Goal: Task Accomplishment & Management: Manage account settings

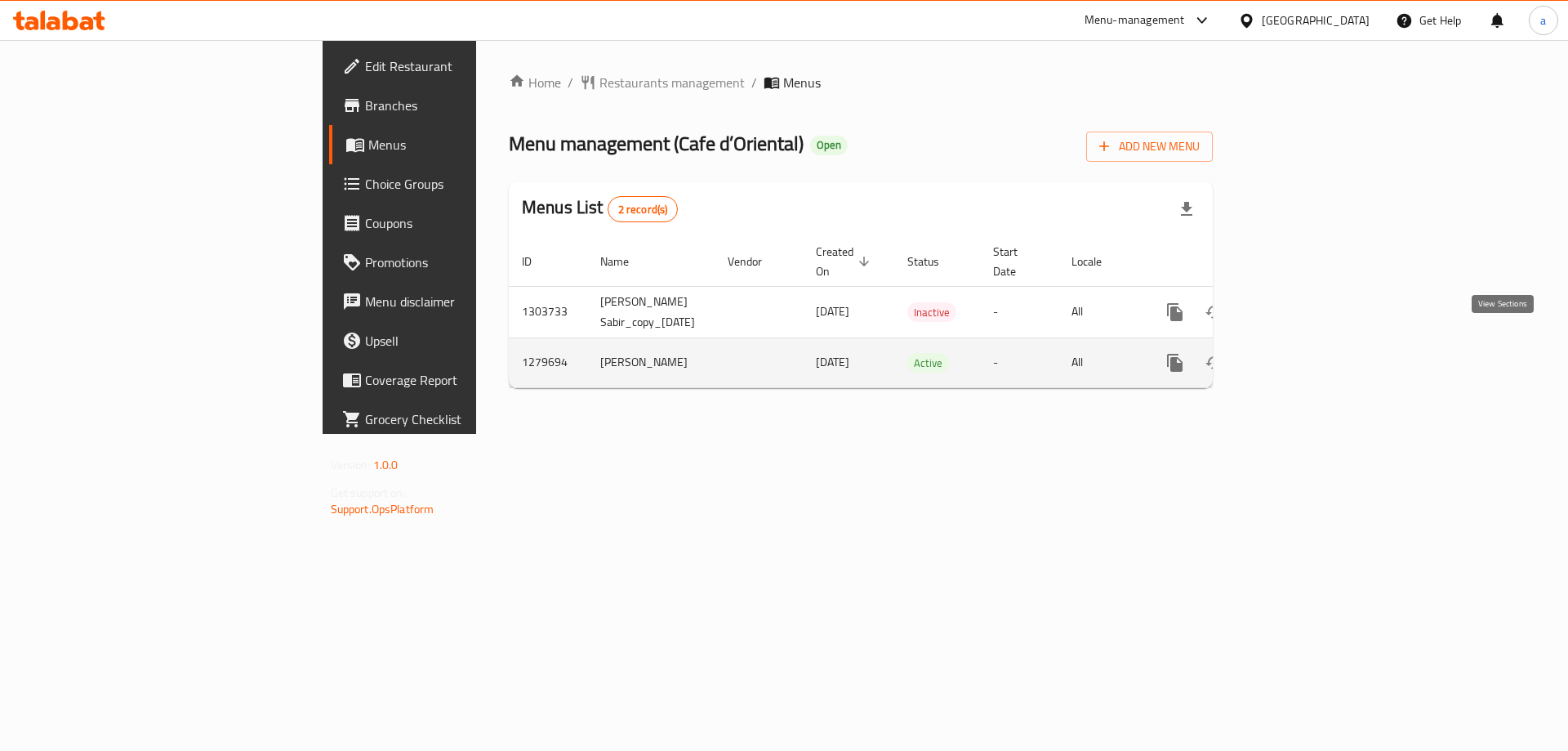
click at [1303, 353] on icon "enhanced table" at bounding box center [1292, 362] width 19 height 19
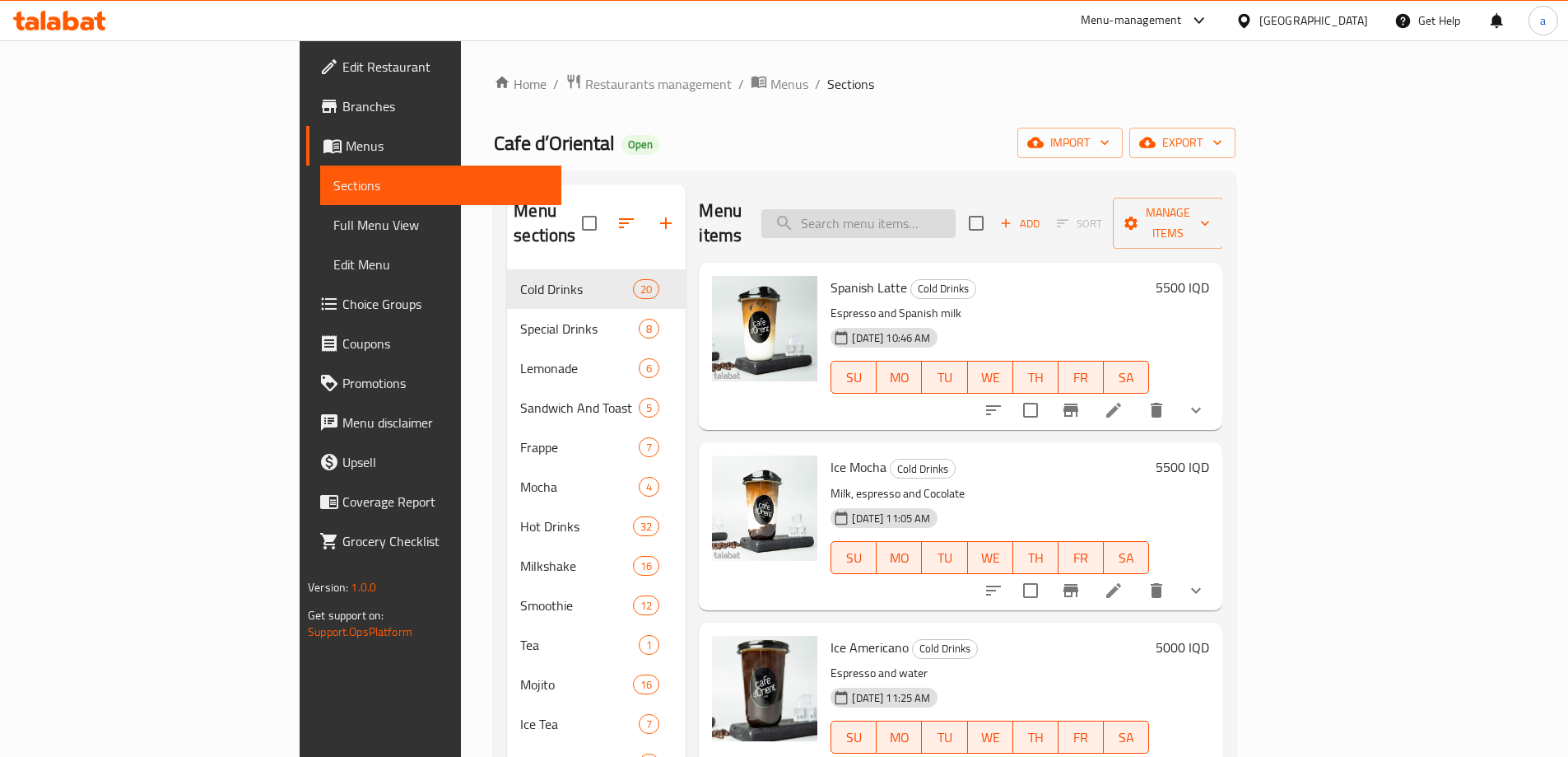
click at [943, 215] on input "search" at bounding box center [858, 224] width 194 height 28
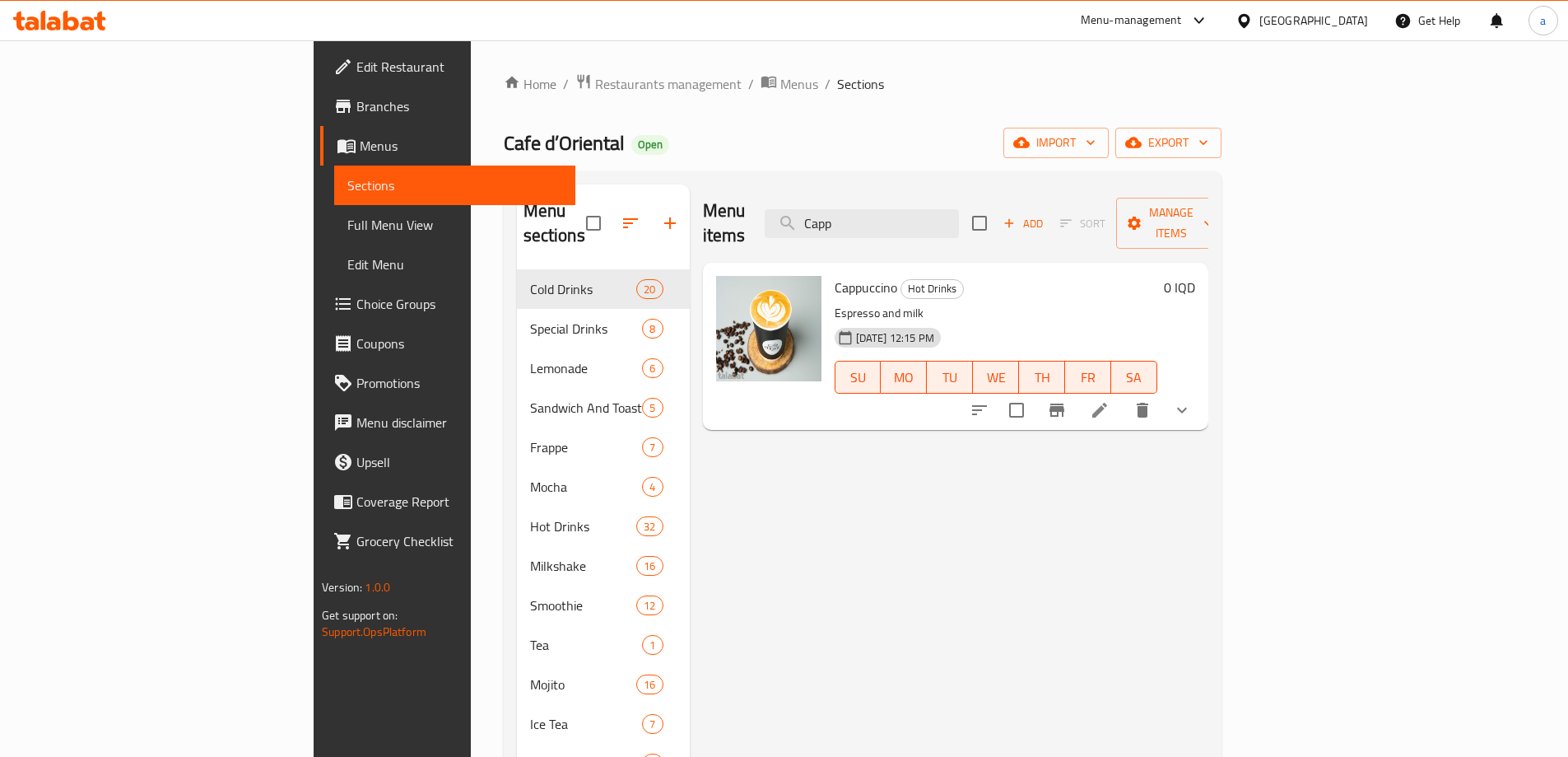
type input "Capp"
click at [1187, 408] on icon "show more" at bounding box center [1182, 411] width 10 height 5
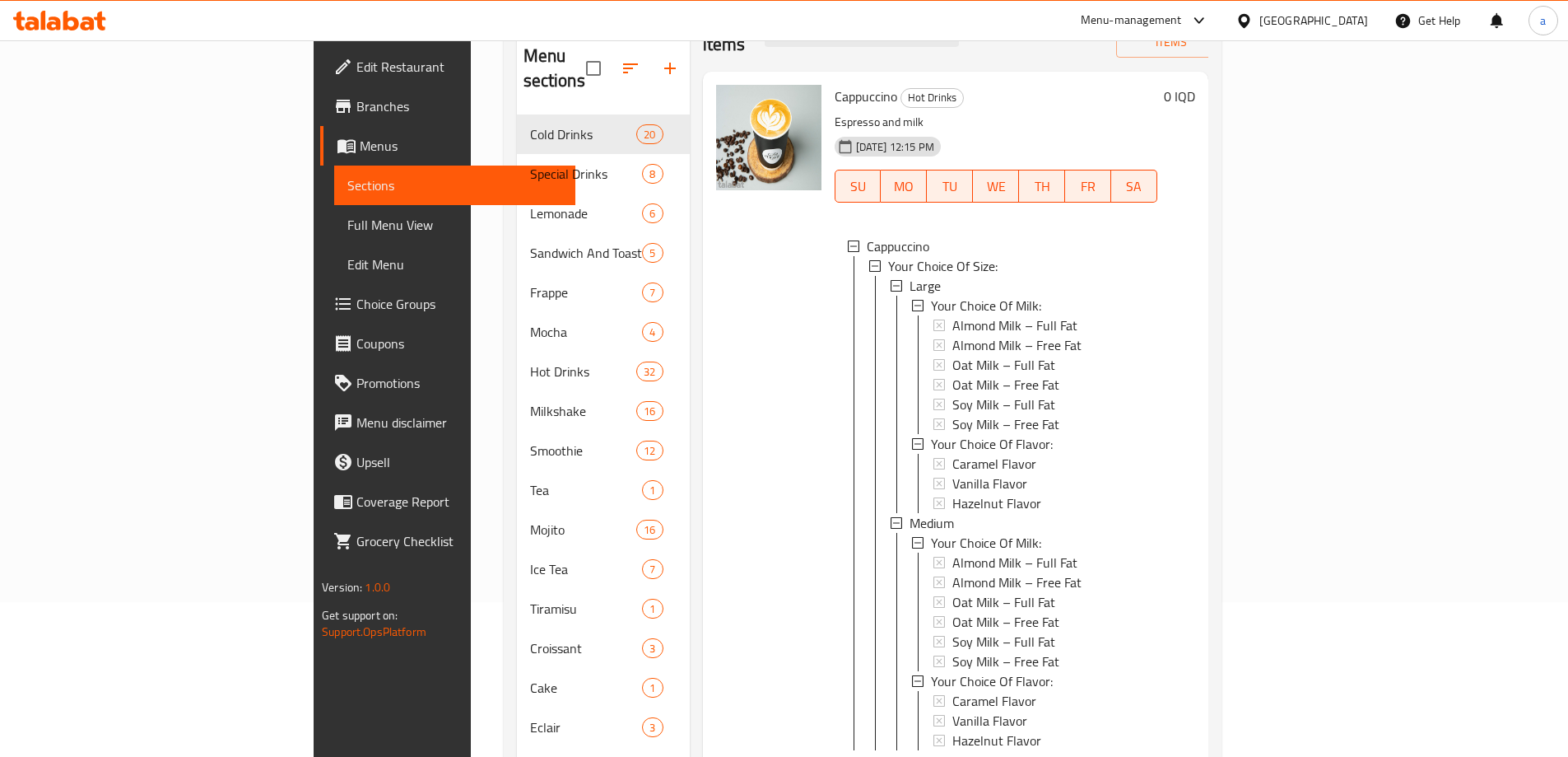
scroll to position [231, 0]
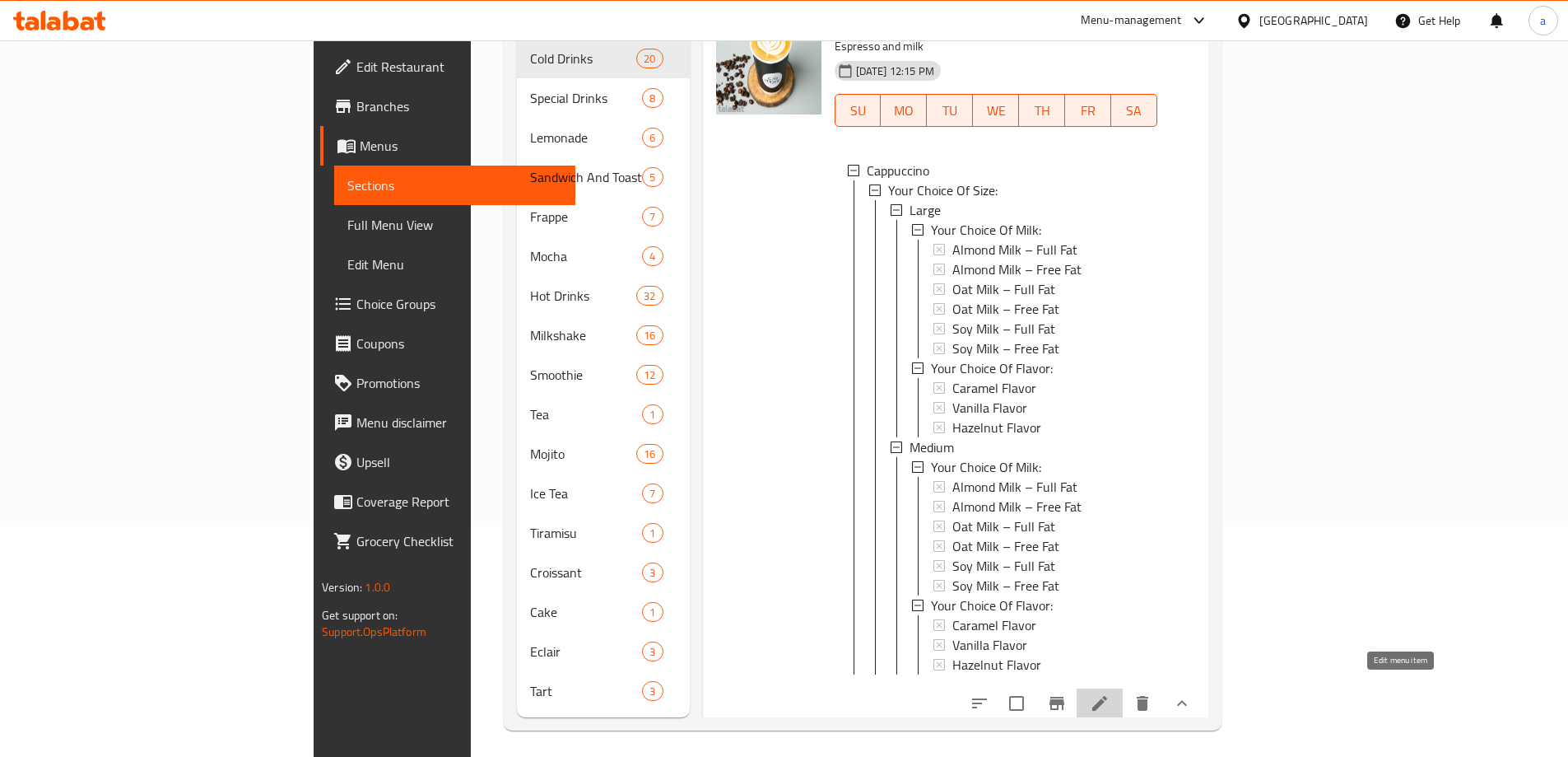
click at [1108, 696] on icon at bounding box center [1100, 703] width 15 height 15
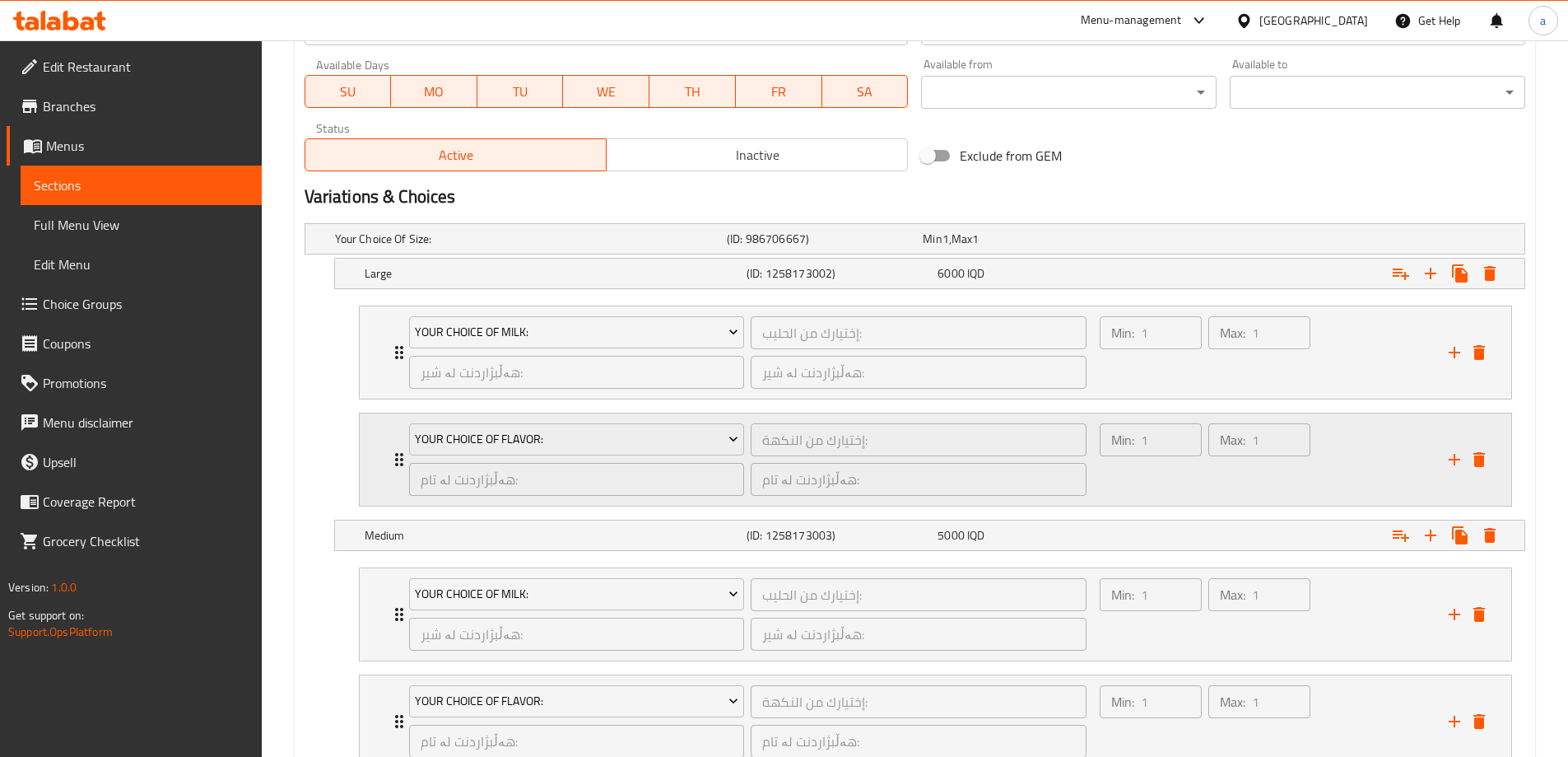
scroll to position [1086, 0]
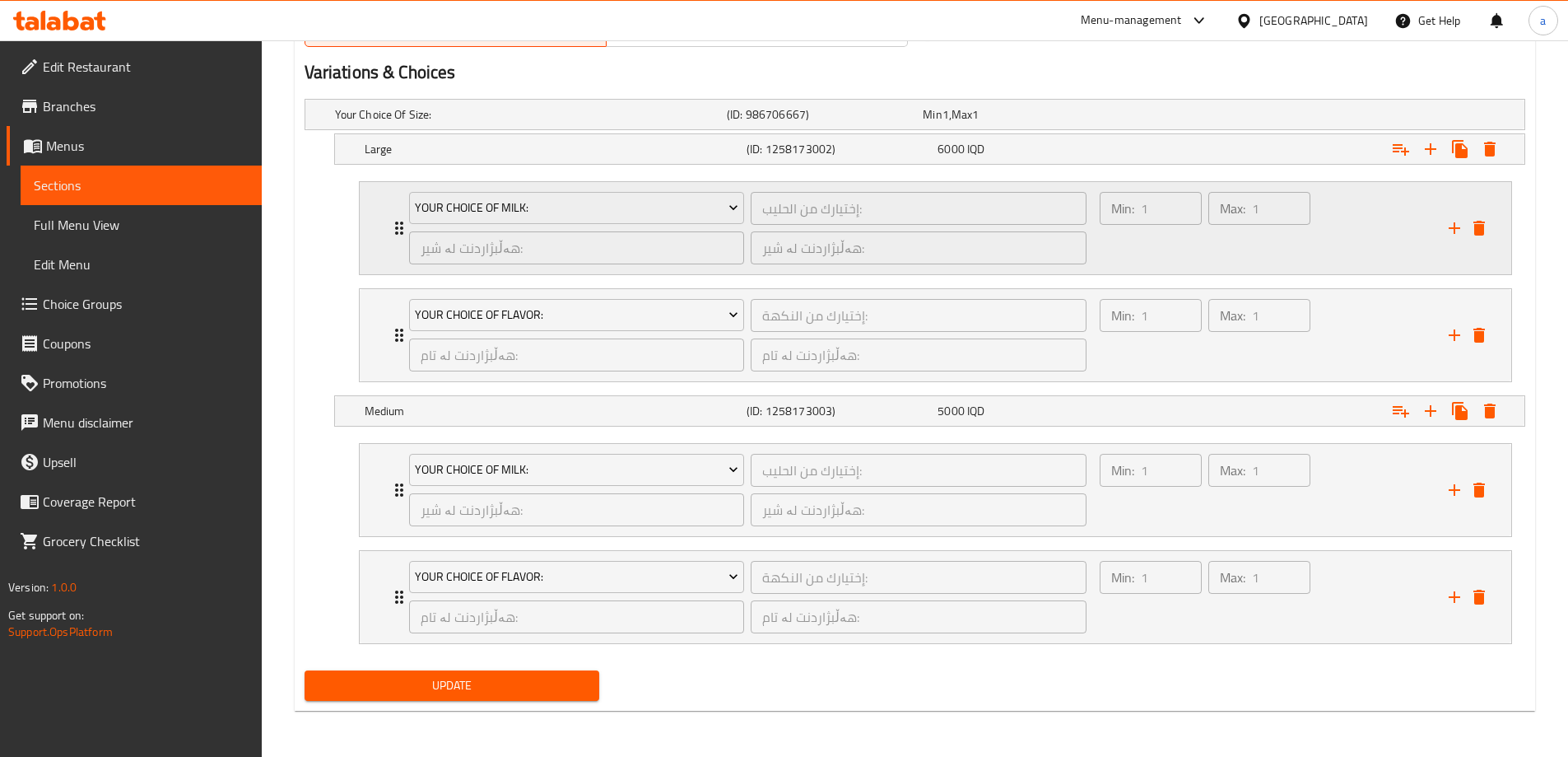
click at [384, 216] on div "Your Choice Of Milk: إختيارك من الحليب: ​ هەڵبژاردنت لە شیر: ​ هەڵبژاردنت لە شی…" at bounding box center [935, 228] width 1151 height 93
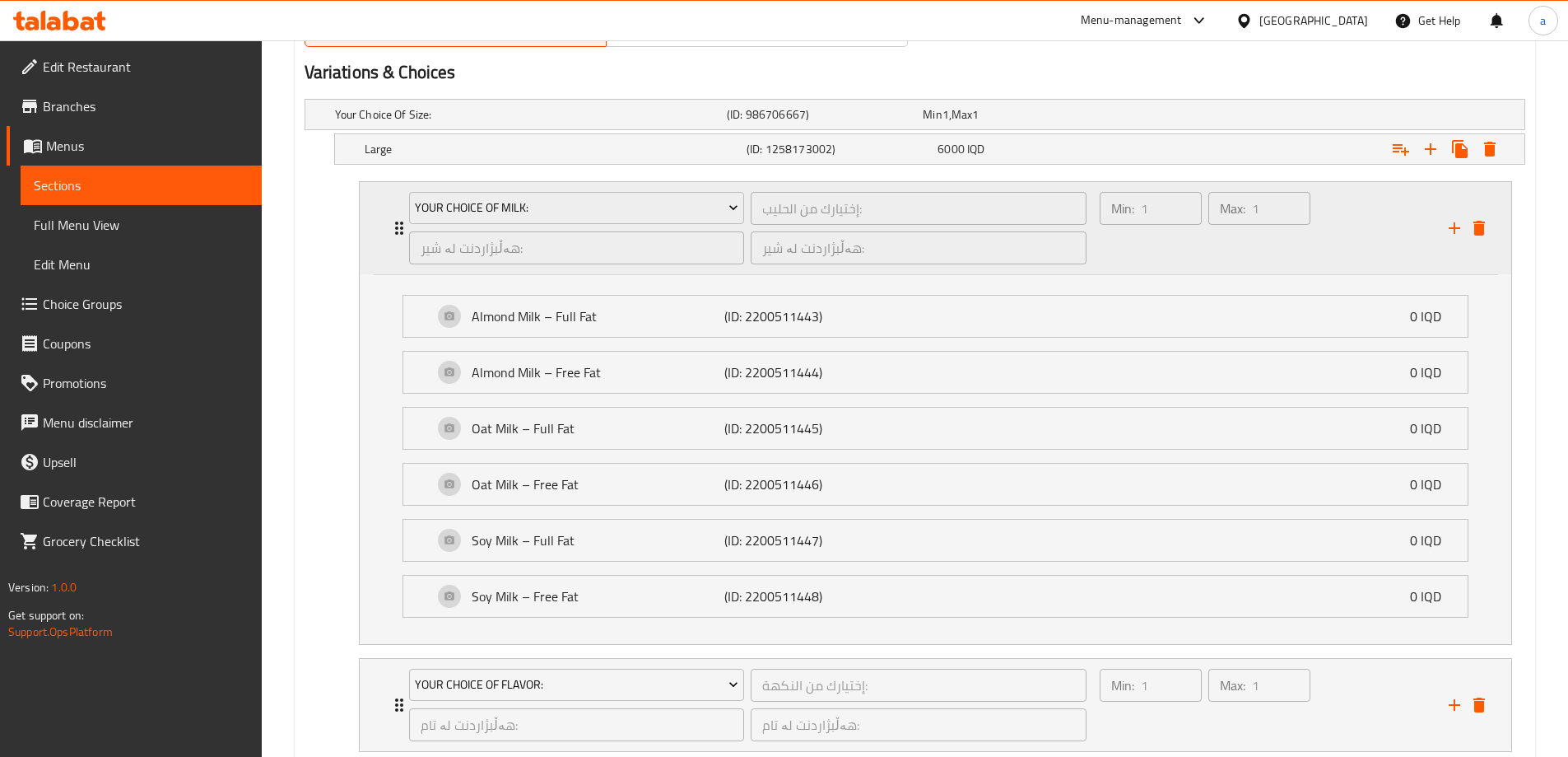
click at [384, 216] on div "Your Choice Of Milk: إختيارك من الحليب: ​ هەڵبژاردنت لە شیر: ​ هەڵبژاردنت لە شی…" at bounding box center [935, 228] width 1151 height 93
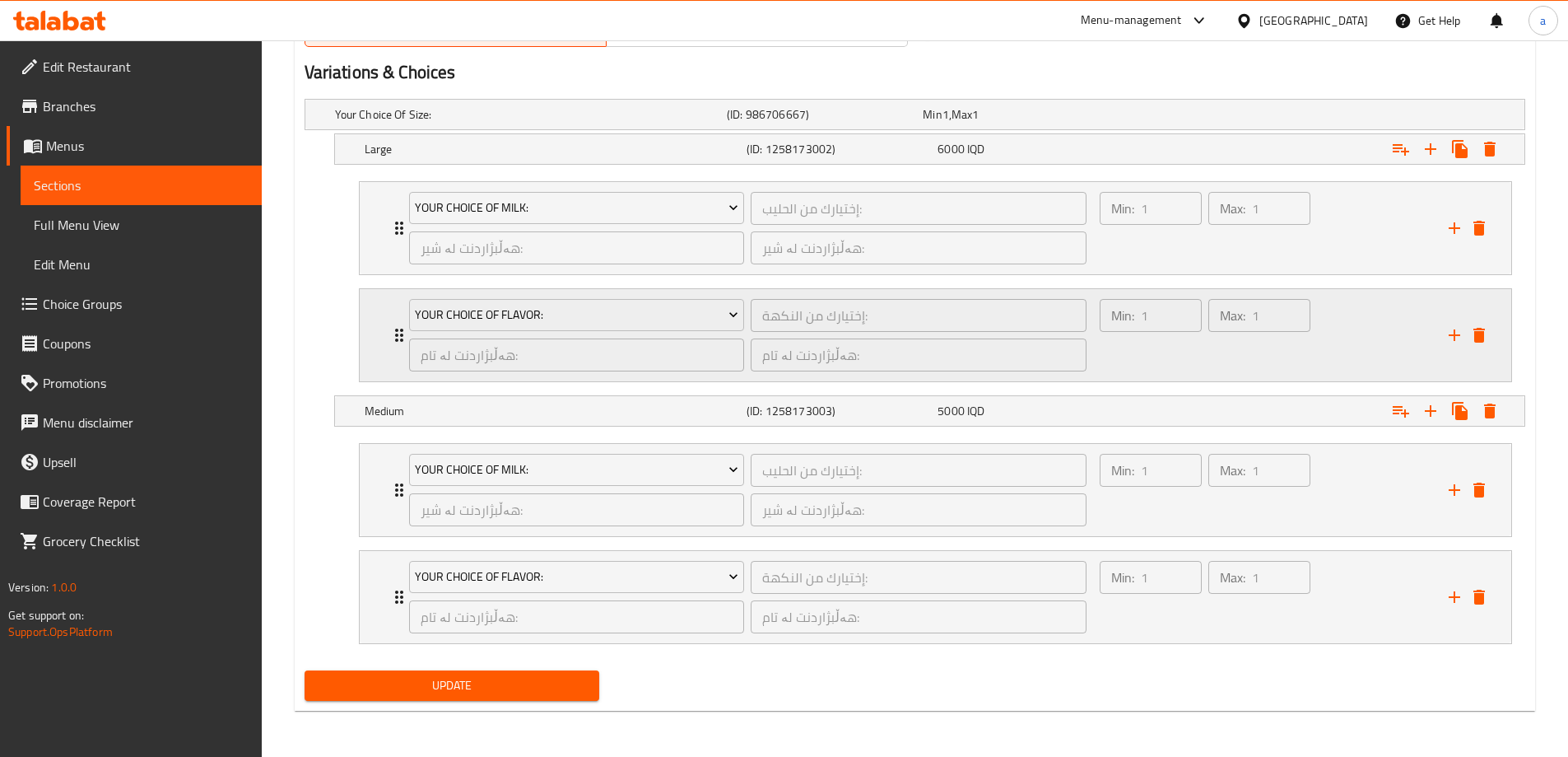
click at [398, 323] on div "Your Choice Of Flavor: إختيارك من النكهة: ​ هەڵبژاردنت لە تام: ​ هەڵبژاردنت لە …" at bounding box center [940, 336] width 1102 height 93
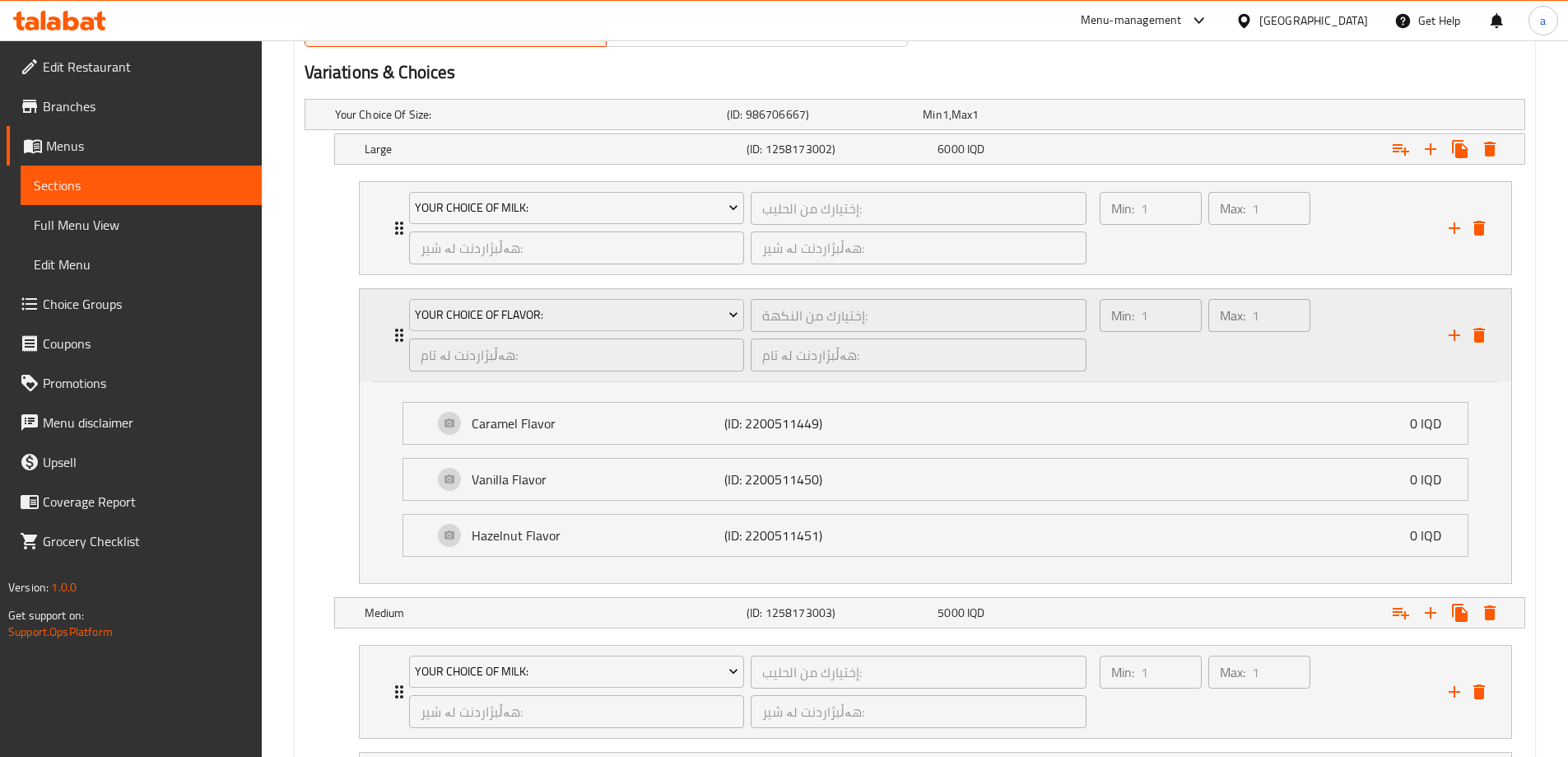
click at [398, 323] on div "Your Choice Of Flavor: إختيارك من النكهة: ​ هەڵبژاردنت لە تام: ​ هەڵبژاردنت لە …" at bounding box center [940, 336] width 1102 height 93
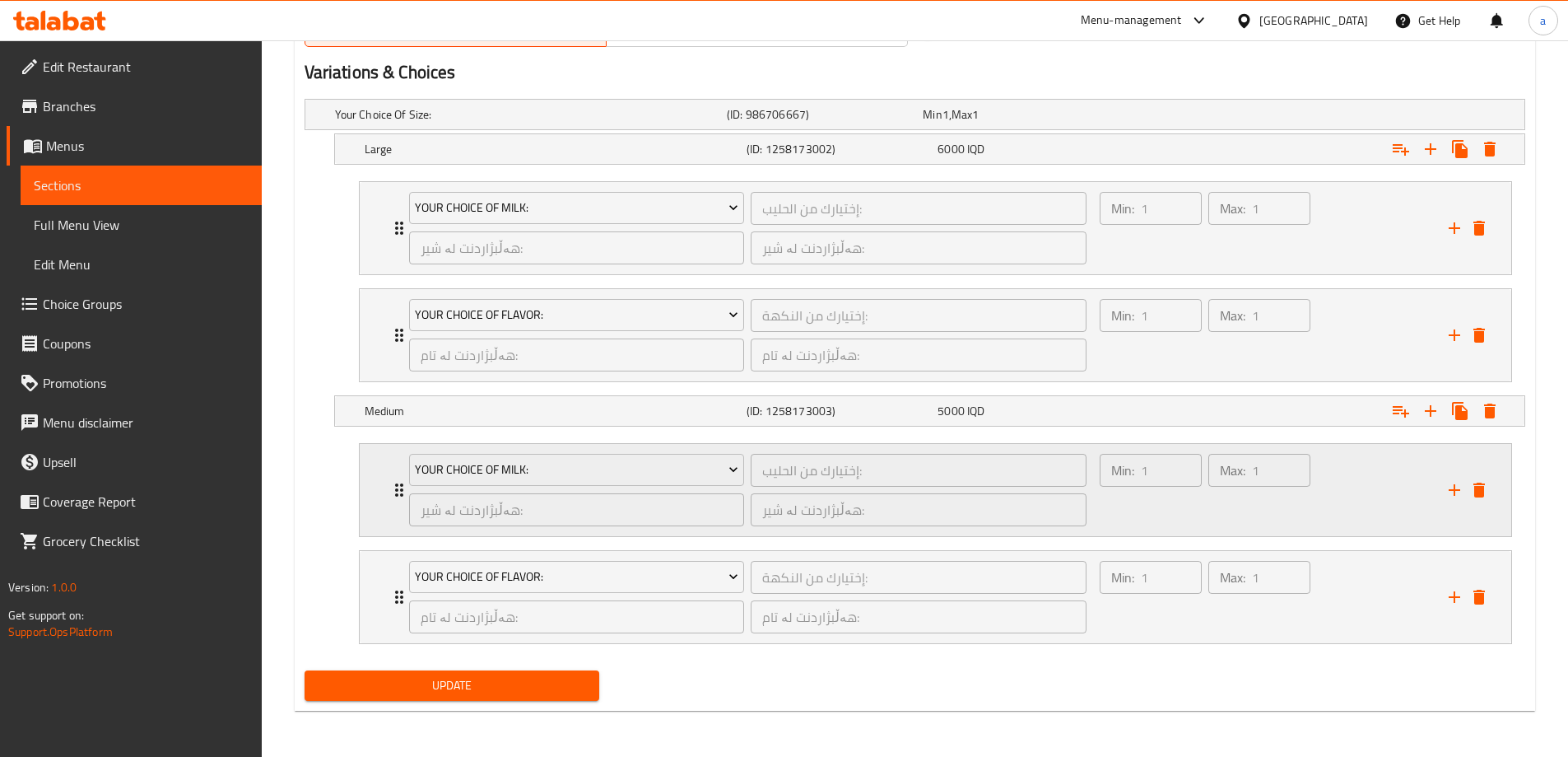
click at [385, 498] on div "Your Choice Of Milk: إختيارك من الحليب: ​ هەڵبژاردنت لە شیر: ​ هەڵبژاردنت لە شی…" at bounding box center [935, 490] width 1151 height 93
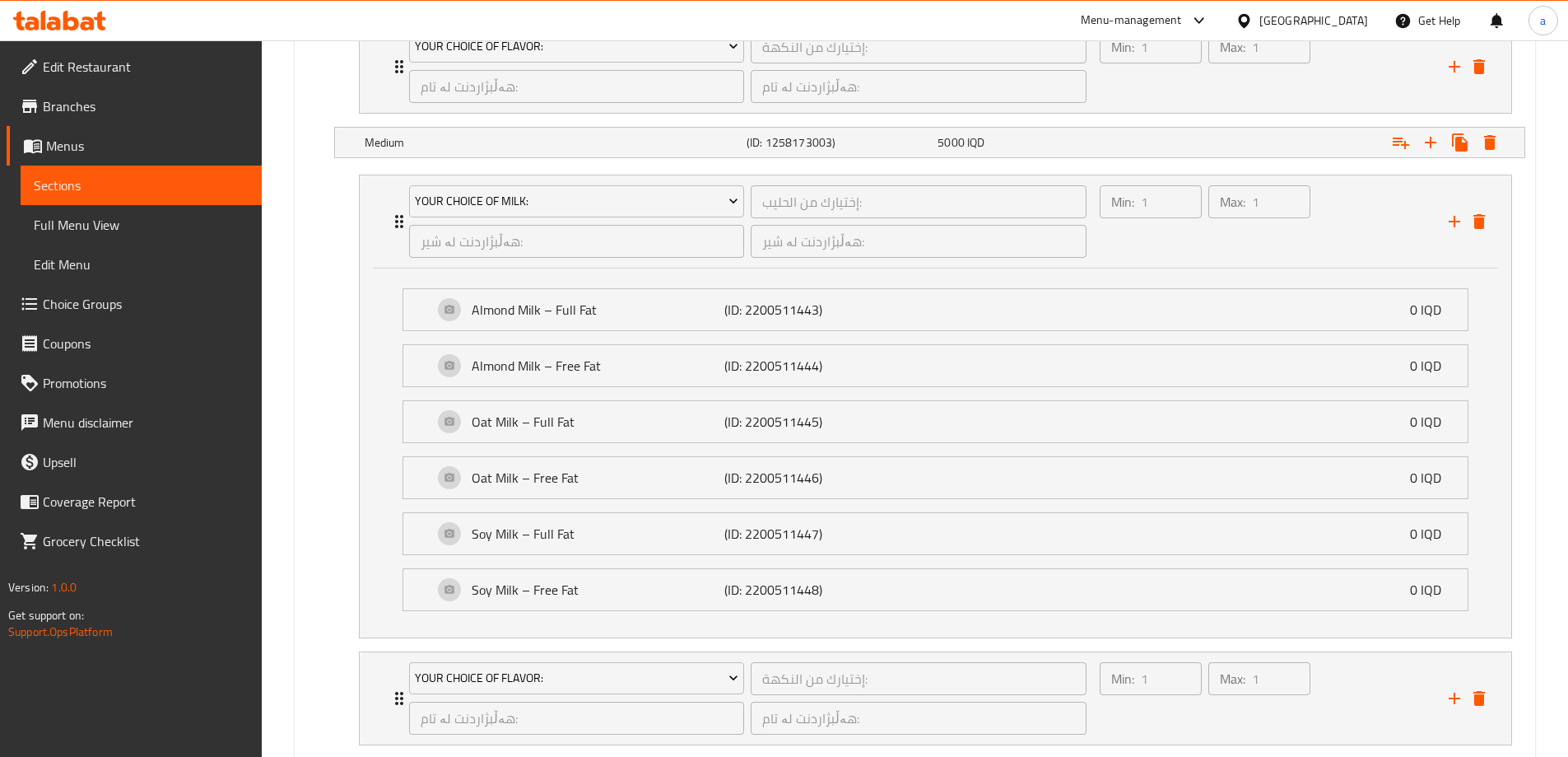
scroll to position [1359, 0]
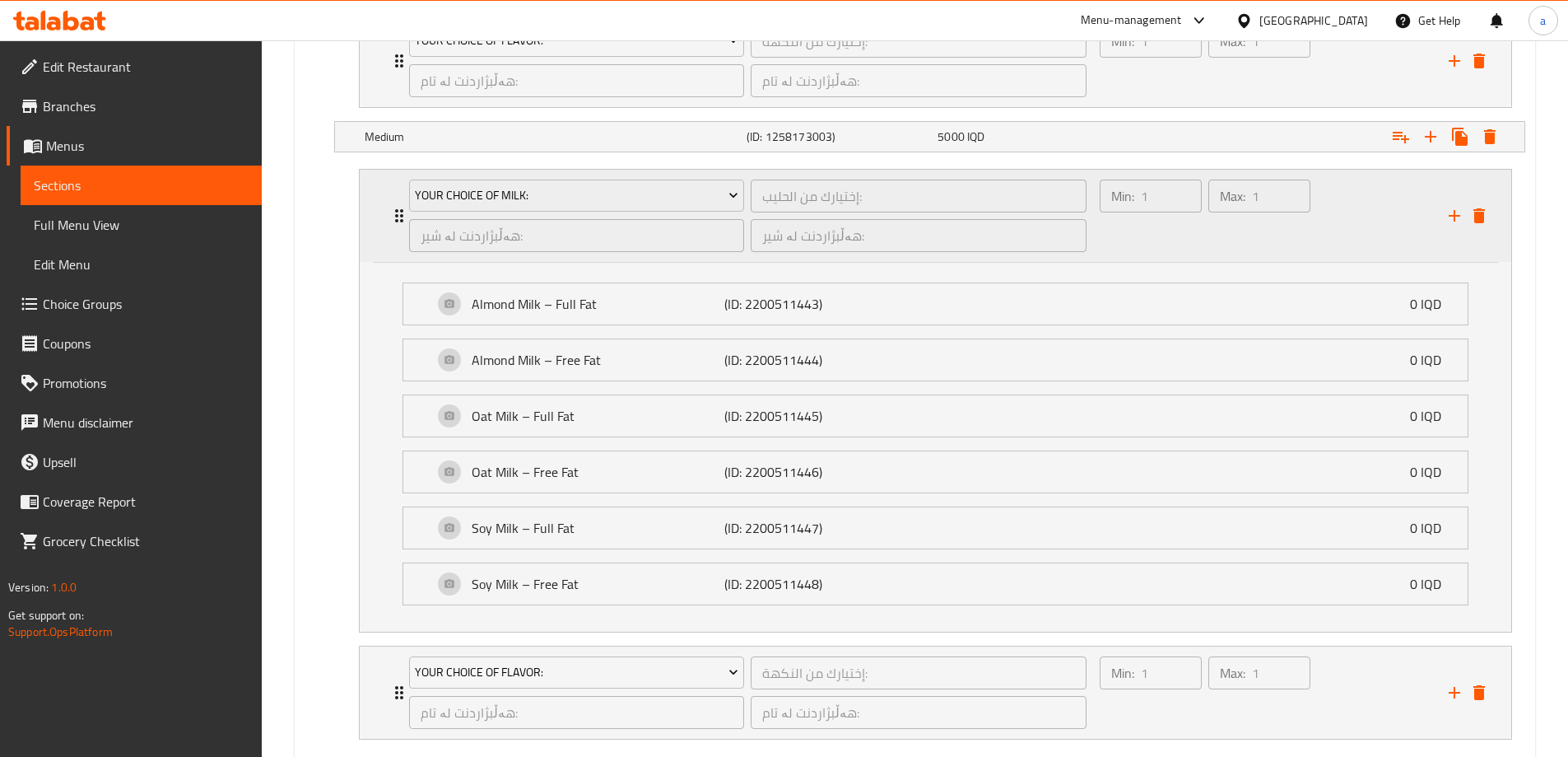
click at [389, 228] on div "Your Choice Of Milk: إختيارك من الحليب: ​ هەڵبژاردنت لە شیر: ​ هەڵبژاردنت لە شی…" at bounding box center [940, 216] width 1102 height 93
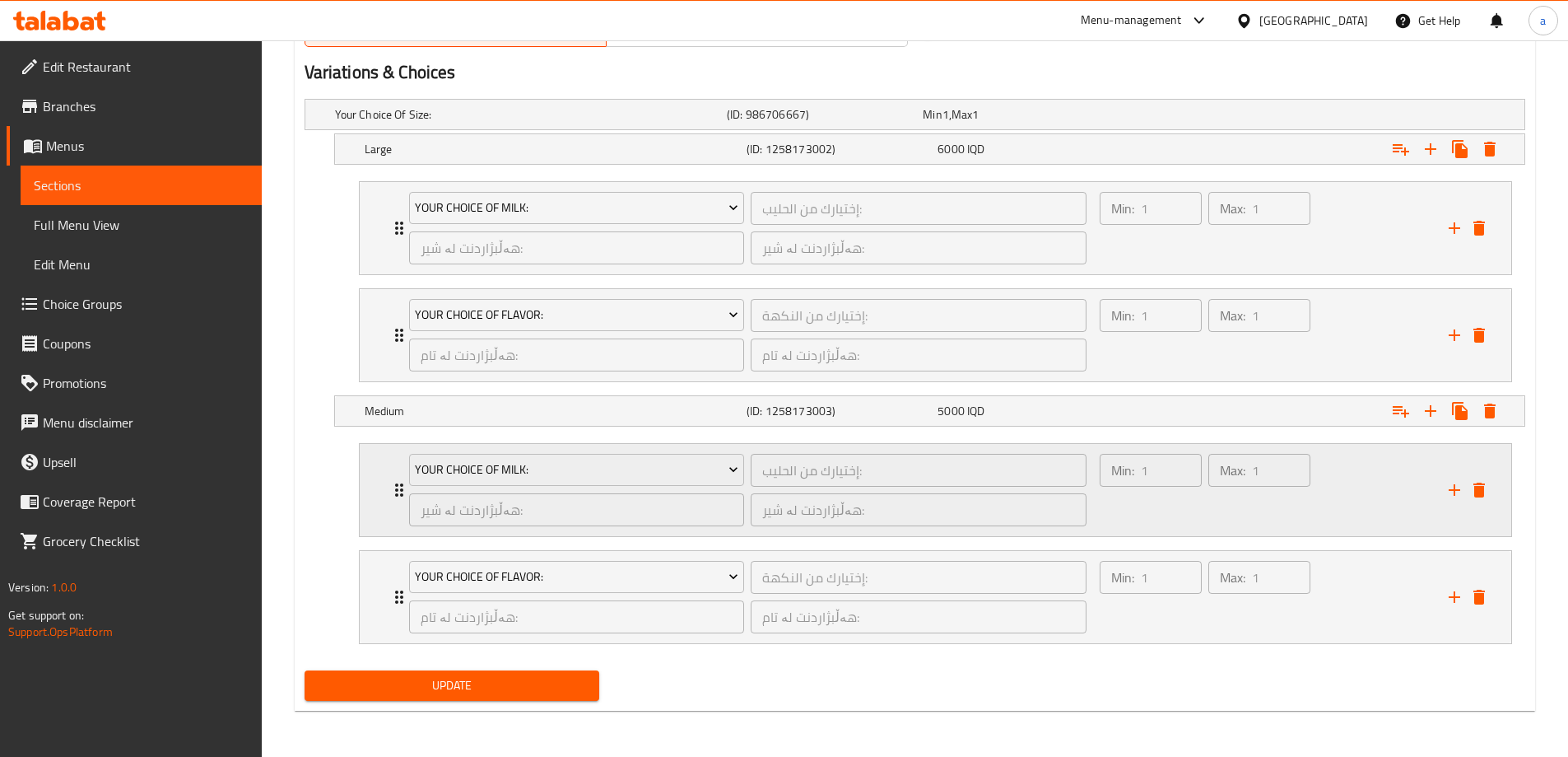
scroll to position [1086, 0]
click at [380, 536] on div "Your Choice Of Flavor: إختيارك من النكهة: ​ هەڵبژاردنت لە تام: ​ هەڵبژاردنت لە …" at bounding box center [935, 490] width 1151 height 93
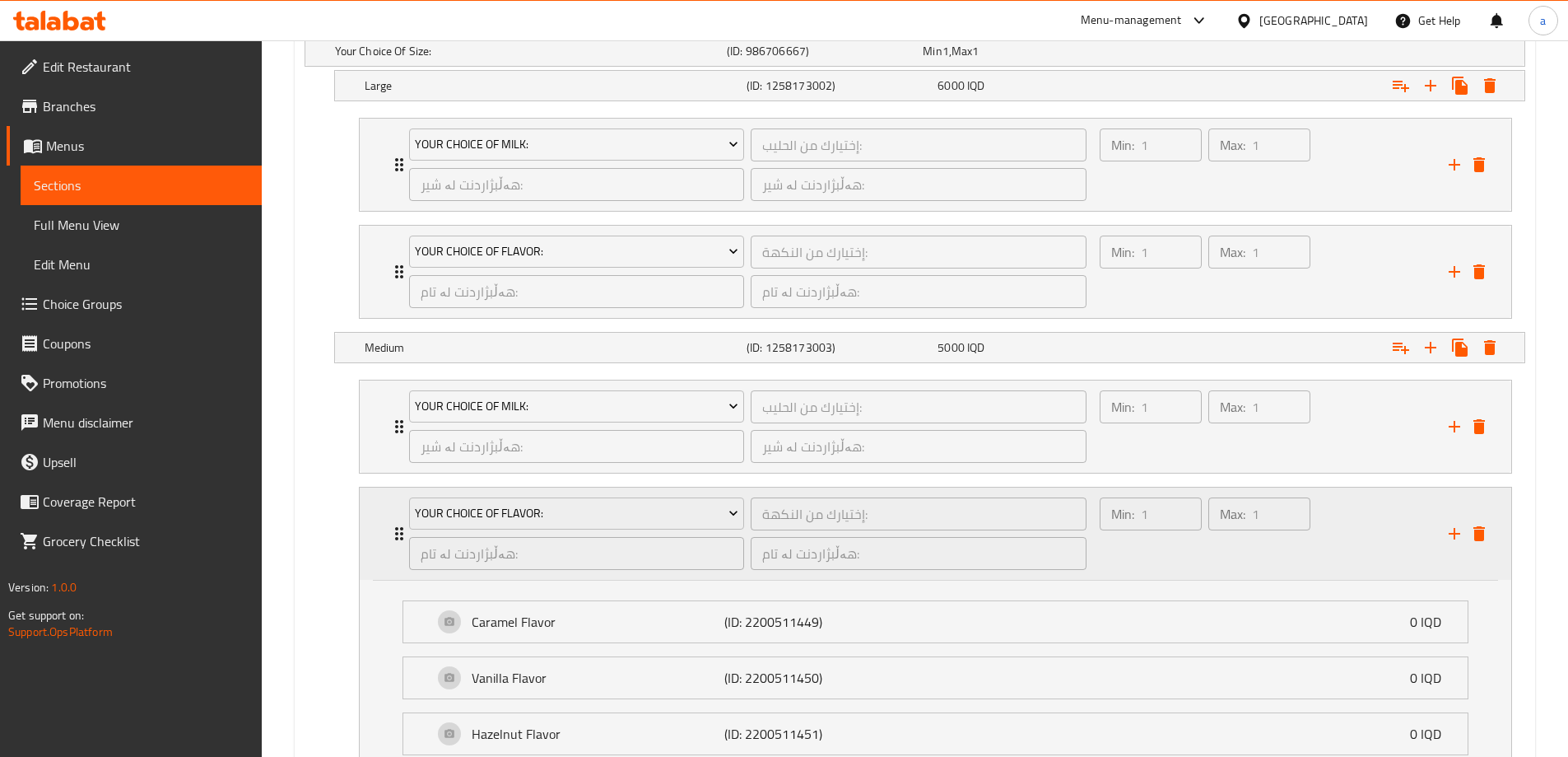
scroll to position [1287, 0]
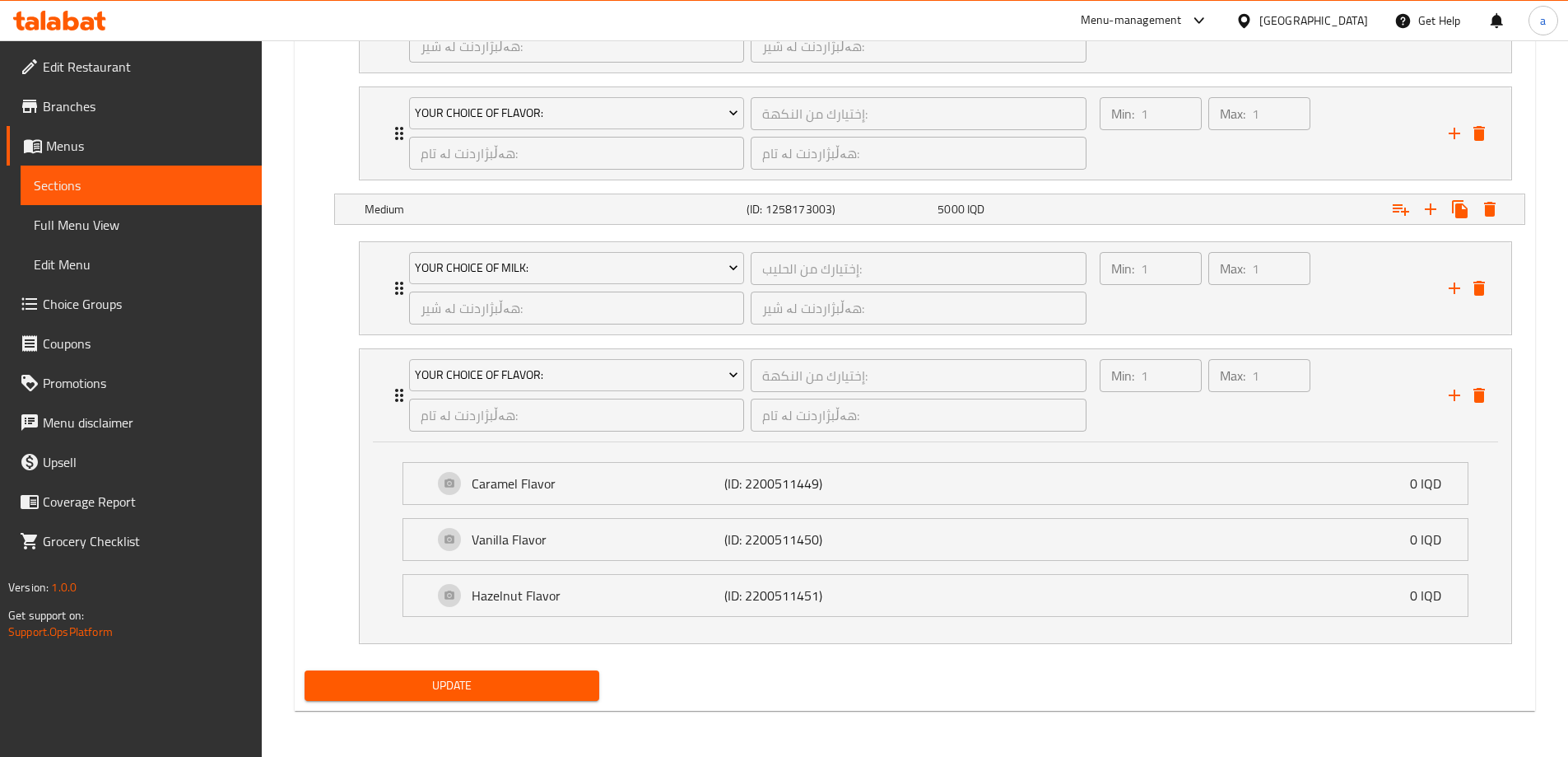
click at [387, 551] on div "Caramel Flavor (ID: 2200511449) 0 IQD Name (En) Caramel Flavor Name (En) Name (…" at bounding box center [935, 542] width 1151 height 201
click at [389, 404] on icon "Expand" at bounding box center [399, 395] width 20 height 20
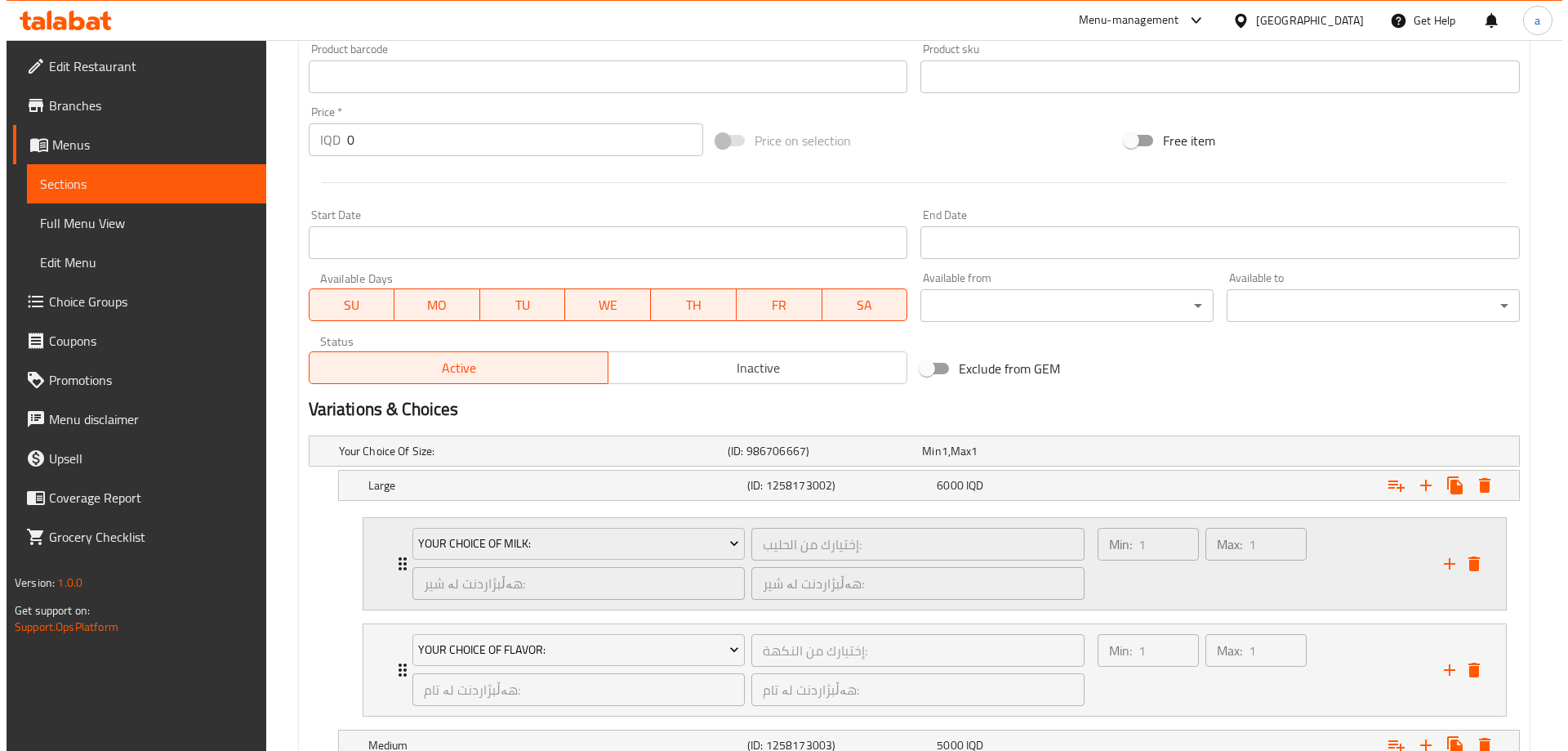
scroll to position [953, 0]
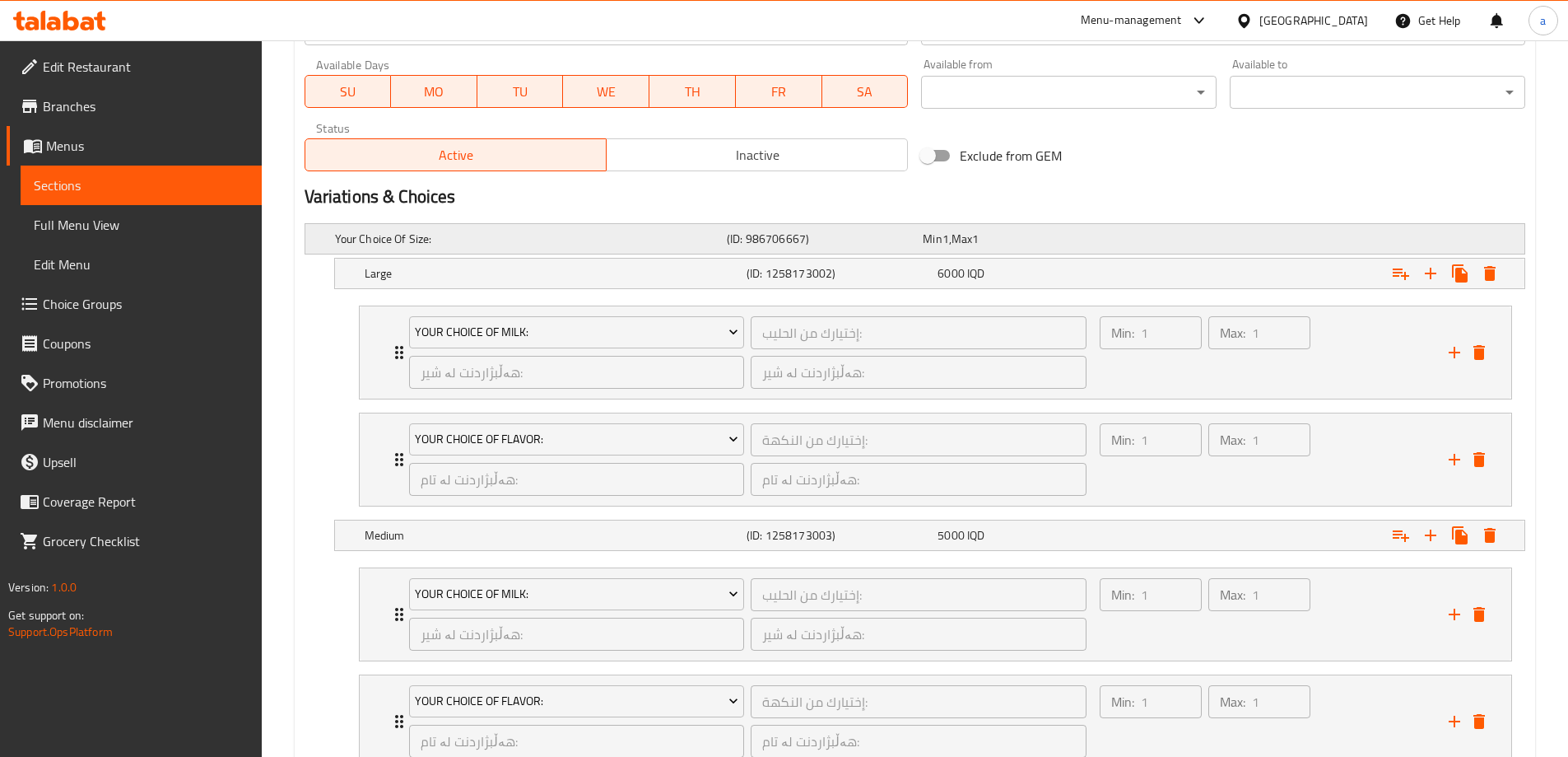
click at [1460, 235] on div "Expand" at bounding box center [1312, 238] width 392 height 6
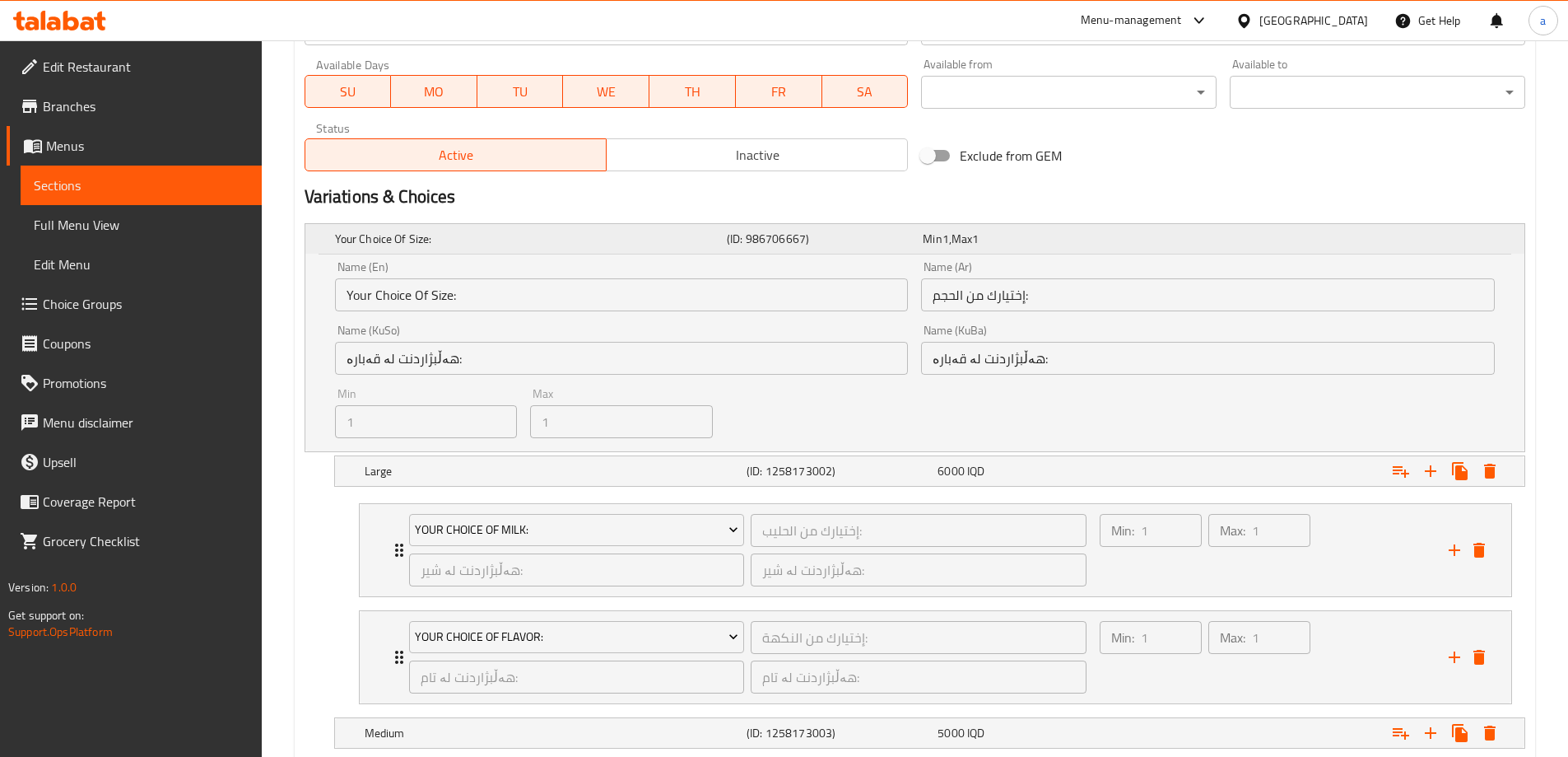
click at [1460, 235] on div "Expand" at bounding box center [1312, 238] width 392 height 6
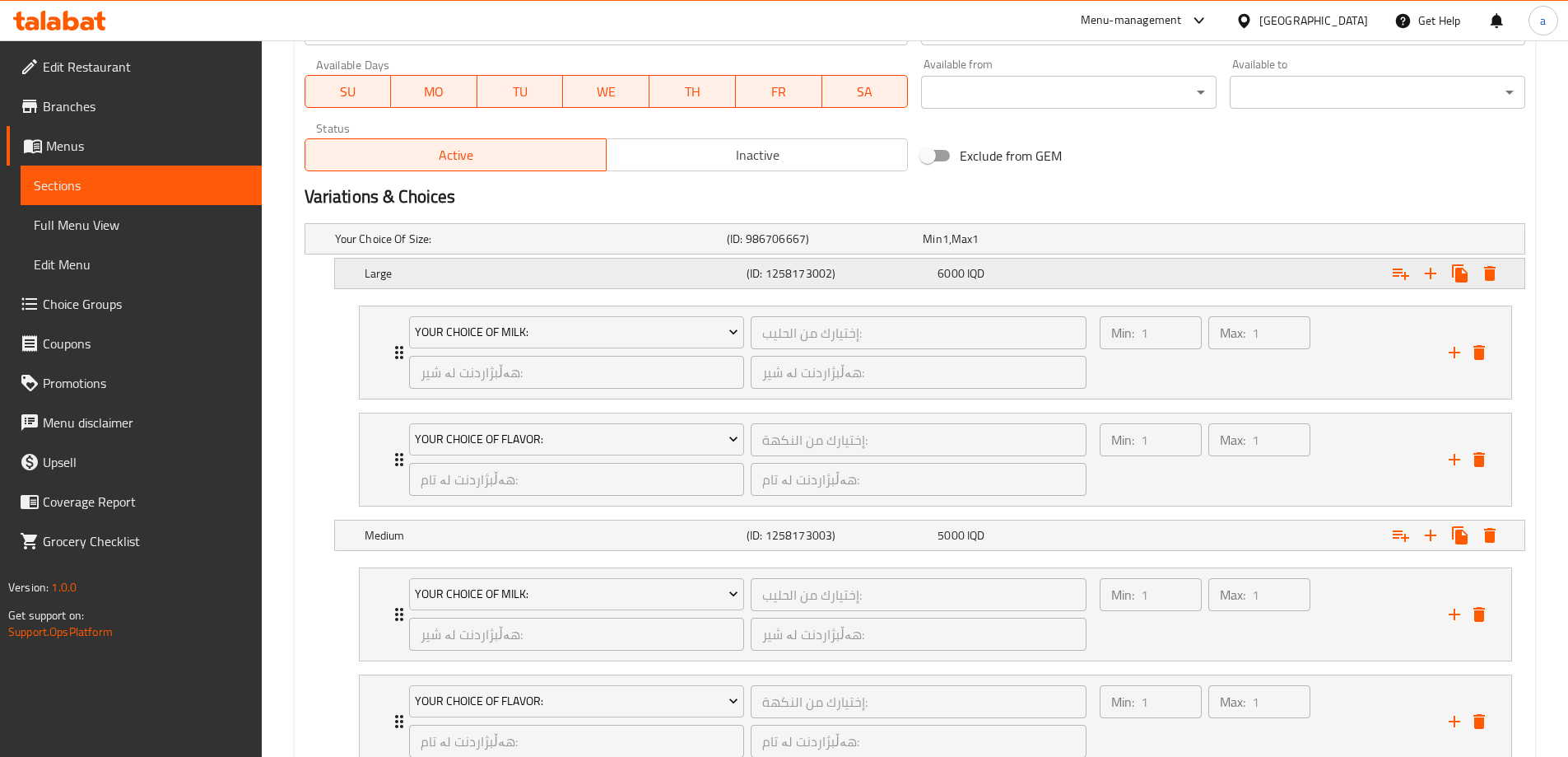
click at [1490, 275] on icon "Expand" at bounding box center [1490, 273] width 12 height 15
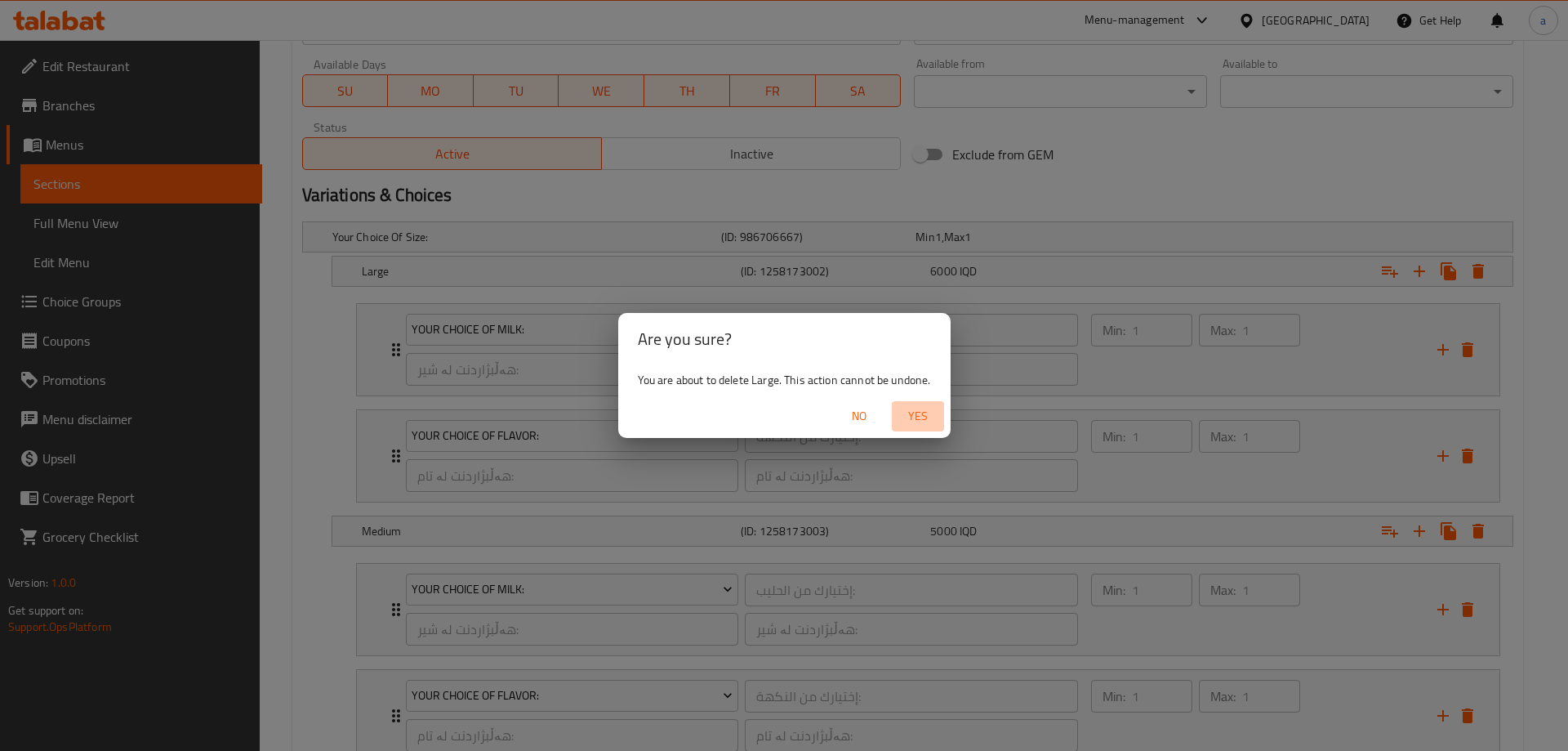
click at [914, 415] on span "Yes" at bounding box center [918, 416] width 39 height 20
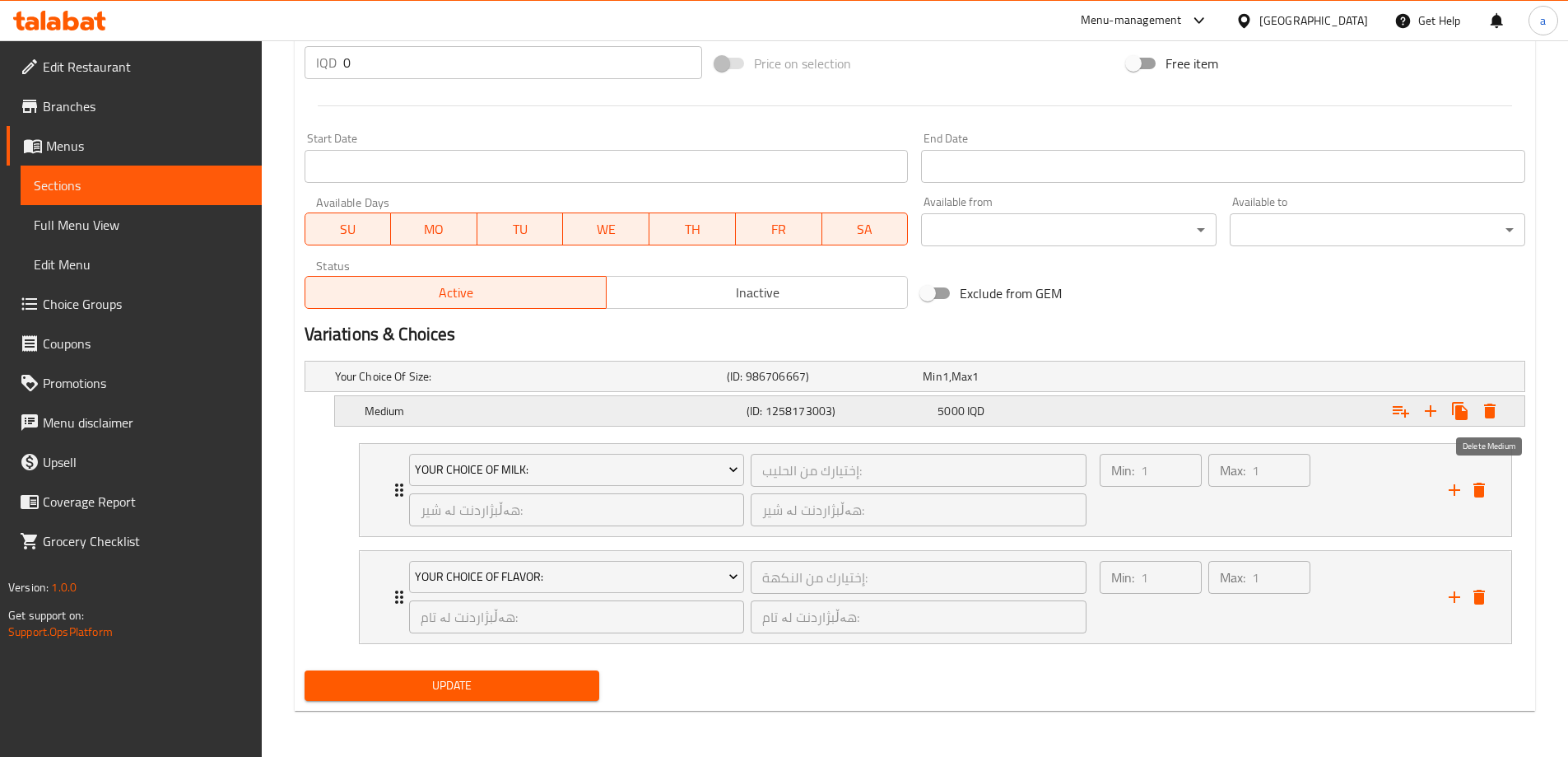
click at [1493, 404] on icon "Expand" at bounding box center [1490, 411] width 12 height 15
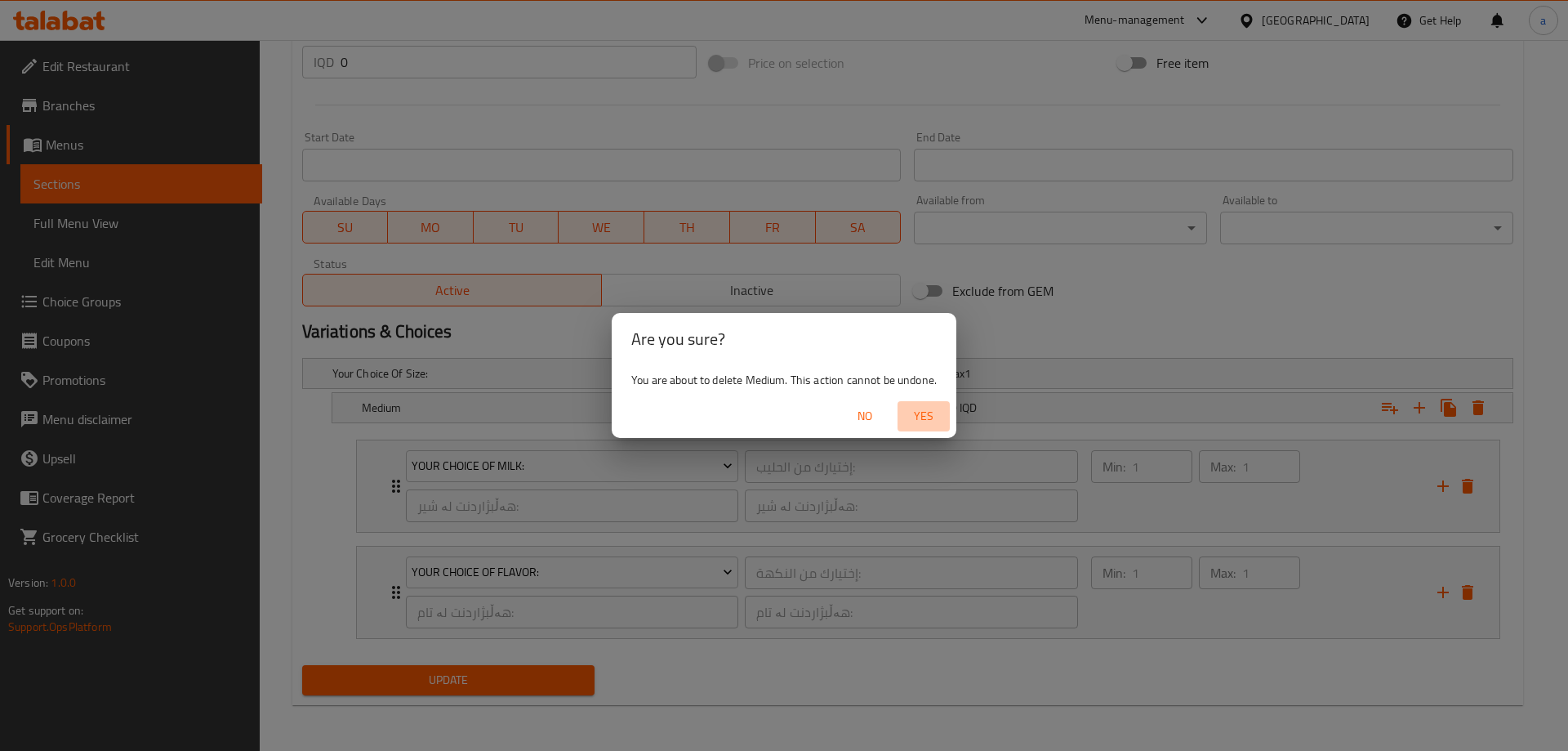
click at [923, 414] on span "Yes" at bounding box center [923, 416] width 39 height 20
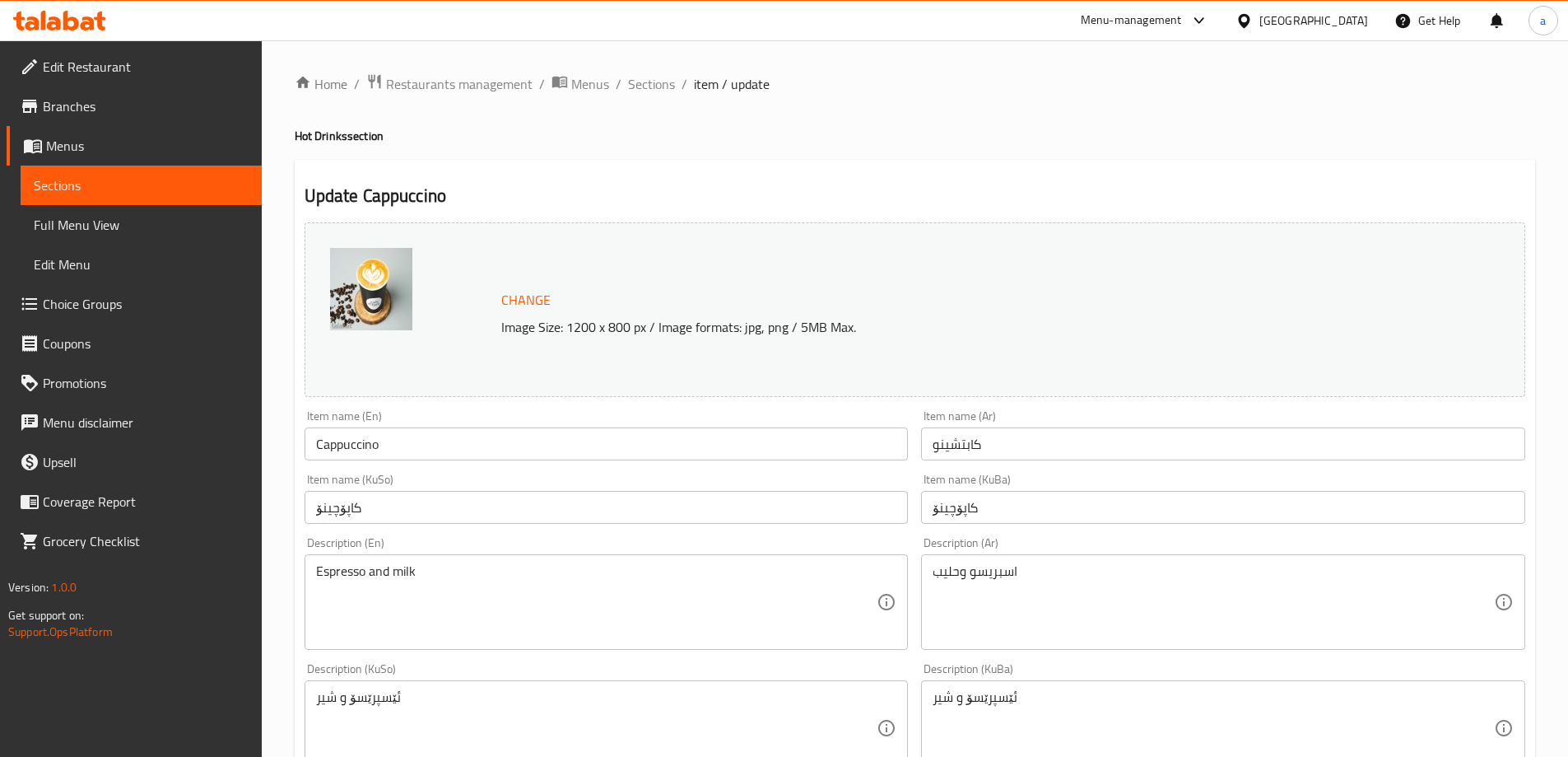
scroll to position [411, 0]
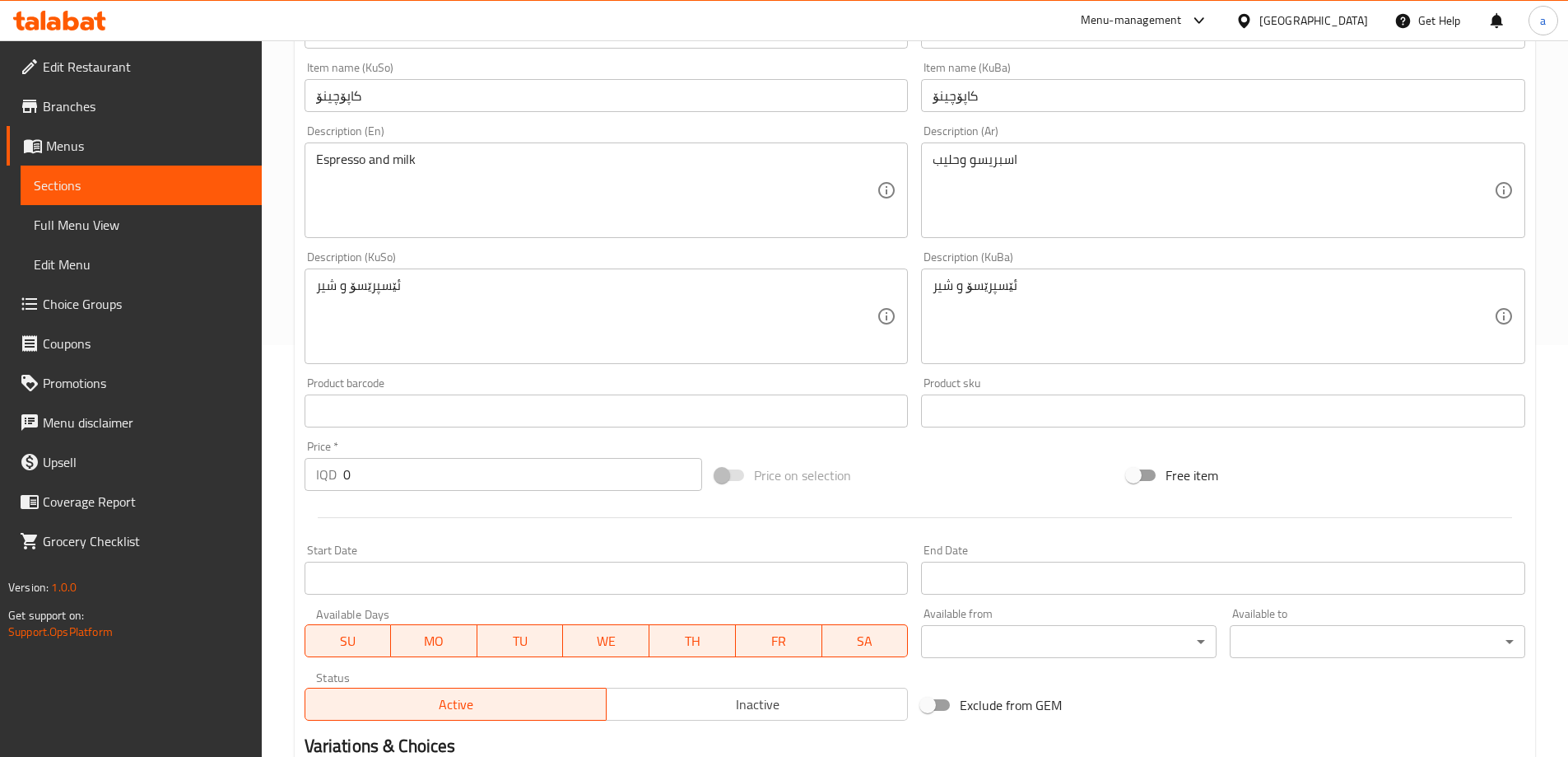
click at [373, 475] on input "0" at bounding box center [524, 474] width 360 height 33
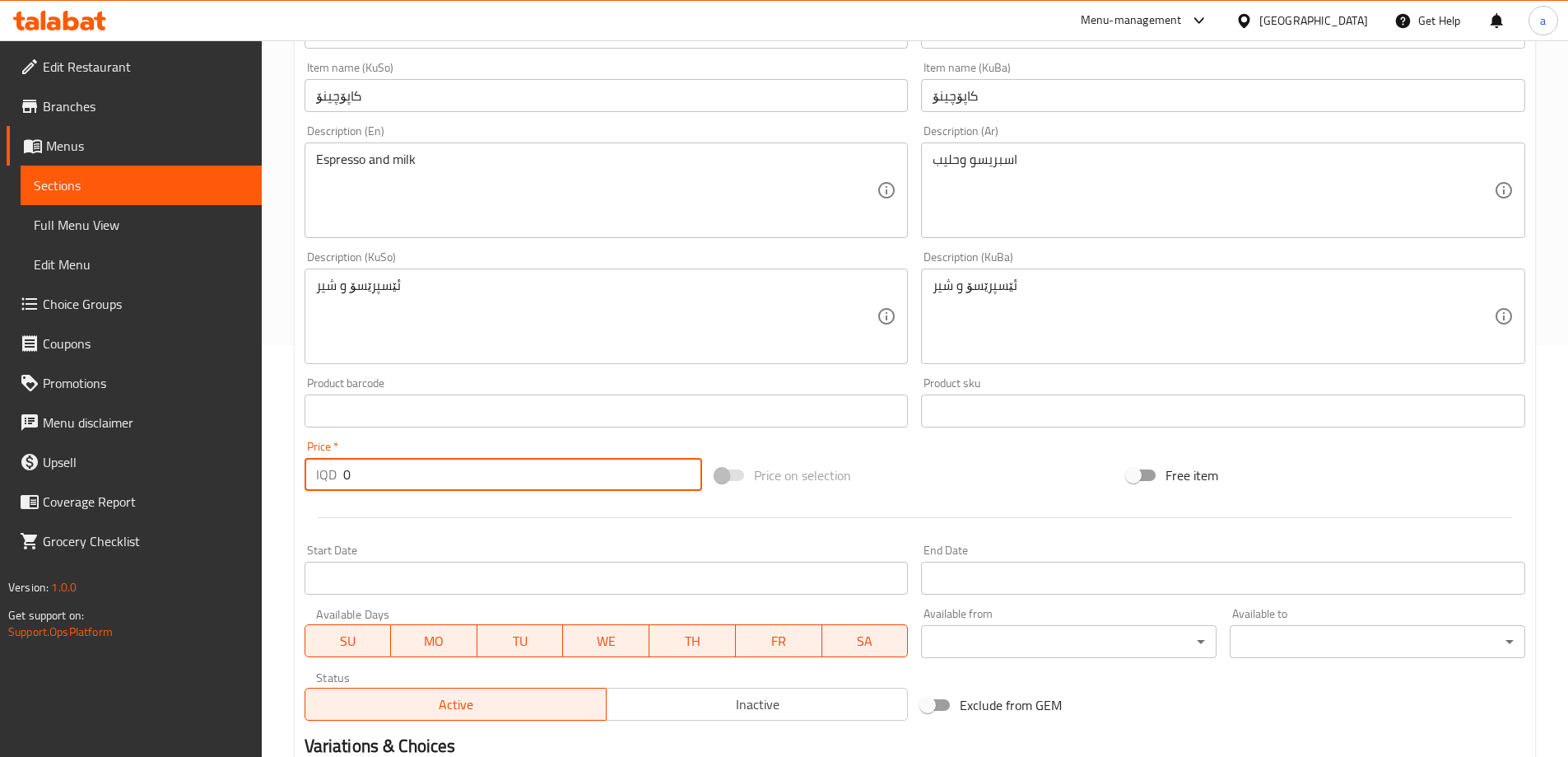
click at [373, 475] on input "0" at bounding box center [524, 474] width 360 height 33
paste input "400"
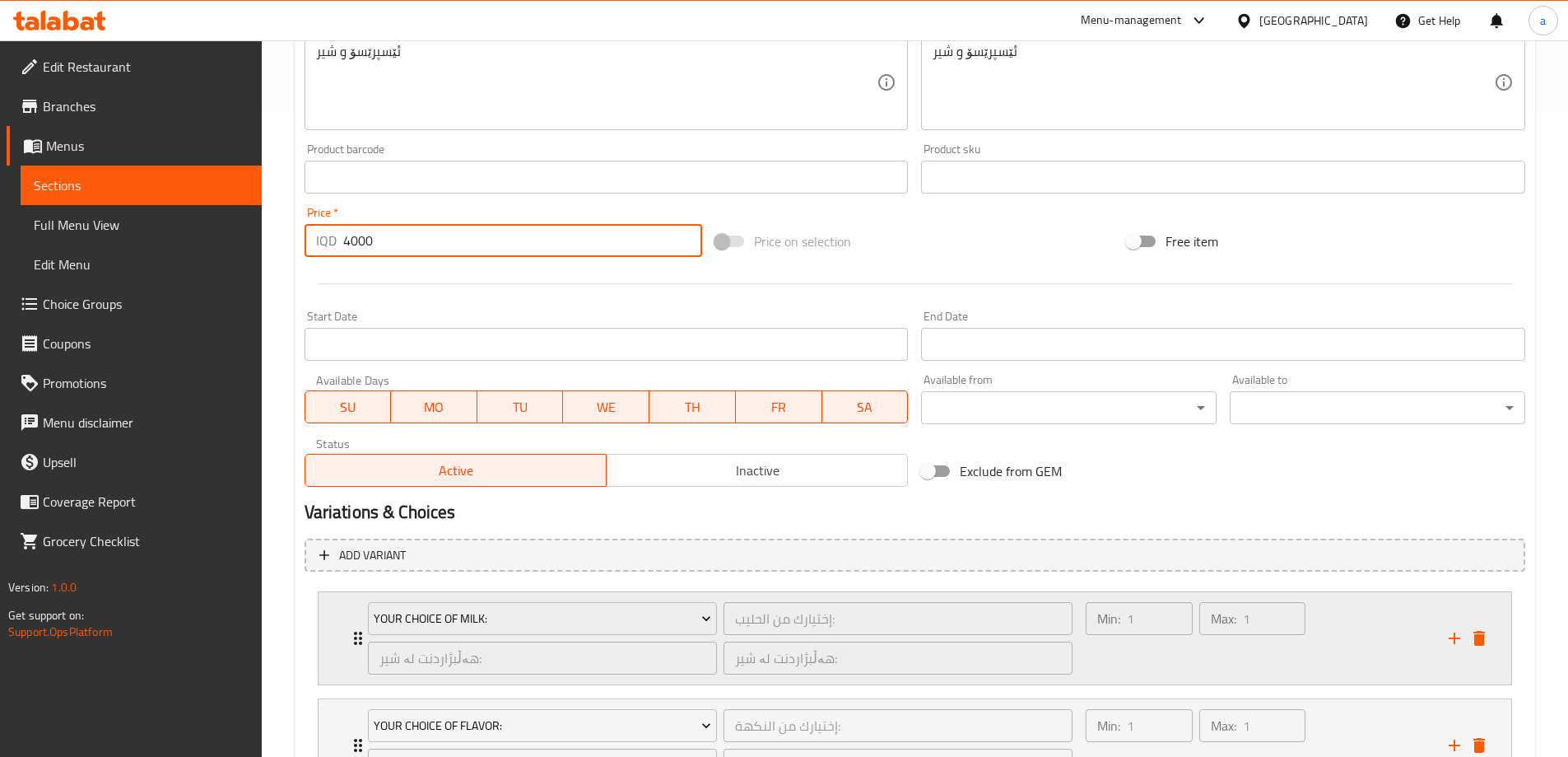
scroll to position [794, 0]
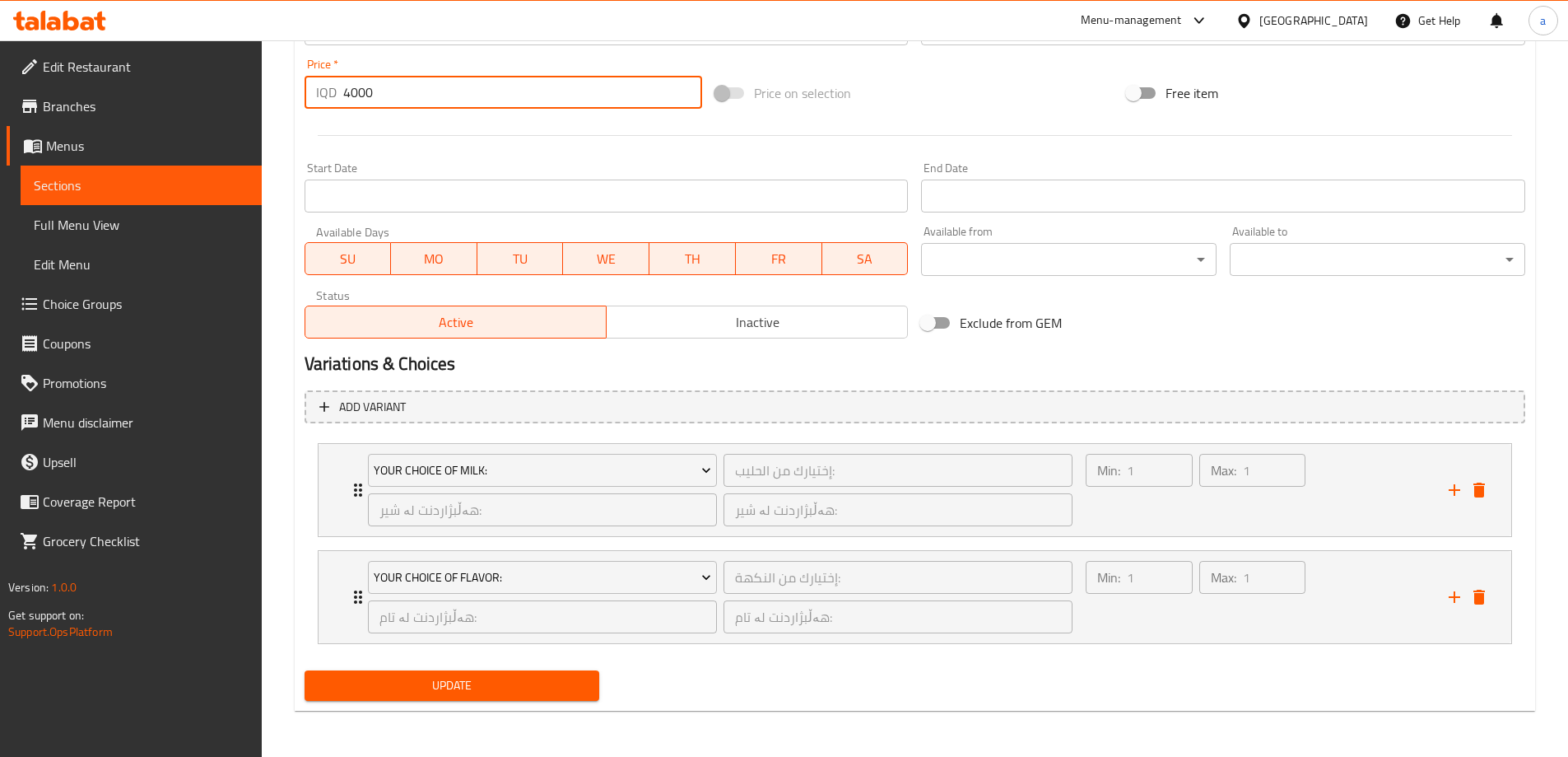
type input "4000"
click at [453, 688] on span "Update" at bounding box center [452, 685] width 269 height 20
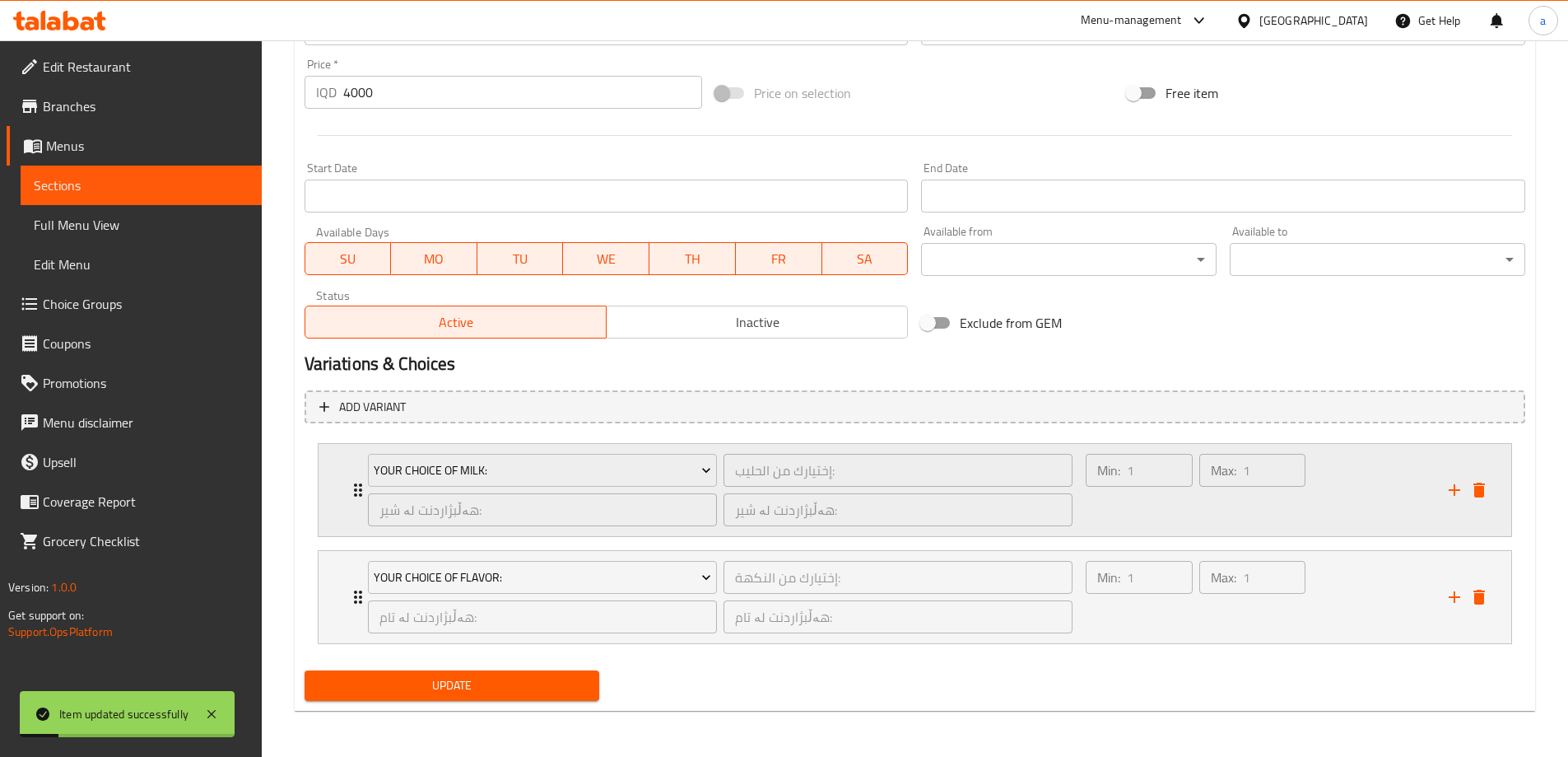
click at [358, 490] on div "Your Choice Of Milk: إختيارك من الحليب: ​ هەڵبژاردنت لە شیر: ​ هەڵبژاردنت لە شی…" at bounding box center [720, 490] width 726 height 93
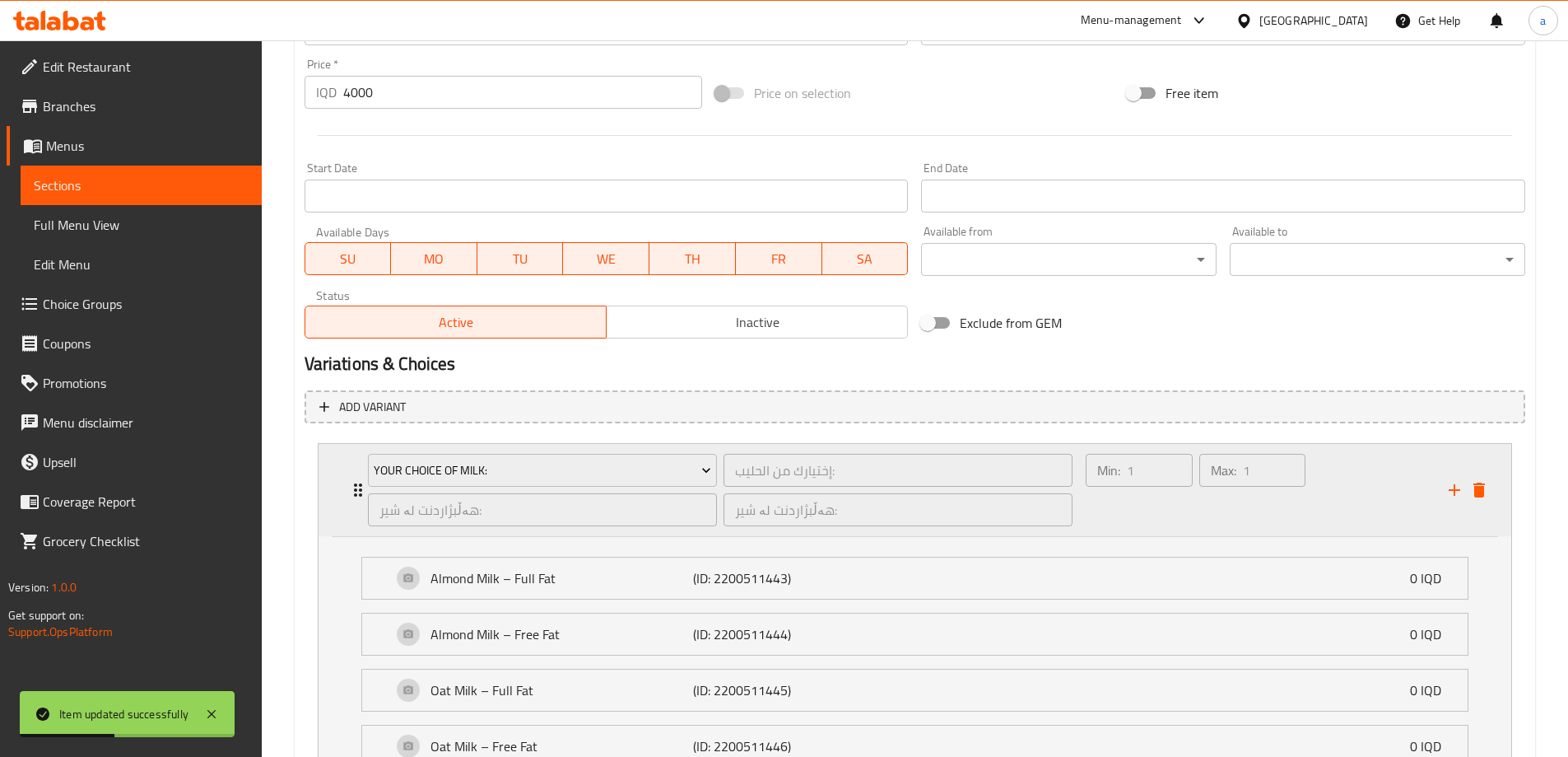
click at [353, 486] on icon "Expand" at bounding box center [358, 490] width 20 height 20
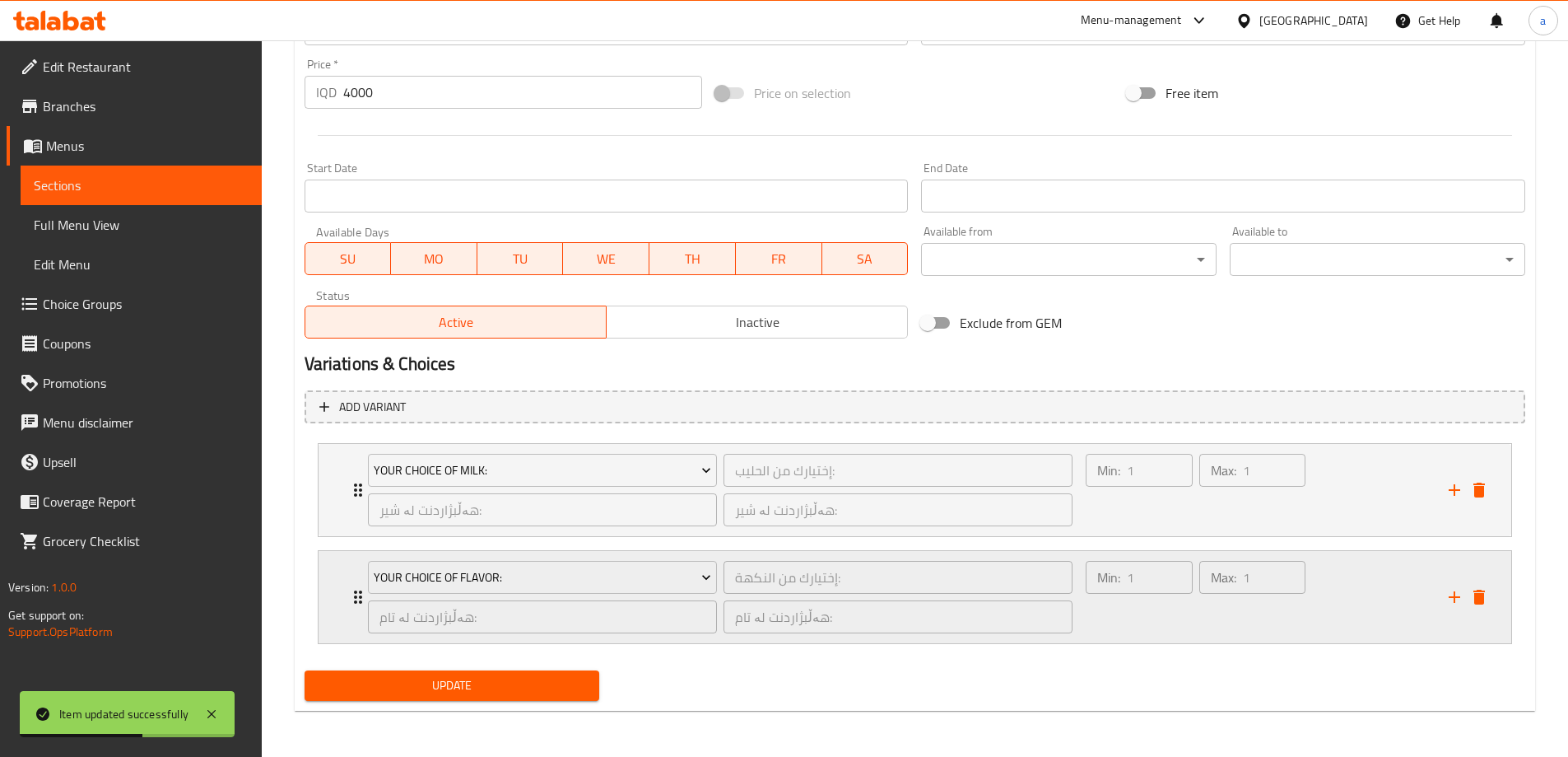
click at [353, 593] on icon "Expand" at bounding box center [358, 597] width 20 height 20
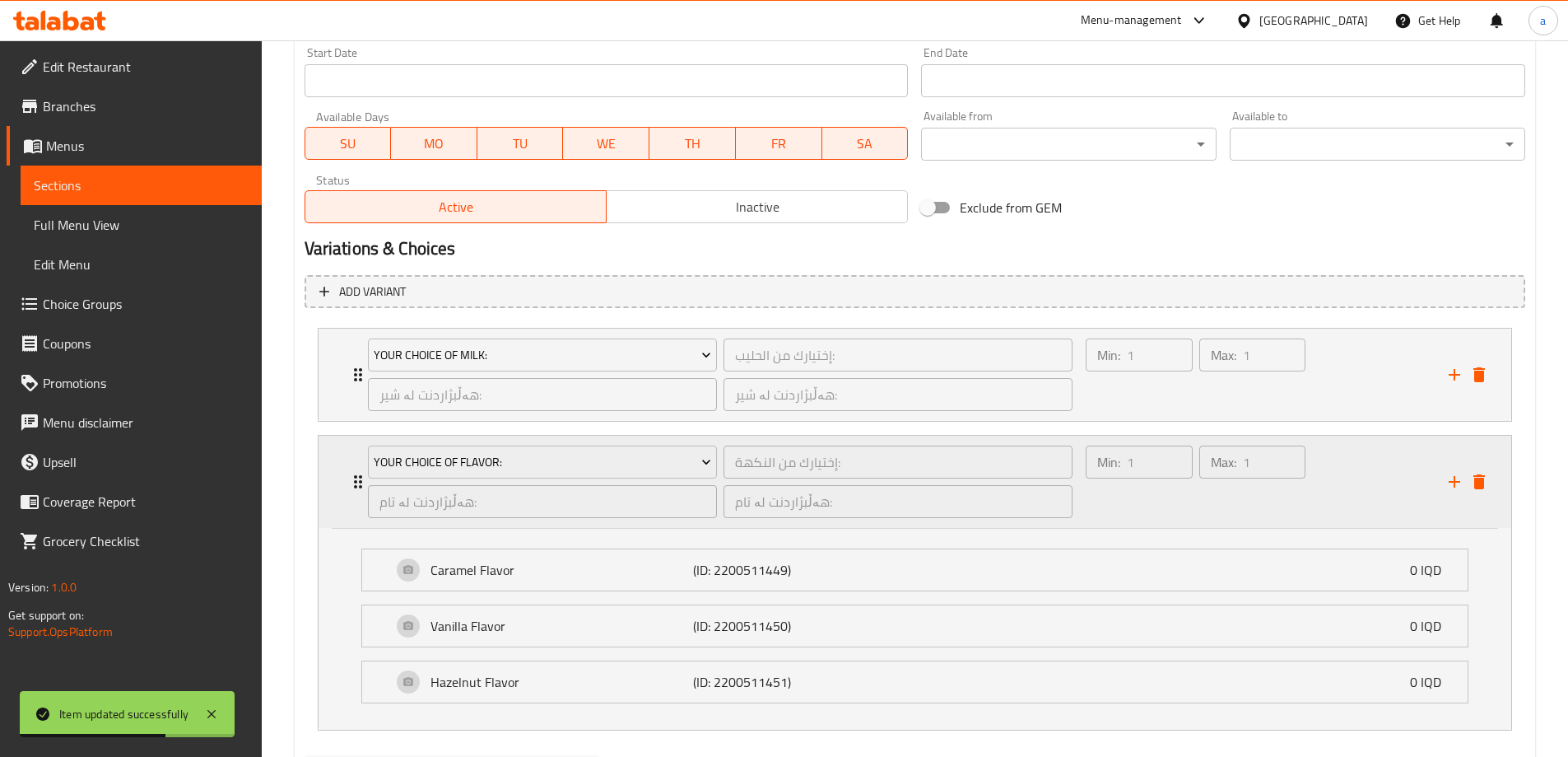
scroll to position [932, 0]
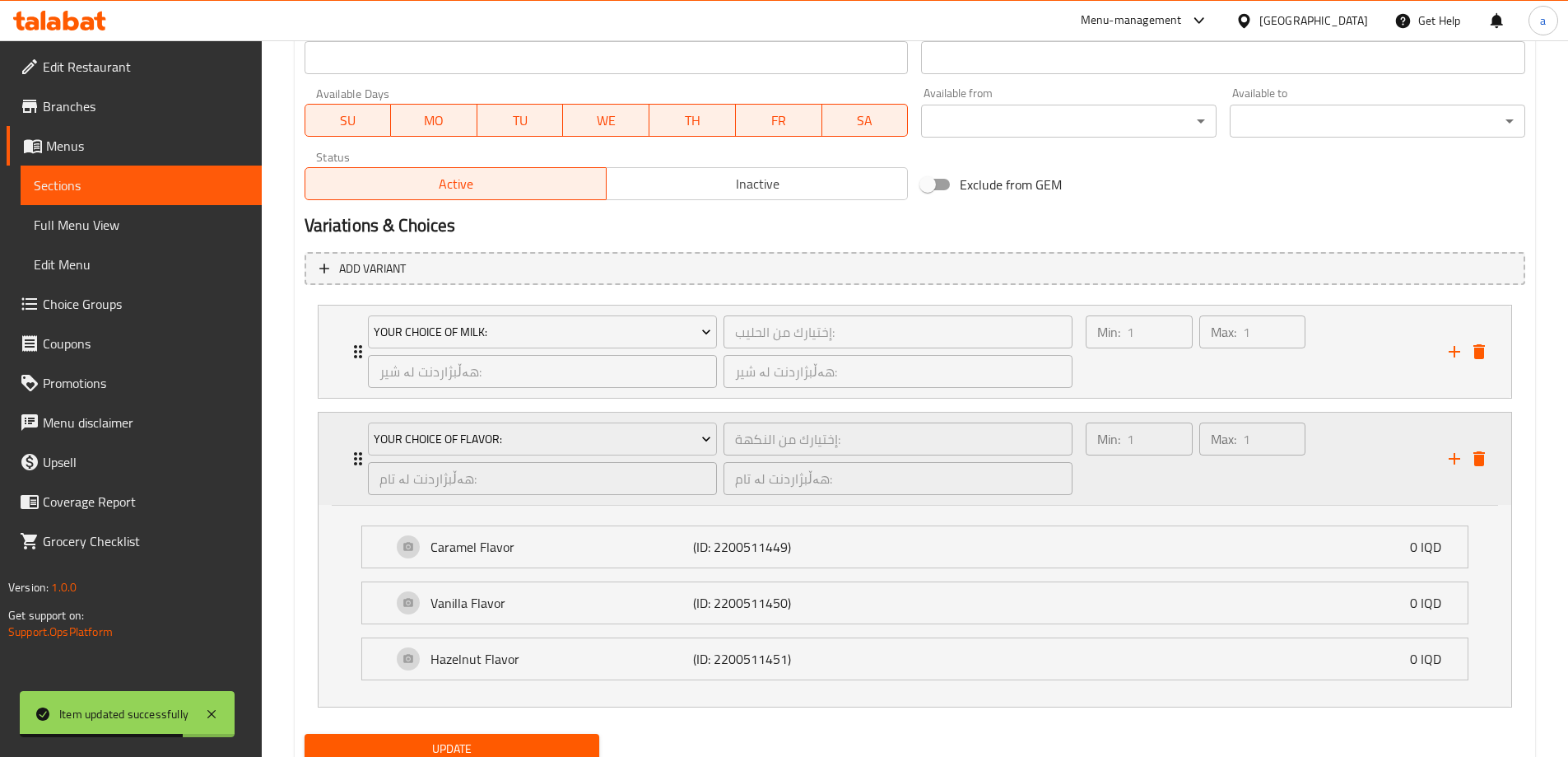
click at [362, 462] on div "Your Choice Of Flavor: إختيارك من النكهة: ​ هەڵبژاردنت لە تام: ​ هەڵبژاردنت لە …" at bounding box center [720, 459] width 726 height 93
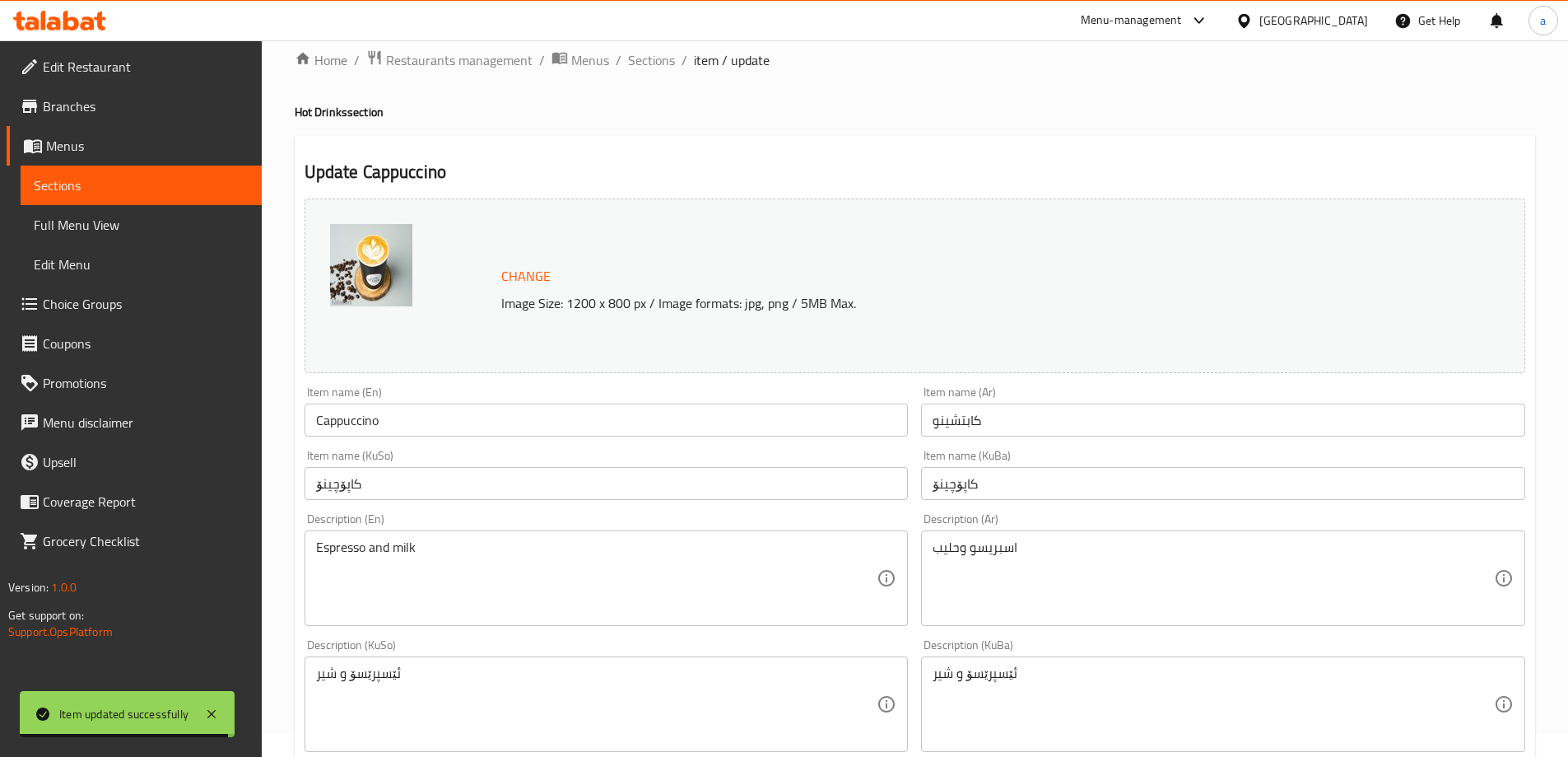
scroll to position [0, 0]
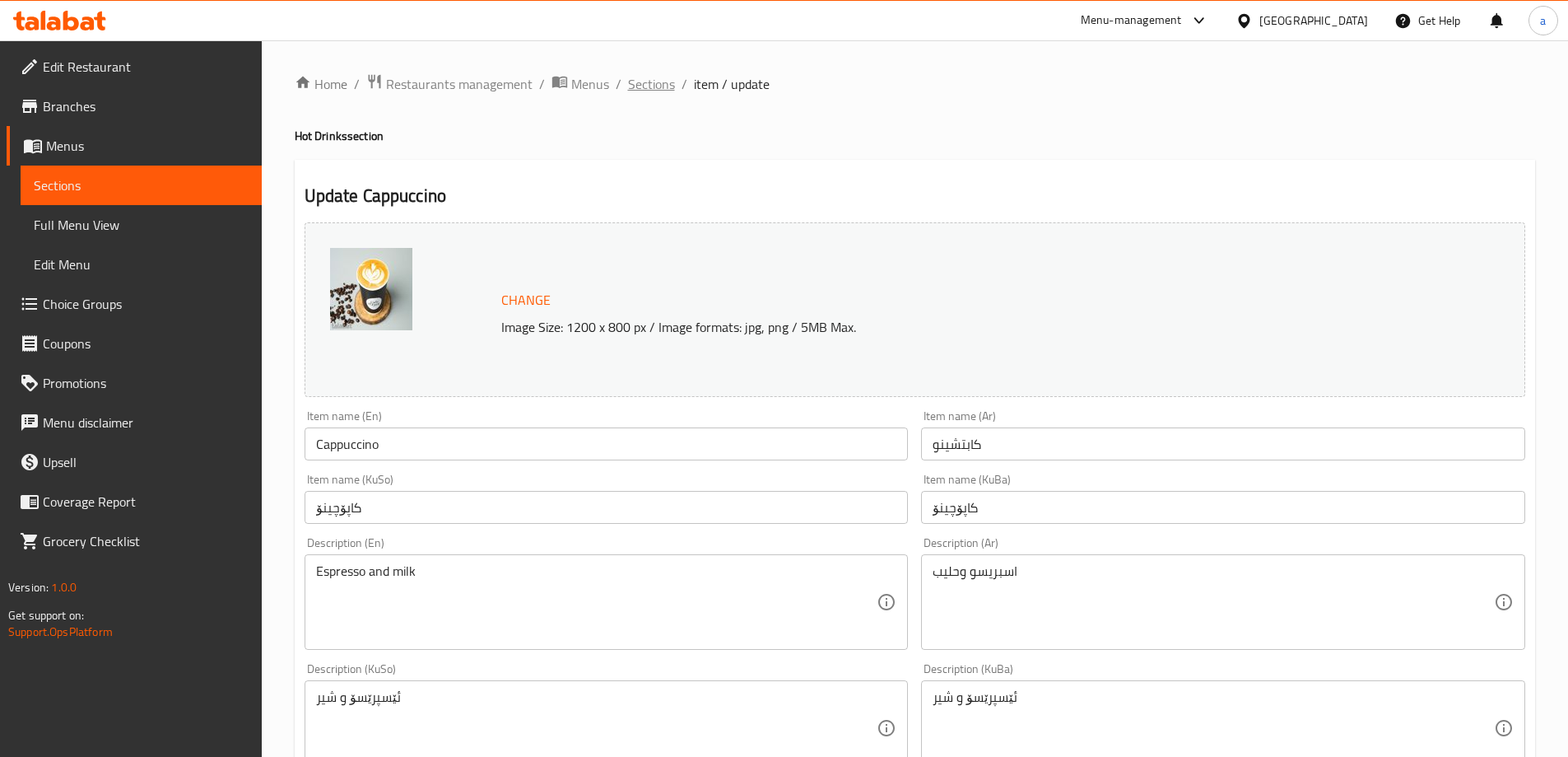
click at [642, 88] on span "Sections" at bounding box center [651, 84] width 47 height 20
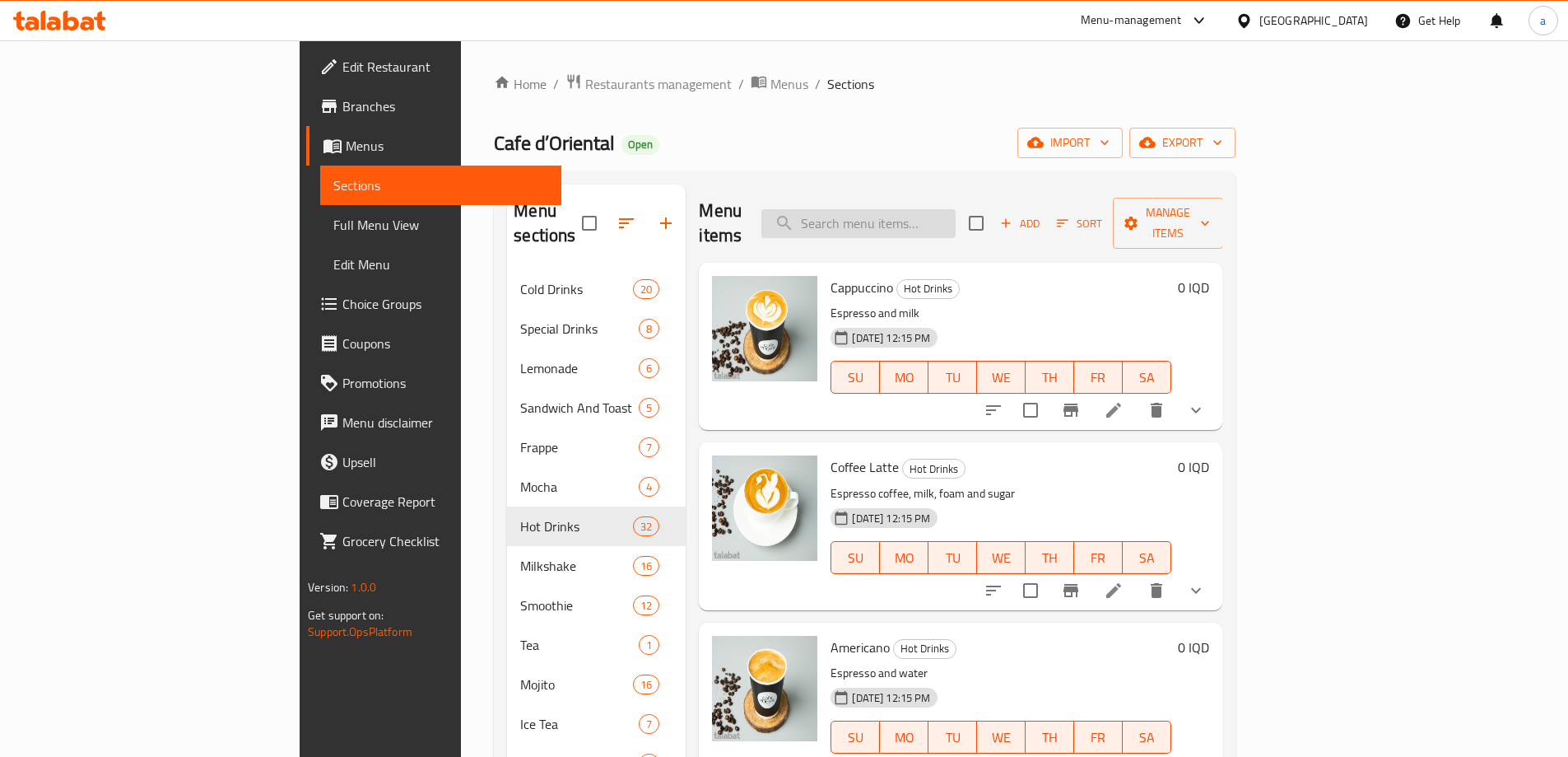
click at [942, 213] on input "search" at bounding box center [858, 224] width 194 height 28
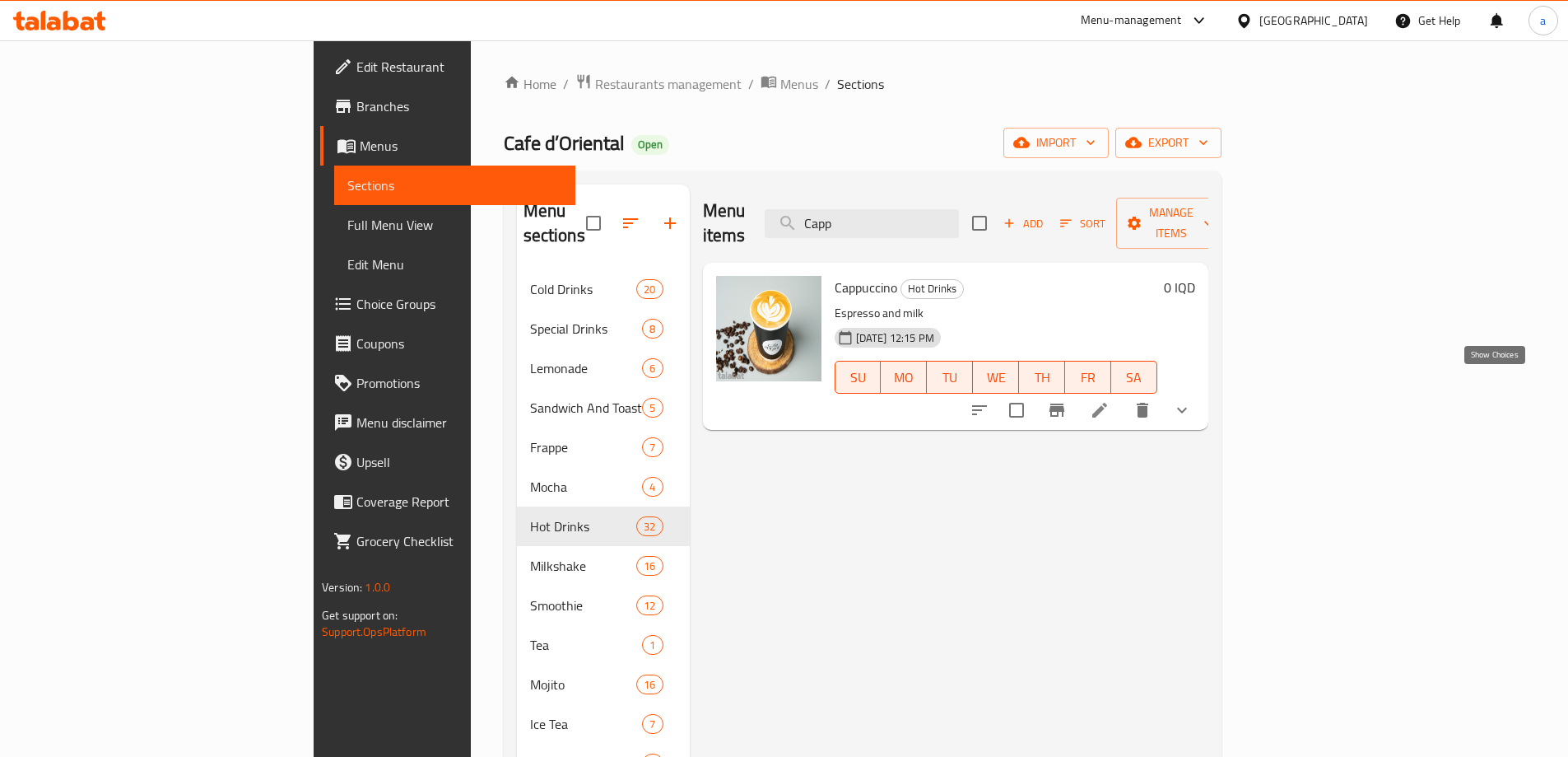
type input "Capp"
click at [1192, 400] on icon "show more" at bounding box center [1182, 410] width 20 height 20
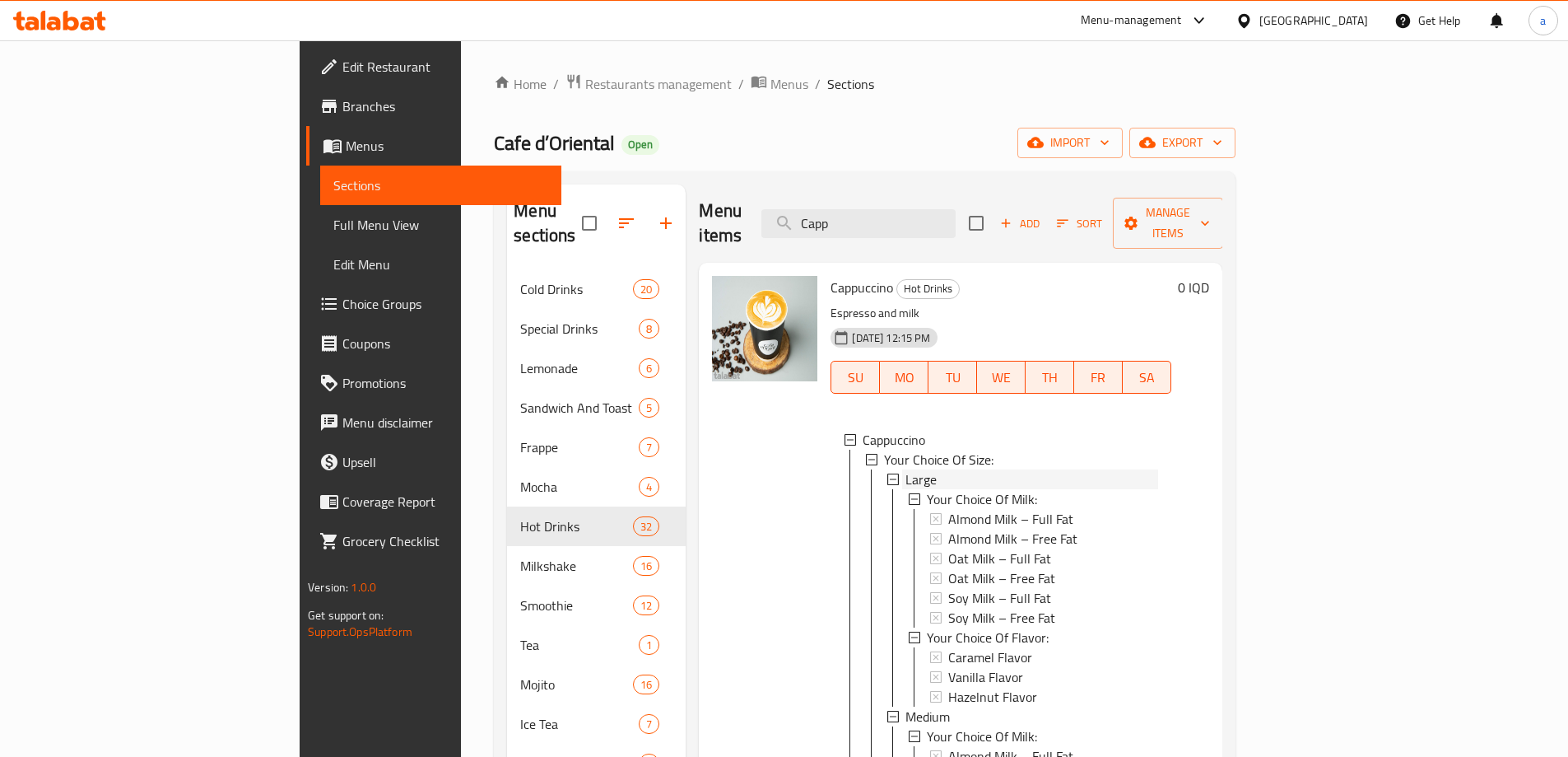
click at [906, 469] on span "Large" at bounding box center [921, 479] width 31 height 20
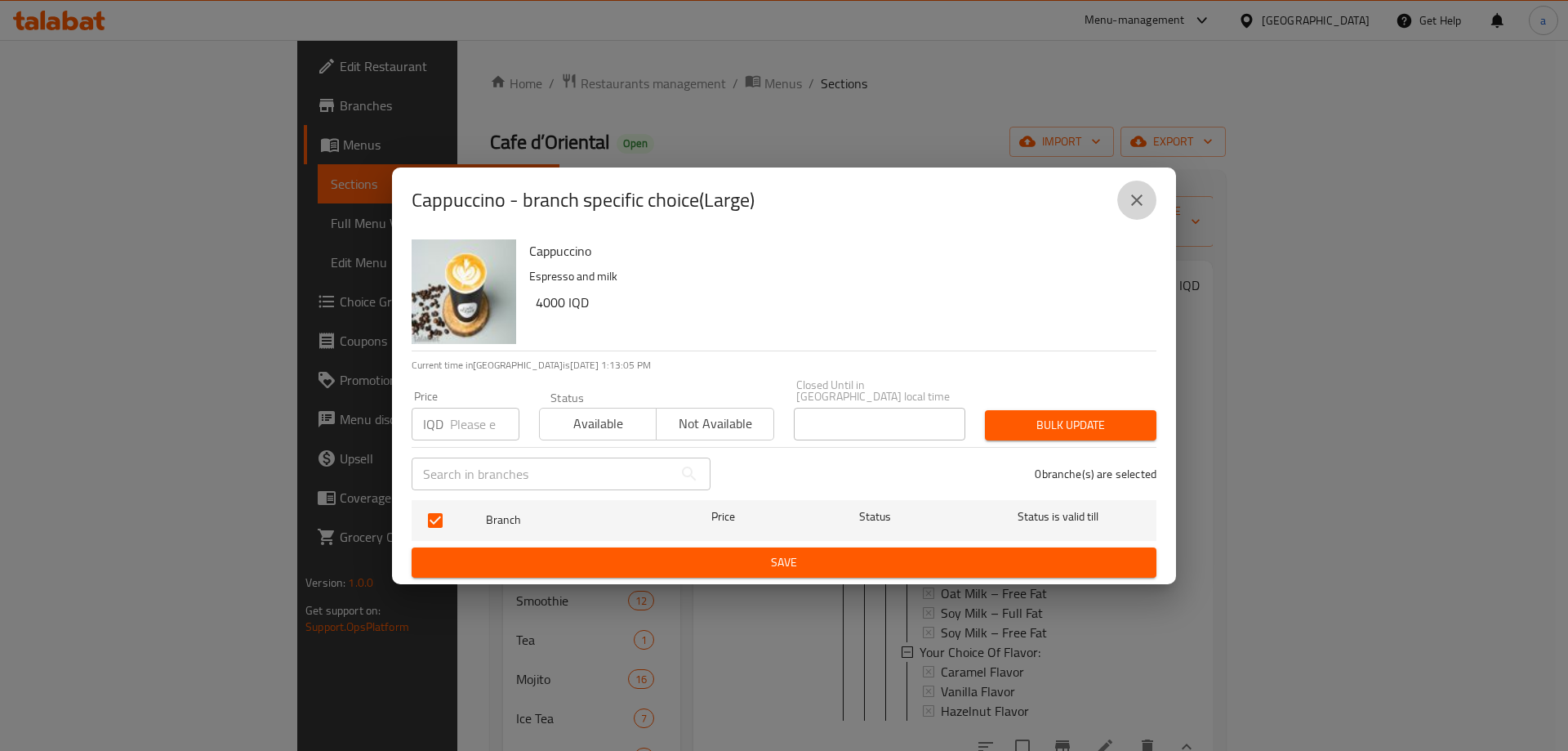
click at [1148, 200] on button "close" at bounding box center [1137, 200] width 39 height 39
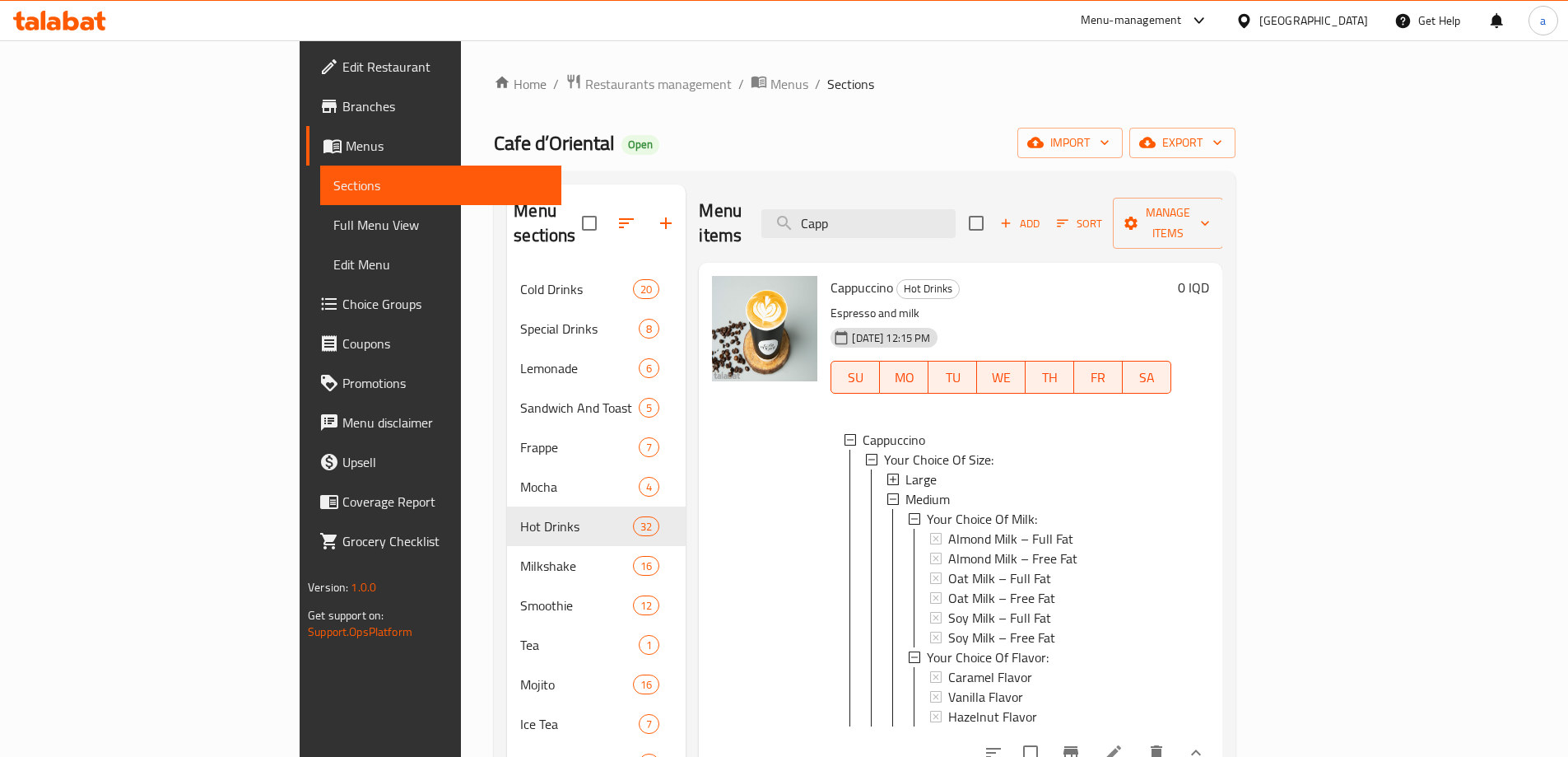
click at [841, 136] on div "Cafe d’Oriental Open import export" at bounding box center [865, 142] width 742 height 30
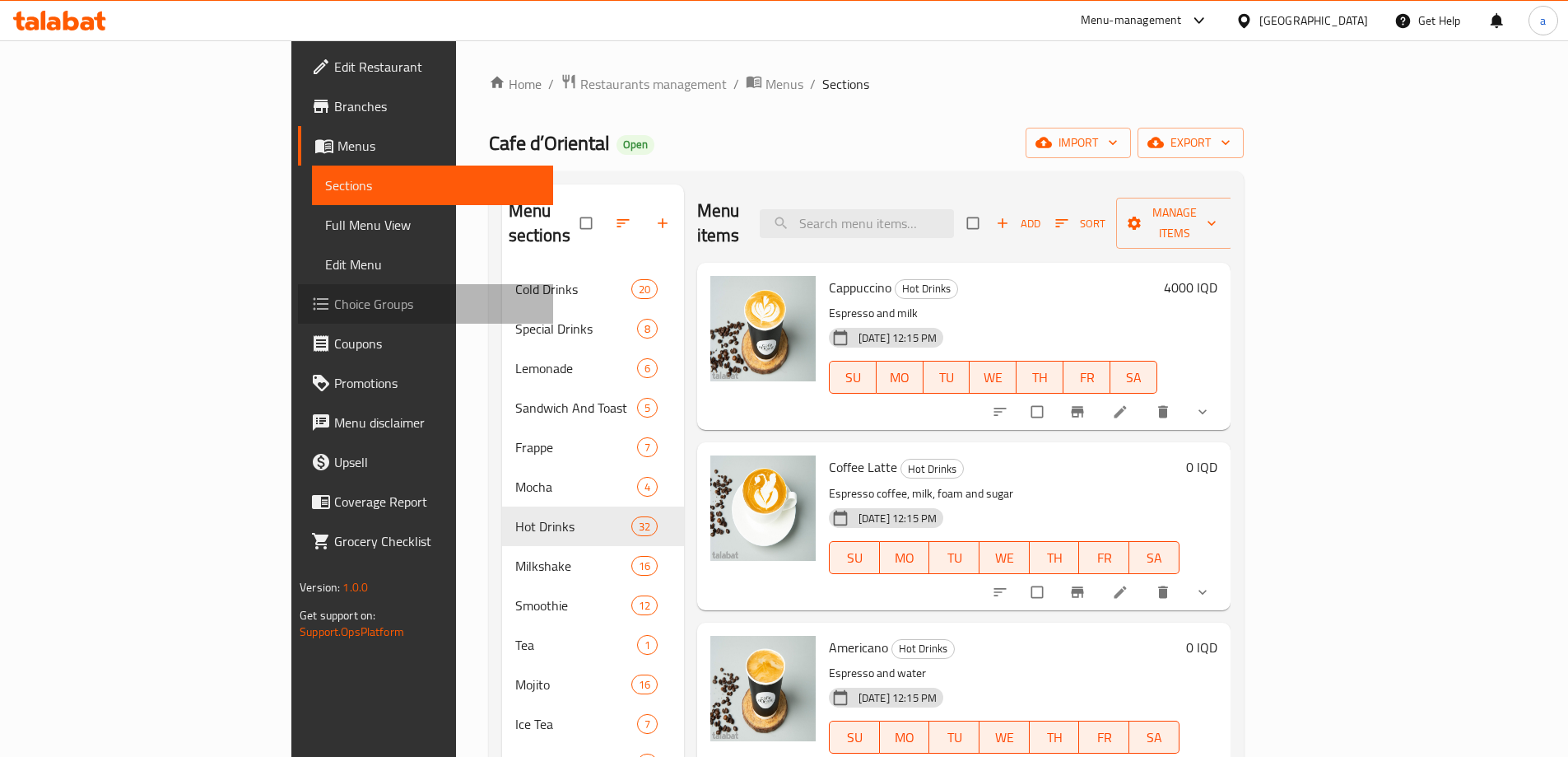
click at [334, 308] on span "Choice Groups" at bounding box center [436, 304] width 206 height 20
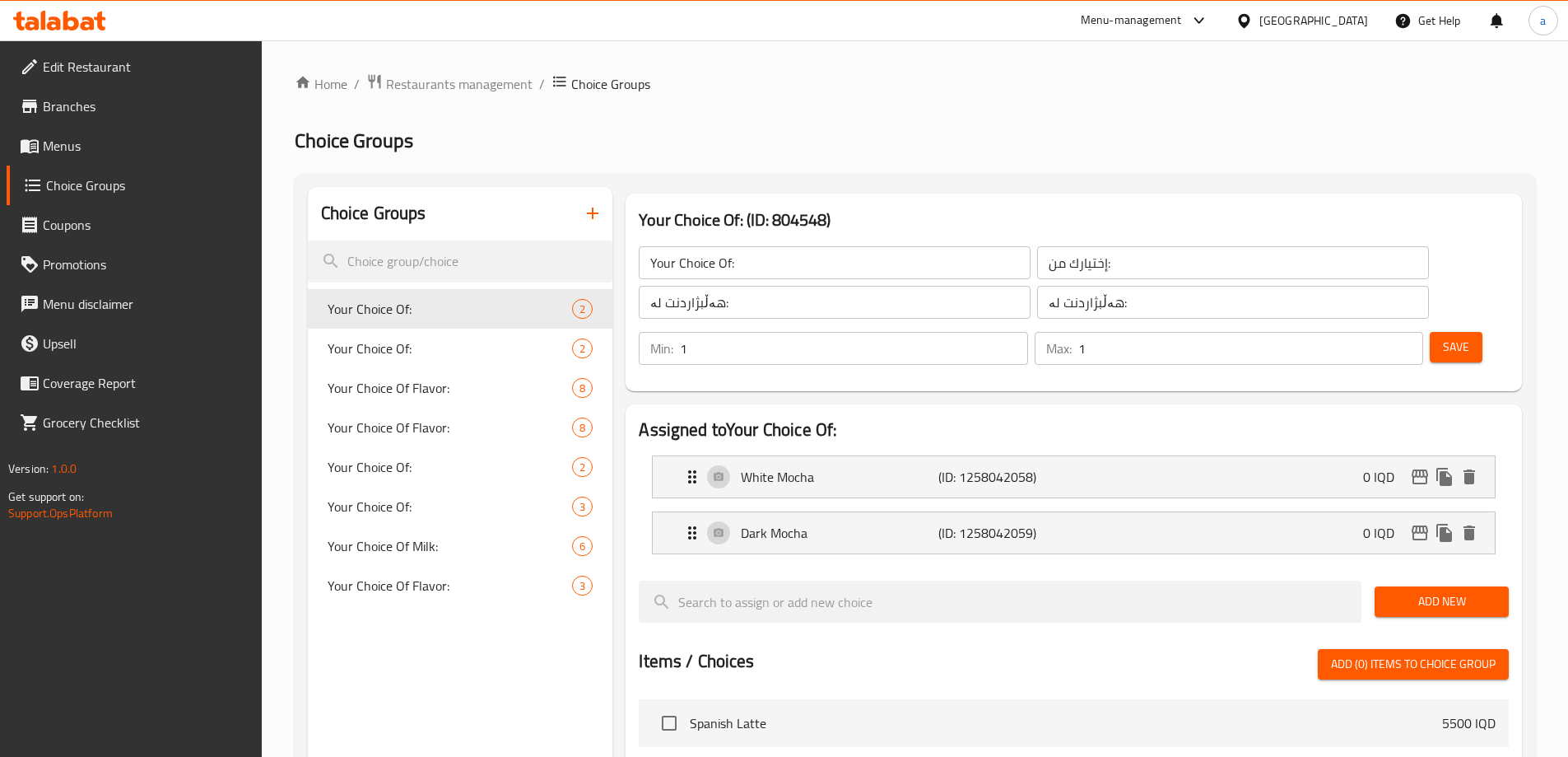
click at [66, 136] on span "Menus" at bounding box center [145, 146] width 206 height 20
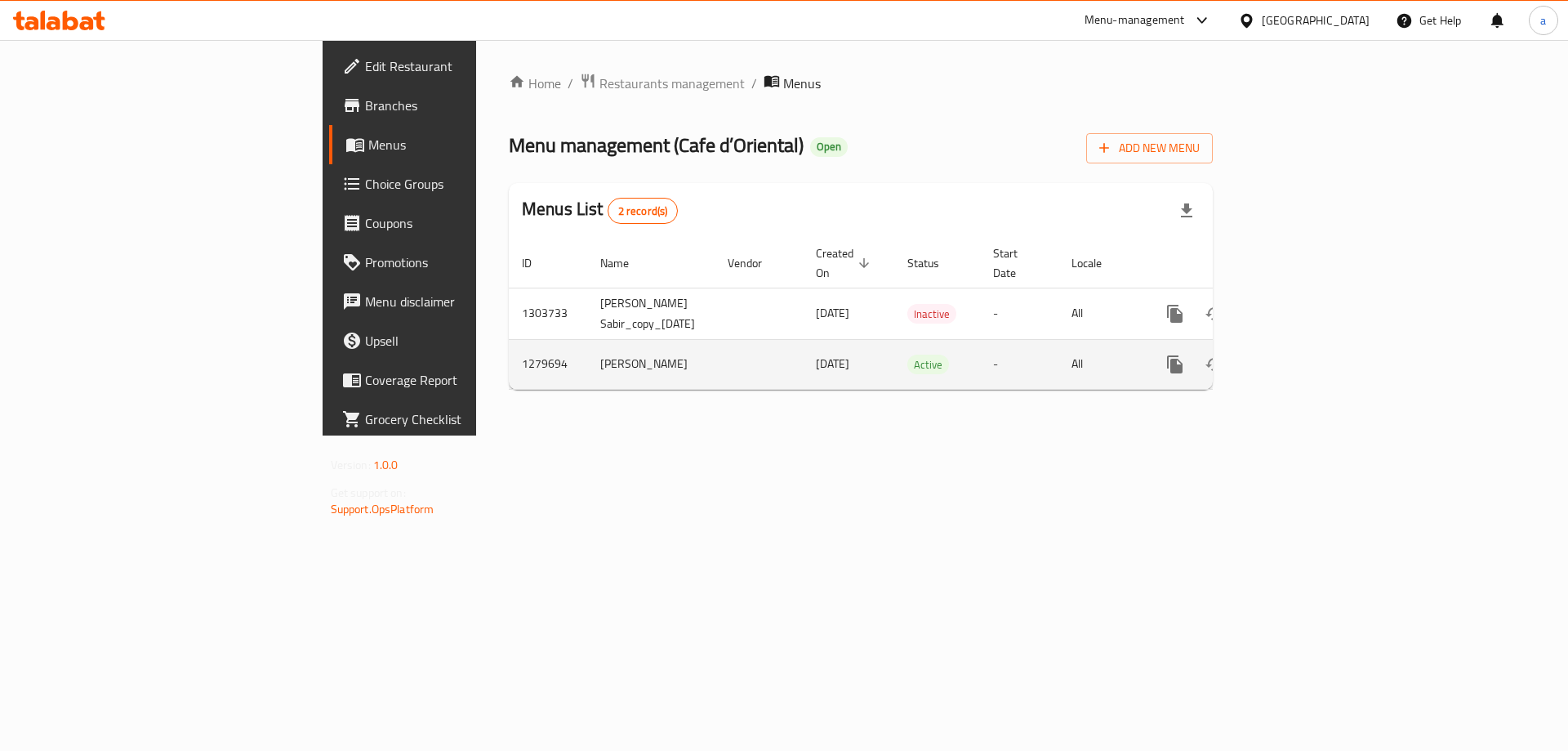
click at [1300, 357] on icon "enhanced table" at bounding box center [1292, 364] width 15 height 15
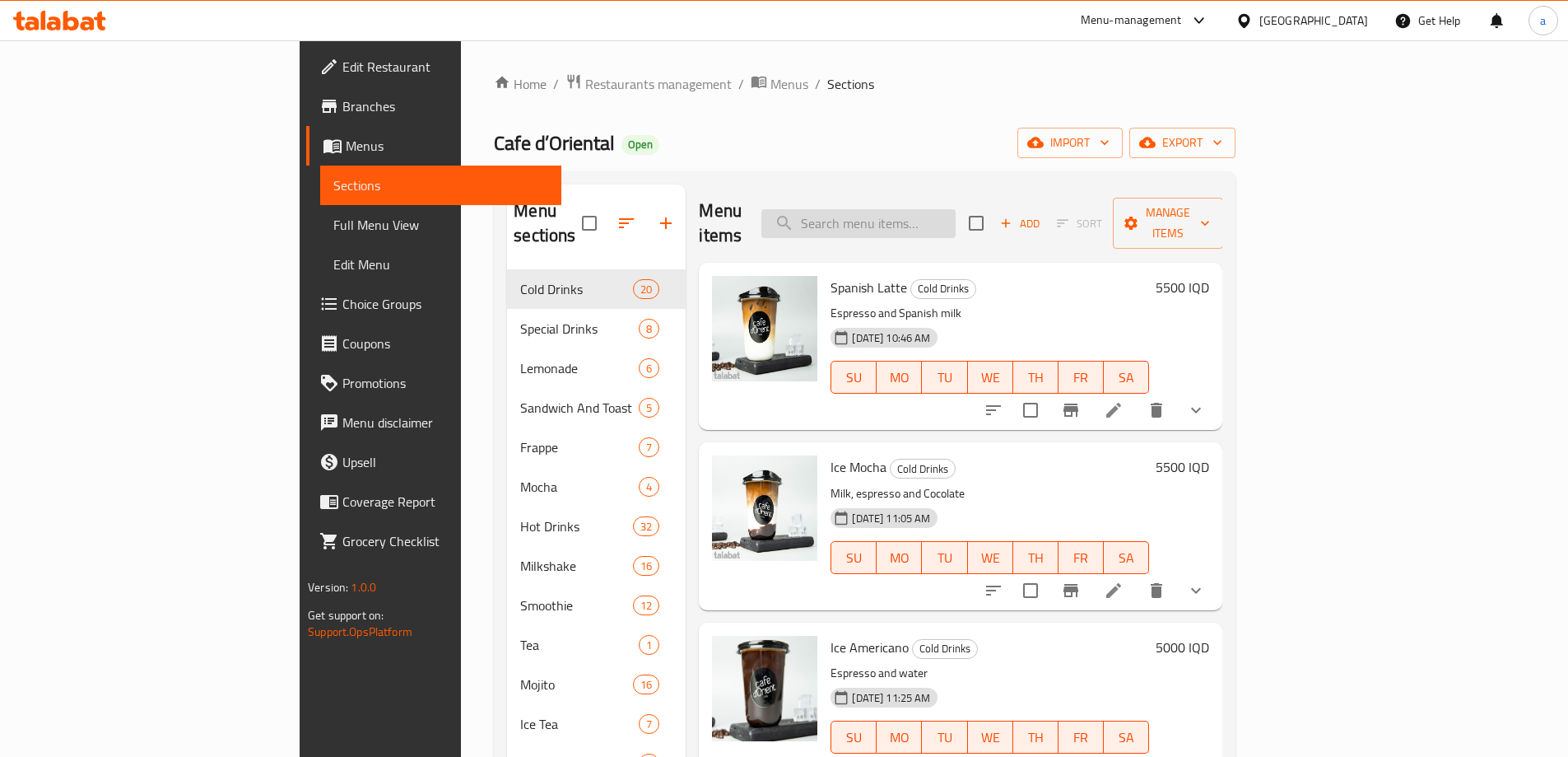
click at [943, 213] on input "search" at bounding box center [858, 224] width 194 height 28
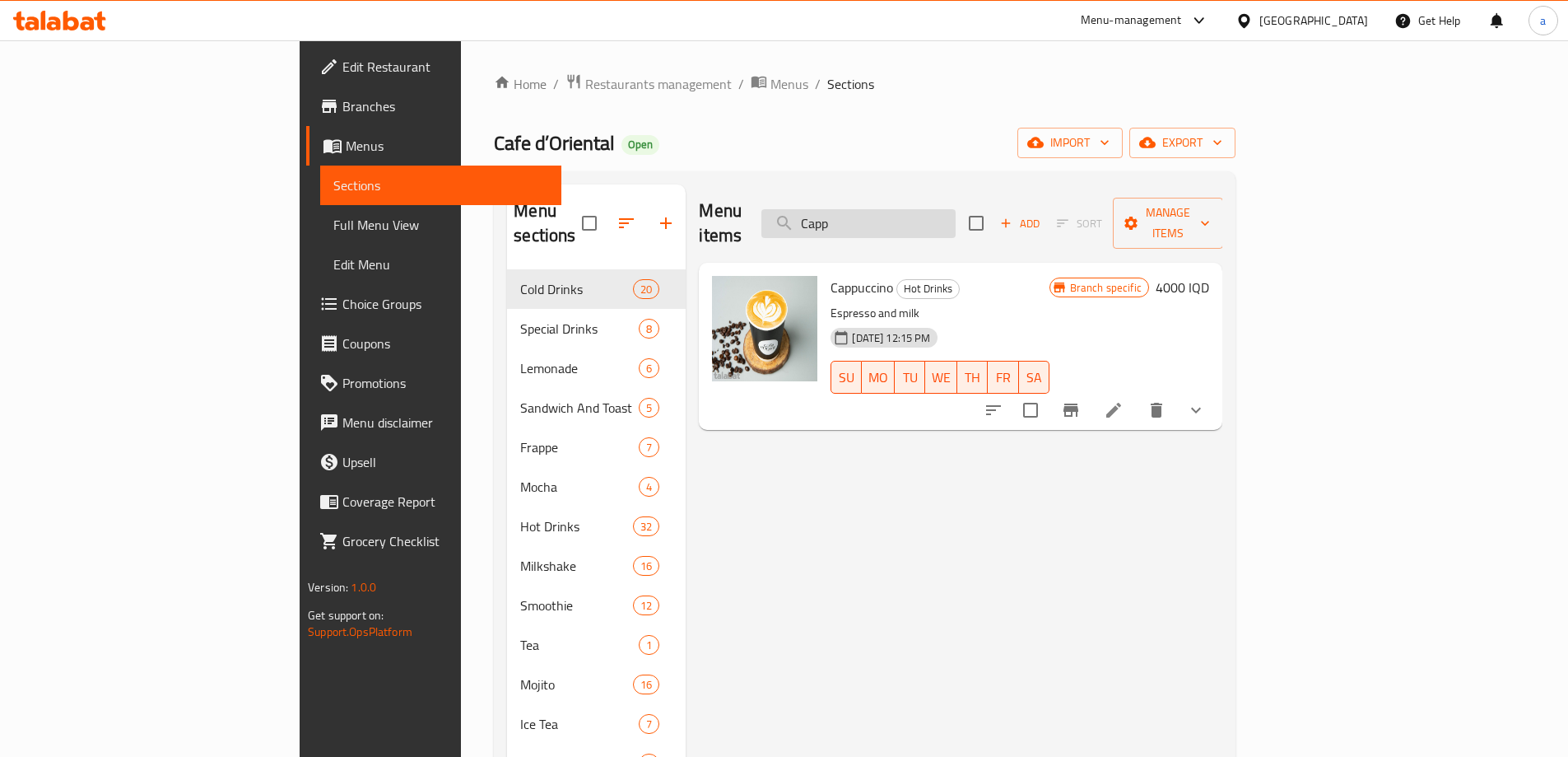
click at [955, 209] on input "Capp" at bounding box center [858, 224] width 194 height 28
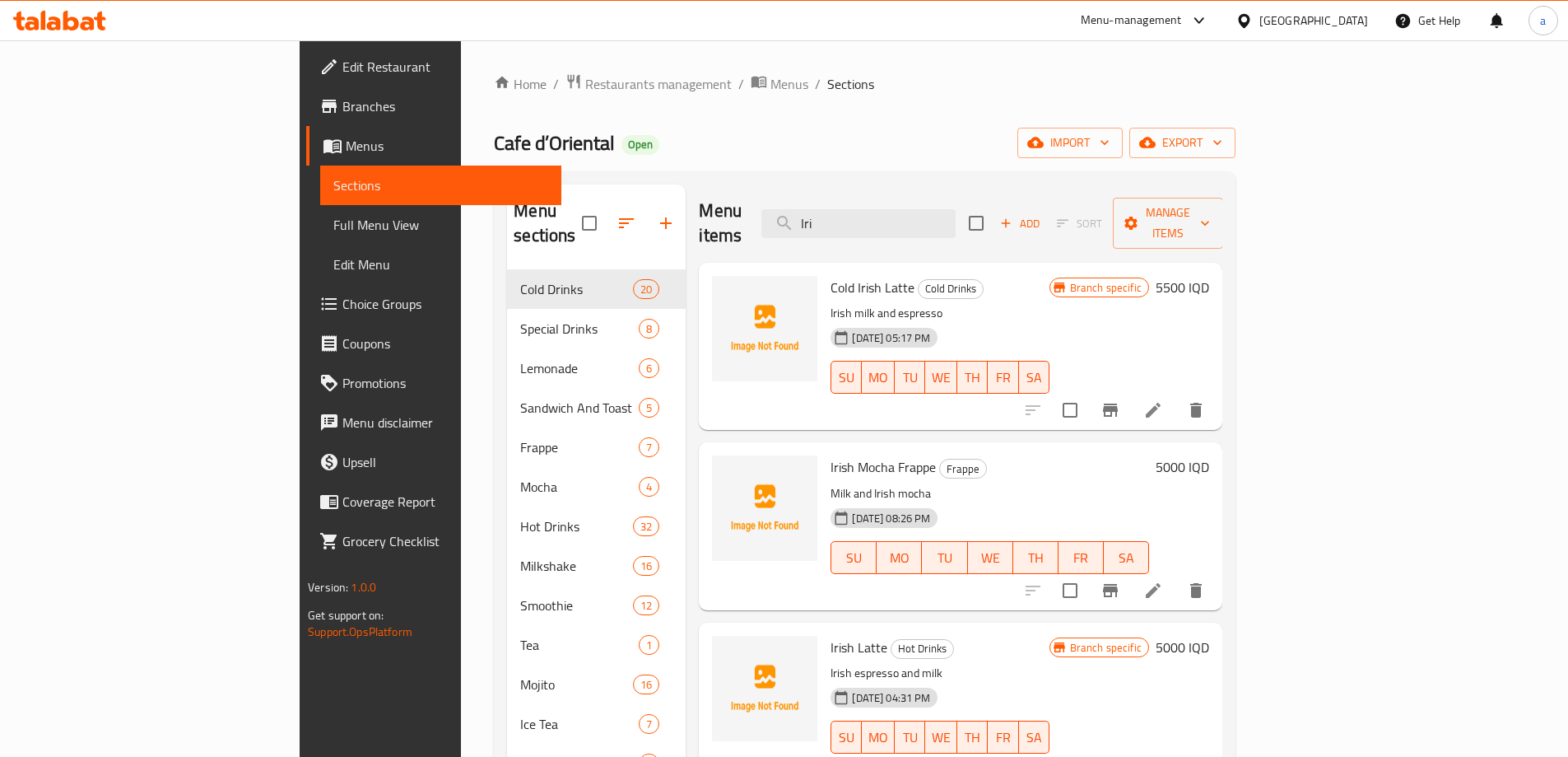
scroll to position [4, 0]
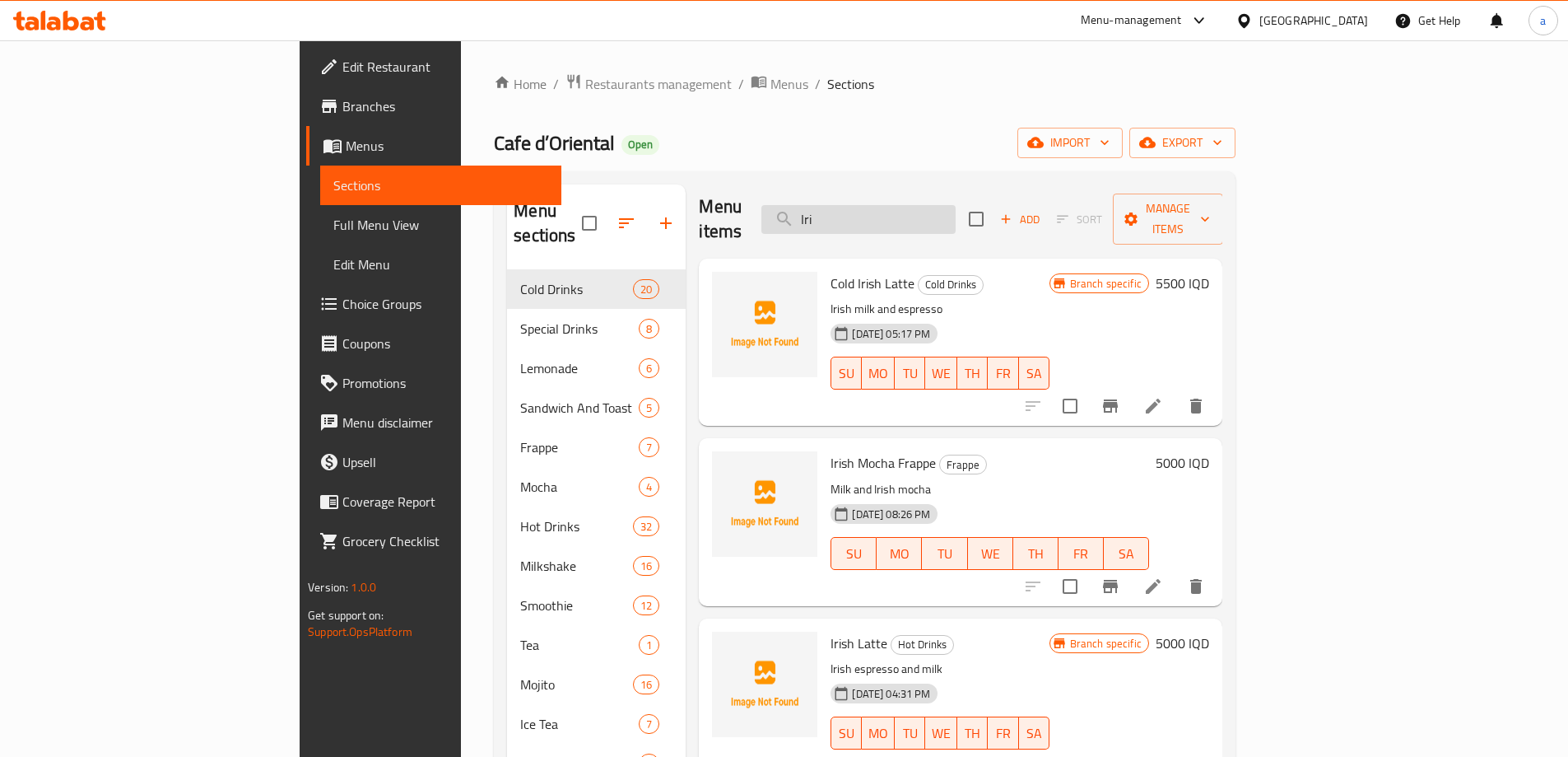
click at [955, 208] on input "Iri" at bounding box center [858, 219] width 194 height 28
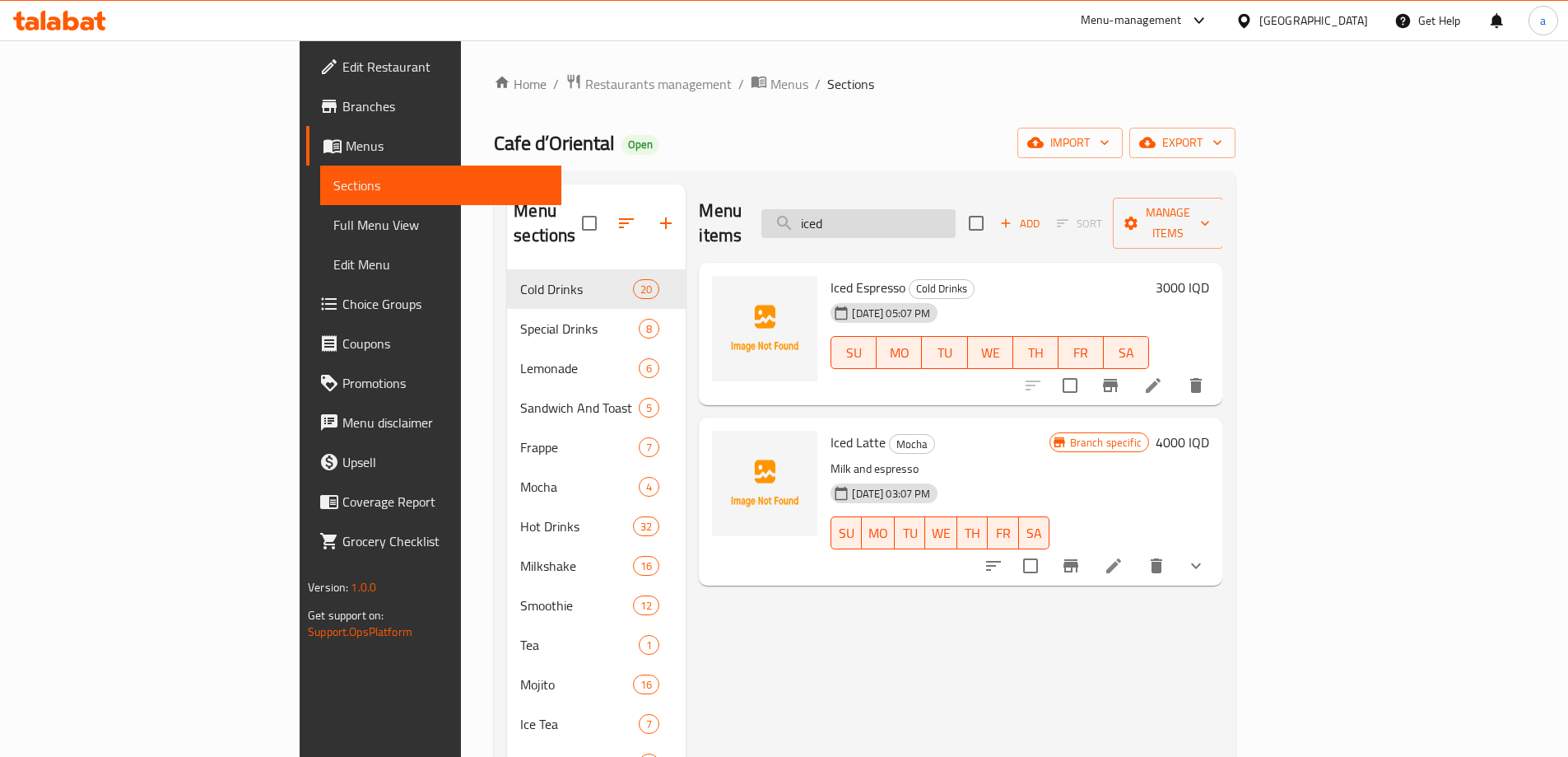
scroll to position [0, 0]
type input "i"
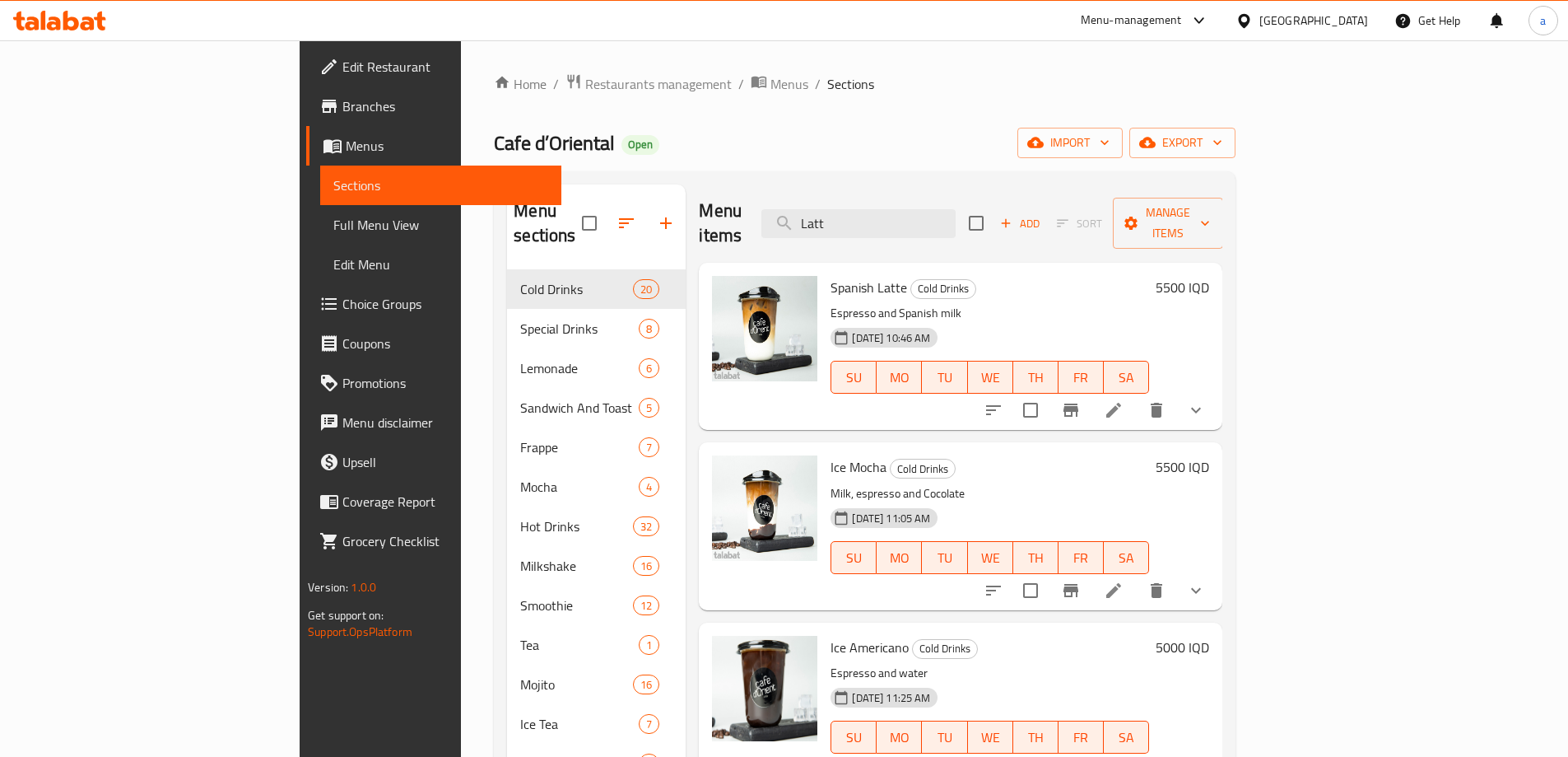
type input "Latte"
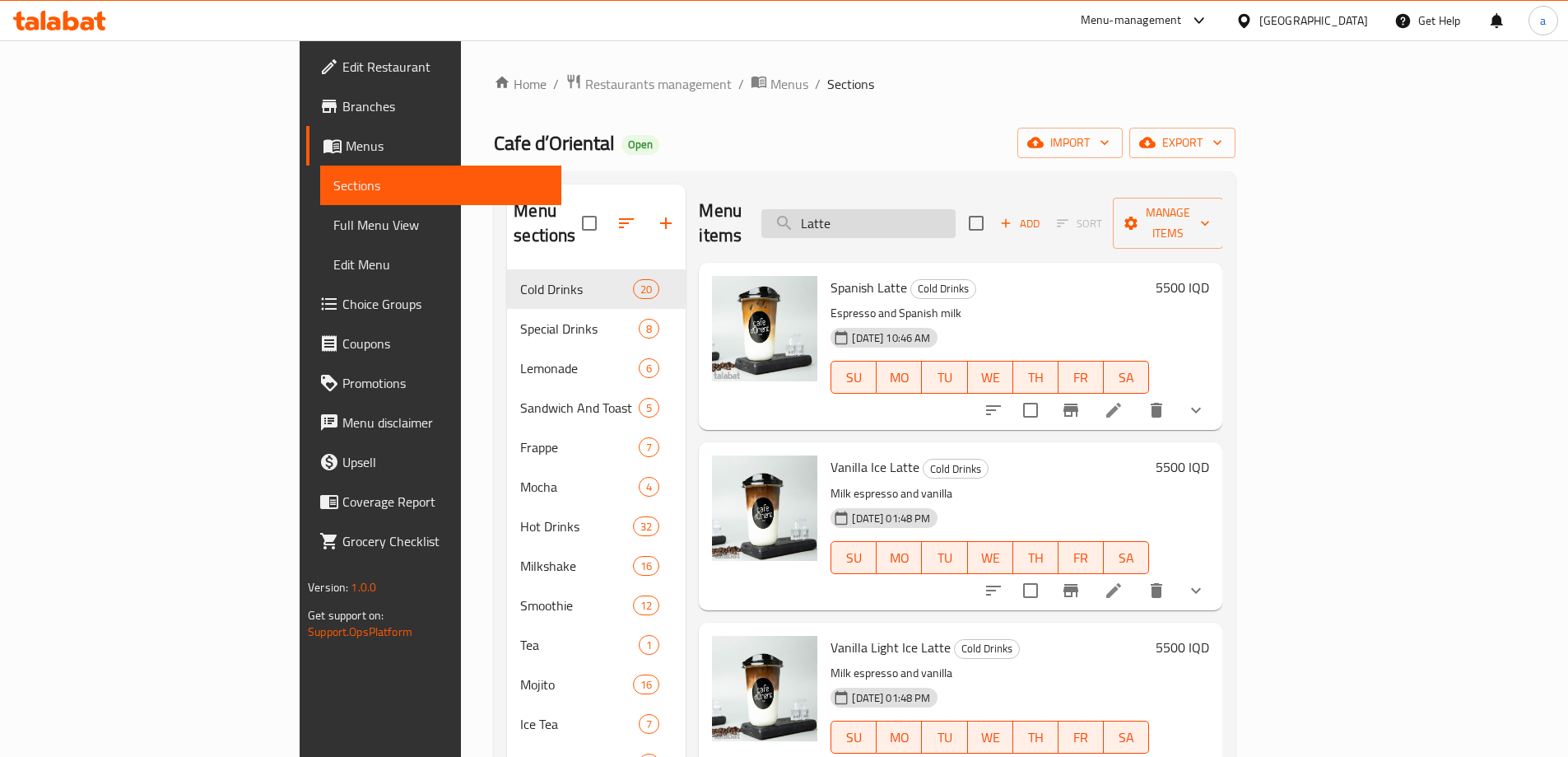
click at [955, 217] on input "Latte" at bounding box center [858, 224] width 194 height 28
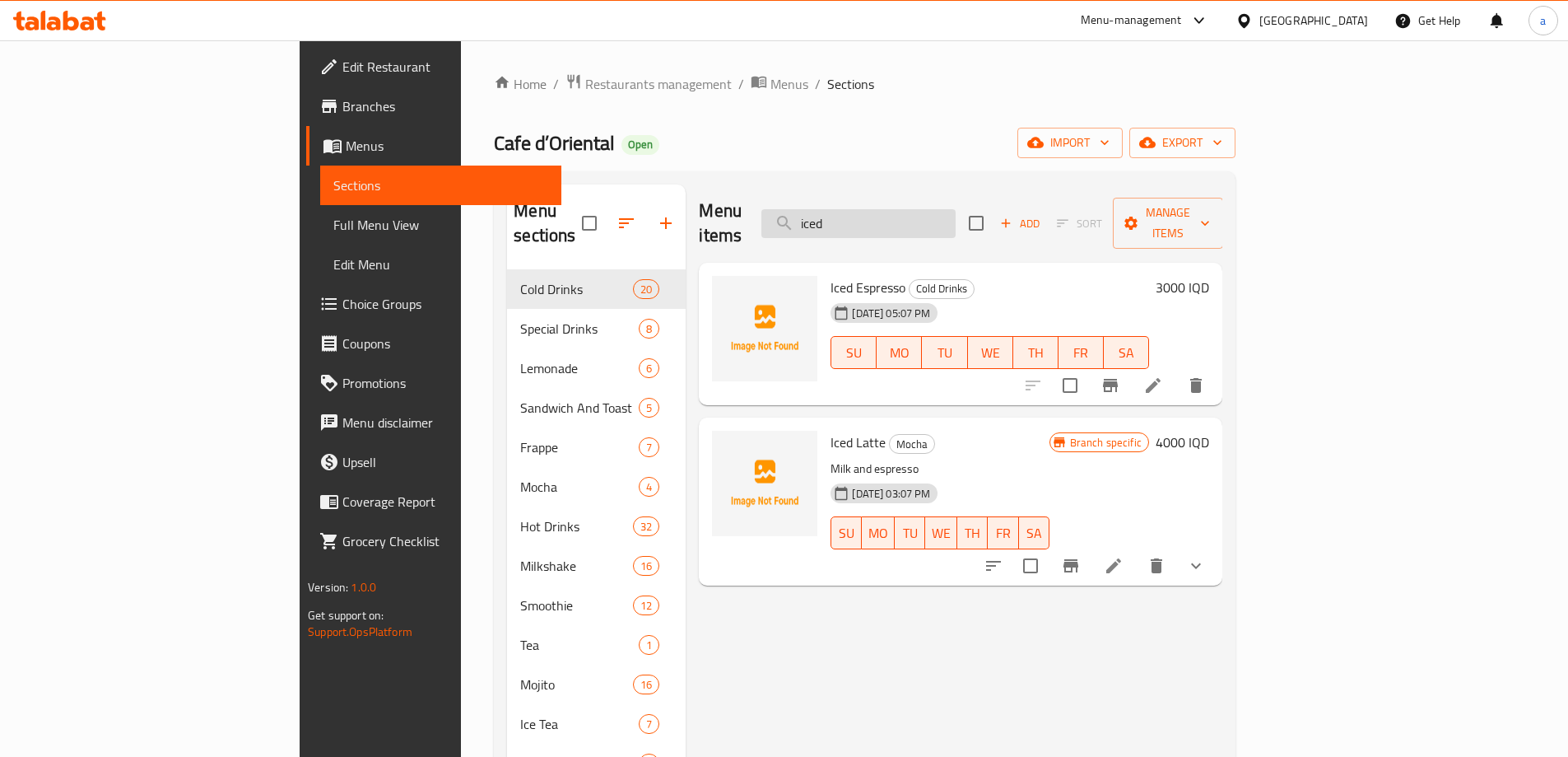
click at [955, 215] on input "iced" at bounding box center [858, 224] width 194 height 28
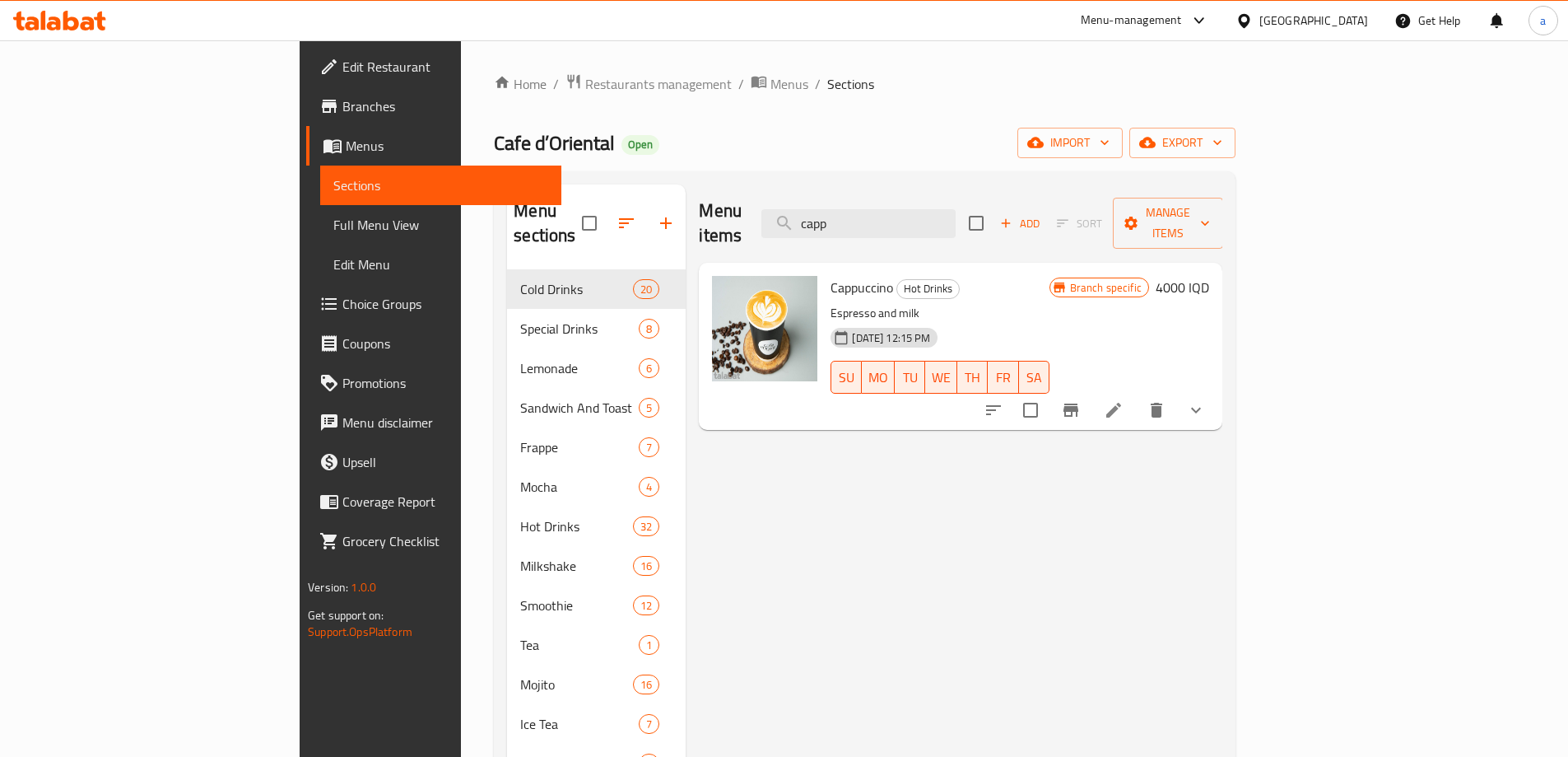
type input "capp"
click at [75, 13] on icon at bounding box center [60, 20] width 93 height 20
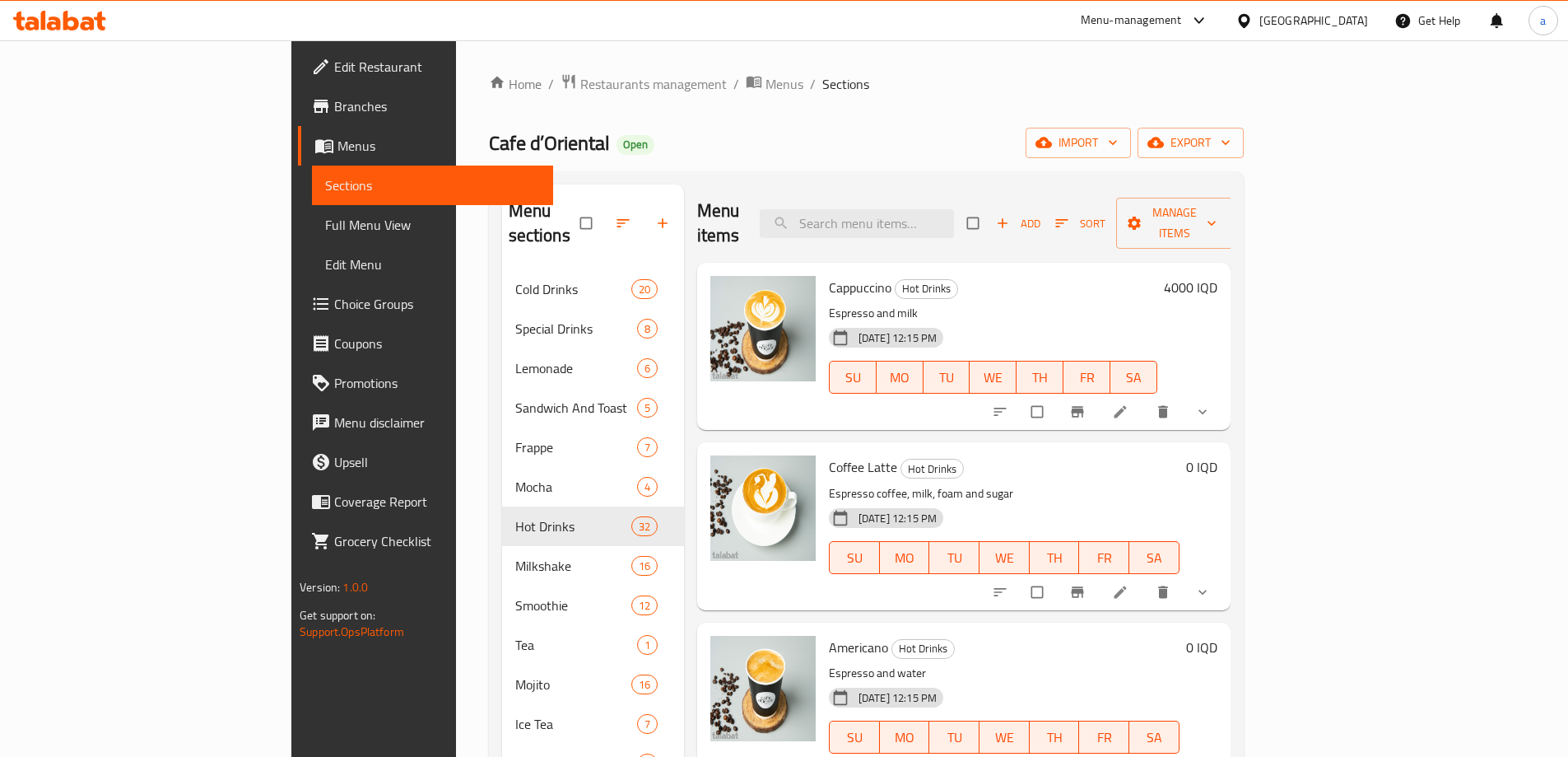
click at [1224, 394] on button "show more" at bounding box center [1204, 411] width 39 height 37
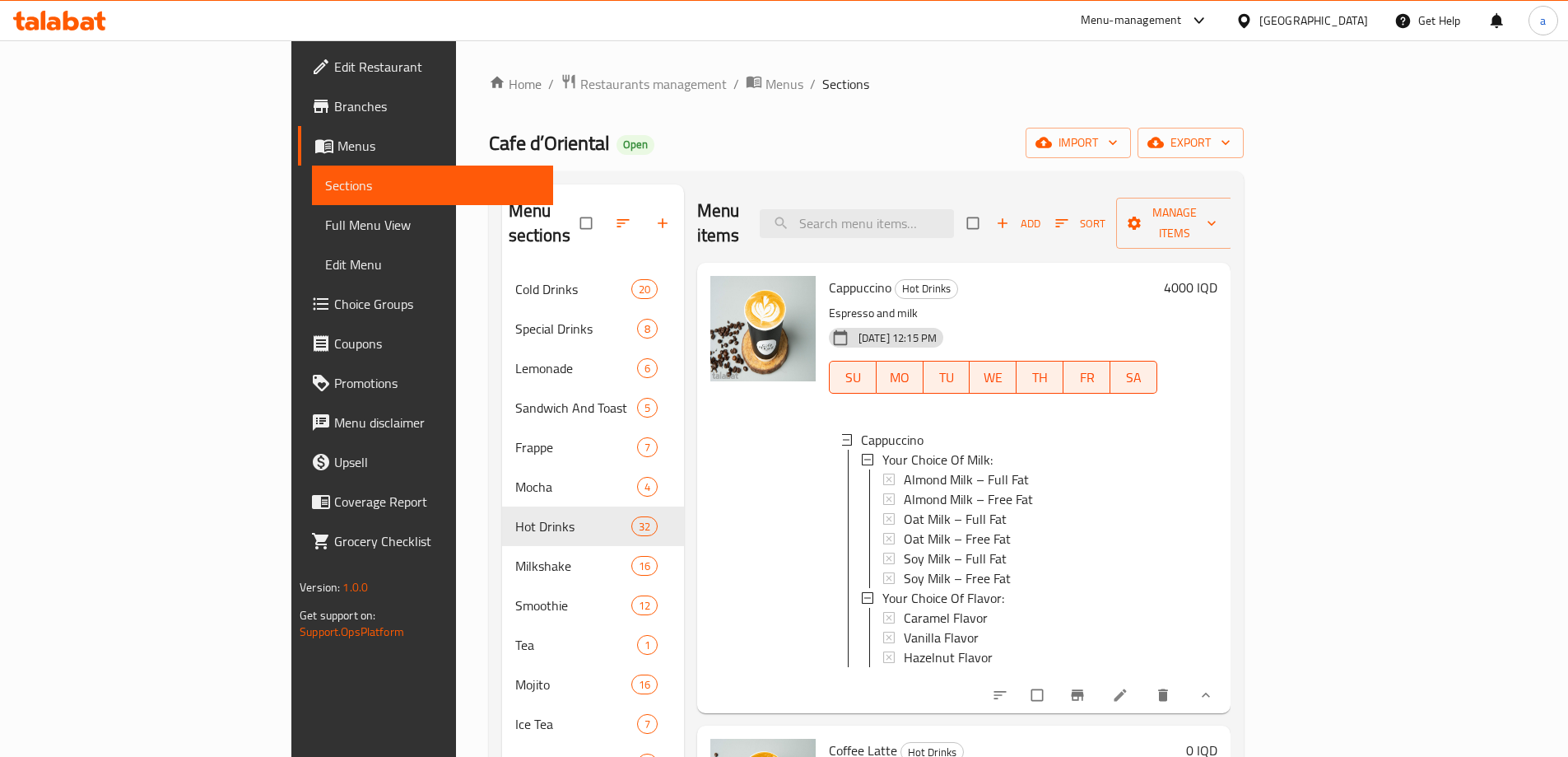
click at [816, 164] on div "Home / Restaurants management / Menus / Sections Cafe d’Oriental Open import ex…" at bounding box center [866, 517] width 755 height 888
click at [1224, 677] on button "show more" at bounding box center [1204, 695] width 39 height 37
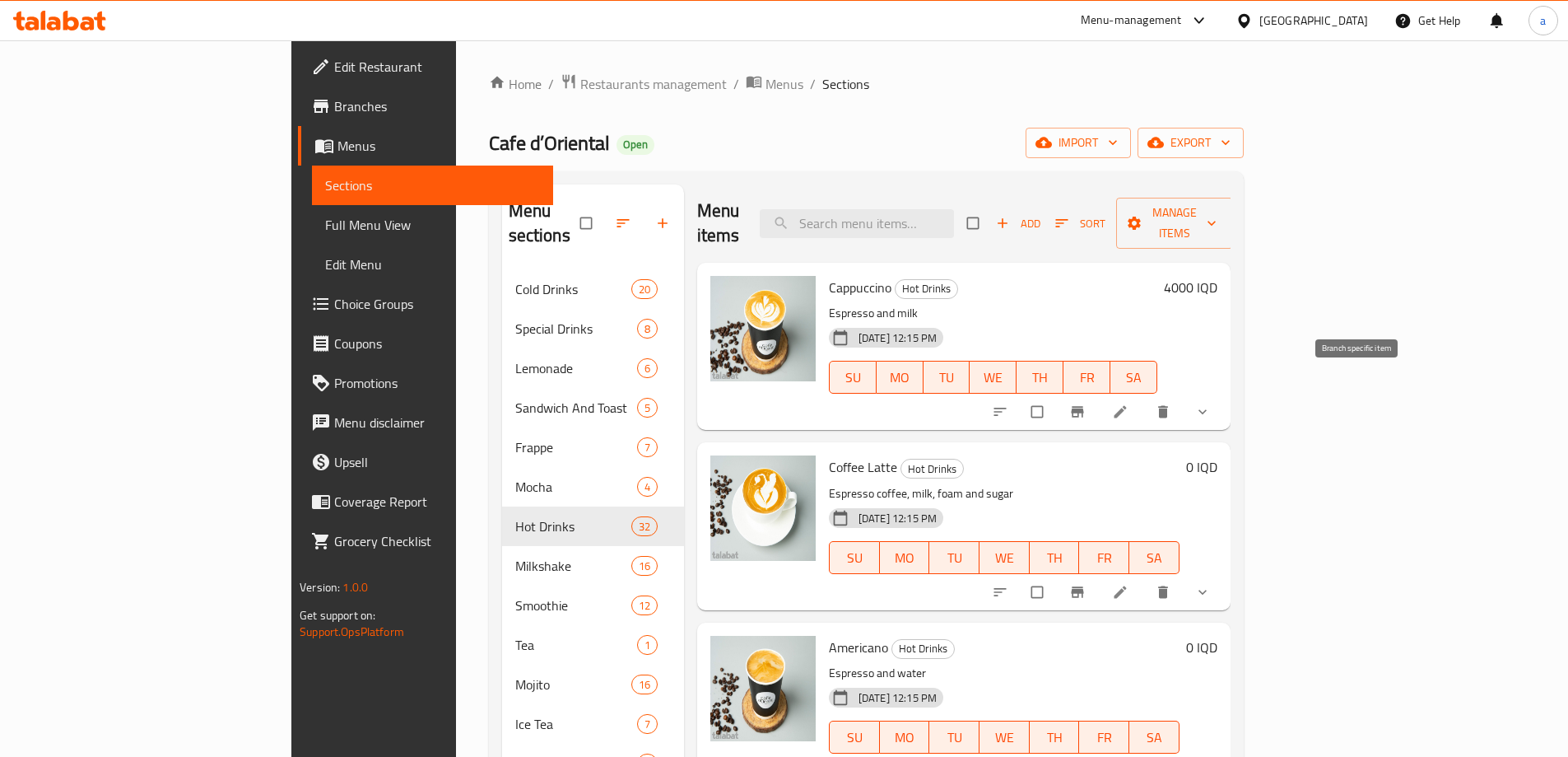
click at [1084, 407] on icon "Branch-specific-item" at bounding box center [1077, 412] width 12 height 11
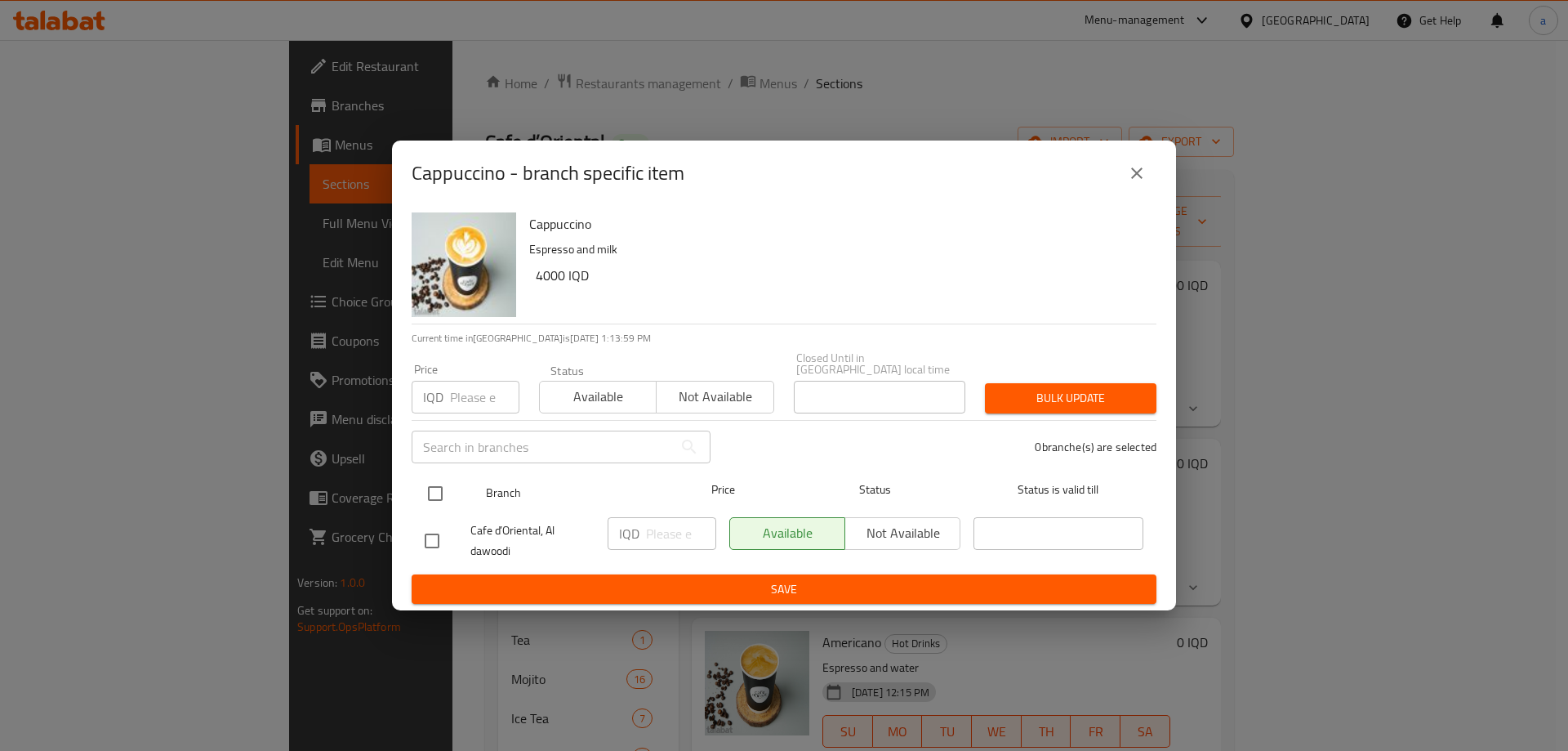
click at [437, 489] on input "checkbox" at bounding box center [435, 493] width 34 height 34
checkbox input "true"
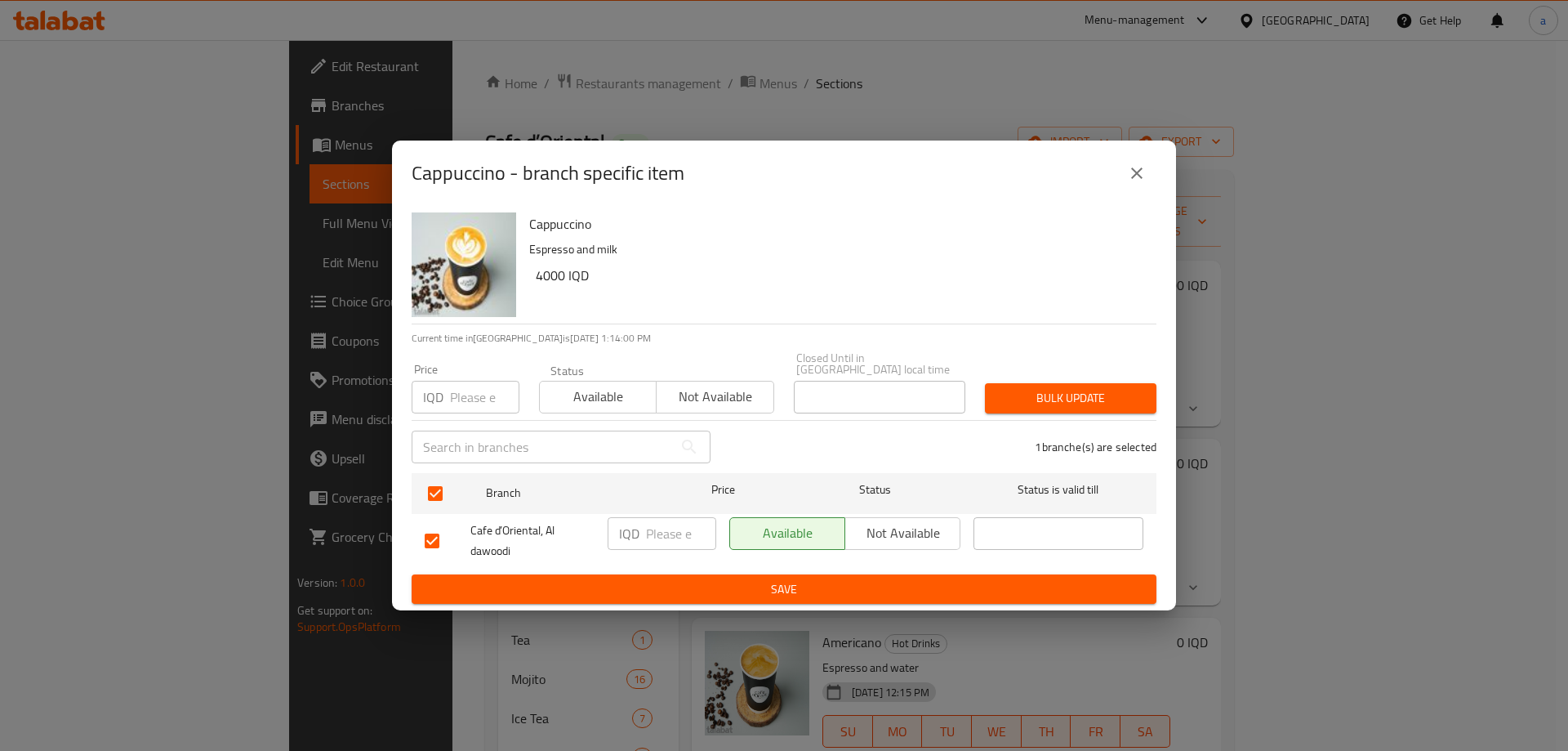
click at [660, 531] on input "number" at bounding box center [681, 533] width 71 height 33
paste input "4000"
type input "4000"
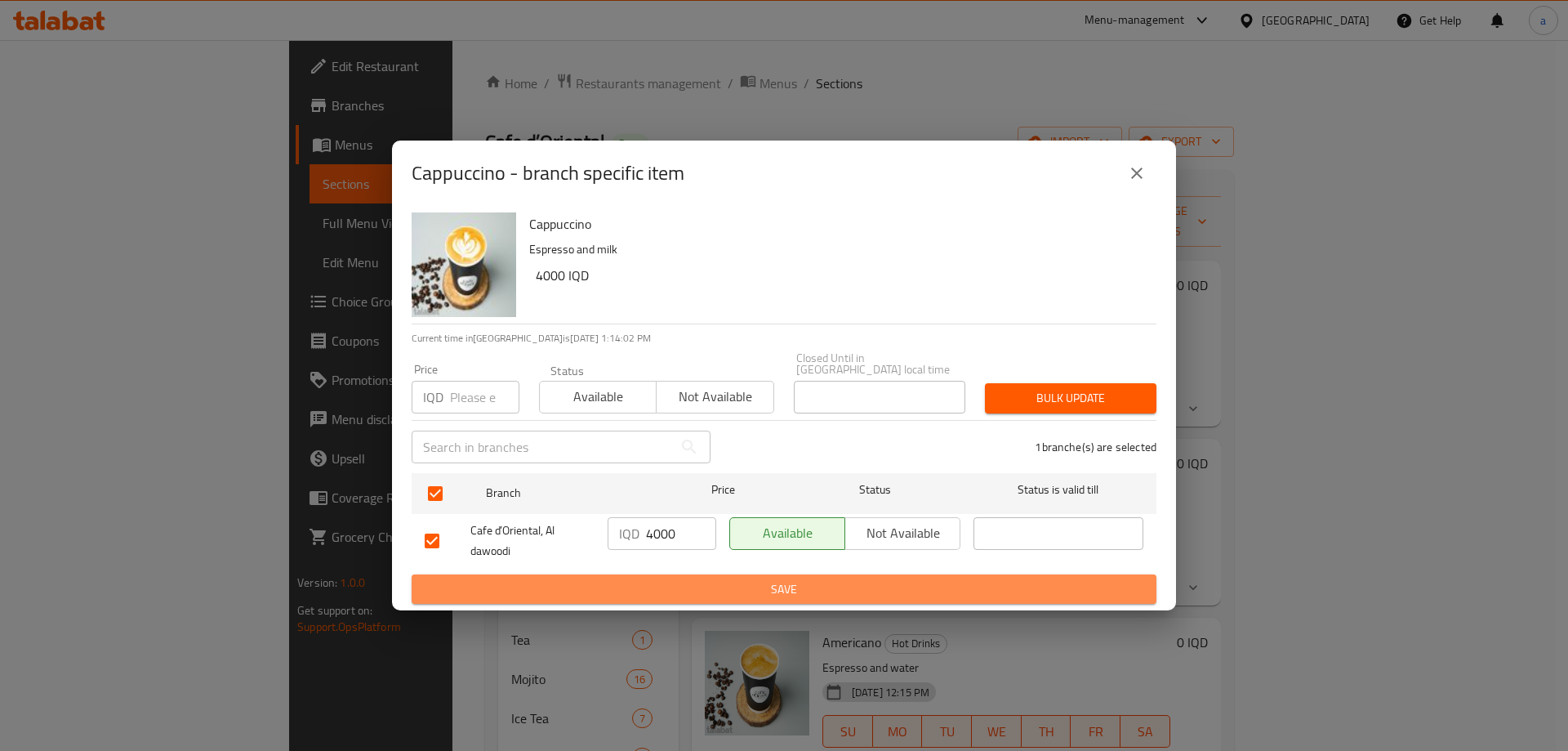
click at [717, 590] on span "Save" at bounding box center [784, 589] width 719 height 20
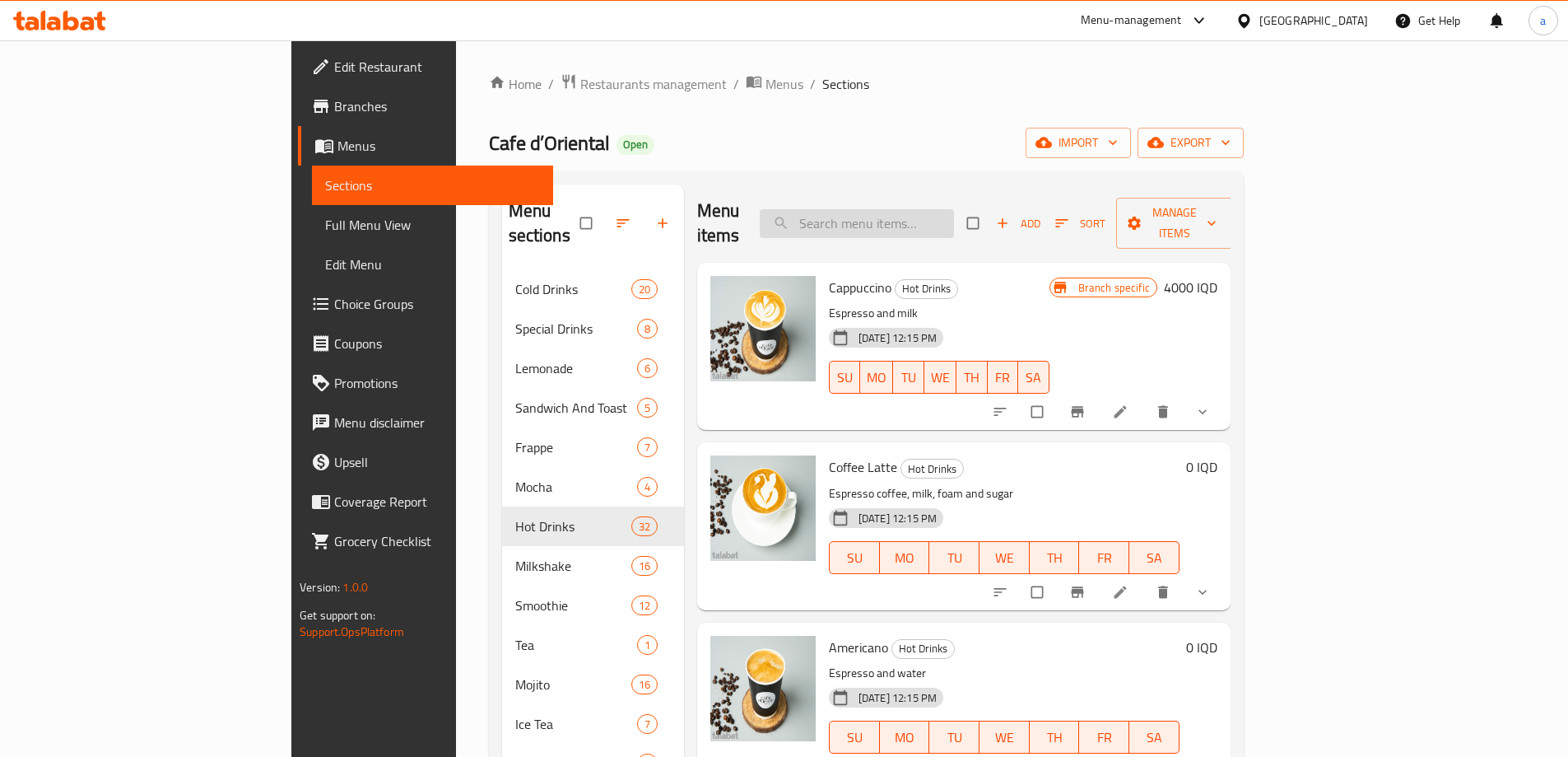
click at [924, 213] on input "search" at bounding box center [857, 224] width 194 height 28
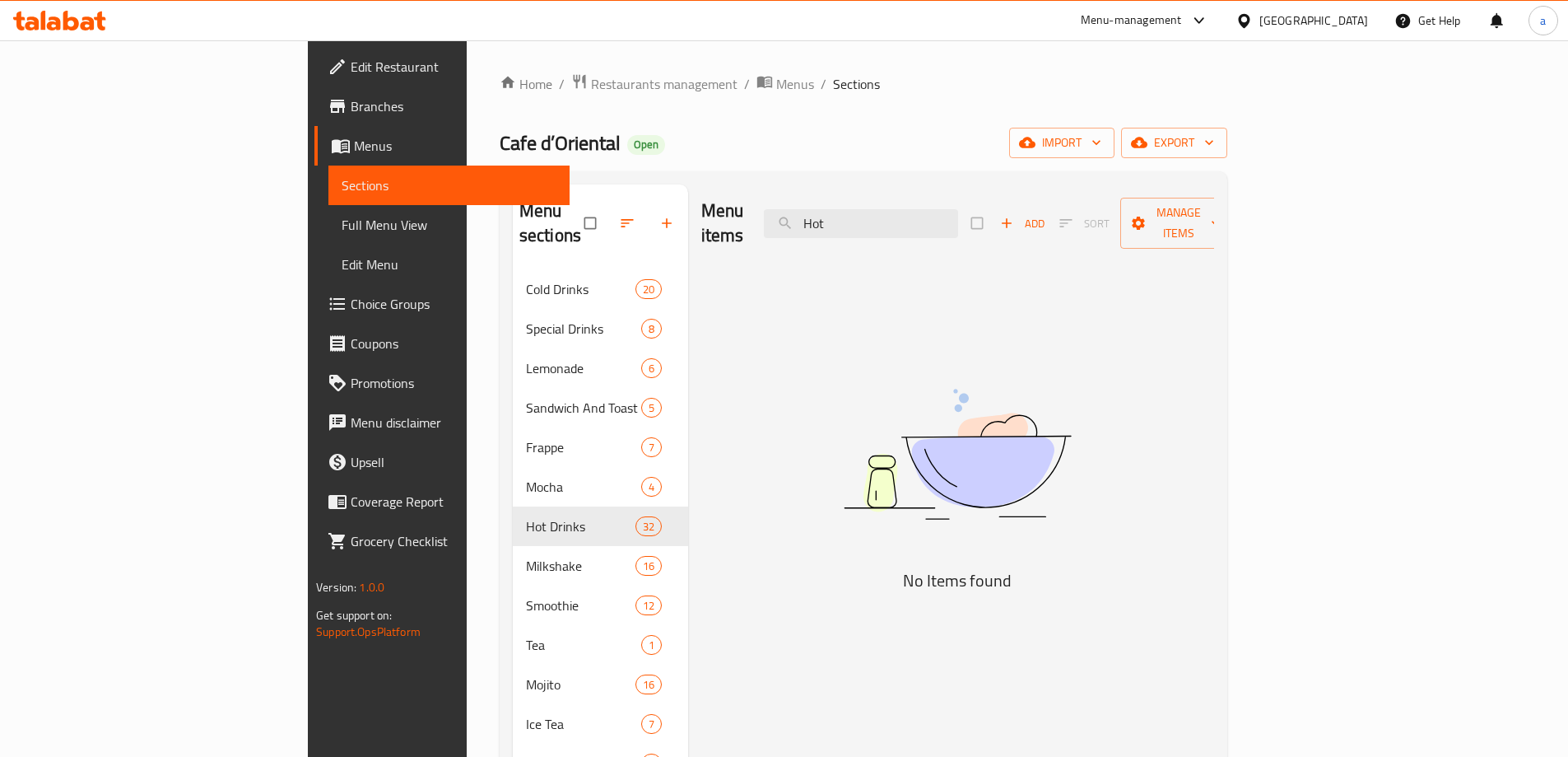
type input "Hot"
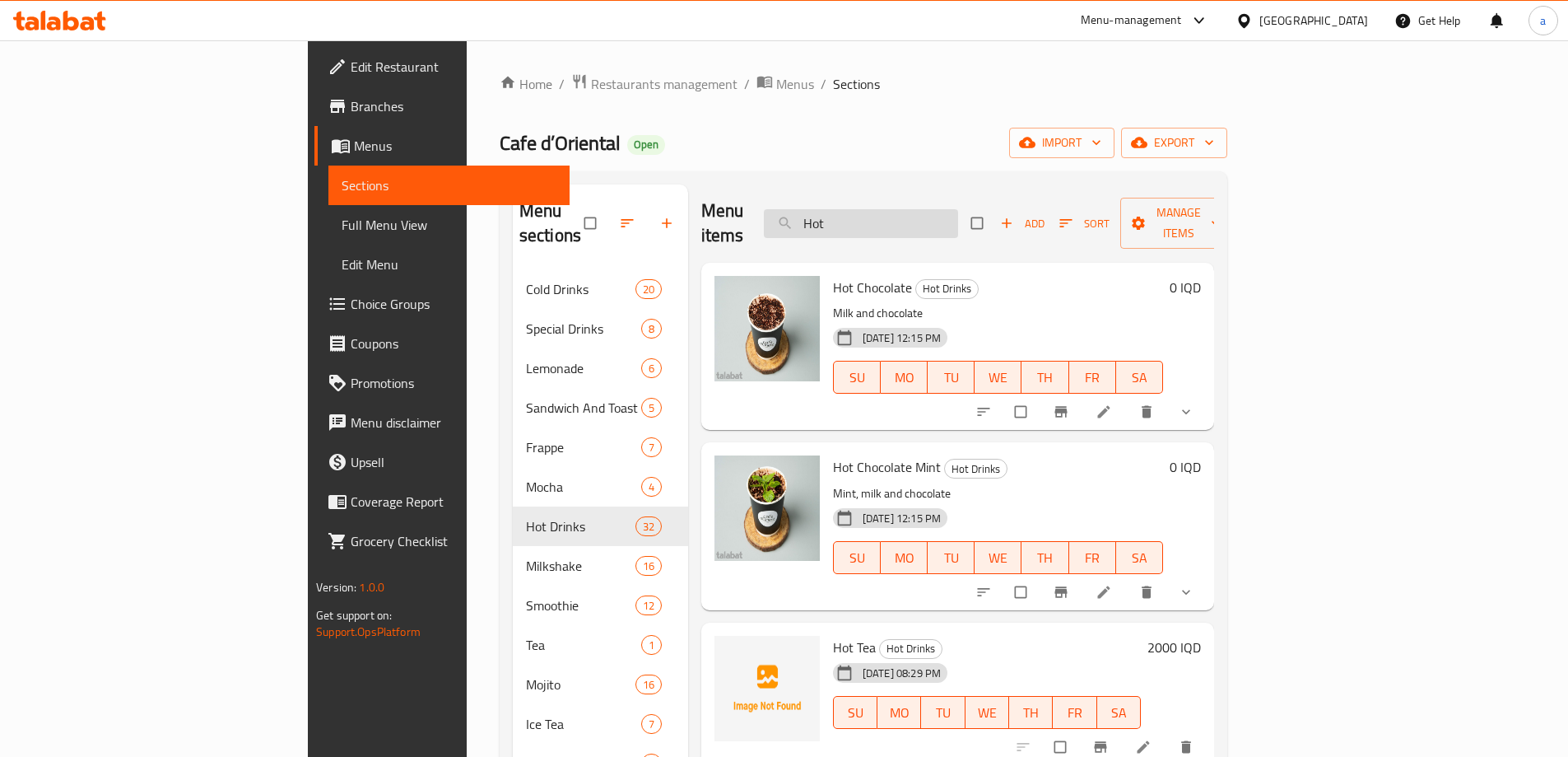
click at [958, 210] on input "Hot" at bounding box center [861, 224] width 194 height 28
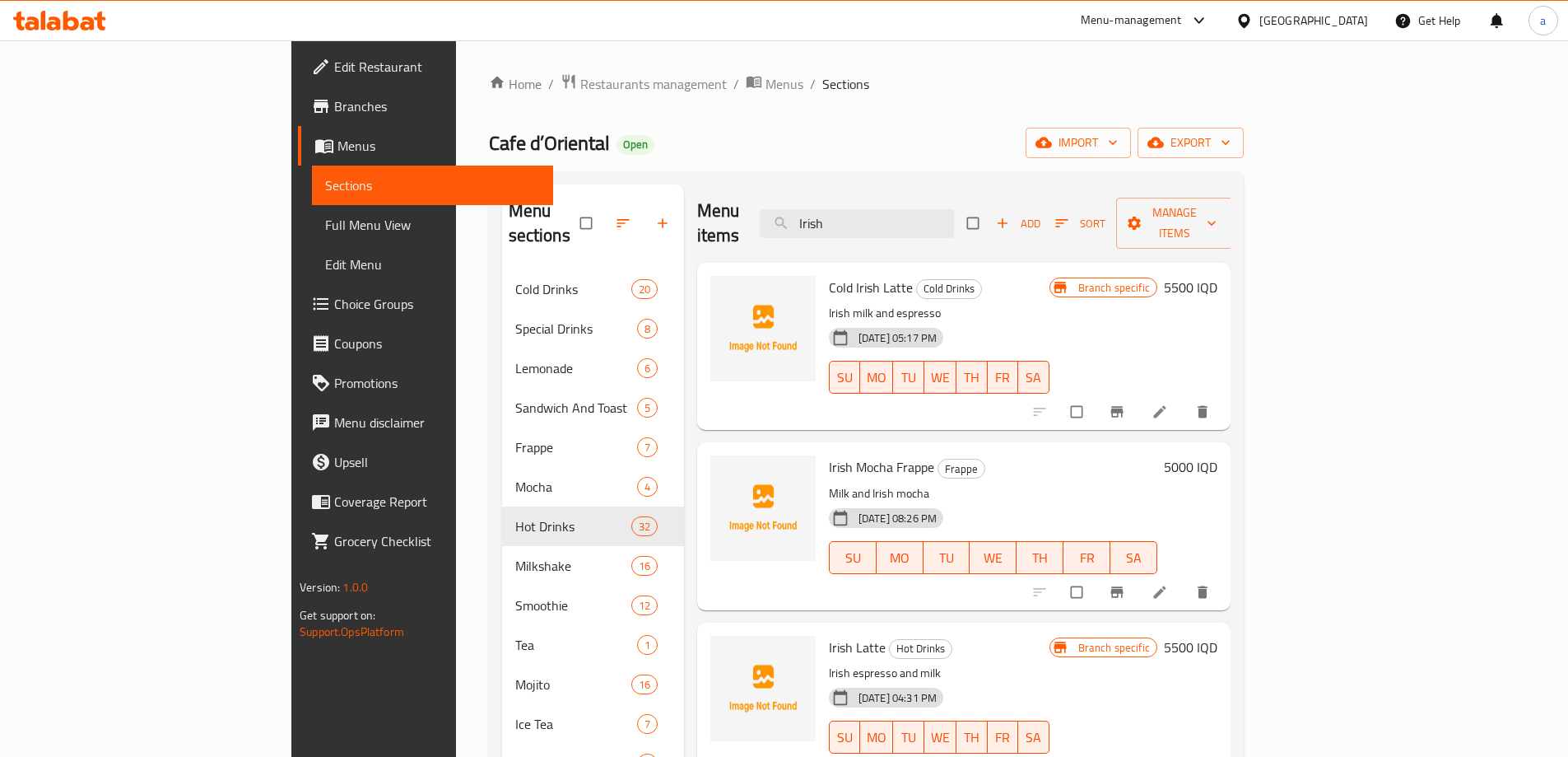
type input "Irish"
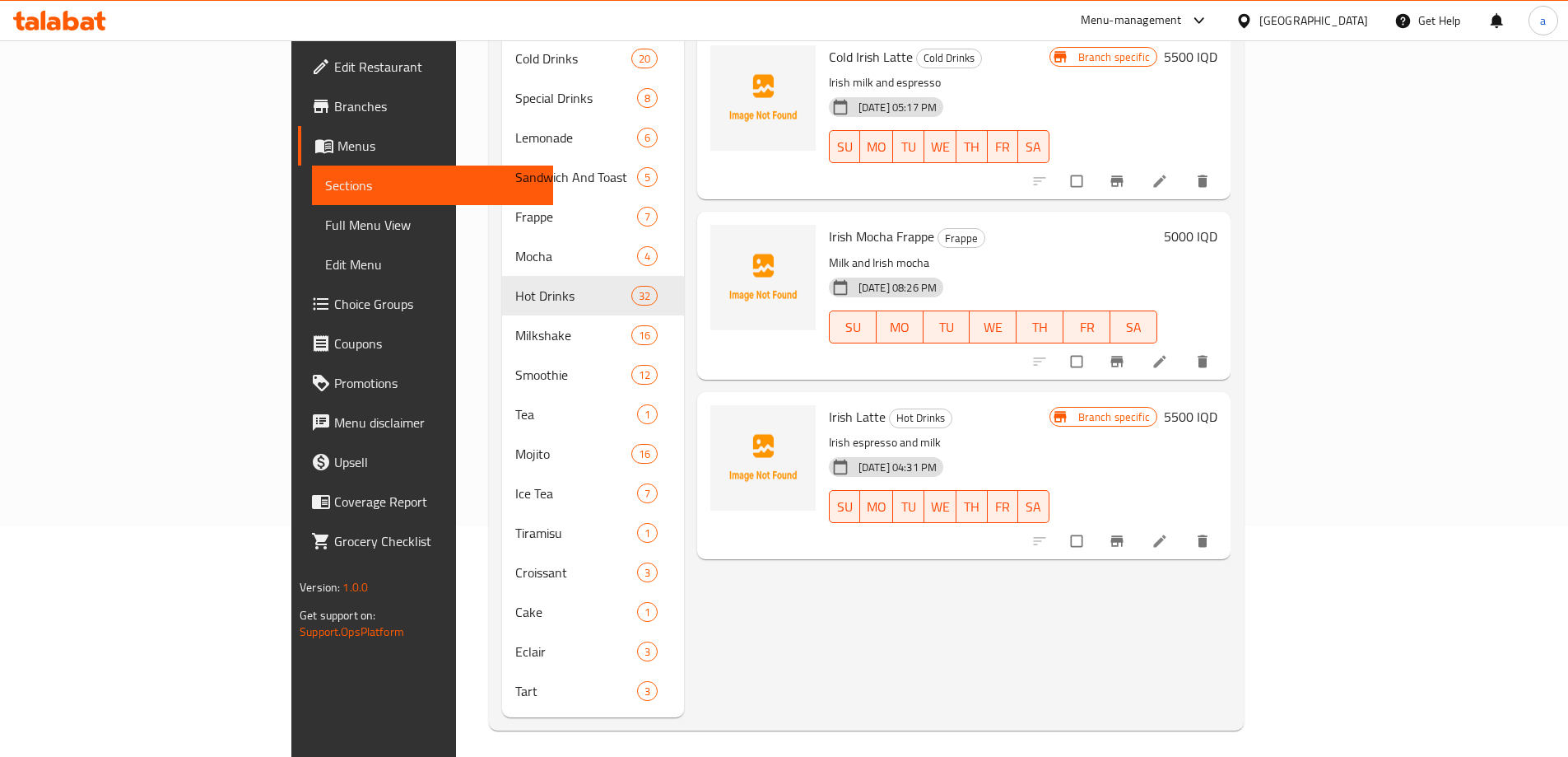
scroll to position [93, 0]
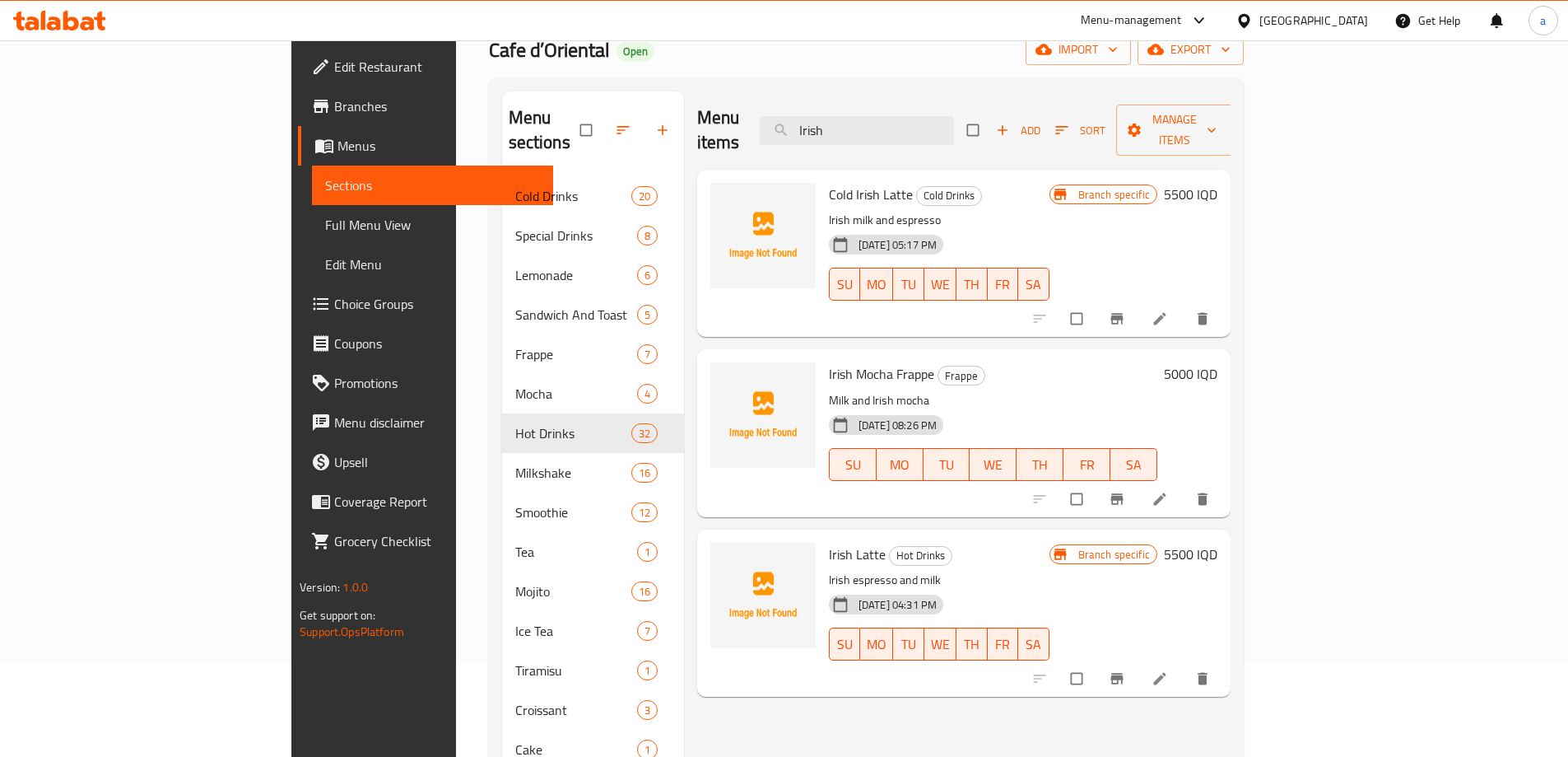
click at [1217, 542] on h6 "5500 IQD" at bounding box center [1190, 554] width 53 height 23
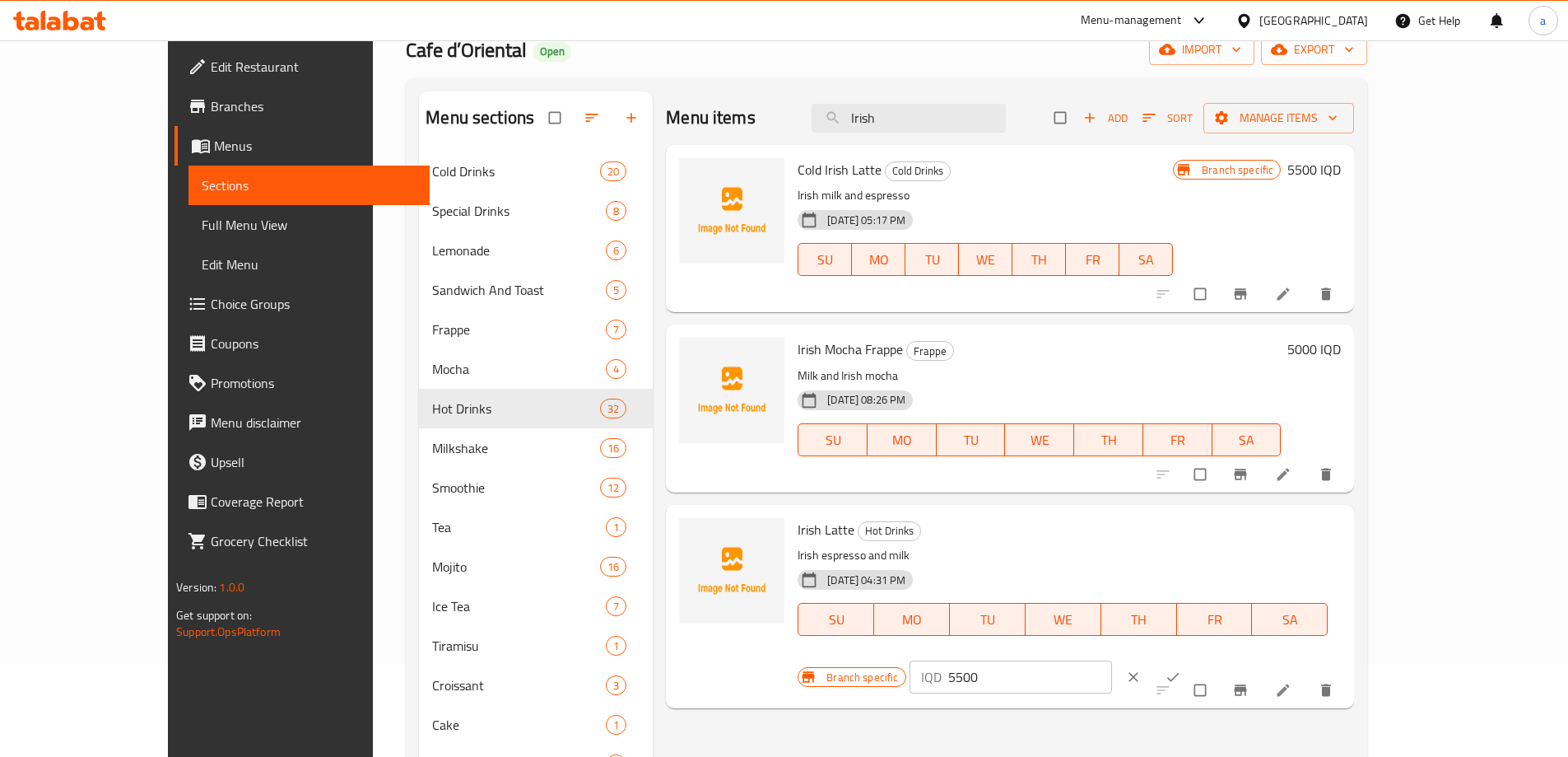
click at [1113, 660] on input "5500" at bounding box center [1030, 676] width 165 height 33
paste input "0"
type input "5000"
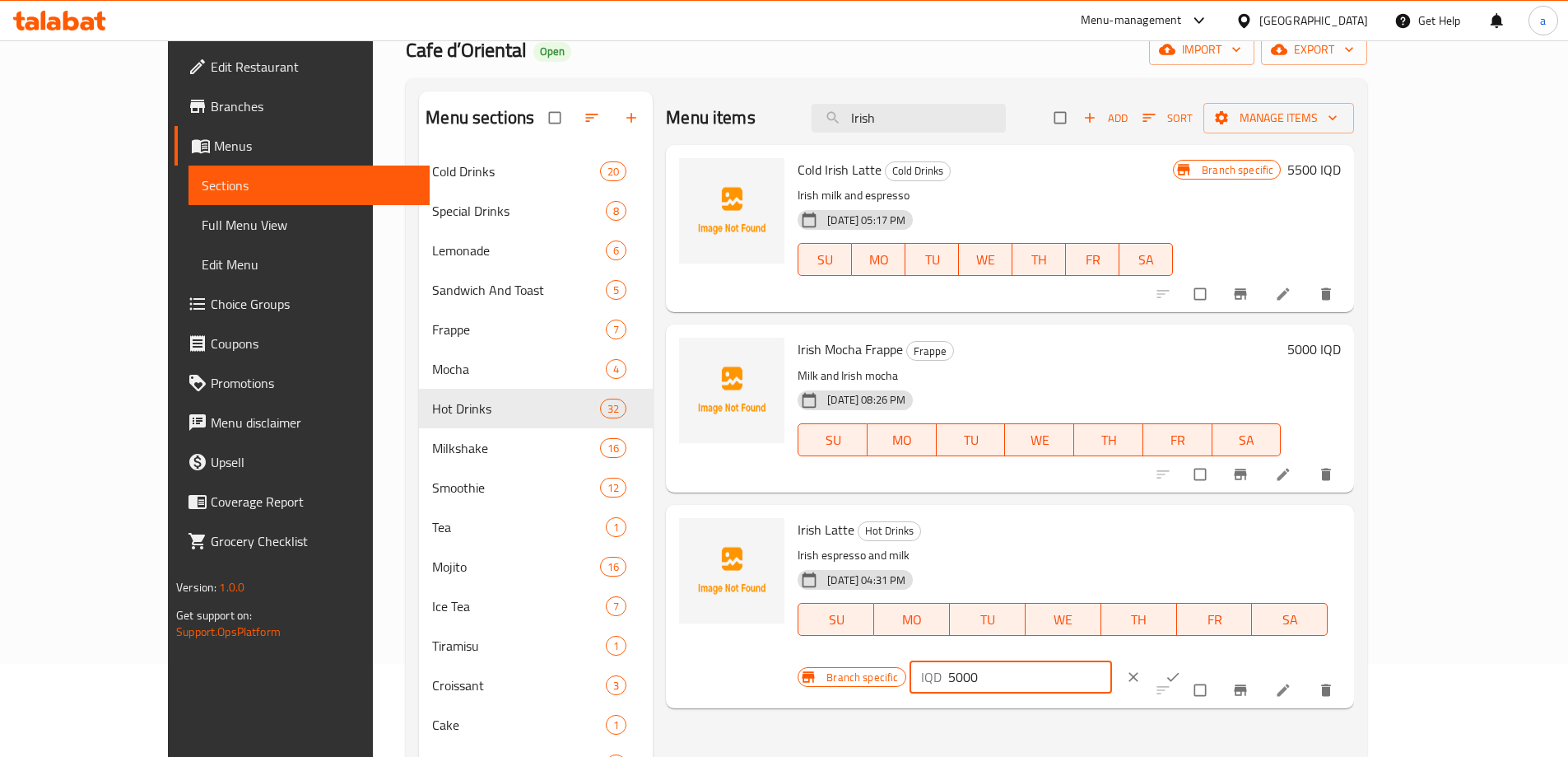
click at [1182, 669] on icon "ok" at bounding box center [1173, 677] width 16 height 16
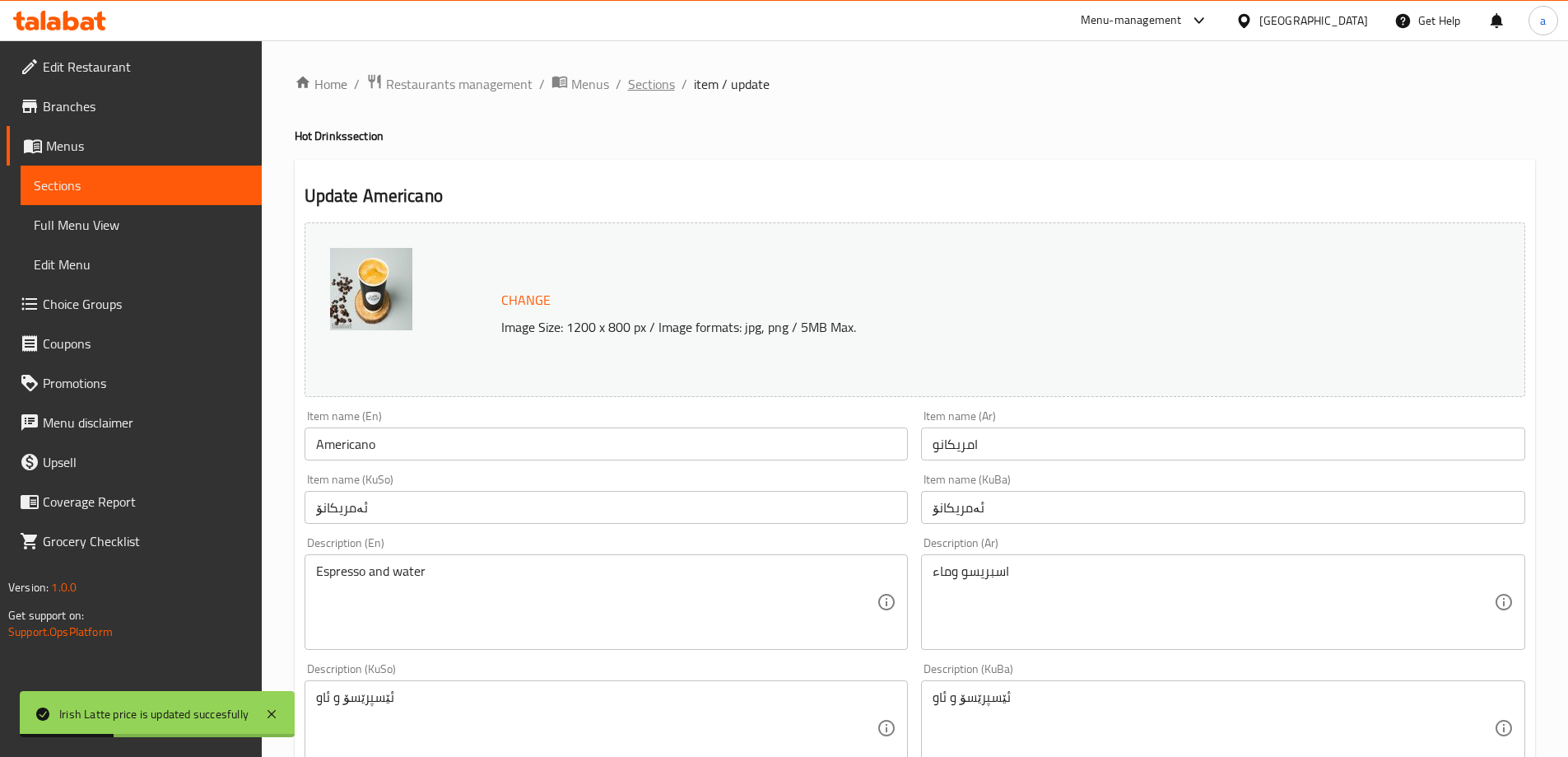
click at [655, 94] on span "Sections" at bounding box center [651, 84] width 47 height 20
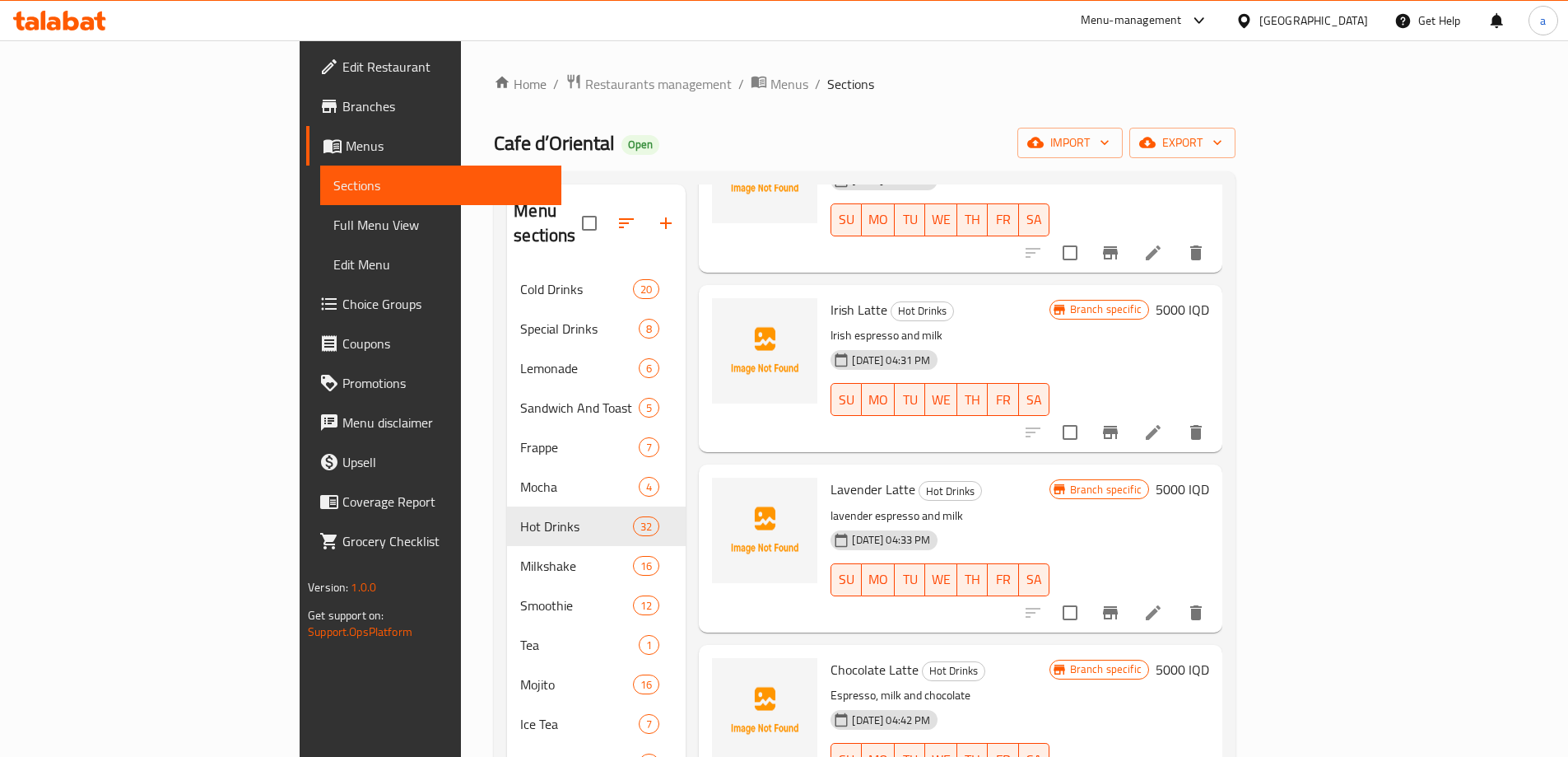
scroll to position [3019, 0]
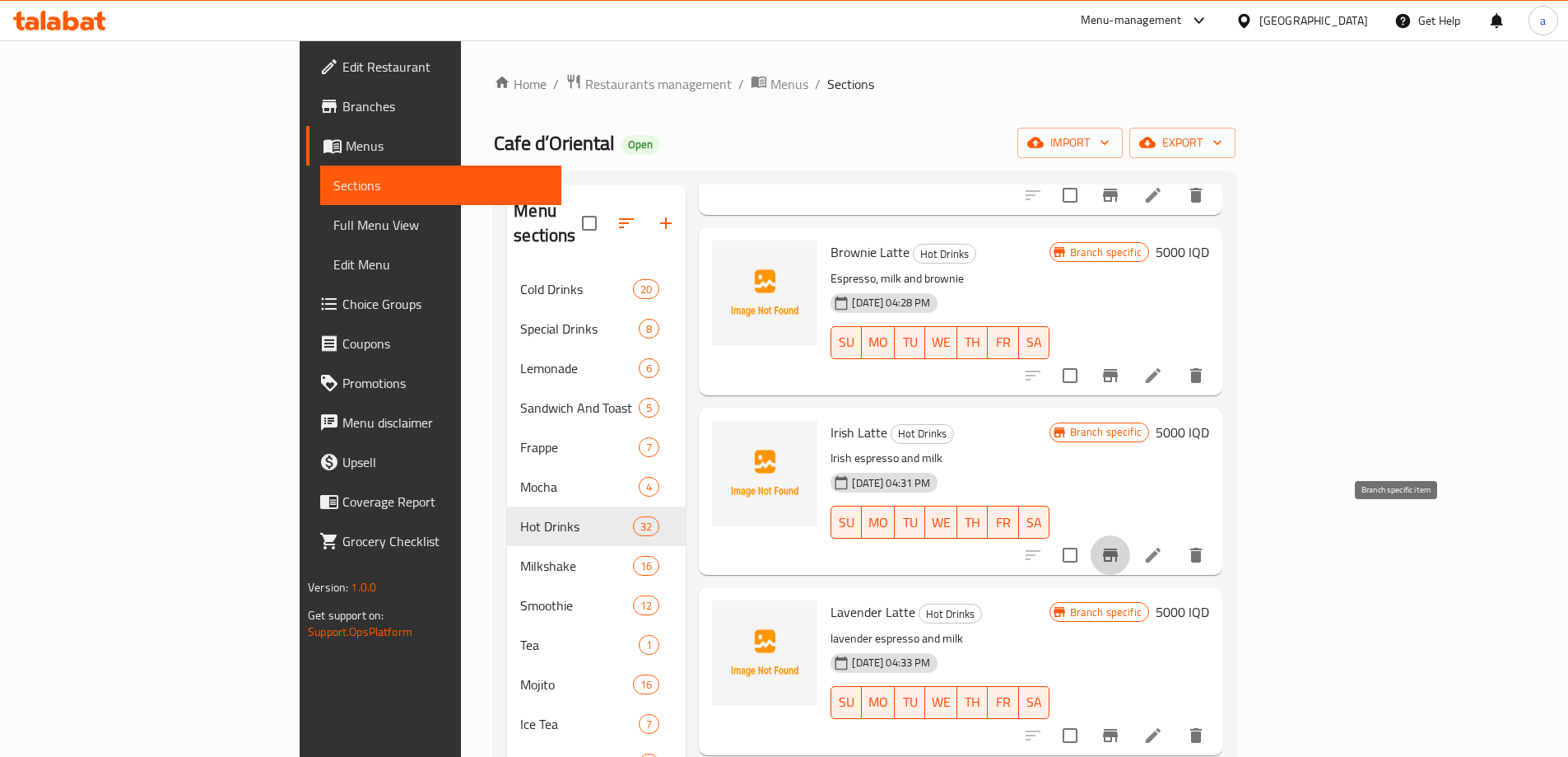
click at [1120, 545] on icon "Branch-specific-item" at bounding box center [1110, 555] width 20 height 20
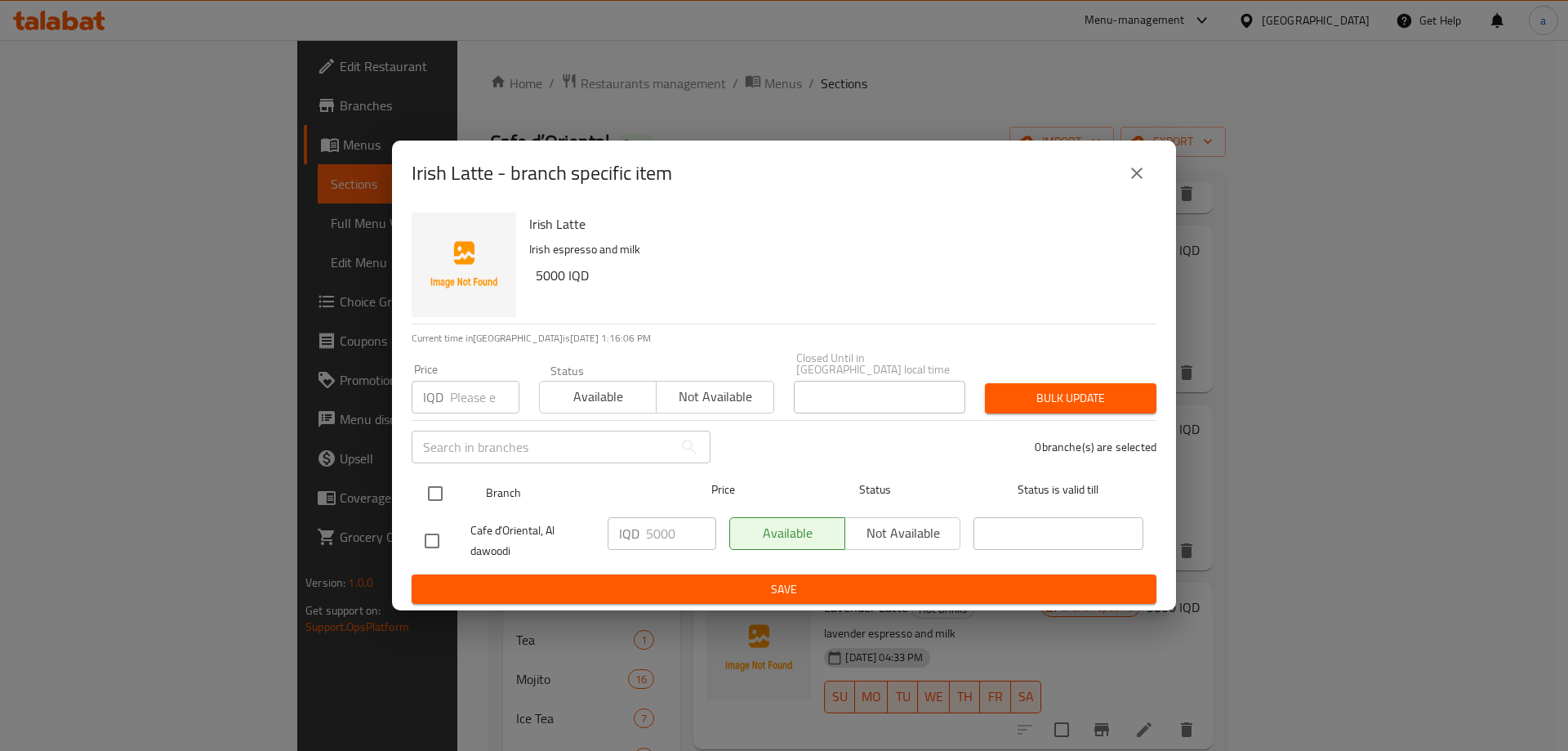
drag, startPoint x: 430, startPoint y: 481, endPoint x: 507, endPoint y: 492, distance: 77.8
click at [431, 481] on input "checkbox" at bounding box center [435, 493] width 34 height 34
checkbox input "true"
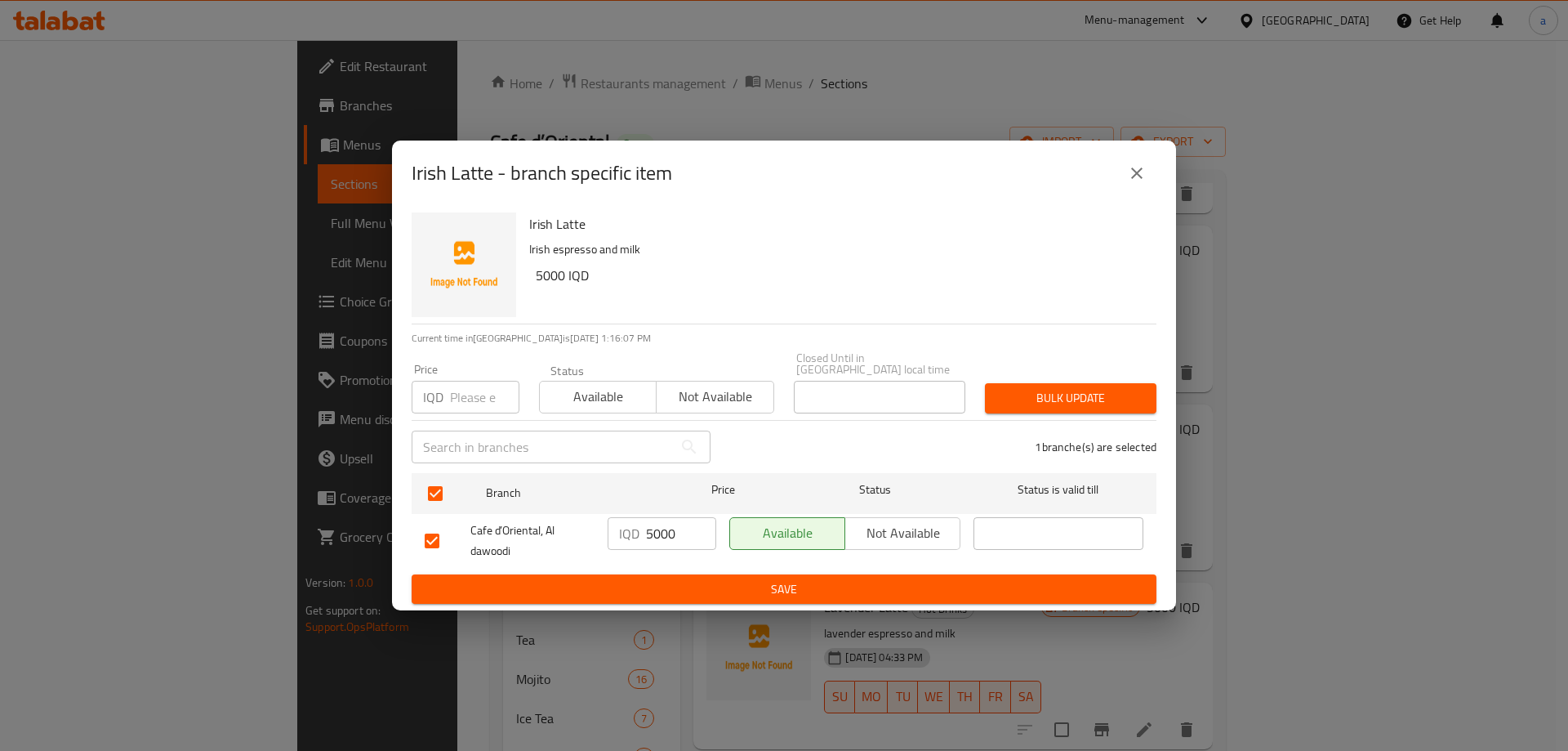
click at [655, 530] on input "5000" at bounding box center [681, 533] width 71 height 33
click at [758, 592] on span "Save" at bounding box center [784, 589] width 719 height 20
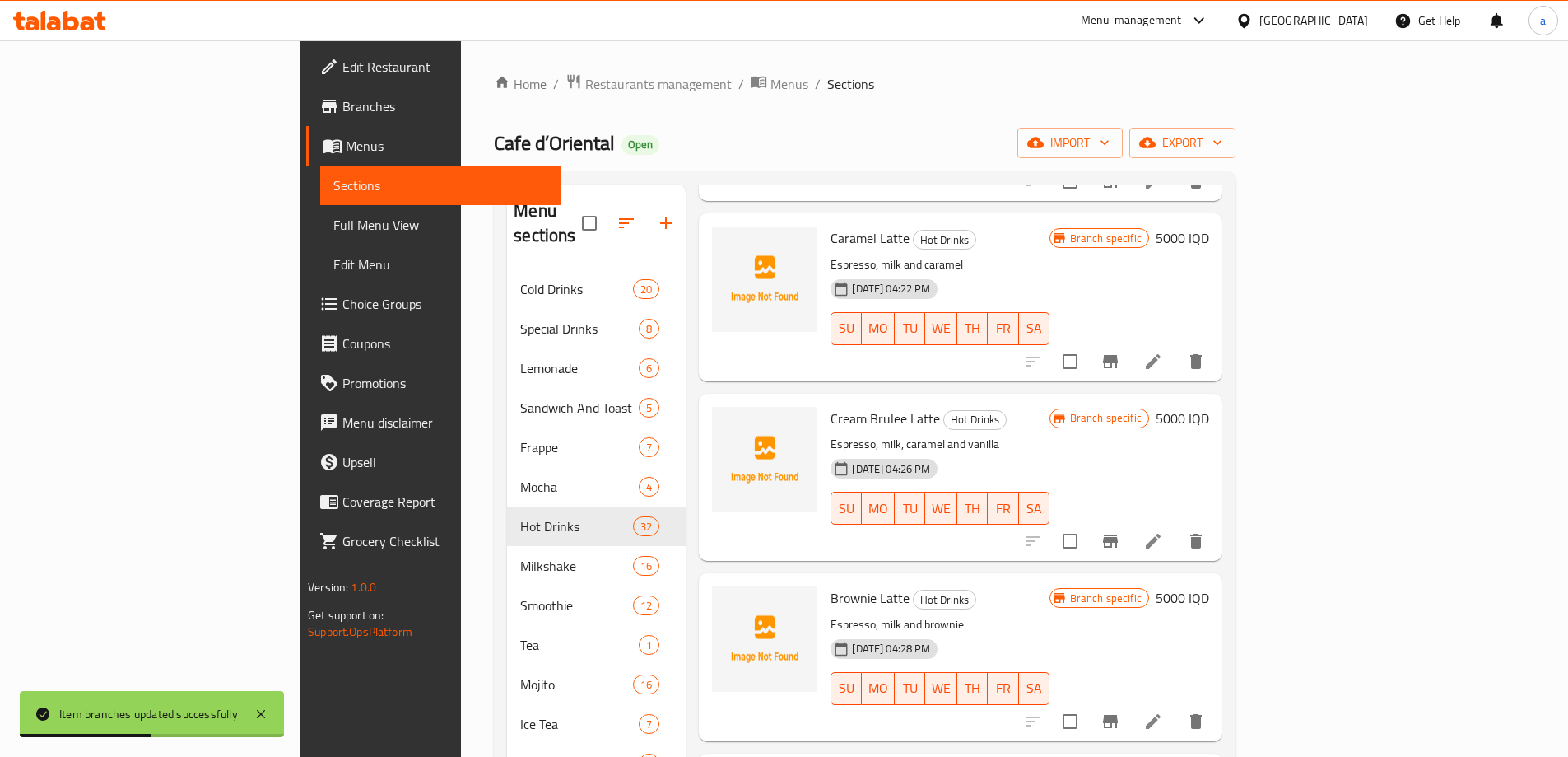
scroll to position [409, 0]
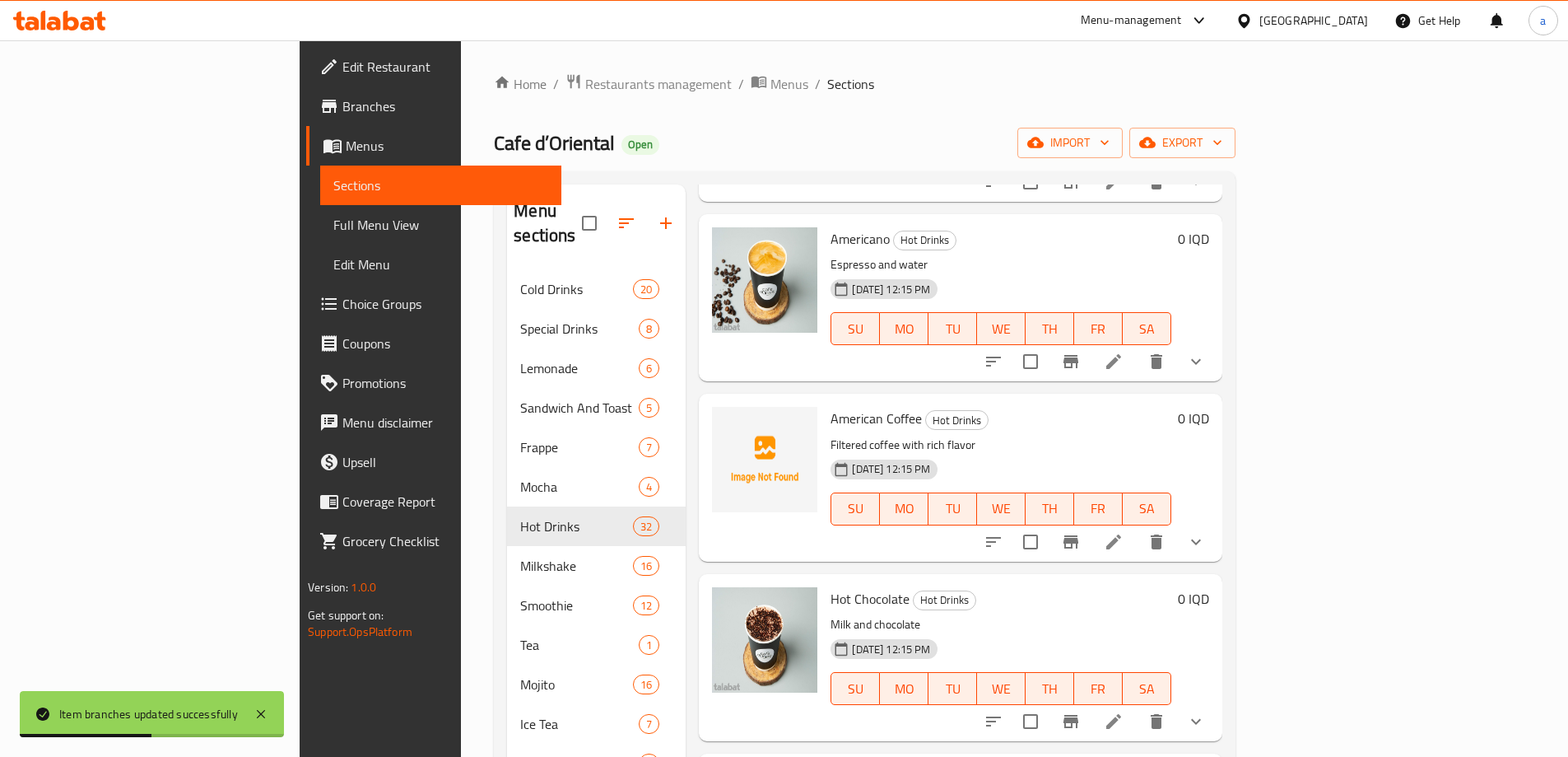
drag, startPoint x: 841, startPoint y: 403, endPoint x: 858, endPoint y: 241, distance: 162.9
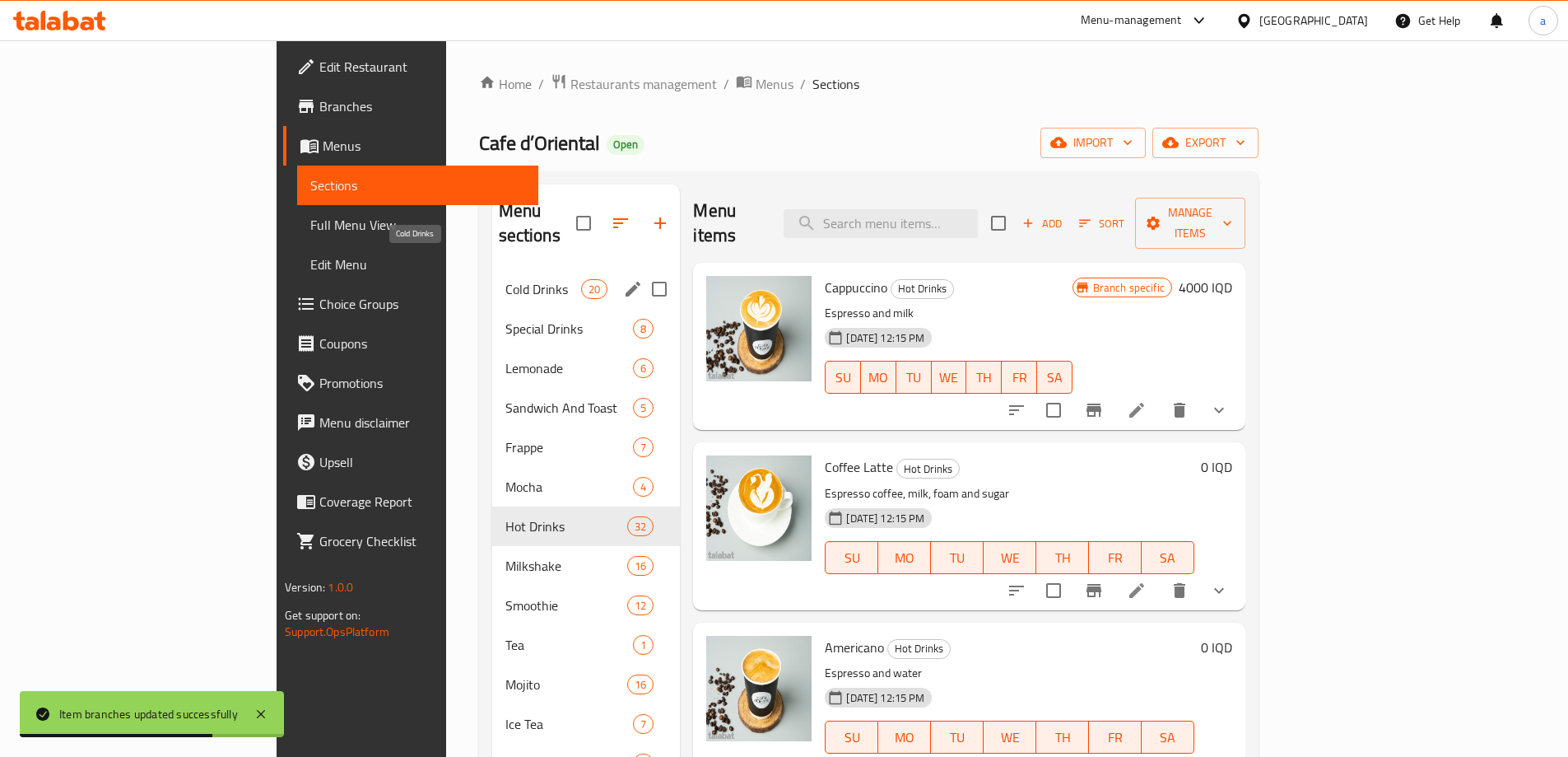
click at [506, 279] on span "Cold Drinks" at bounding box center [544, 289] width 77 height 20
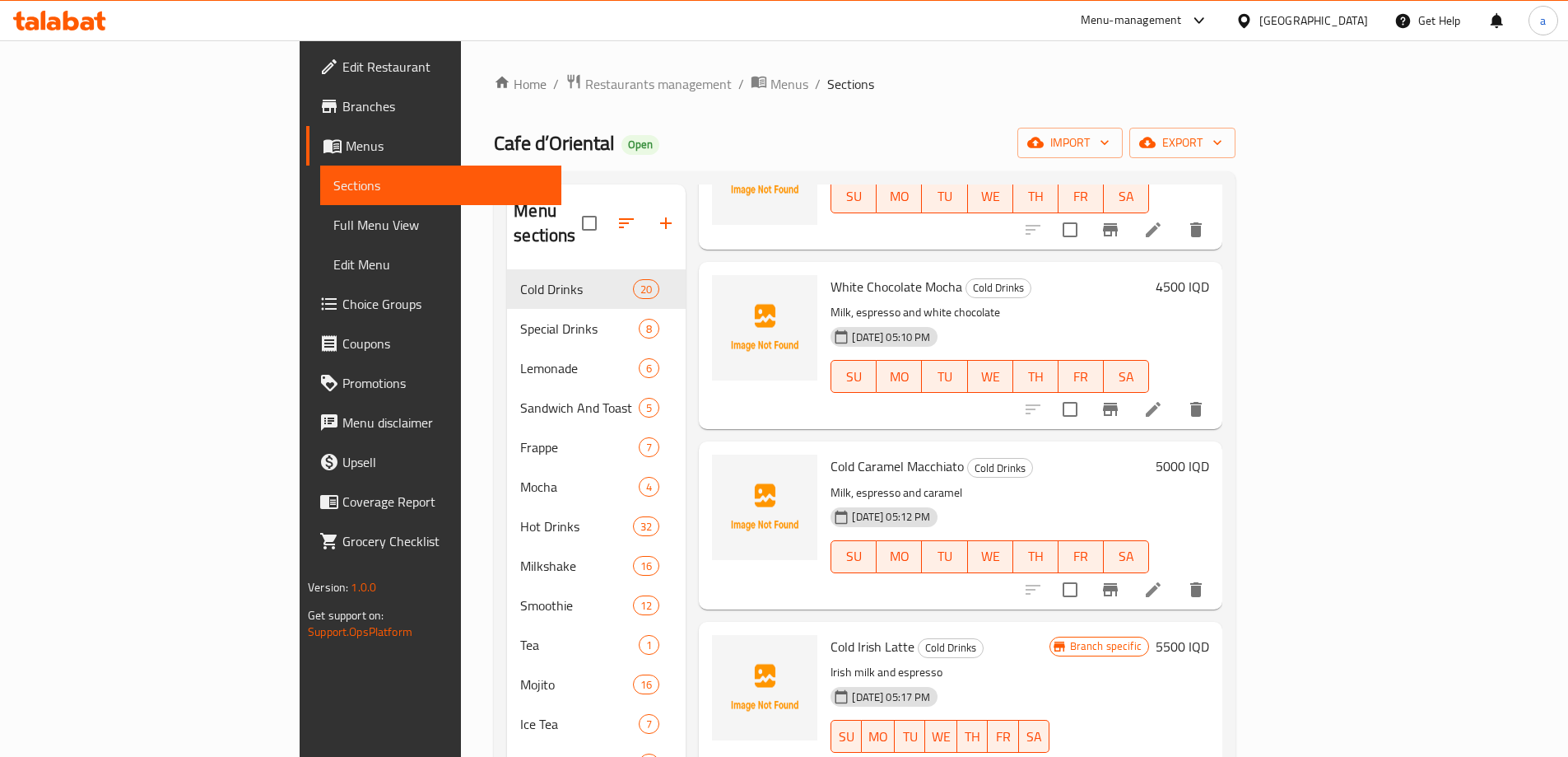
scroll to position [2809, 0]
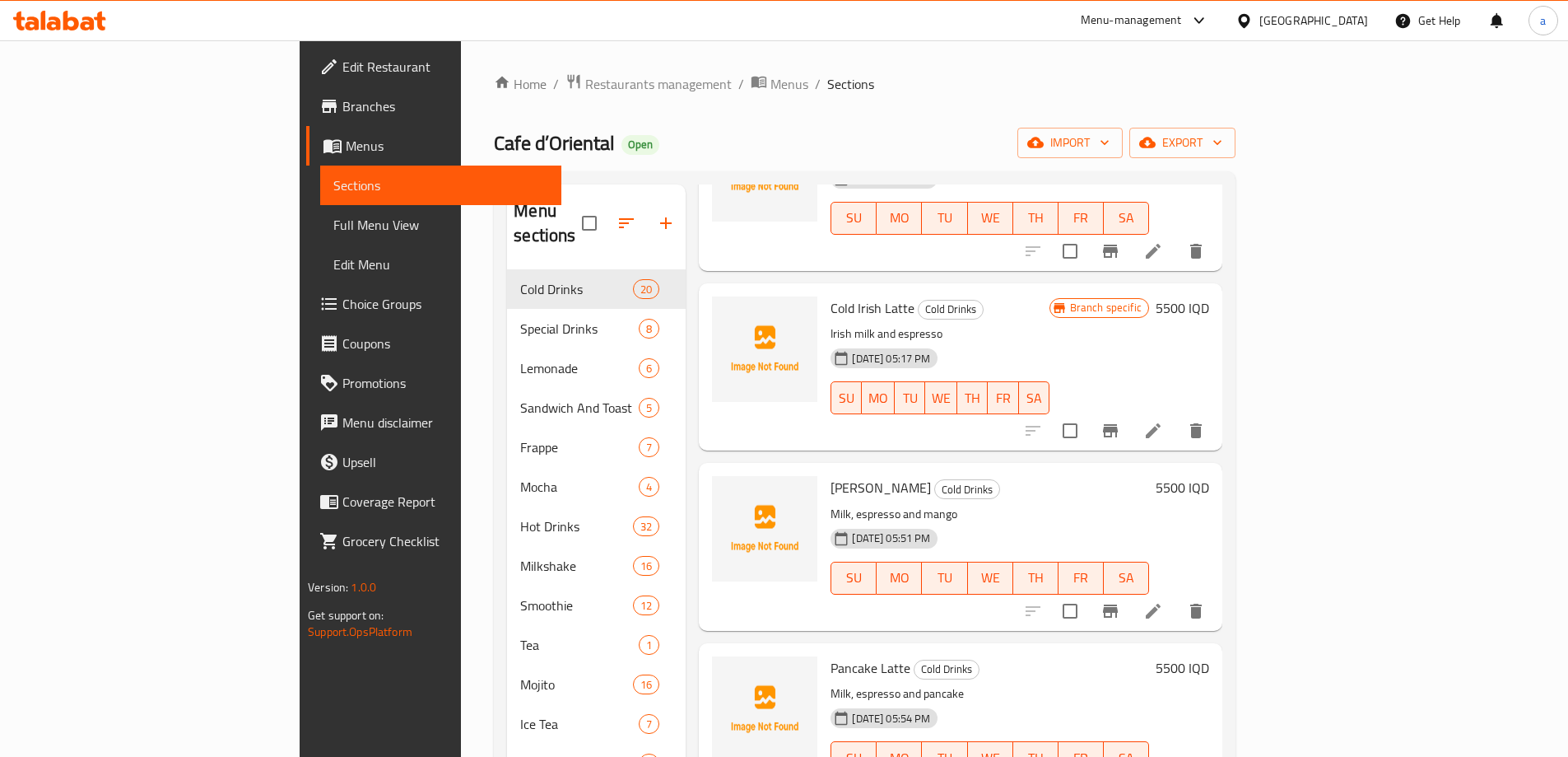
click at [1209, 297] on h6 "5500 IQD" at bounding box center [1182, 308] width 53 height 23
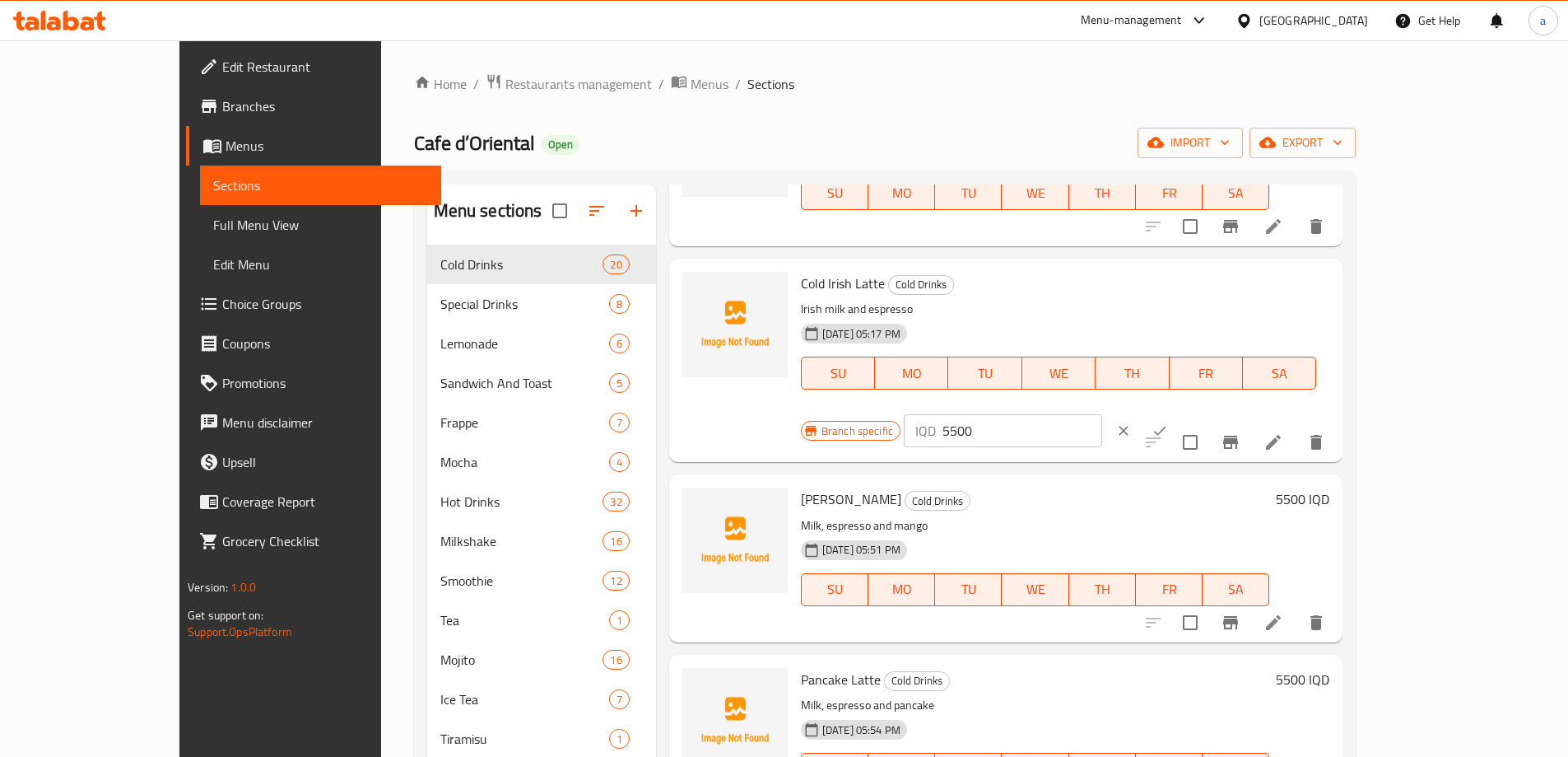
click at [1102, 414] on input "5500" at bounding box center [1022, 430] width 159 height 33
click at [1168, 422] on icon "ok" at bounding box center [1159, 430] width 16 height 16
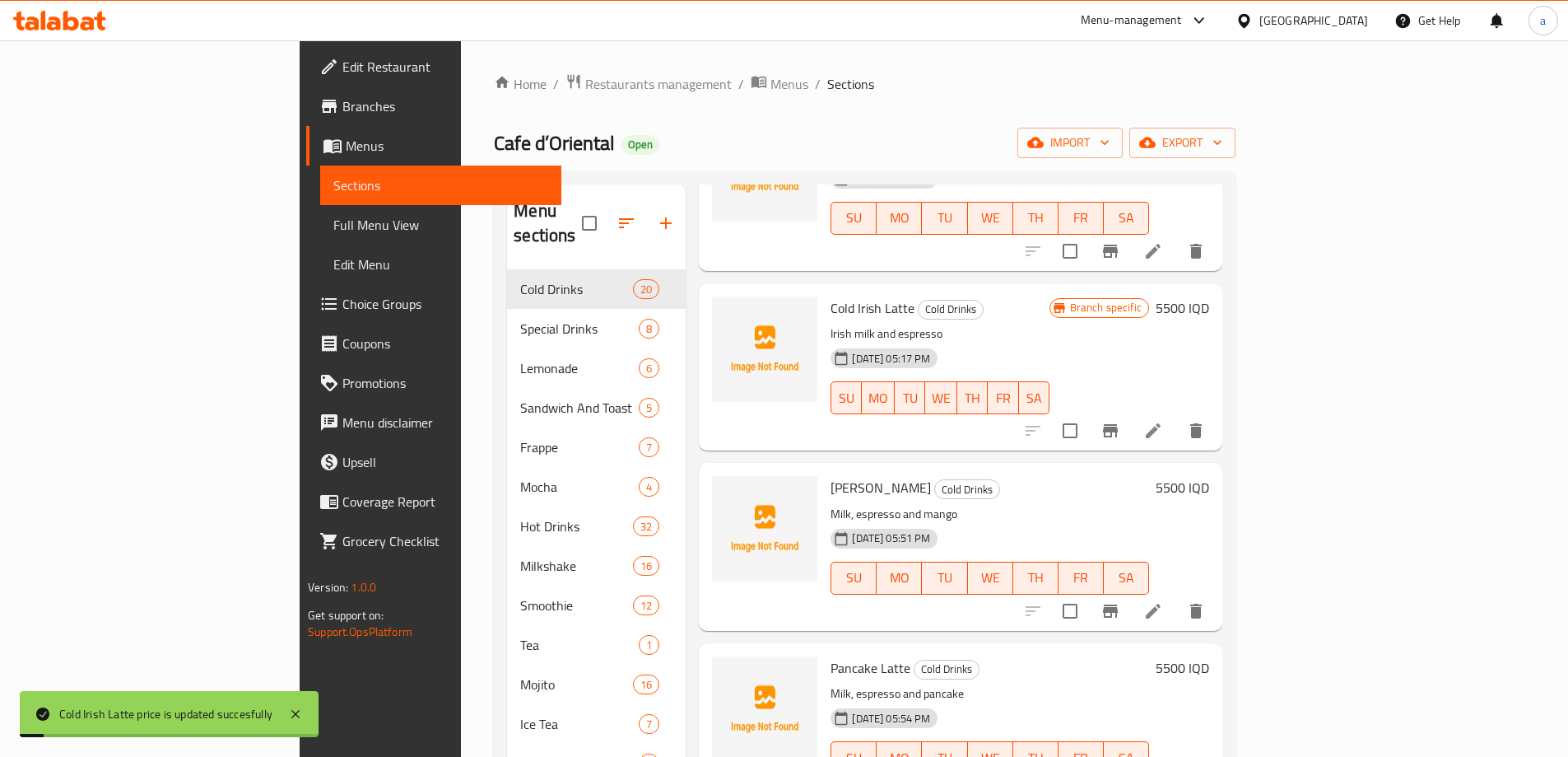
click at [1118, 424] on icon "Branch-specific-item" at bounding box center [1110, 430] width 15 height 13
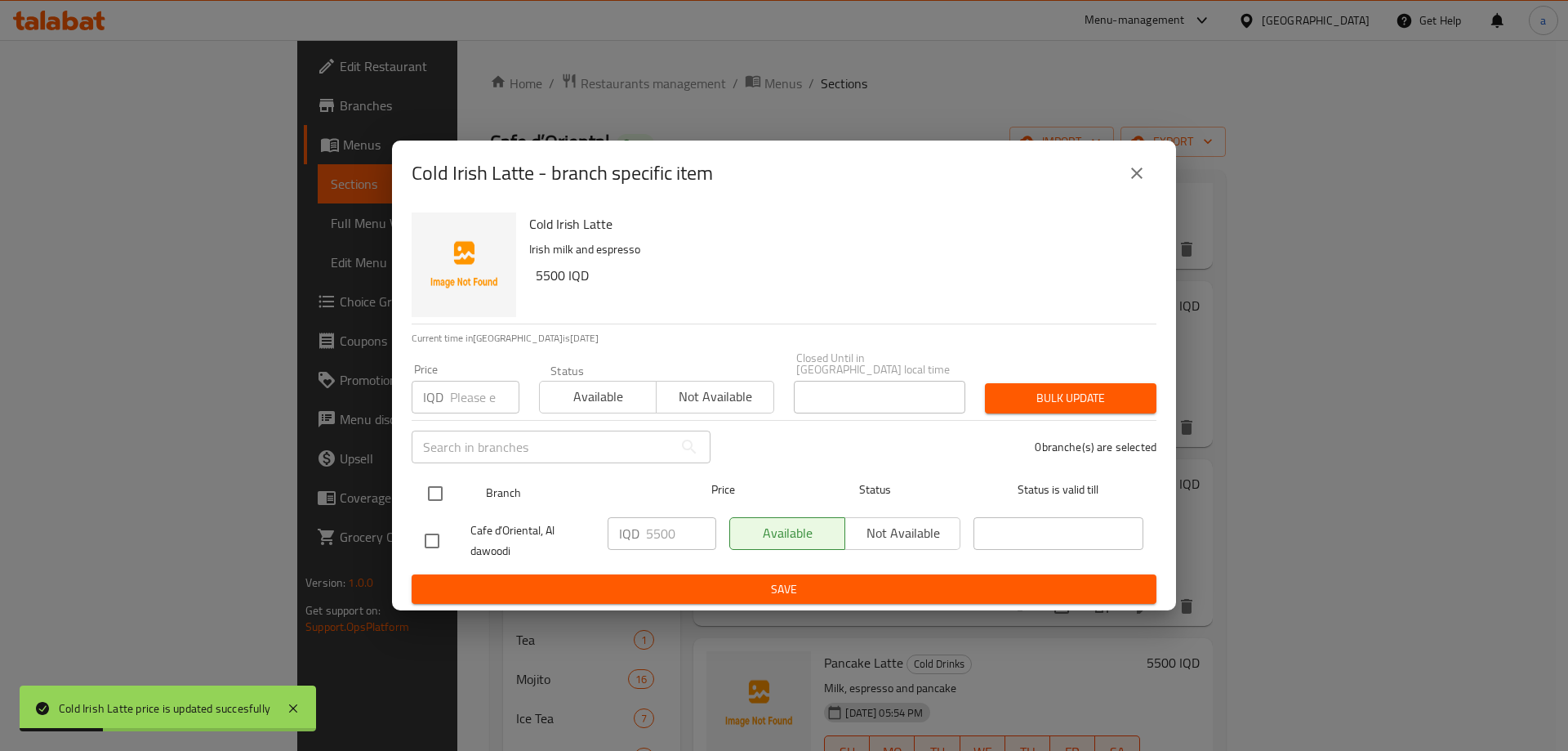
click at [426, 480] on input "checkbox" at bounding box center [435, 493] width 34 height 34
checkbox input "true"
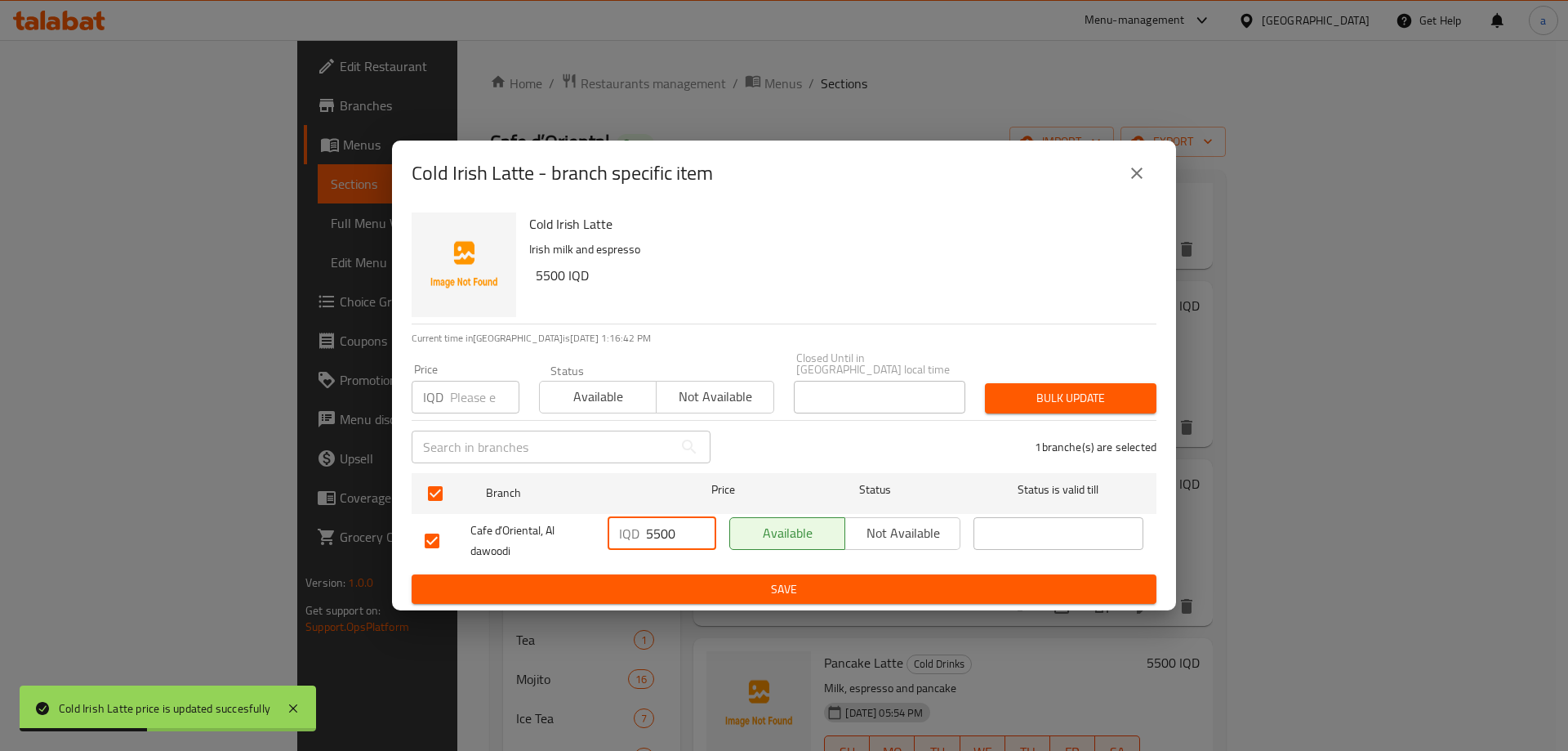
click at [654, 534] on input "5500" at bounding box center [681, 533] width 71 height 33
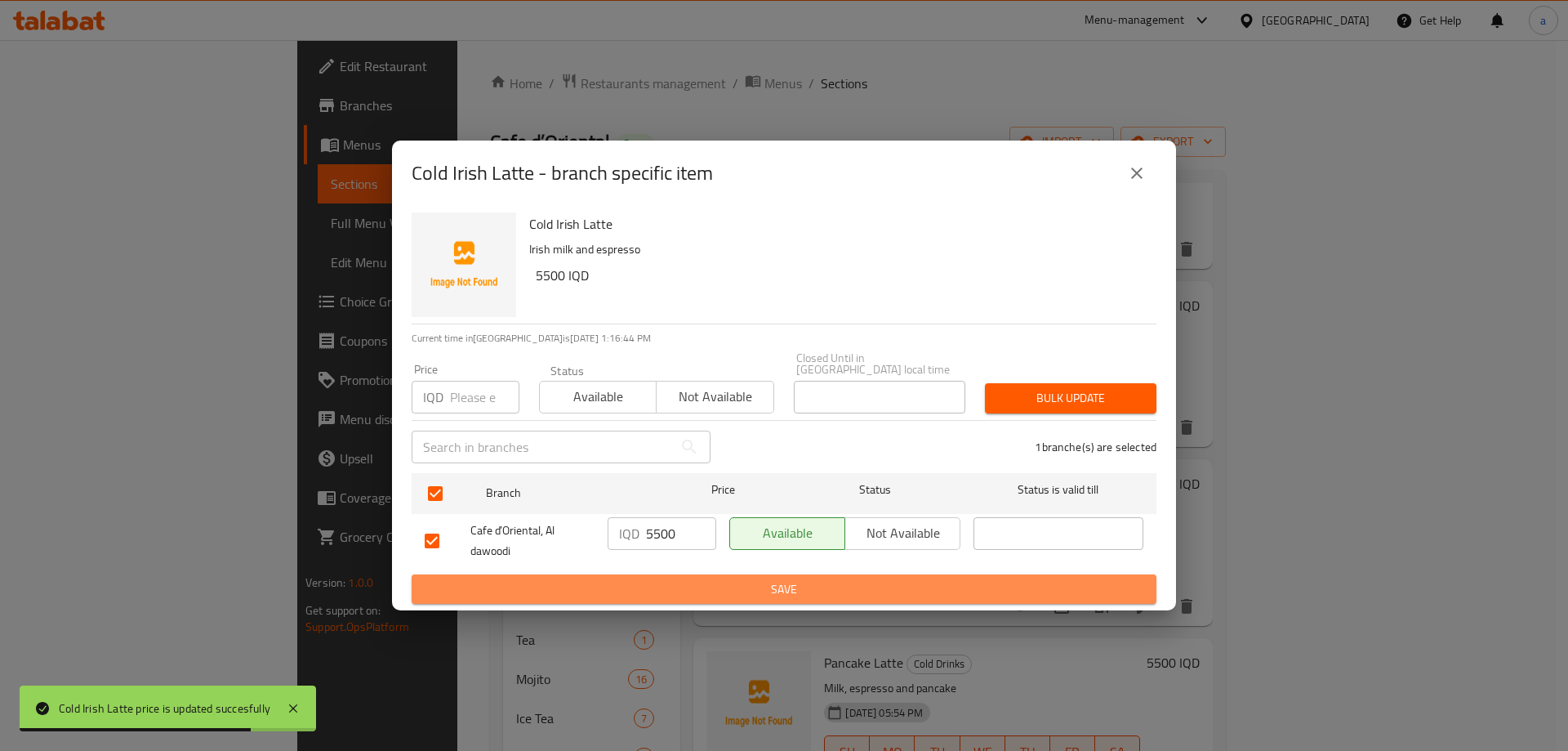
click at [739, 583] on span "Save" at bounding box center [784, 589] width 719 height 20
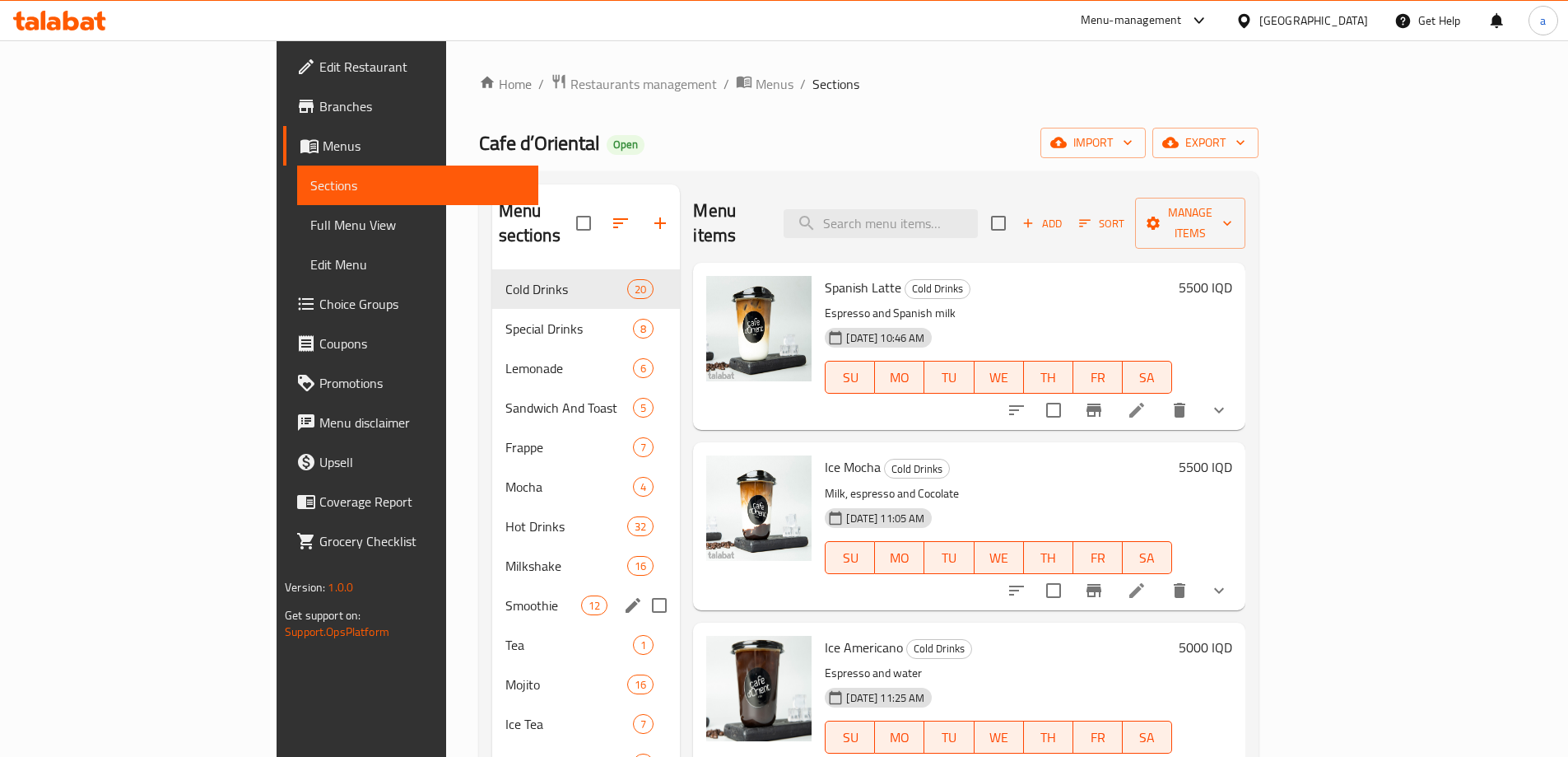
scroll to position [231, 0]
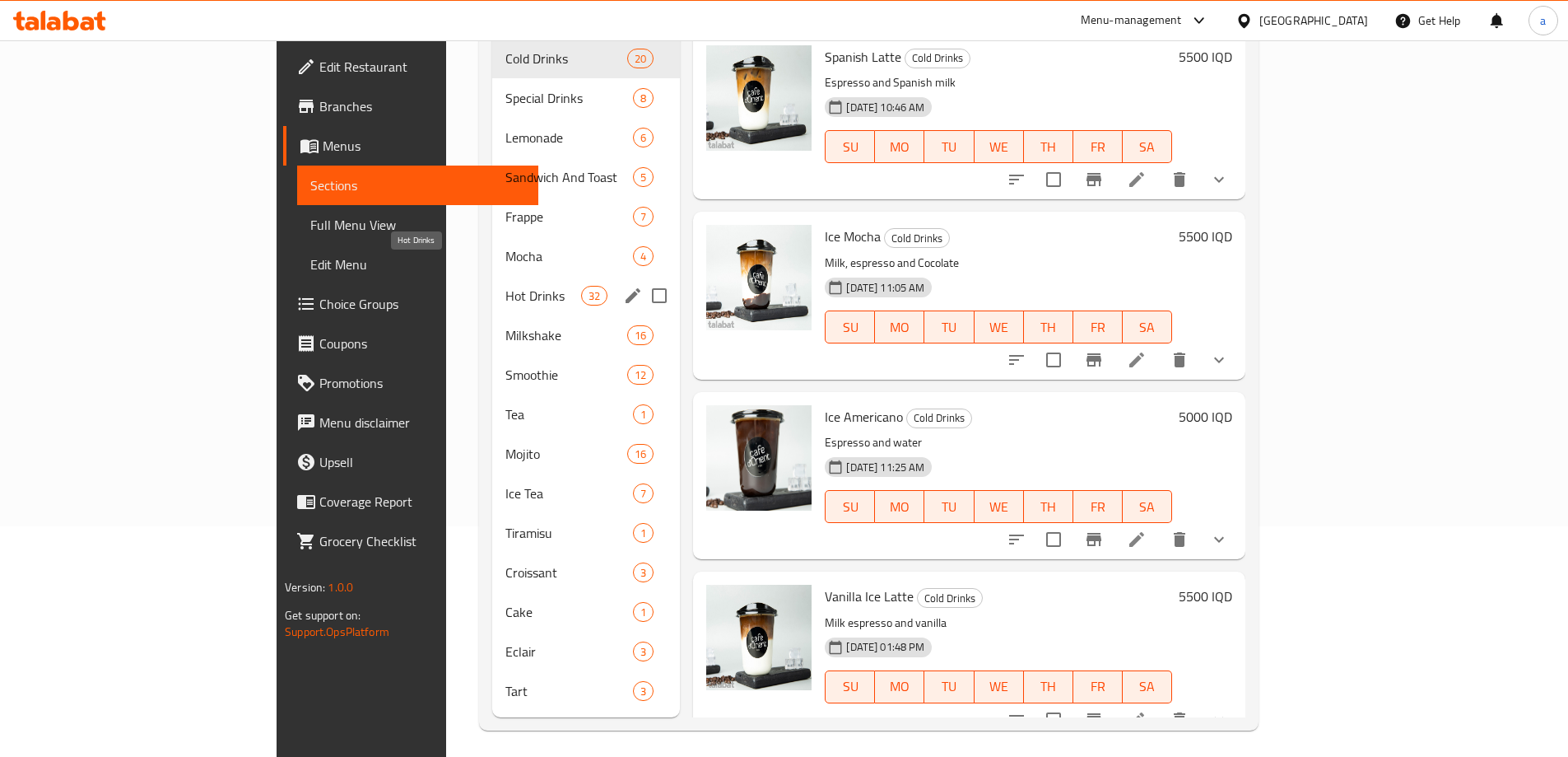
click at [506, 286] on span "Hot Drinks" at bounding box center [544, 296] width 77 height 20
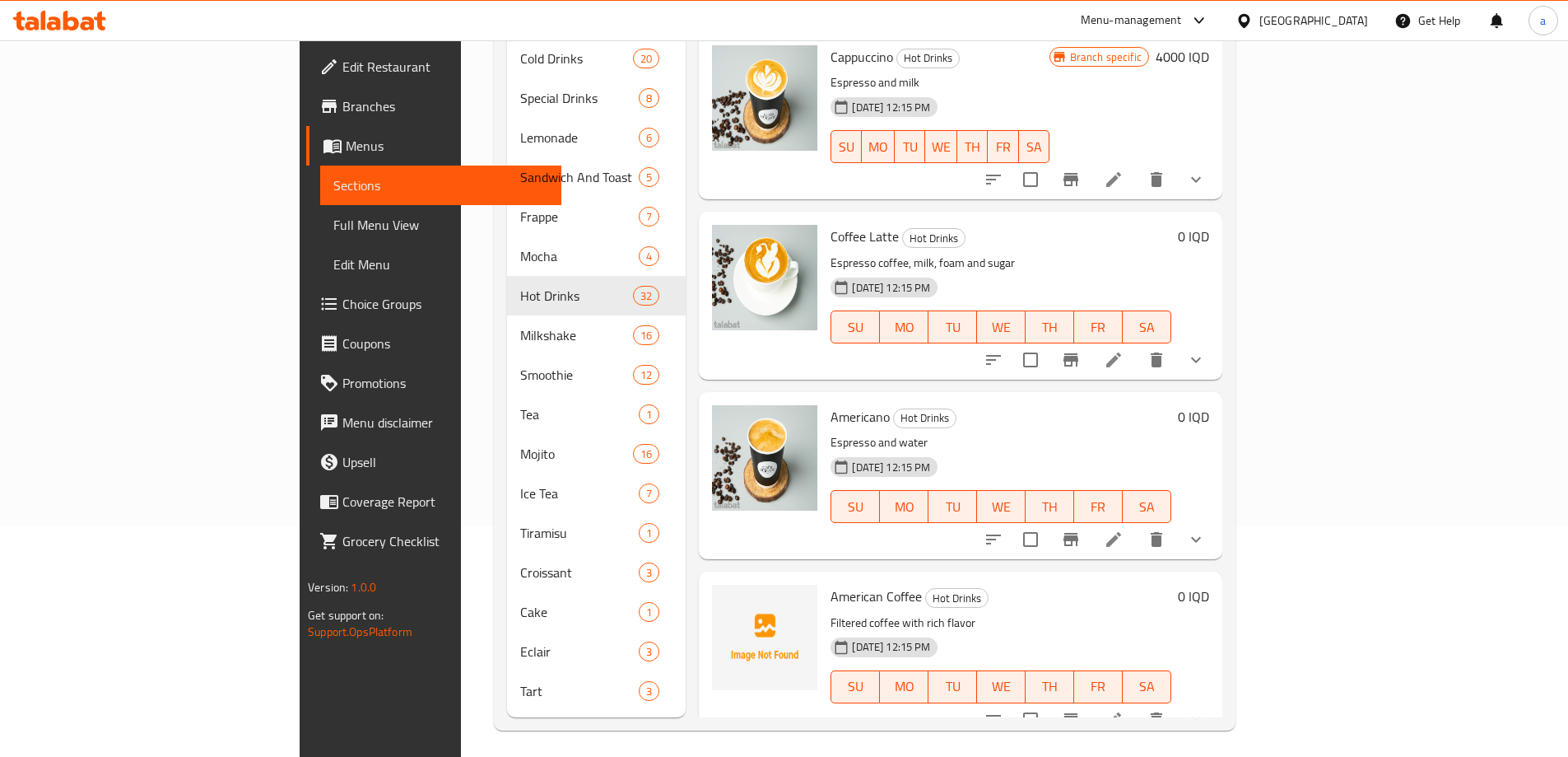
scroll to position [411, 0]
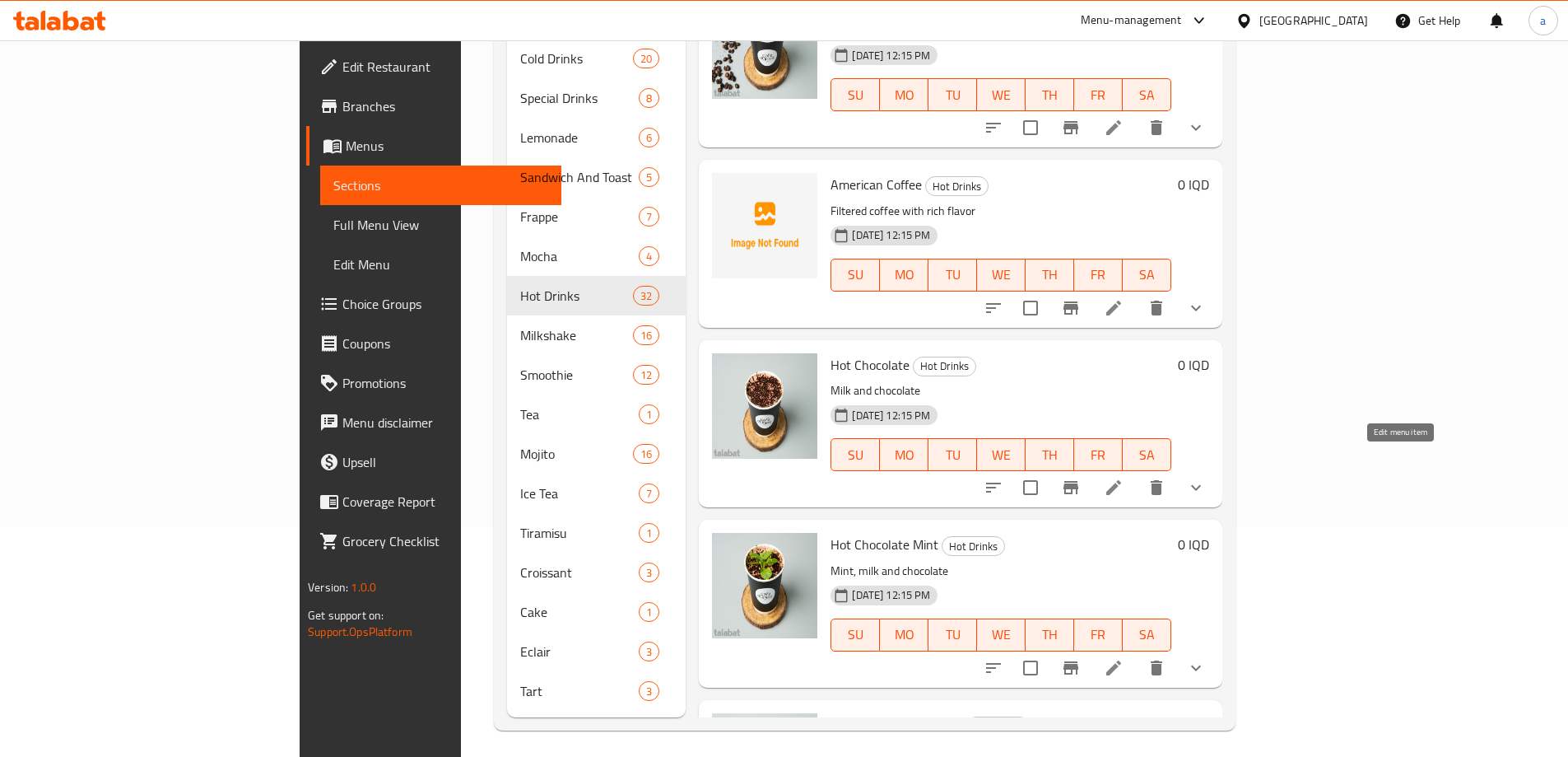
click at [1124, 477] on icon at bounding box center [1114, 487] width 20 height 20
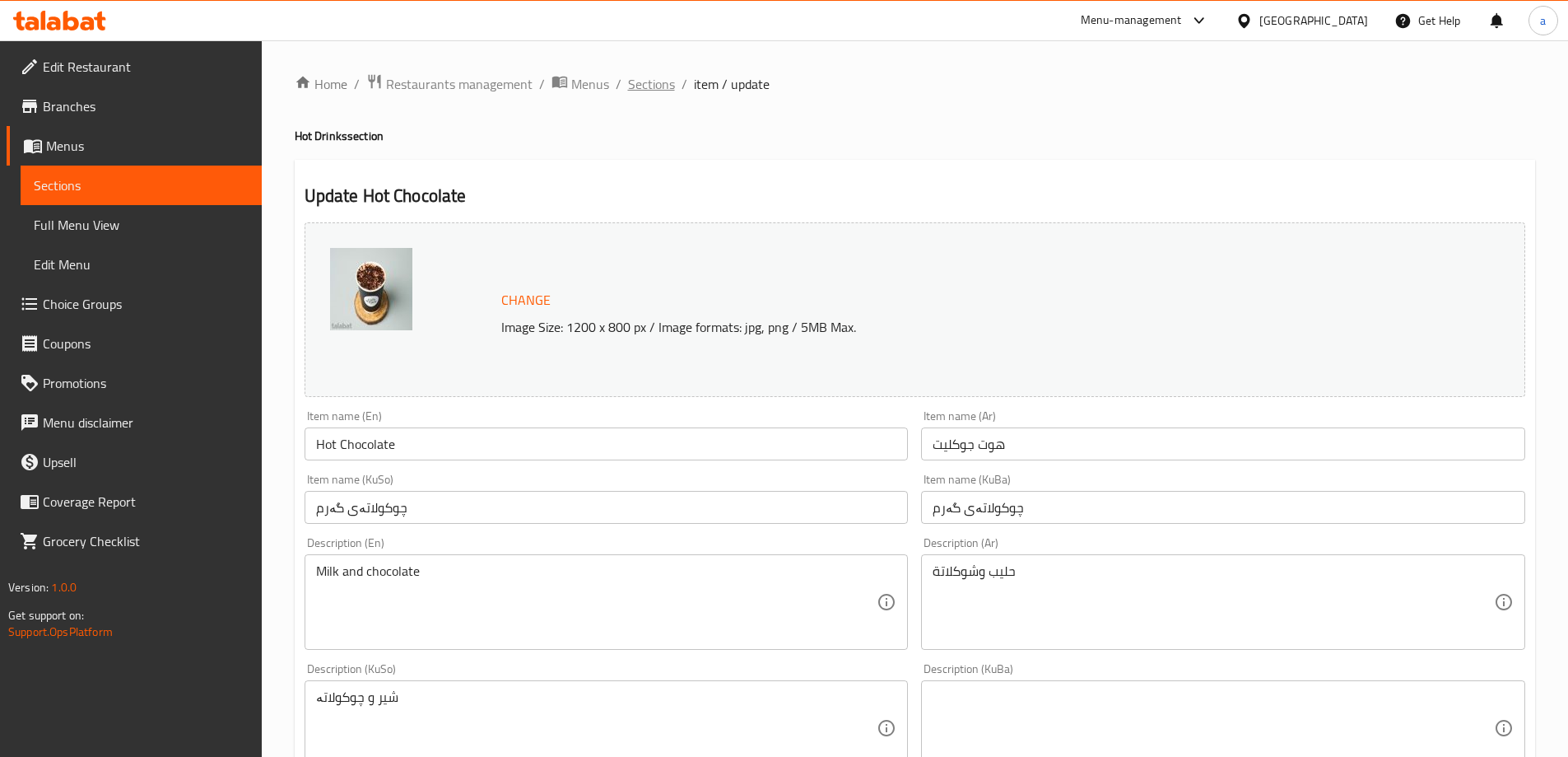
click at [650, 83] on span "Sections" at bounding box center [651, 84] width 47 height 20
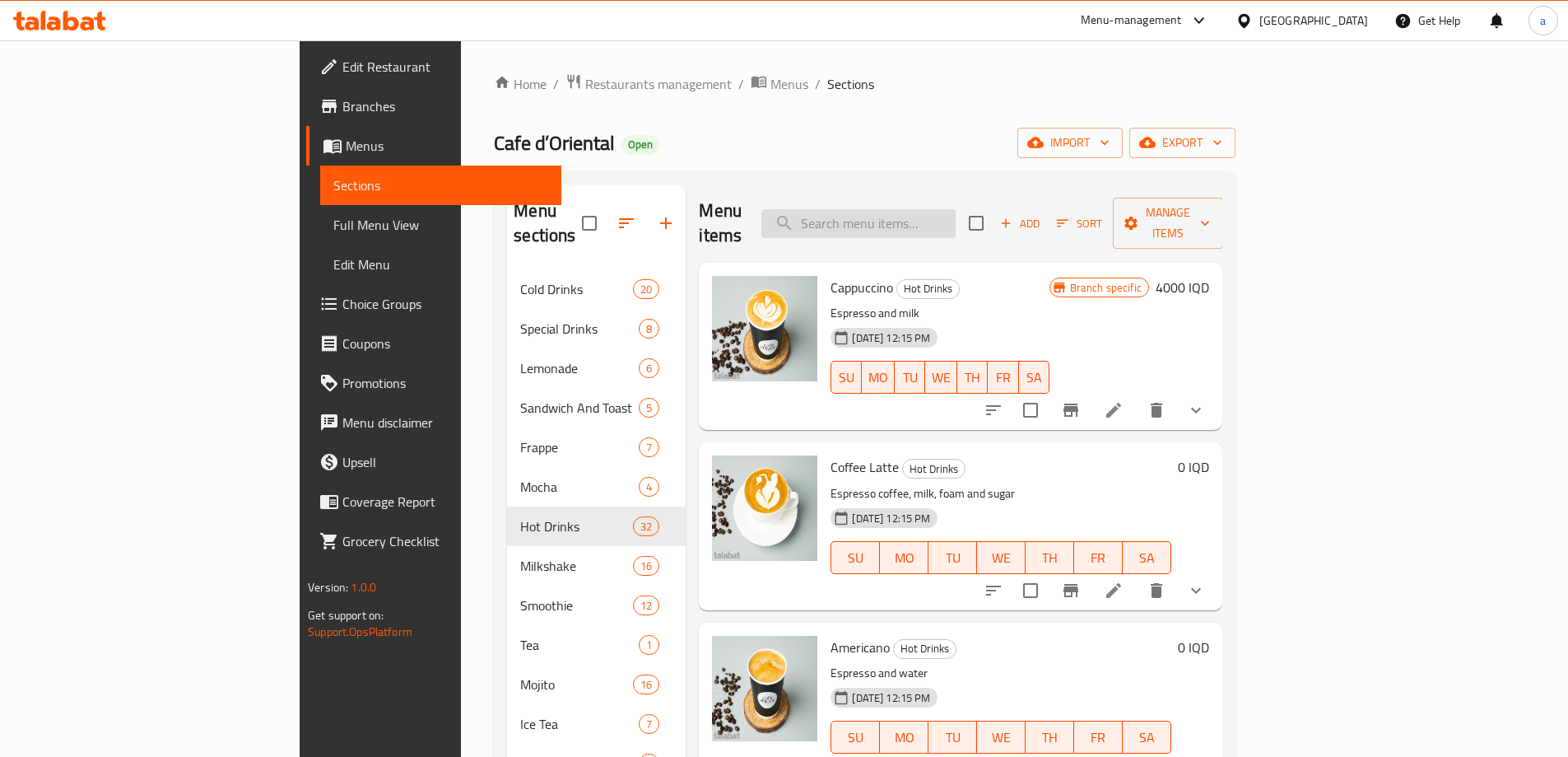
click at [955, 209] on input "search" at bounding box center [858, 224] width 194 height 28
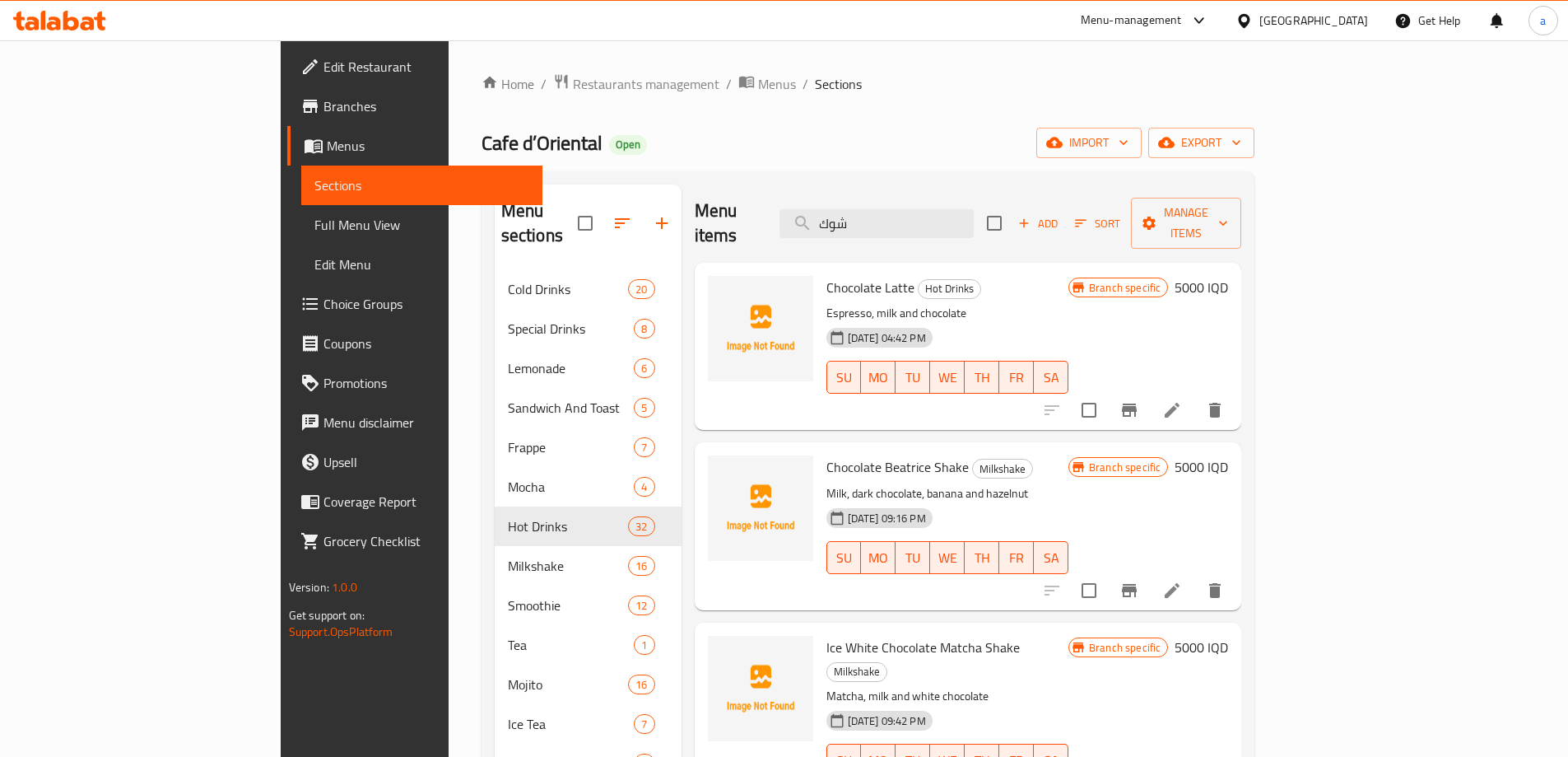
type input "شوكو"
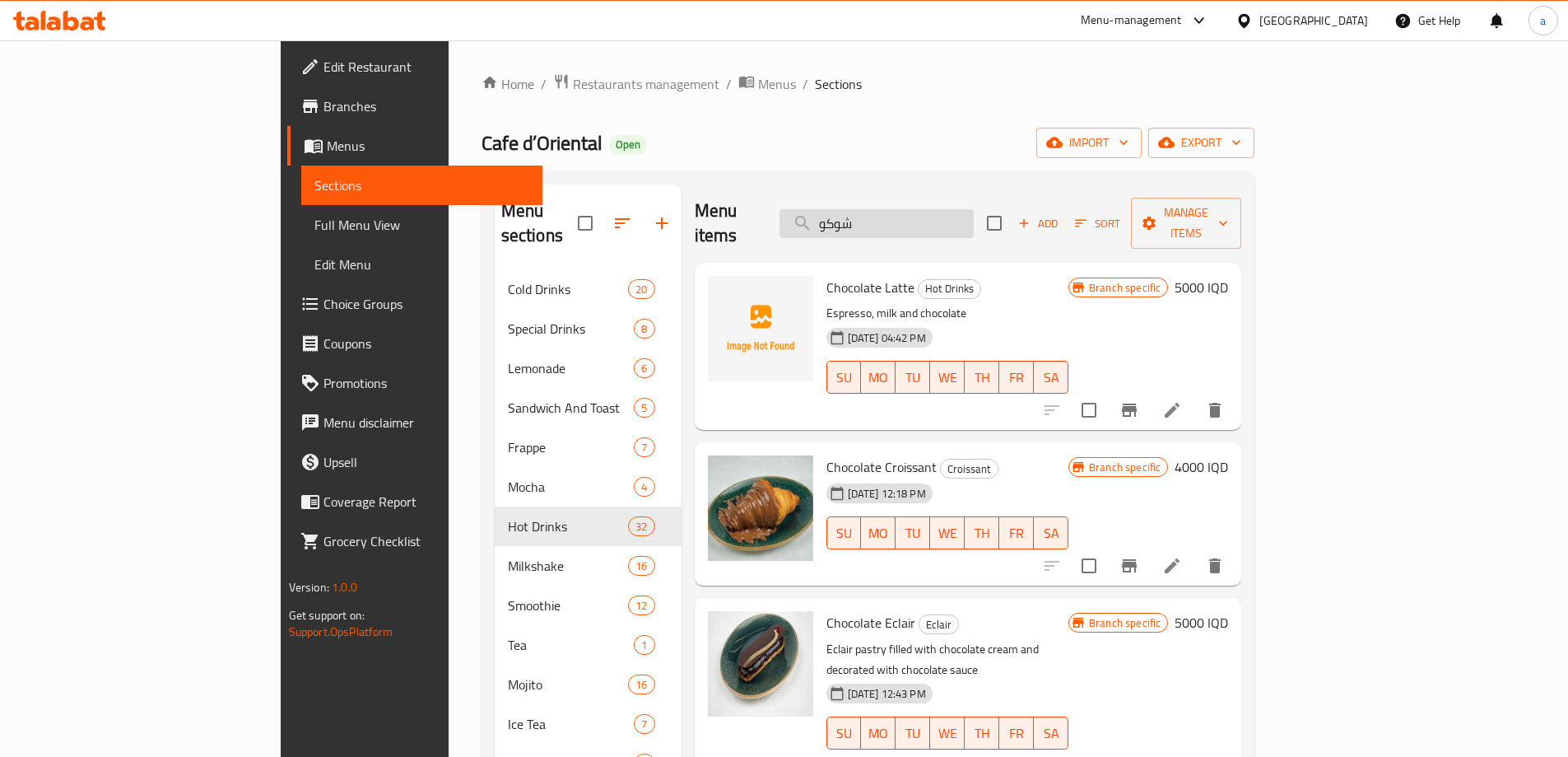
click at [941, 209] on input "شوكو" at bounding box center [877, 224] width 194 height 28
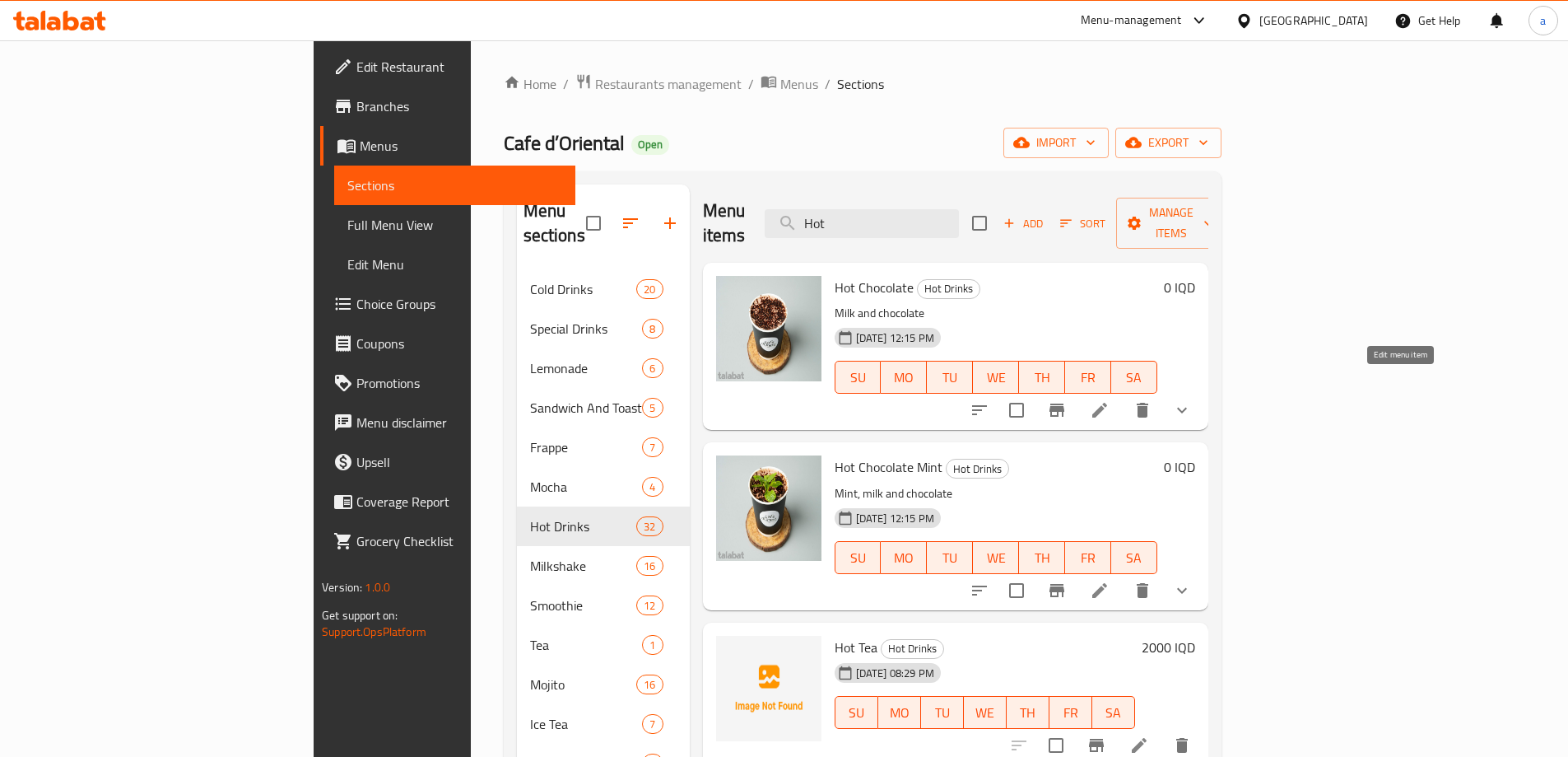
type input "Hot"
click at [1109, 400] on icon at bounding box center [1100, 410] width 20 height 20
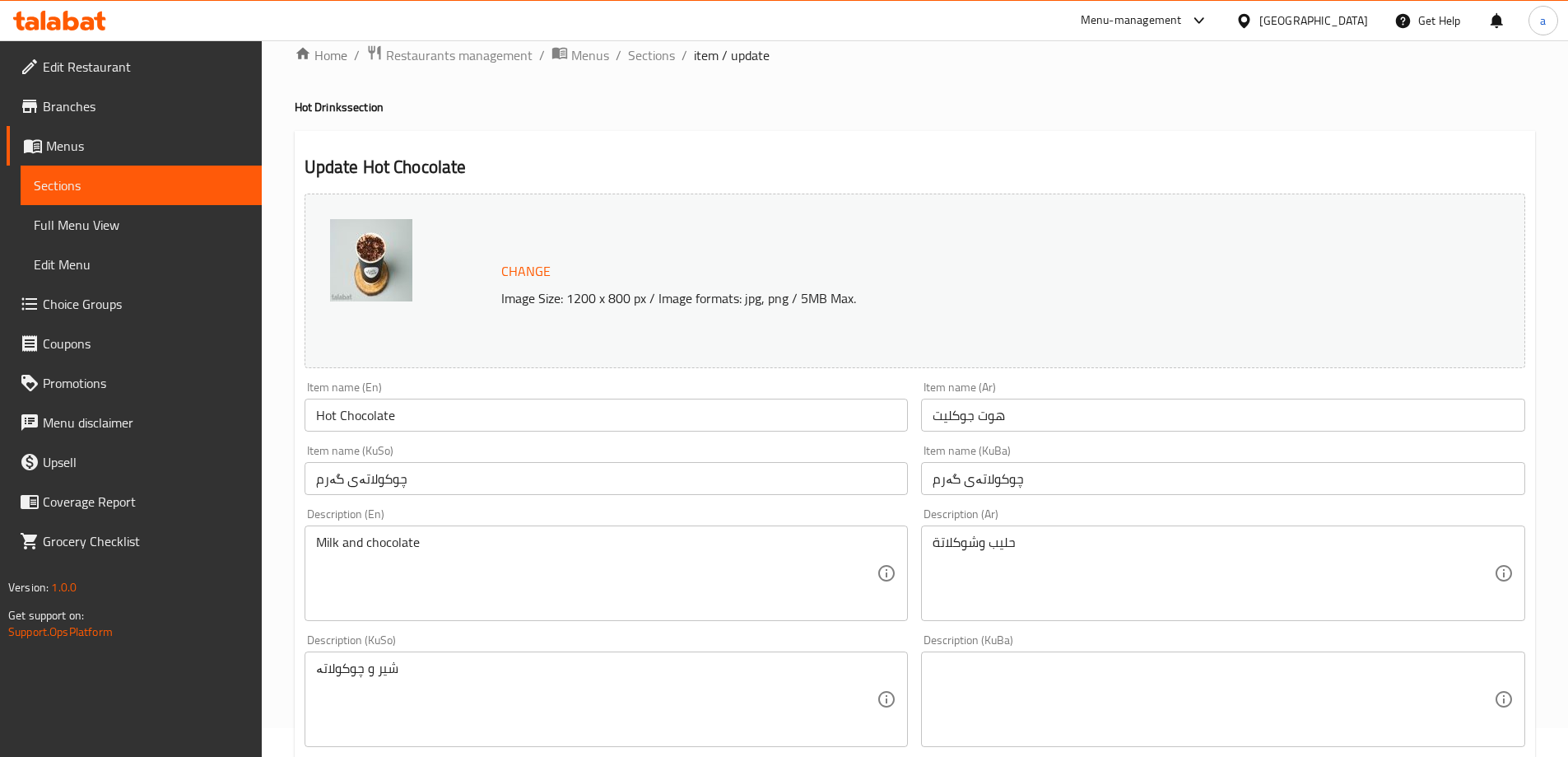
scroll to position [686, 0]
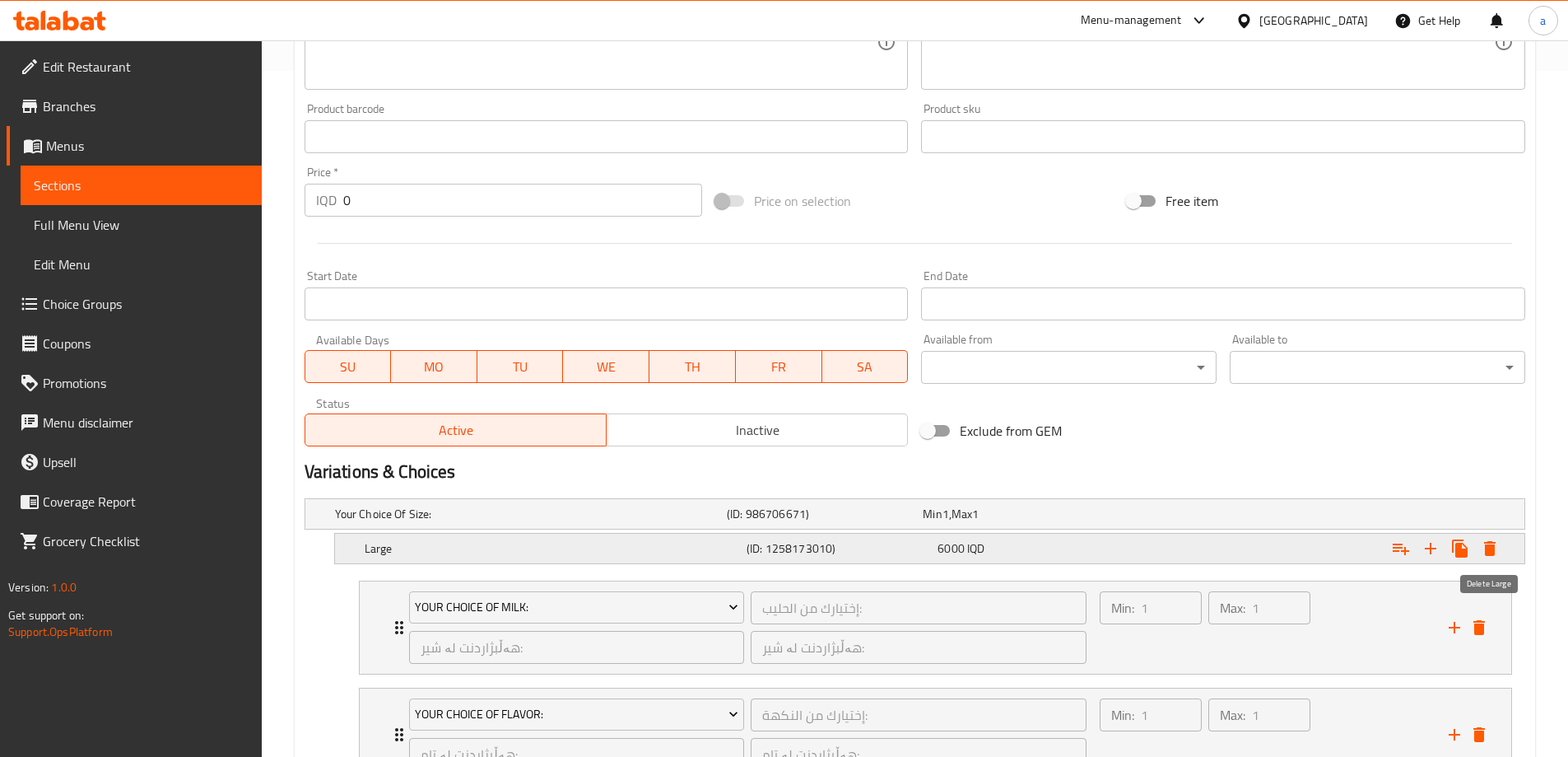
click at [1492, 548] on icon "Expand" at bounding box center [1490, 548] width 12 height 15
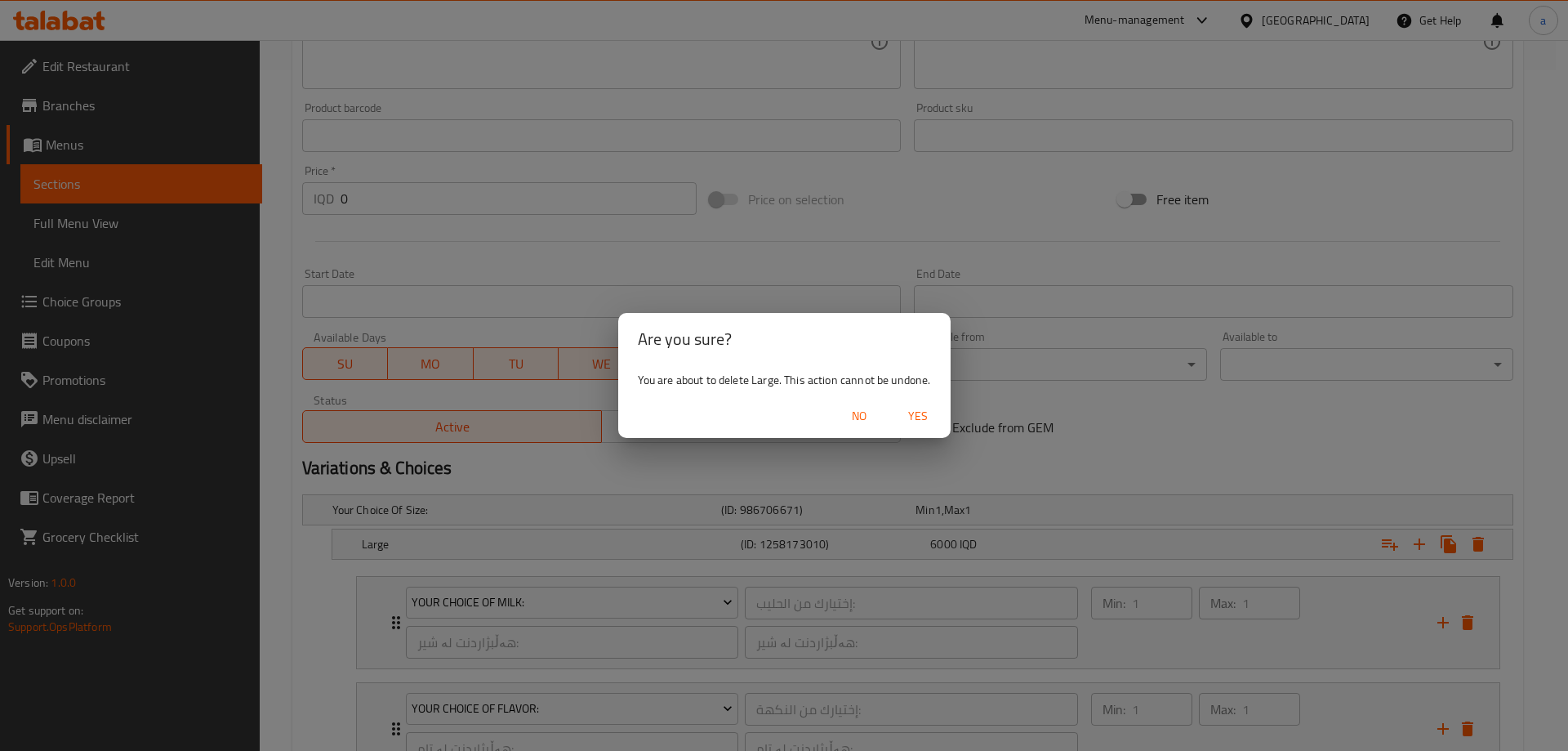
drag, startPoint x: 1567, startPoint y: 450, endPoint x: 1562, endPoint y: 467, distance: 17.7
click at [1567, 464] on div "Are you sure? You are about to delete Large. This action cannot be undone. No Y…" at bounding box center [784, 376] width 1568 height 751
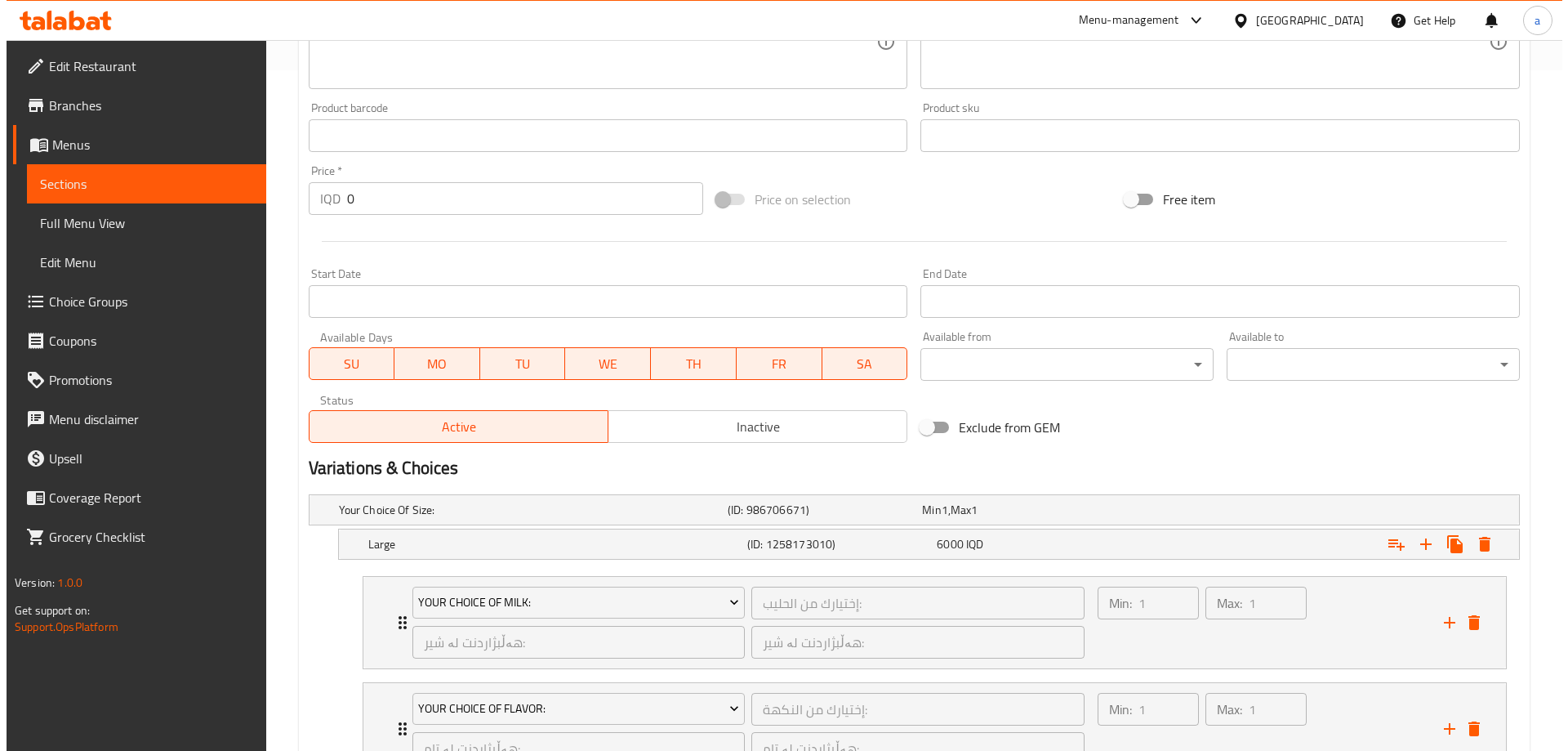
scroll to position [1077, 0]
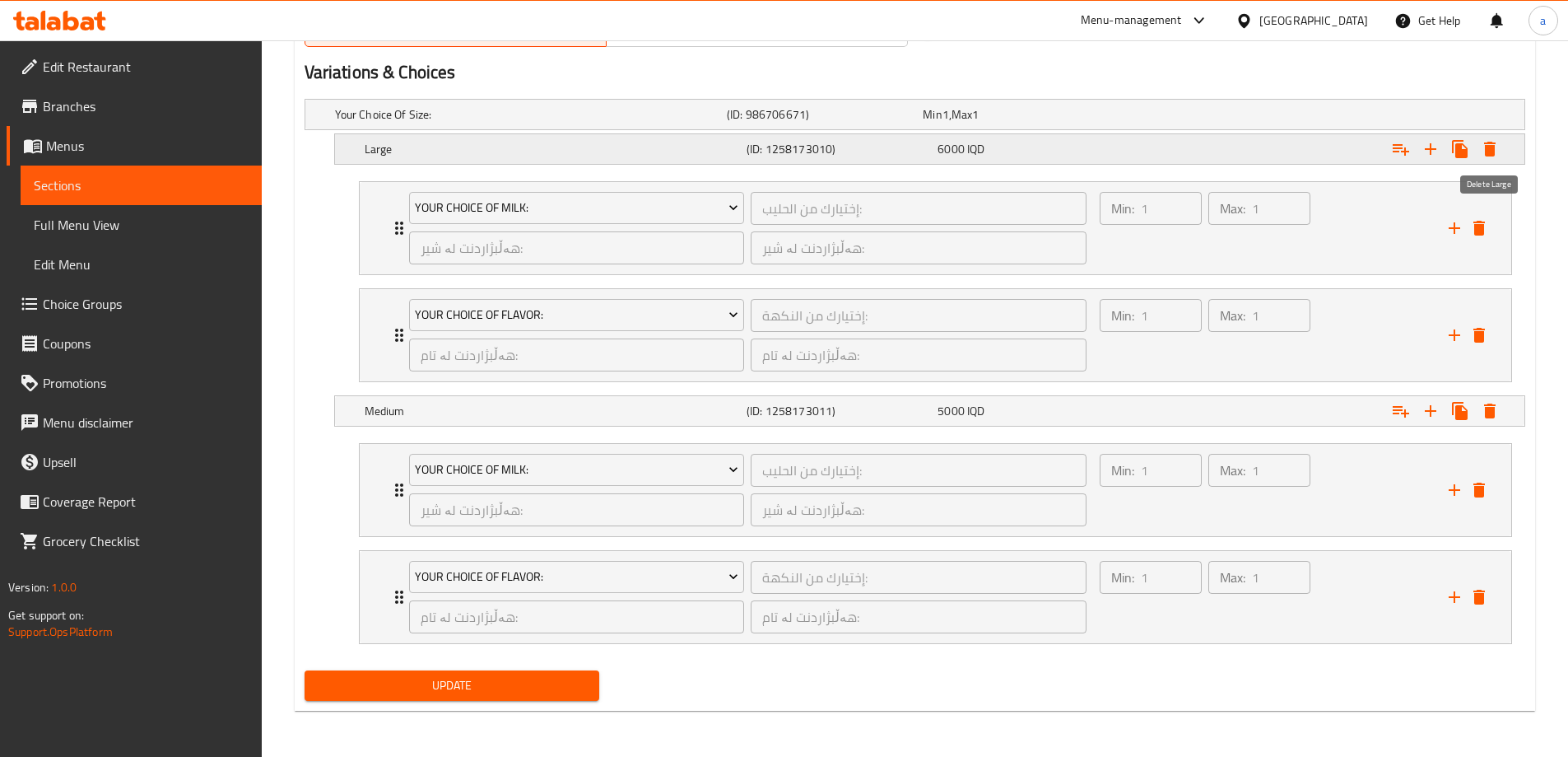
click at [1494, 152] on icon "Expand" at bounding box center [1490, 149] width 12 height 15
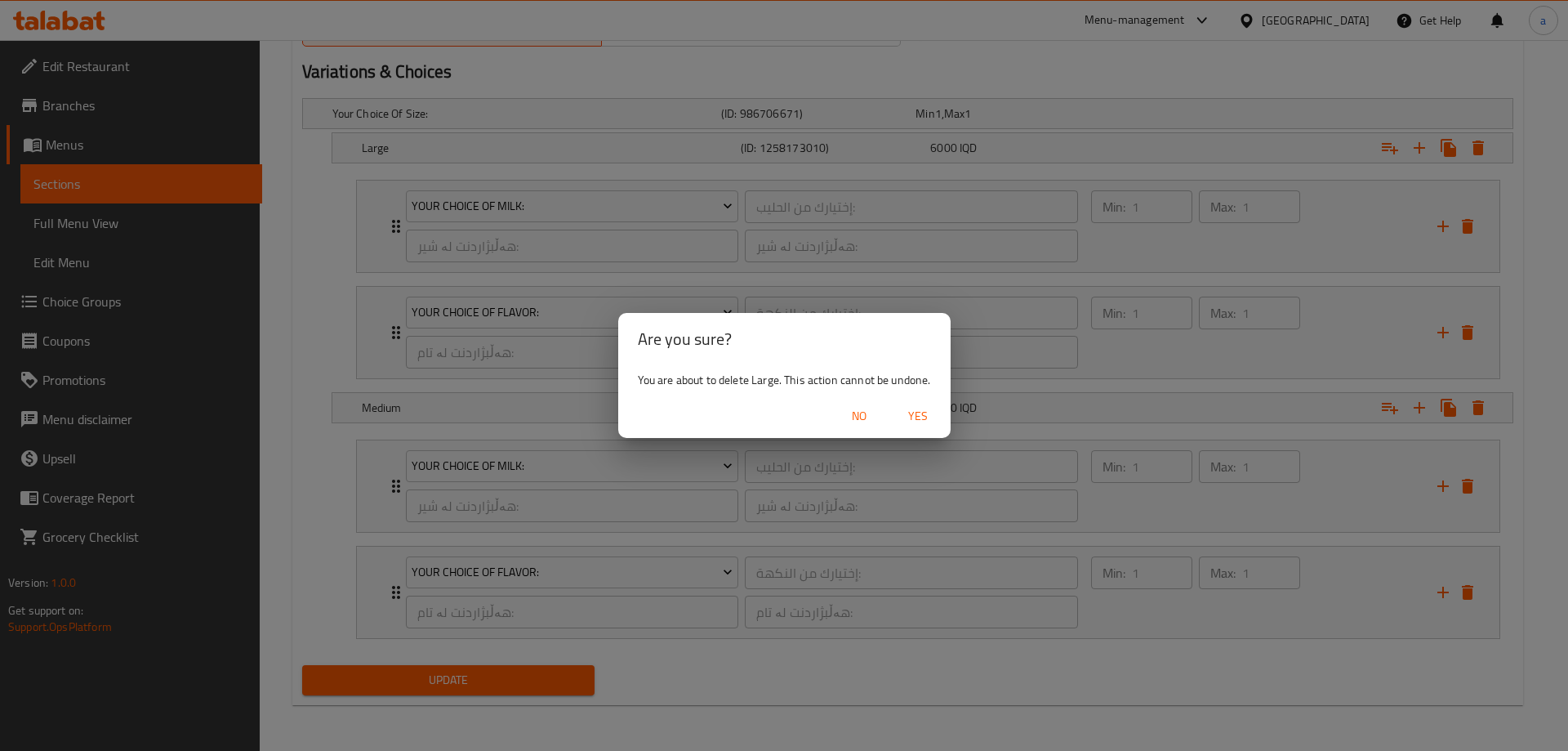
click at [864, 420] on span "No" at bounding box center [859, 416] width 39 height 20
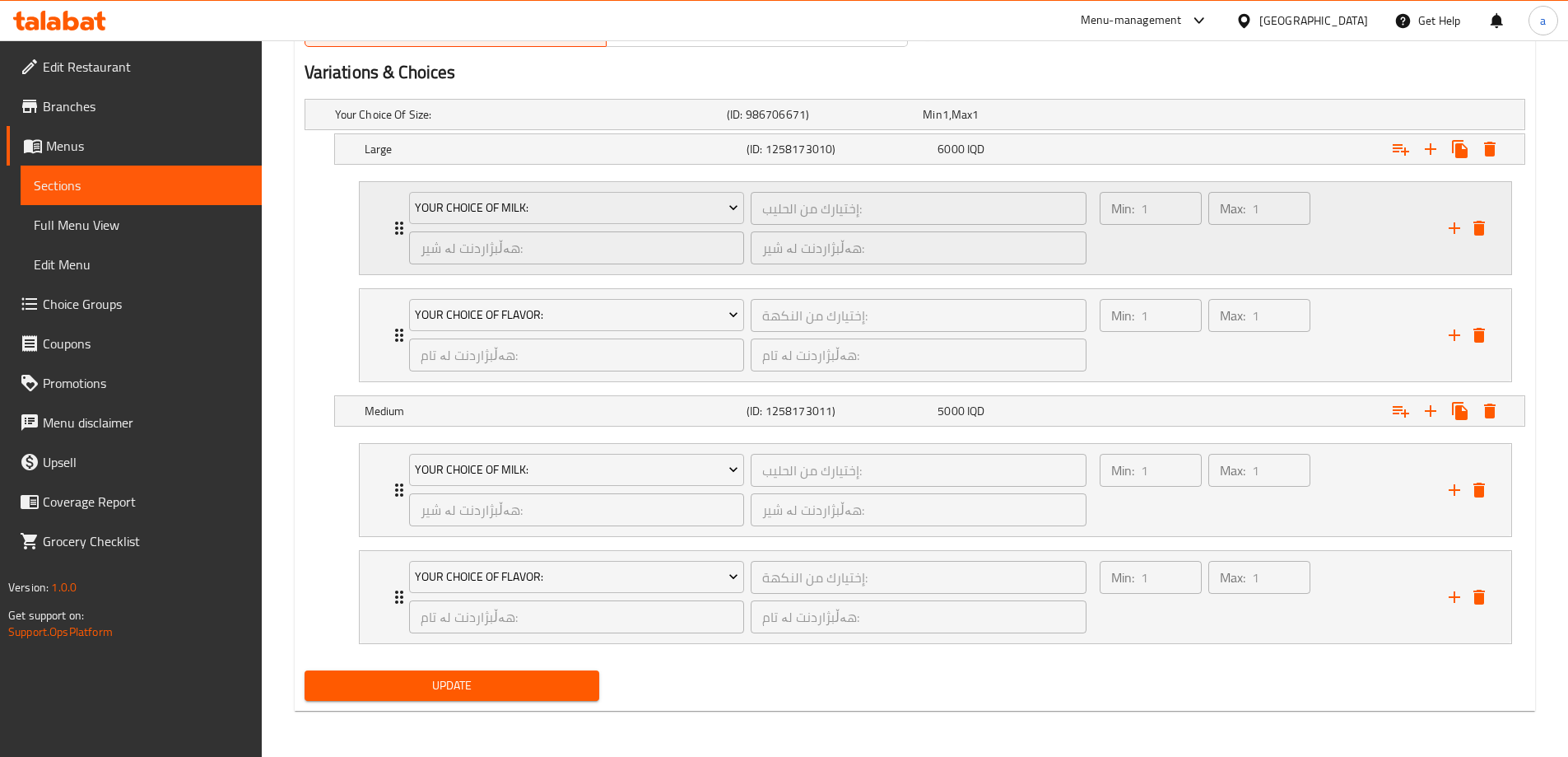
click at [394, 231] on icon "Expand" at bounding box center [399, 228] width 20 height 20
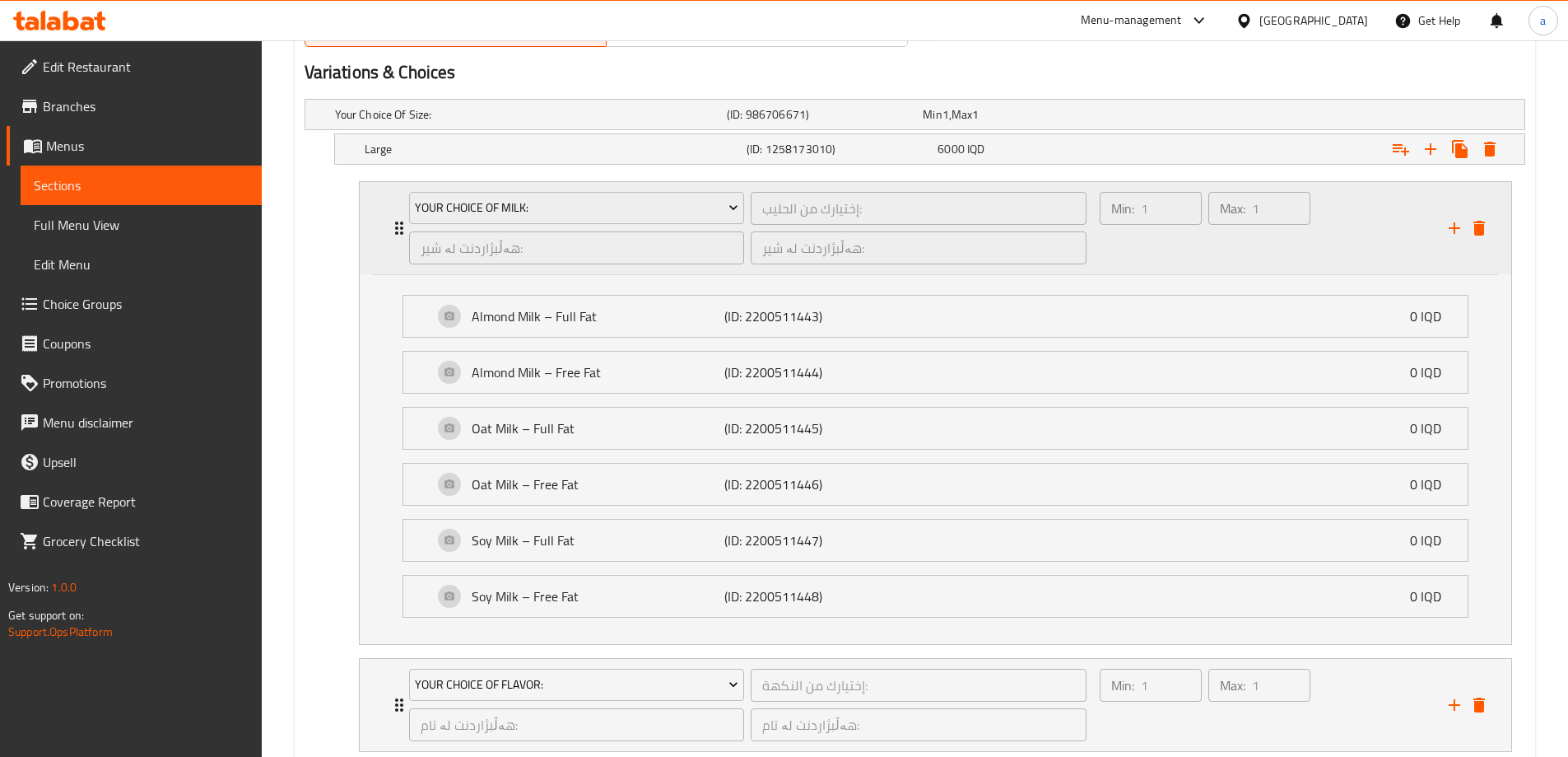
click at [394, 231] on icon "Expand" at bounding box center [399, 228] width 20 height 20
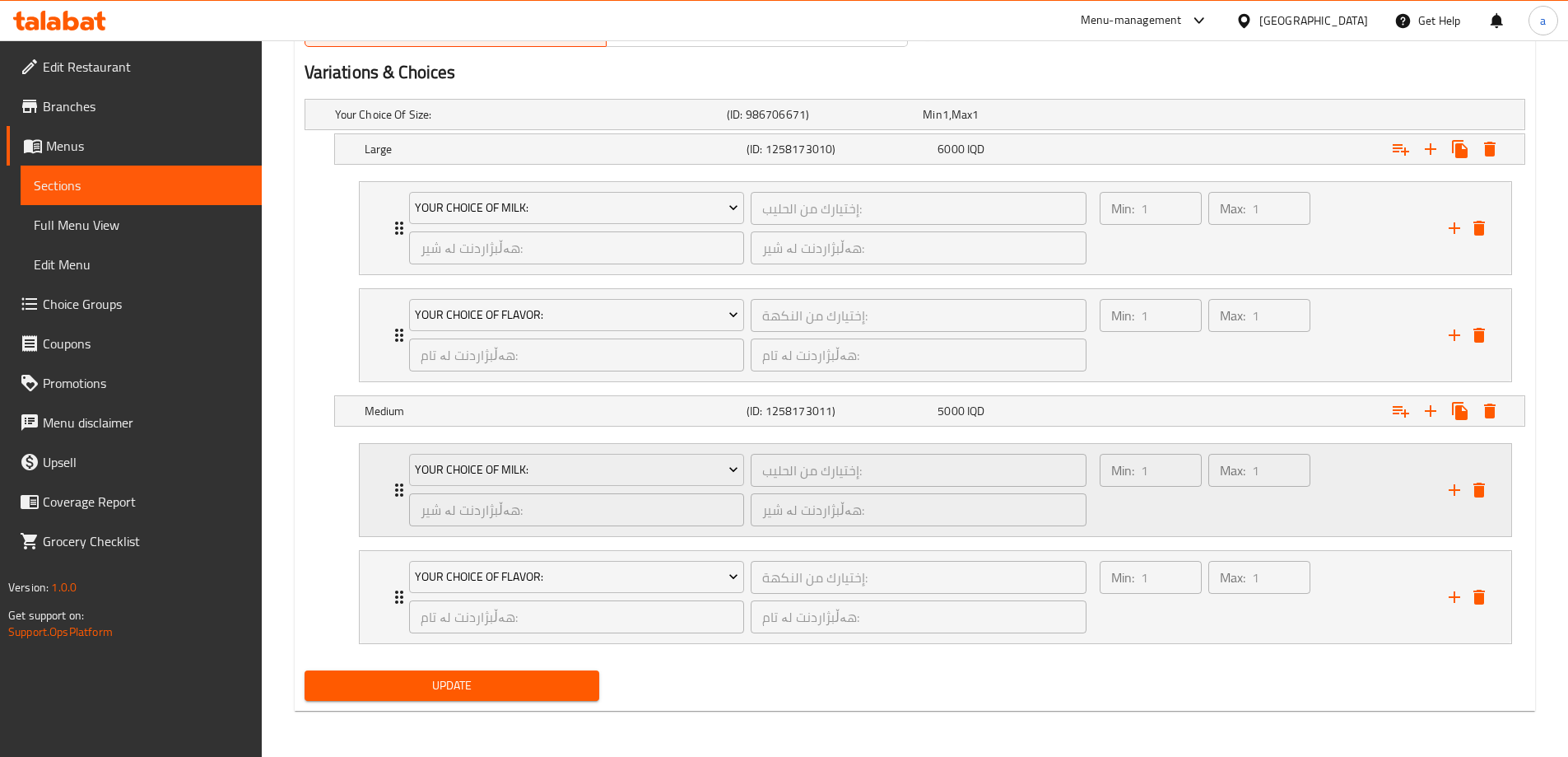
click at [393, 484] on icon "Expand" at bounding box center [399, 490] width 20 height 20
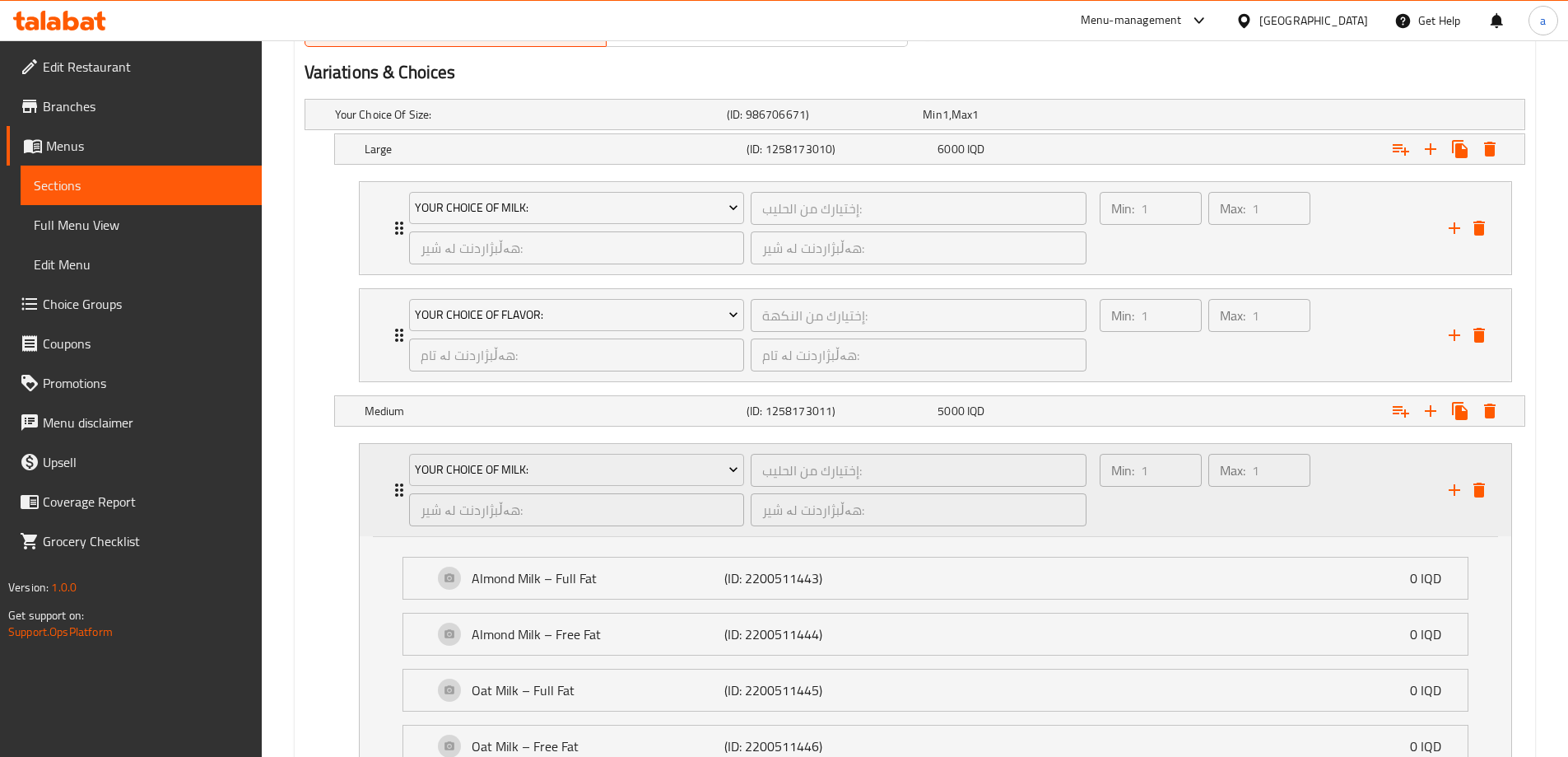
click at [393, 484] on icon "Expand" at bounding box center [399, 490] width 20 height 20
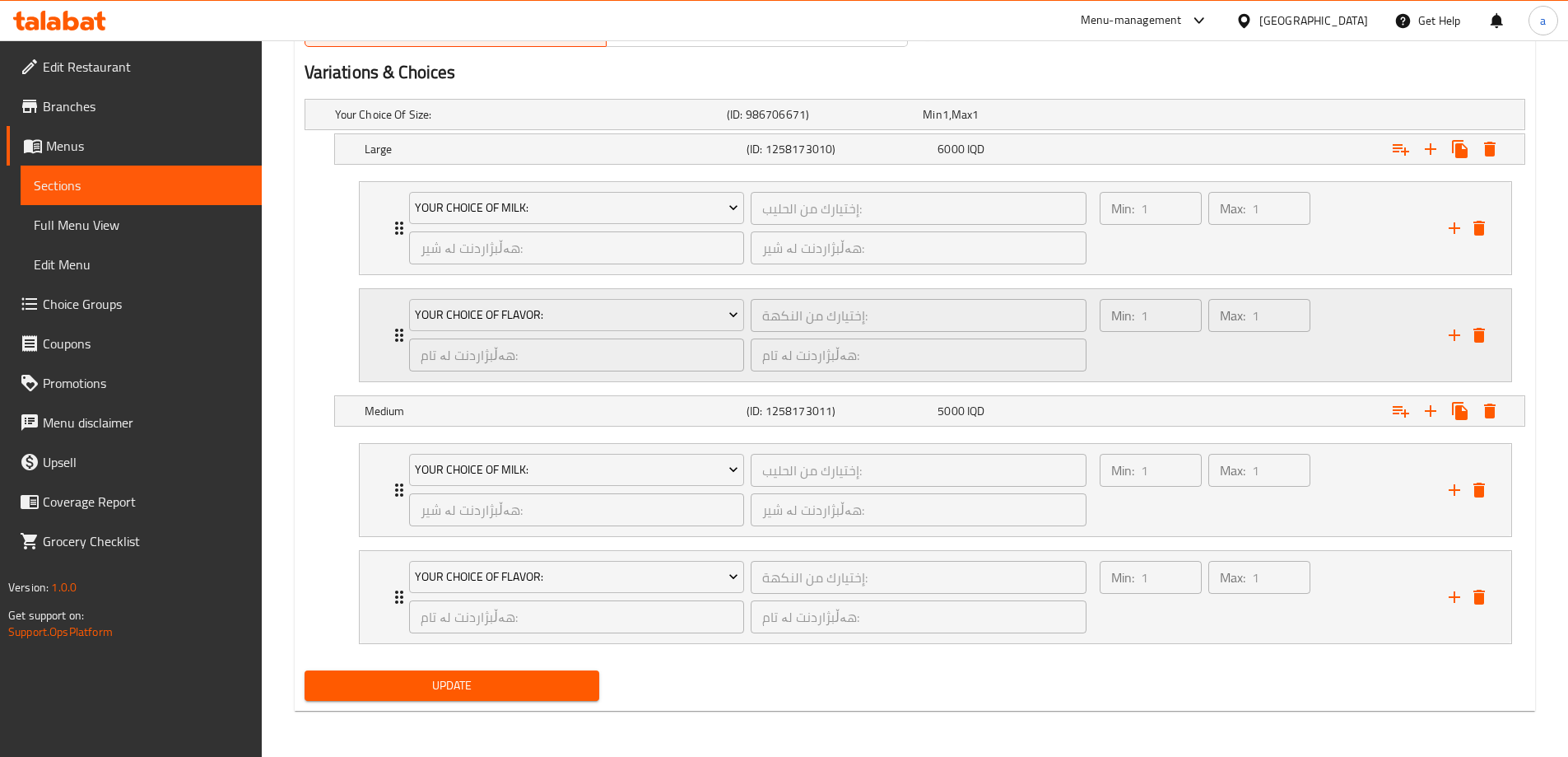
click at [394, 333] on icon "Expand" at bounding box center [399, 335] width 20 height 20
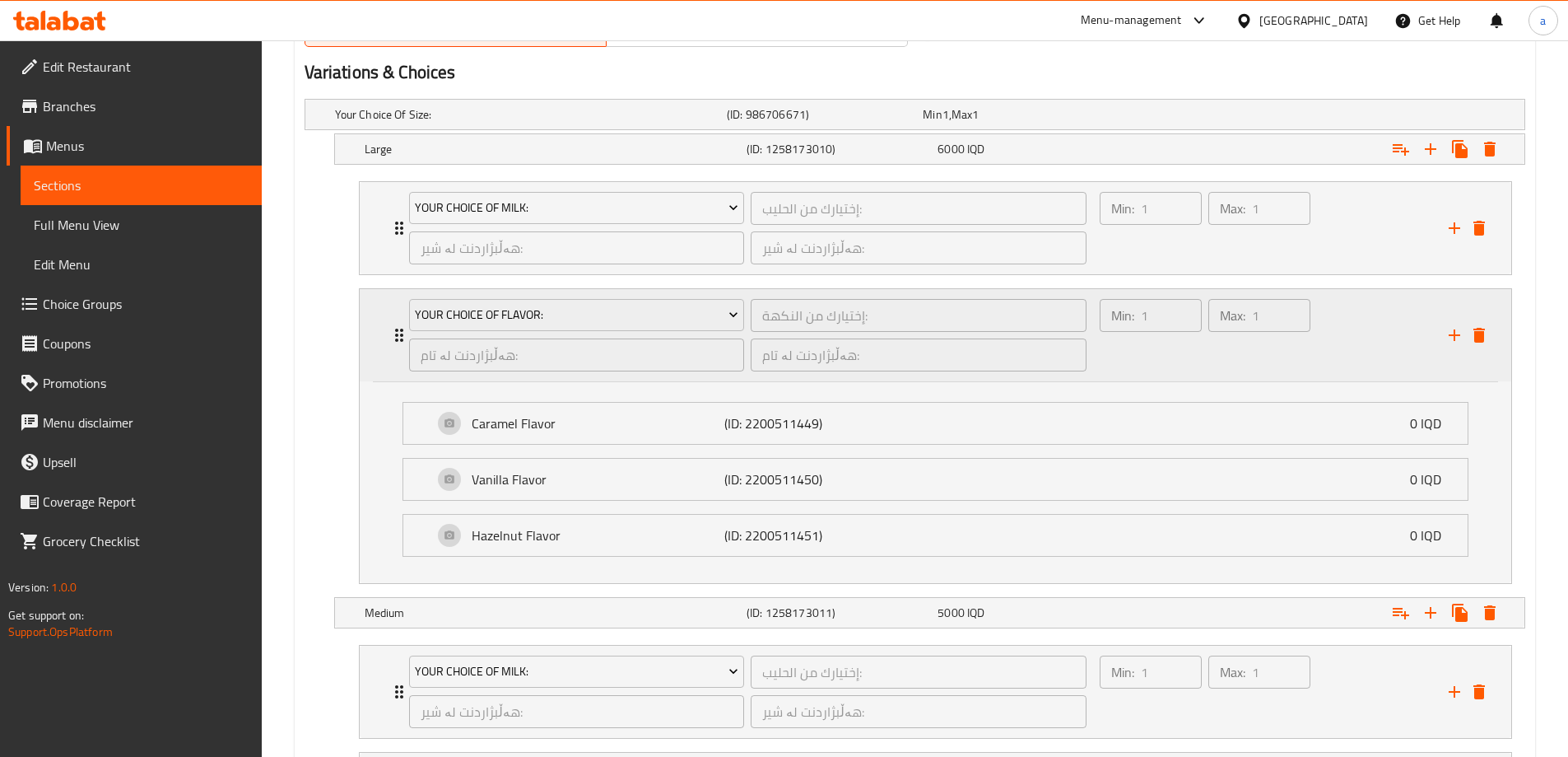
click at [394, 333] on icon "Expand" at bounding box center [399, 335] width 20 height 20
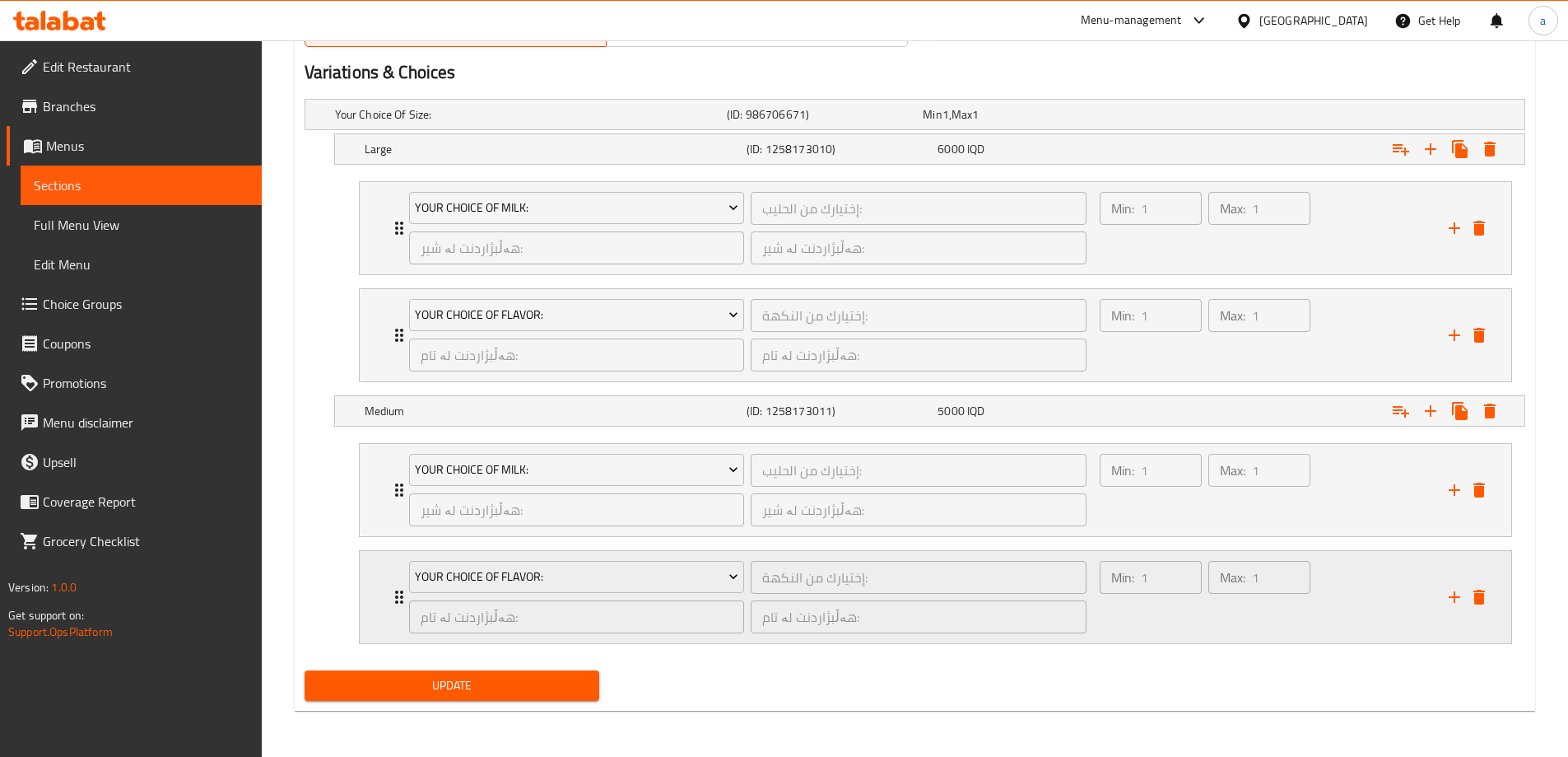
click at [383, 536] on div "Your Choice Of Flavor: إختيارك من النكهة: ​ هەڵبژاردنت لە تام: ​ هەڵبژاردنت لە …" at bounding box center [935, 490] width 1151 height 93
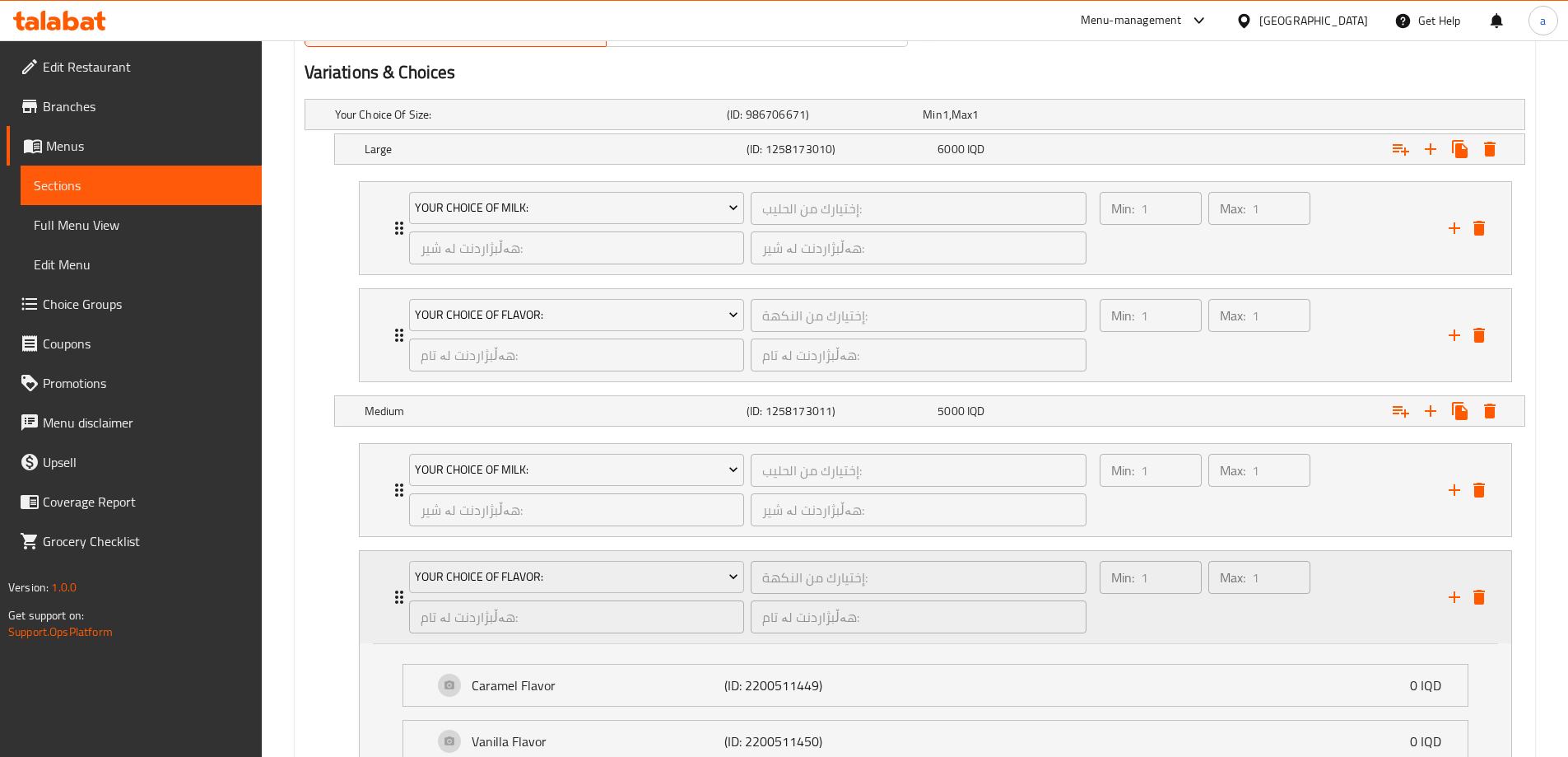
click at [383, 600] on div "Your Choice Of Flavor: إختيارك من النكهة: ​ هەڵبژاردنت لە تام: ​ هەڵبژاردنت لە …" at bounding box center [935, 598] width 1151 height 93
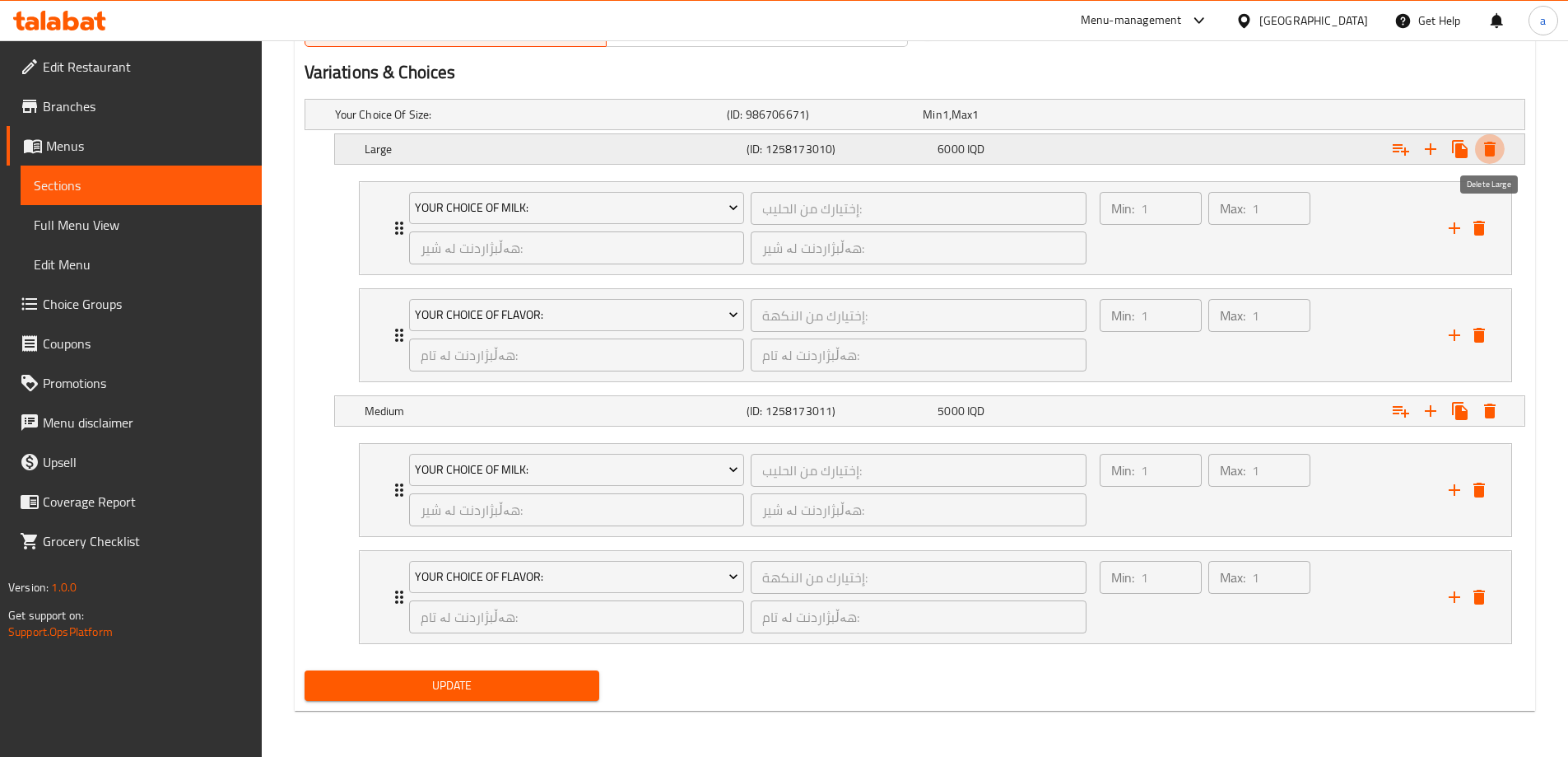
click at [1498, 145] on icon "Expand" at bounding box center [1490, 149] width 20 height 20
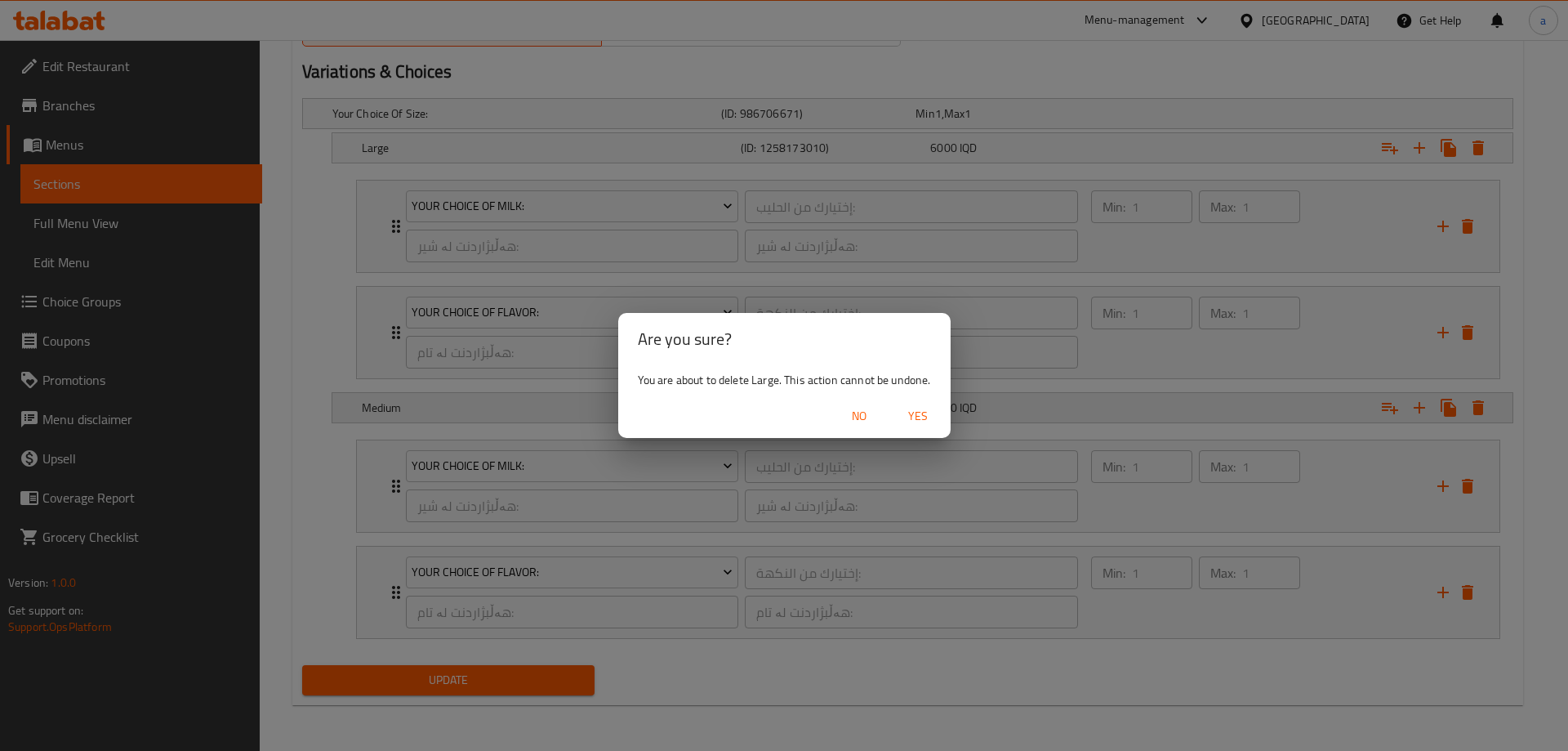
drag, startPoint x: 920, startPoint y: 406, endPoint x: 625, endPoint y: 408, distance: 295.0
click at [920, 406] on span "Yes" at bounding box center [918, 416] width 39 height 20
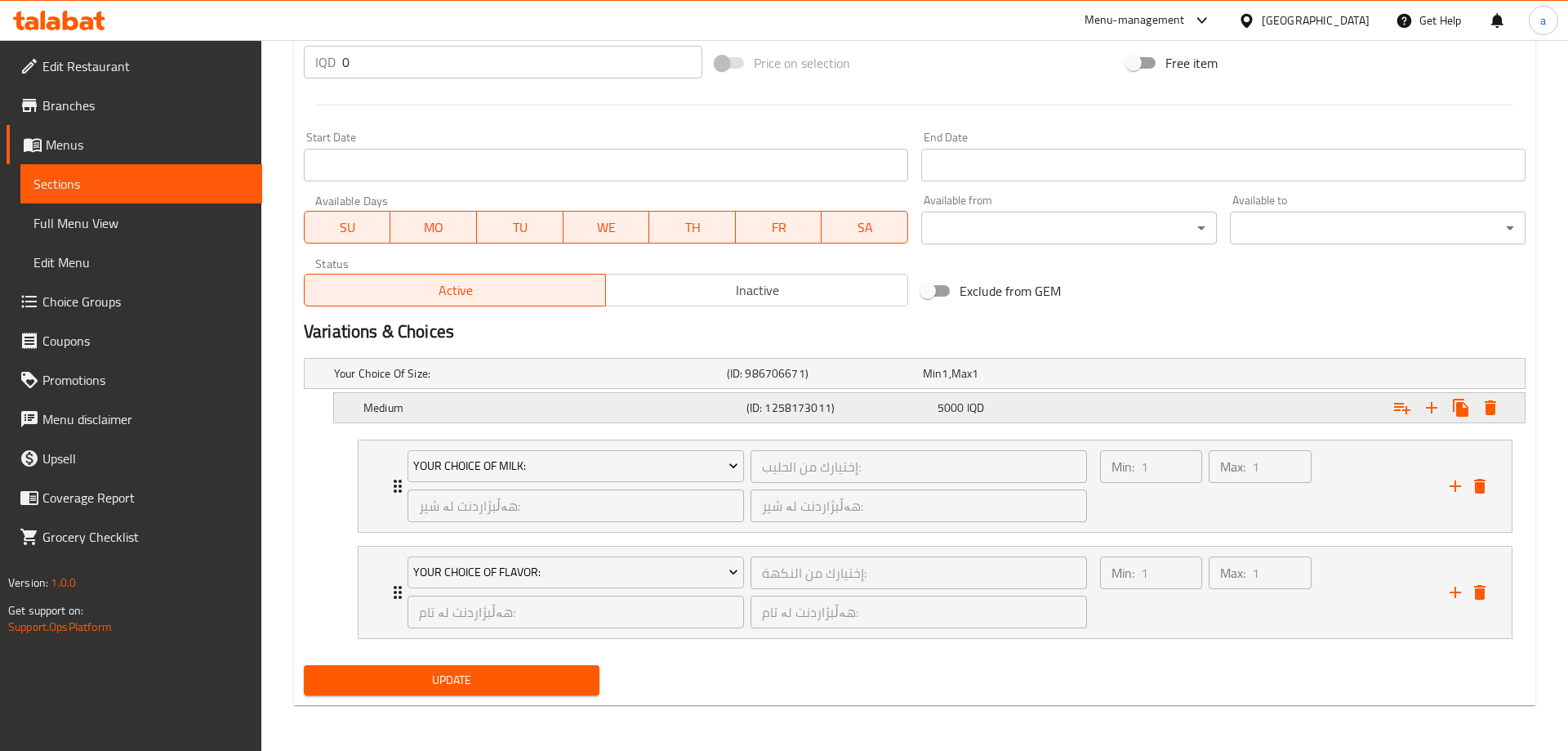
scroll to position [817, 0]
click at [1488, 403] on icon "Expand" at bounding box center [1478, 407] width 19 height 19
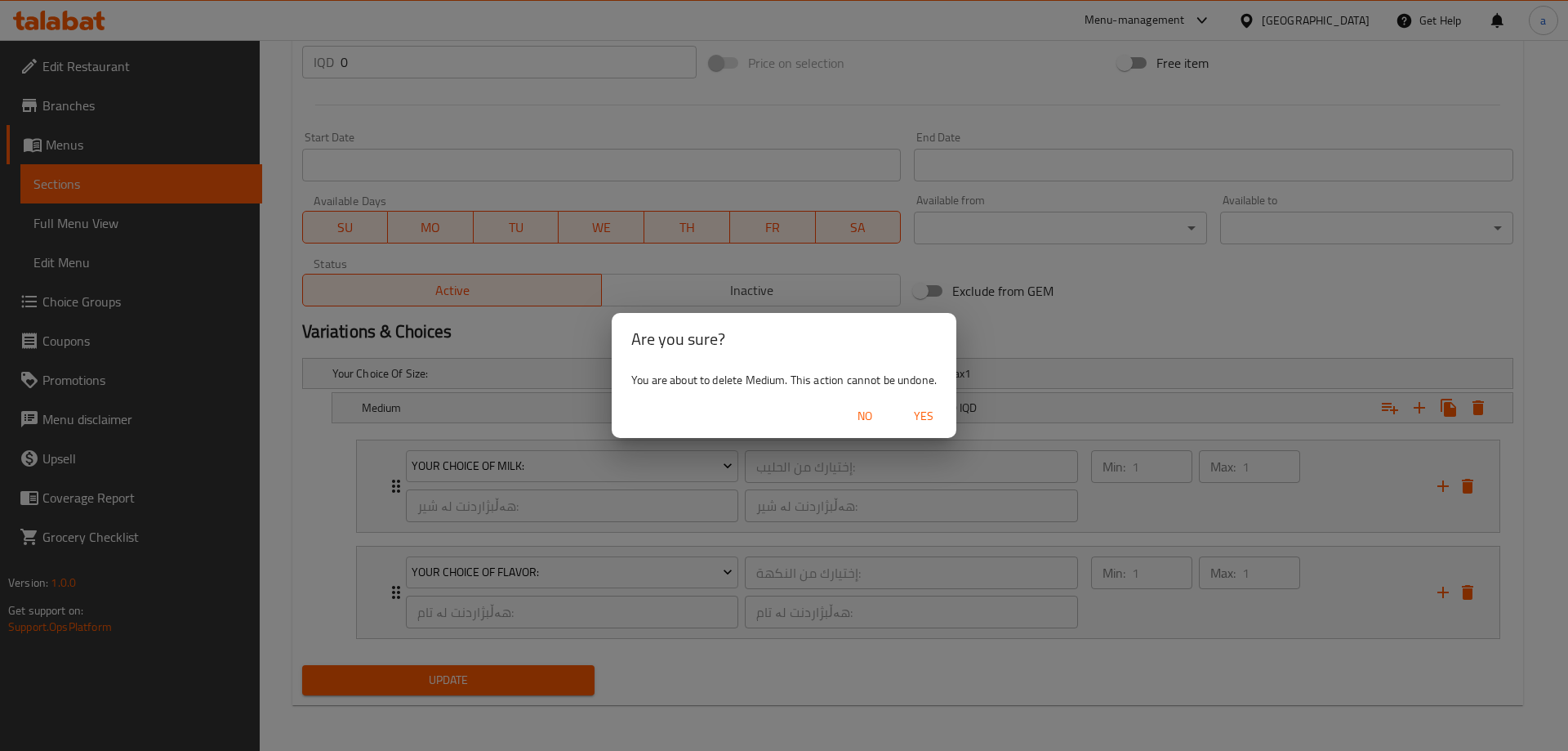
click at [923, 411] on span "Yes" at bounding box center [923, 416] width 39 height 20
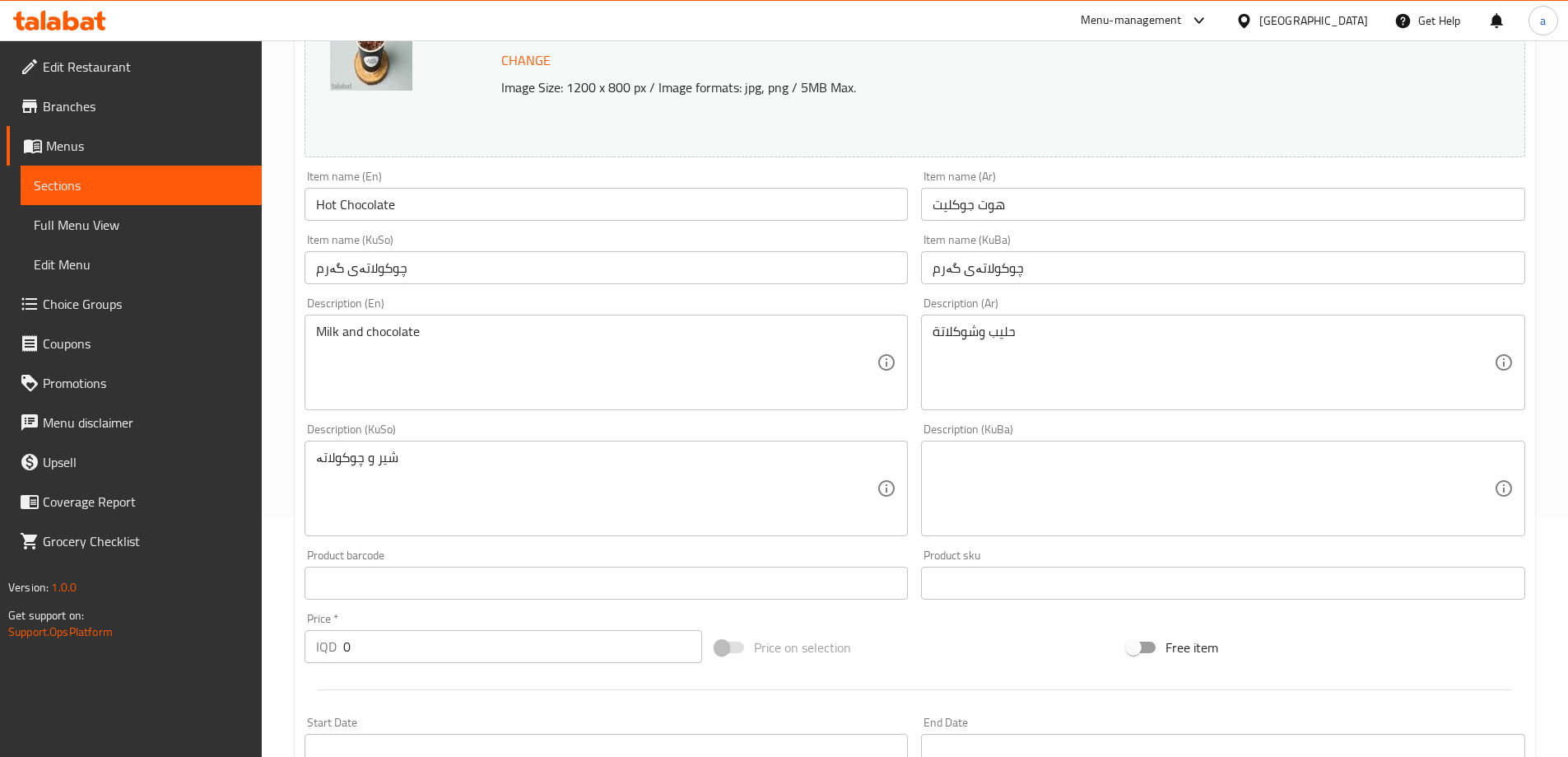
scroll to position [239, 0]
click at [357, 639] on input "0" at bounding box center [524, 647] width 360 height 33
click at [360, 639] on input "0" at bounding box center [524, 647] width 360 height 33
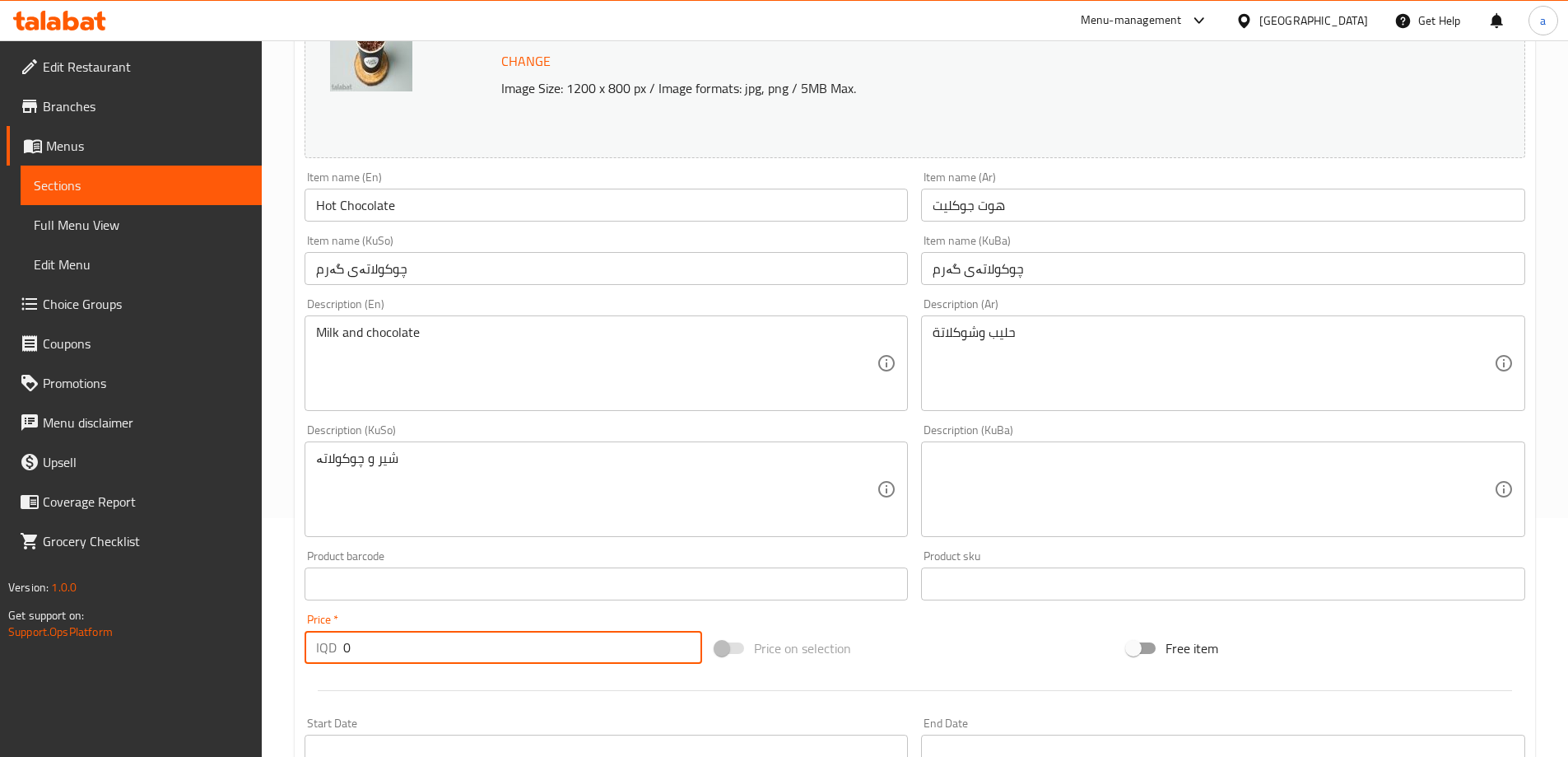
click at [364, 649] on input "0" at bounding box center [524, 647] width 360 height 33
paste input "500"
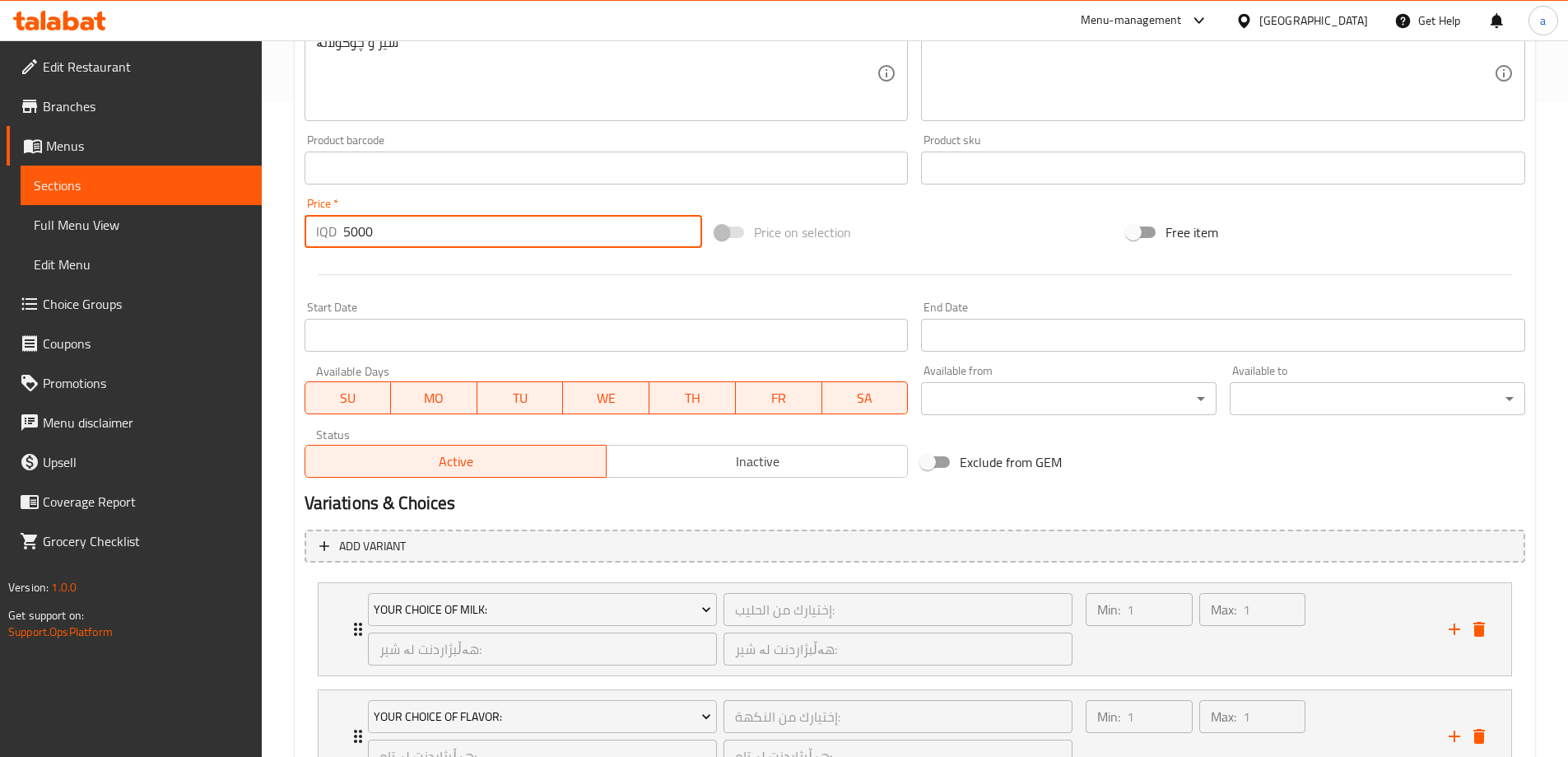
scroll to position [794, 0]
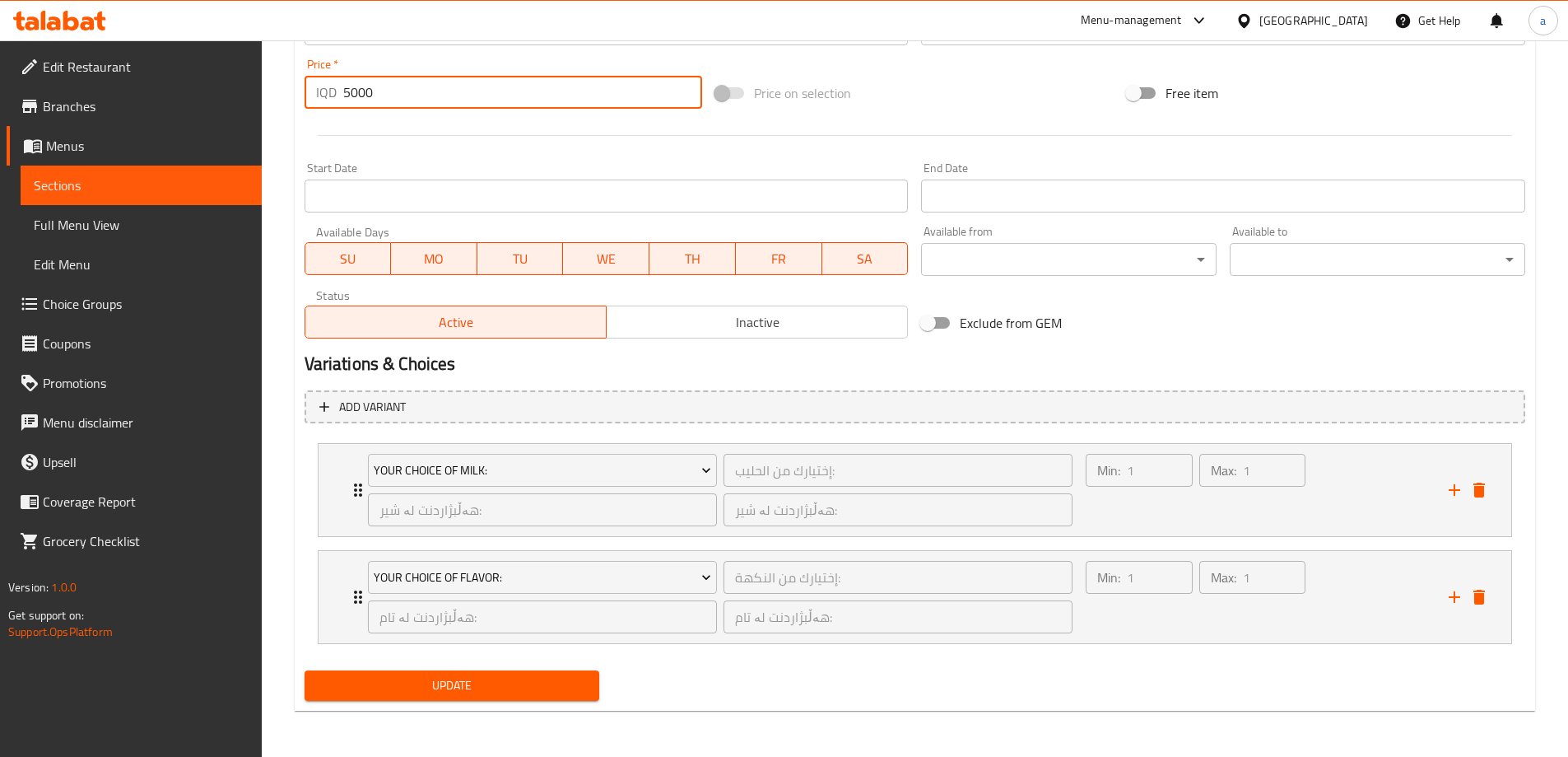
type input "5000"
click at [443, 687] on span "Update" at bounding box center [452, 685] width 269 height 20
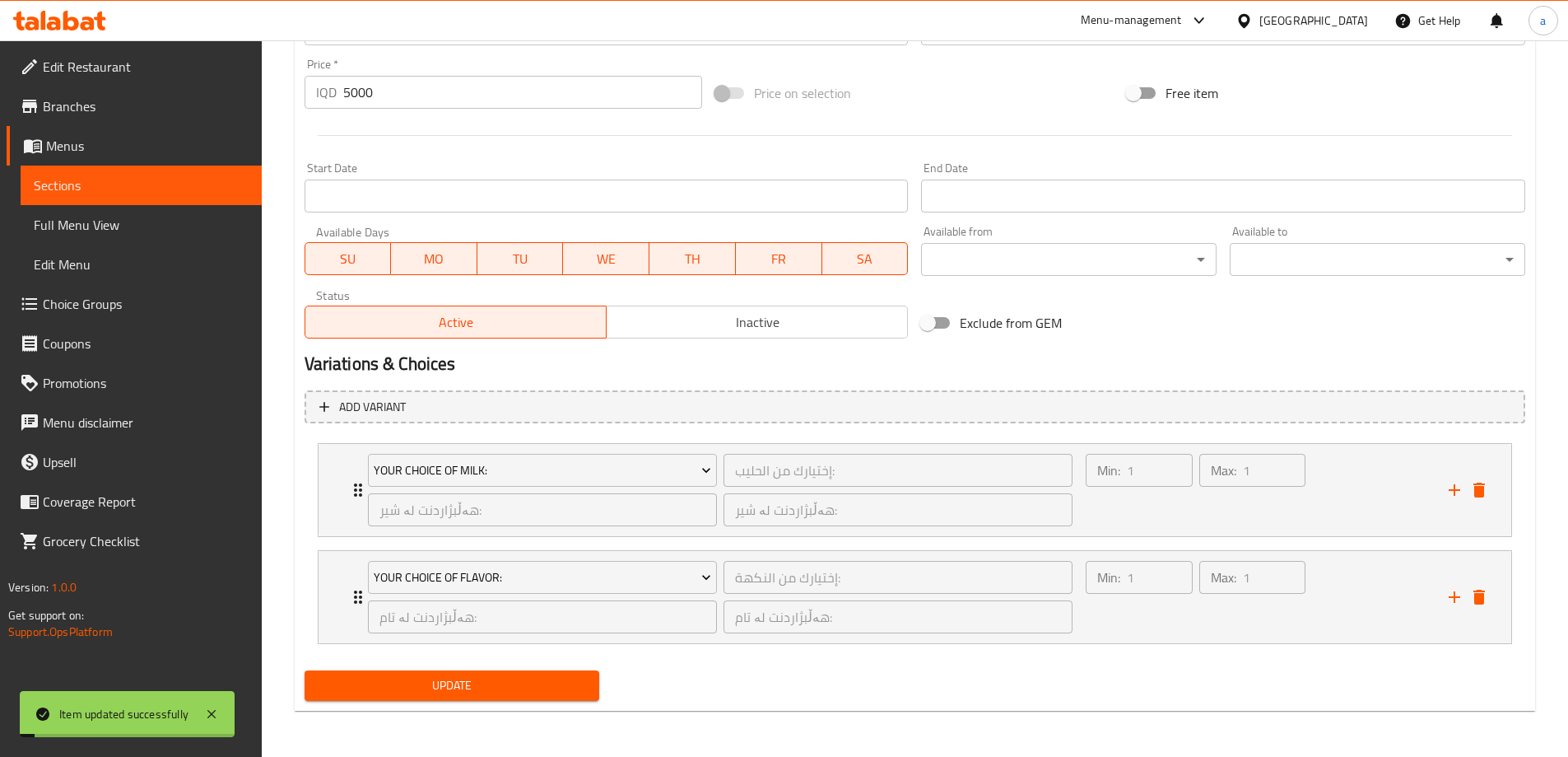
click at [430, 680] on span "Update" at bounding box center [452, 685] width 269 height 20
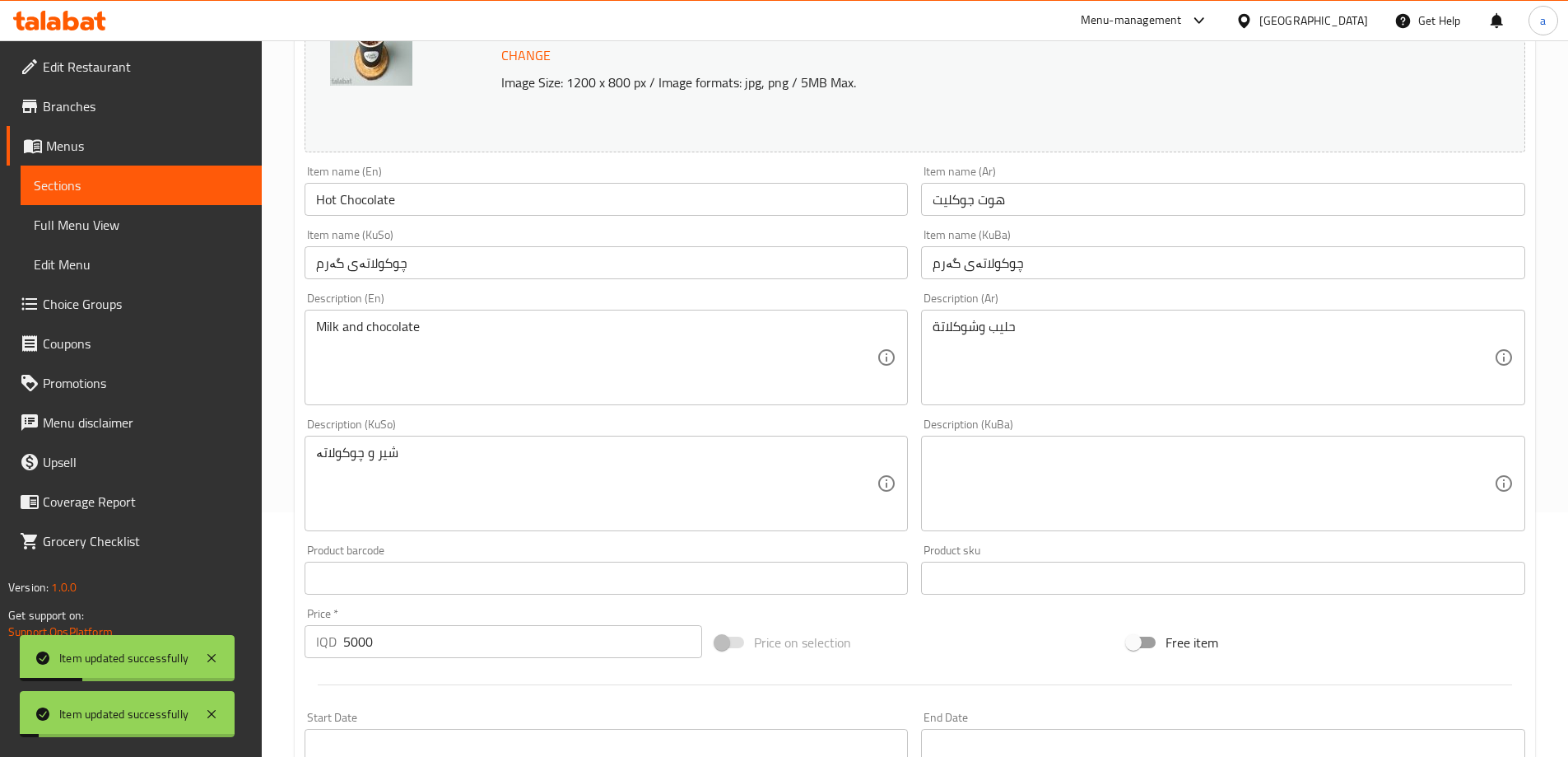
scroll to position [0, 0]
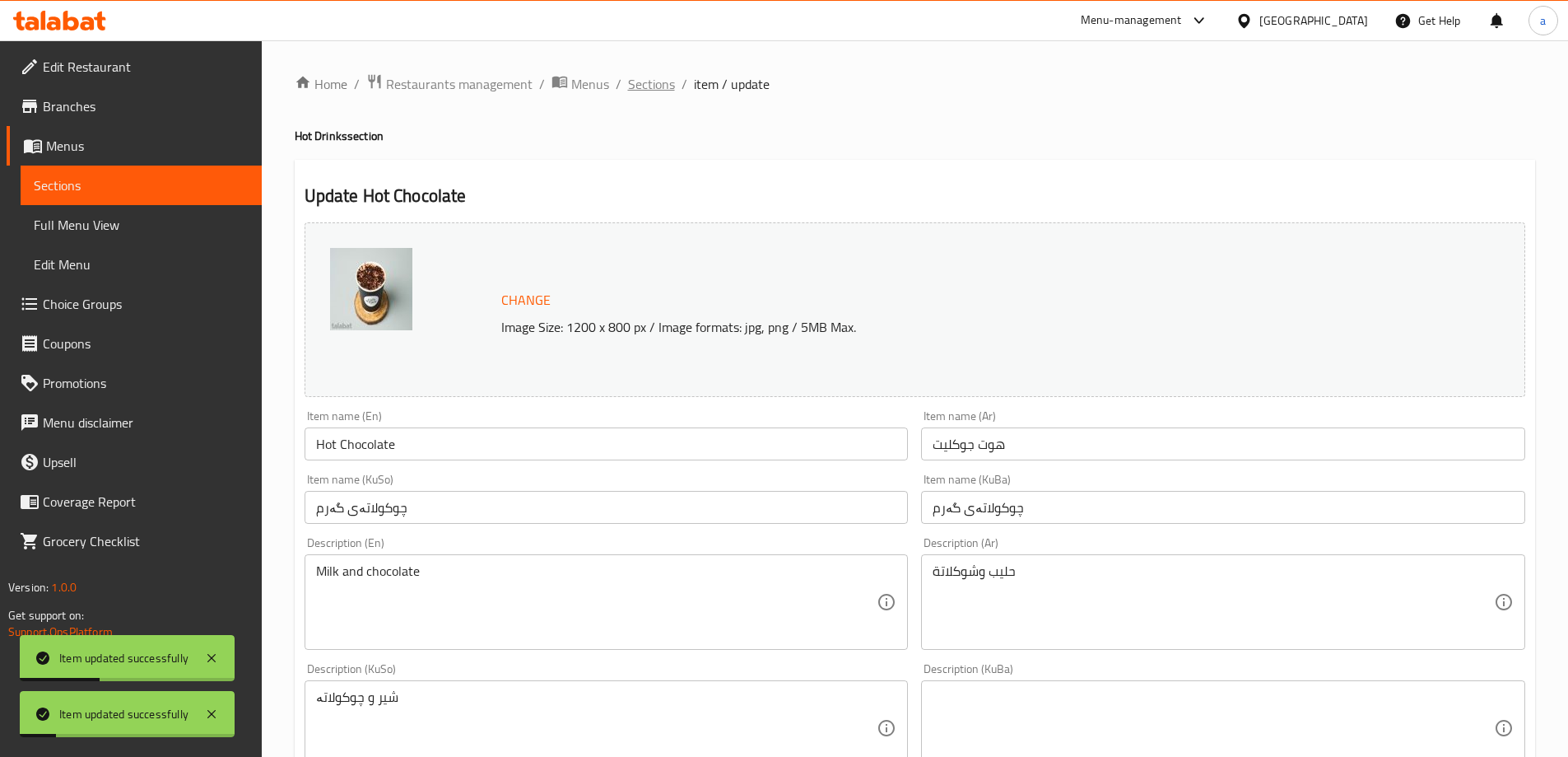
click at [638, 86] on span "Sections" at bounding box center [651, 84] width 47 height 20
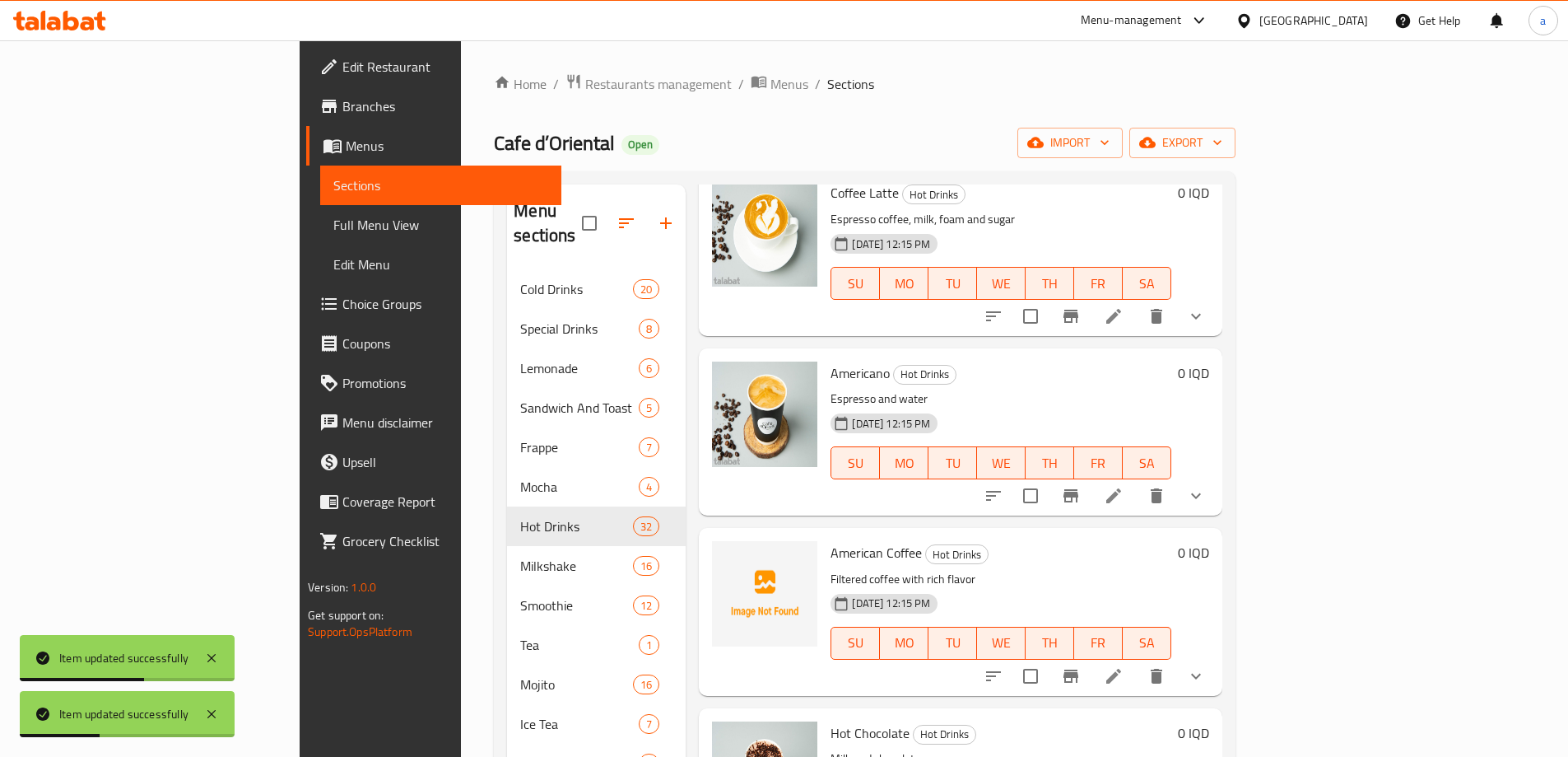
scroll to position [686, 0]
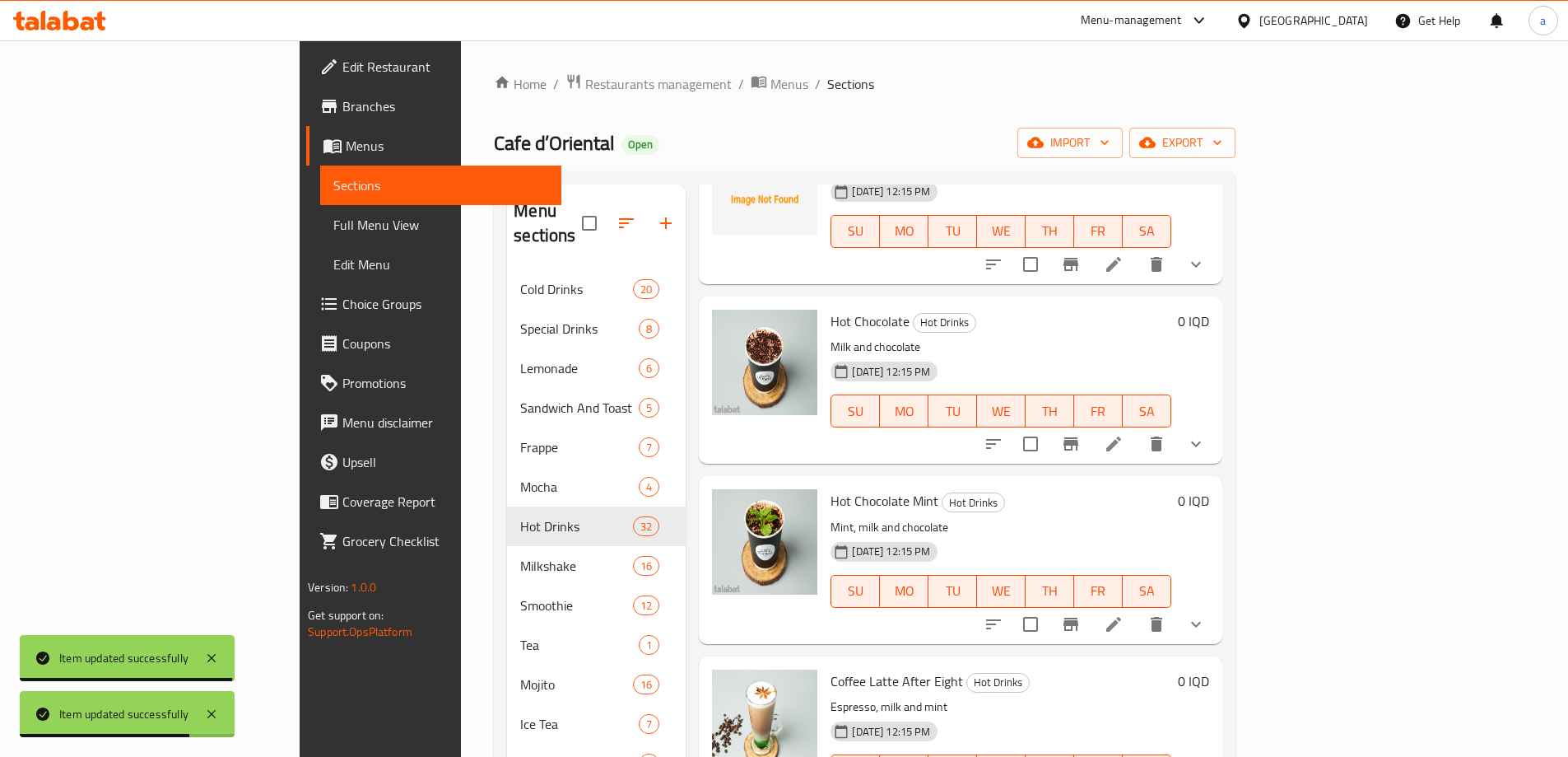
click at [1209, 310] on h6 "0 IQD" at bounding box center [1193, 322] width 31 height 23
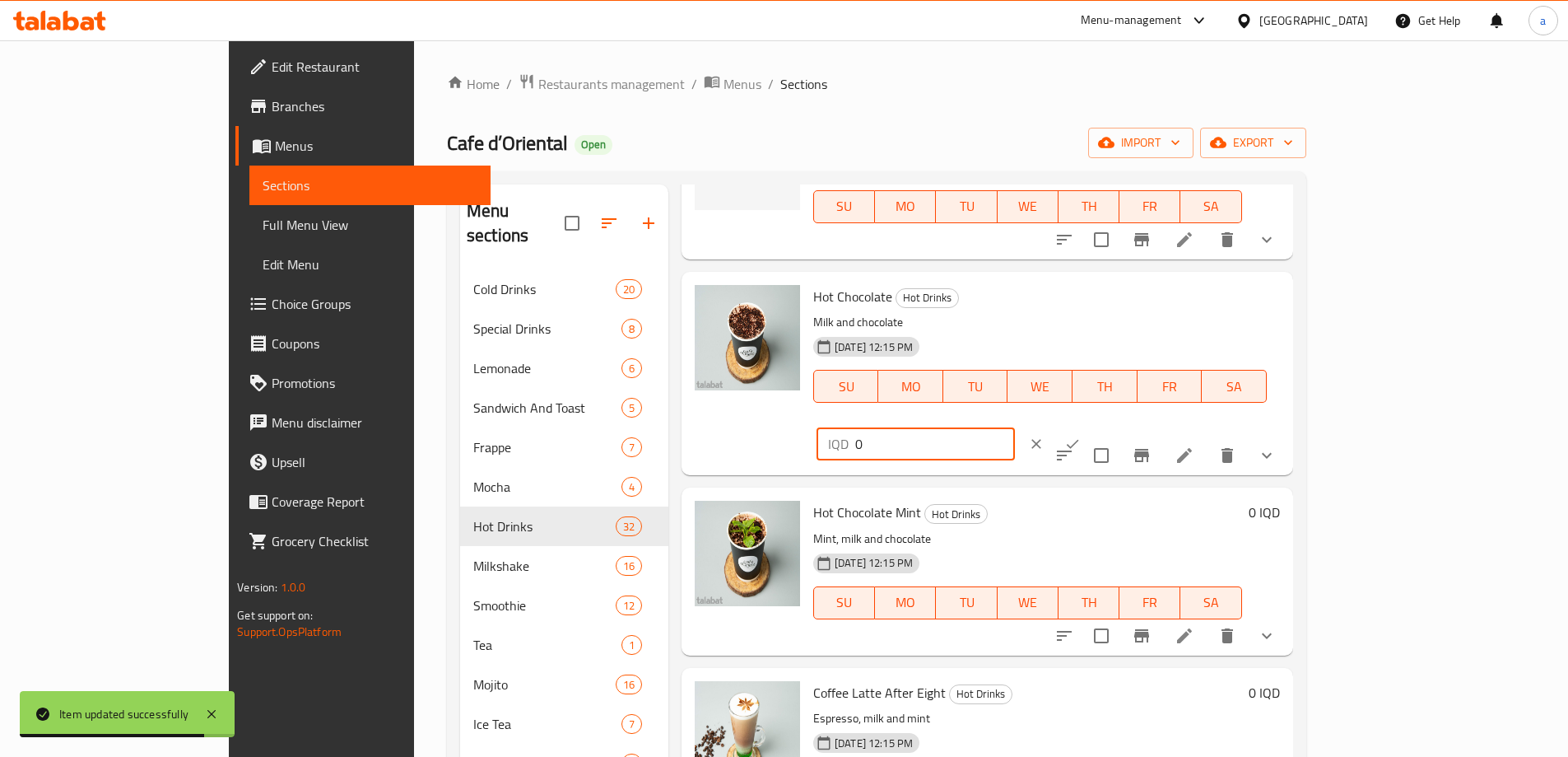
click at [1015, 427] on input "0" at bounding box center [935, 444] width 159 height 33
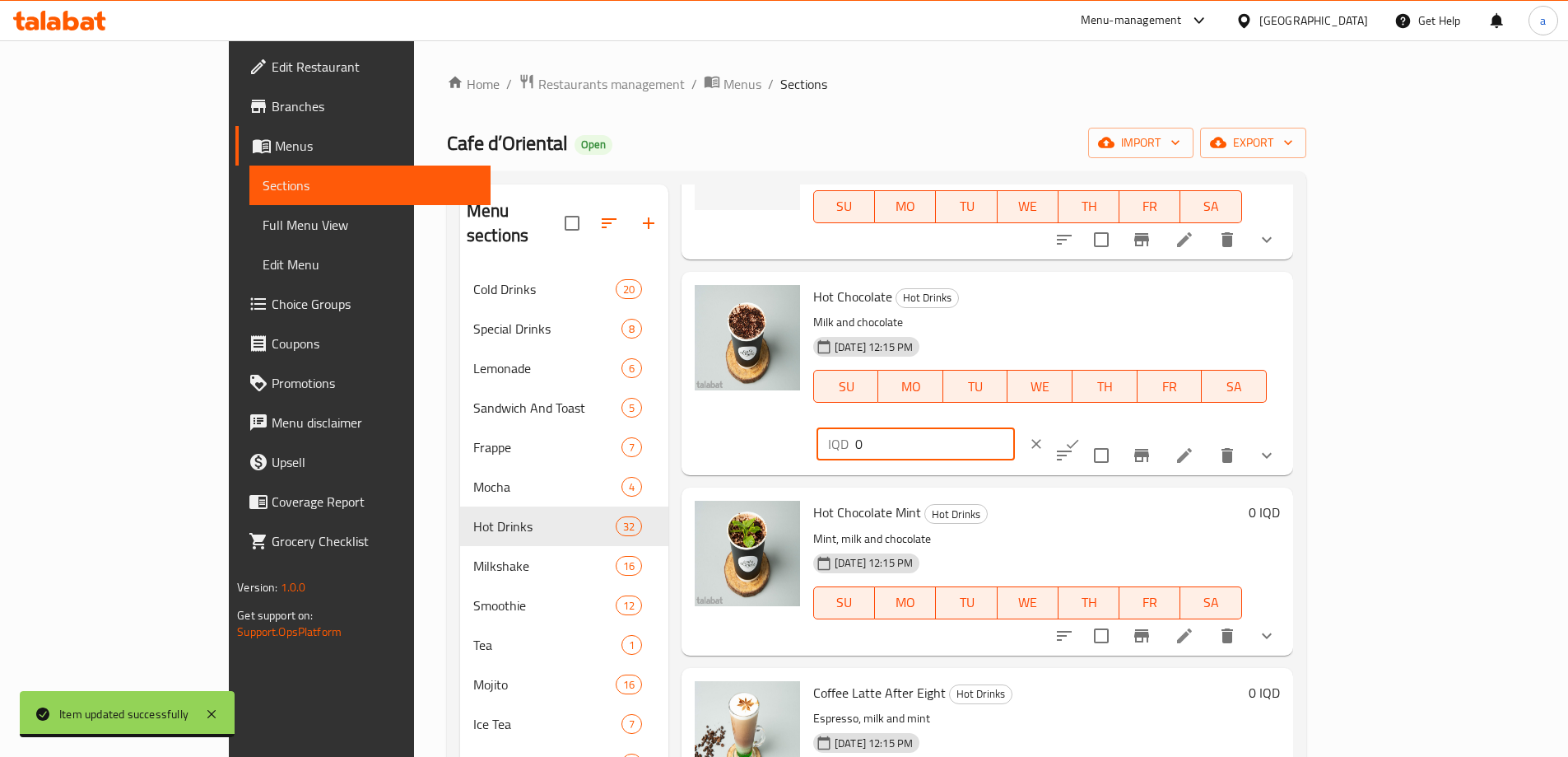
click at [1015, 427] on input "0" at bounding box center [935, 444] width 159 height 33
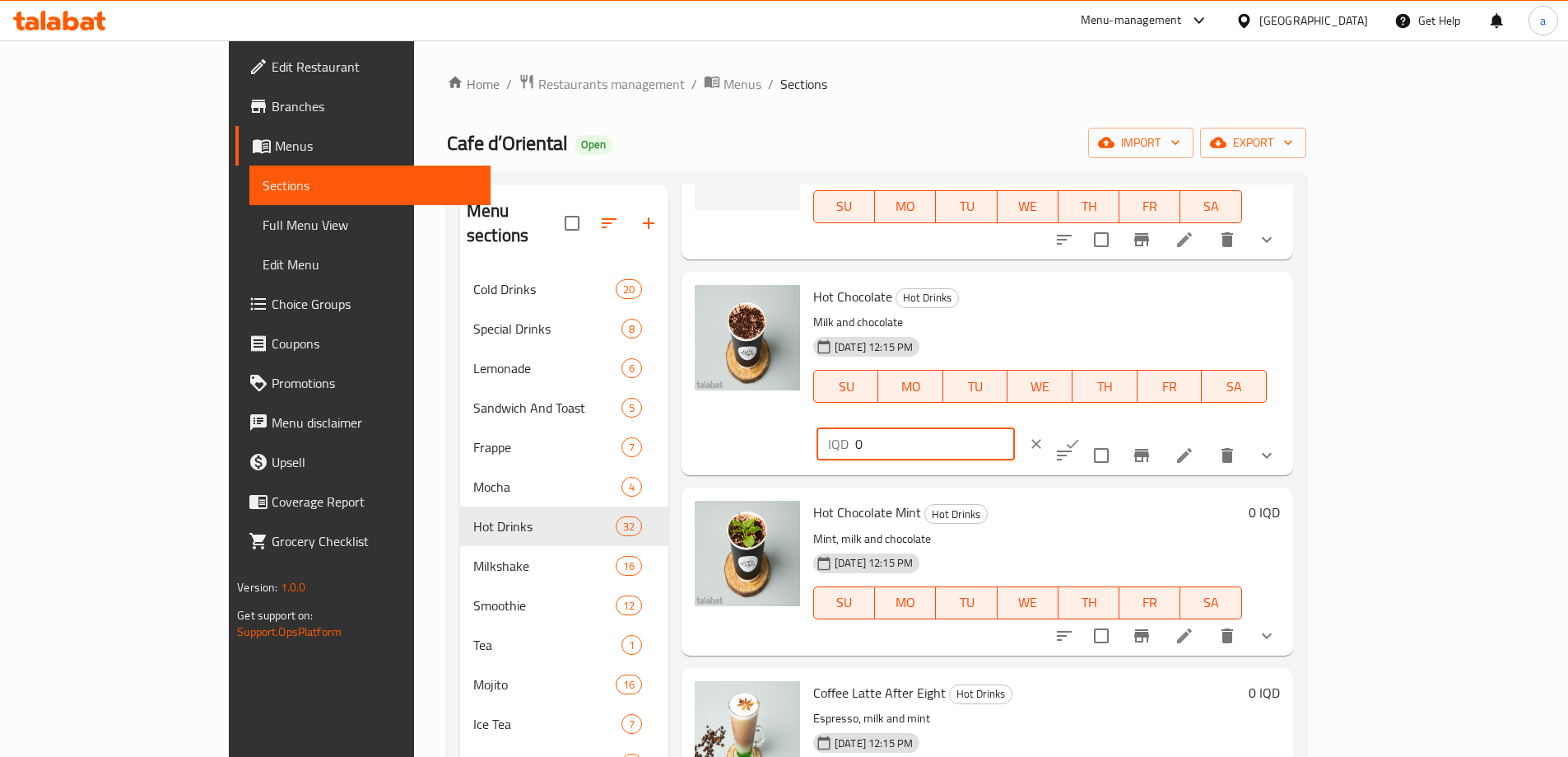
paste input "500"
type input "5000"
click at [1091, 426] on button "ok" at bounding box center [1072, 444] width 37 height 37
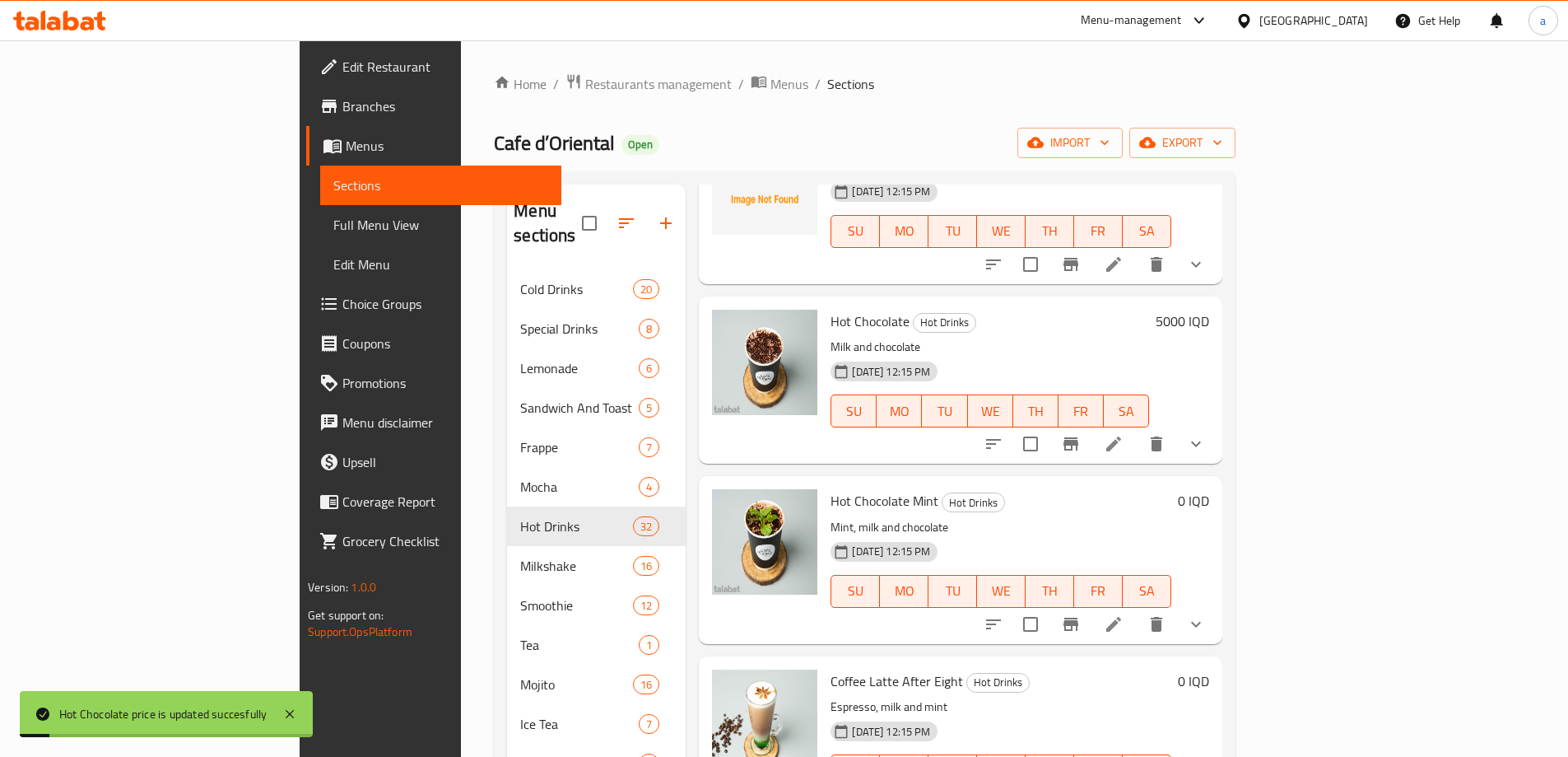
click at [1078, 437] on icon "Branch-specific-item" at bounding box center [1071, 444] width 15 height 13
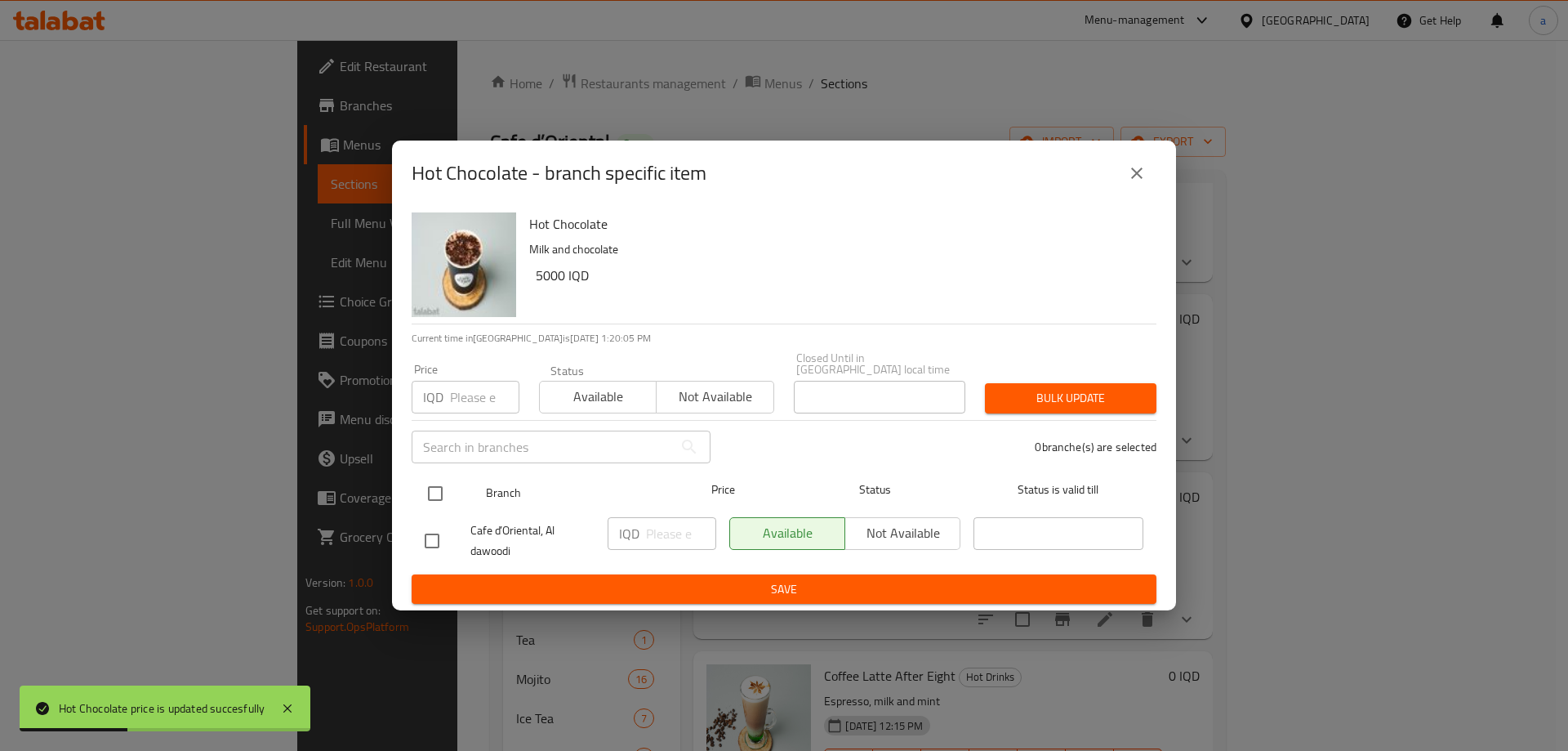
click at [423, 485] on input "checkbox" at bounding box center [435, 493] width 34 height 34
checkbox input "true"
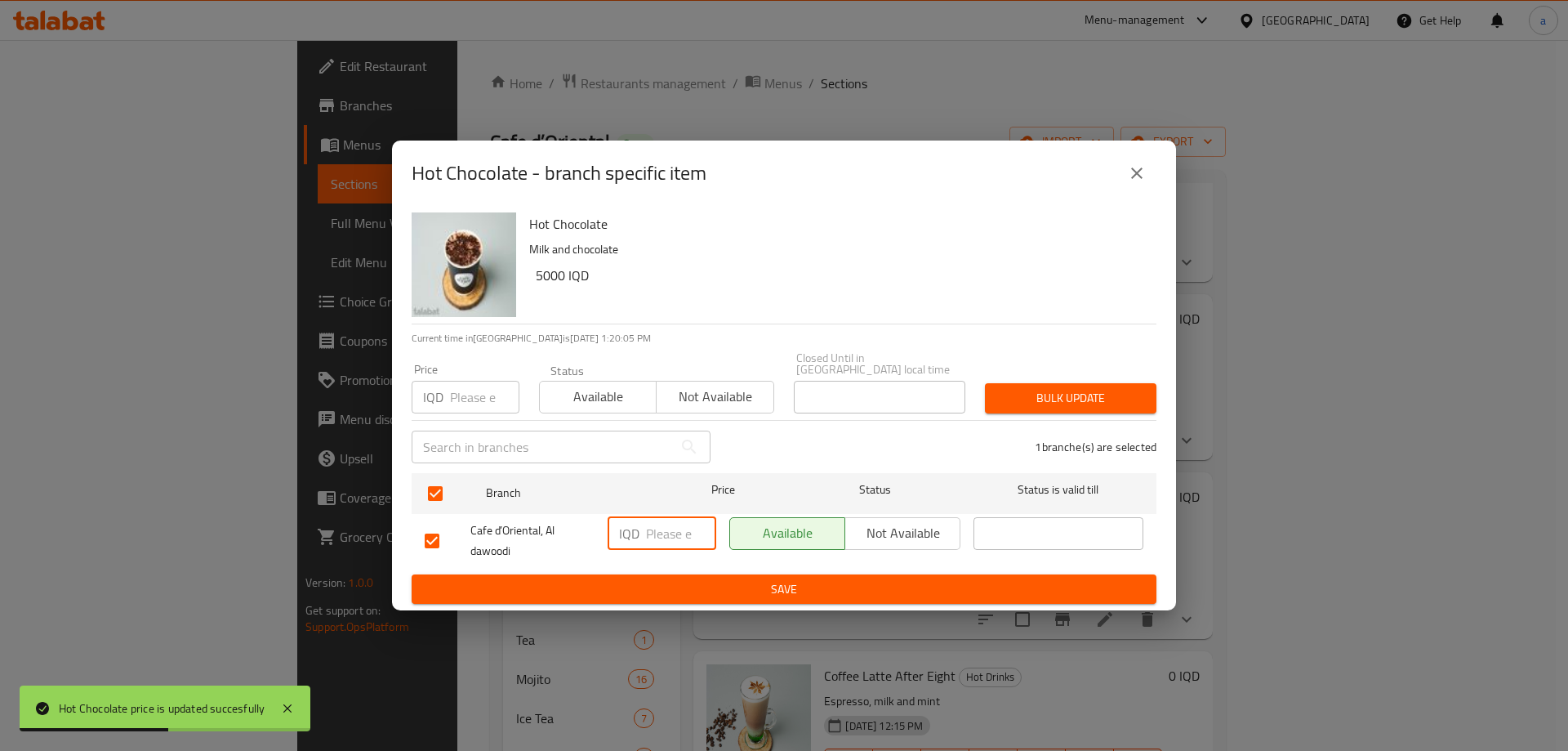
click at [647, 531] on input "number" at bounding box center [681, 533] width 71 height 33
paste input "5000"
type input "5000"
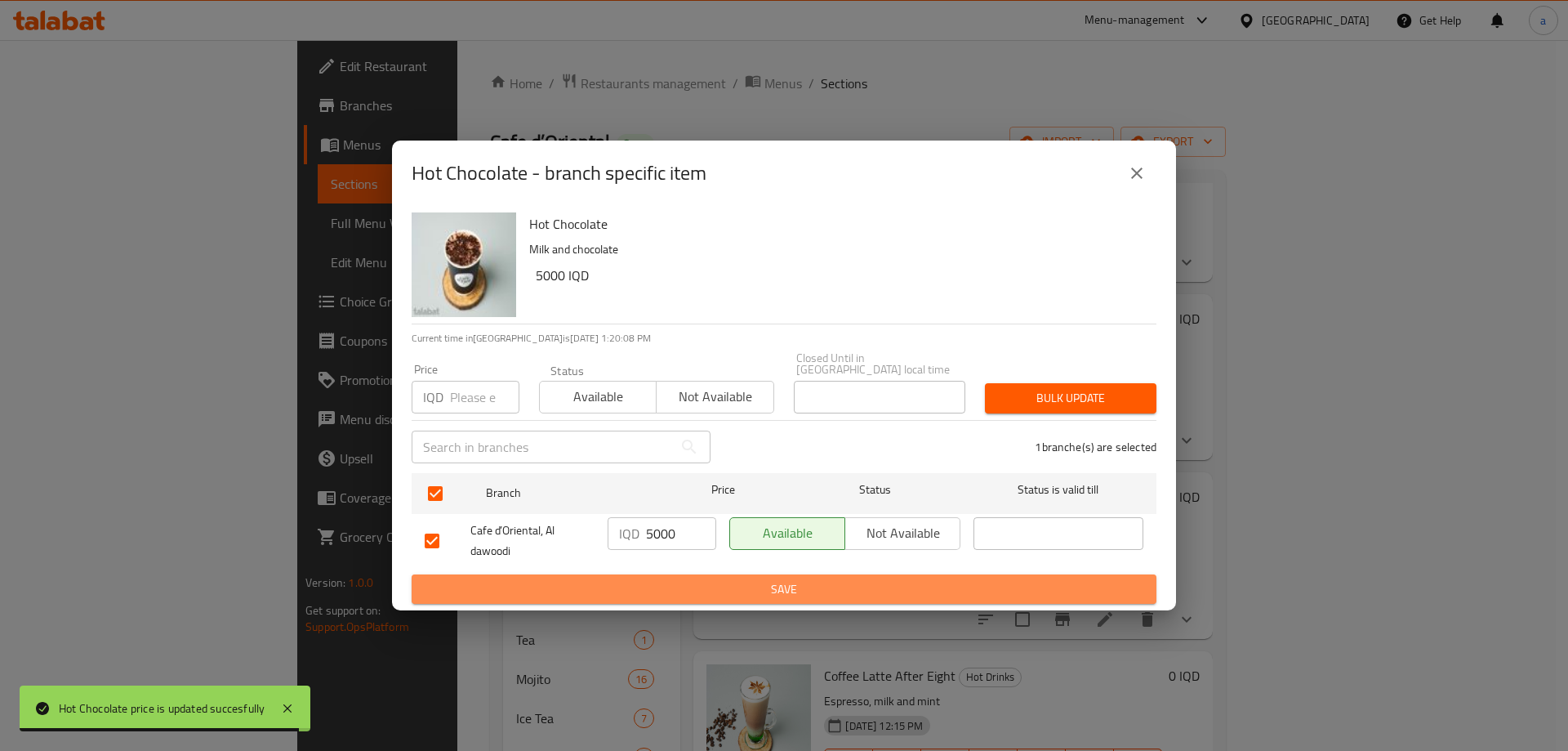
click at [722, 581] on span "Save" at bounding box center [784, 589] width 719 height 20
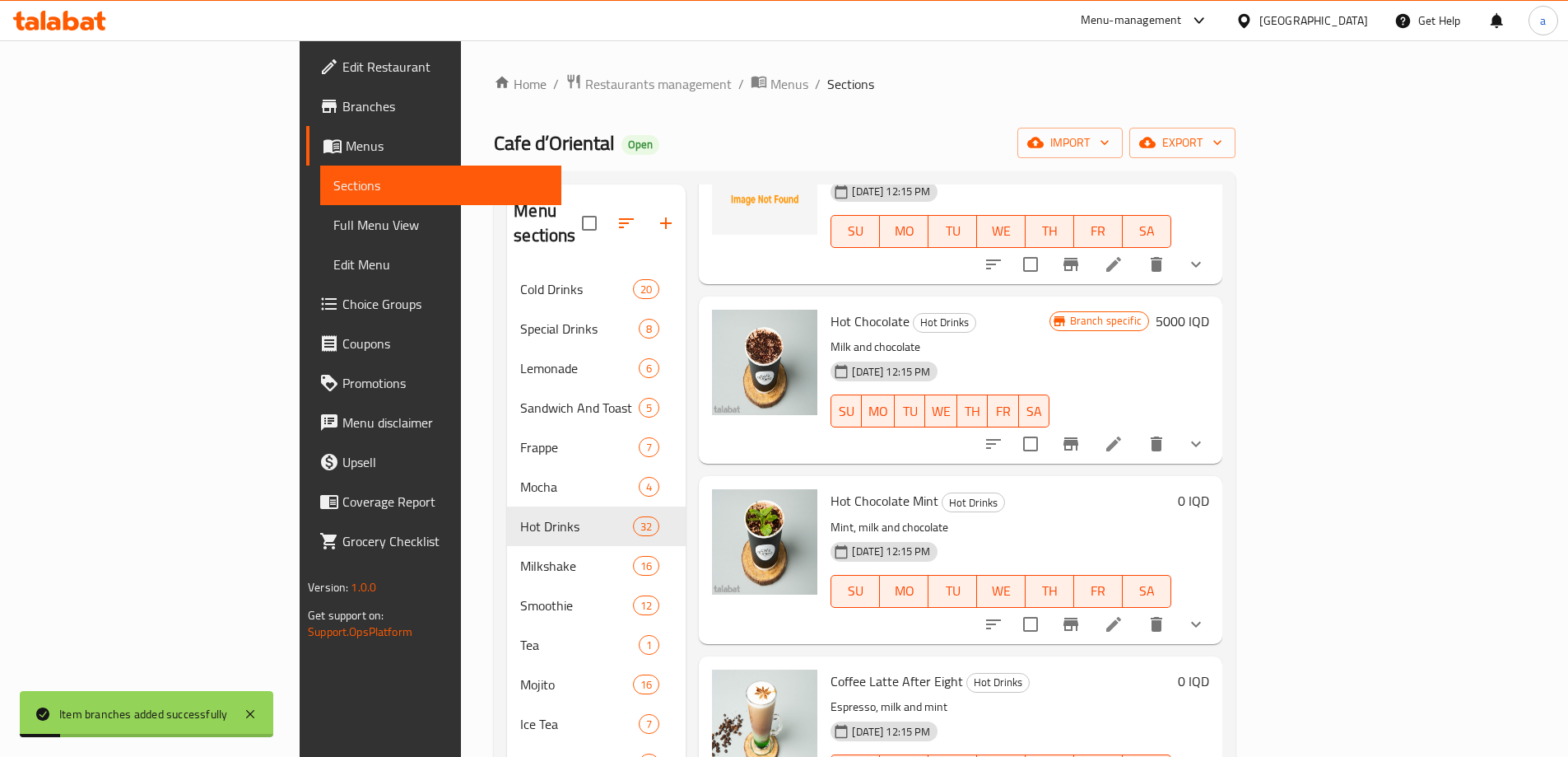
click at [1206, 434] on icon "show more" at bounding box center [1196, 444] width 20 height 20
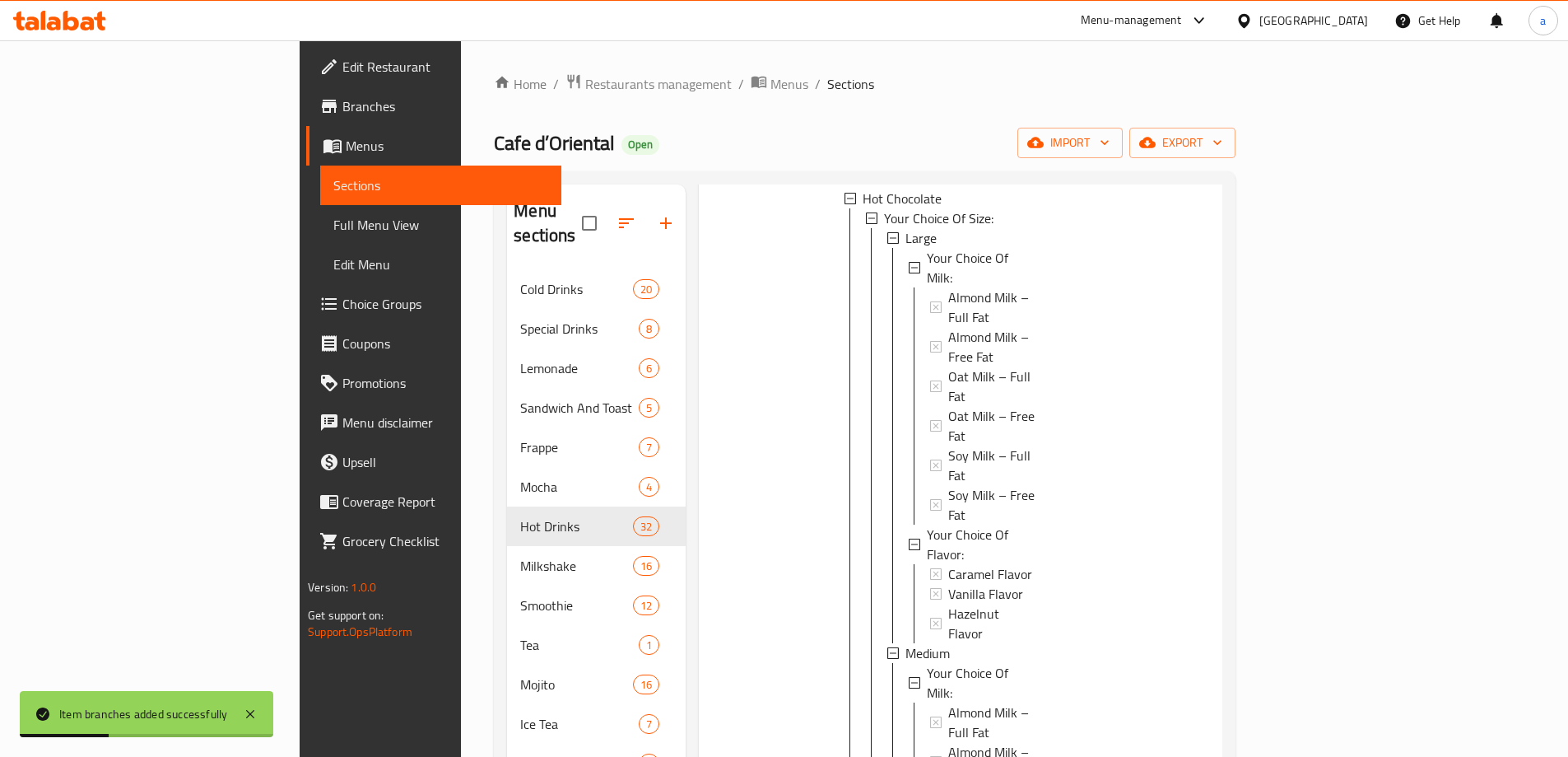
scroll to position [1235, 0]
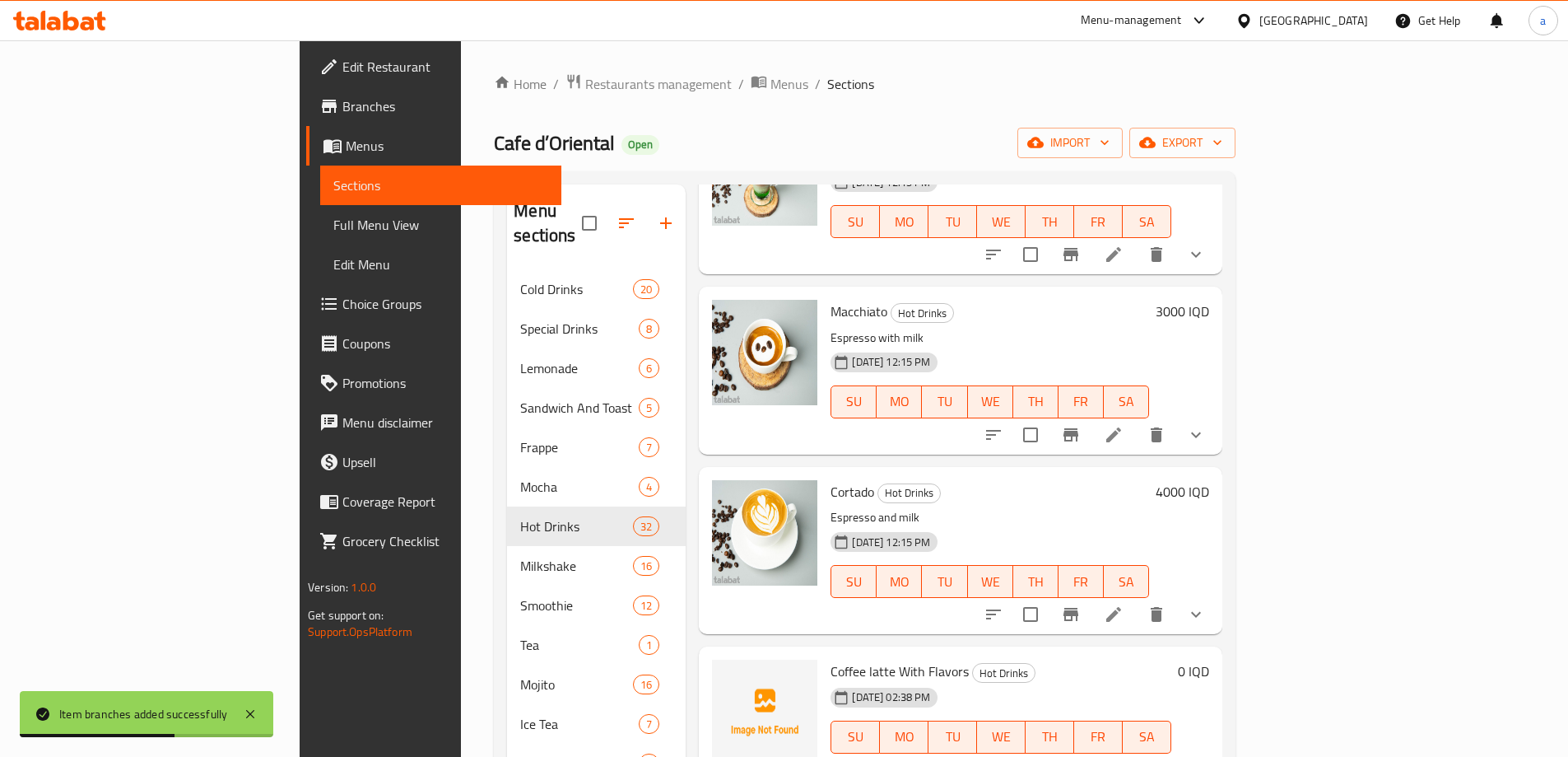
click at [345, 136] on span "Menus" at bounding box center [446, 146] width 202 height 20
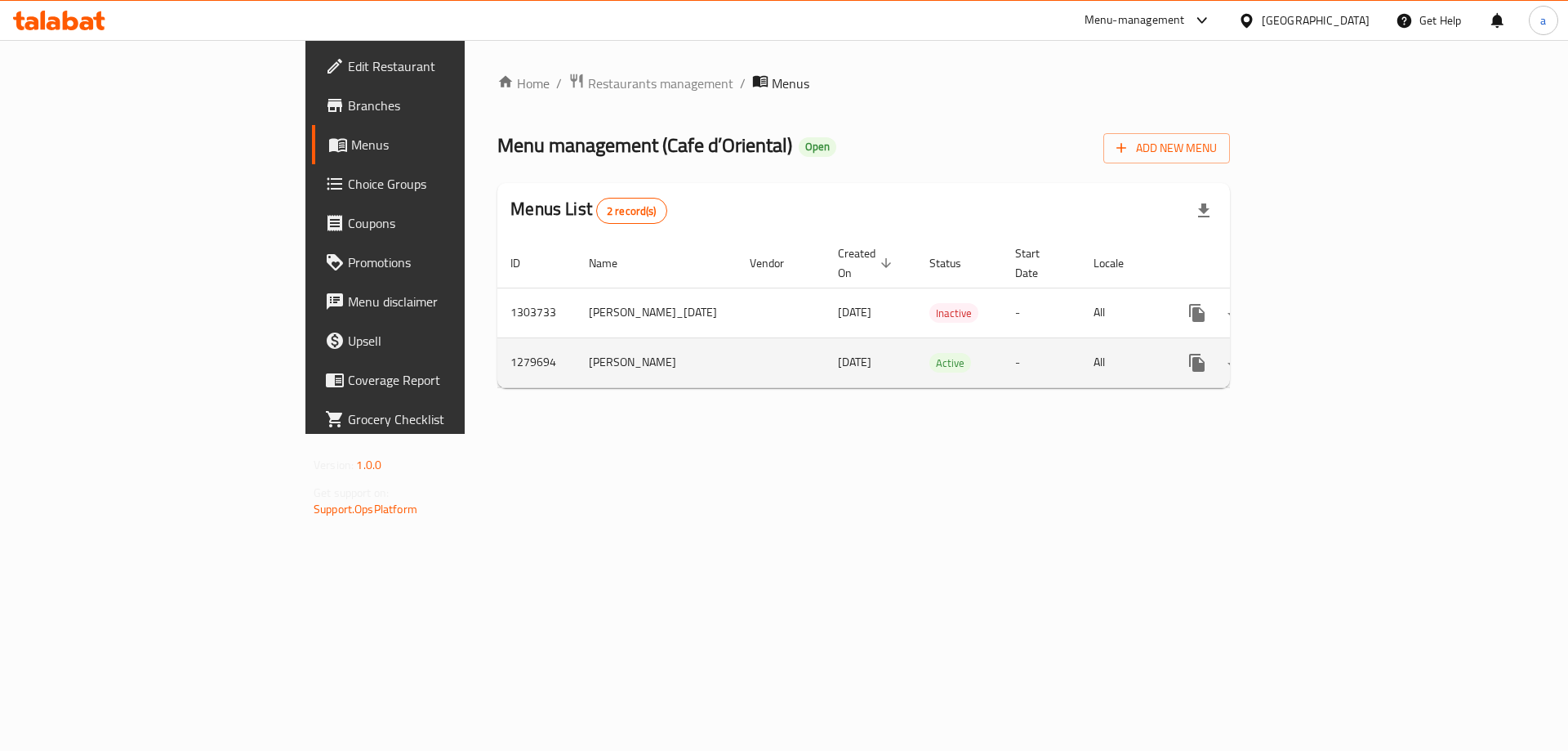
click at [1325, 353] on icon "enhanced table" at bounding box center [1314, 362] width 19 height 19
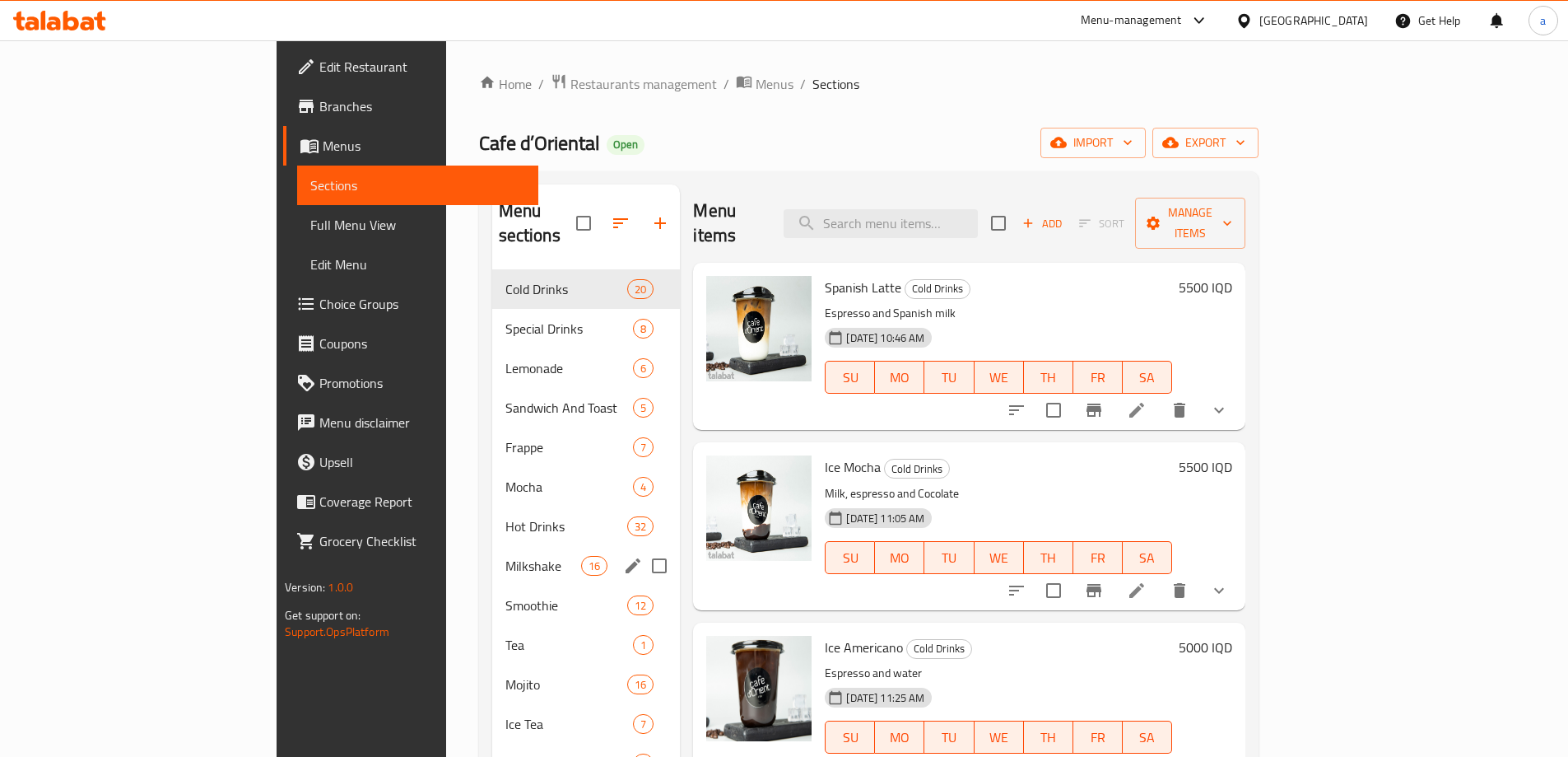
scroll to position [231, 0]
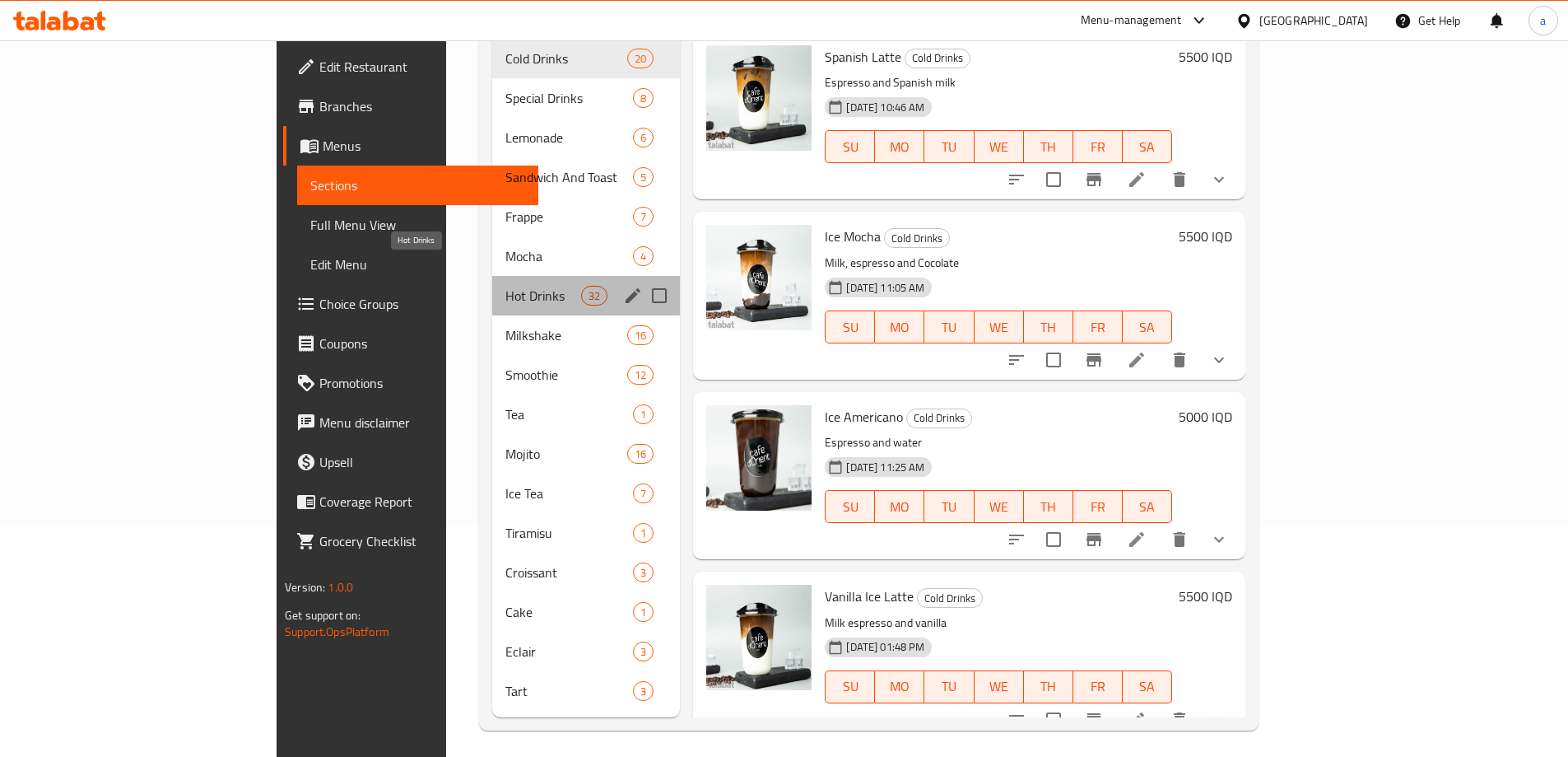
click at [506, 286] on span "Hot Drinks" at bounding box center [544, 296] width 77 height 20
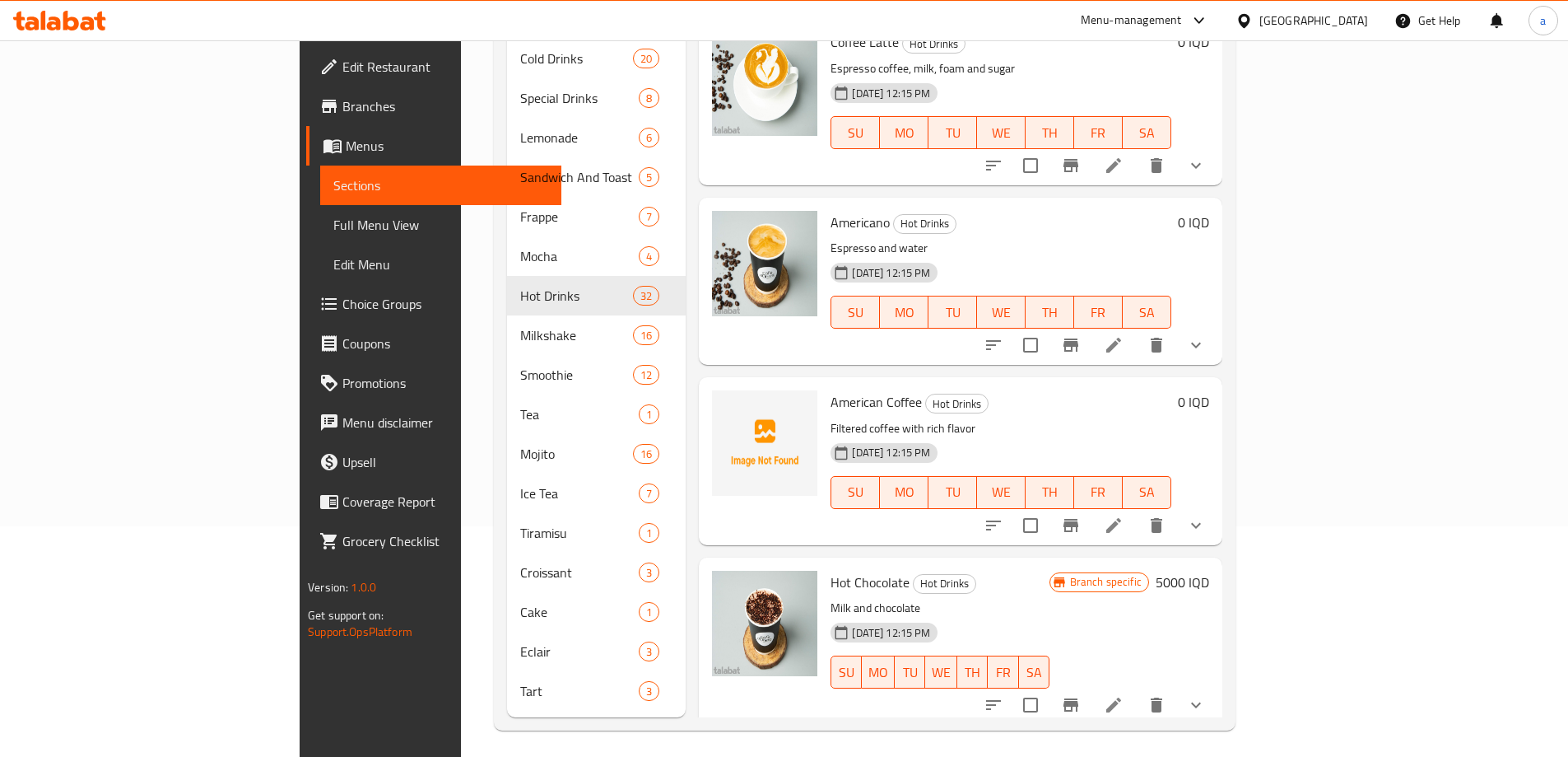
scroll to position [274, 0]
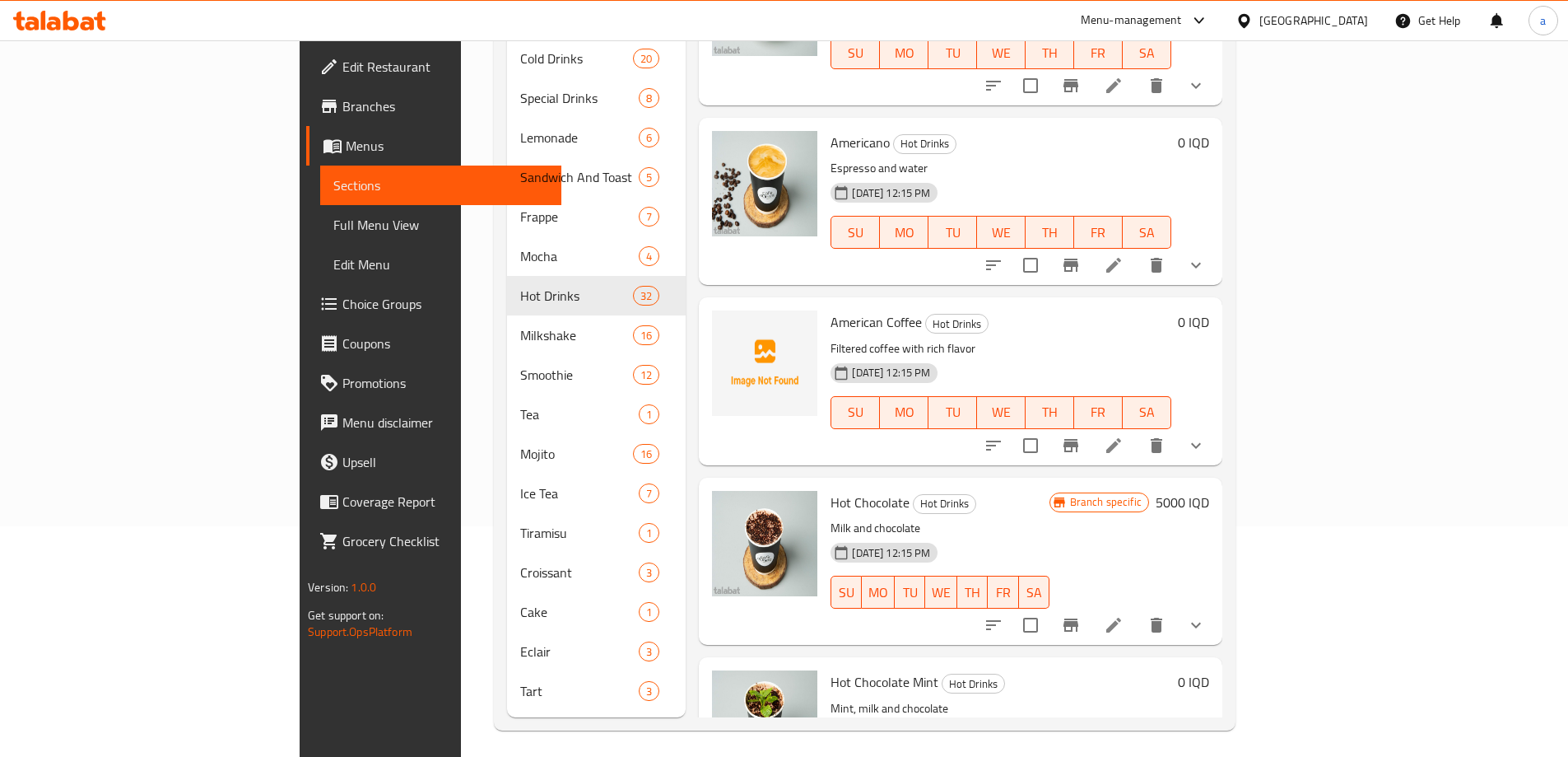
click at [1216, 606] on button "show more" at bounding box center [1196, 625] width 39 height 39
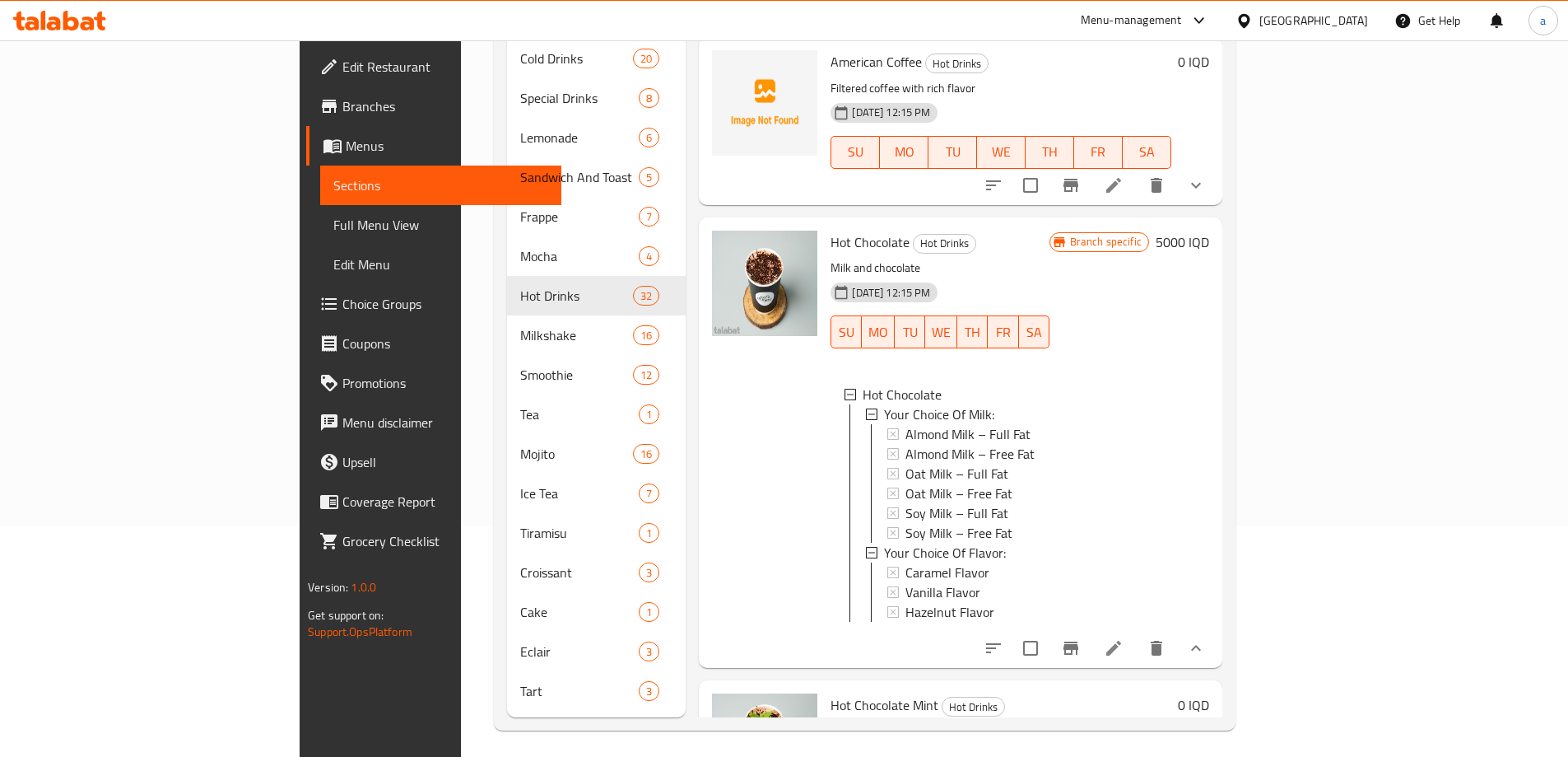
scroll to position [549, 0]
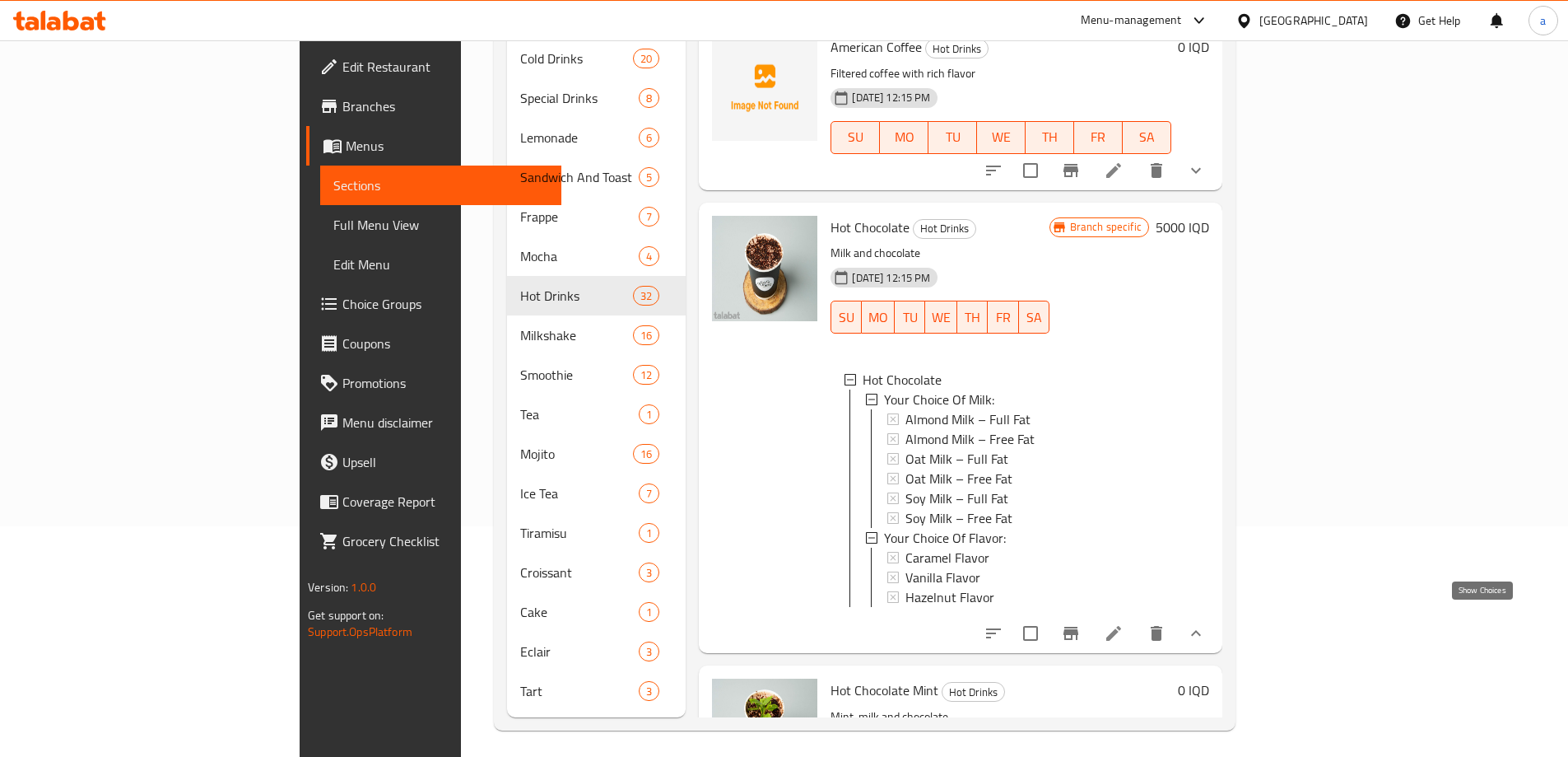
click at [1206, 623] on icon "show more" at bounding box center [1196, 633] width 20 height 20
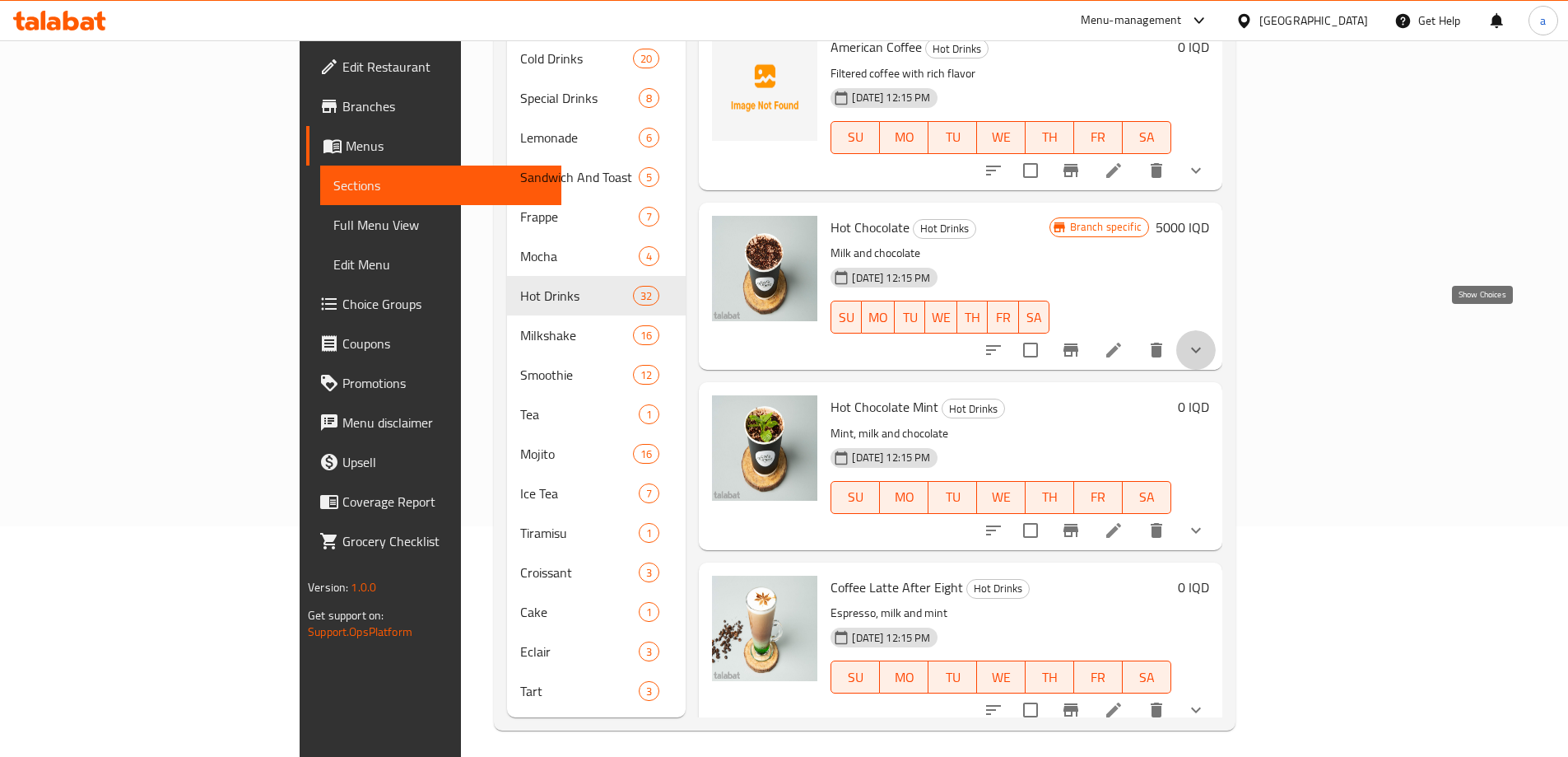
click at [1206, 340] on icon "show more" at bounding box center [1196, 350] width 20 height 20
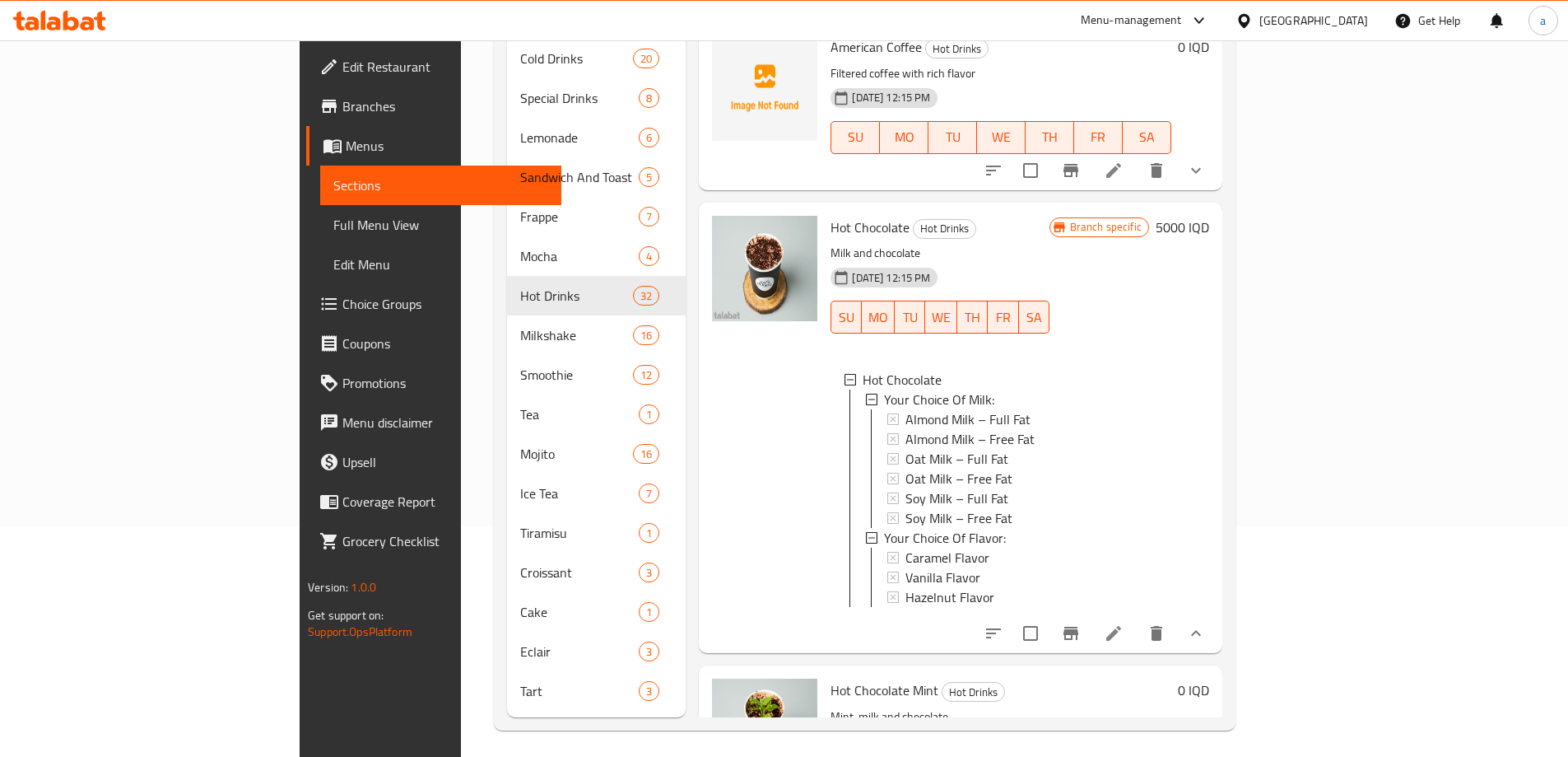
click at [1216, 617] on button "show more" at bounding box center [1196, 633] width 39 height 39
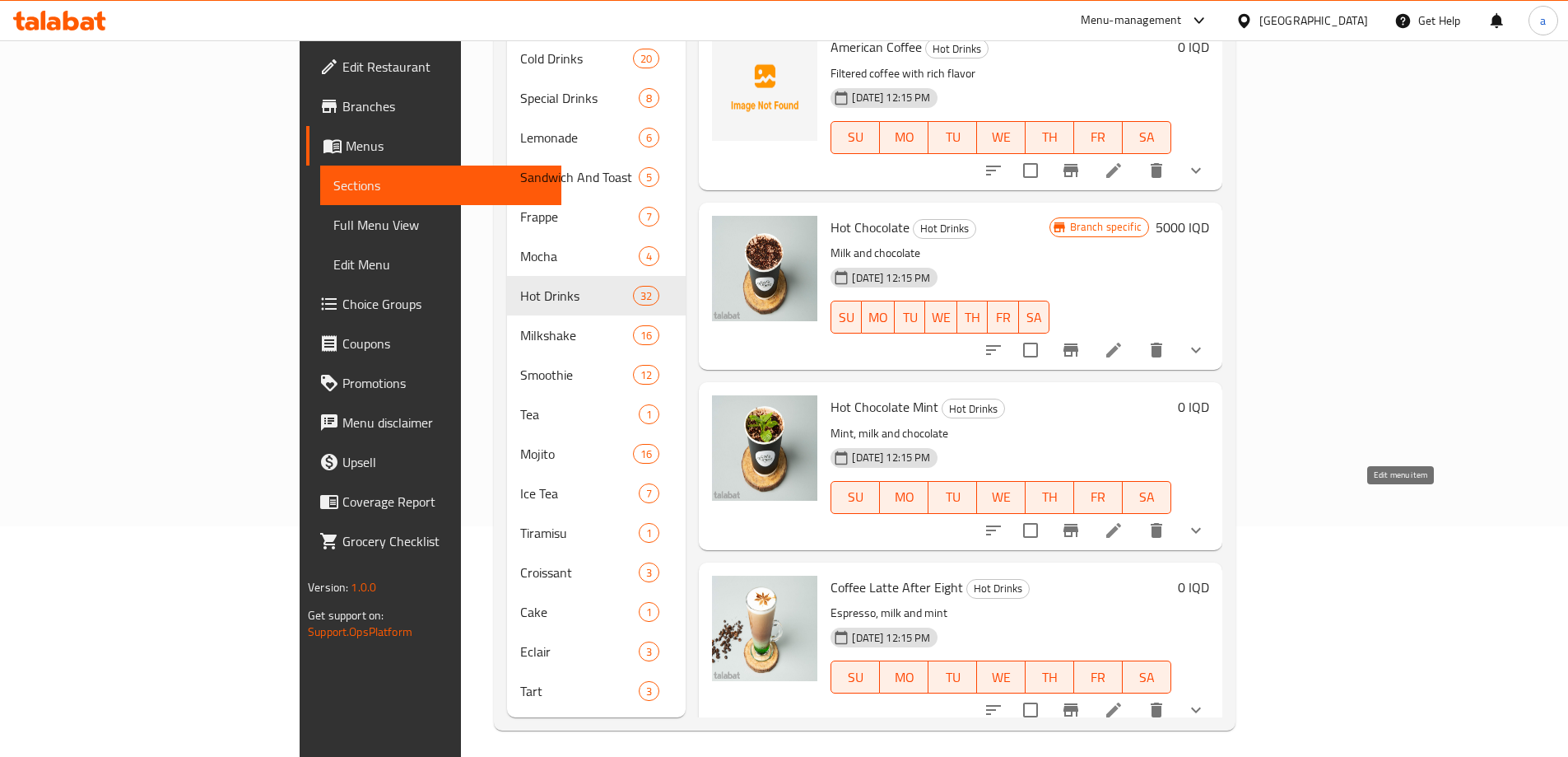
click at [1121, 523] on icon at bounding box center [1114, 530] width 15 height 15
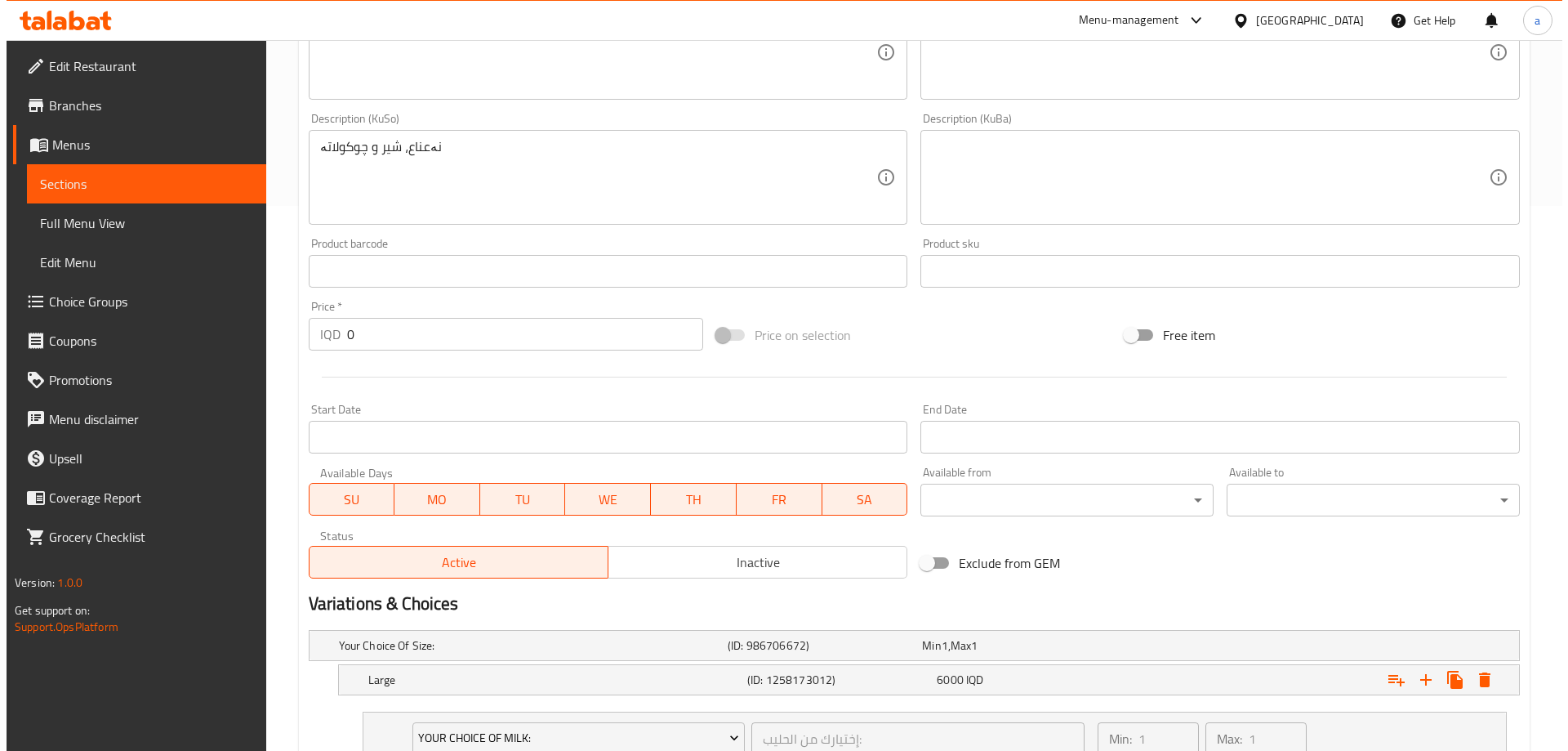
scroll to position [953, 0]
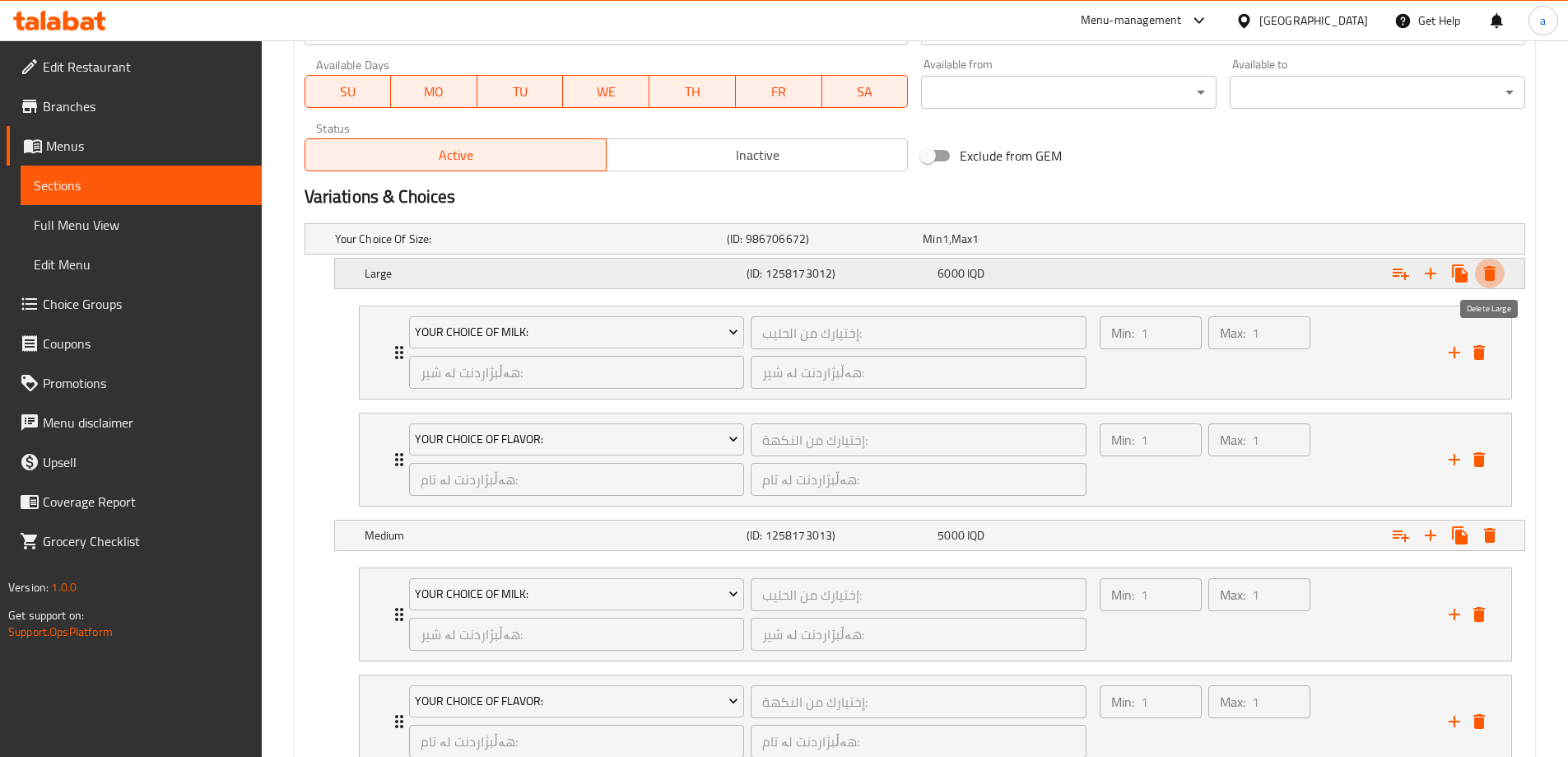
click at [1484, 273] on icon "Expand" at bounding box center [1490, 273] width 20 height 20
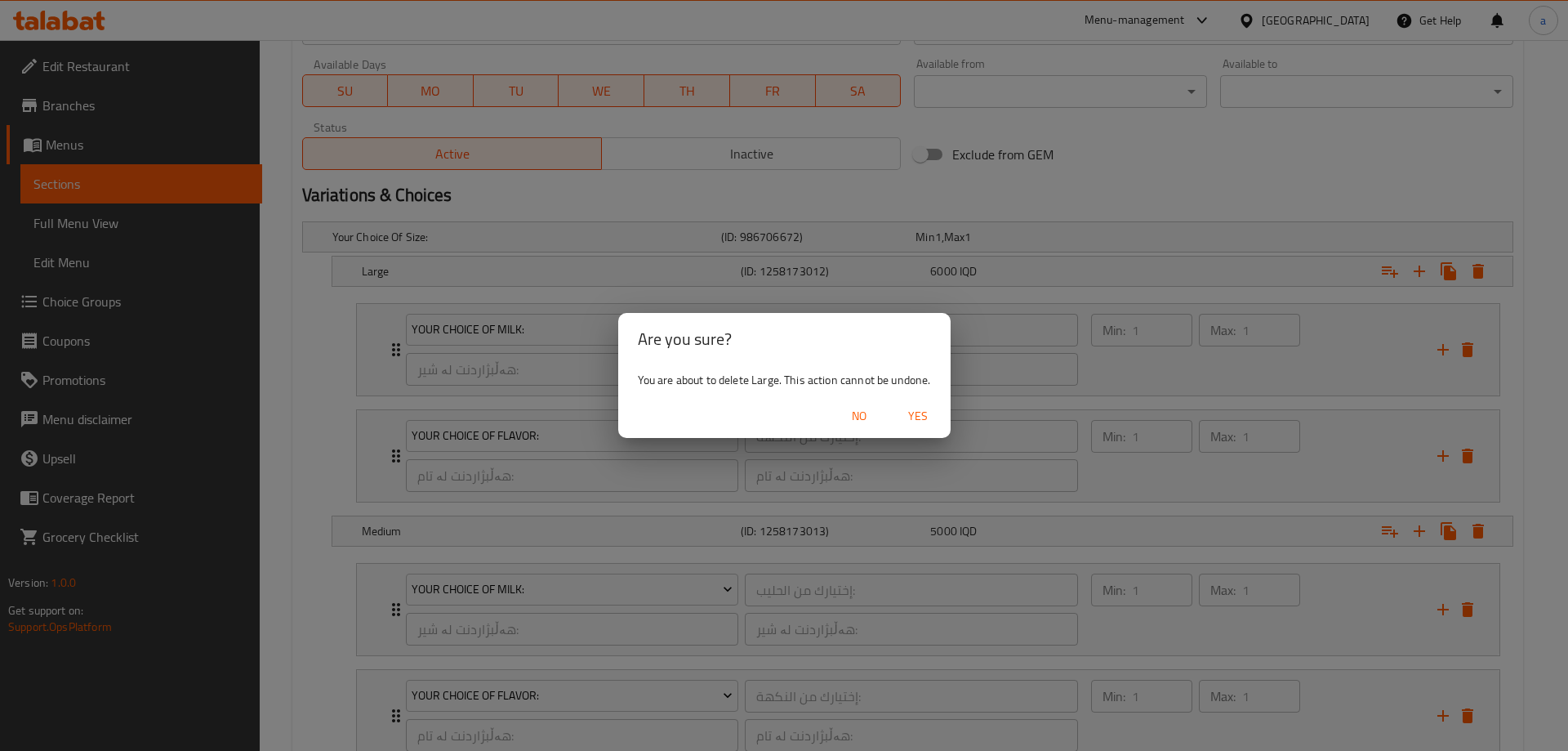
click at [921, 421] on span "Yes" at bounding box center [918, 416] width 39 height 20
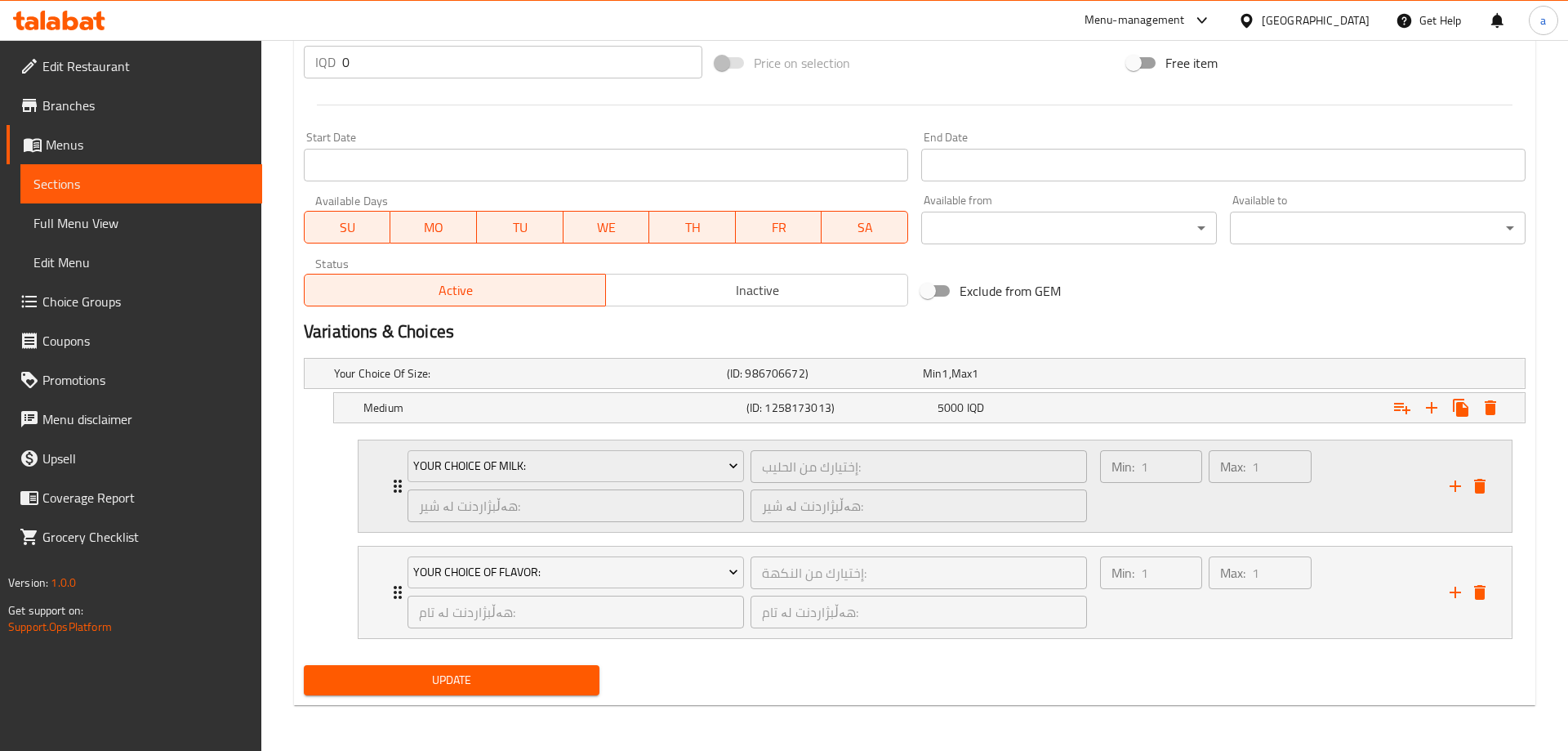
scroll to position [817, 0]
click at [1487, 411] on icon "Expand" at bounding box center [1478, 407] width 19 height 19
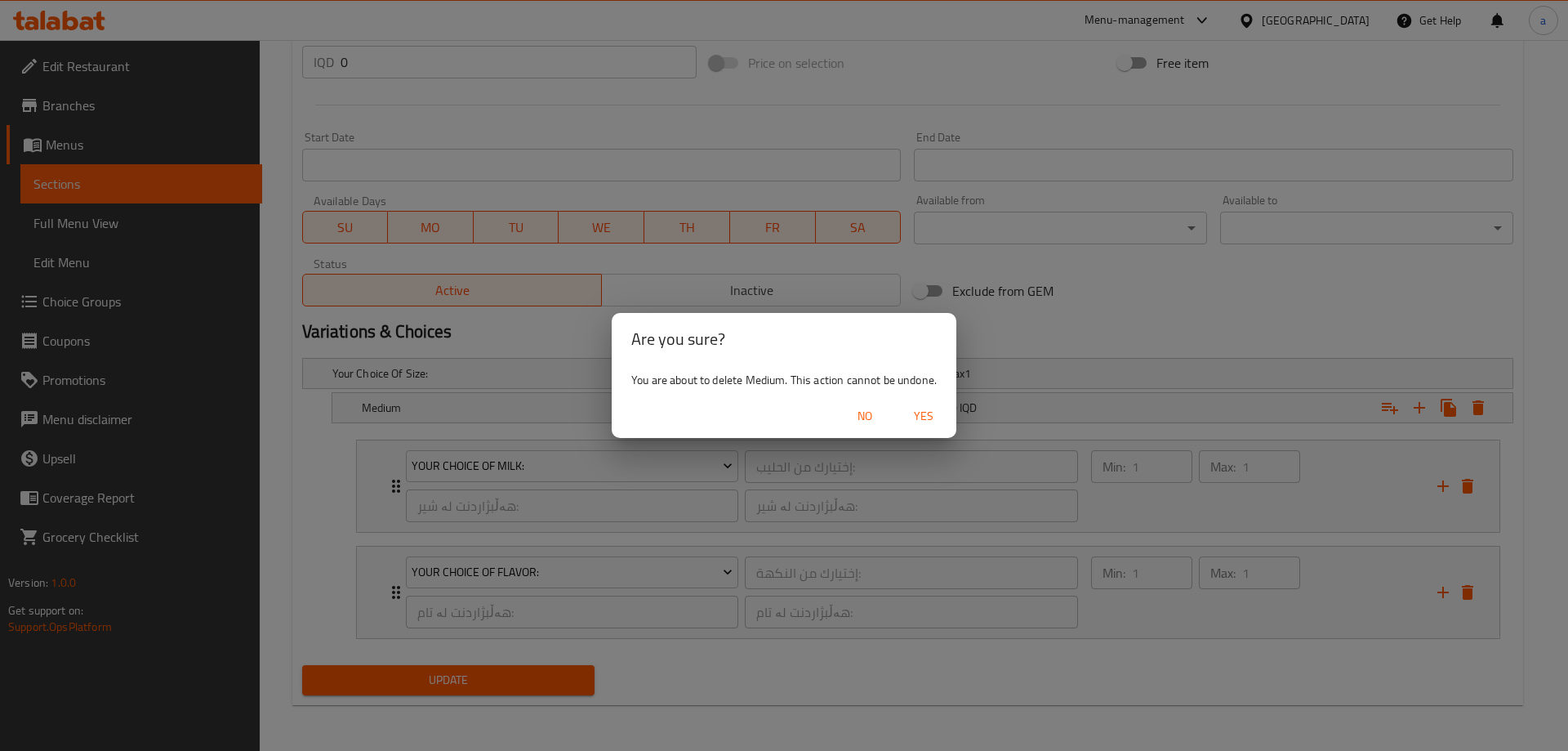
click at [933, 416] on span "Yes" at bounding box center [923, 416] width 39 height 20
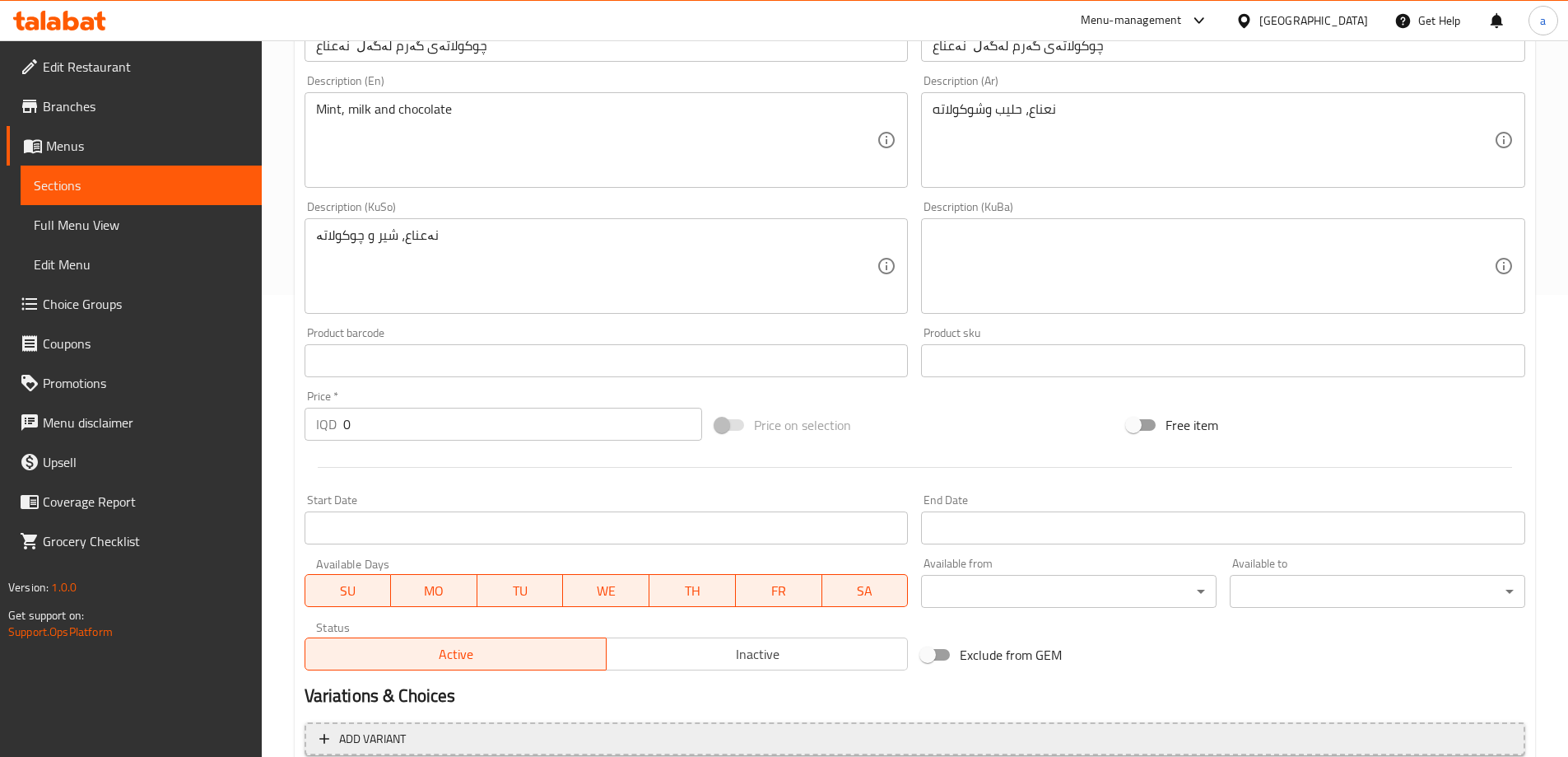
scroll to position [377, 0]
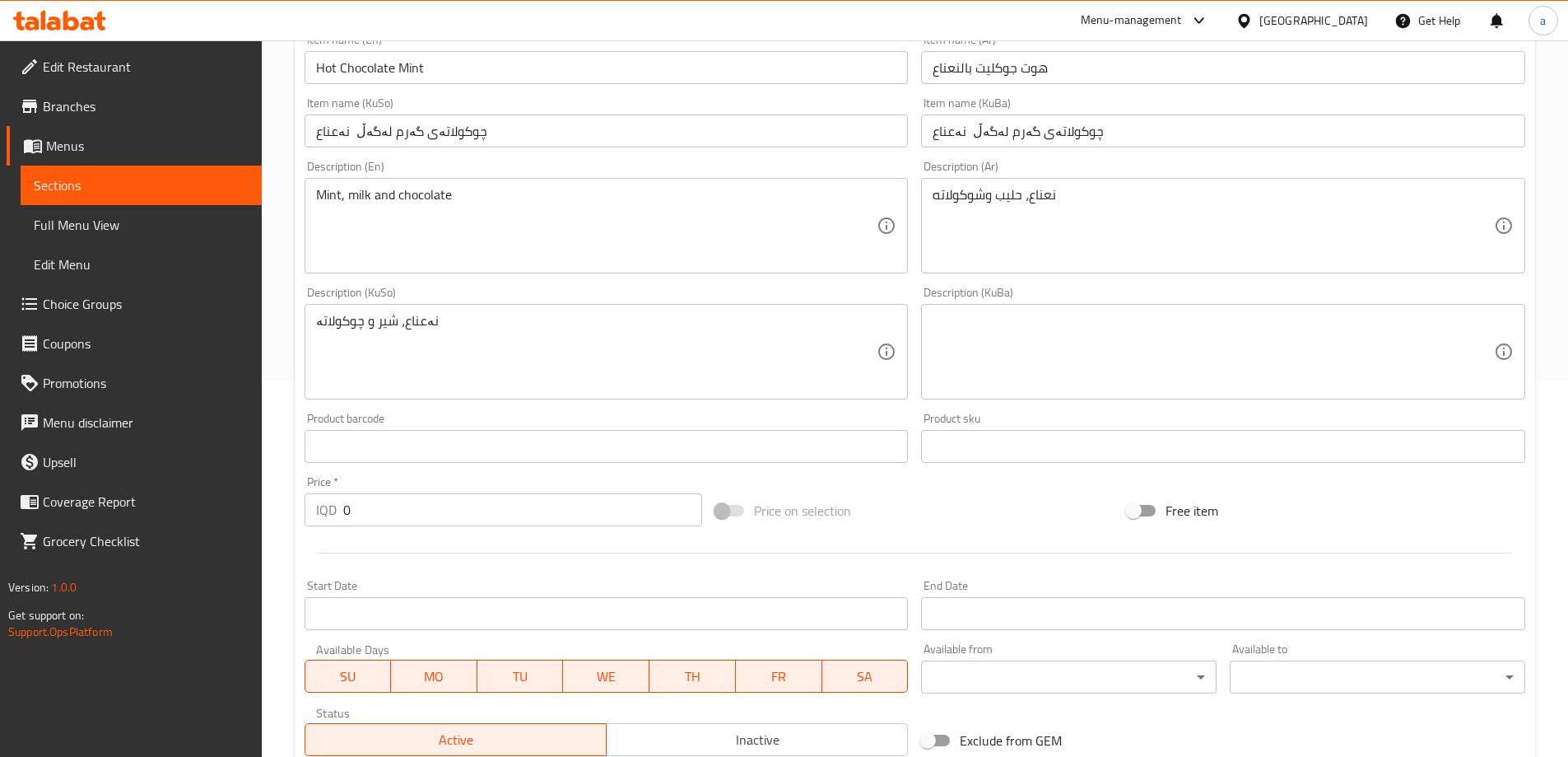
click at [362, 513] on input "0" at bounding box center [524, 509] width 360 height 33
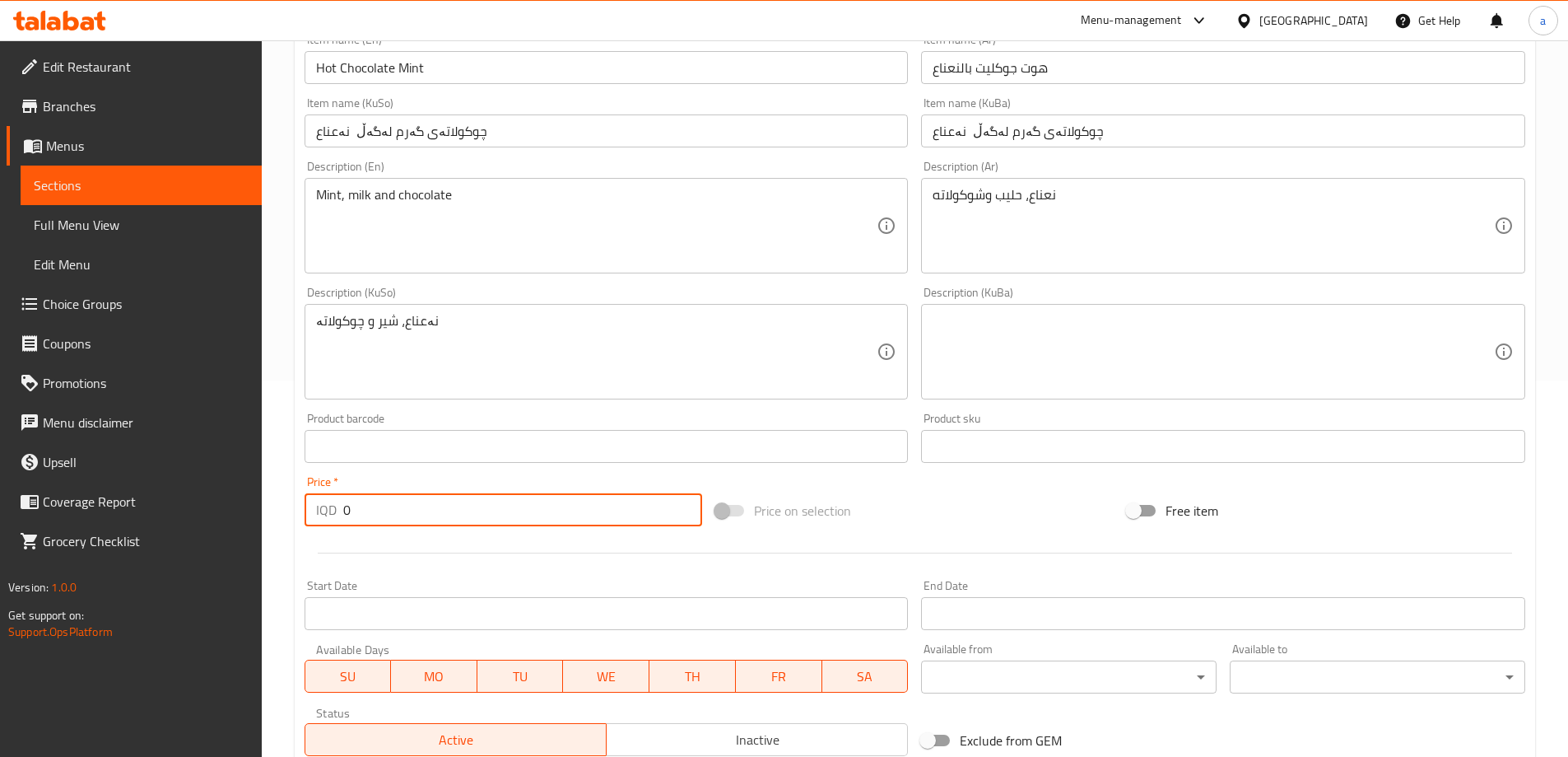
click at [362, 513] on input "0" at bounding box center [524, 509] width 360 height 33
paste input "500"
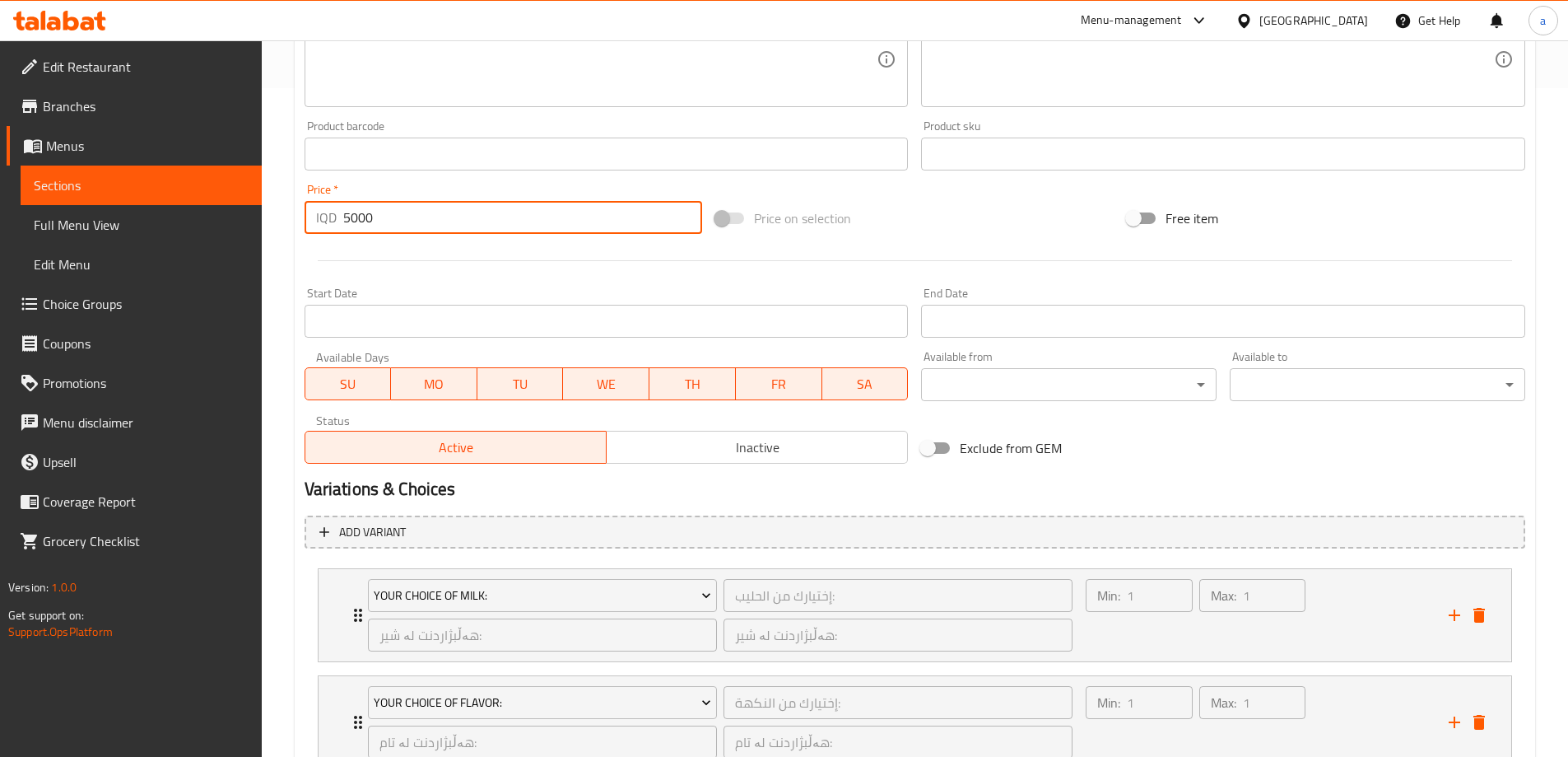
scroll to position [794, 0]
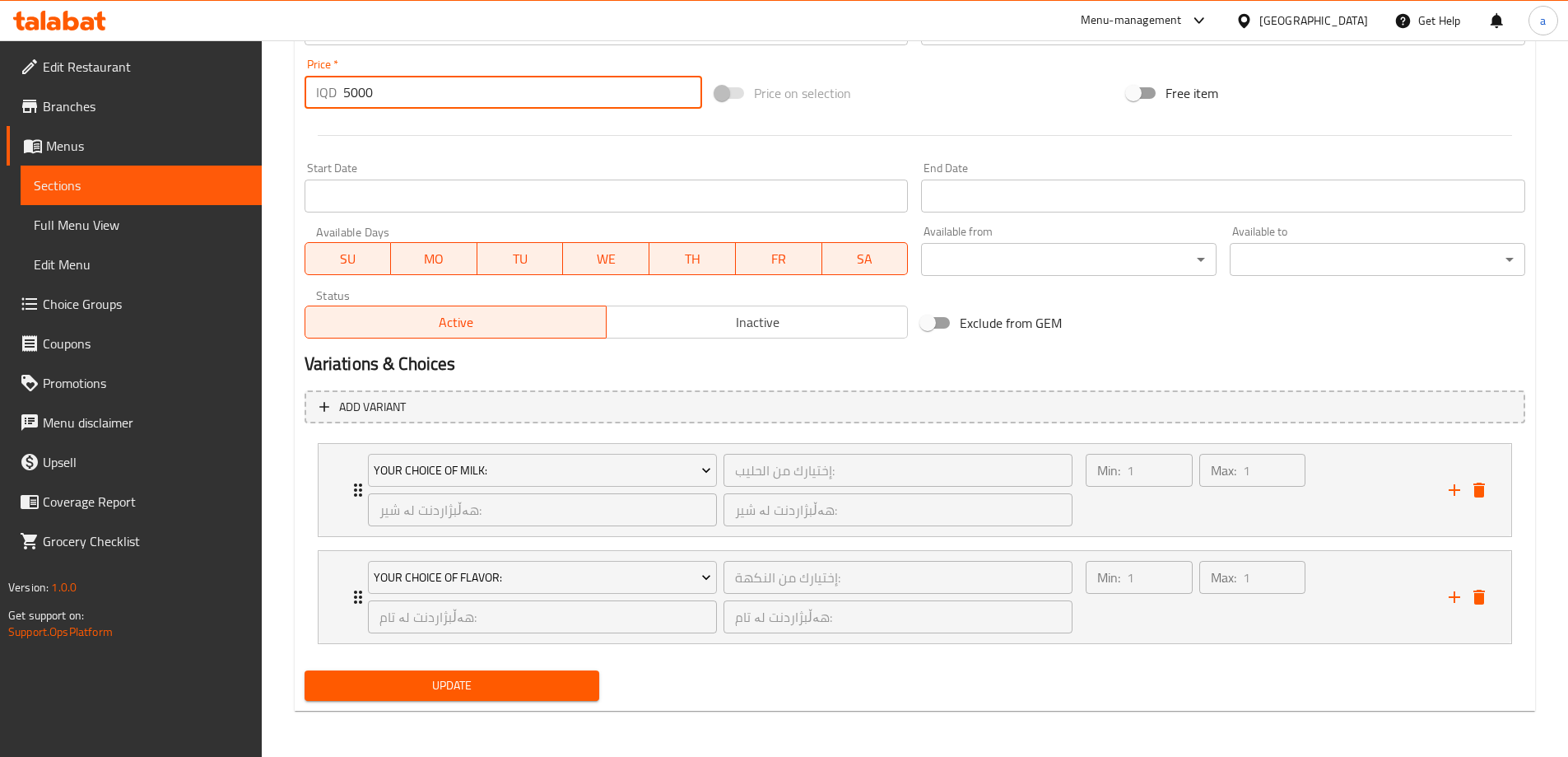
type input "5000"
click at [423, 682] on span "Update" at bounding box center [452, 685] width 269 height 20
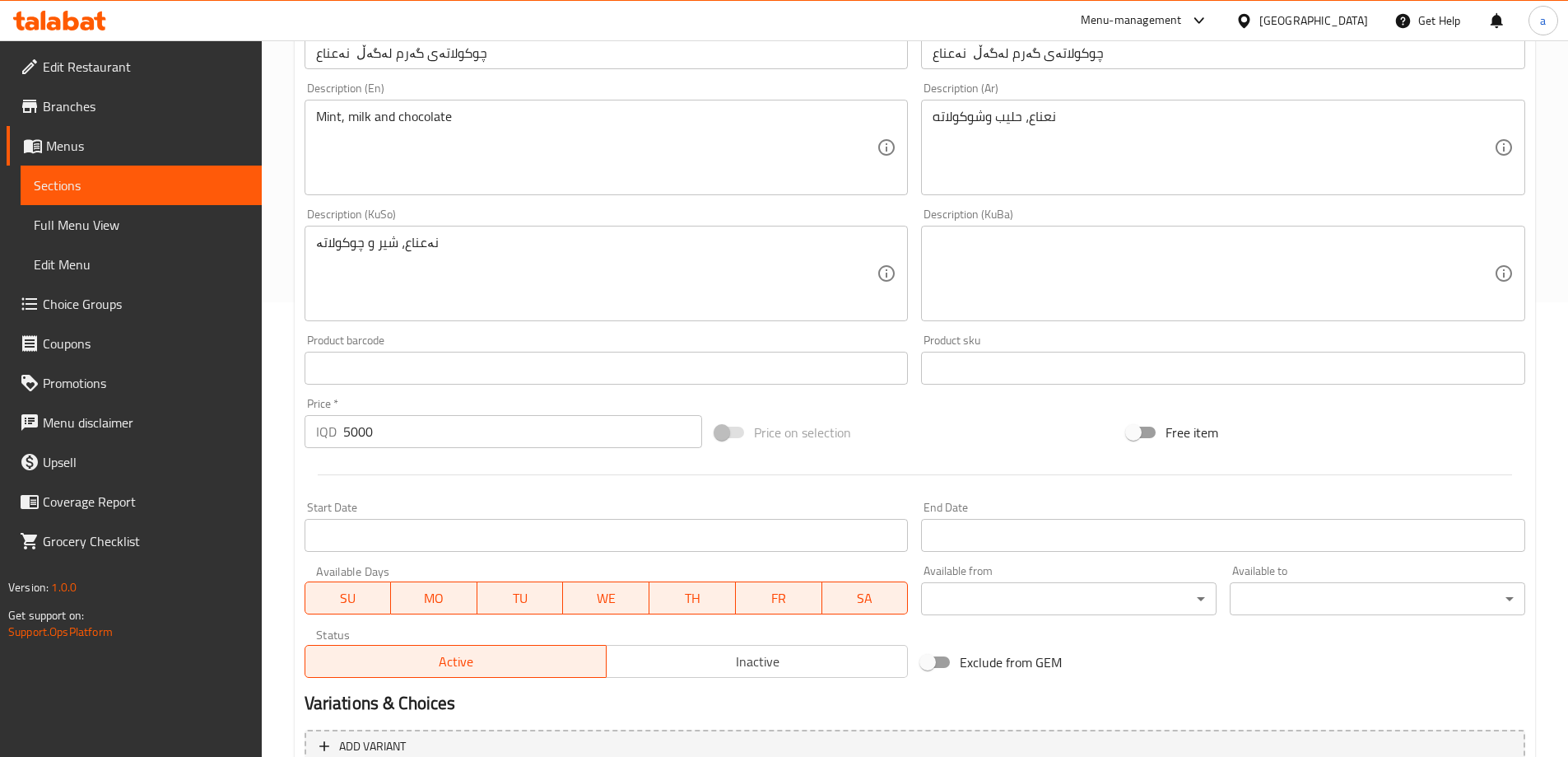
scroll to position [245, 0]
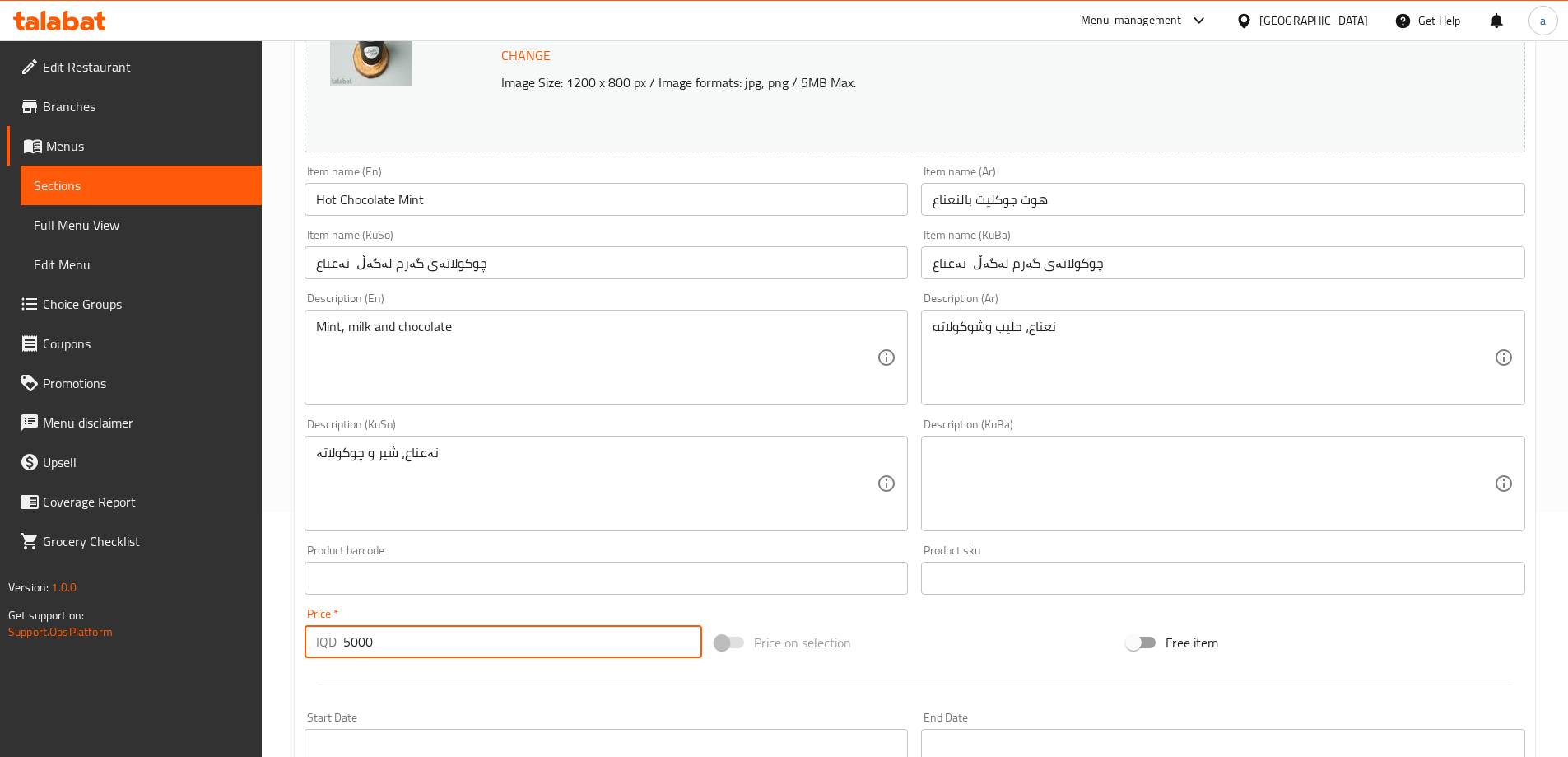
click at [363, 641] on input "5000" at bounding box center [524, 641] width 360 height 33
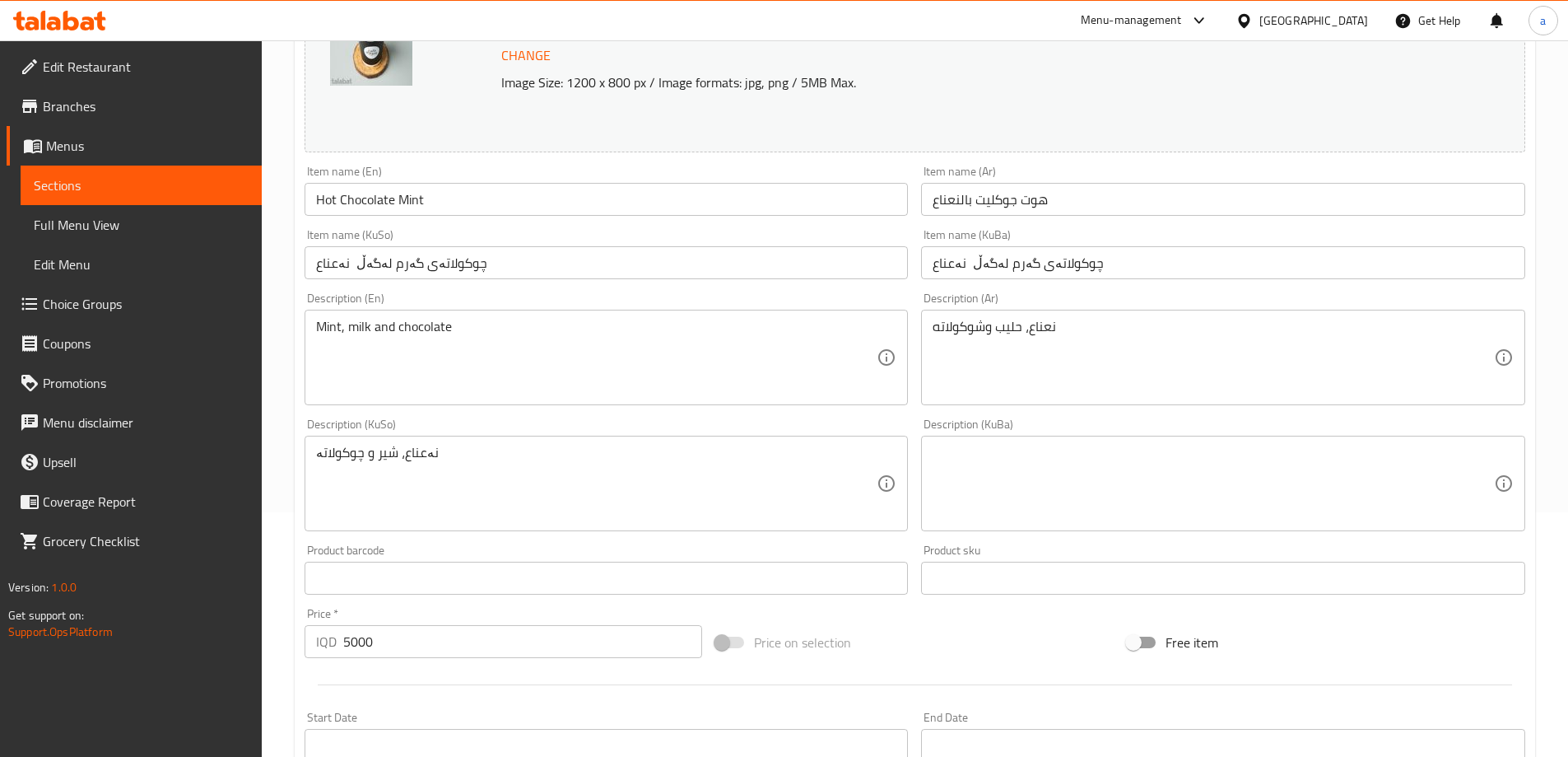
click at [394, 602] on div "Price   * IQD 5000 Price *" at bounding box center [504, 632] width 411 height 63
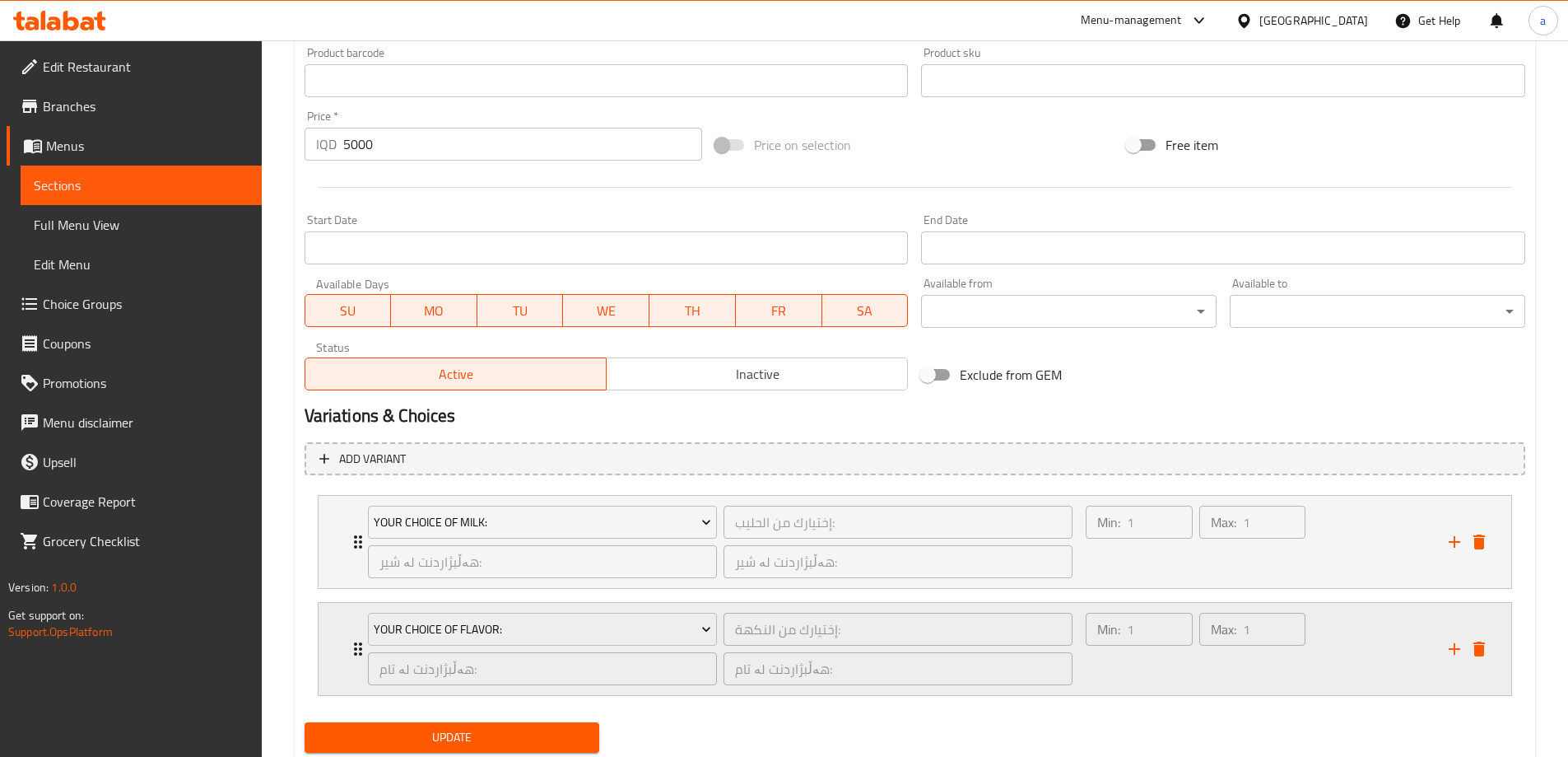
scroll to position [794, 0]
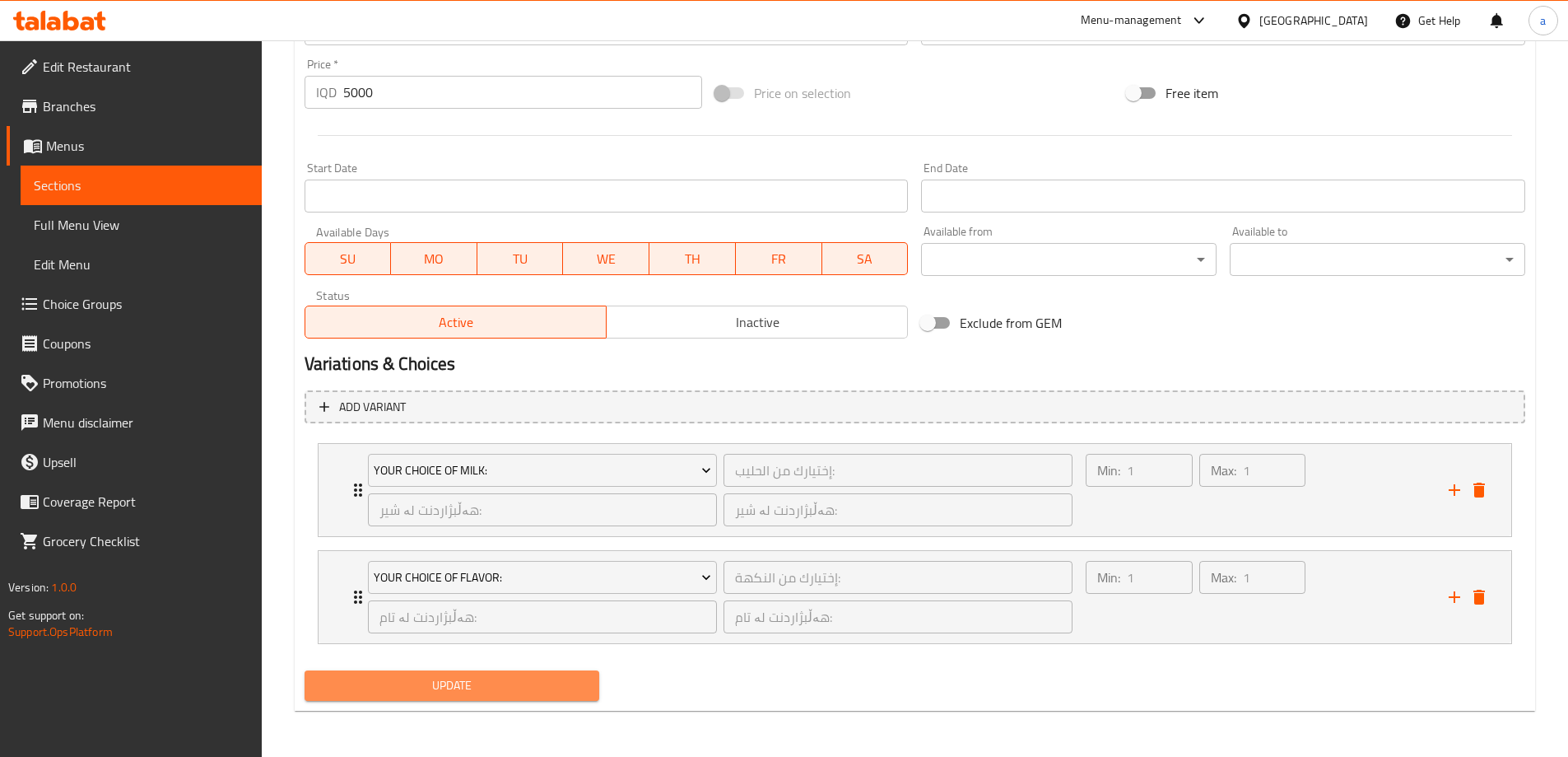
click at [396, 679] on span "Update" at bounding box center [452, 685] width 269 height 20
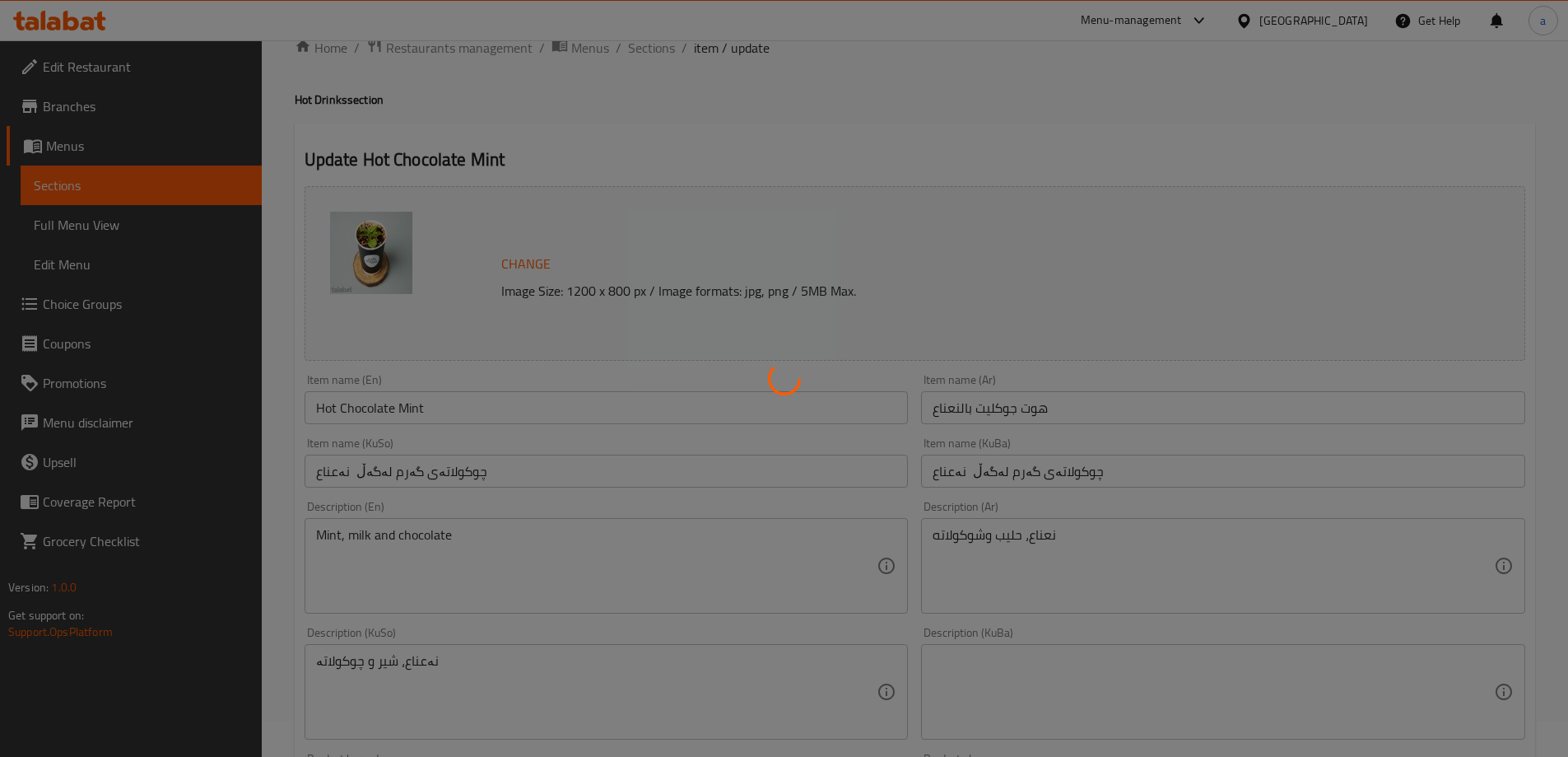
scroll to position [0, 0]
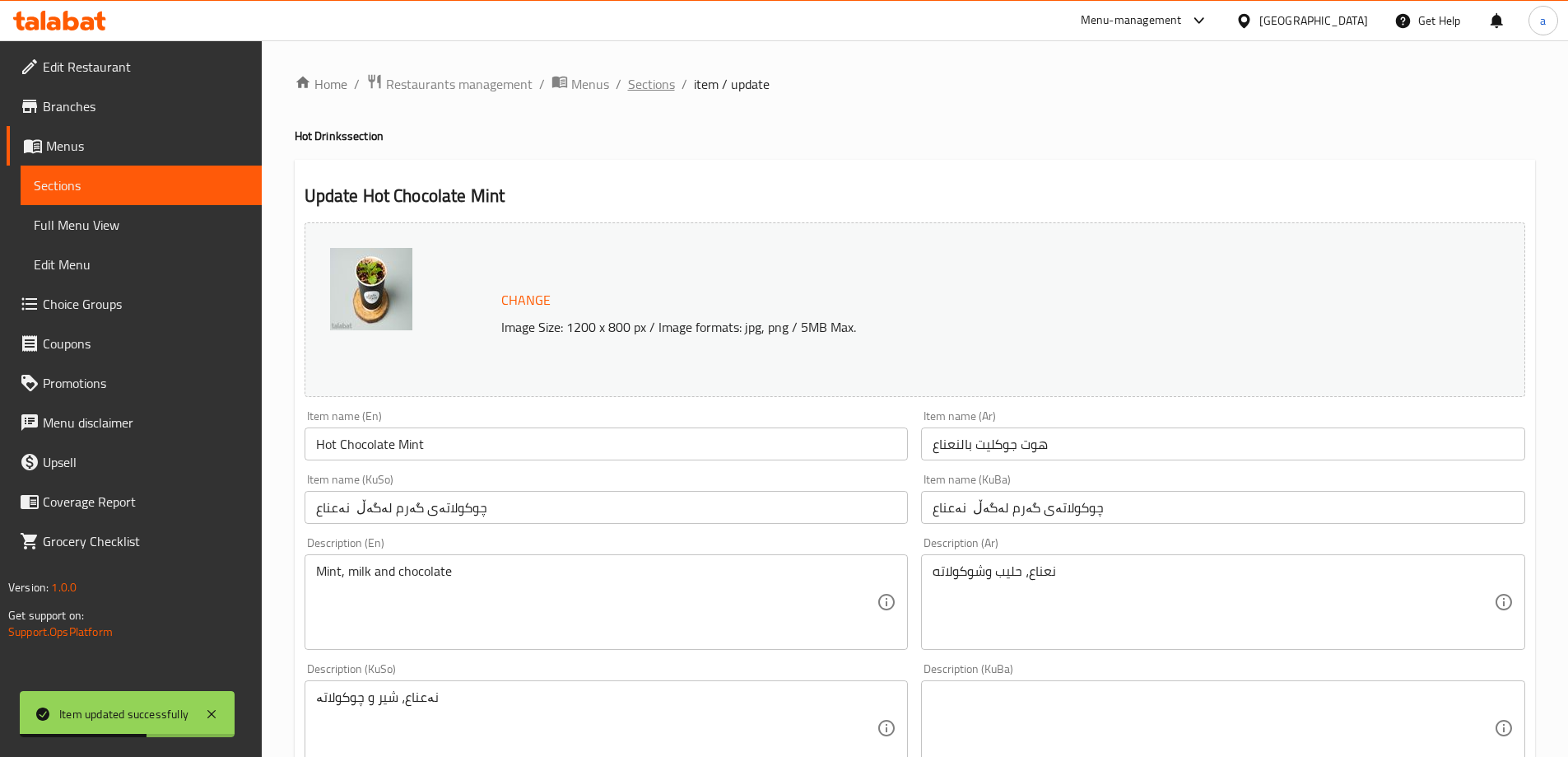
click at [663, 94] on span "Sections" at bounding box center [651, 84] width 47 height 20
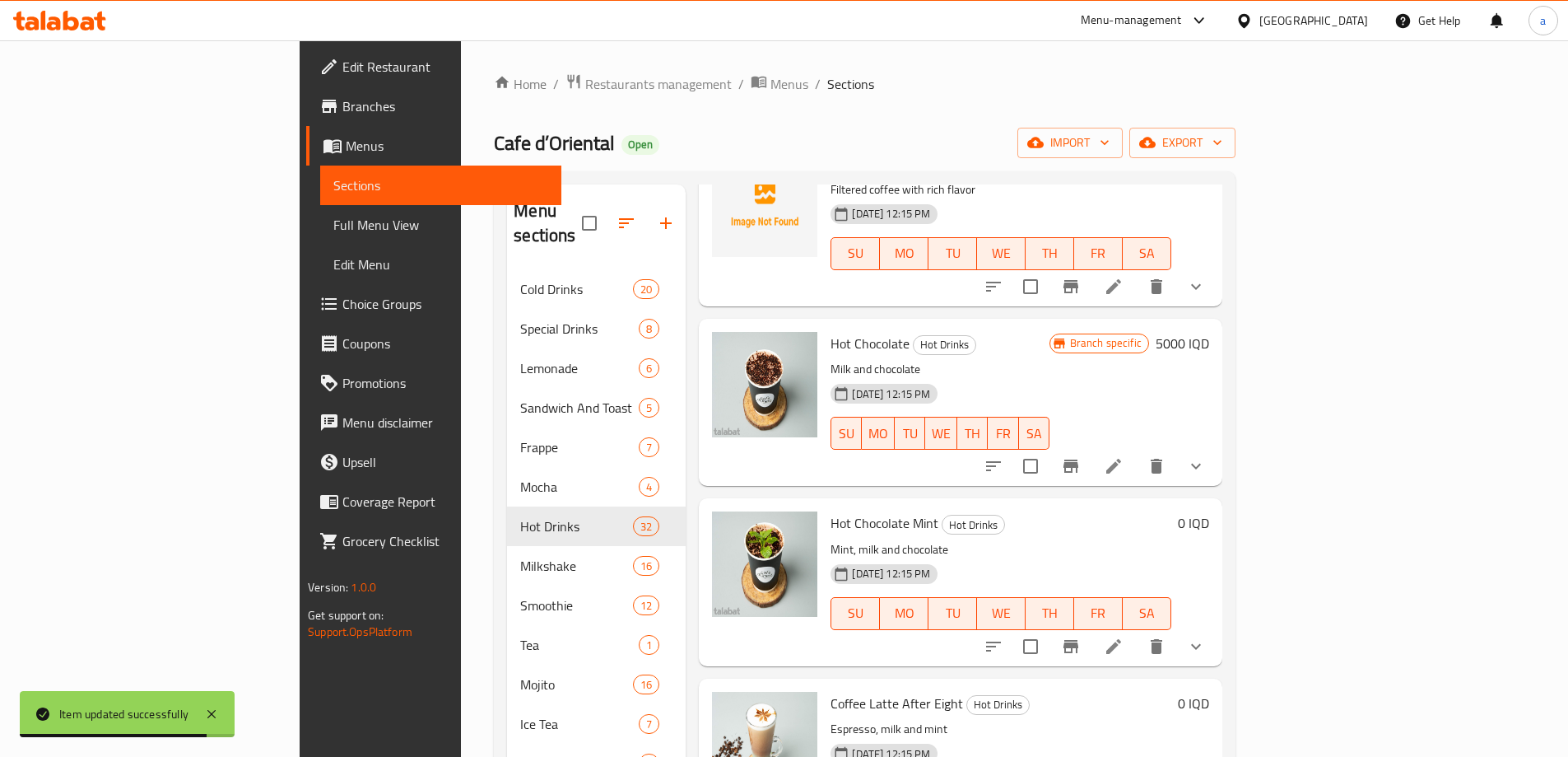
scroll to position [686, 0]
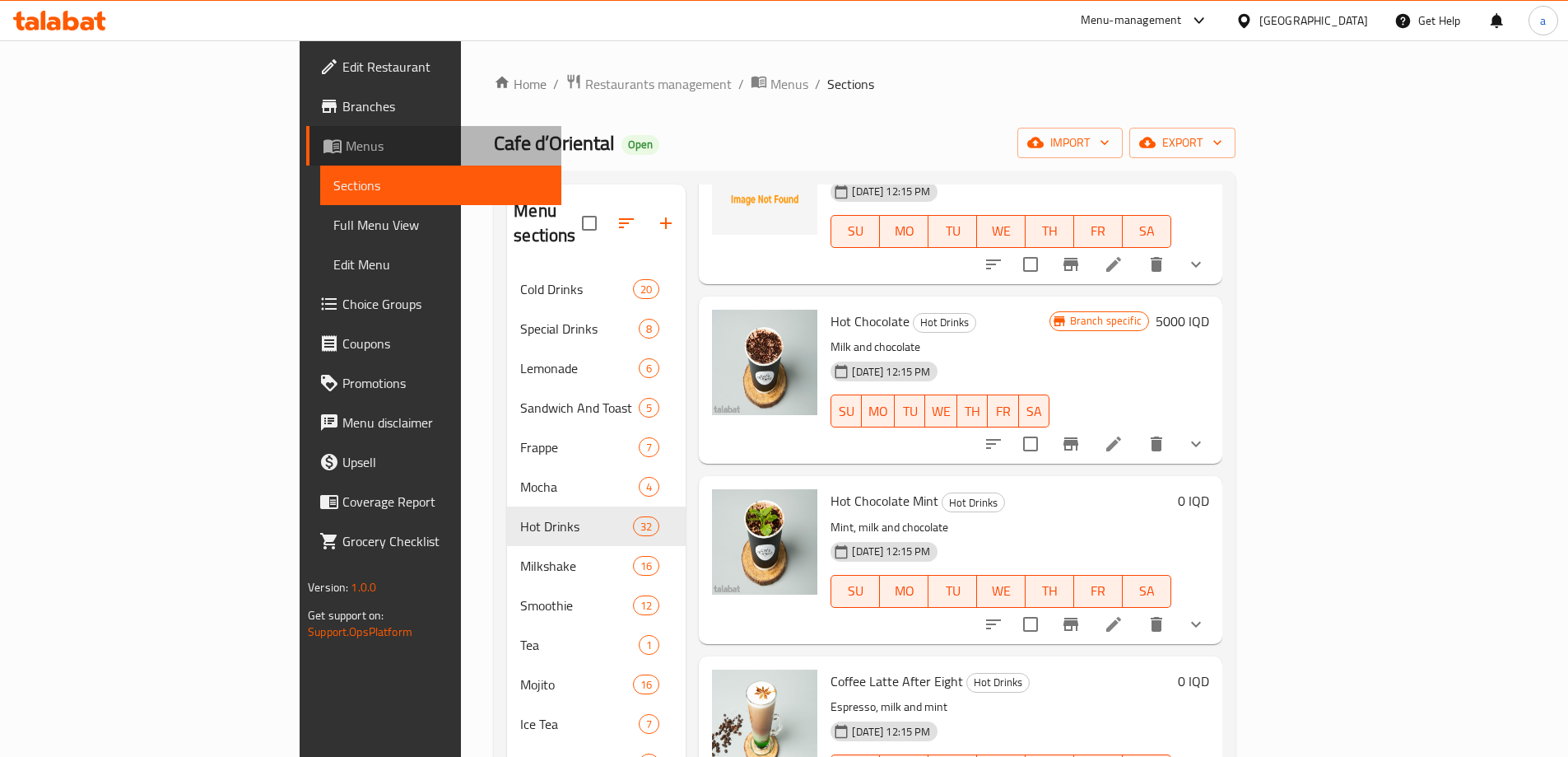
click at [306, 133] on link "Menus" at bounding box center [434, 145] width 256 height 39
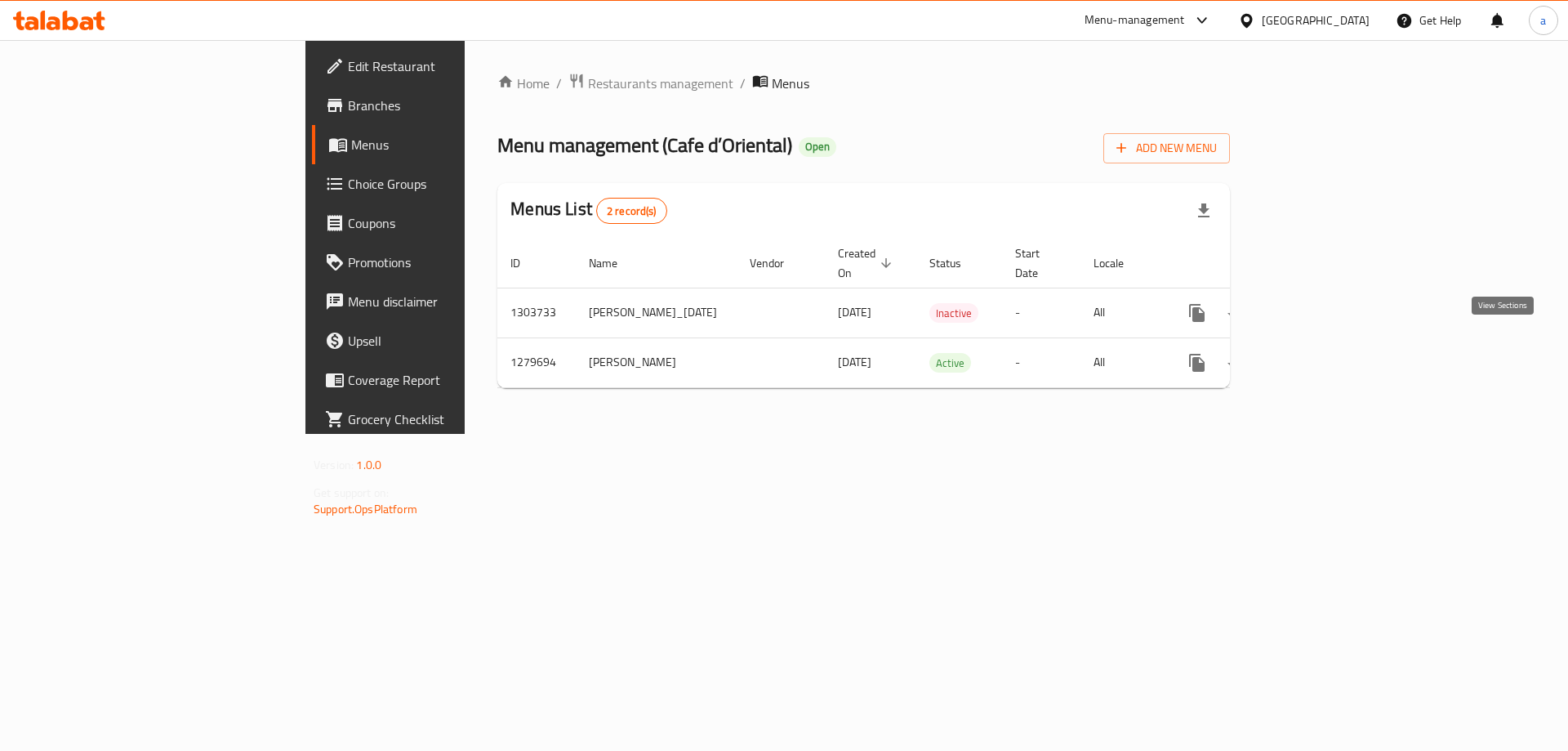
drag, startPoint x: 1509, startPoint y: 344, endPoint x: 89, endPoint y: 450, distance: 1424.0
click at [1325, 353] on icon "enhanced table" at bounding box center [1314, 362] width 19 height 19
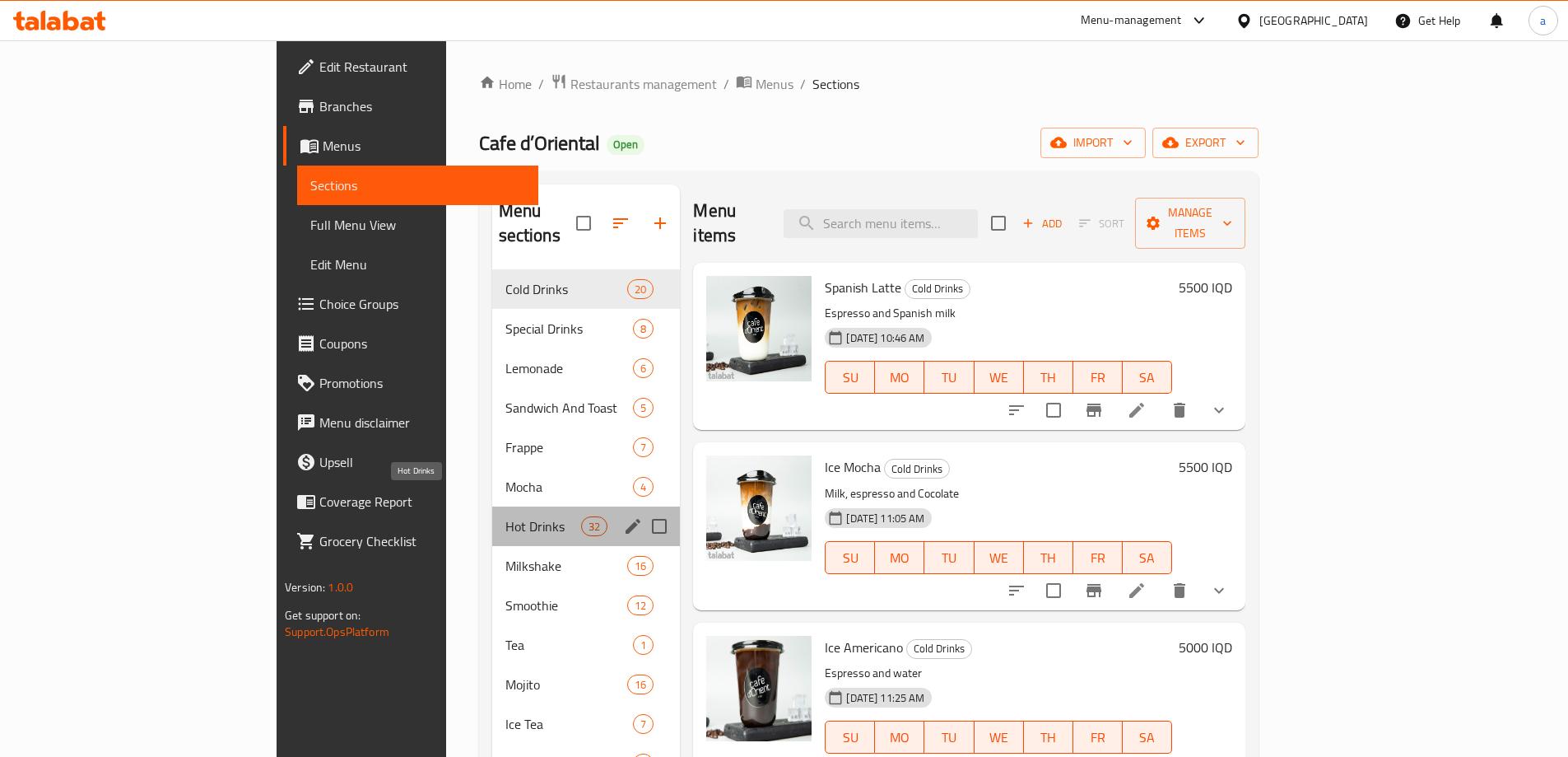
click at [506, 517] on span "Hot Drinks" at bounding box center [544, 526] width 77 height 20
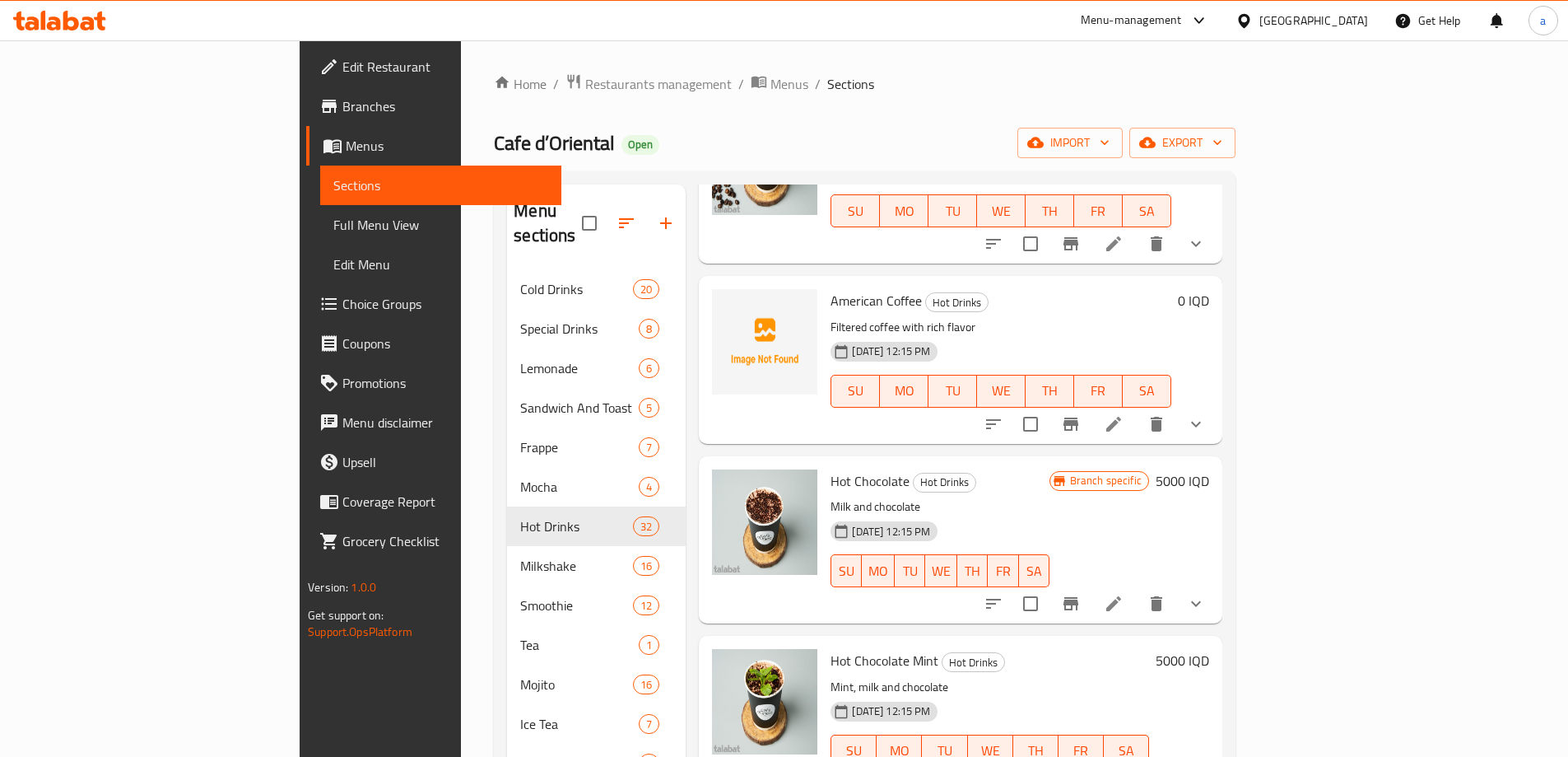
scroll to position [686, 0]
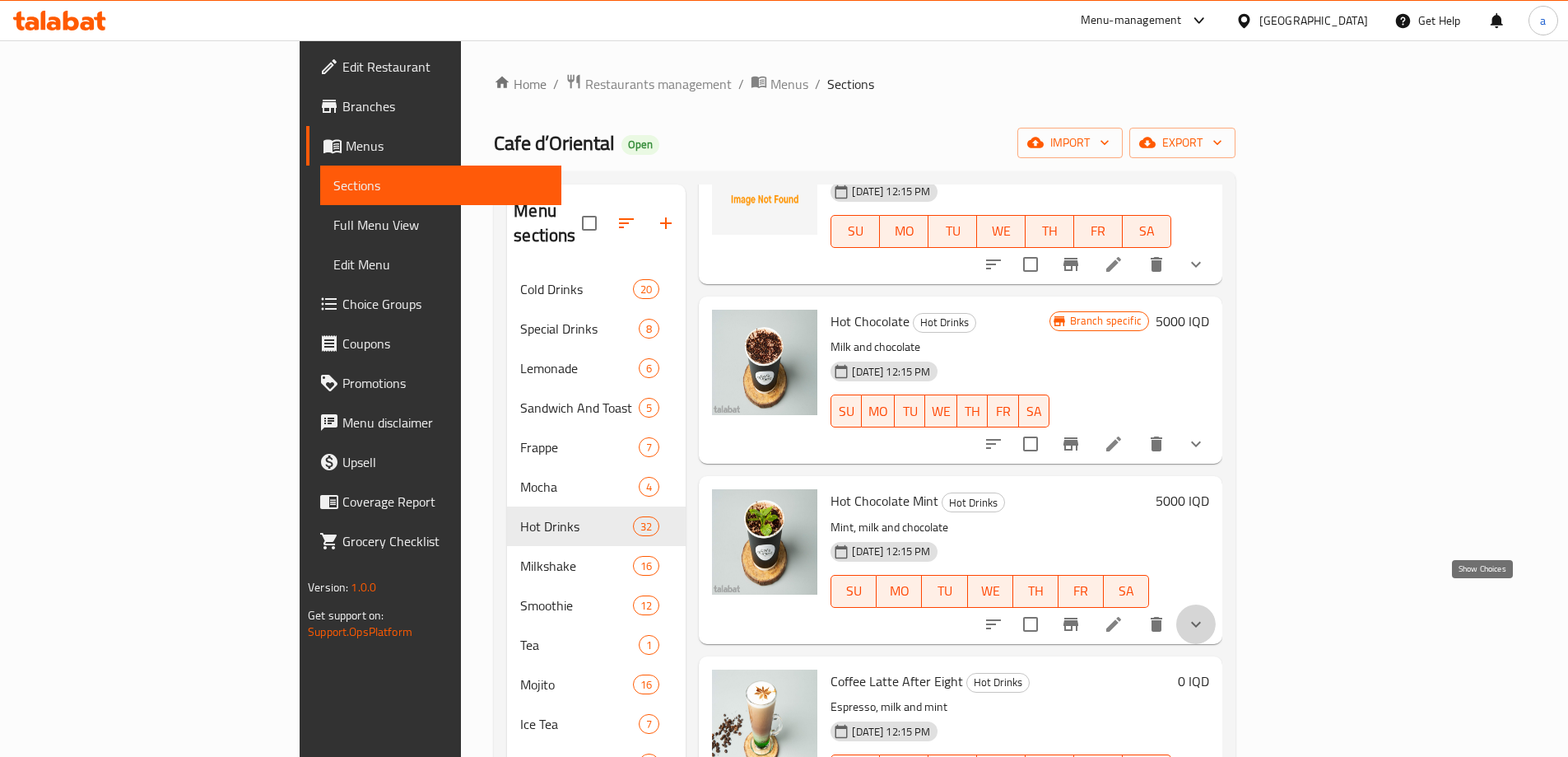
click at [1206, 615] on icon "show more" at bounding box center [1196, 624] width 20 height 20
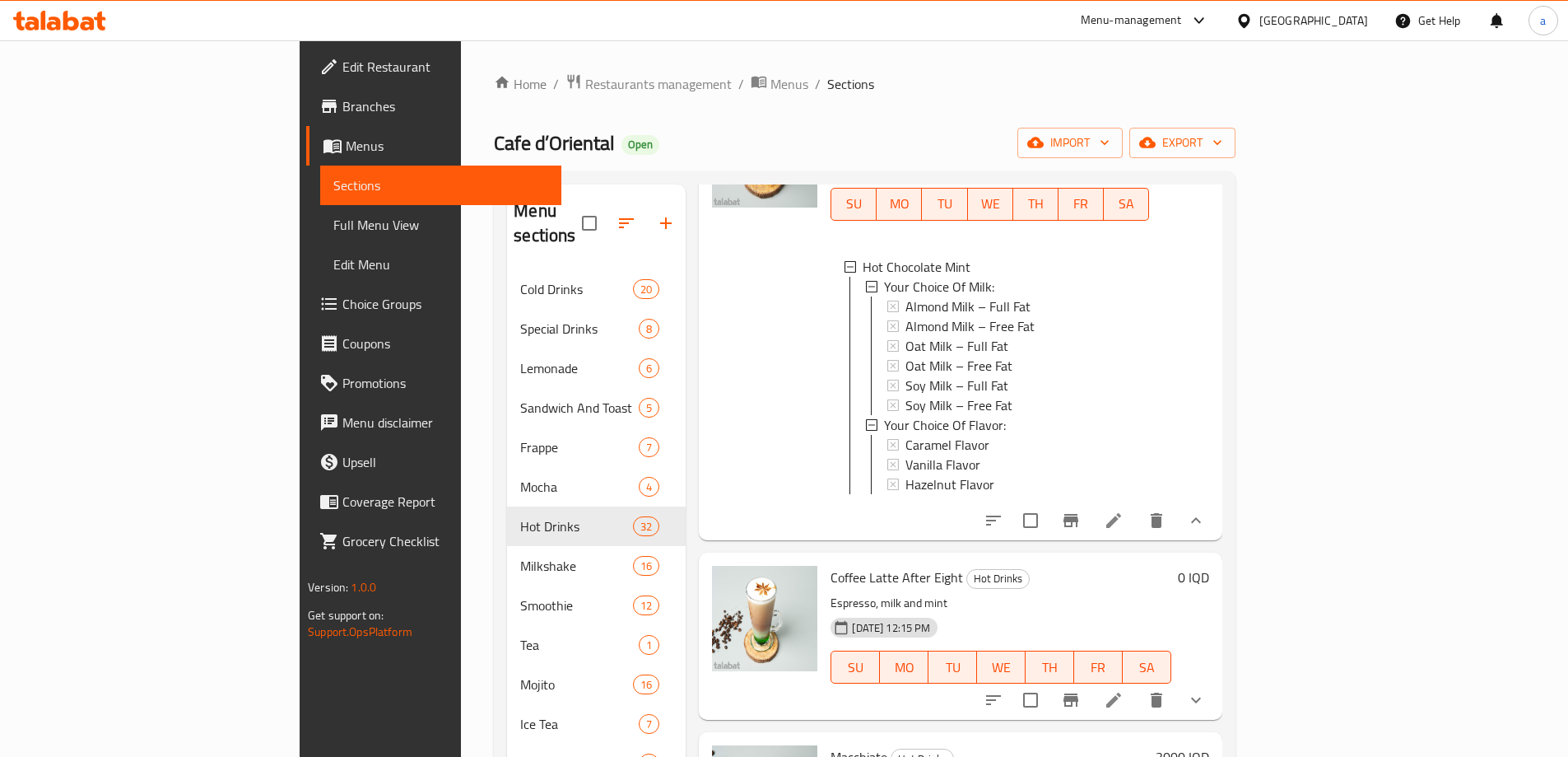
scroll to position [1097, 0]
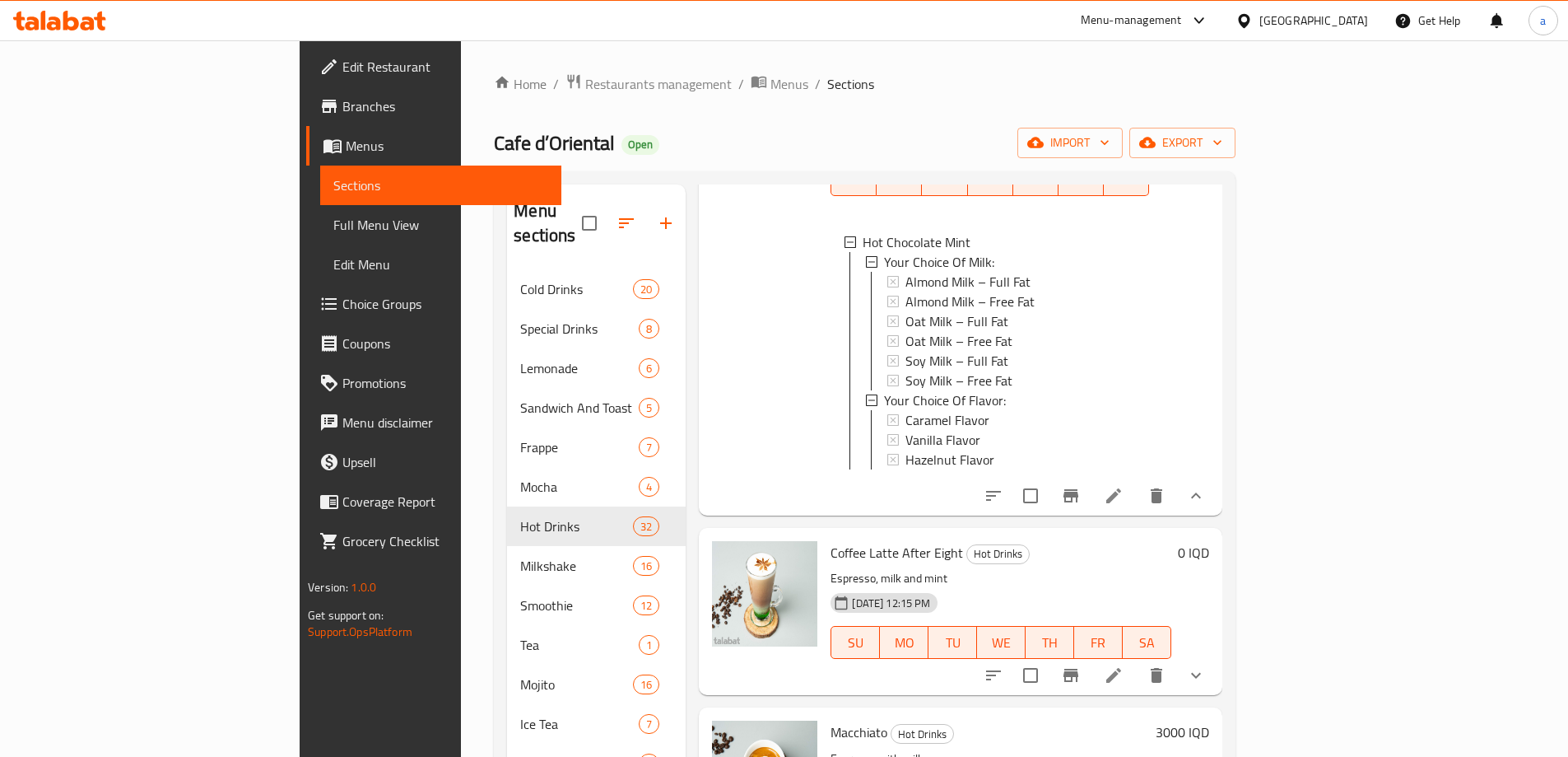
click at [1206, 485] on icon "show more" at bounding box center [1196, 495] width 20 height 20
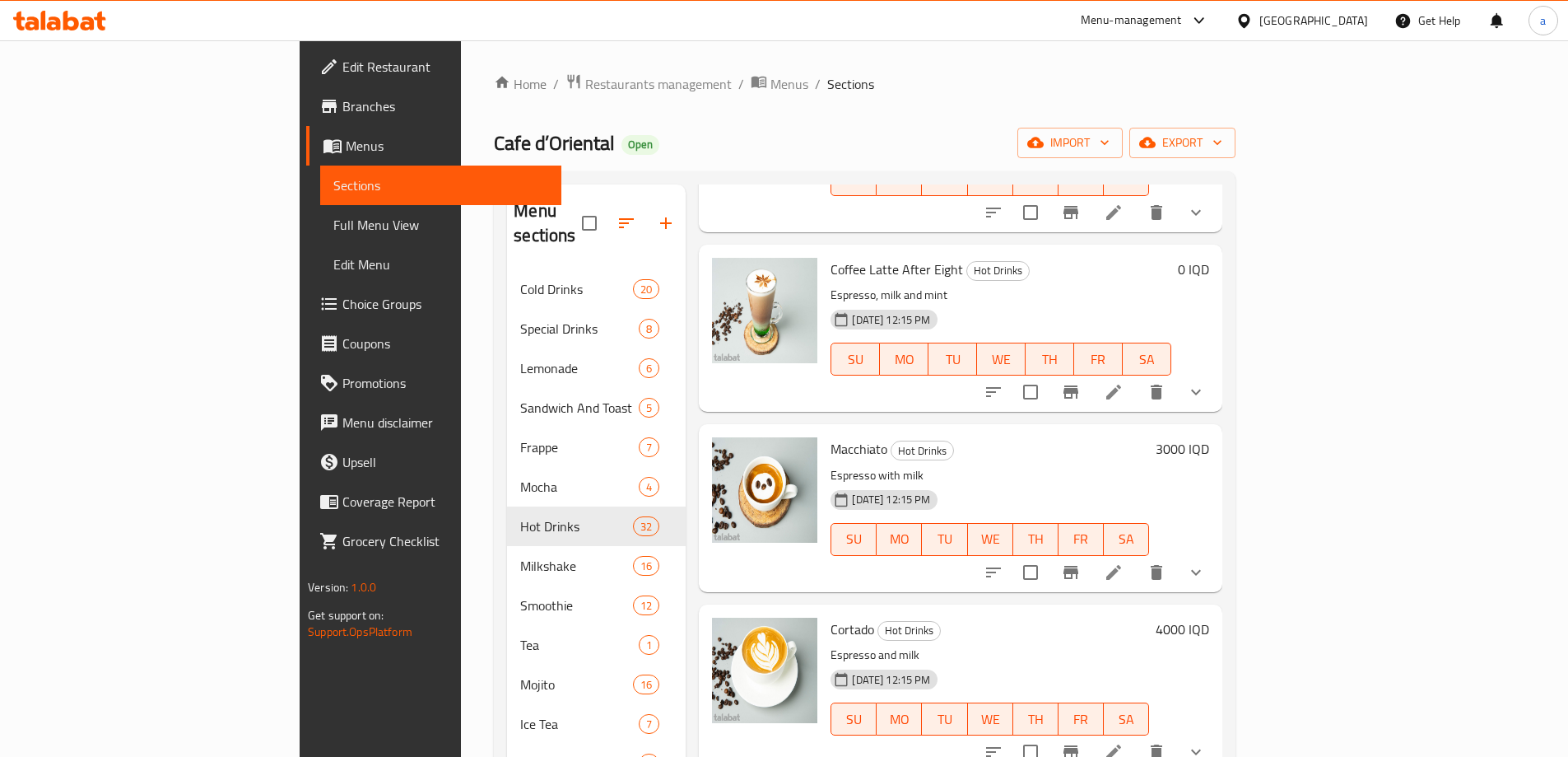
scroll to position [686, 0]
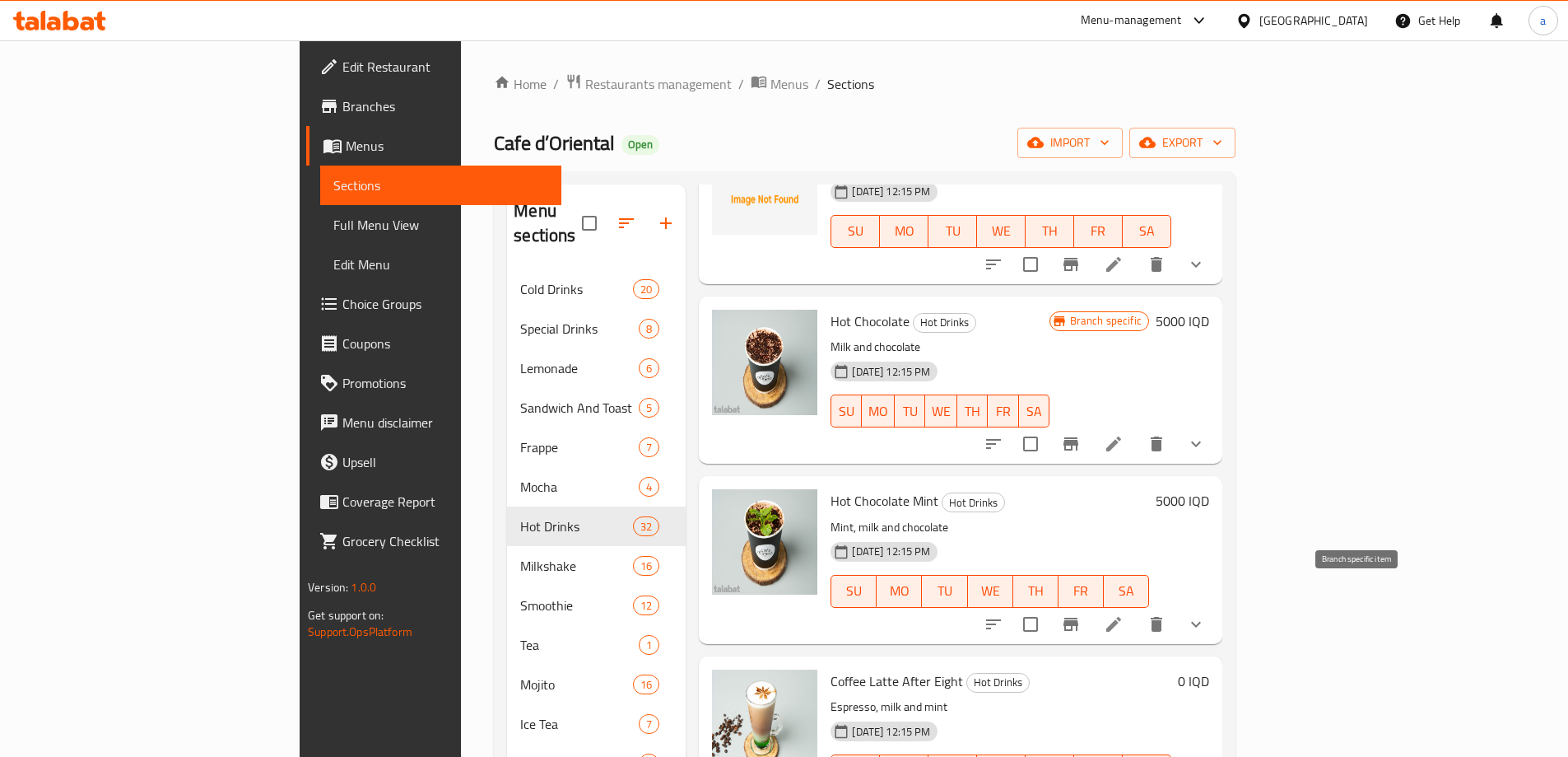
click at [1078, 617] on icon "Branch-specific-item" at bounding box center [1071, 623] width 15 height 13
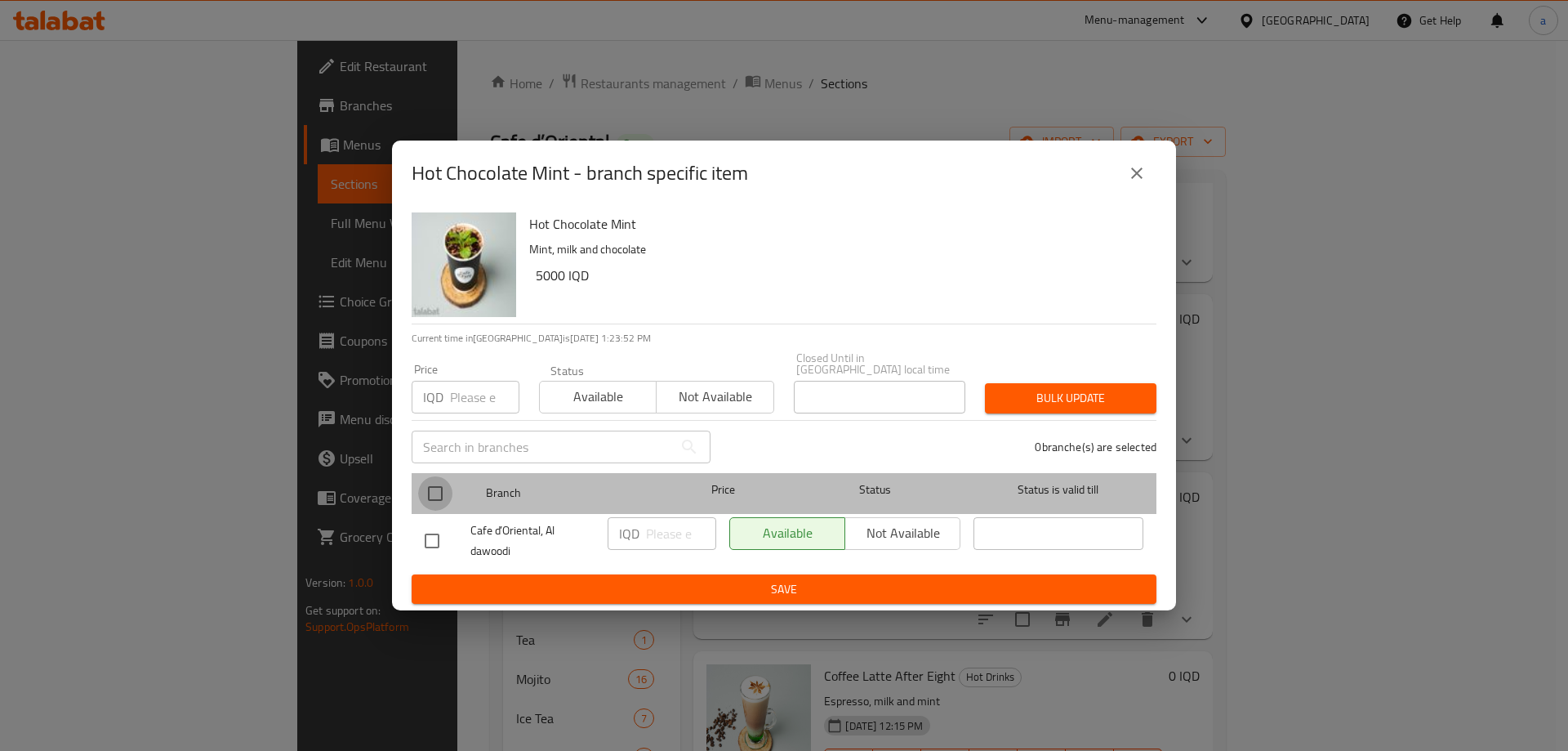
click at [422, 485] on input "checkbox" at bounding box center [435, 493] width 34 height 34
checkbox input "true"
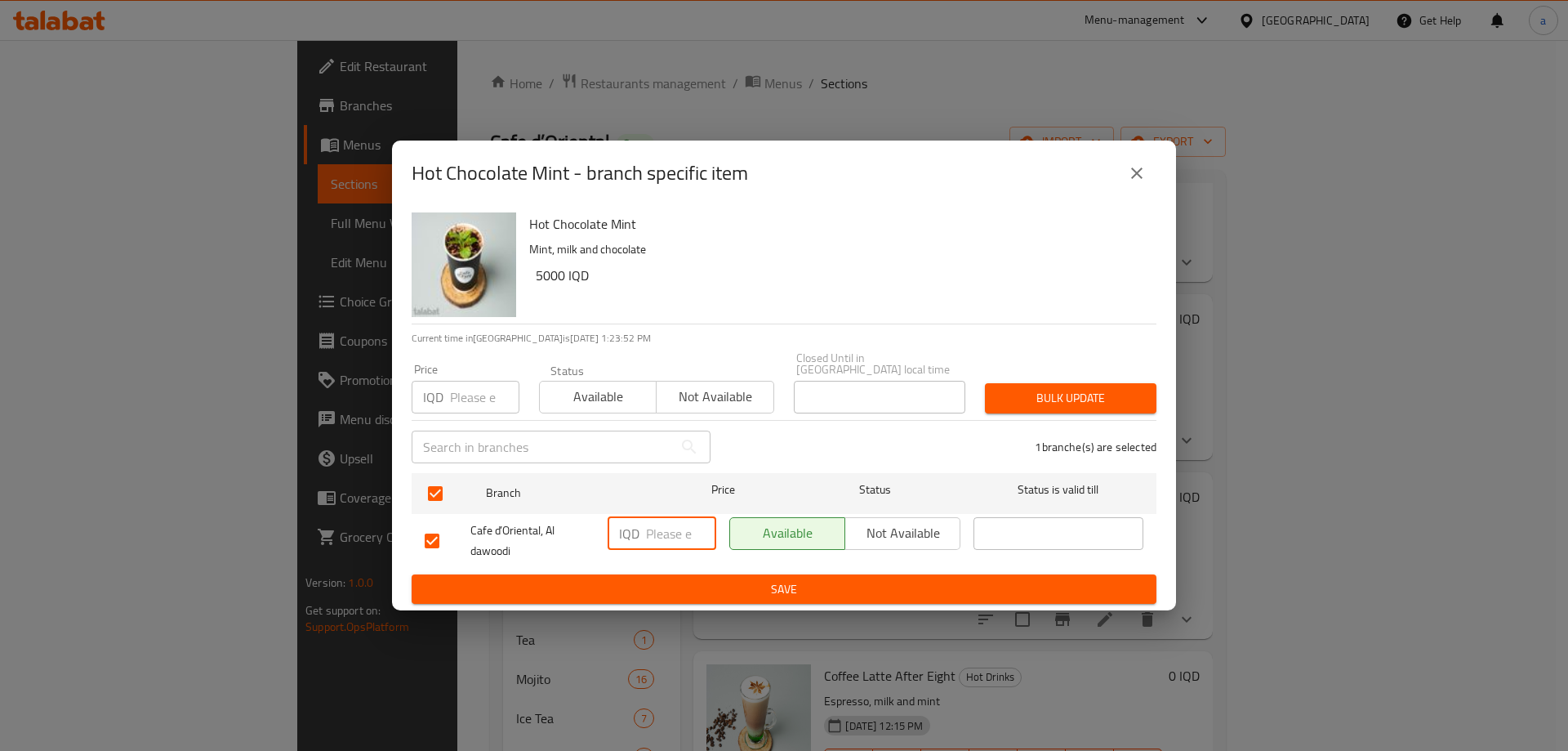
click at [672, 525] on input "number" at bounding box center [681, 533] width 71 height 33
paste input "5000"
type input "5000"
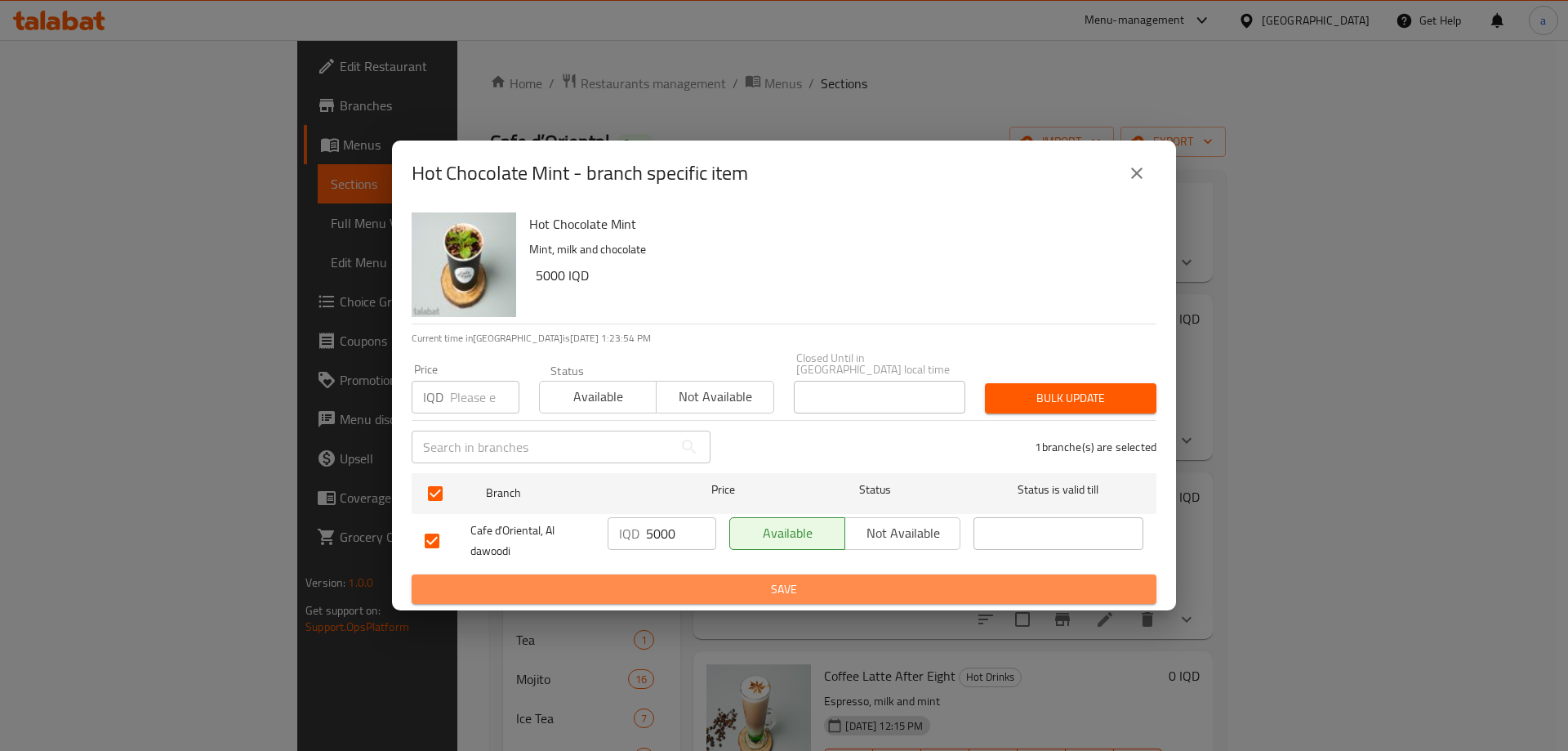
click at [714, 582] on span "Save" at bounding box center [784, 589] width 719 height 20
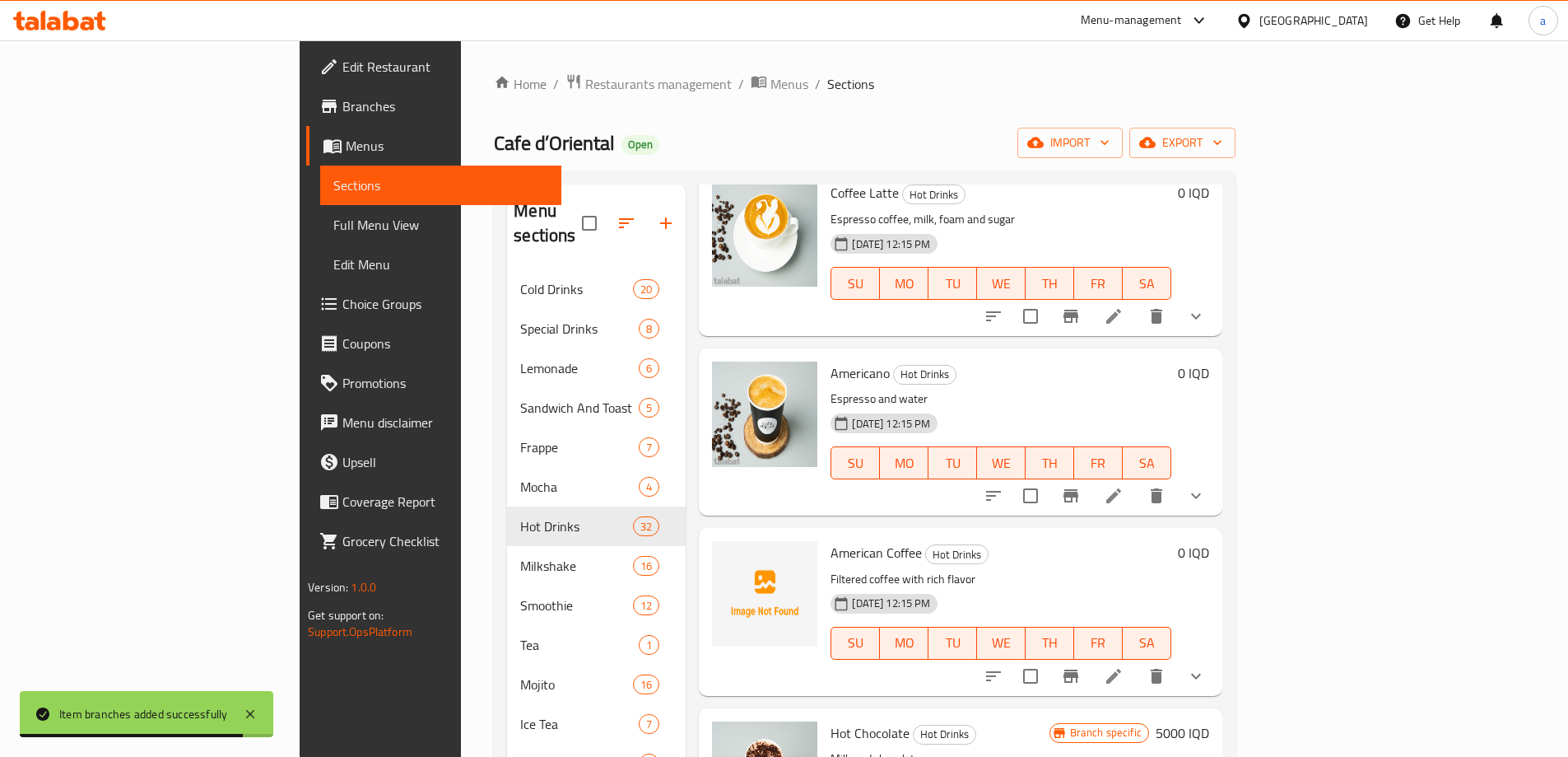
scroll to position [0, 0]
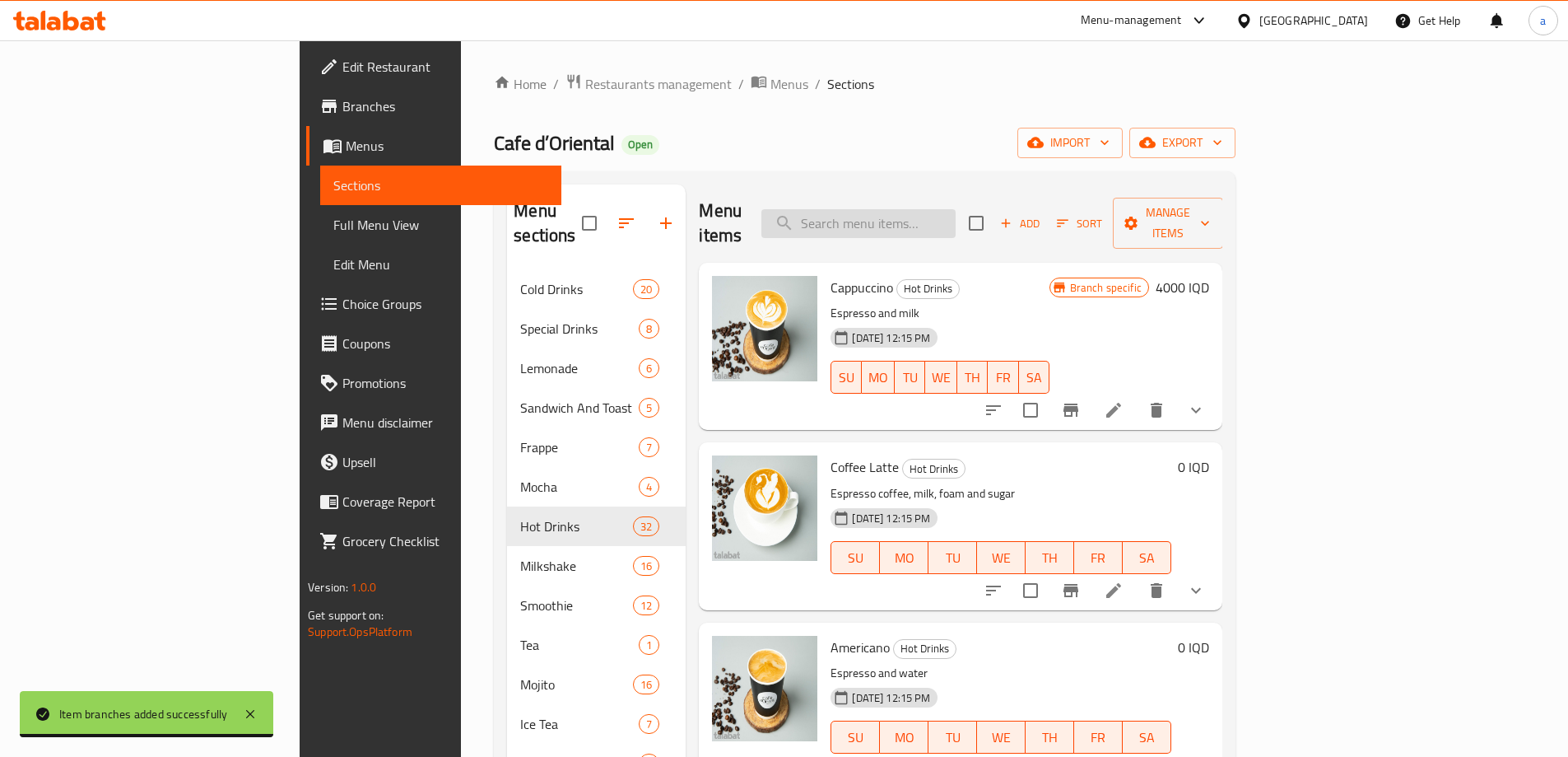
click at [950, 210] on input "search" at bounding box center [858, 224] width 194 height 28
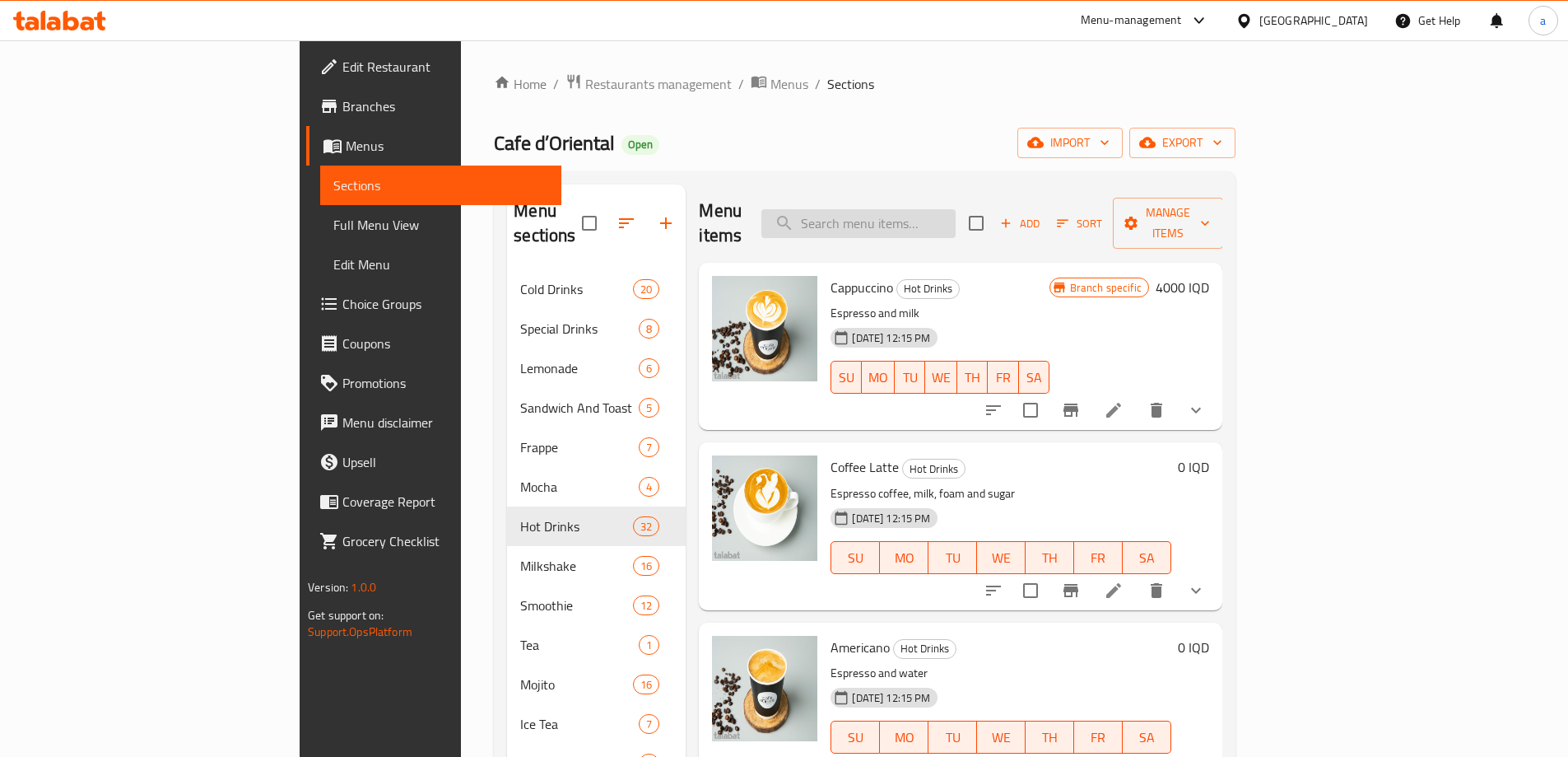
click at [926, 223] on input "search" at bounding box center [858, 224] width 194 height 28
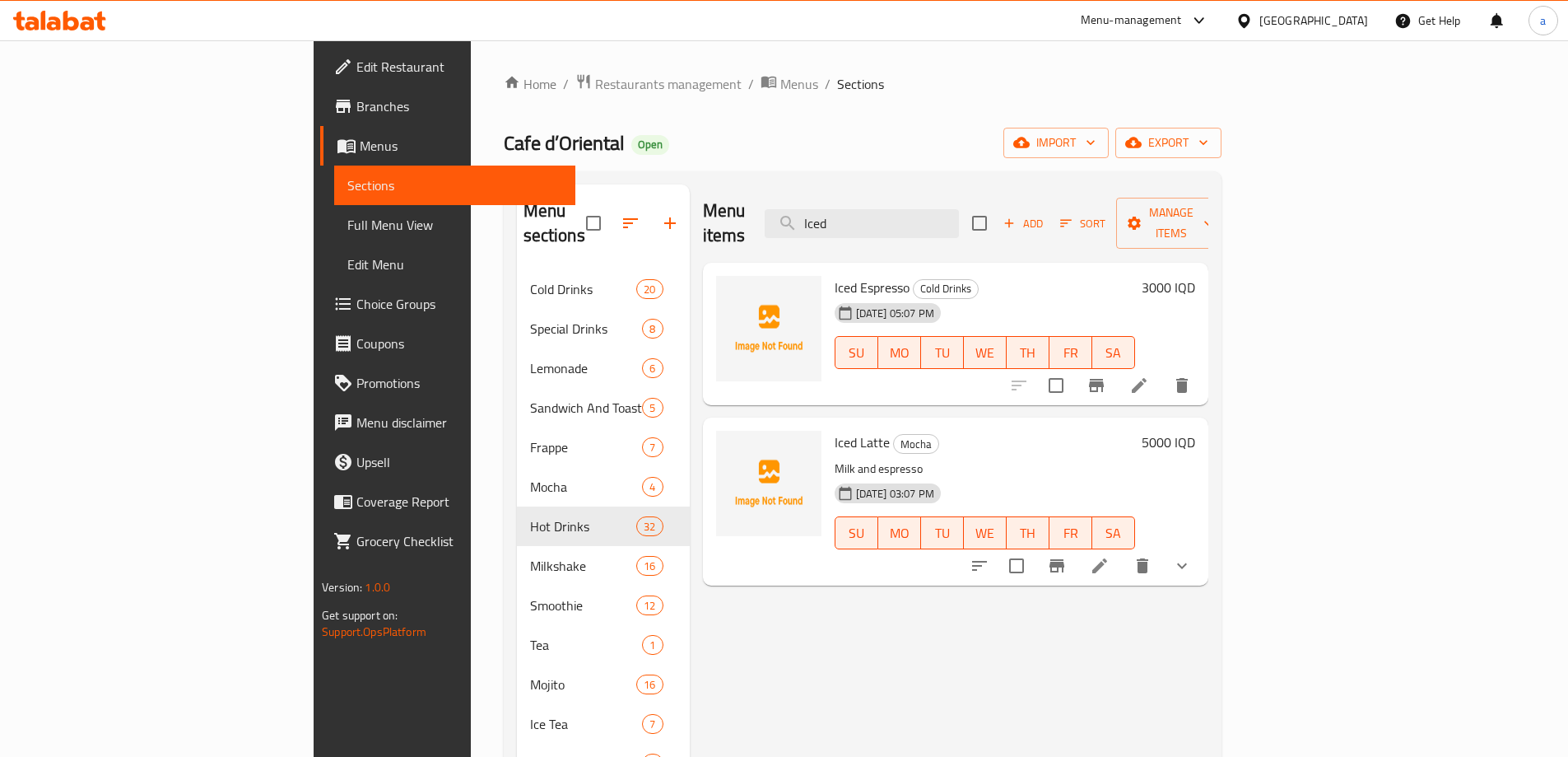
type input "Iced"
click at [1202, 552] on button "show more" at bounding box center [1182, 566] width 39 height 39
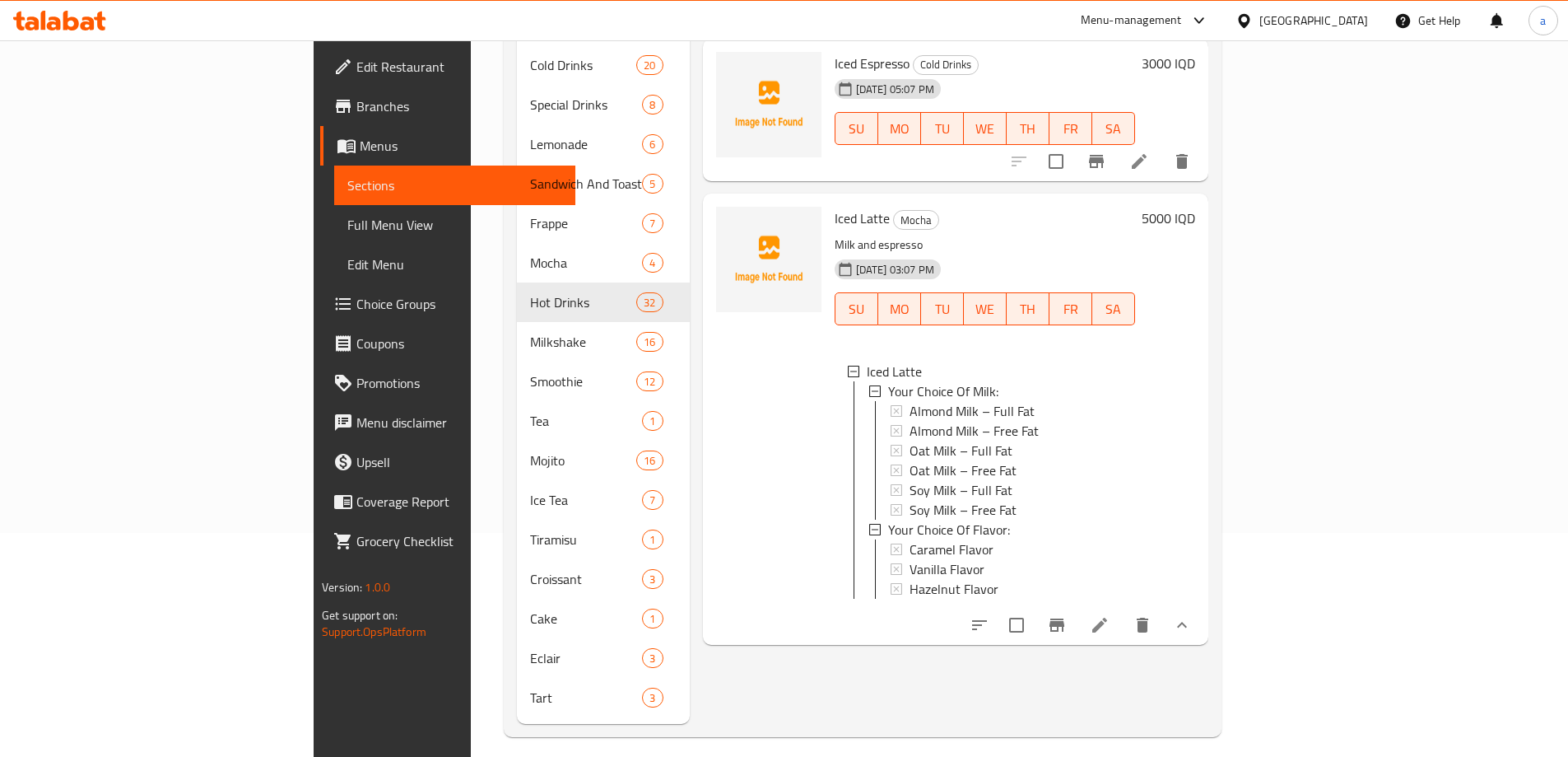
scroll to position [224, 0]
click at [1202, 615] on button "show more" at bounding box center [1182, 624] width 39 height 39
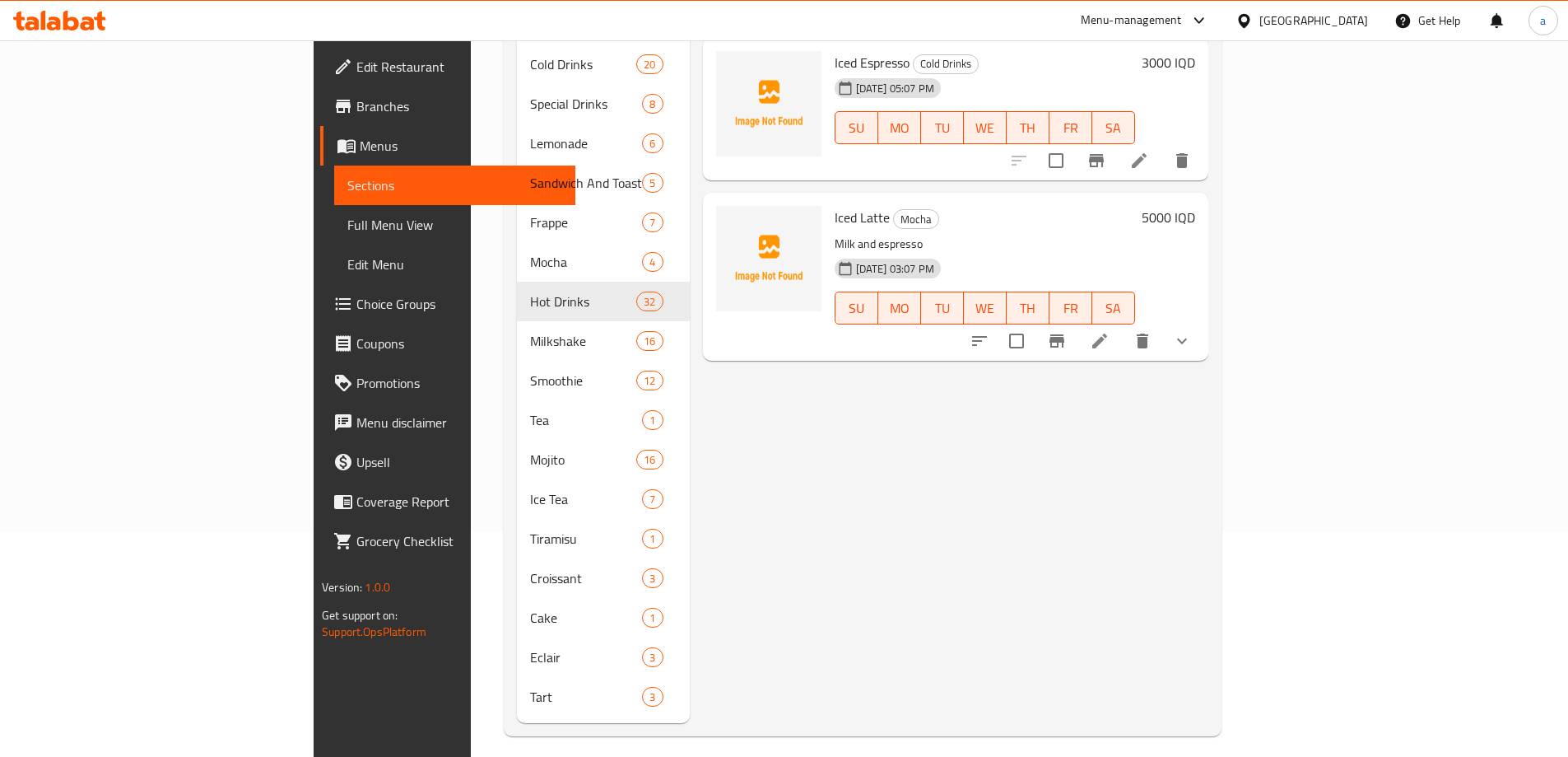
click at [1195, 206] on h6 "5000 IQD" at bounding box center [1168, 217] width 53 height 23
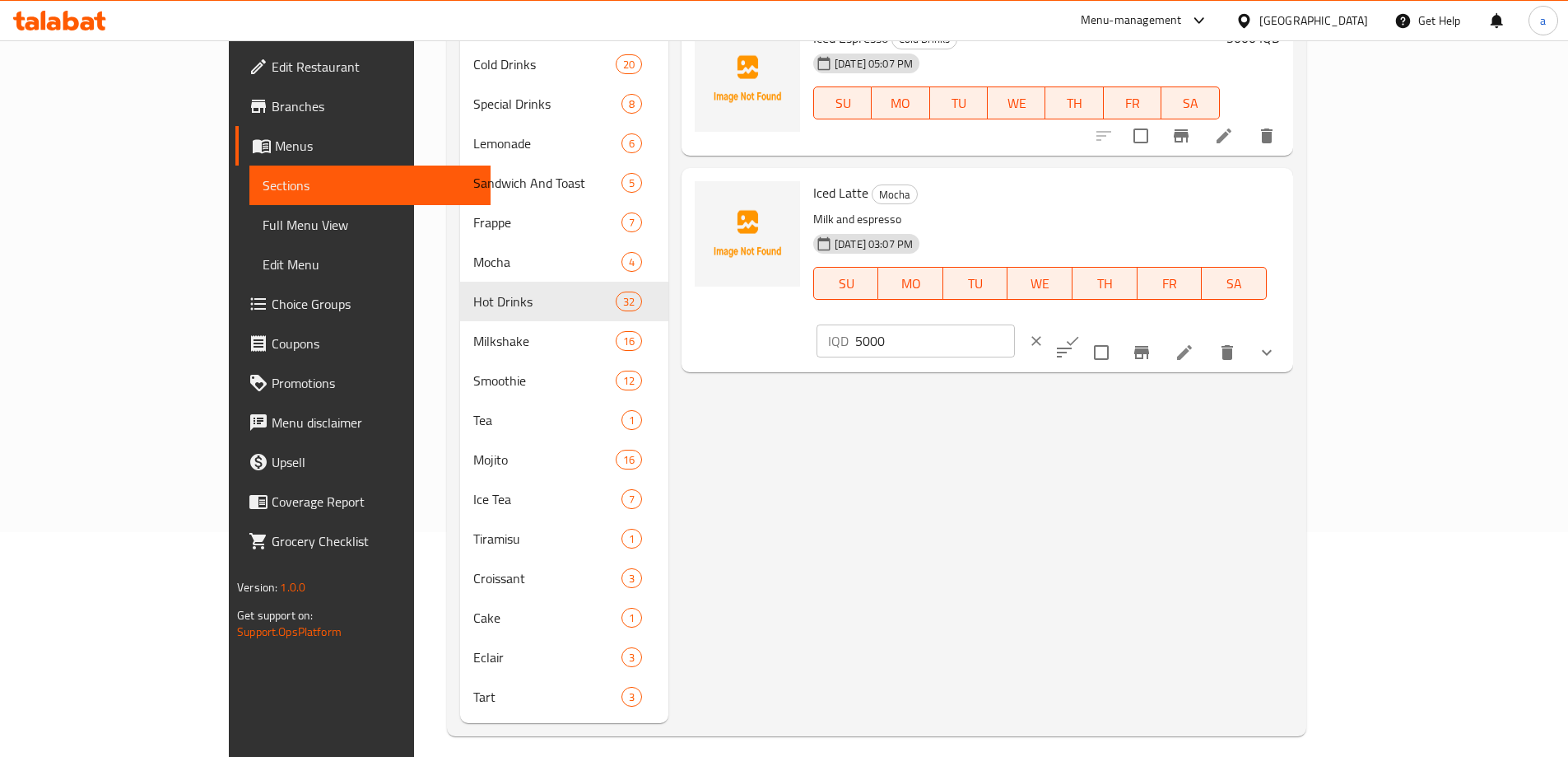
click at [1015, 324] on input "5000" at bounding box center [935, 340] width 159 height 33
paste input "4"
type input "4000"
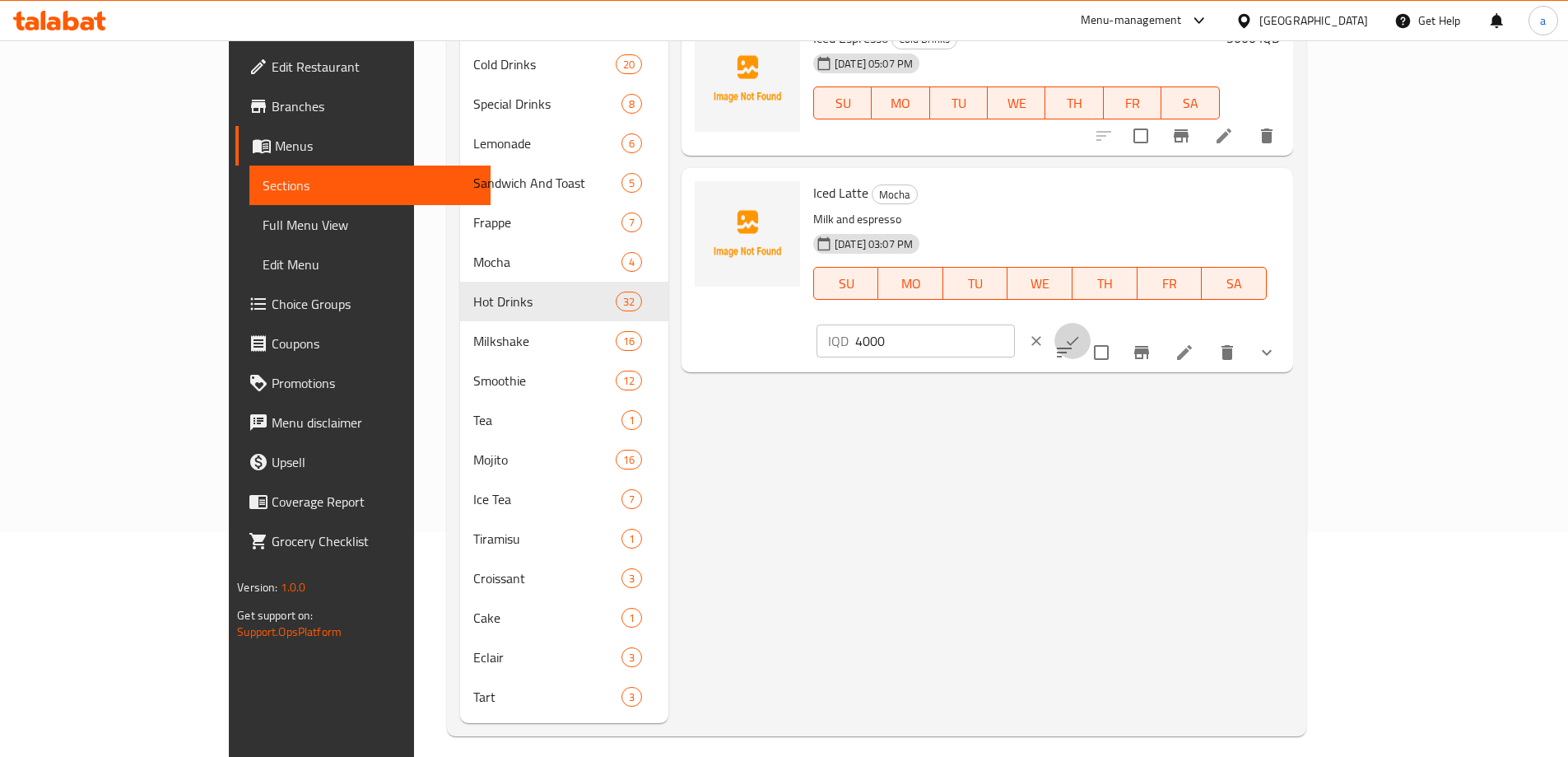
click at [1081, 333] on icon "ok" at bounding box center [1072, 341] width 16 height 16
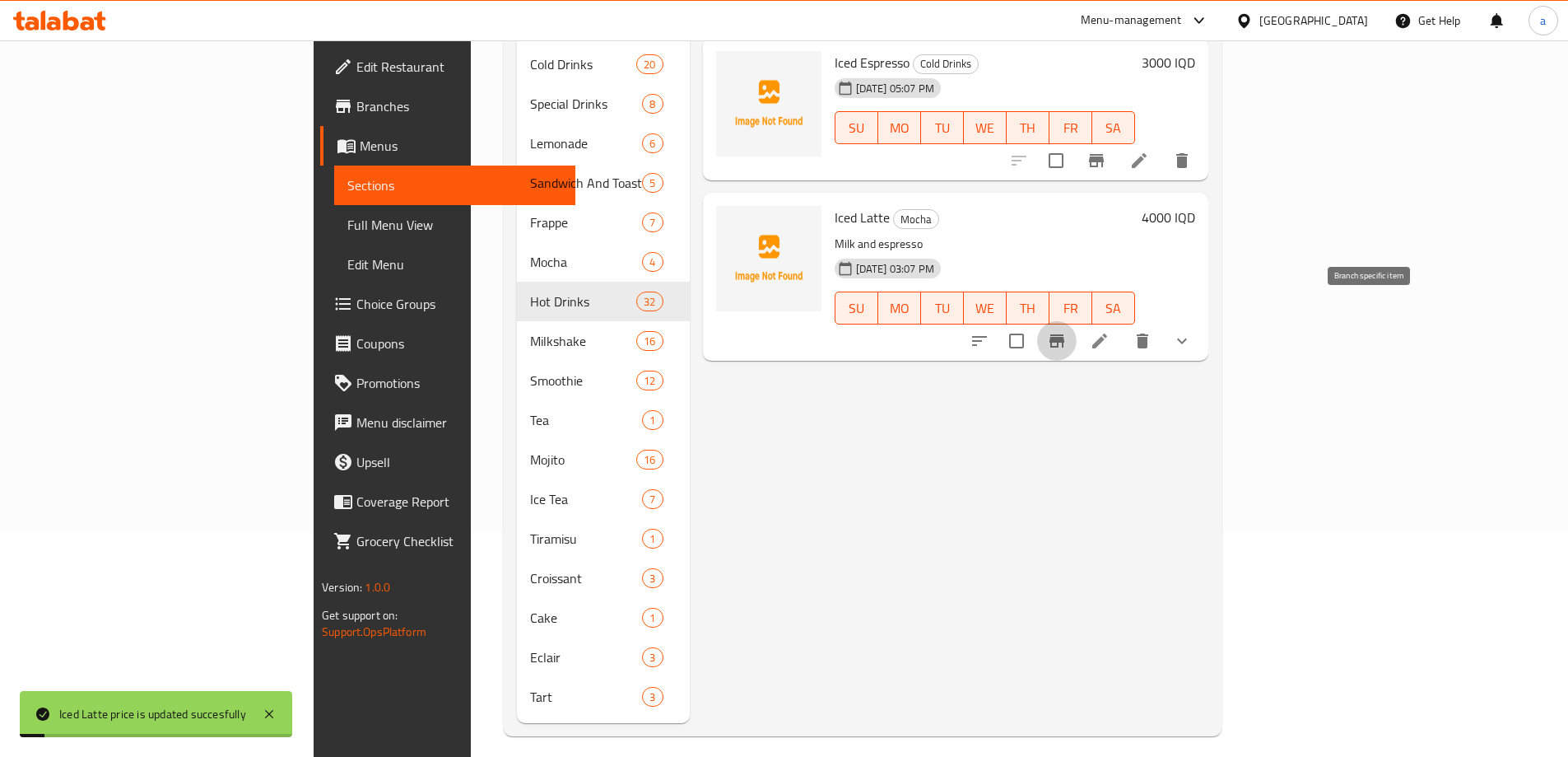
click at [1064, 334] on icon "Branch-specific-item" at bounding box center [1057, 340] width 15 height 13
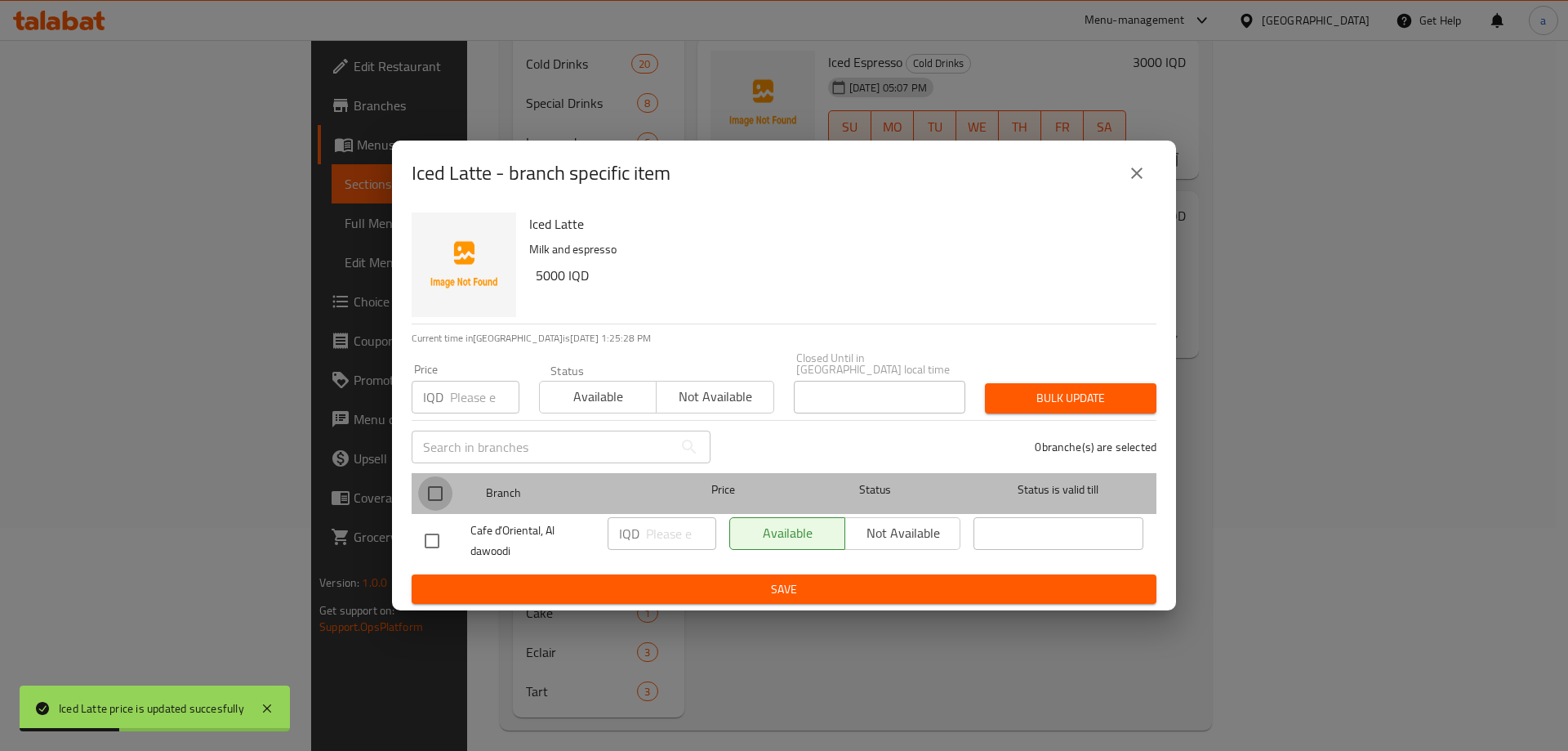
click at [447, 492] on input "checkbox" at bounding box center [435, 493] width 34 height 34
checkbox input "true"
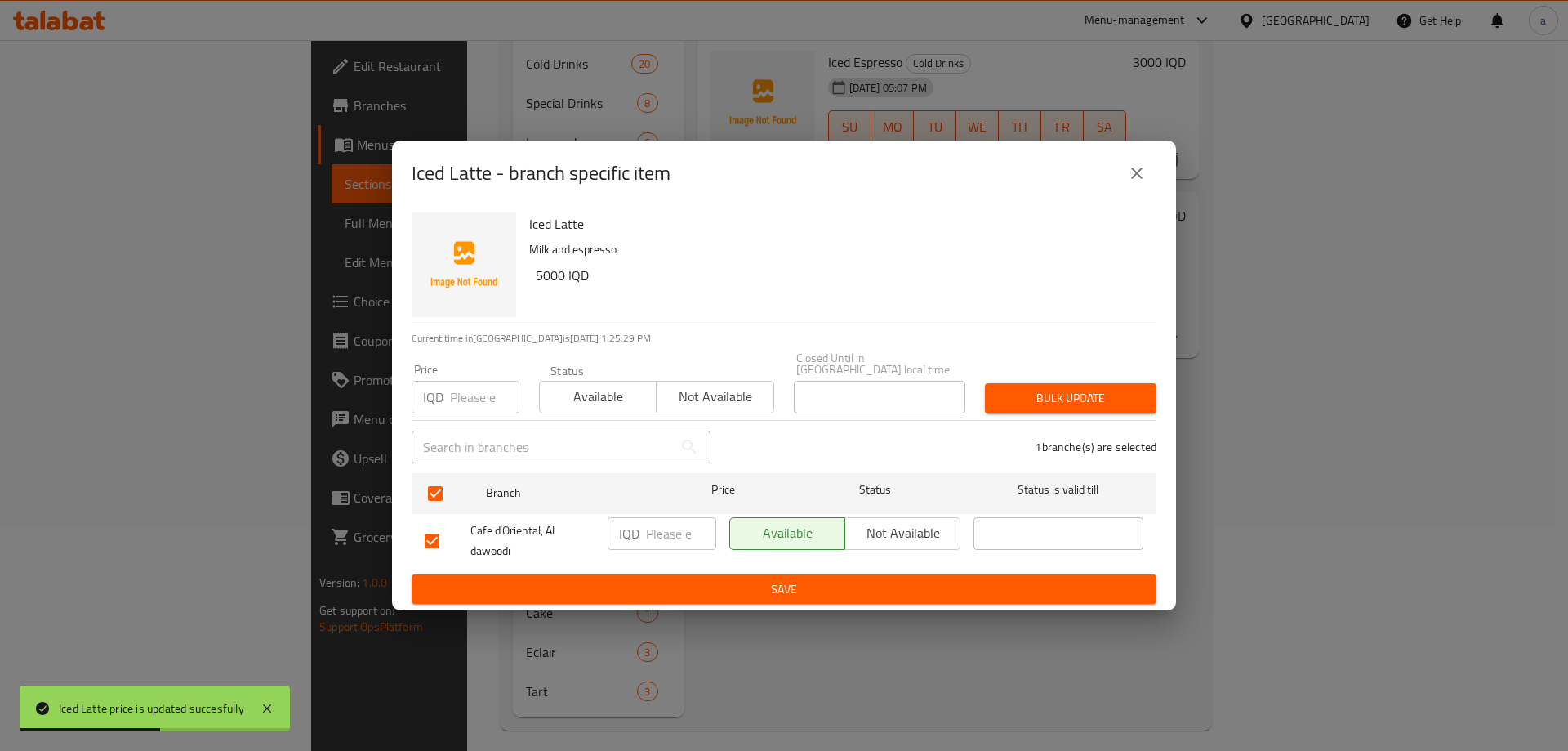
click at [659, 527] on input "number" at bounding box center [681, 533] width 71 height 33
paste input "4000"
type input "4000"
click at [690, 592] on span "Save" at bounding box center [784, 589] width 719 height 20
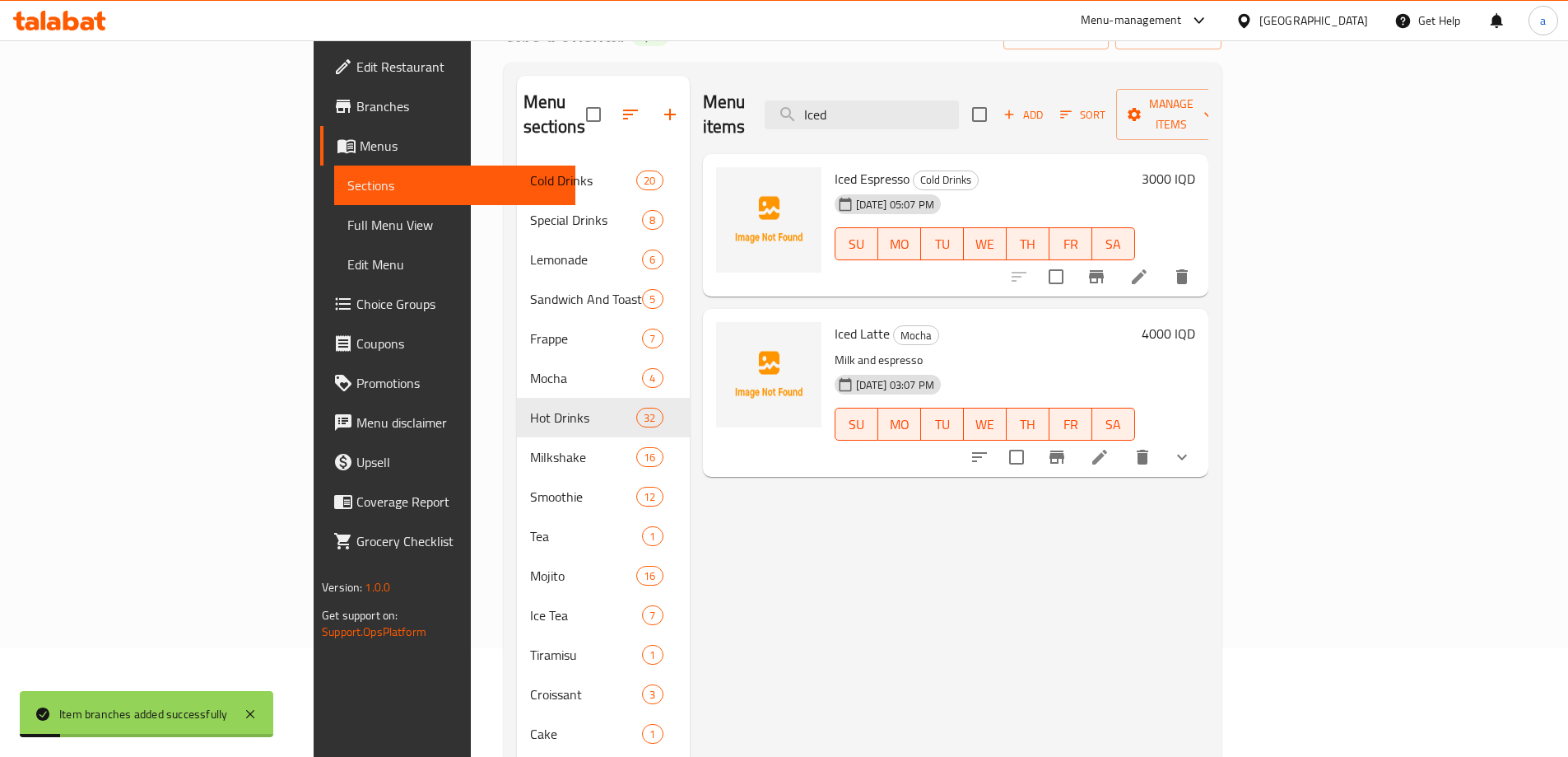
scroll to position [0, 0]
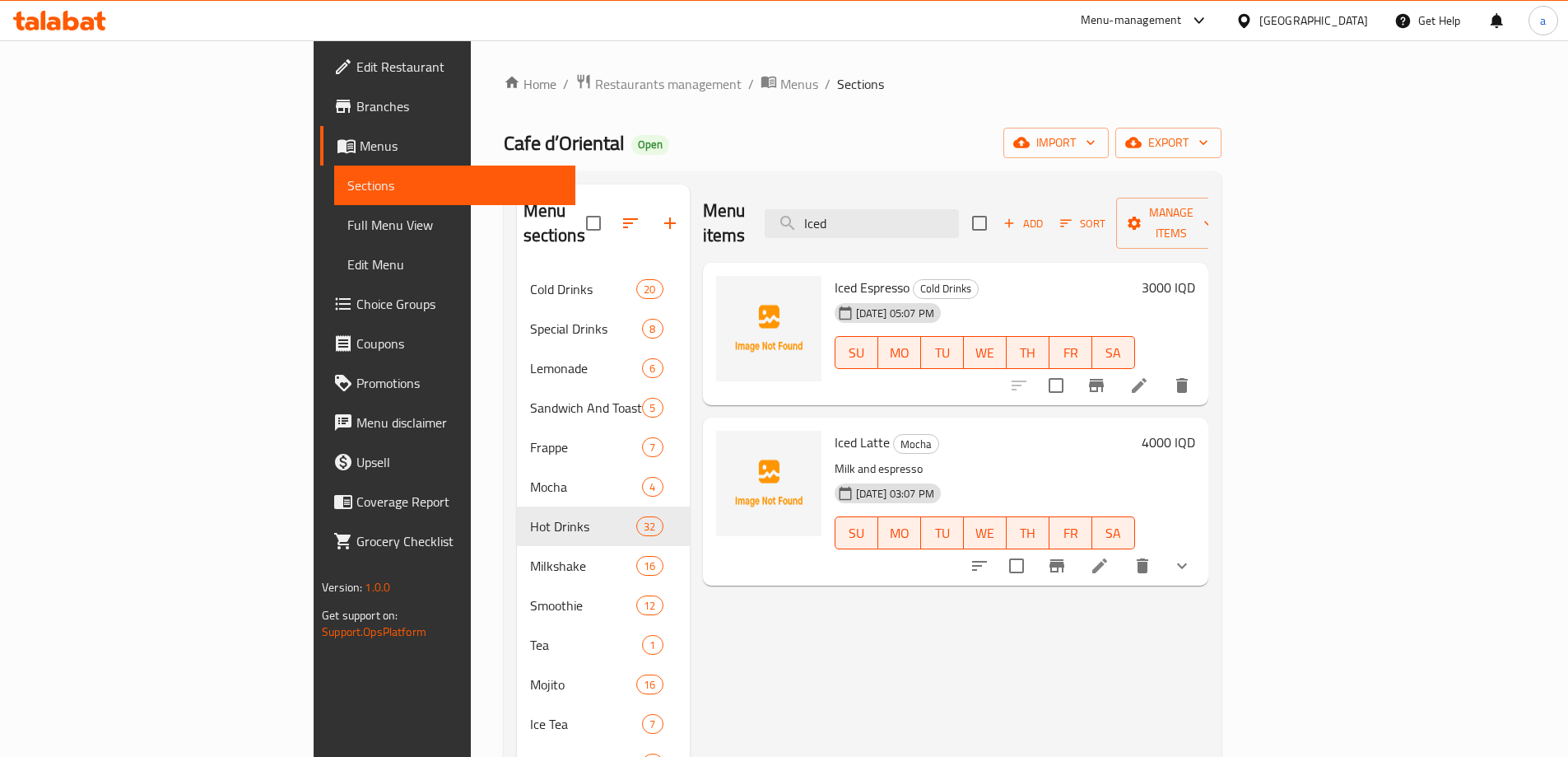
click at [347, 224] on span "Full Menu View" at bounding box center [454, 224] width 215 height 20
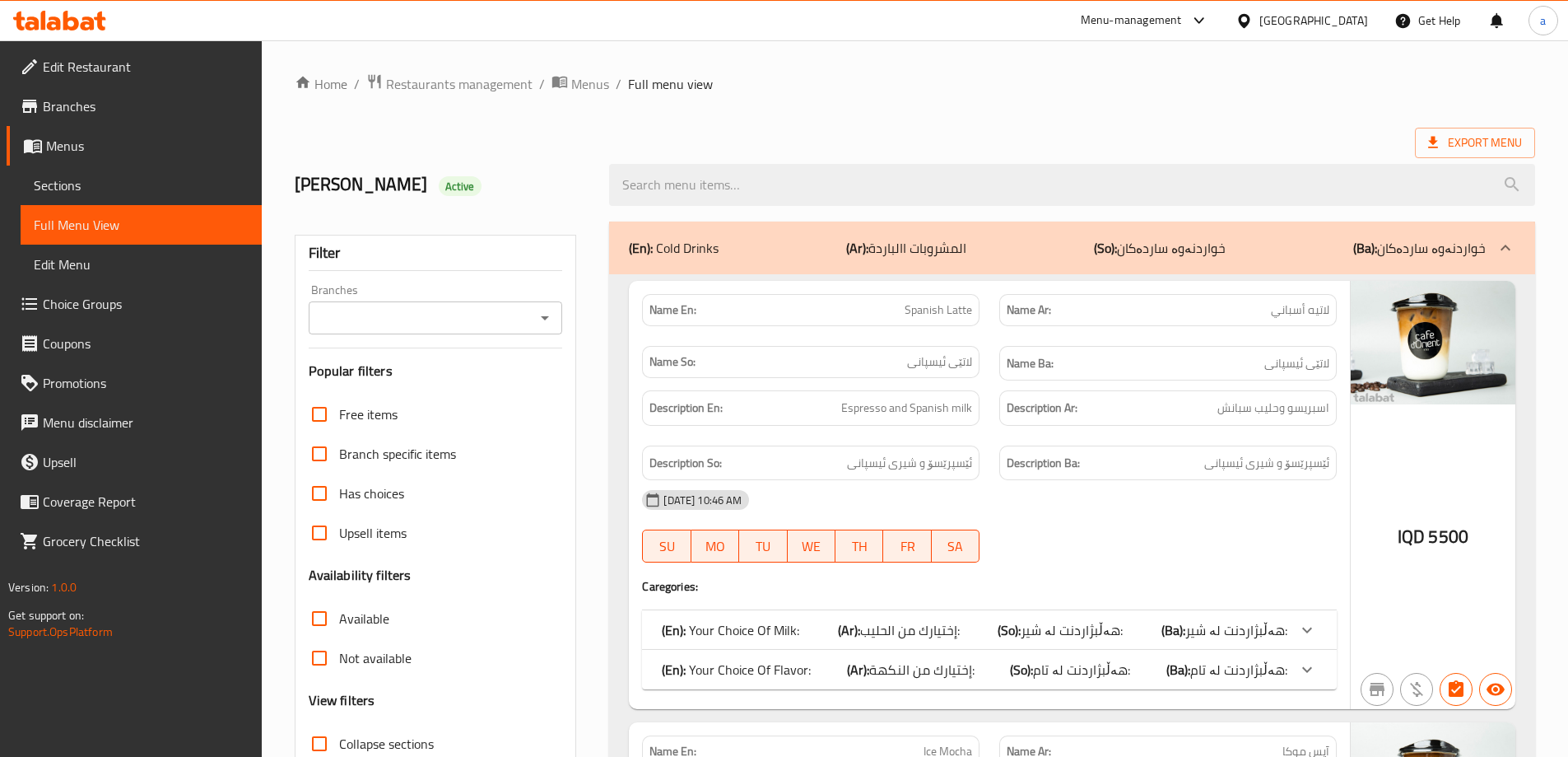
click at [549, 314] on icon "Open" at bounding box center [545, 318] width 20 height 20
click at [536, 183] on h2 "Mohammed Sabir Active" at bounding box center [443, 184] width 296 height 25
click at [542, 316] on icon "Open" at bounding box center [544, 318] width 8 height 4
click at [530, 195] on h2 "Mohammed Sabir Active" at bounding box center [443, 184] width 296 height 25
click at [550, 322] on icon "Open" at bounding box center [545, 318] width 20 height 20
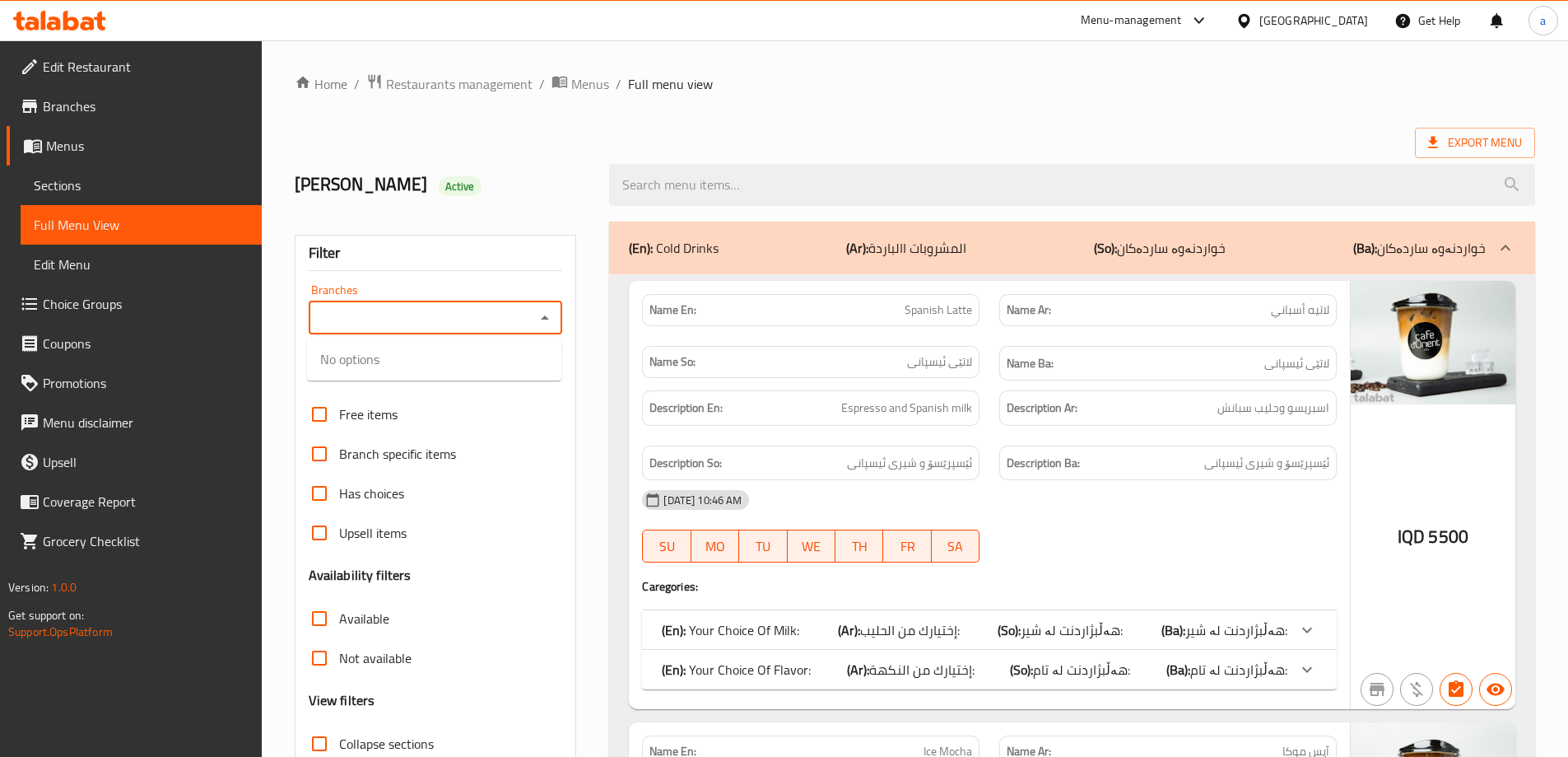
click at [529, 172] on h2 "Mohammed Sabir Active" at bounding box center [443, 184] width 296 height 25
click at [543, 320] on icon "Open" at bounding box center [545, 318] width 20 height 20
click at [540, 170] on div "Mohammed Sabir Active" at bounding box center [443, 184] width 315 height 73
click at [543, 319] on icon "Open" at bounding box center [545, 318] width 20 height 20
click at [534, 167] on div "Mohammed Sabir Active" at bounding box center [443, 184] width 315 height 73
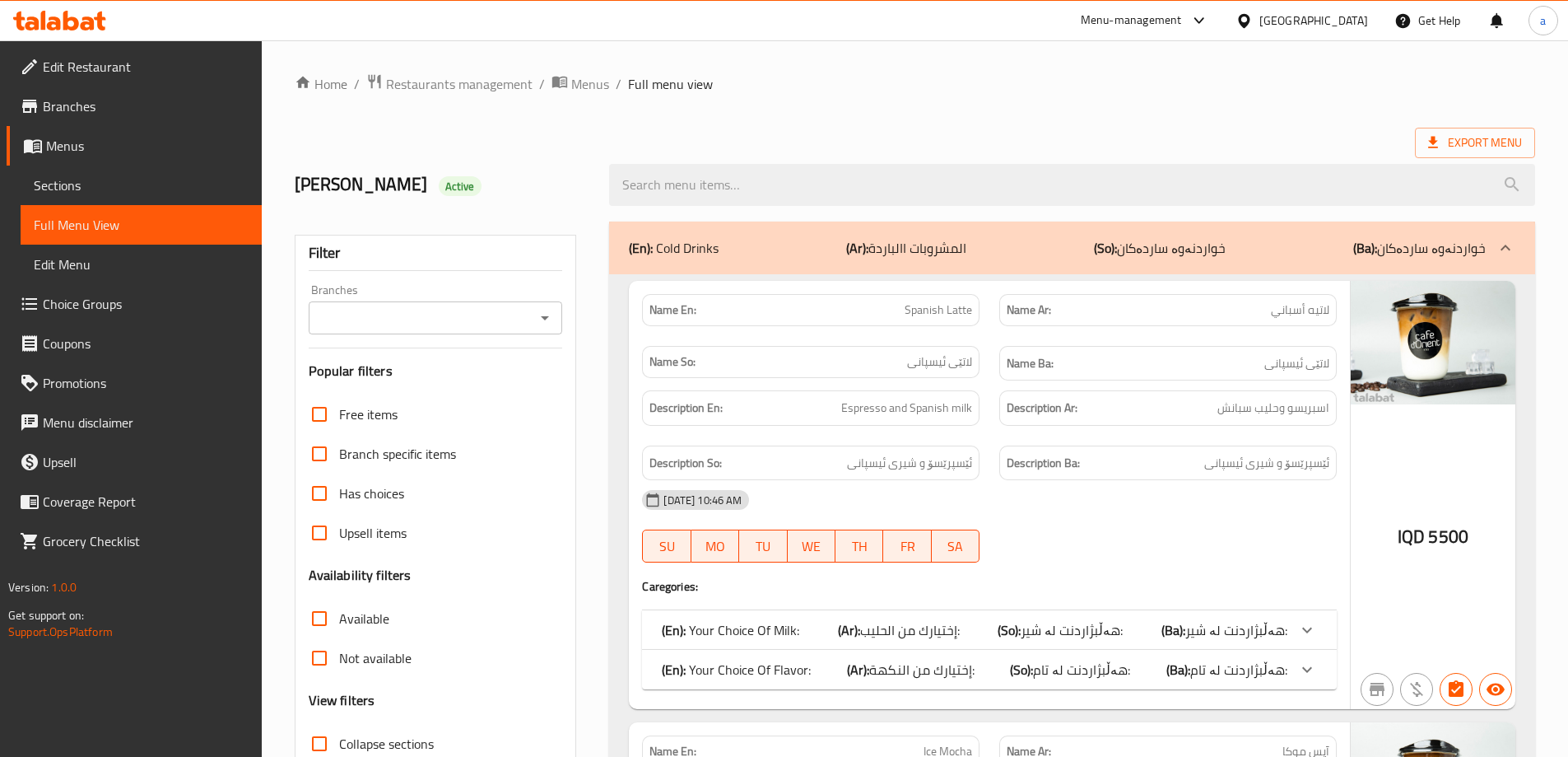
click at [544, 317] on icon "Open" at bounding box center [544, 318] width 8 height 4
click at [540, 171] on div "Mohammed Sabir Active" at bounding box center [443, 184] width 315 height 73
click at [543, 319] on icon "Open" at bounding box center [545, 318] width 20 height 20
click at [536, 150] on div "Mohammed Sabir Active" at bounding box center [443, 184] width 315 height 73
click at [548, 306] on button "Open" at bounding box center [545, 318] width 23 height 23
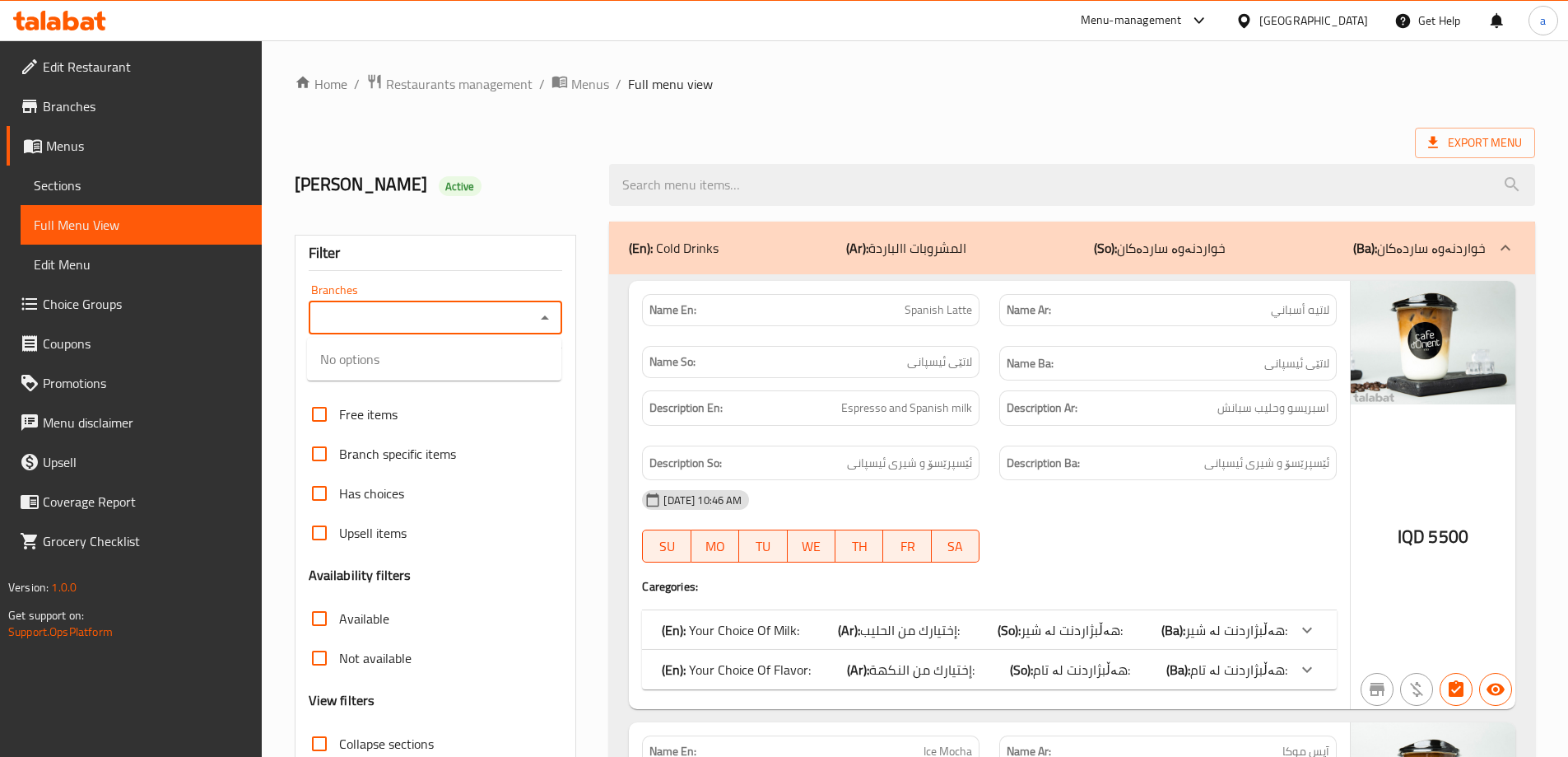
click at [547, 151] on div "Mohammed Sabir Active" at bounding box center [443, 184] width 315 height 73
click at [540, 314] on icon "Open" at bounding box center [545, 318] width 20 height 20
click at [544, 196] on h2 "Mohammed Sabir Active" at bounding box center [443, 184] width 296 height 25
click at [540, 313] on icon "Open" at bounding box center [545, 318] width 20 height 20
click at [411, 387] on span "Cafe d’Oriental, Al dawoodi" at bounding box center [394, 388] width 148 height 20
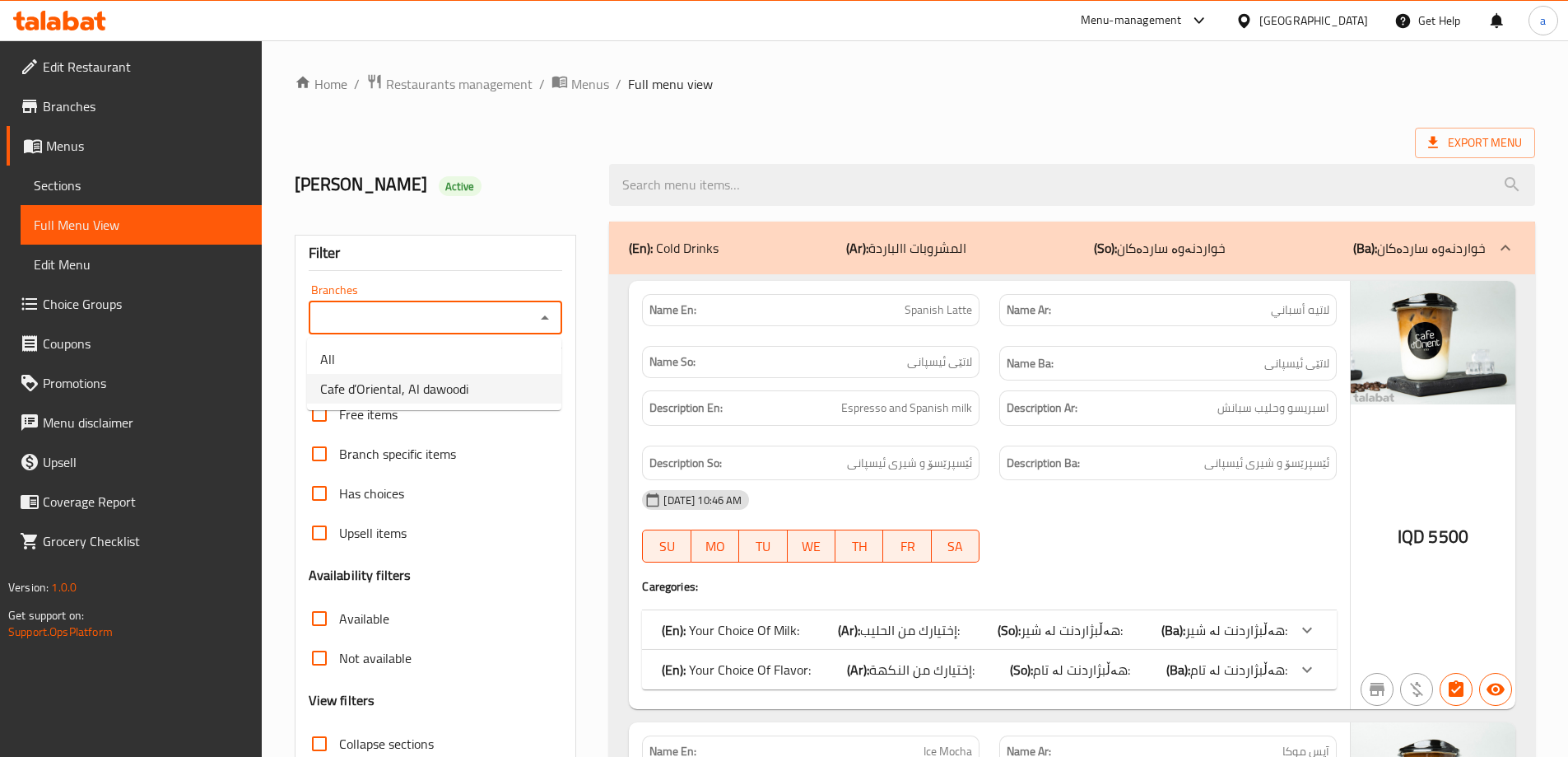
type input "Cafe d’Oriental, Al dawoodi"
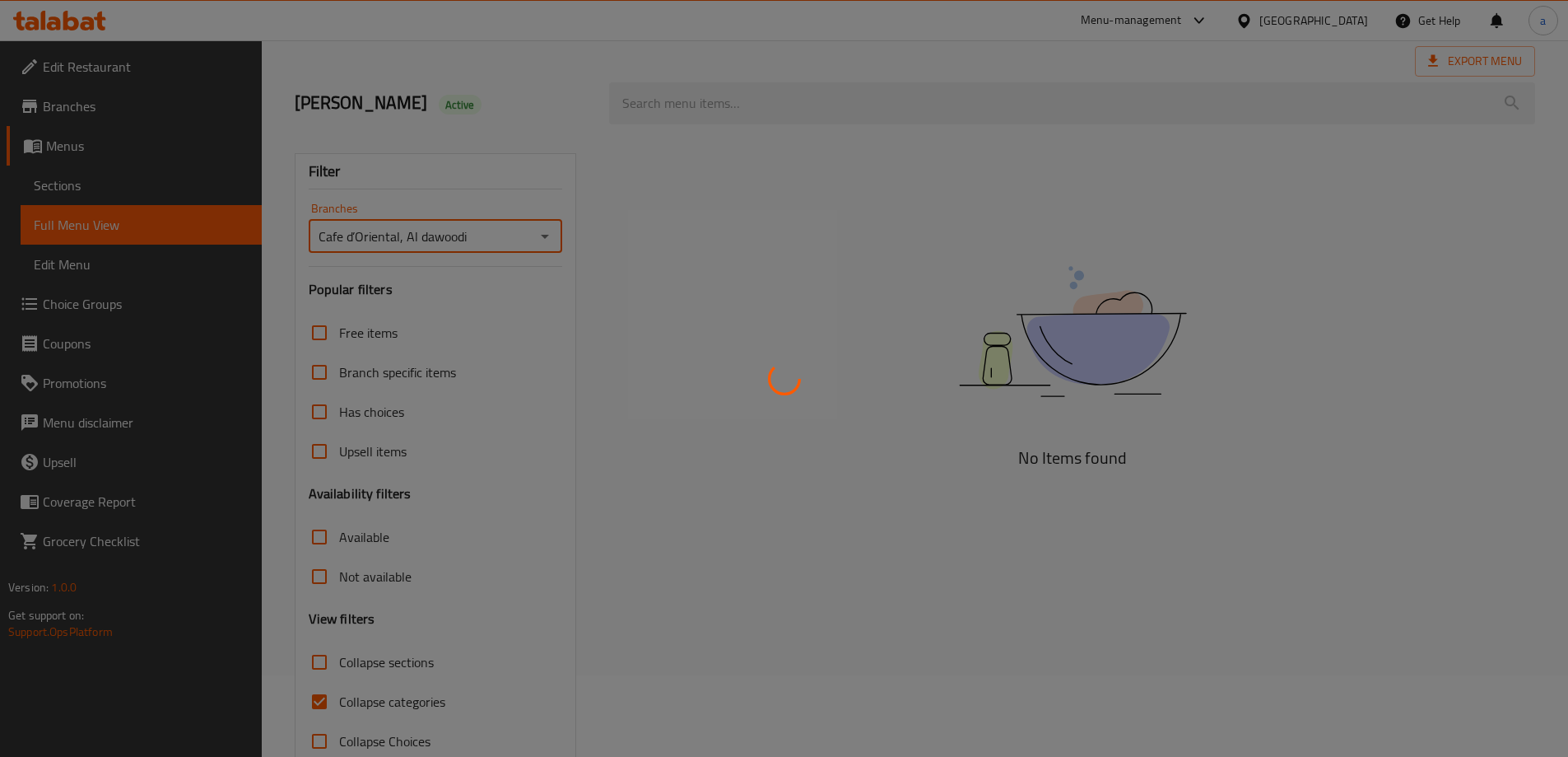
scroll to position [119, 0]
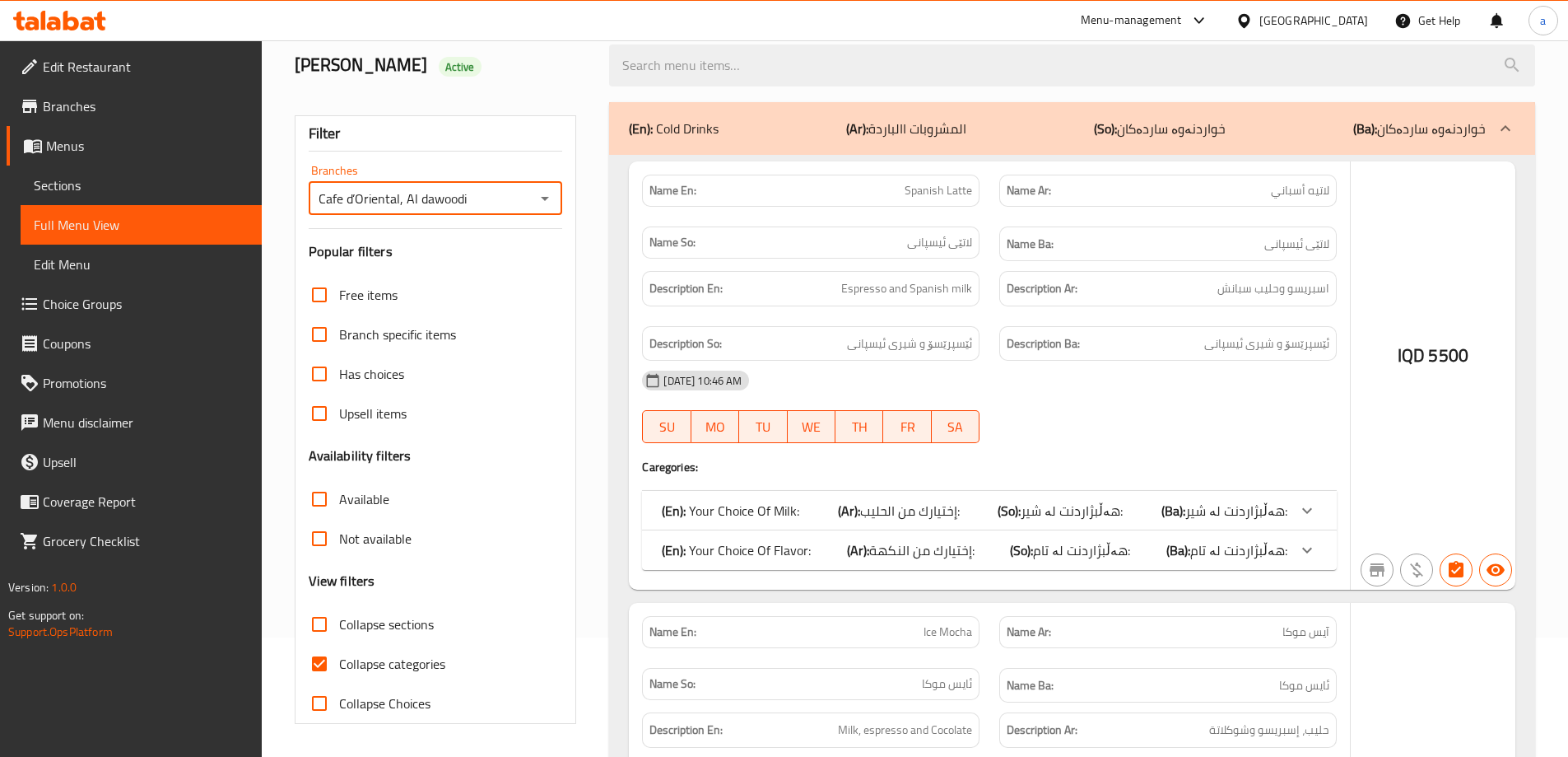
click at [313, 668] on input "Collapse categories" at bounding box center [320, 663] width 39 height 39
checkbox input "false"
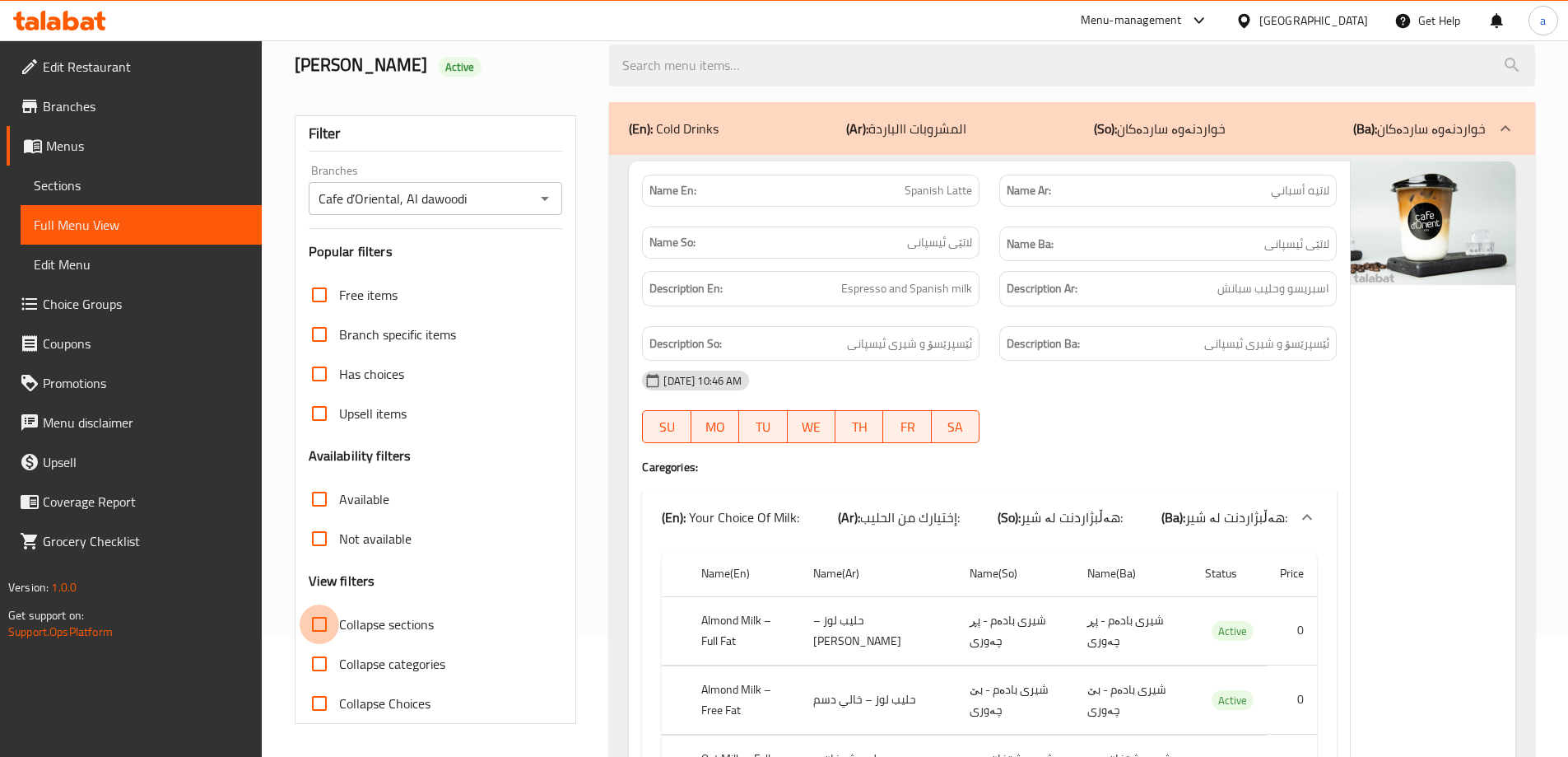
click at [314, 623] on input "Collapse sections" at bounding box center [320, 624] width 39 height 39
checkbox input "true"
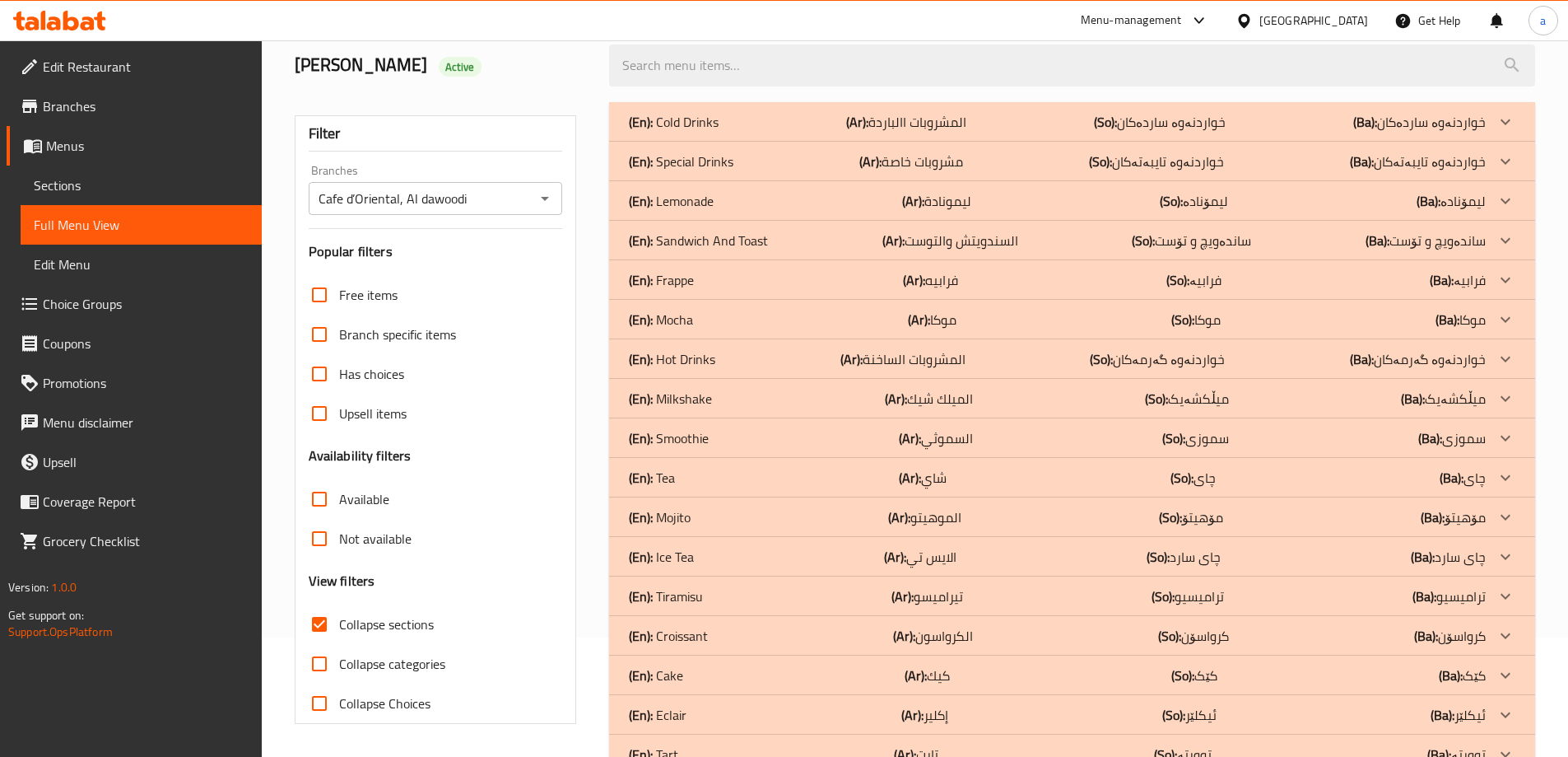
click at [693, 132] on p "(En): Hot Drinks" at bounding box center [673, 122] width 90 height 20
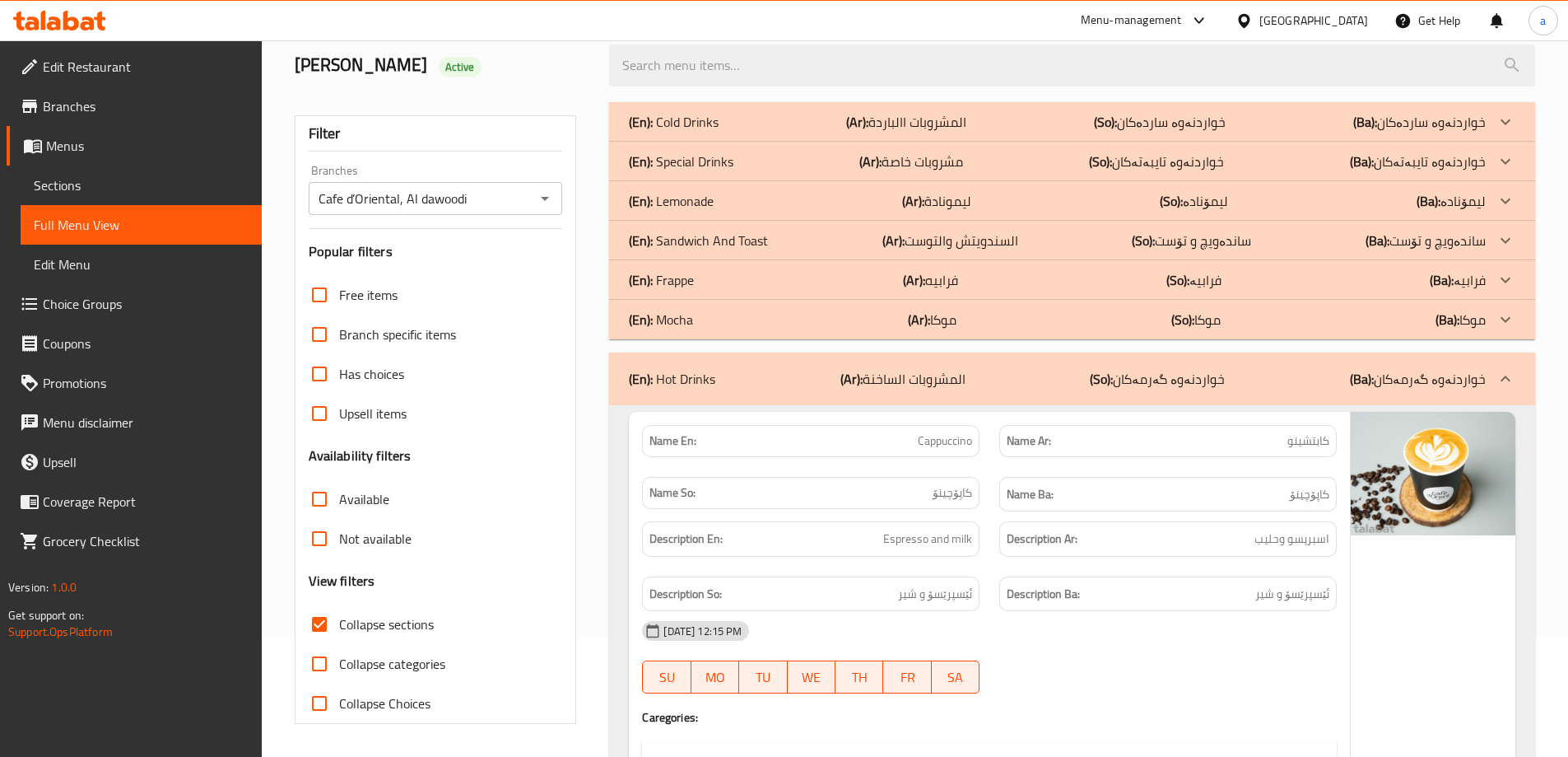
click at [675, 118] on p "(En): Cold Drinks" at bounding box center [673, 122] width 90 height 20
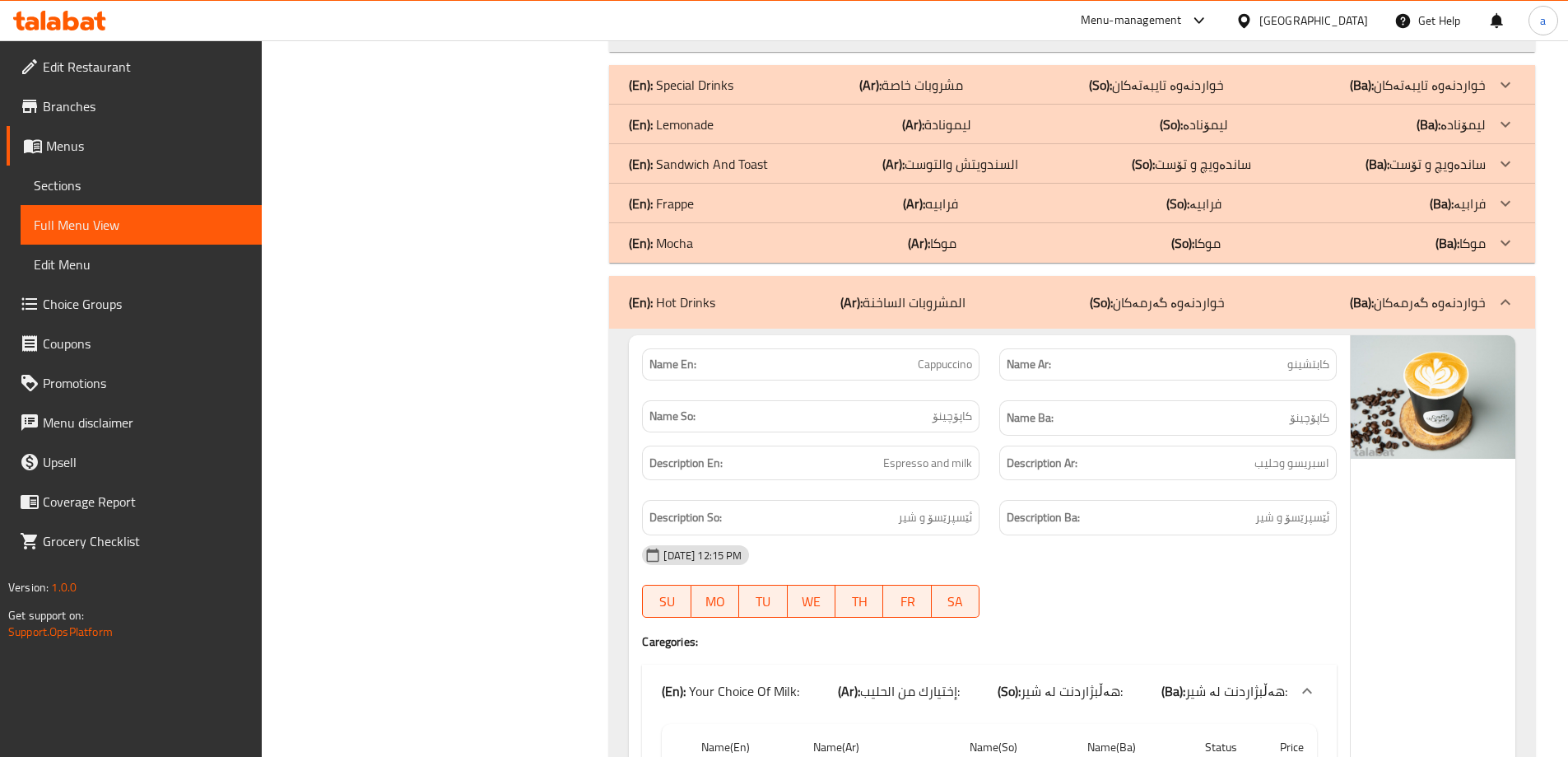
scroll to position [17273, 0]
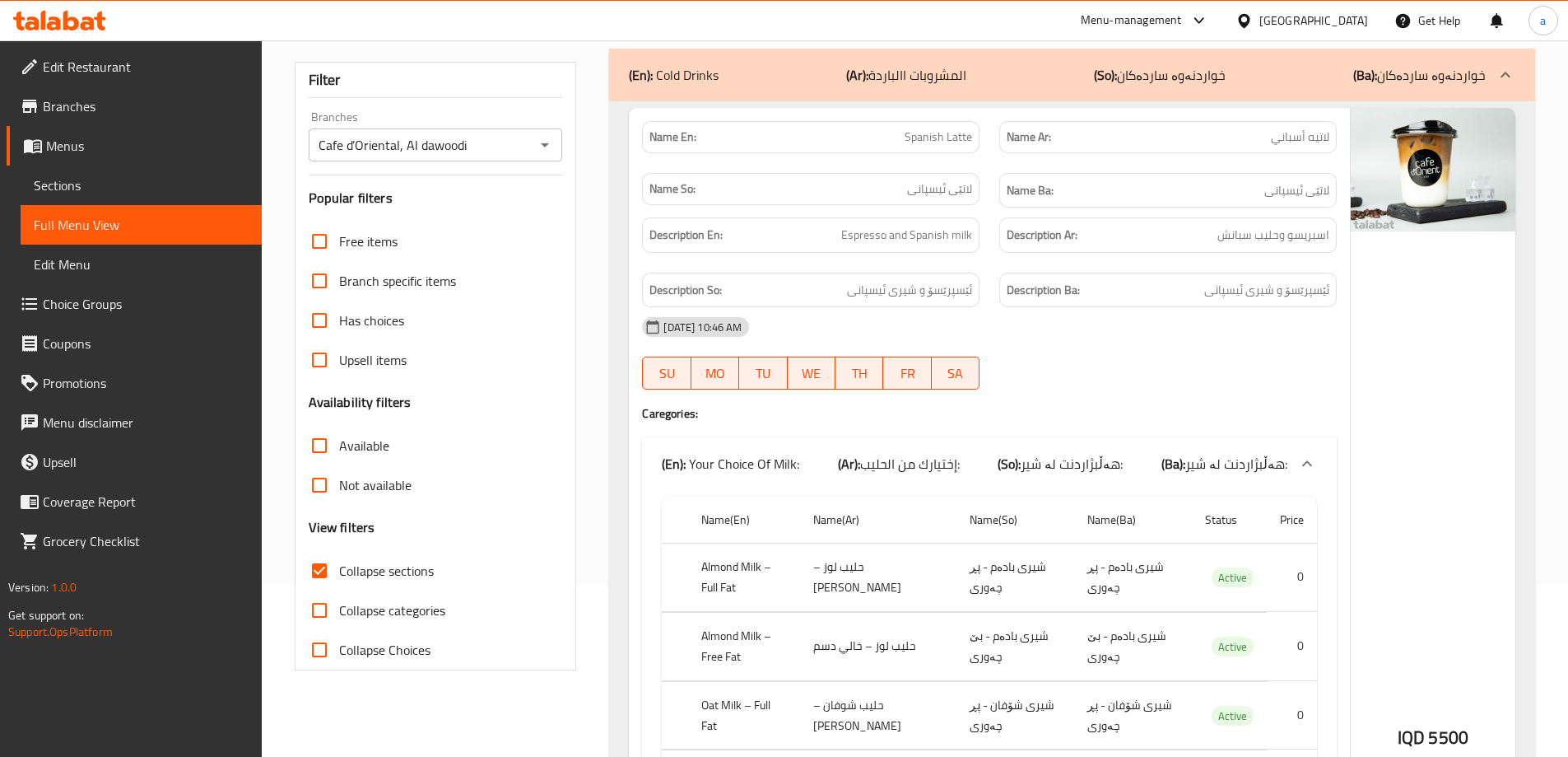
scroll to position [0, 0]
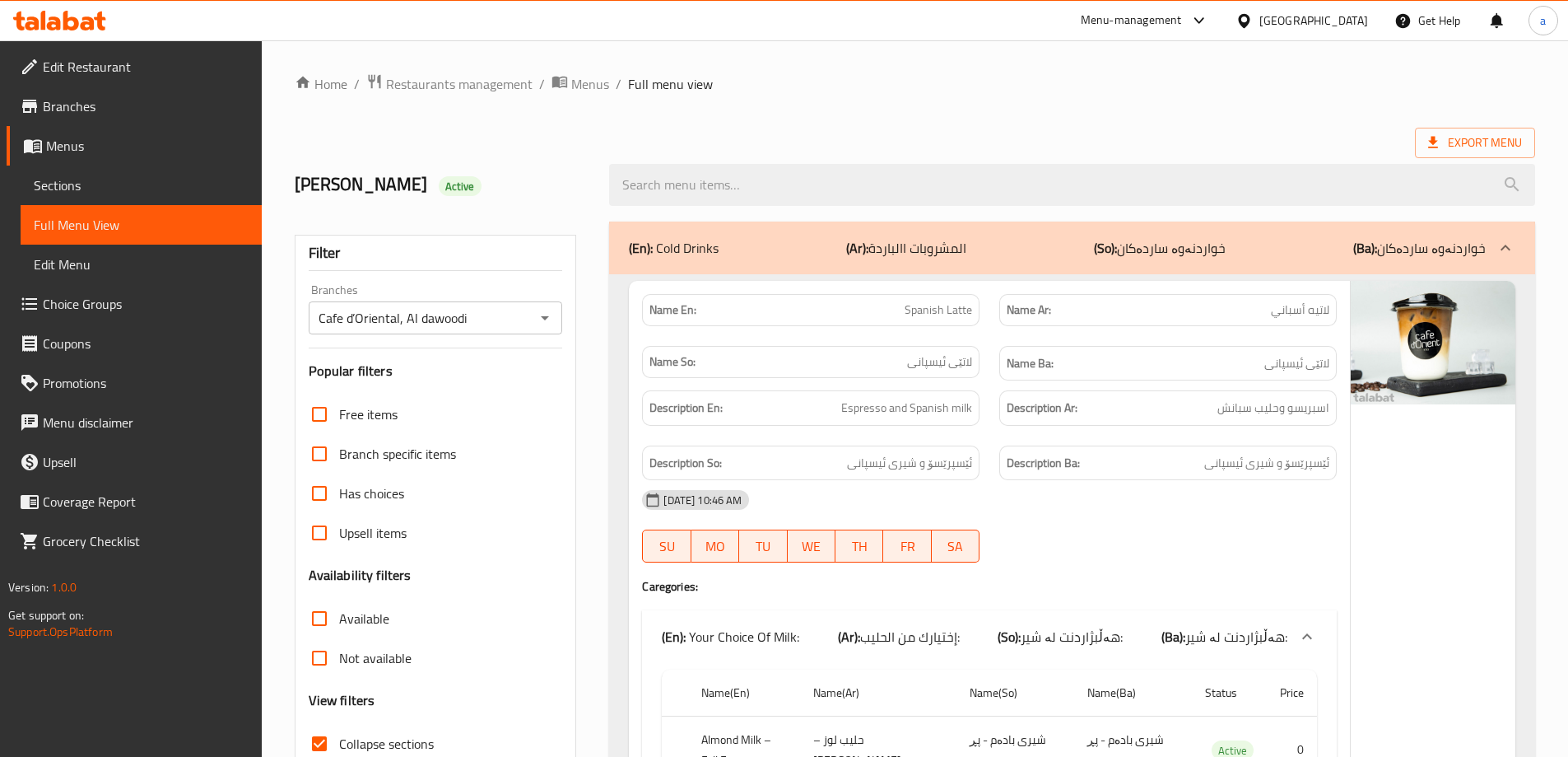
drag, startPoint x: 946, startPoint y: 395, endPoint x: 948, endPoint y: 155, distance: 240.0
drag, startPoint x: 1288, startPoint y: 302, endPoint x: 1249, endPoint y: 50, distance: 255.0
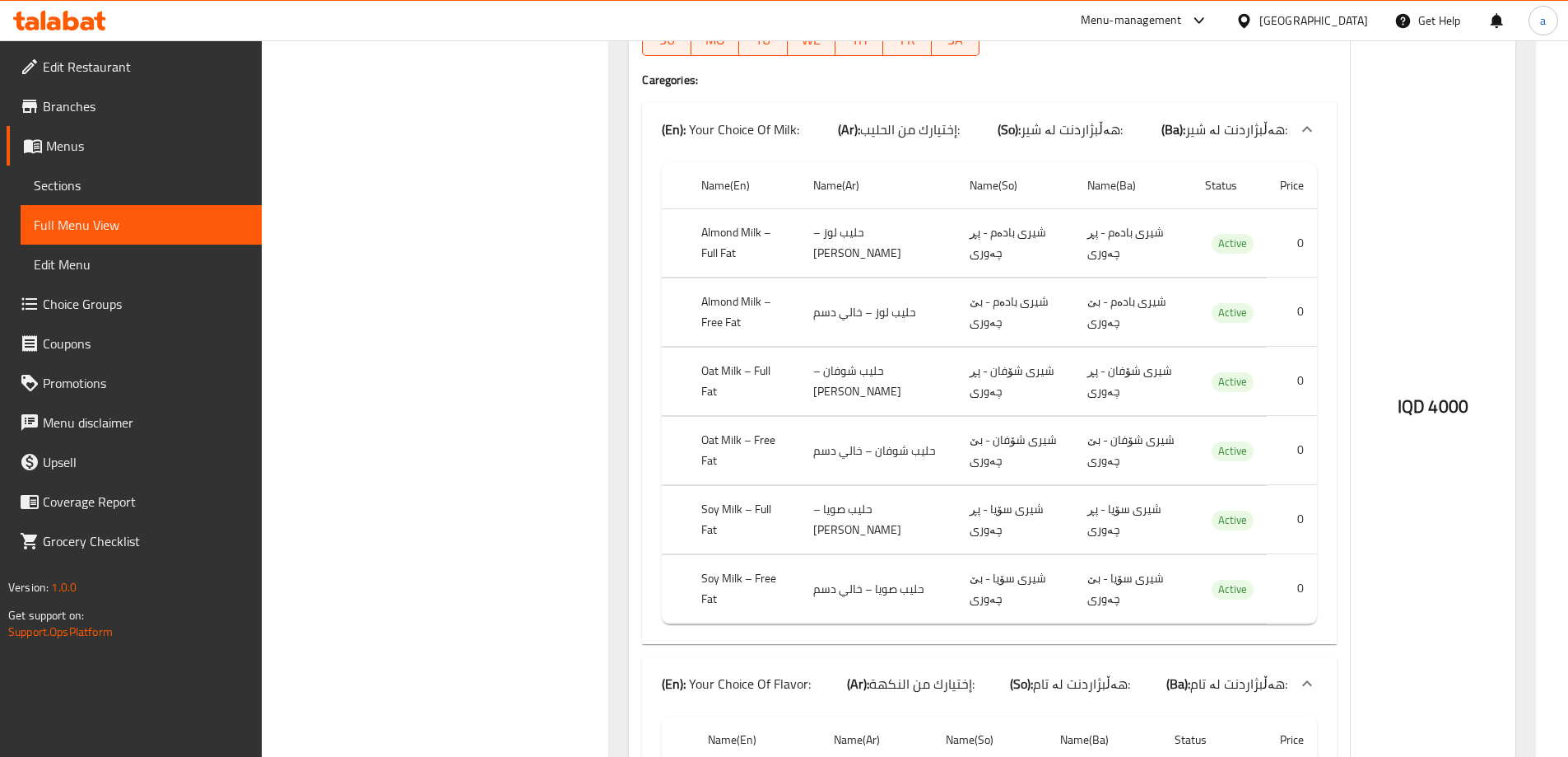
scroll to position [22232, 0]
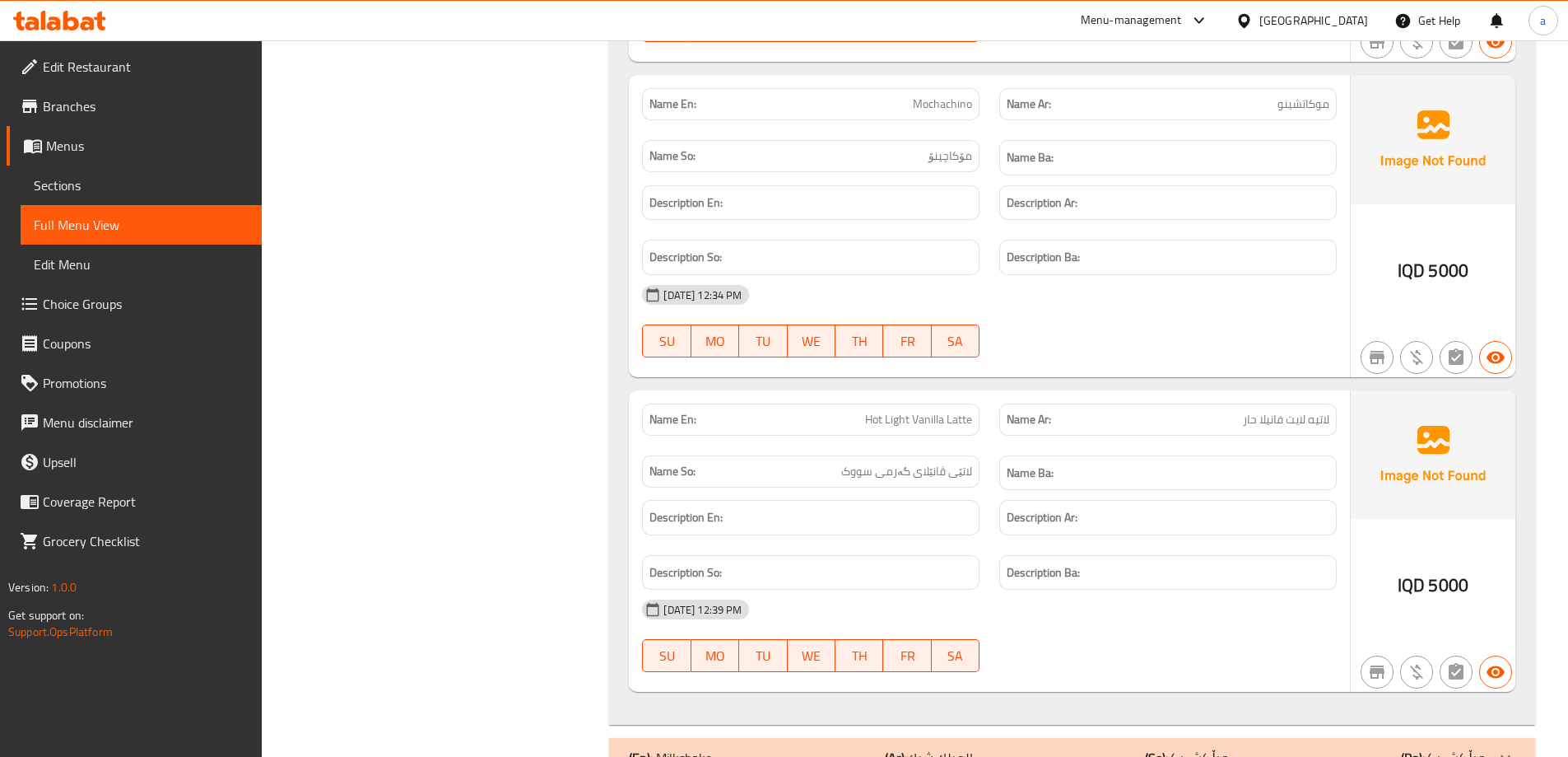
drag, startPoint x: 481, startPoint y: 240, endPoint x: 492, endPoint y: 628, distance: 388.2
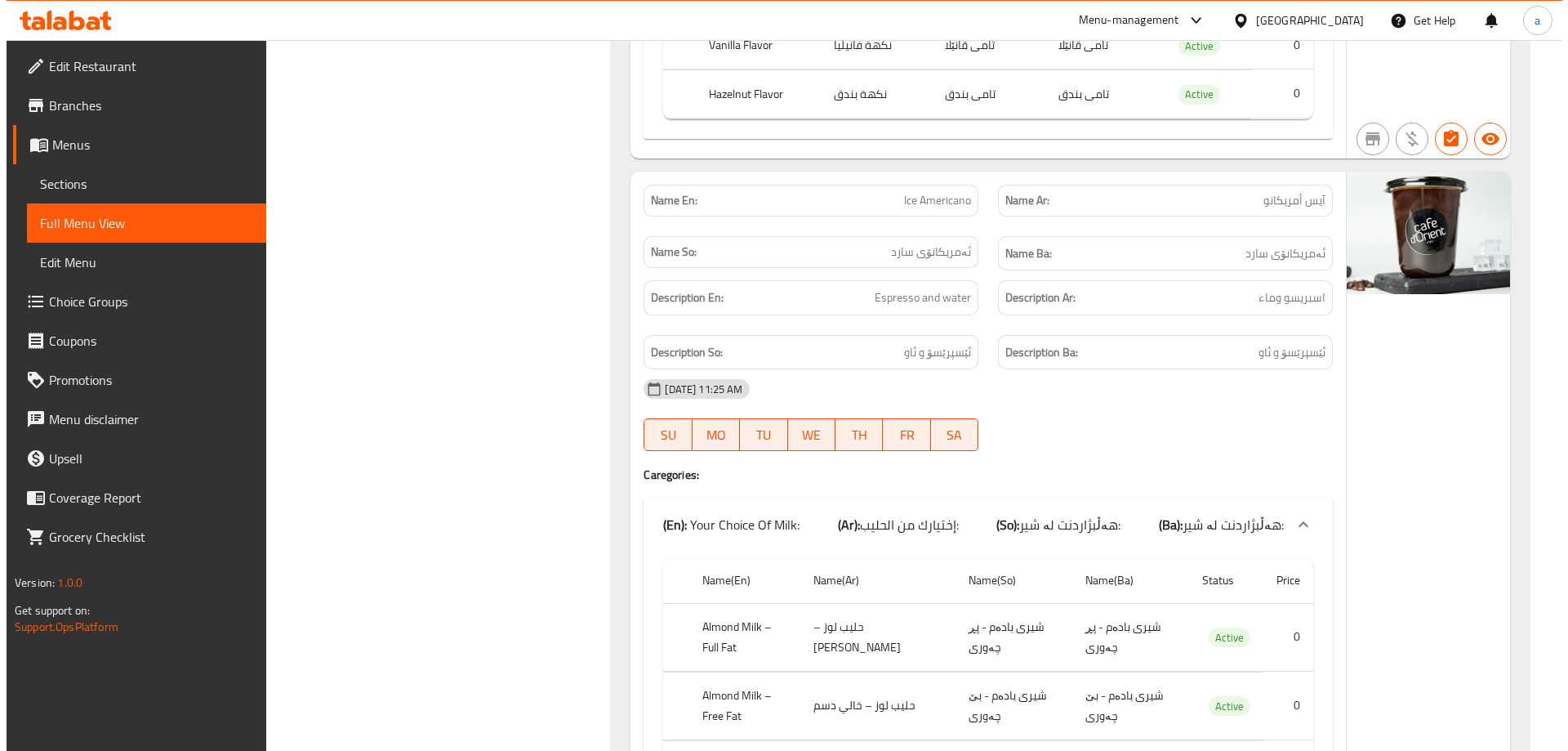
scroll to position [0, 0]
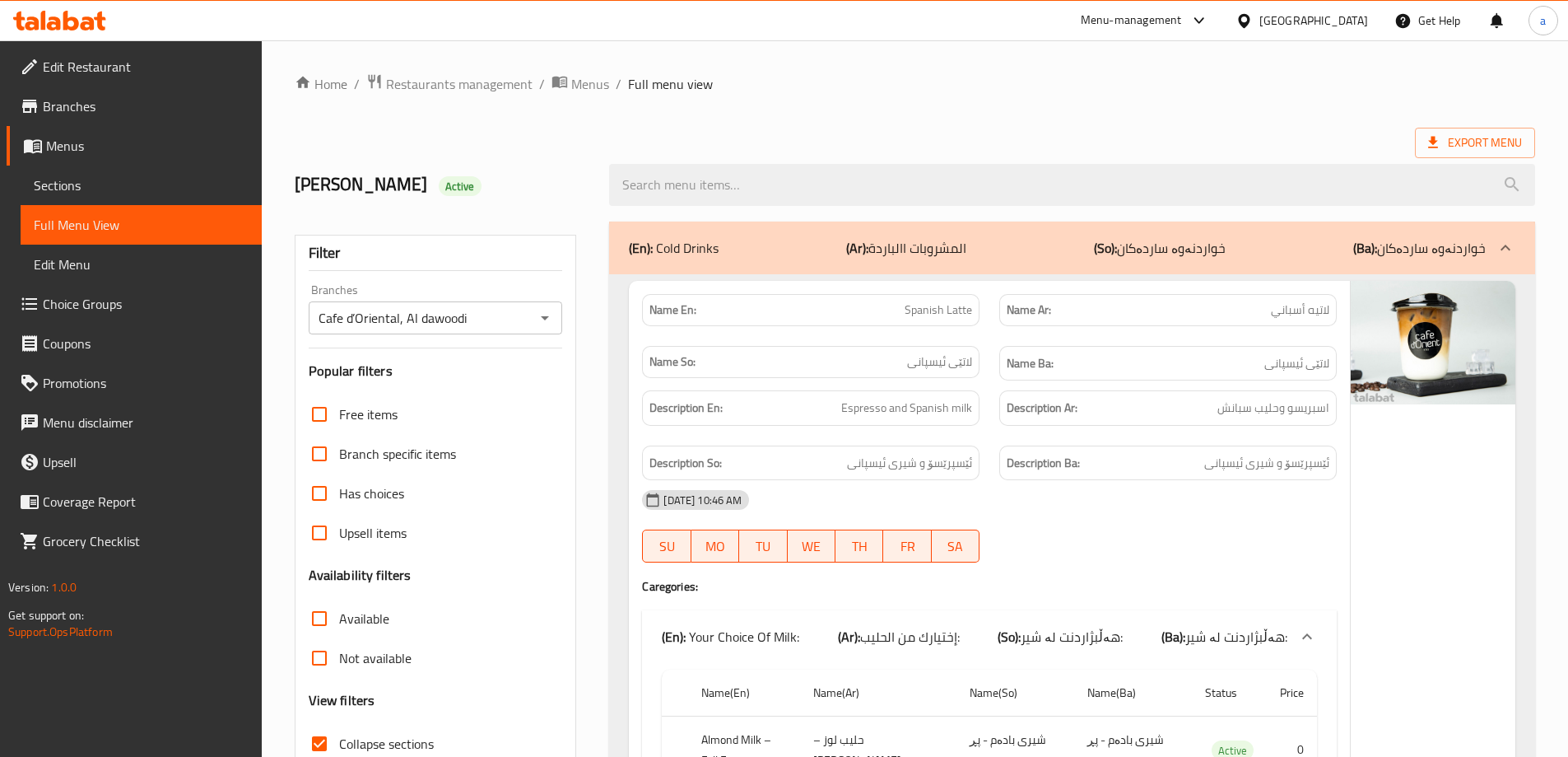
drag, startPoint x: 476, startPoint y: 450, endPoint x: 523, endPoint y: -70, distance: 522.1
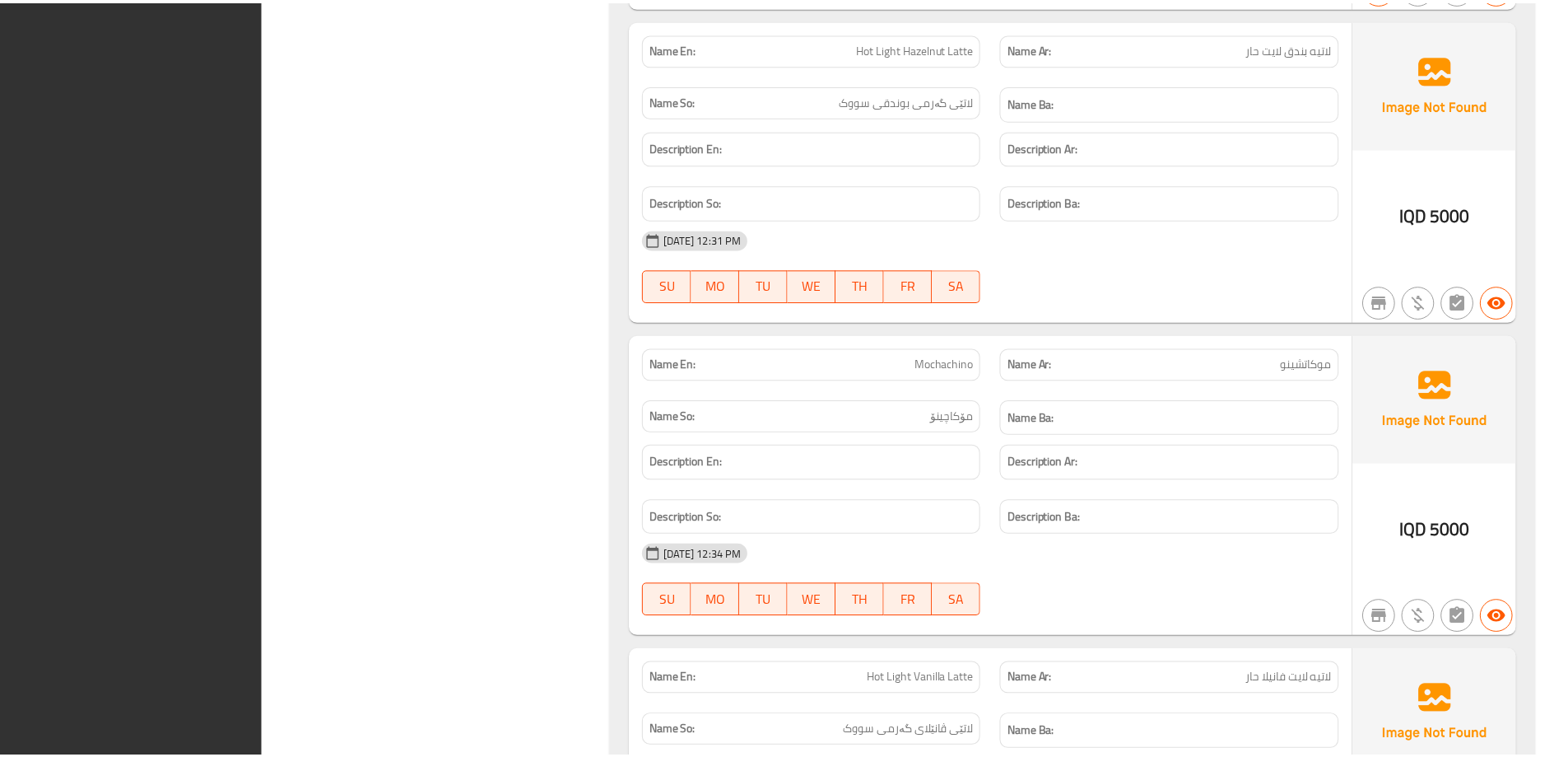
scroll to position [44338, 0]
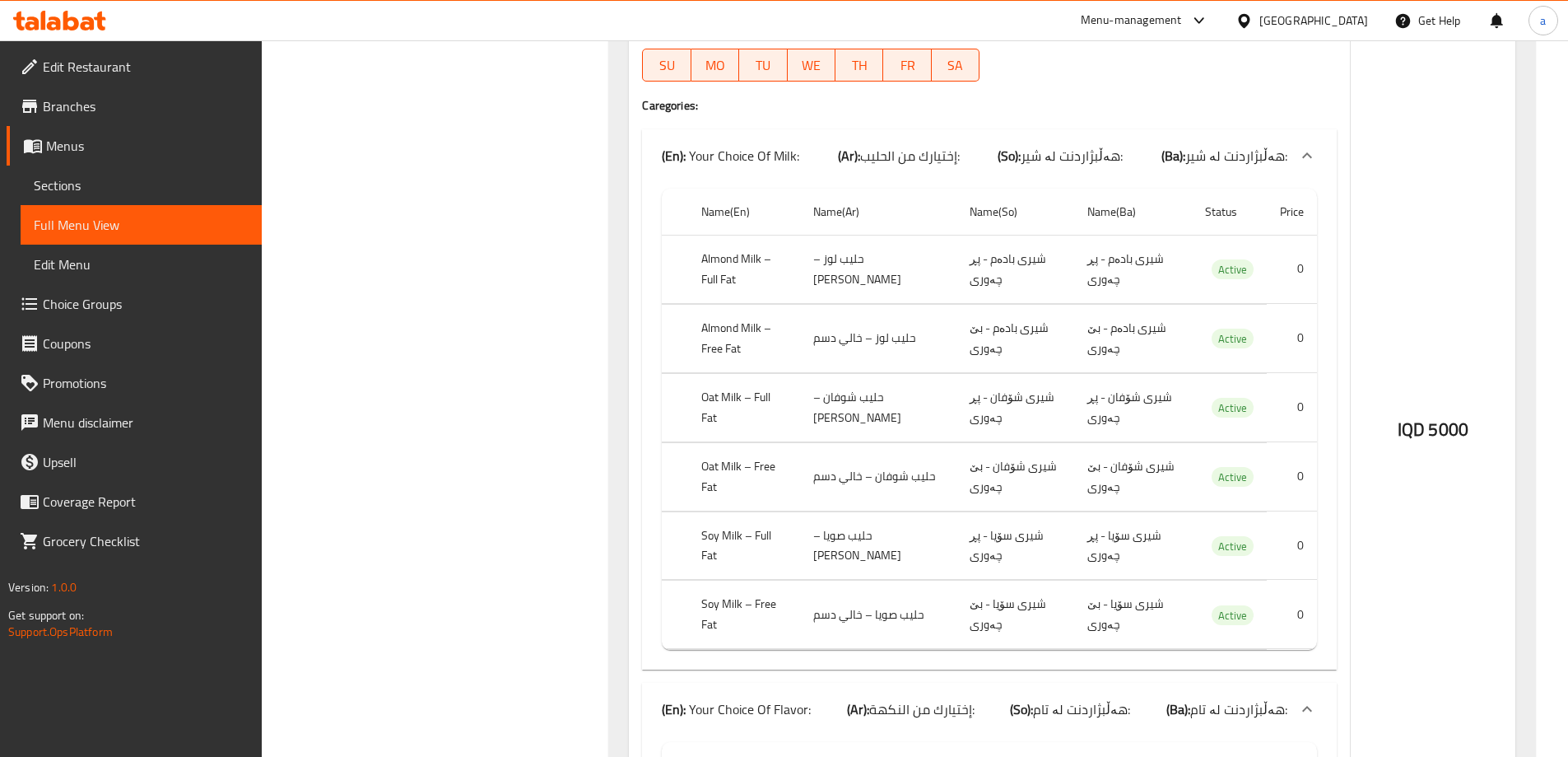
drag, startPoint x: 432, startPoint y: 60, endPoint x: 431, endPoint y: -21, distance: 81.0
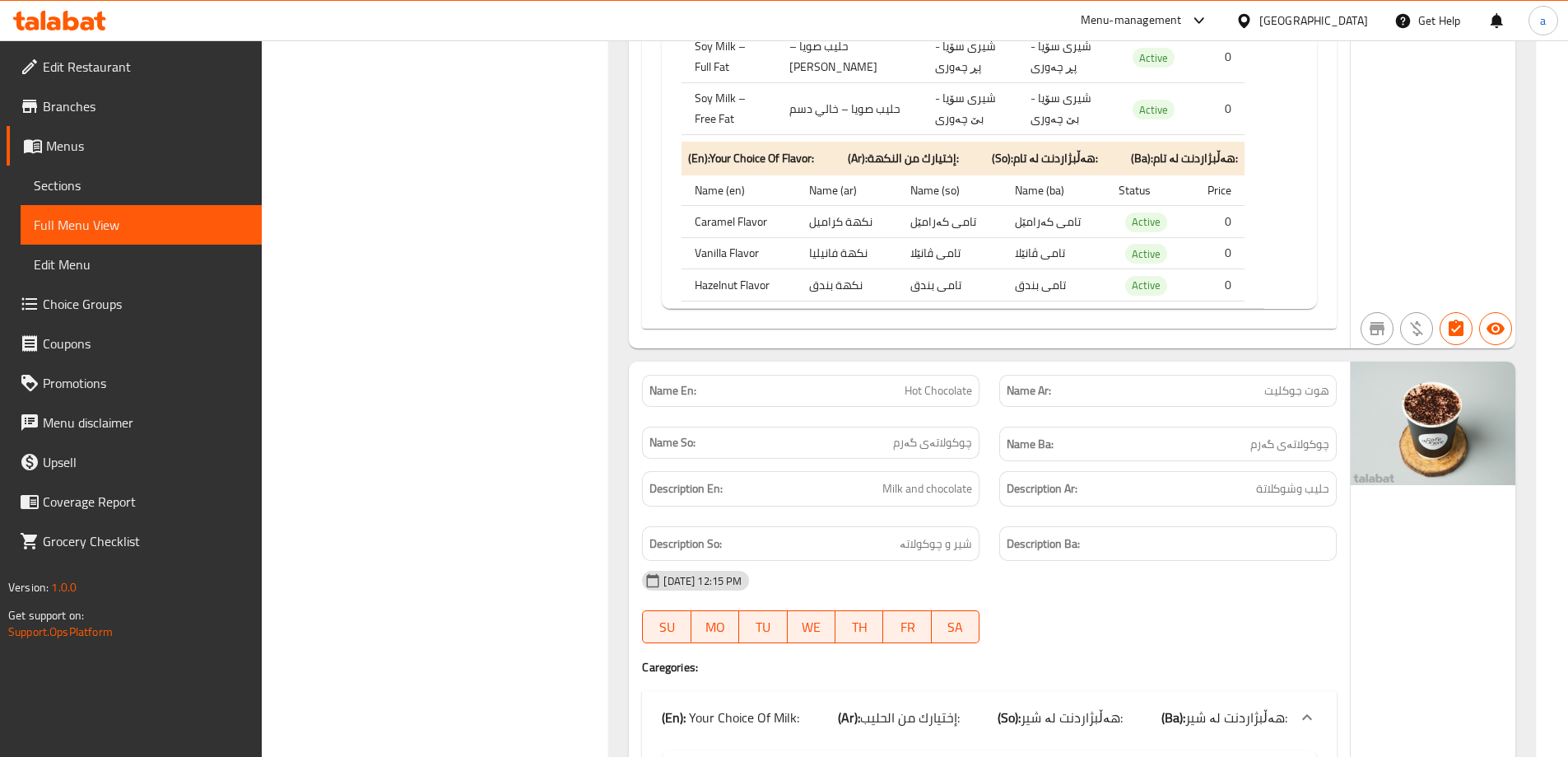
click at [71, 107] on span "Branches" at bounding box center [145, 106] width 206 height 20
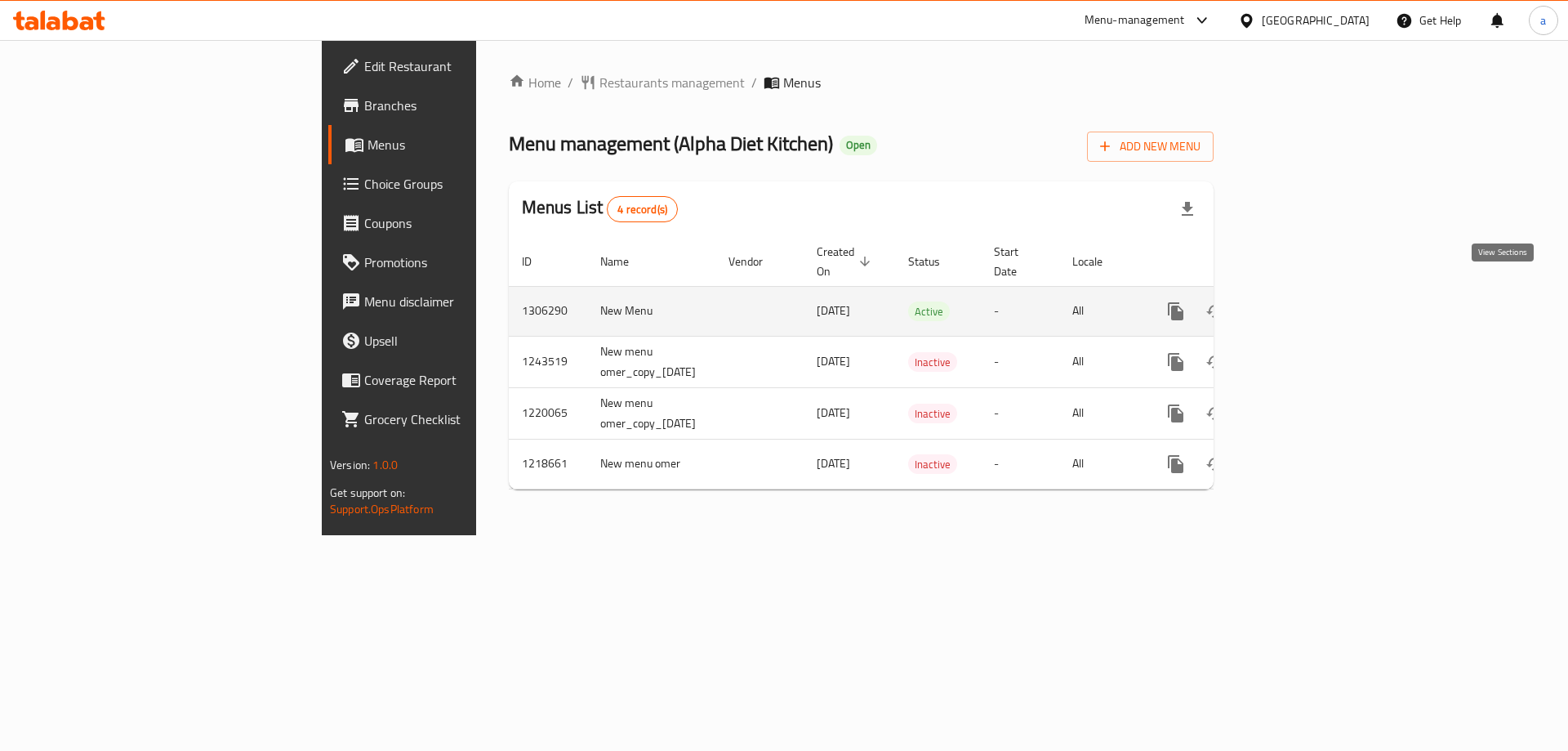
click at [1304, 301] on icon "enhanced table" at bounding box center [1293, 311] width 19 height 19
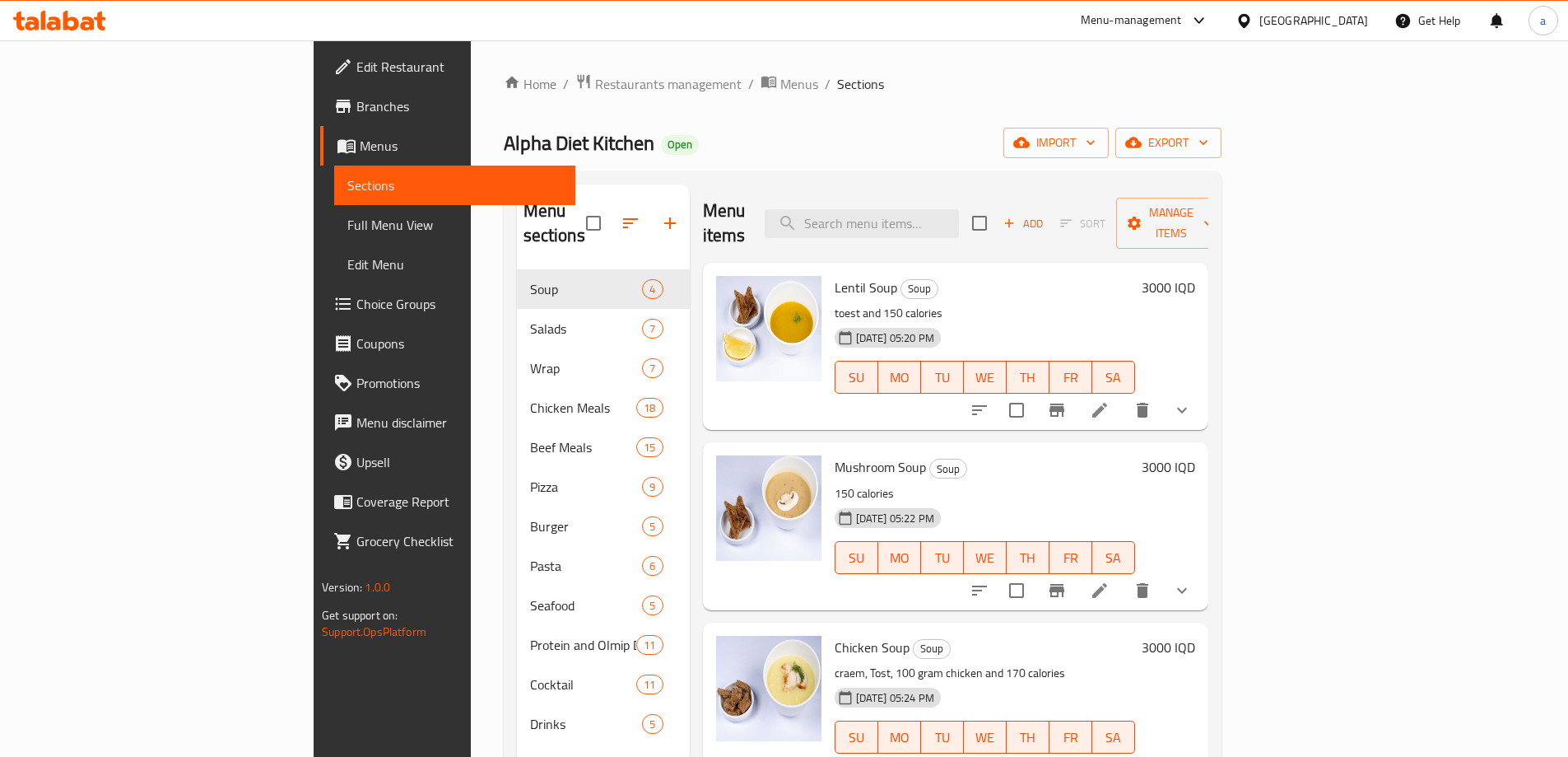
click at [49, 23] on icon at bounding box center [54, 23] width 14 height 14
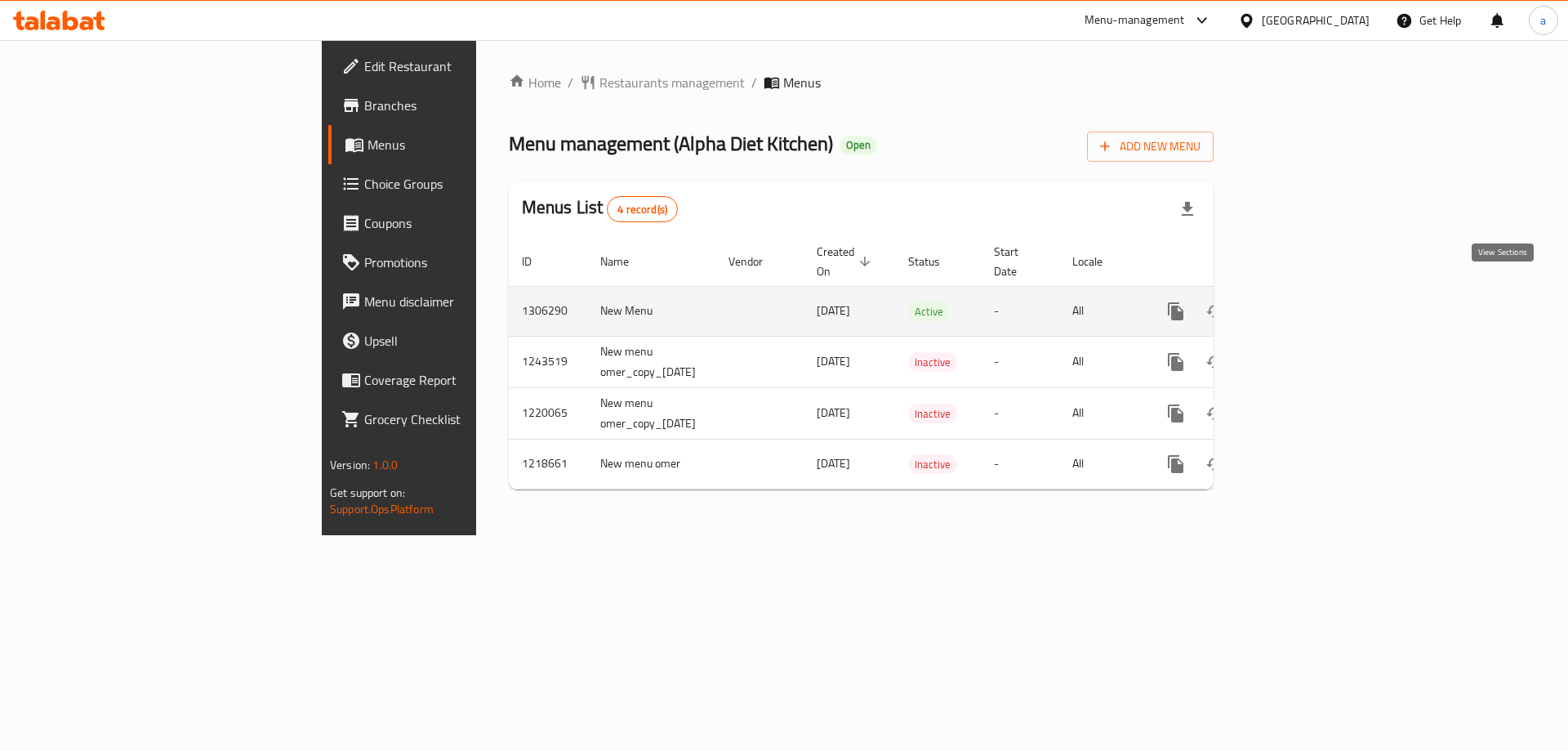
click at [1304, 301] on icon "enhanced table" at bounding box center [1293, 311] width 19 height 19
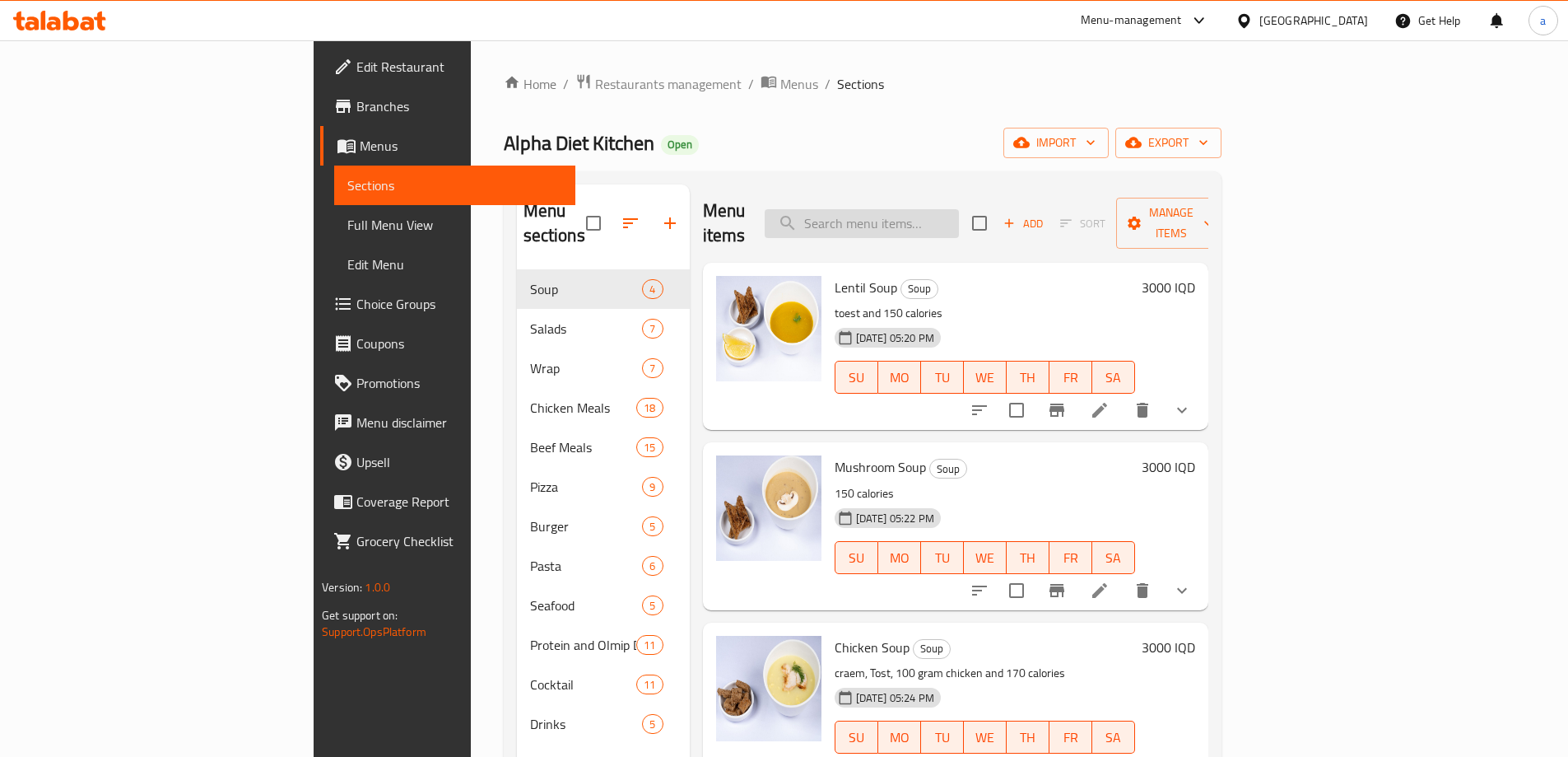
click at [931, 215] on input "search" at bounding box center [862, 224] width 194 height 28
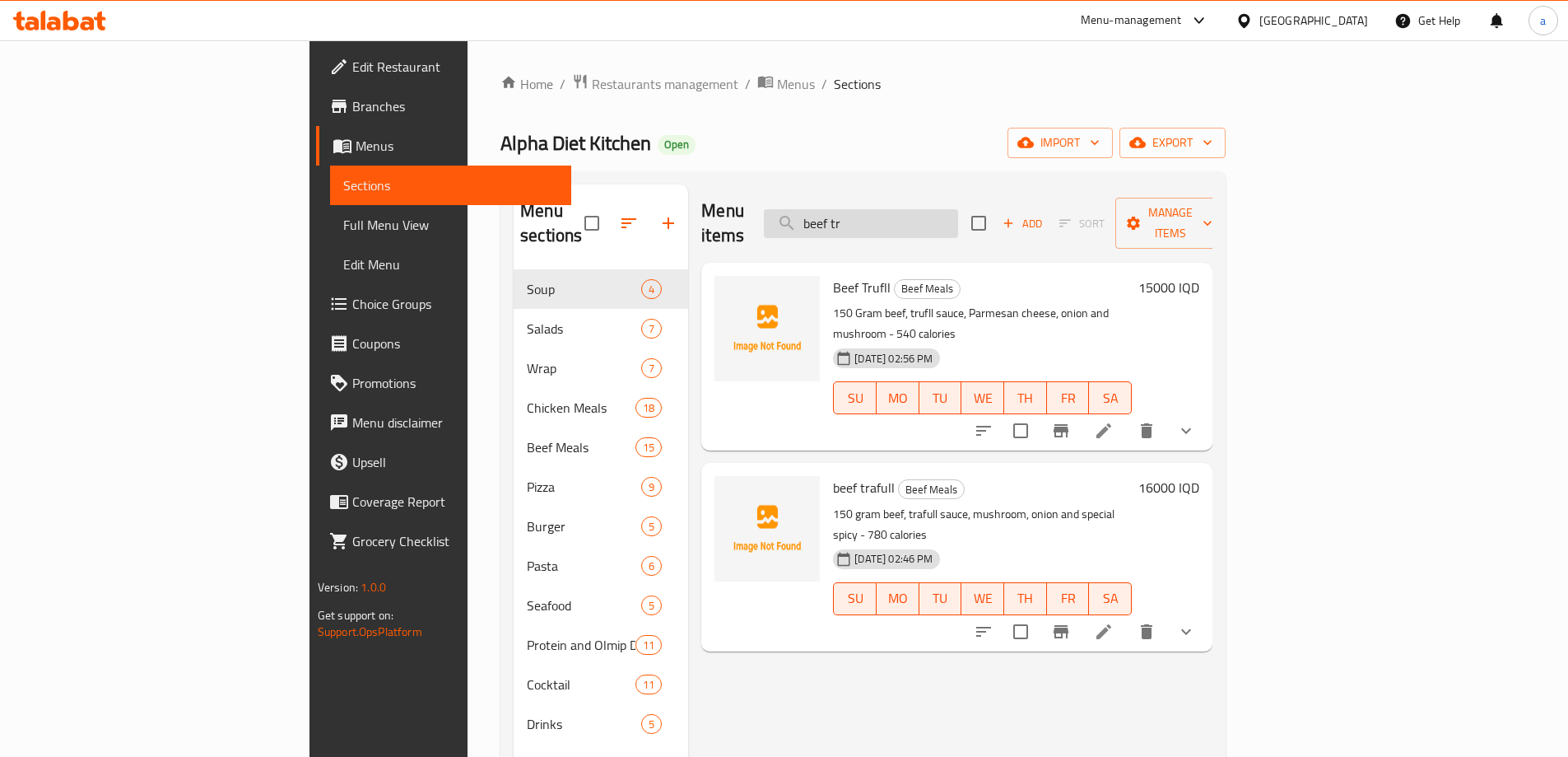
click at [958, 210] on input "beef tr" at bounding box center [861, 224] width 194 height 28
paste input "Meat Balls"
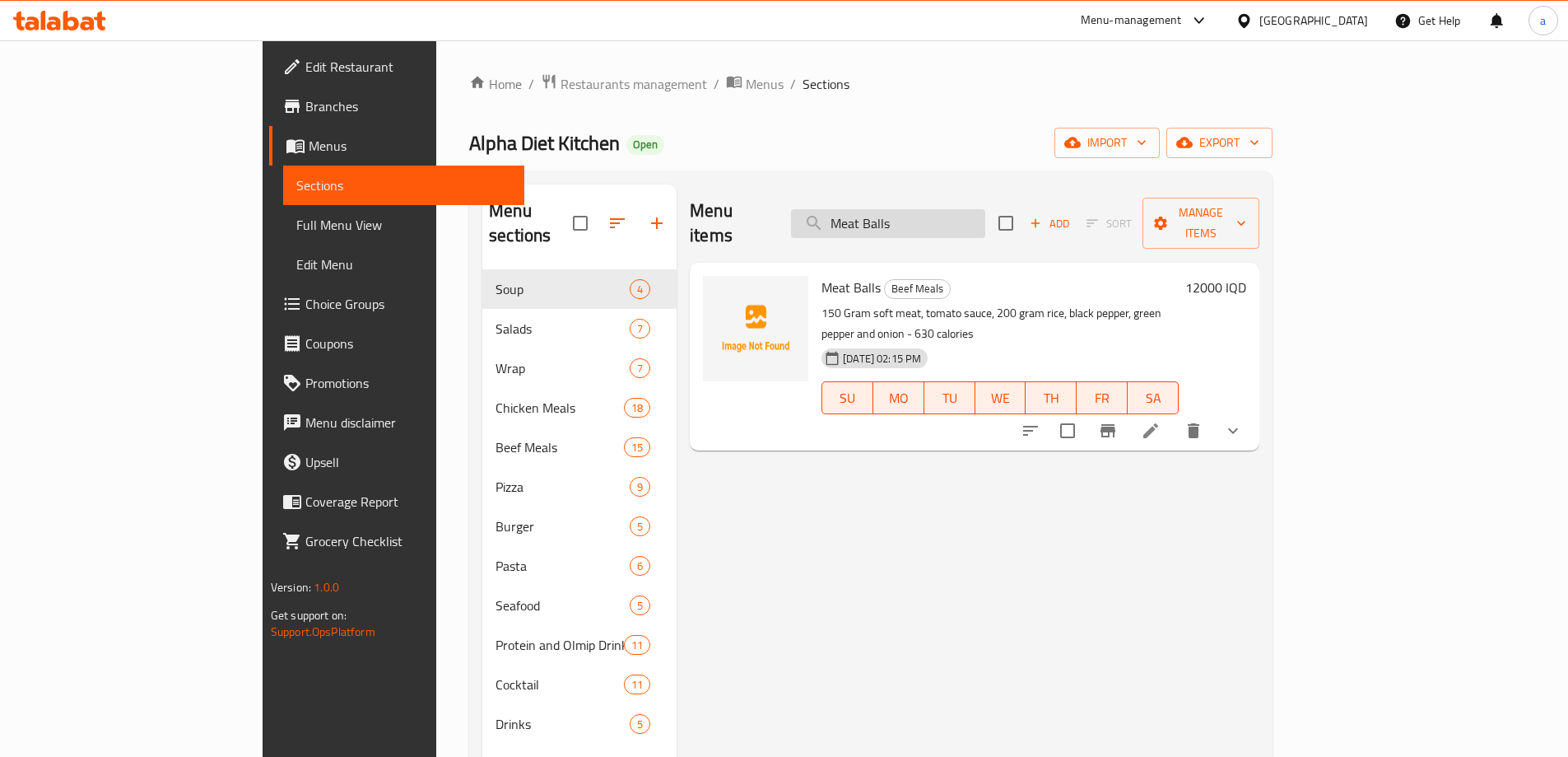
click at [963, 213] on input "Meat Balls" at bounding box center [888, 224] width 194 height 28
paste input "Roalls"
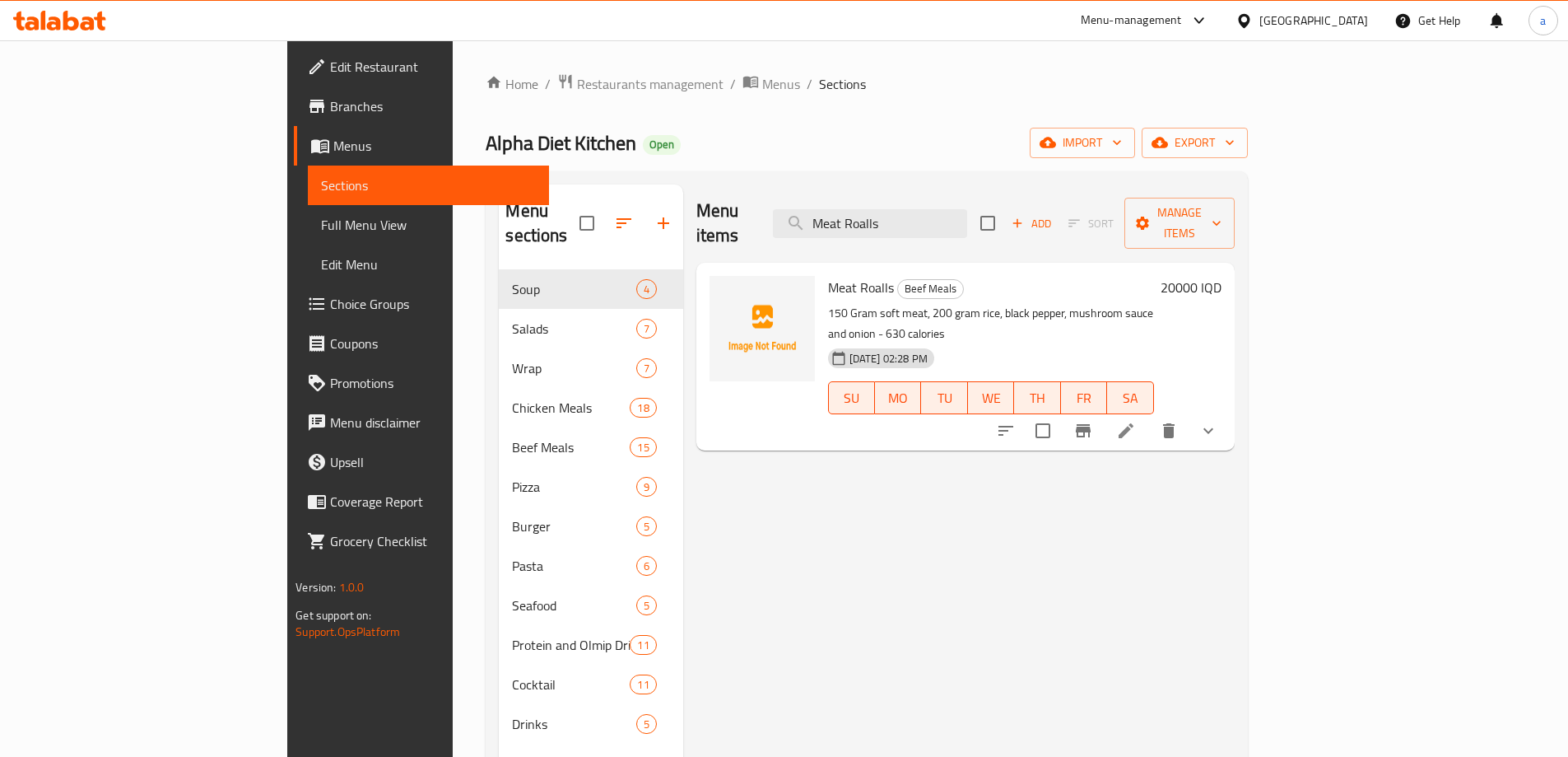
type input "Meat Roalls"
click at [321, 226] on span "Full Menu View" at bounding box center [428, 224] width 215 height 20
click at [321, 233] on span "Full Menu View" at bounding box center [428, 224] width 215 height 20
click at [321, 217] on span "Full Menu View" at bounding box center [428, 224] width 215 height 20
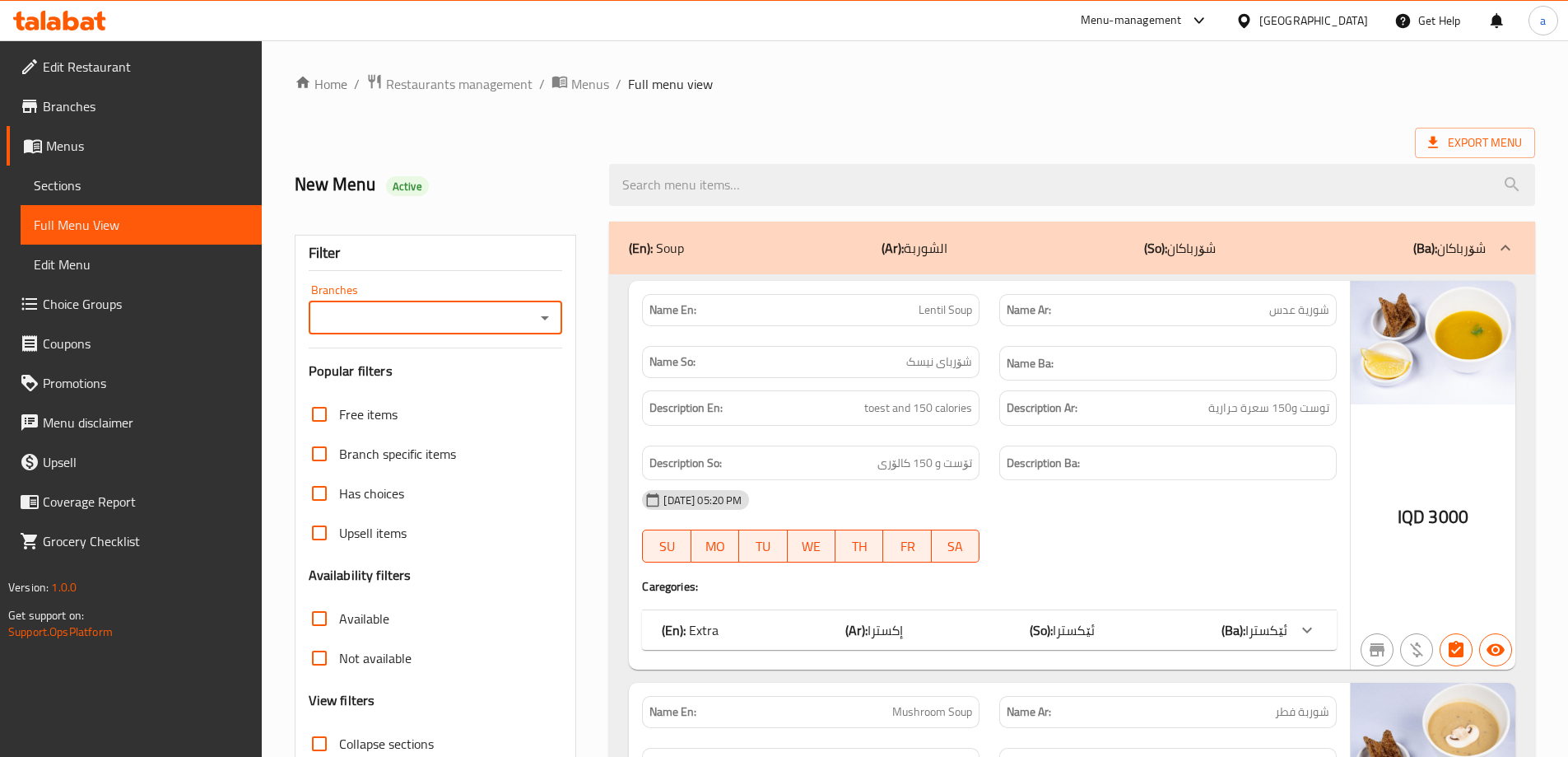
click at [540, 314] on icon "Open" at bounding box center [545, 318] width 20 height 20
click at [485, 387] on span "Alpha Diet Kitchen, Dream City" at bounding box center [406, 388] width 171 height 20
type input "Alpha Diet Kitchen, Dream City"
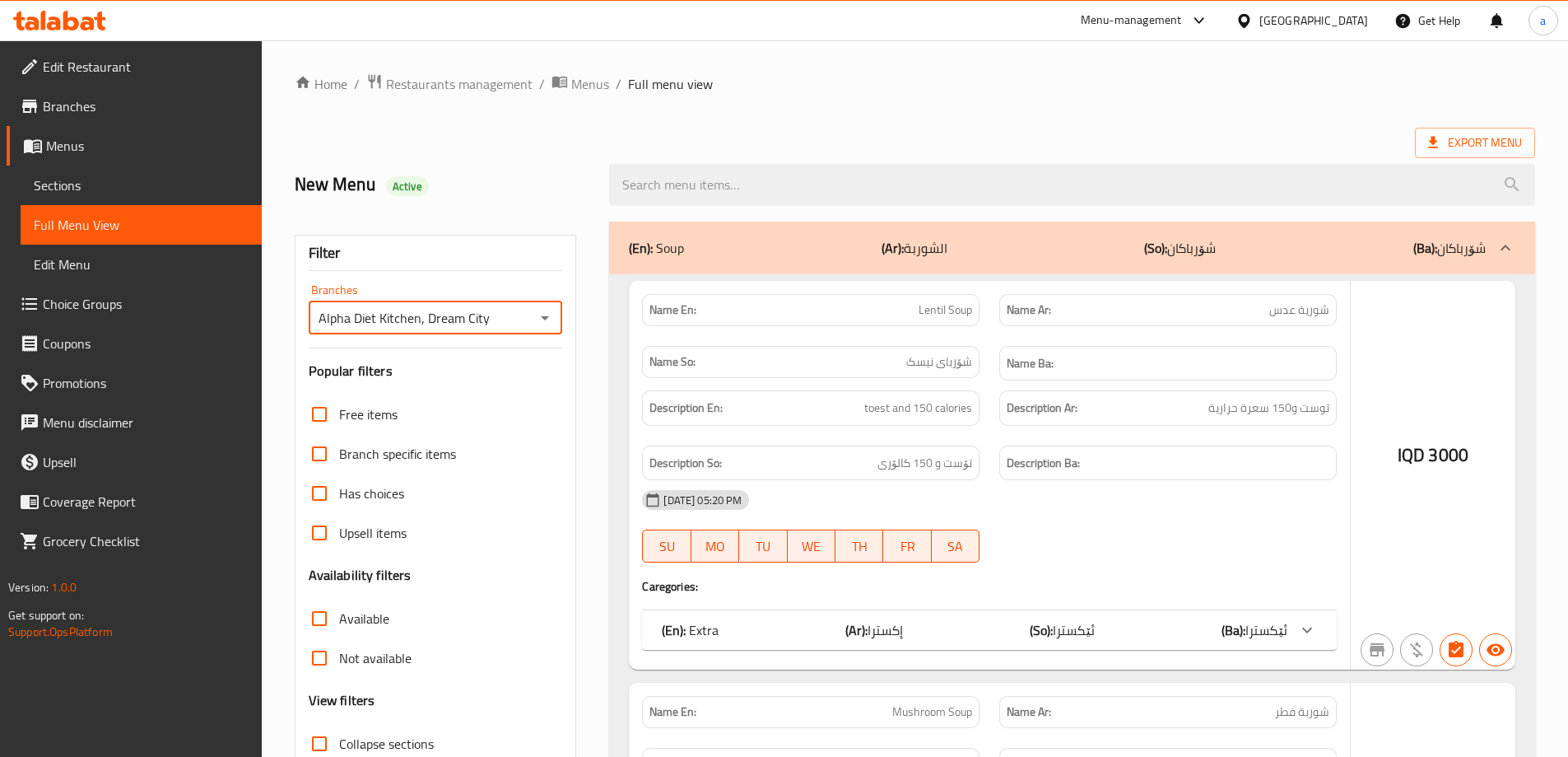
checkbox input "false"
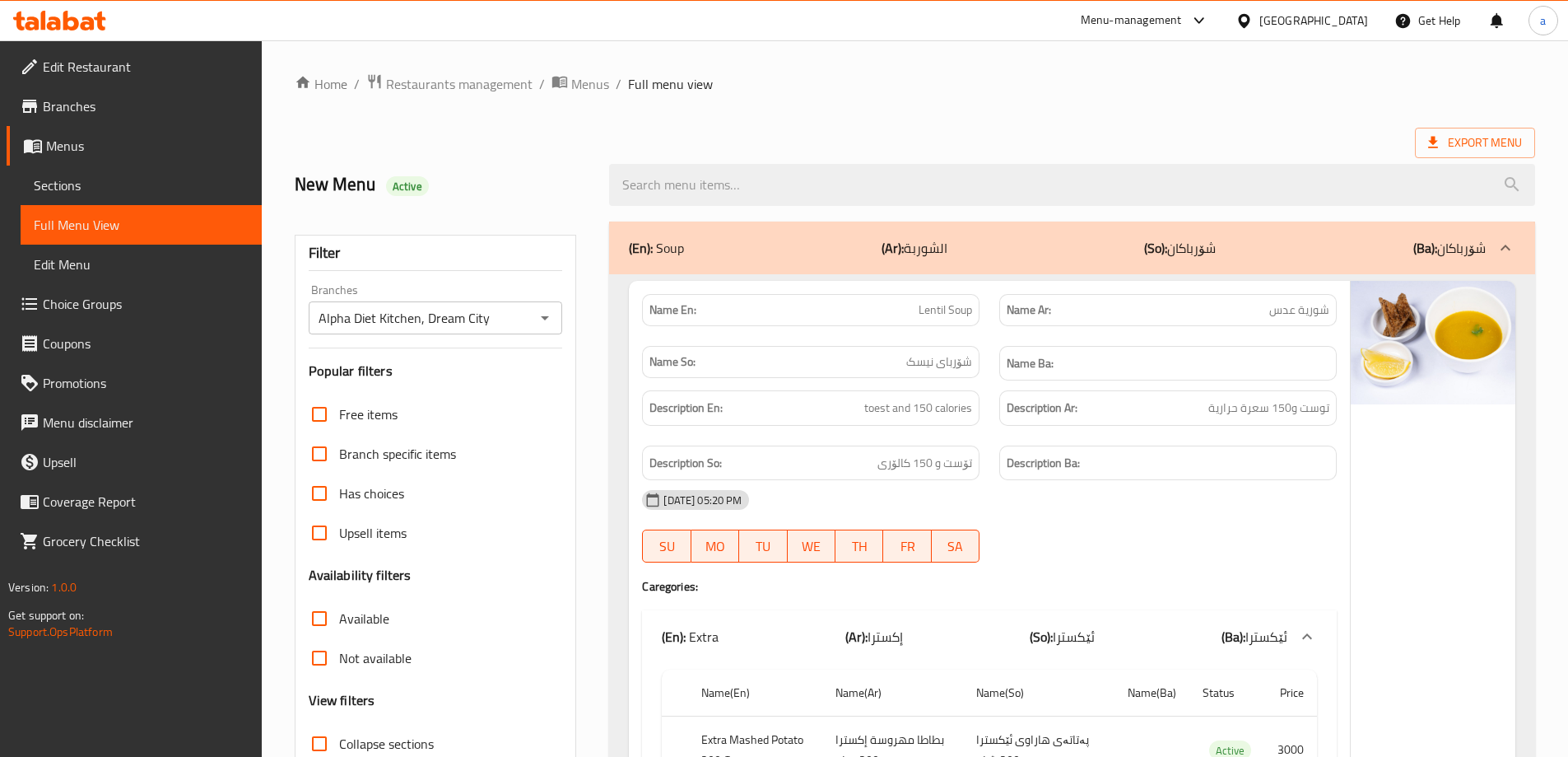
scroll to position [119, 0]
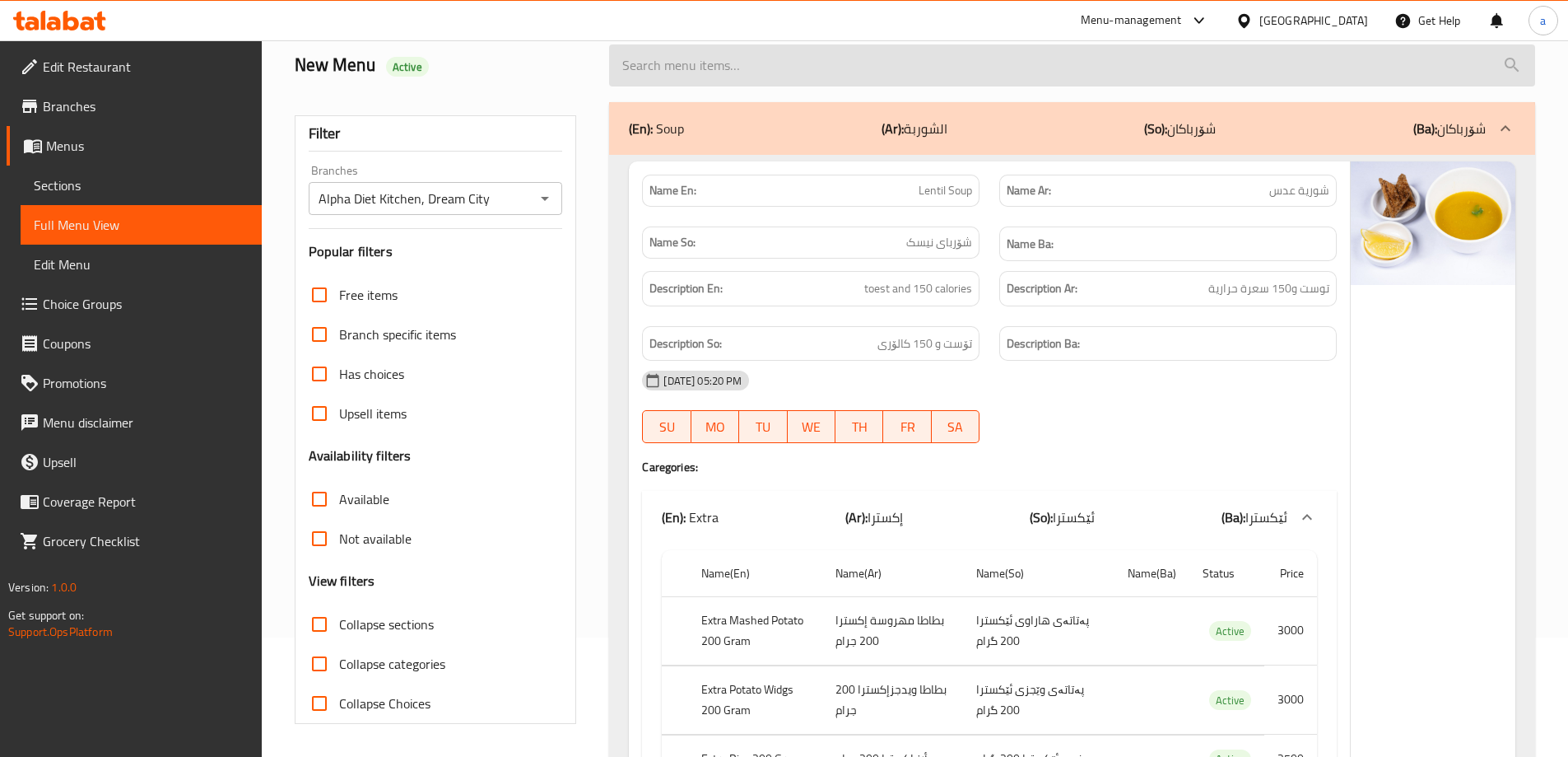
click at [705, 96] on div at bounding box center [1072, 65] width 946 height 61
click at [716, 86] on input "search" at bounding box center [1072, 65] width 926 height 42
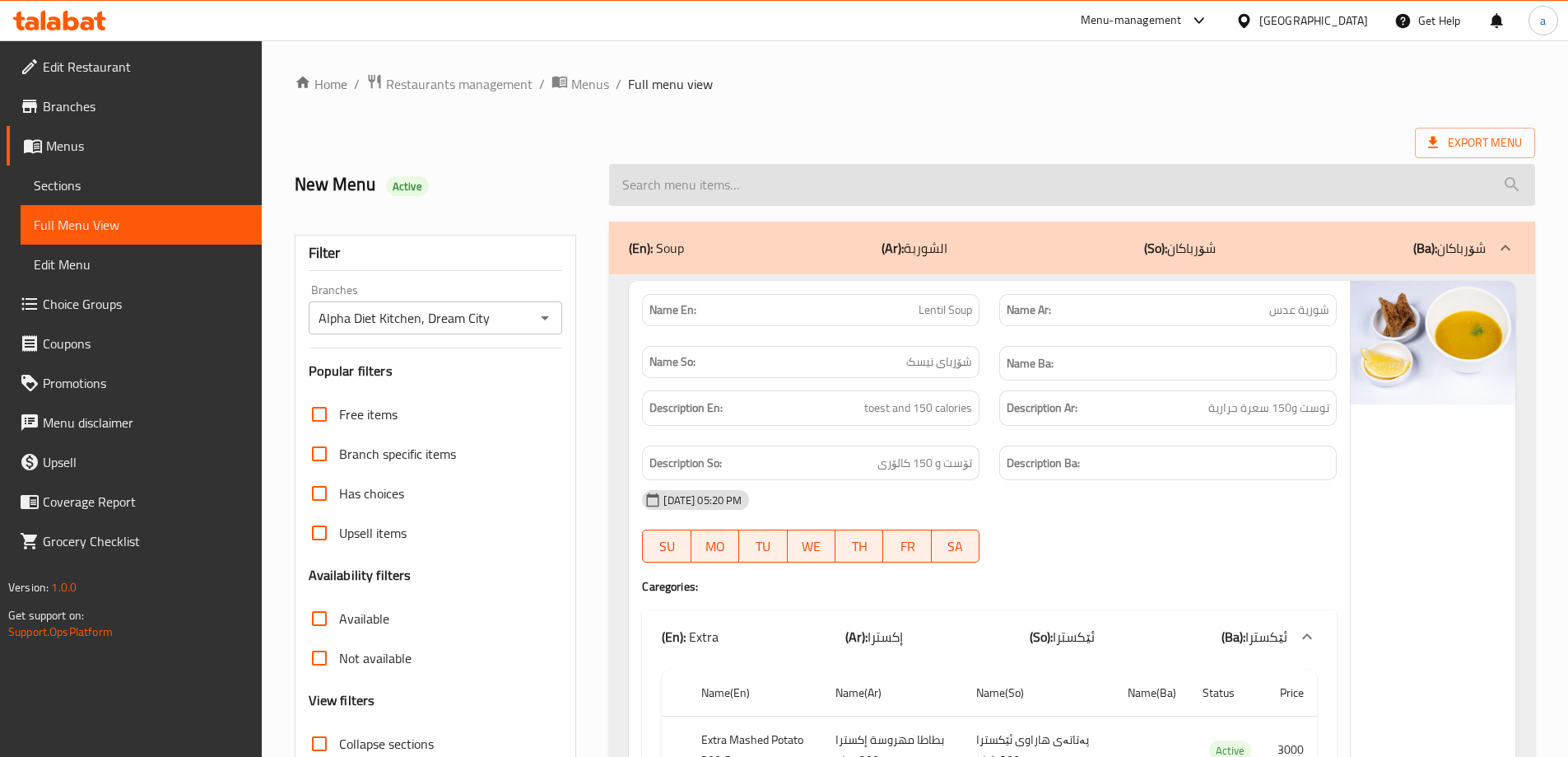
paste input "Beef Briany"
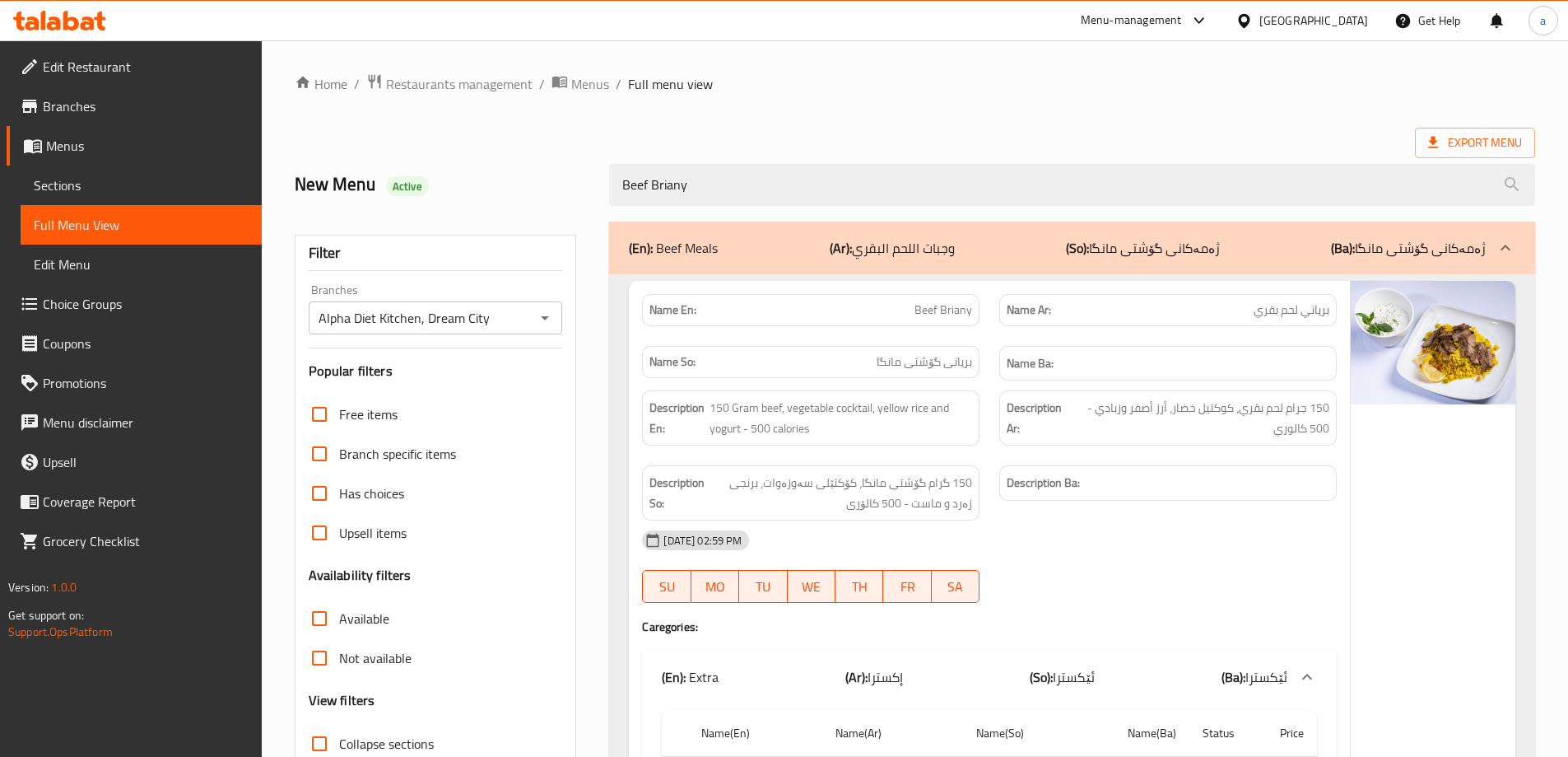
drag, startPoint x: 878, startPoint y: 96, endPoint x: 893, endPoint y: 12, distance: 85.3
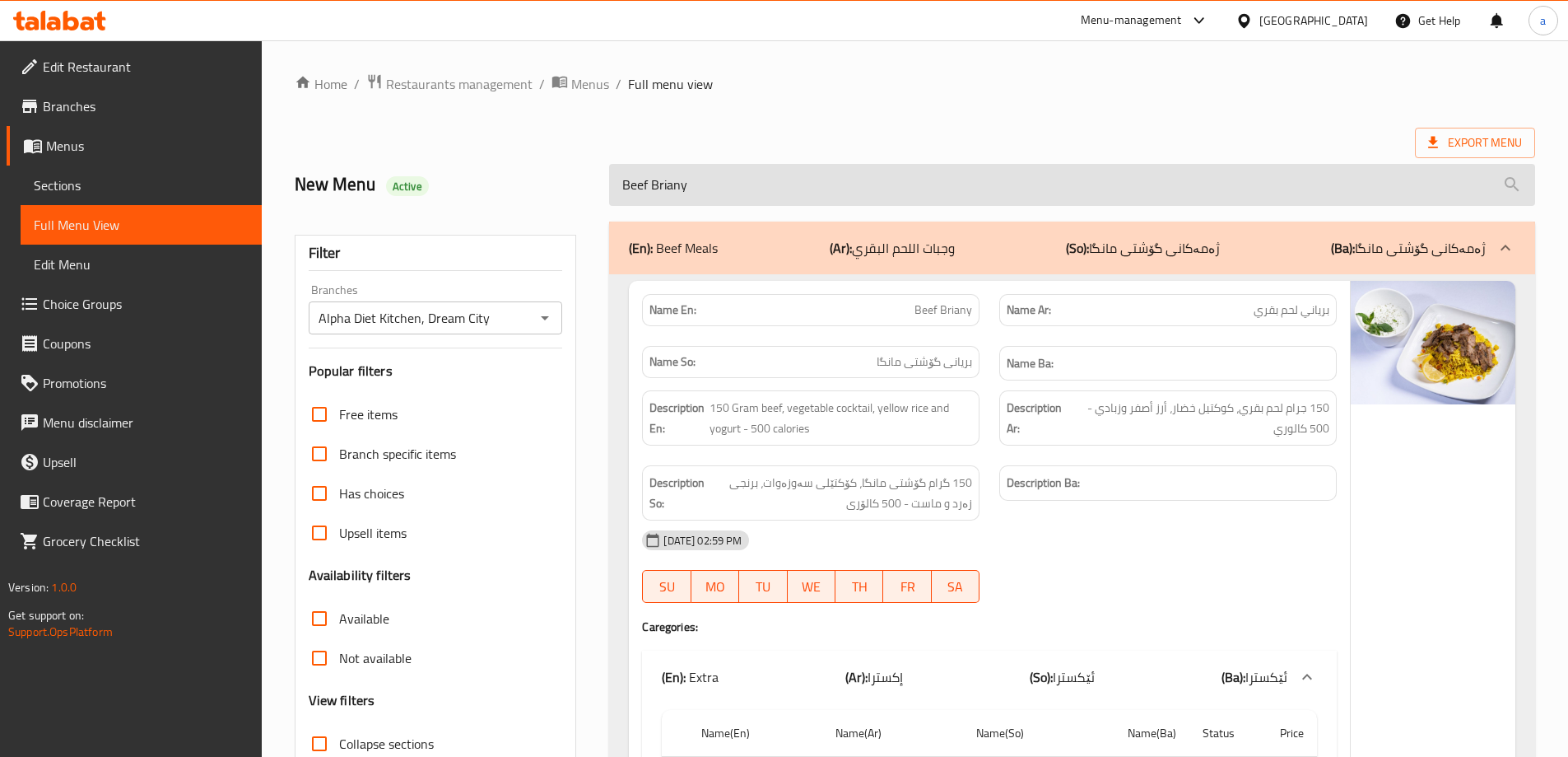
click at [785, 176] on input "Beef Briany" at bounding box center [1072, 184] width 926 height 42
paste input "Whey Protein Chocco"
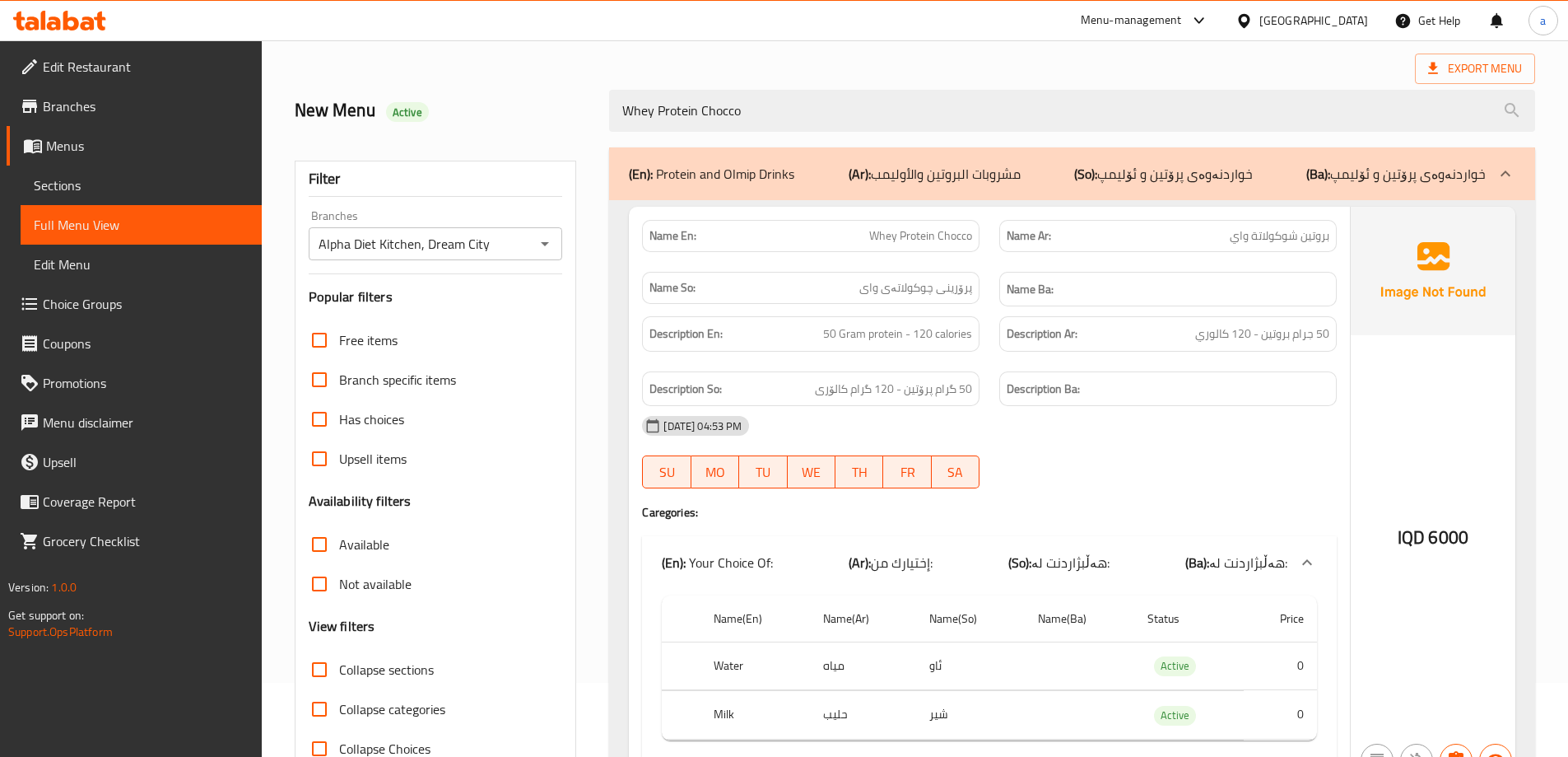
scroll to position [163, 0]
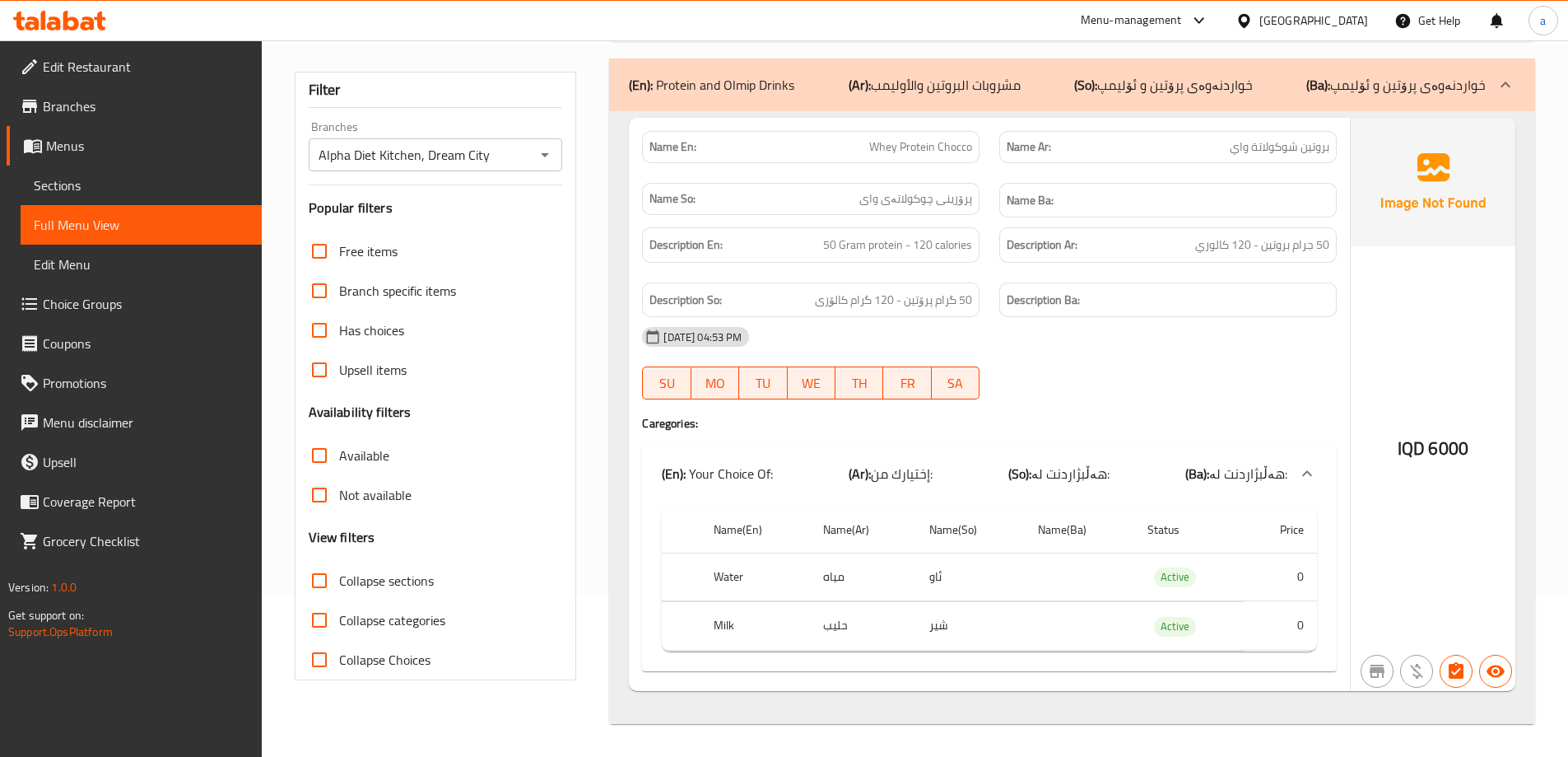
type input "Whey Protein Chocco"
click at [66, 148] on span "Menus" at bounding box center [147, 146] width 202 height 20
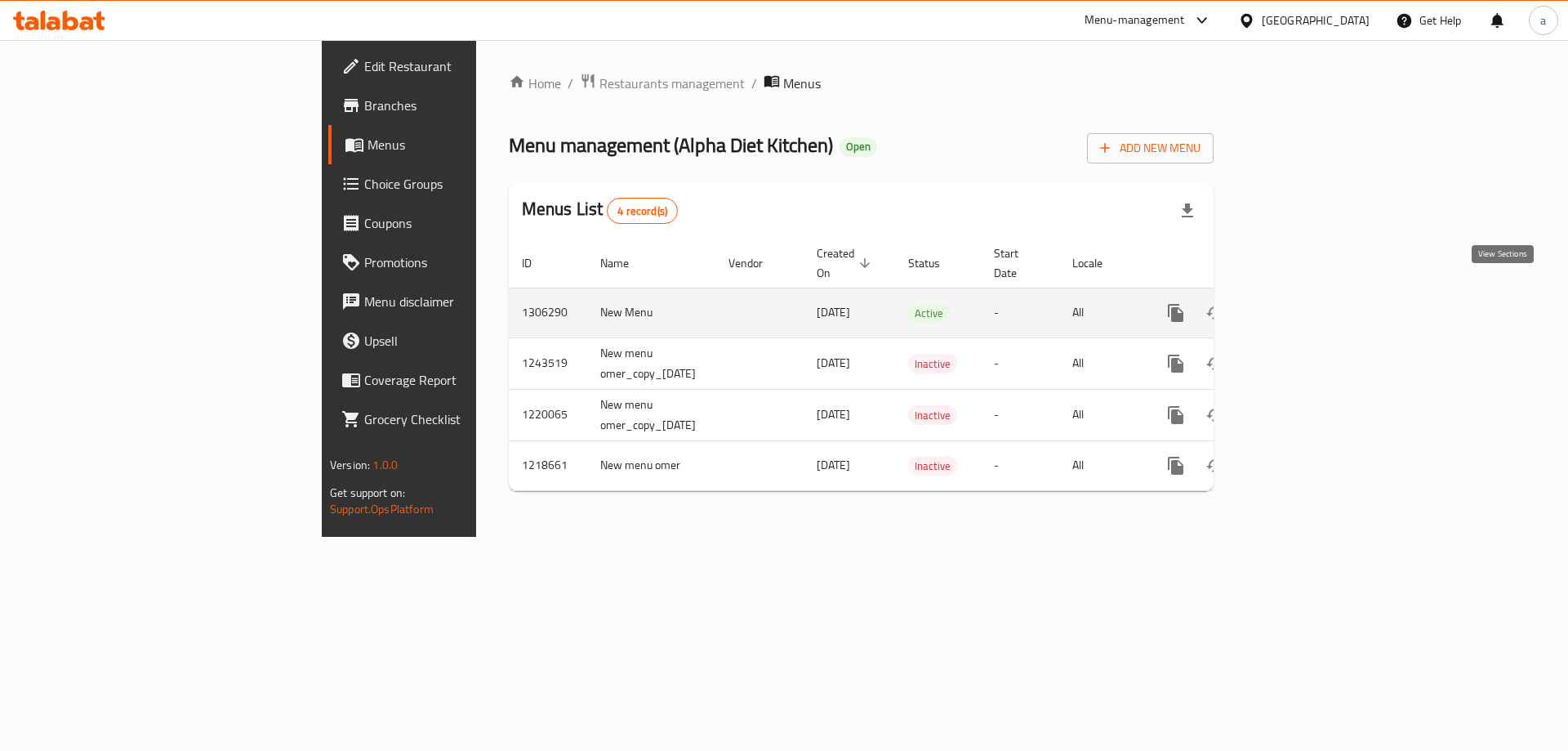
click at [1304, 303] on icon "enhanced table" at bounding box center [1293, 313] width 19 height 19
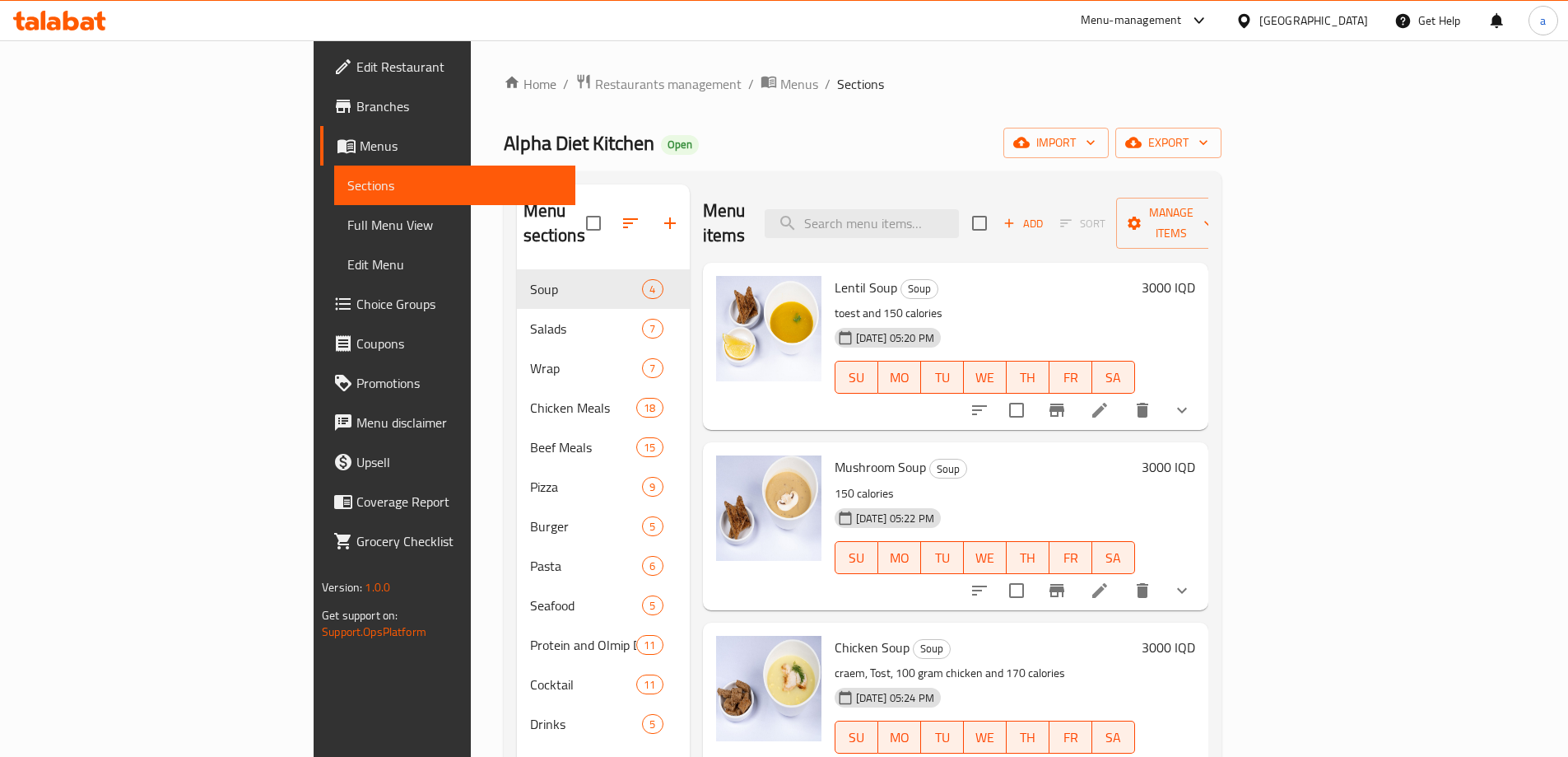
click at [347, 225] on span "Full Menu View" at bounding box center [454, 224] width 215 height 20
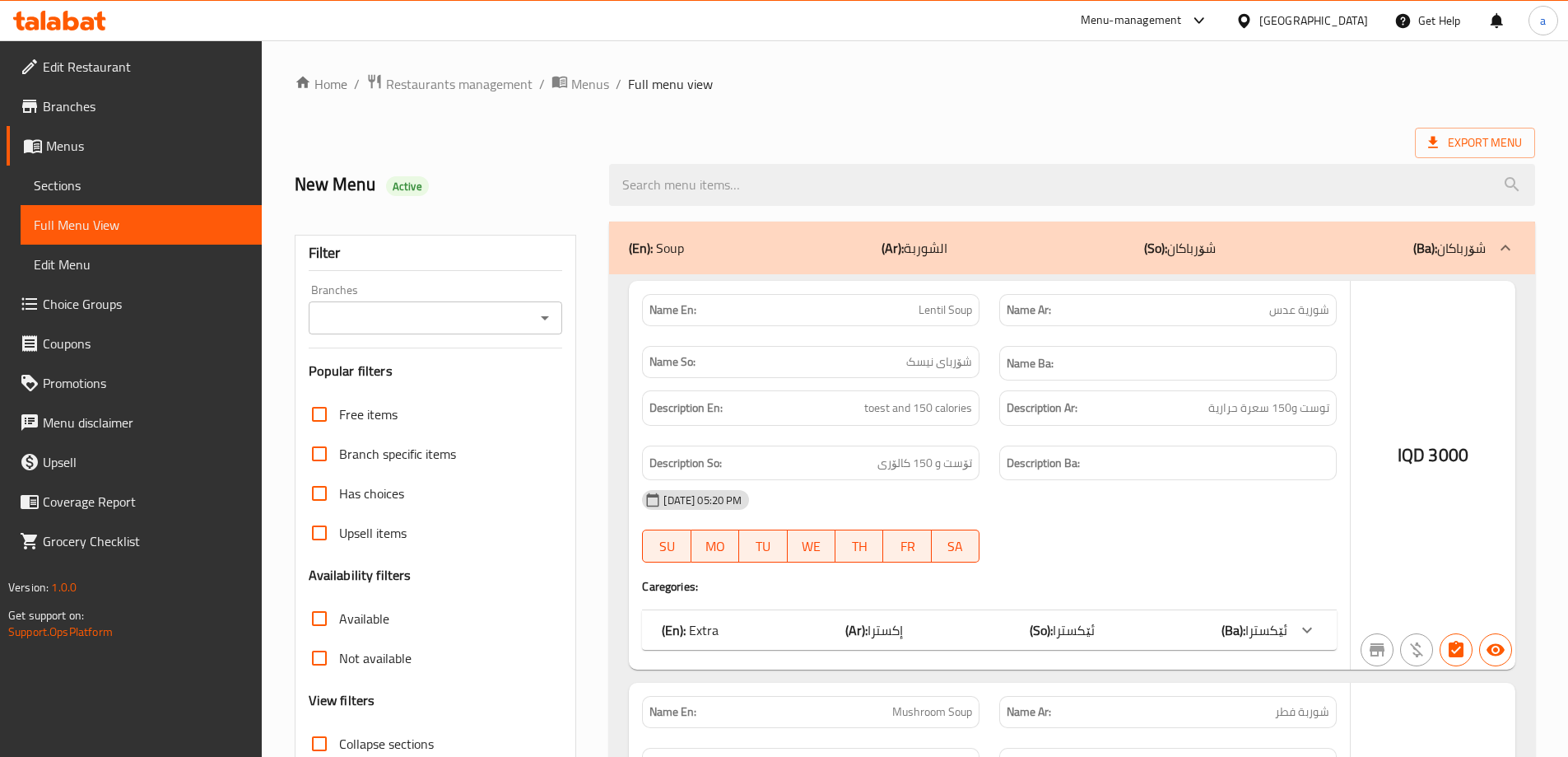
click at [540, 317] on icon "Open" at bounding box center [545, 318] width 20 height 20
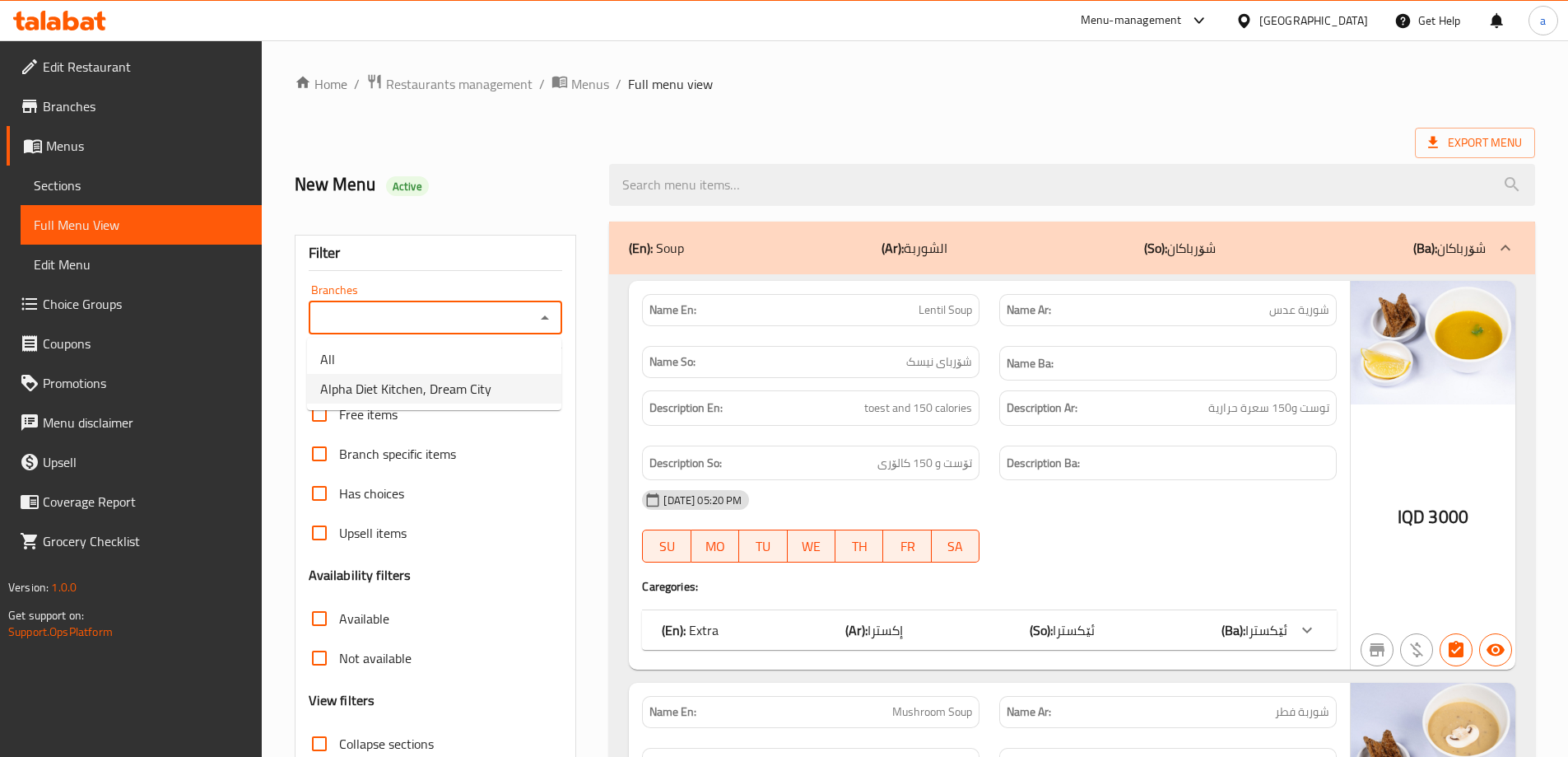
click at [429, 391] on span "Alpha Diet Kitchen, Dream City" at bounding box center [406, 388] width 171 height 20
type input "Alpha Diet Kitchen, Dream City"
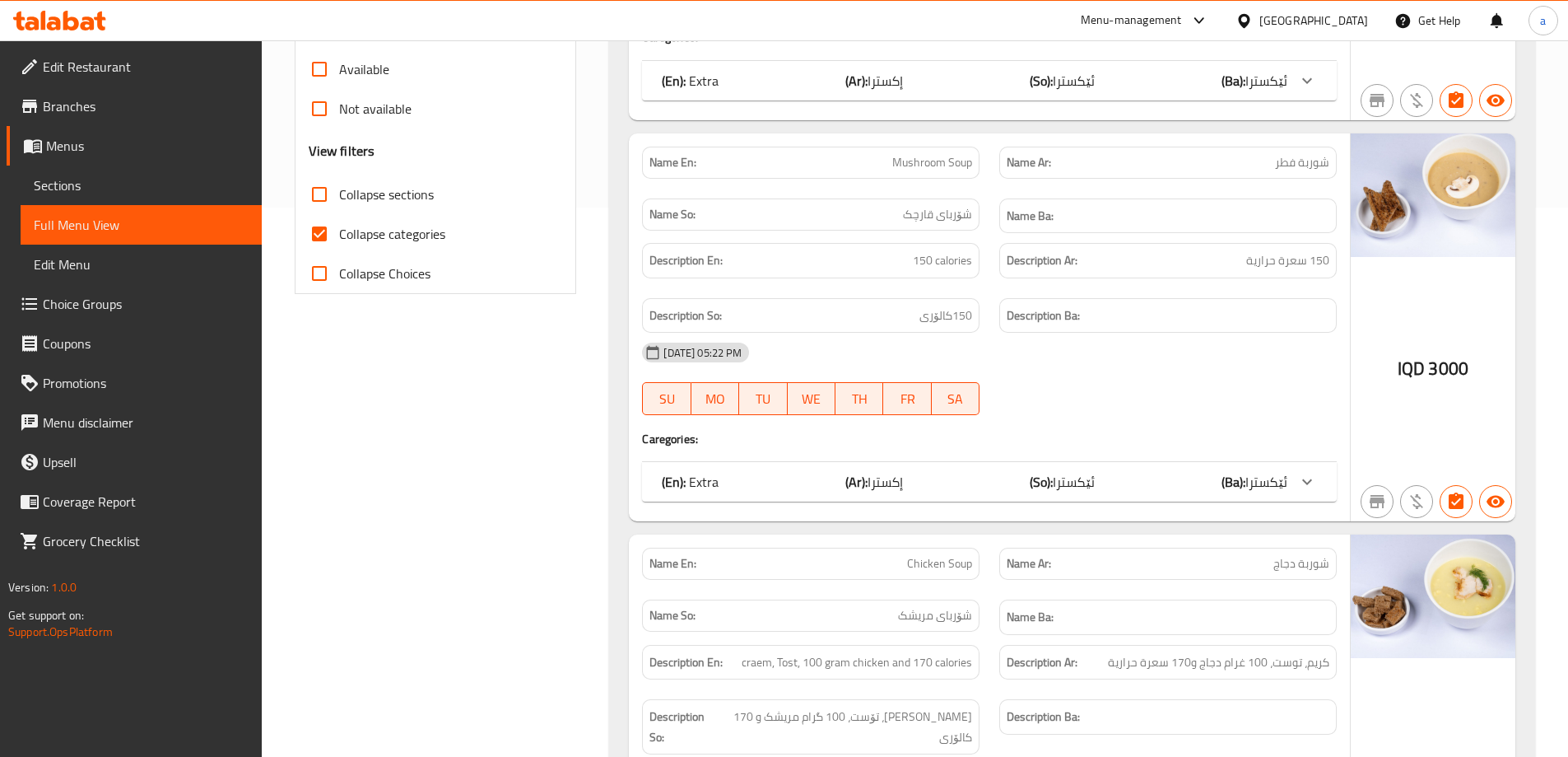
scroll to position [411, 0]
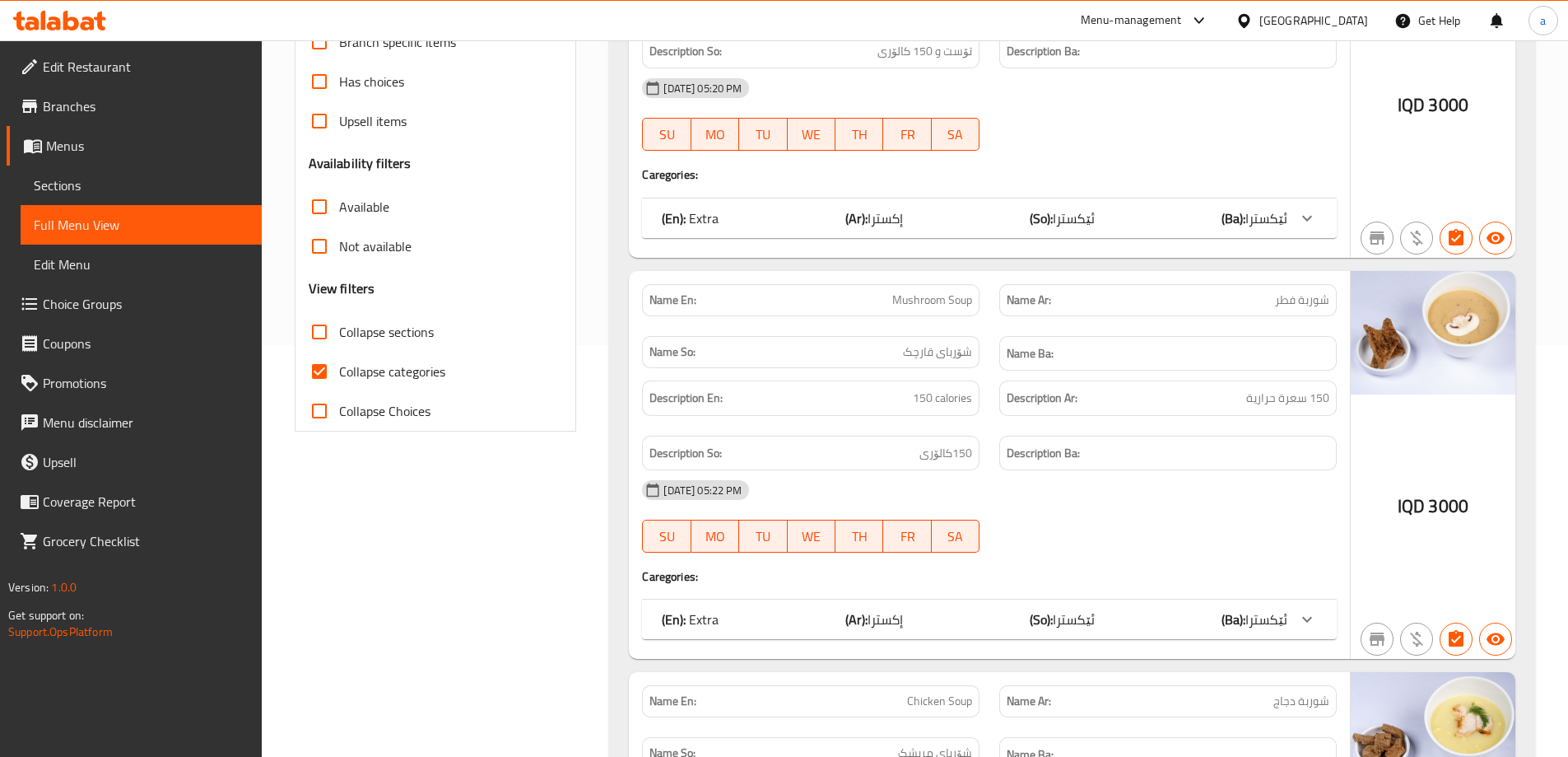
click at [319, 372] on input "Collapse categories" at bounding box center [320, 371] width 39 height 39
checkbox input "false"
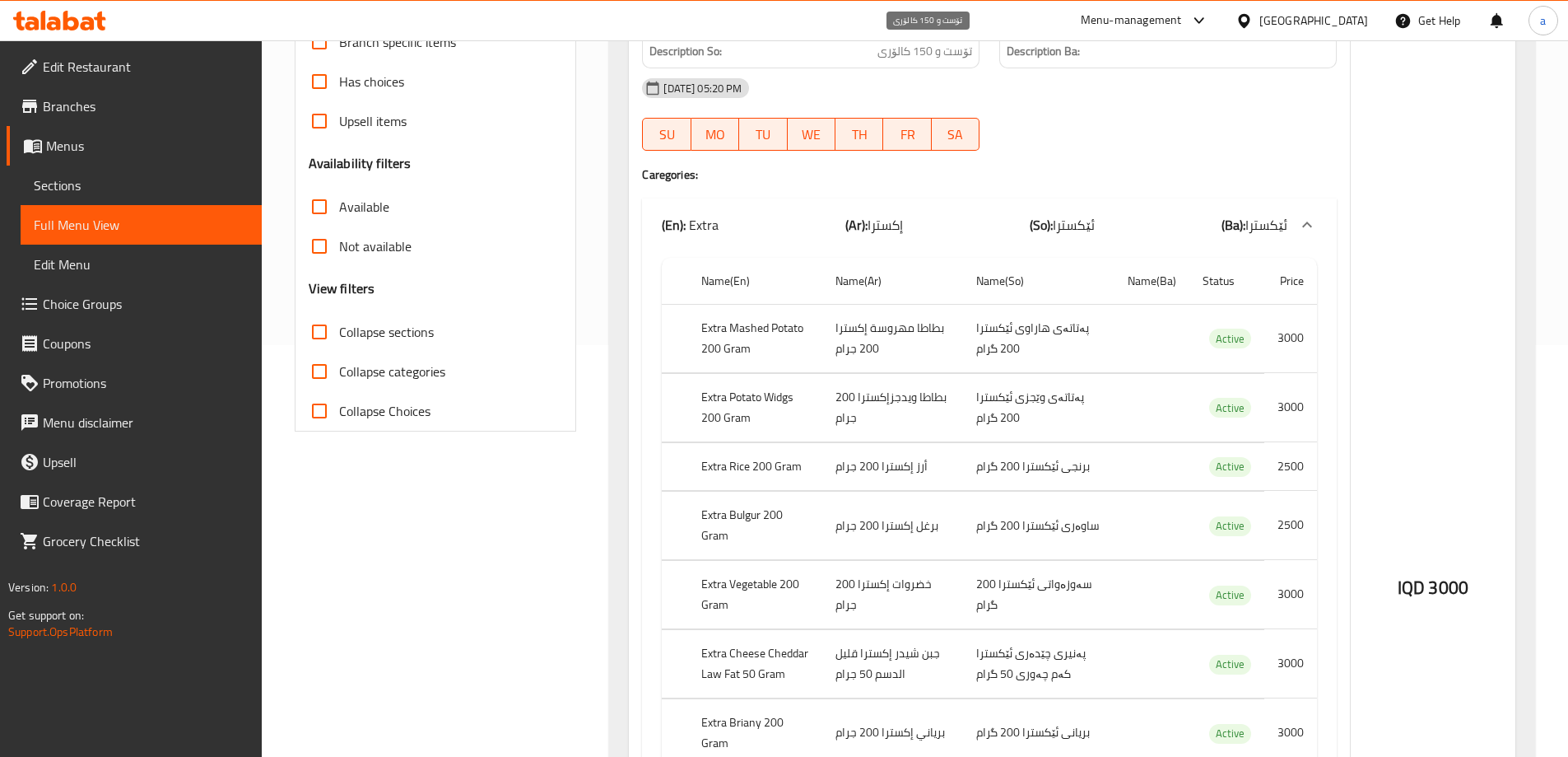
scroll to position [0, 0]
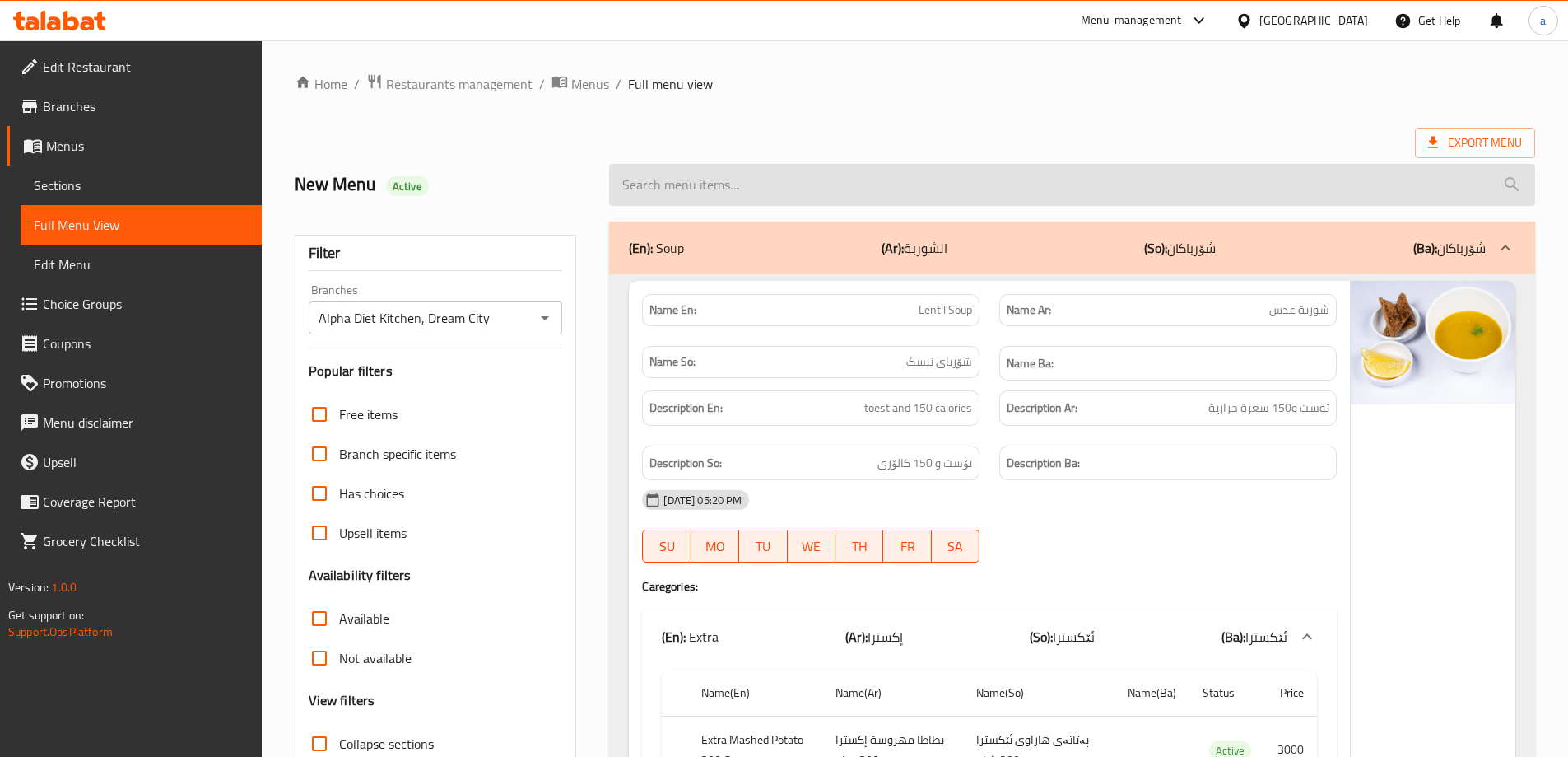
click at [730, 178] on input "search" at bounding box center [1072, 184] width 926 height 42
paste input "Whey Protein Chocco"
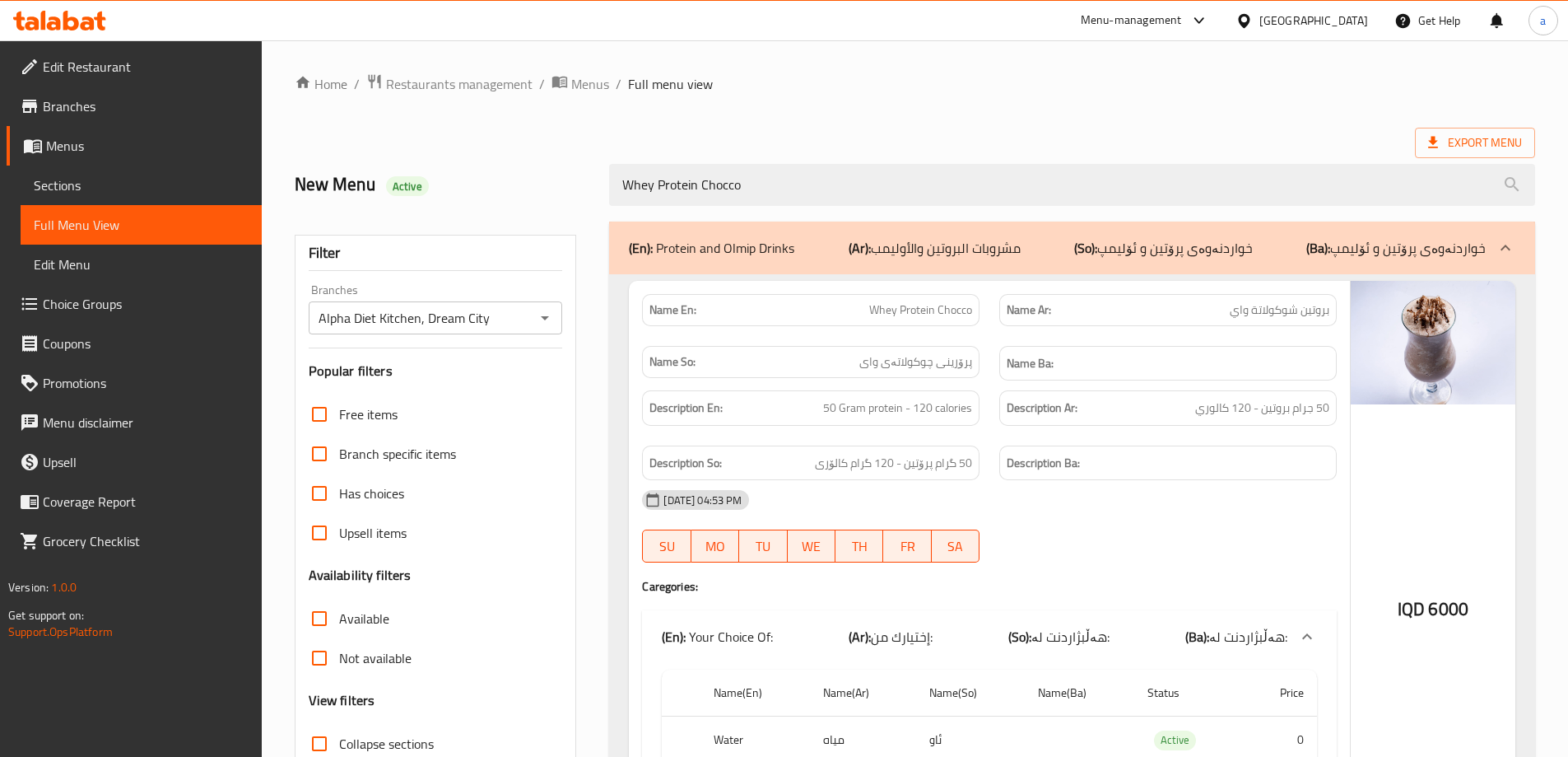
type input "Whey Protein Chocco"
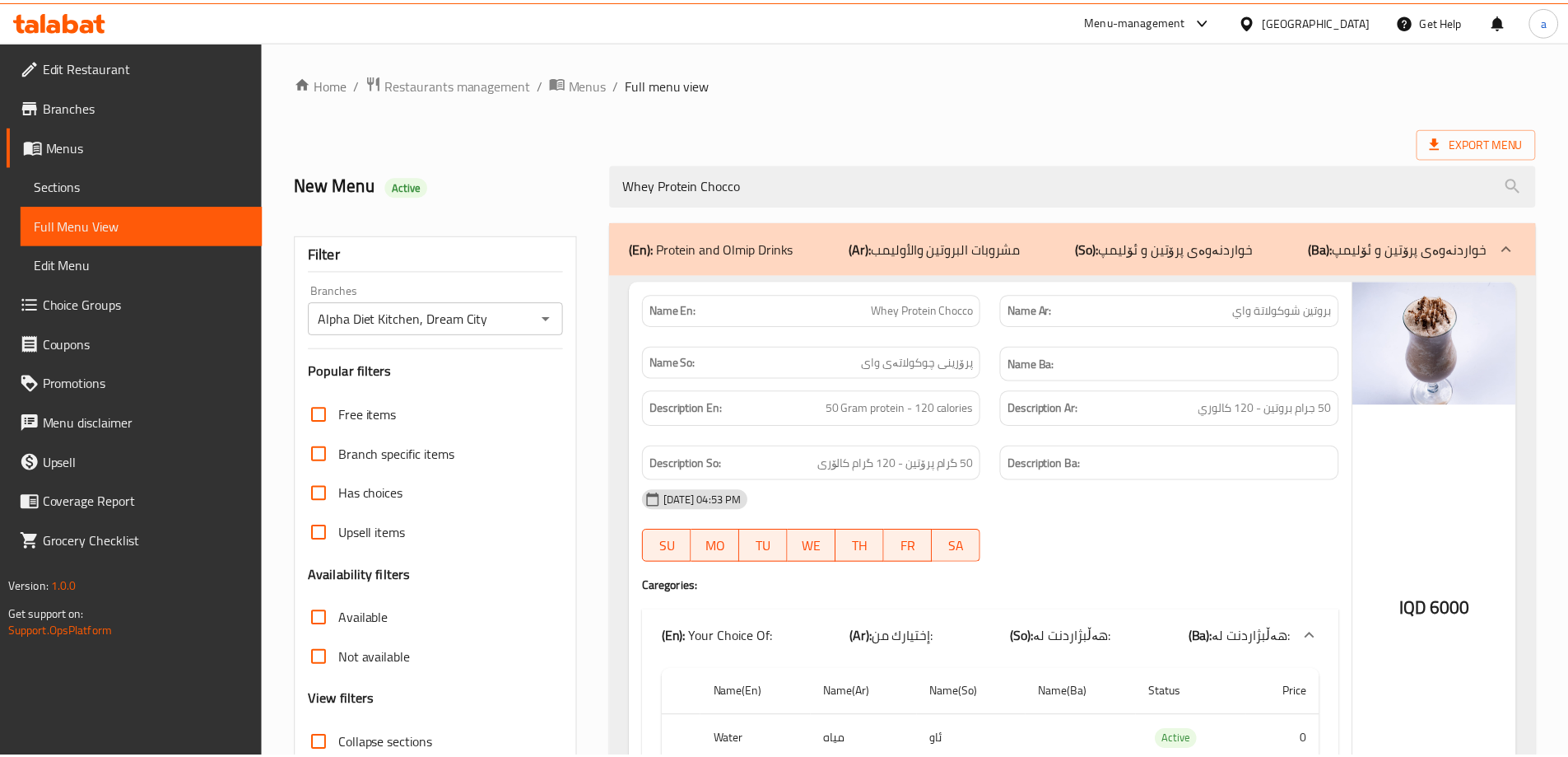
scroll to position [163, 0]
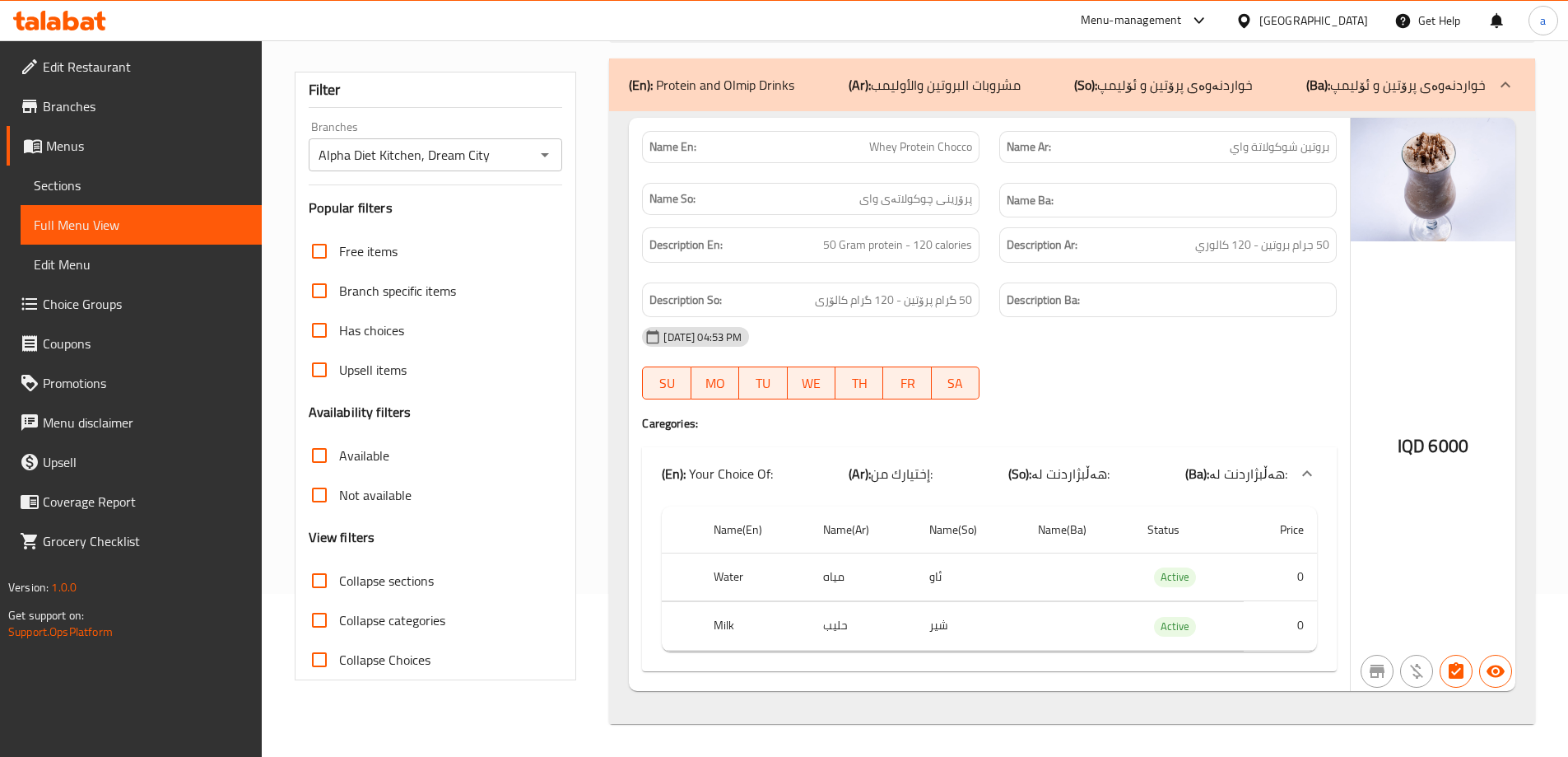
click at [28, 141] on icon at bounding box center [33, 147] width 18 height 14
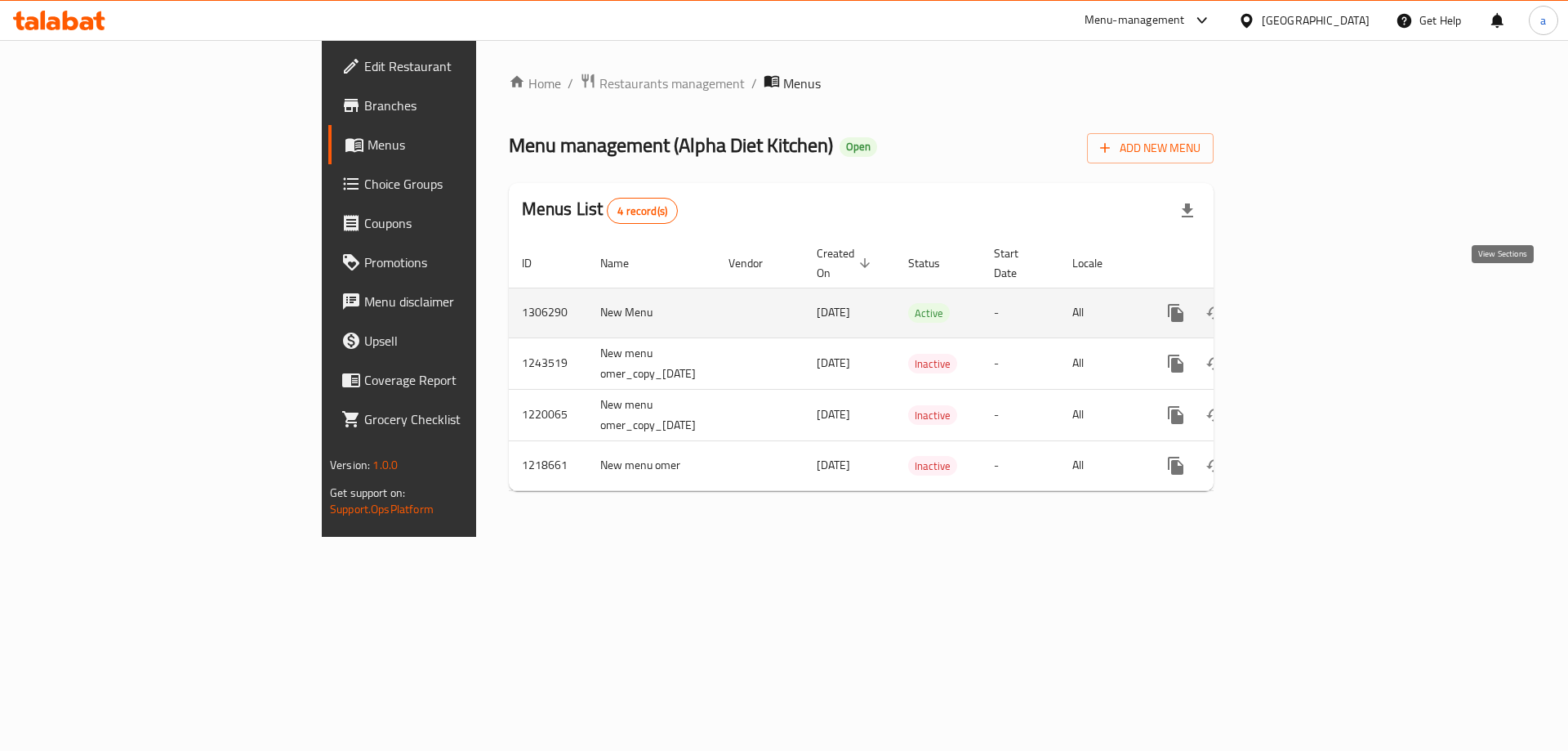
click at [1304, 303] on icon "enhanced table" at bounding box center [1293, 313] width 19 height 19
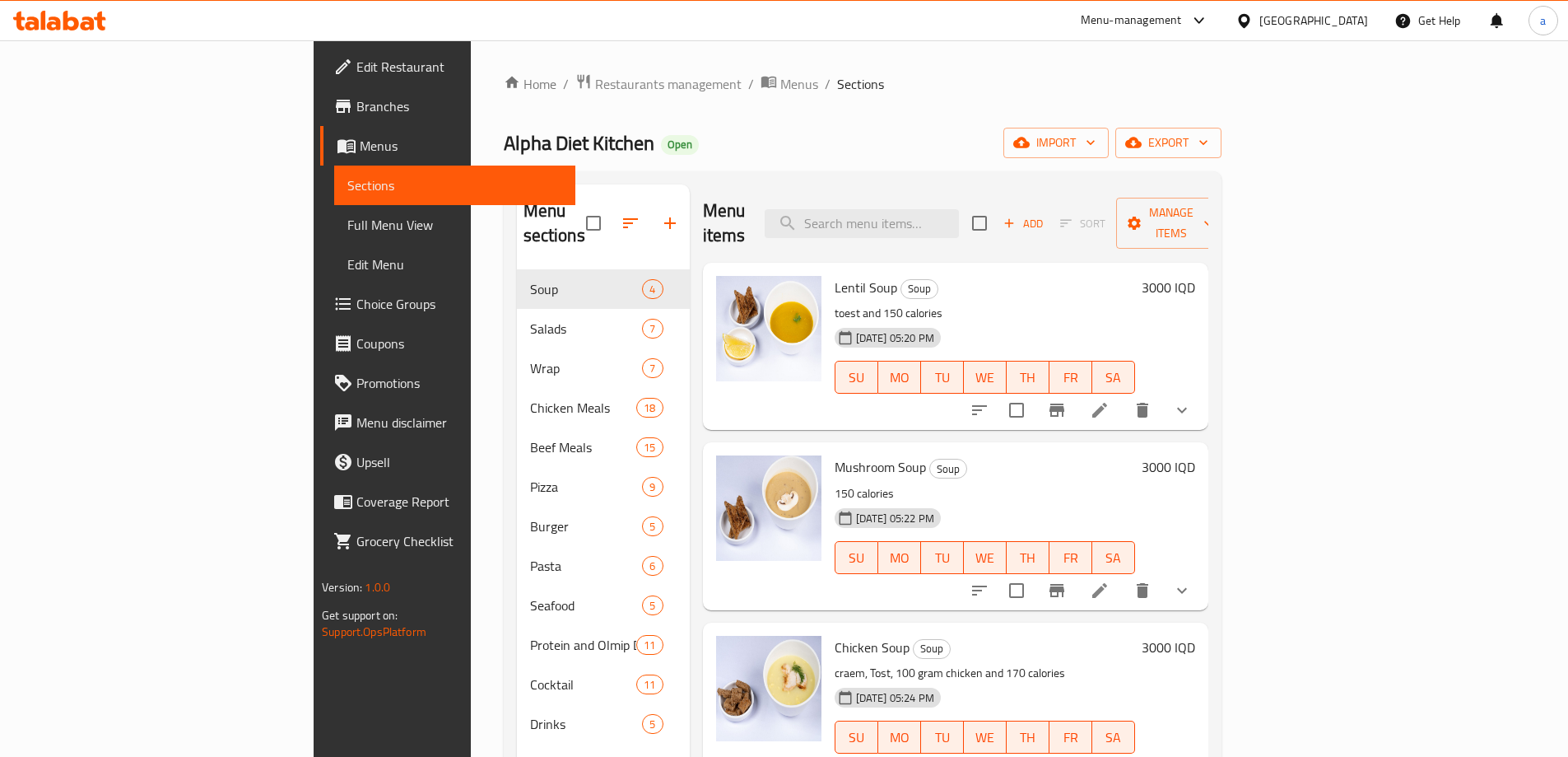
click at [347, 220] on span "Full Menu View" at bounding box center [454, 224] width 215 height 20
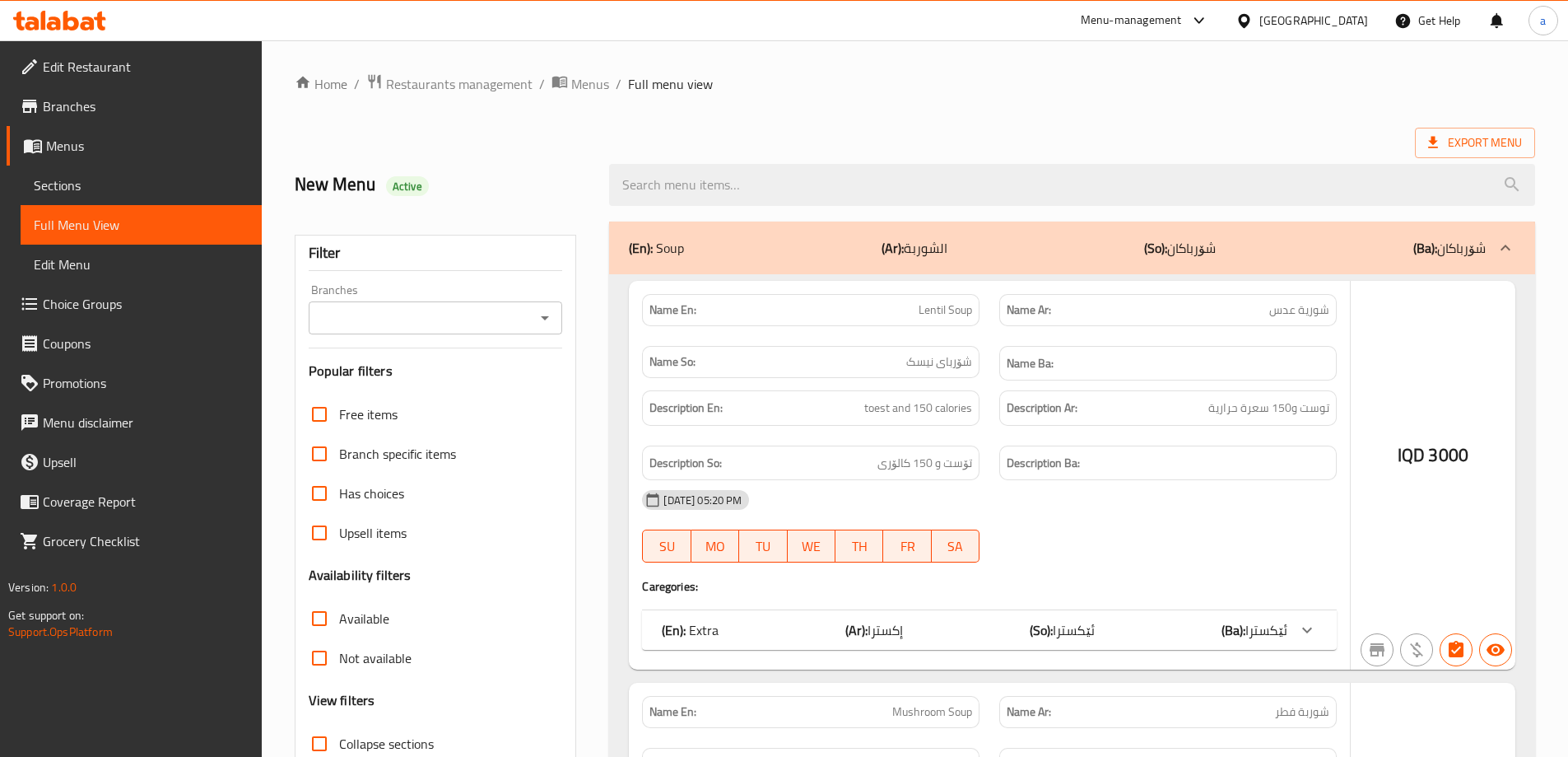
click at [550, 322] on icon "Open" at bounding box center [545, 318] width 20 height 20
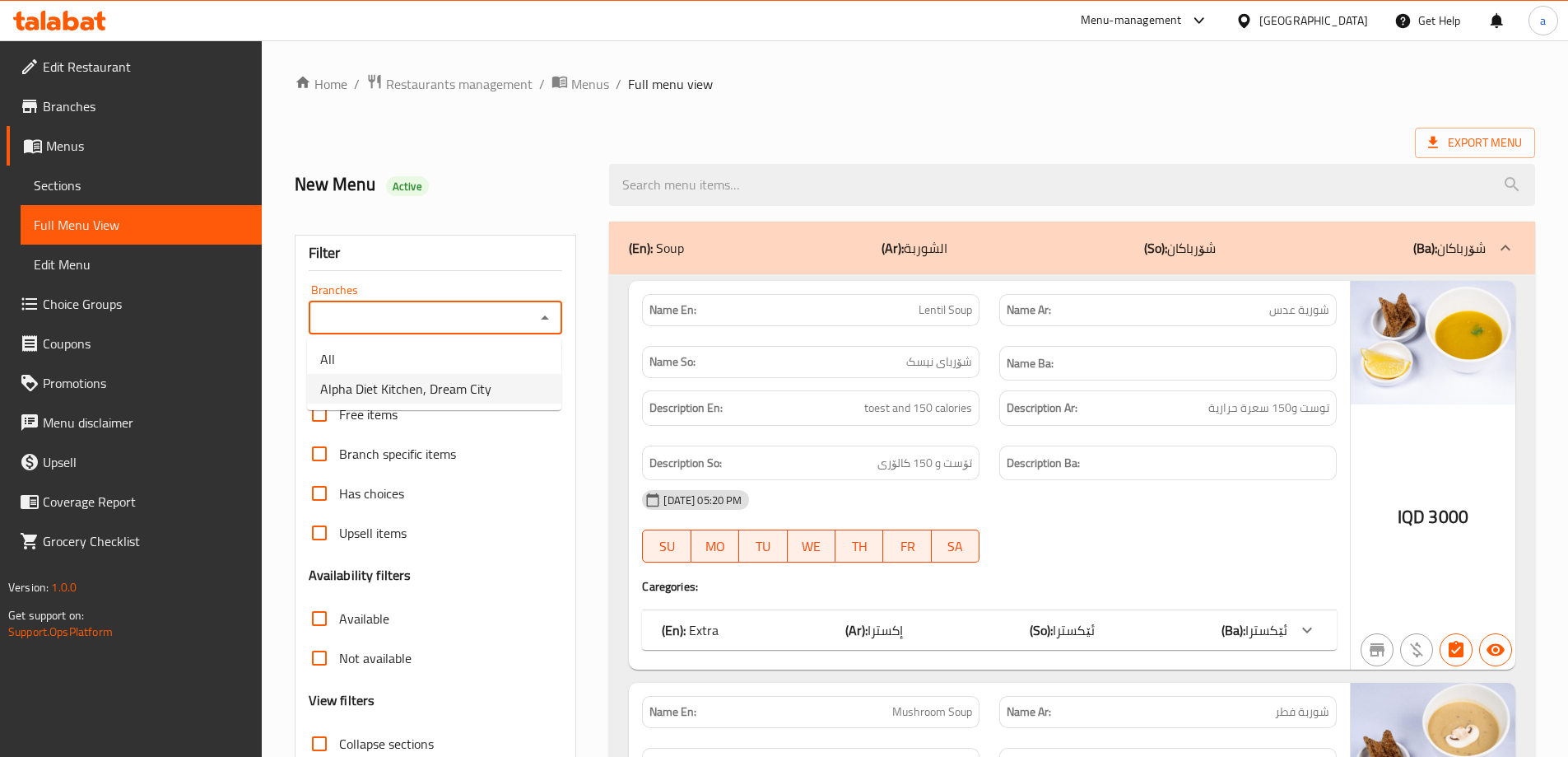
click at [431, 396] on span "Alpha Diet Kitchen, Dream City" at bounding box center [406, 388] width 171 height 20
type input "Alpha Diet Kitchen, Dream City"
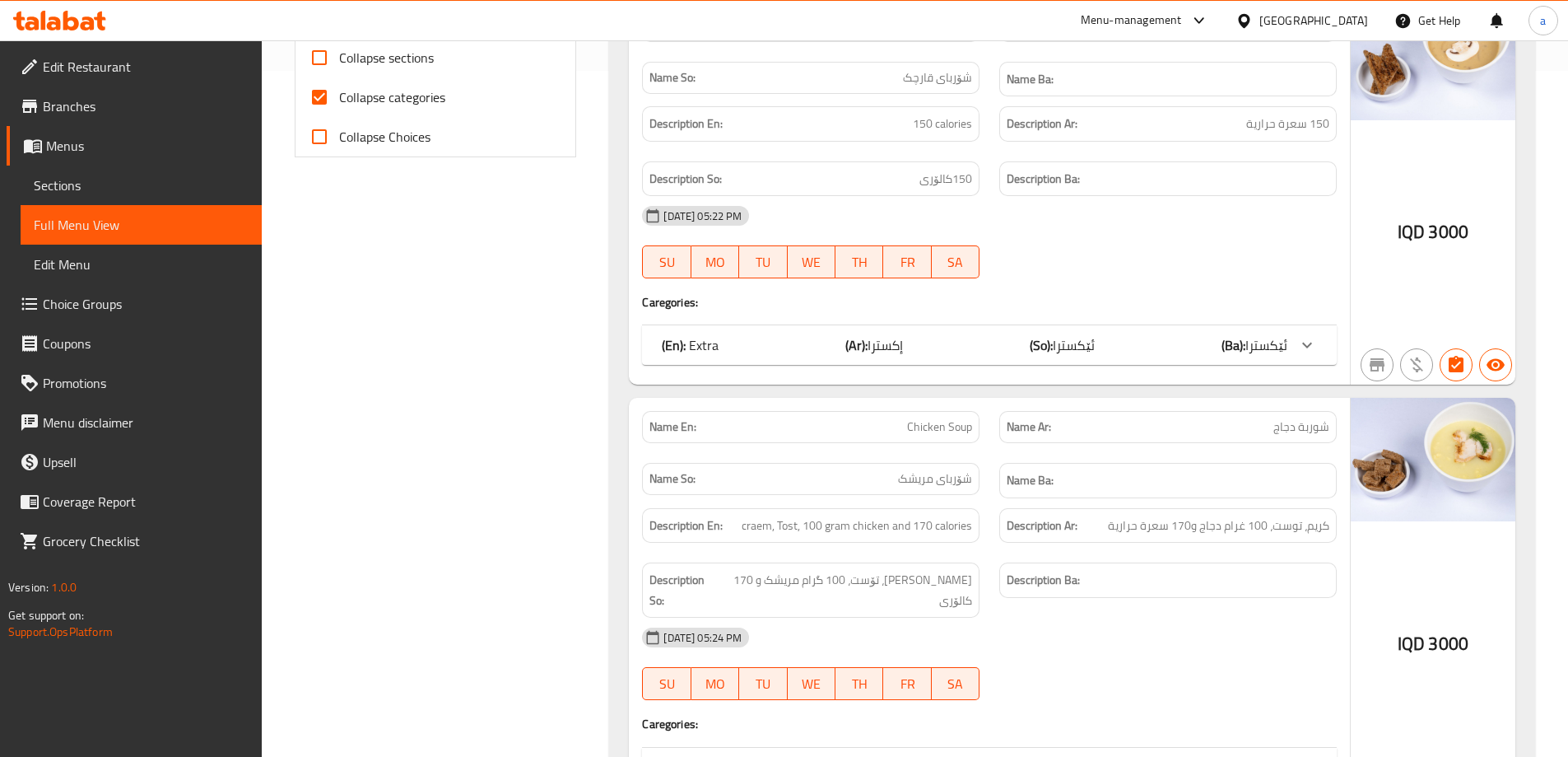
click at [322, 95] on input "Collapse categories" at bounding box center [320, 97] width 39 height 39
checkbox input "false"
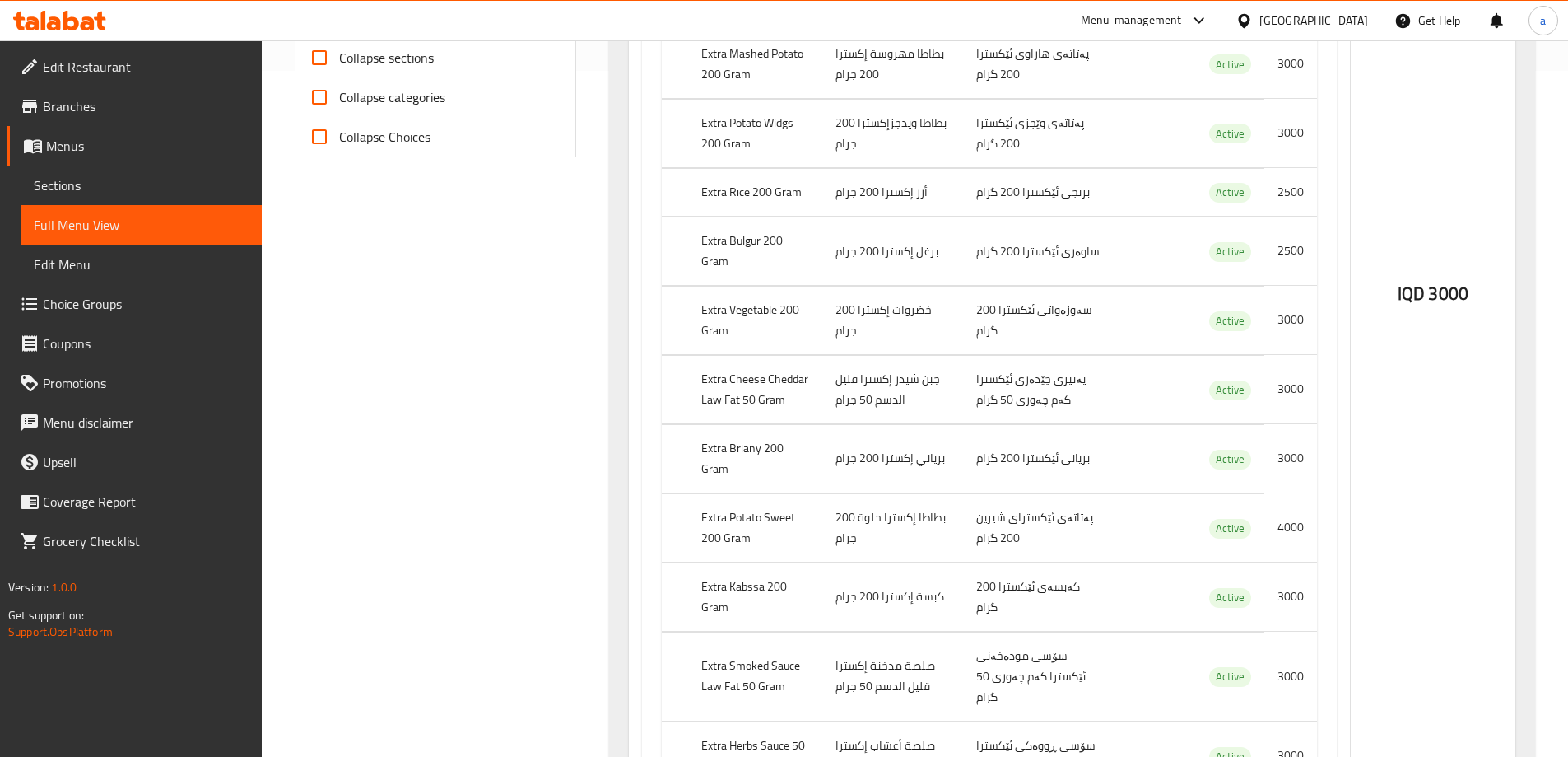
scroll to position [109, 0]
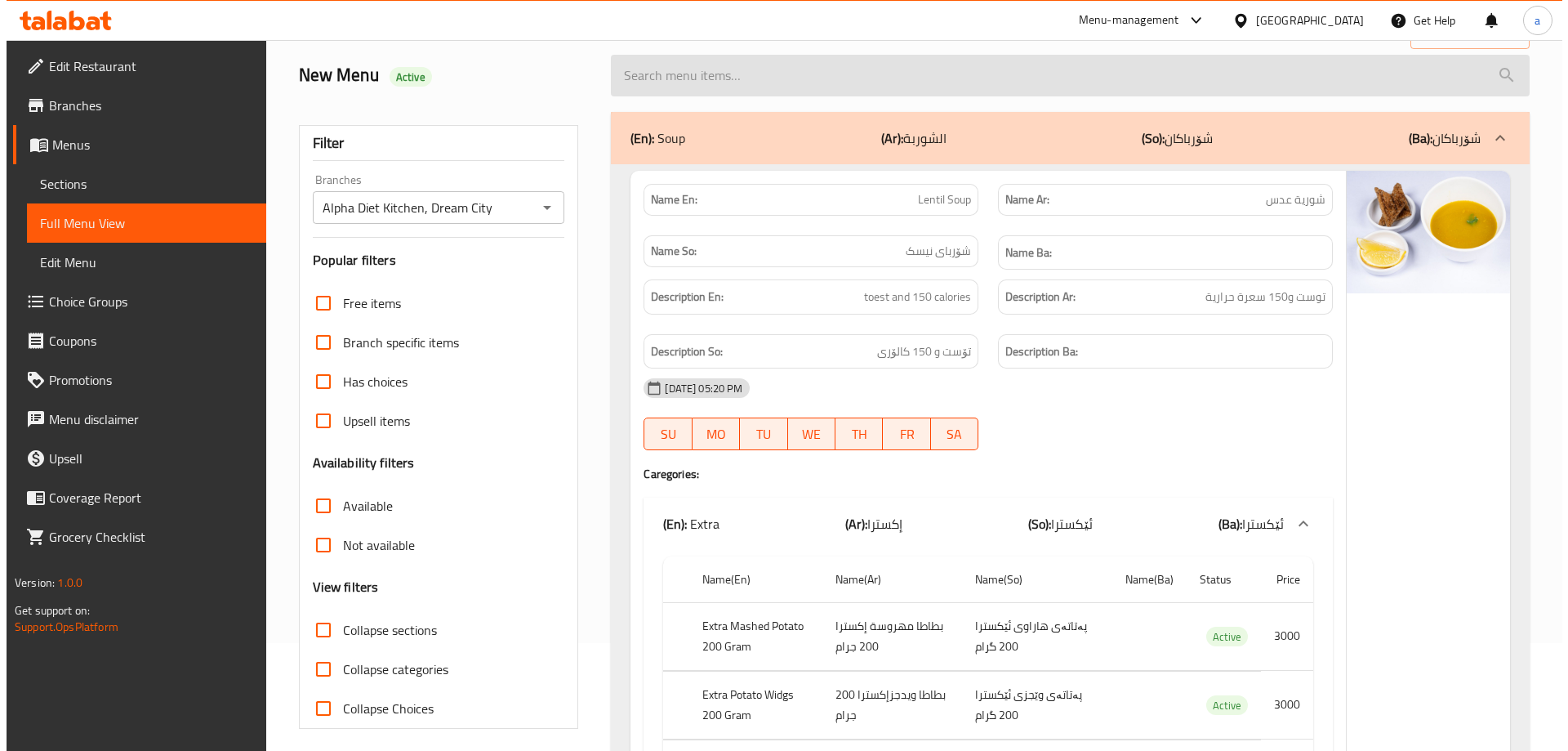
scroll to position [0, 0]
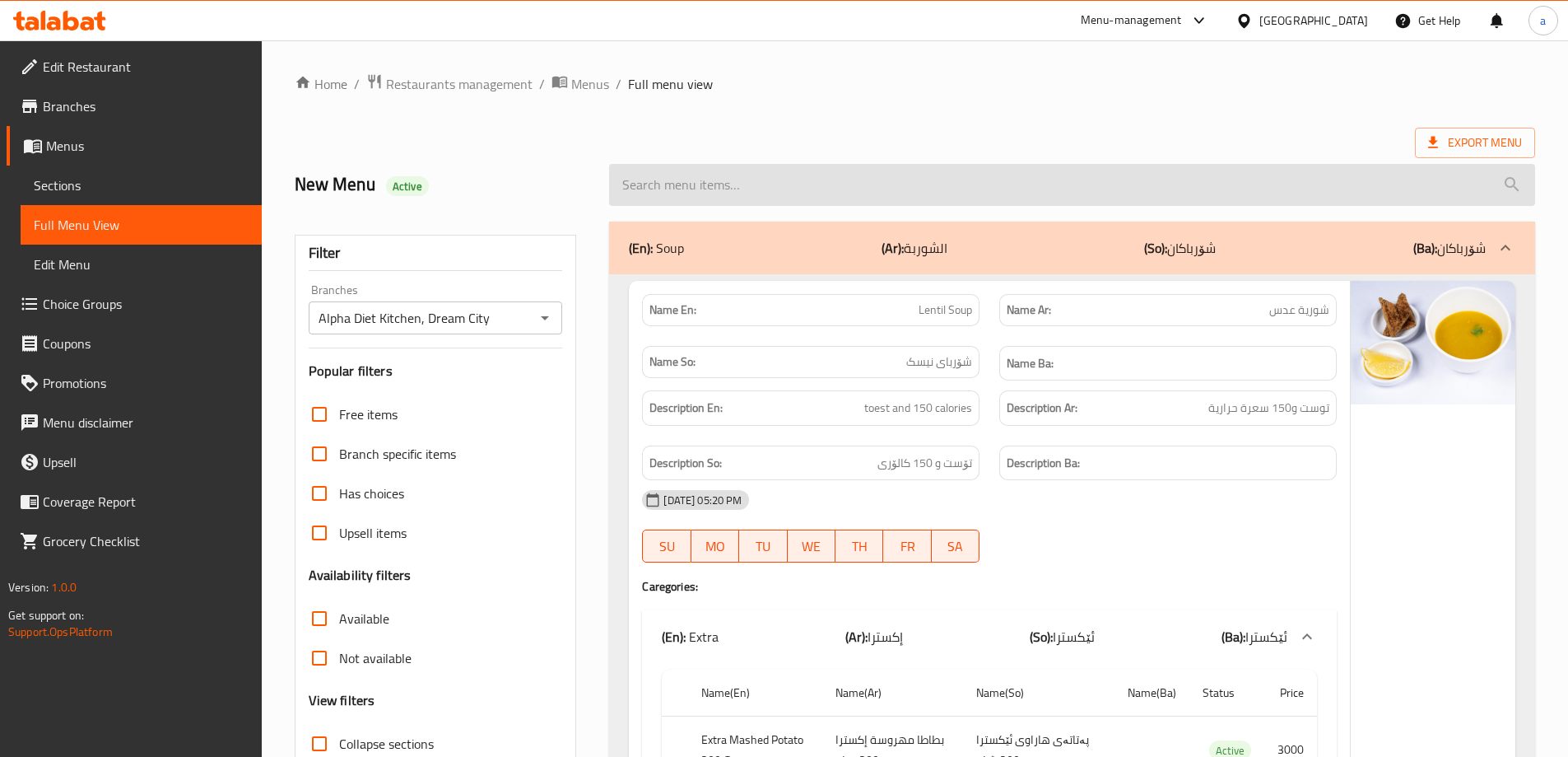
click at [727, 184] on input "search" at bounding box center [1072, 184] width 926 height 42
paste input "Whey Protein Shake"
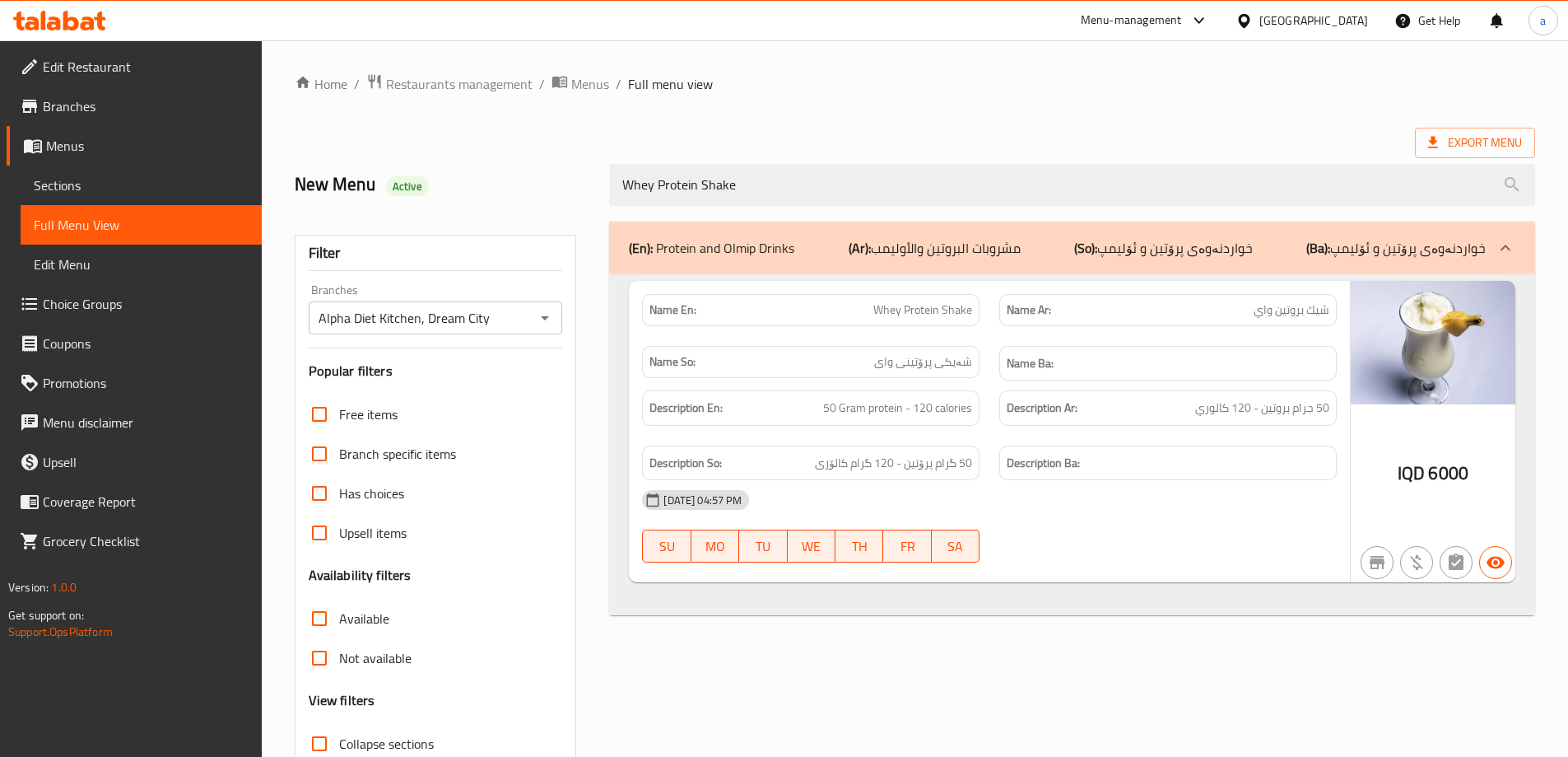
type input "Whey Protein Shake"
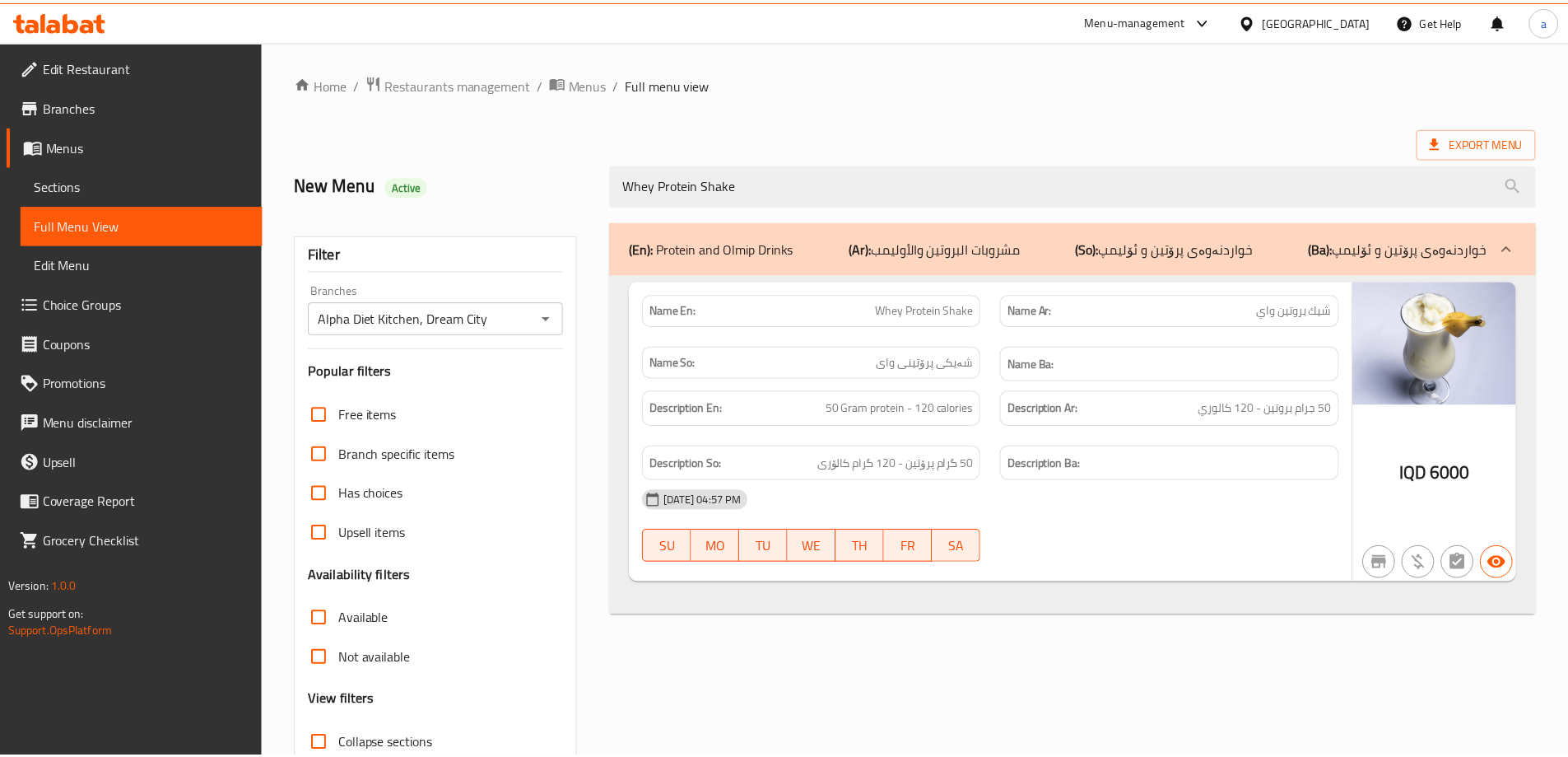
scroll to position [119, 0]
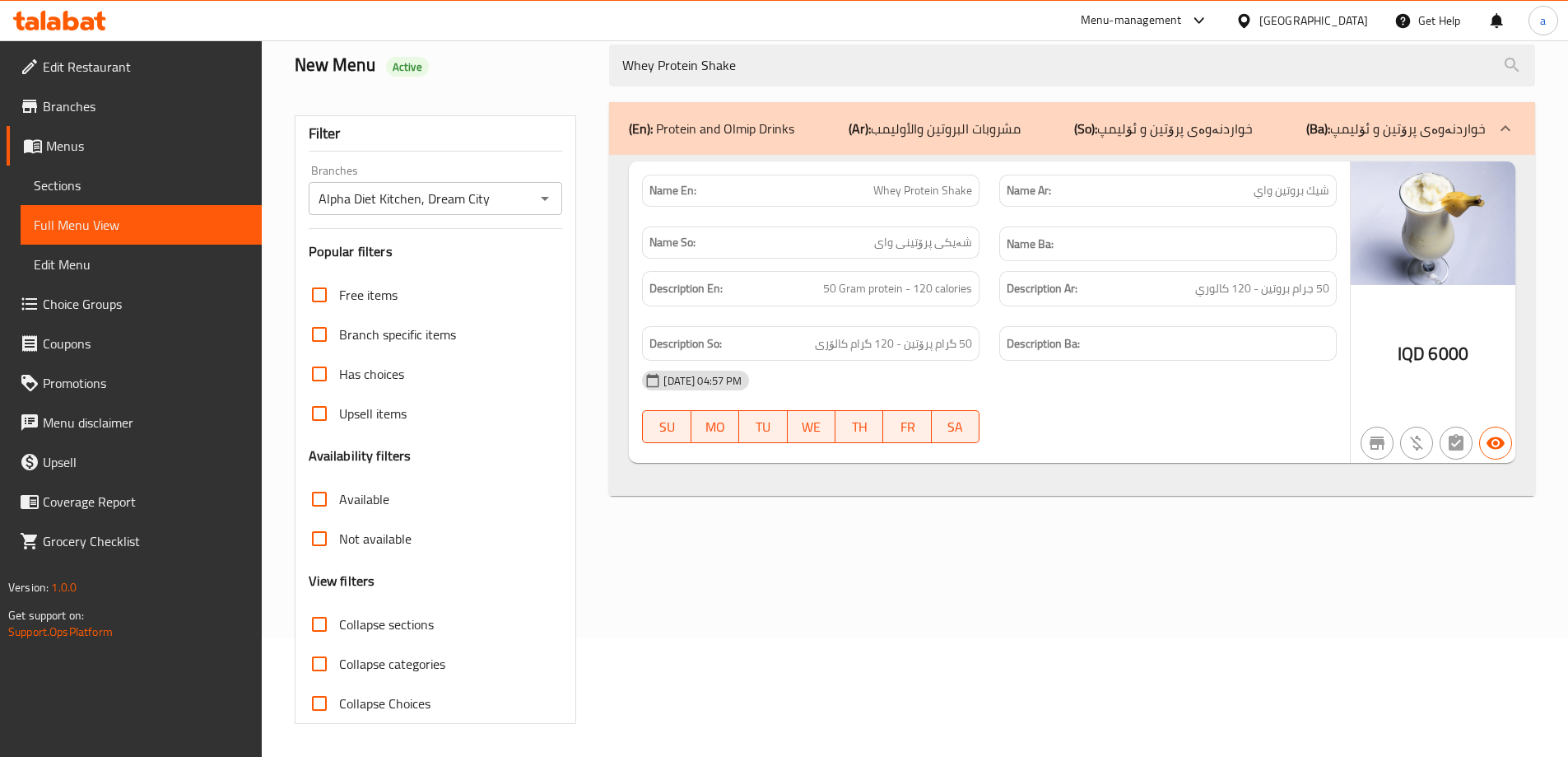
click at [72, 6] on div at bounding box center [60, 20] width 119 height 33
click at [55, 6] on div at bounding box center [60, 20] width 119 height 33
click at [53, 10] on div at bounding box center [60, 20] width 119 height 33
click at [53, 16] on icon at bounding box center [60, 20] width 93 height 20
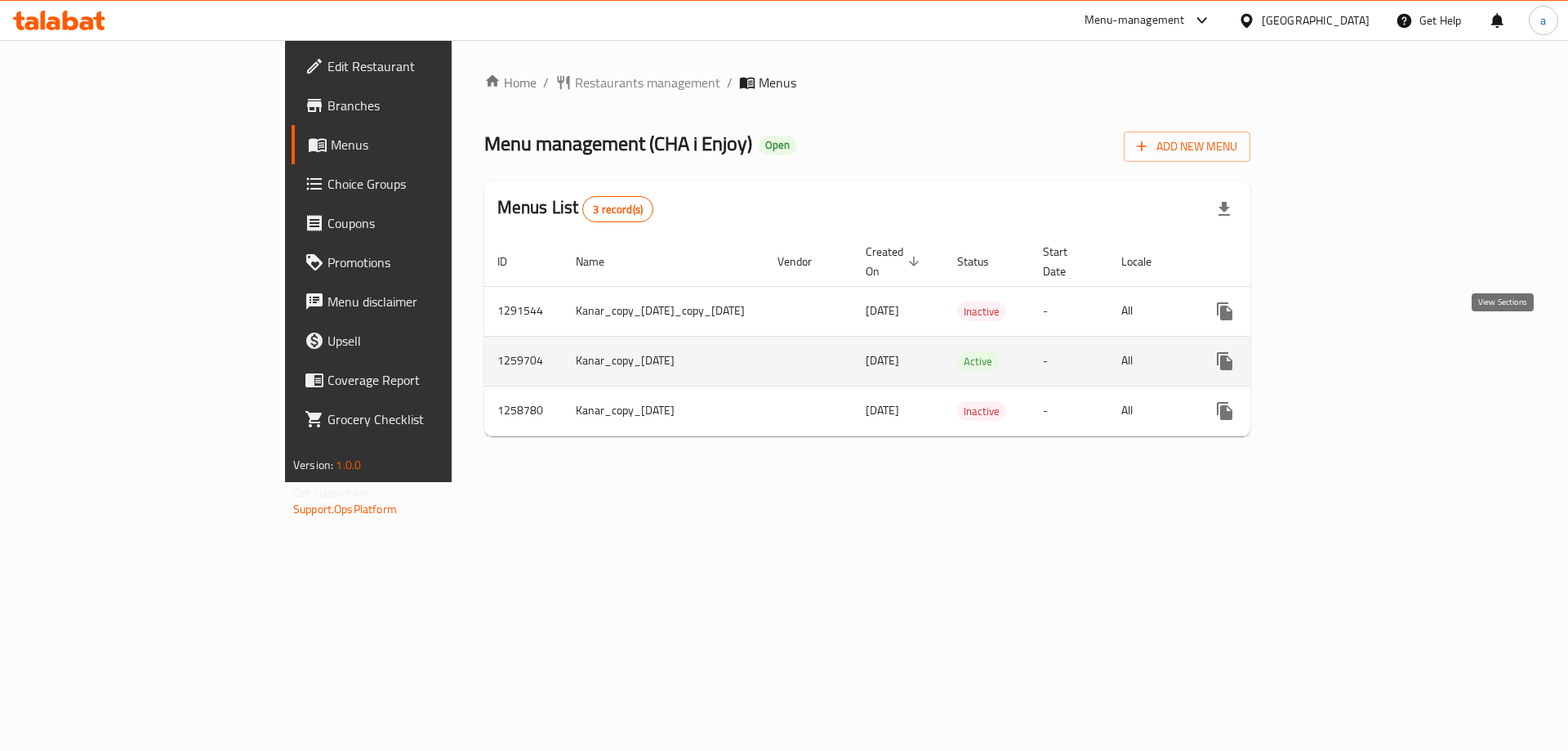
click at [1352, 352] on icon "enhanced table" at bounding box center [1343, 361] width 19 height 19
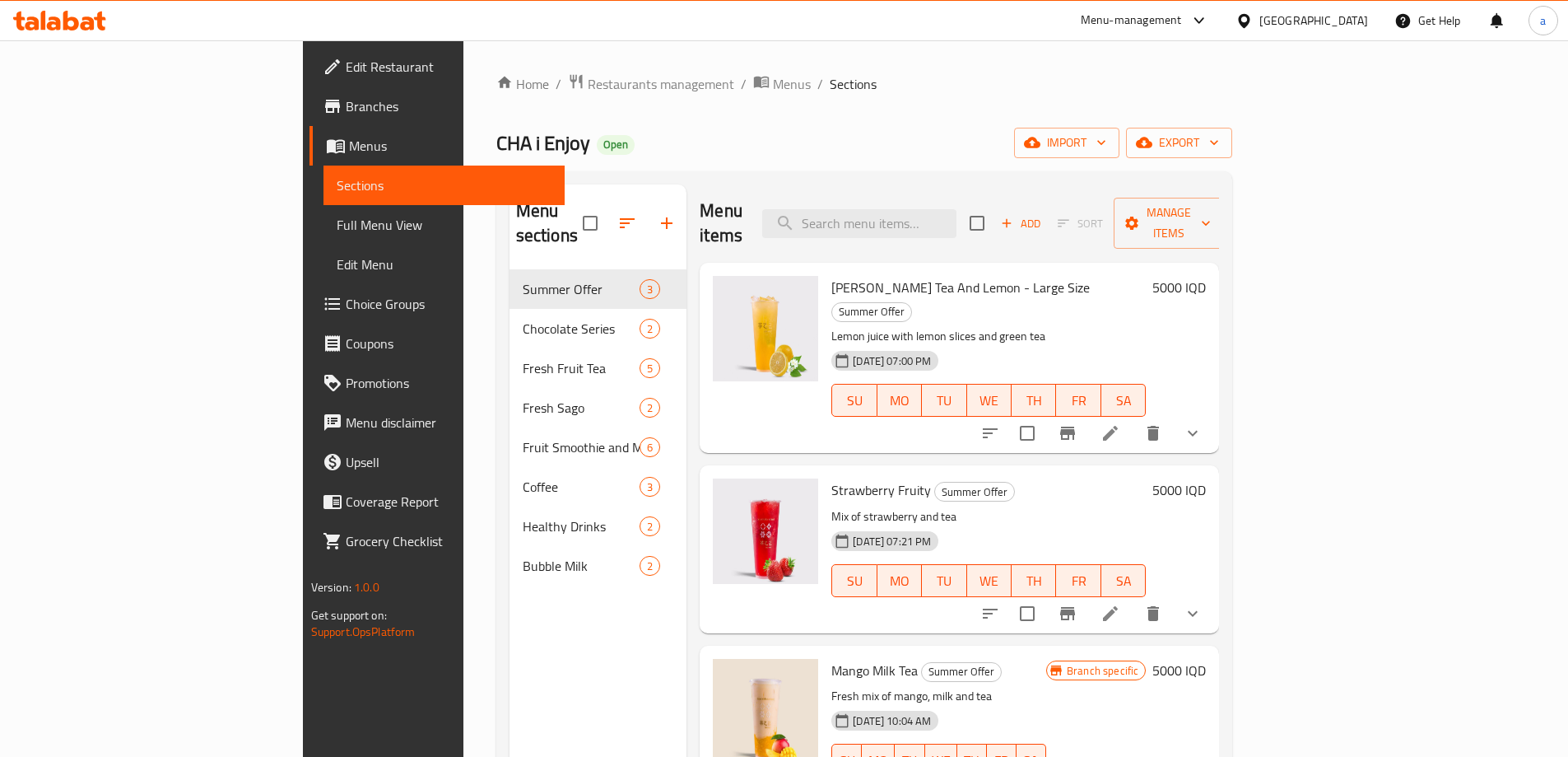
click at [345, 309] on span "Choice Groups" at bounding box center [448, 304] width 206 height 20
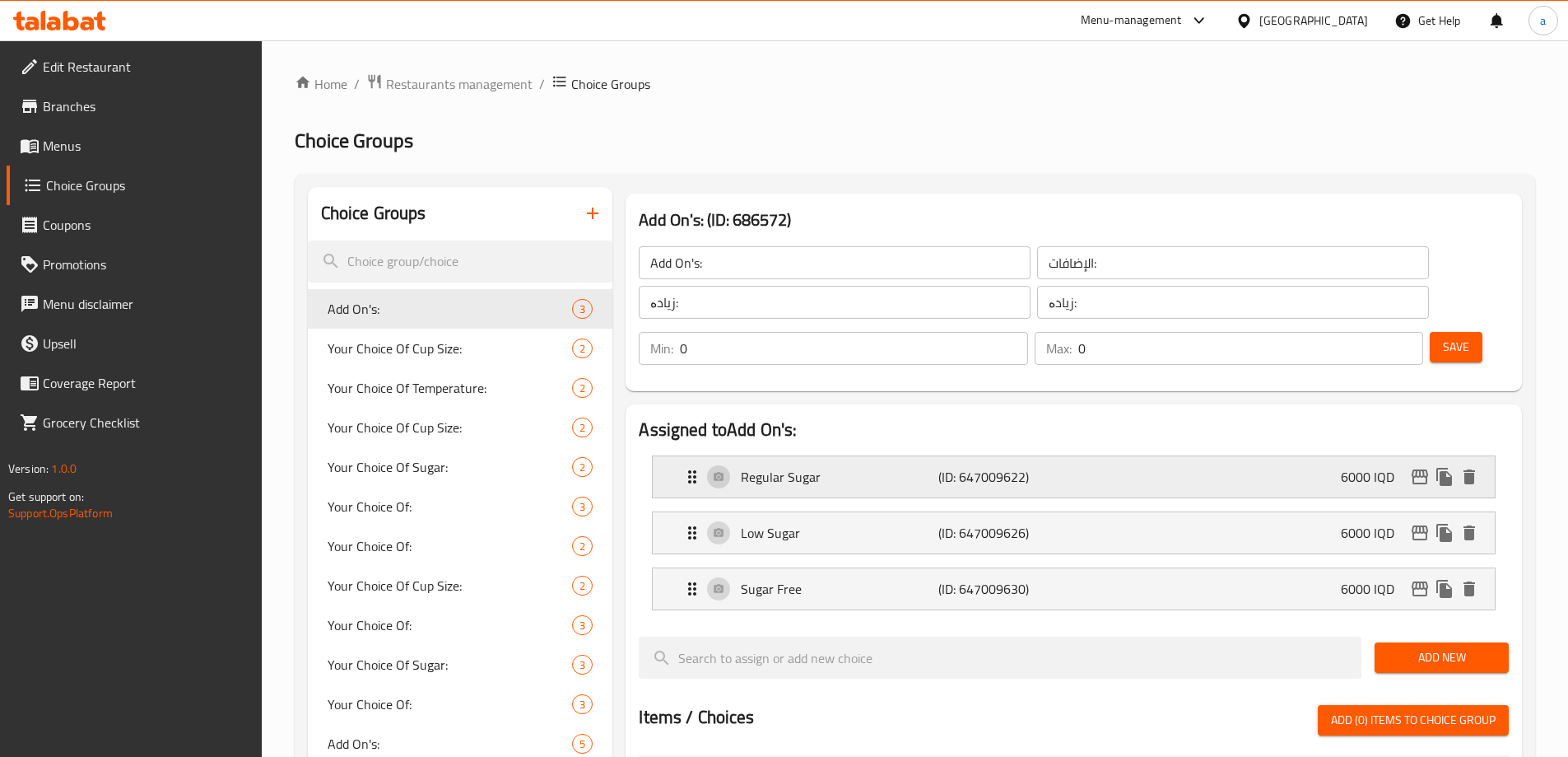
click at [894, 467] on p "Regular Sugar" at bounding box center [839, 476] width 197 height 20
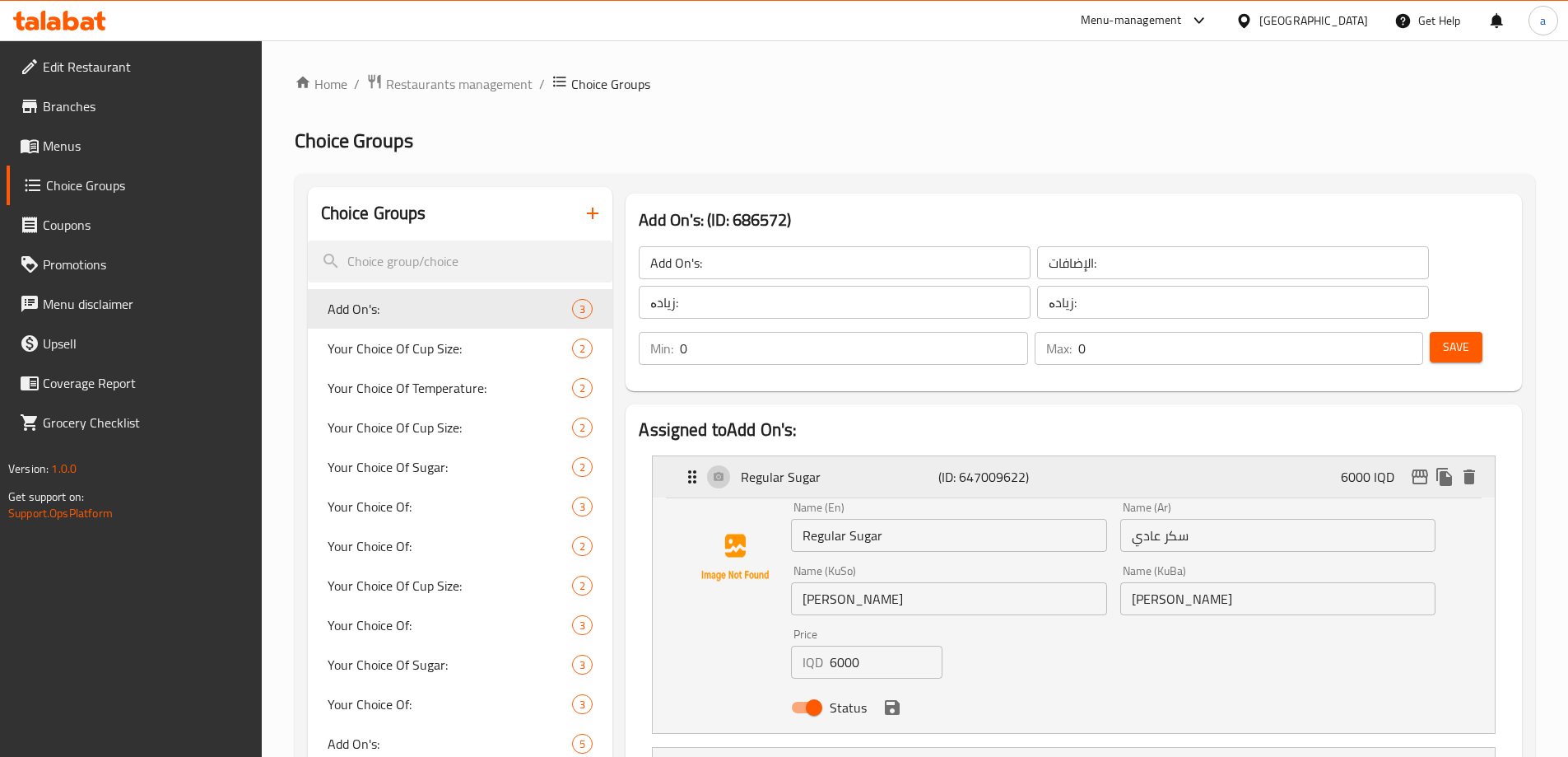
click at [894, 467] on p "Regular Sugar" at bounding box center [839, 476] width 197 height 20
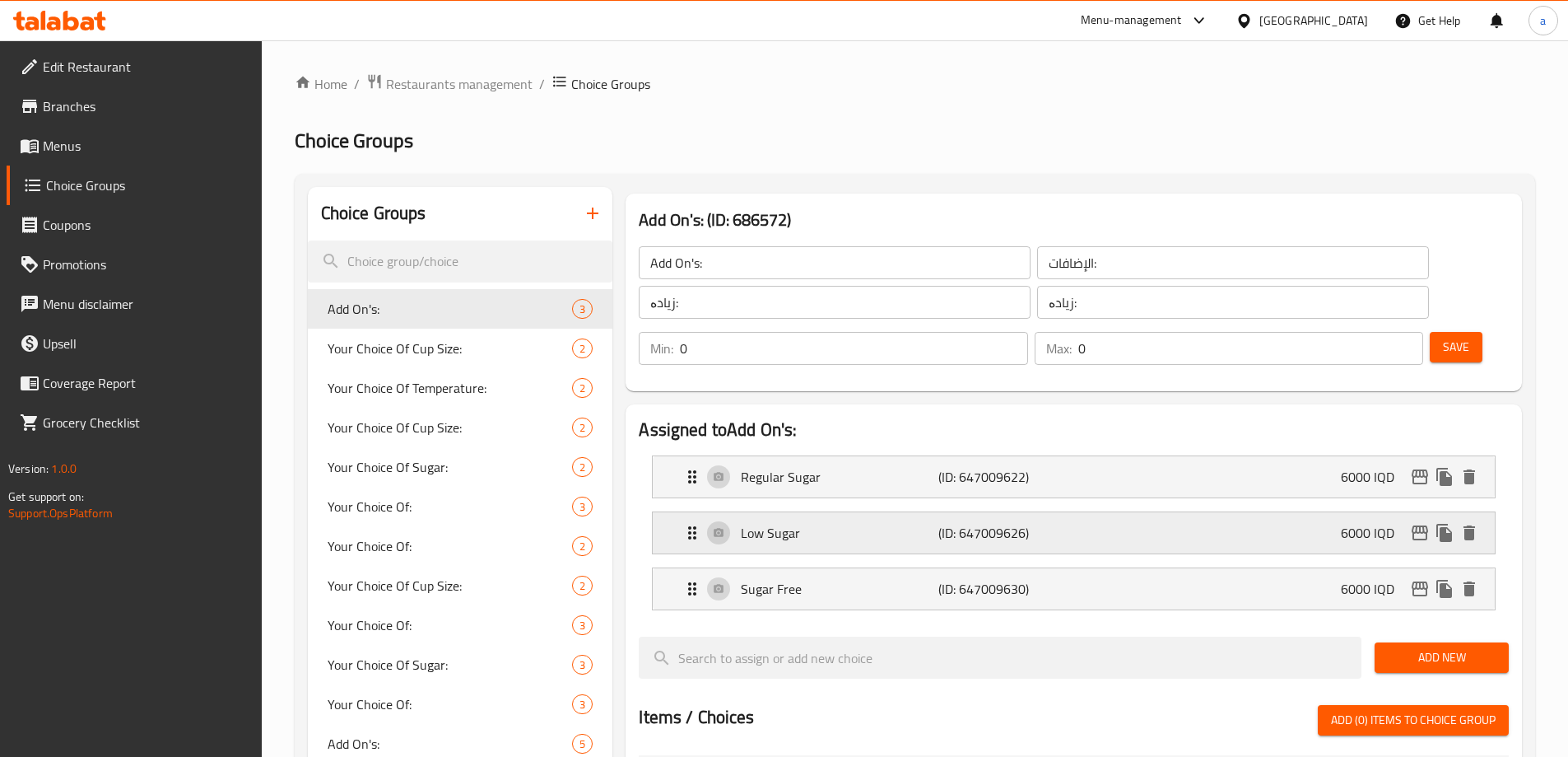
click at [857, 523] on p "Low Sugar" at bounding box center [839, 533] width 197 height 20
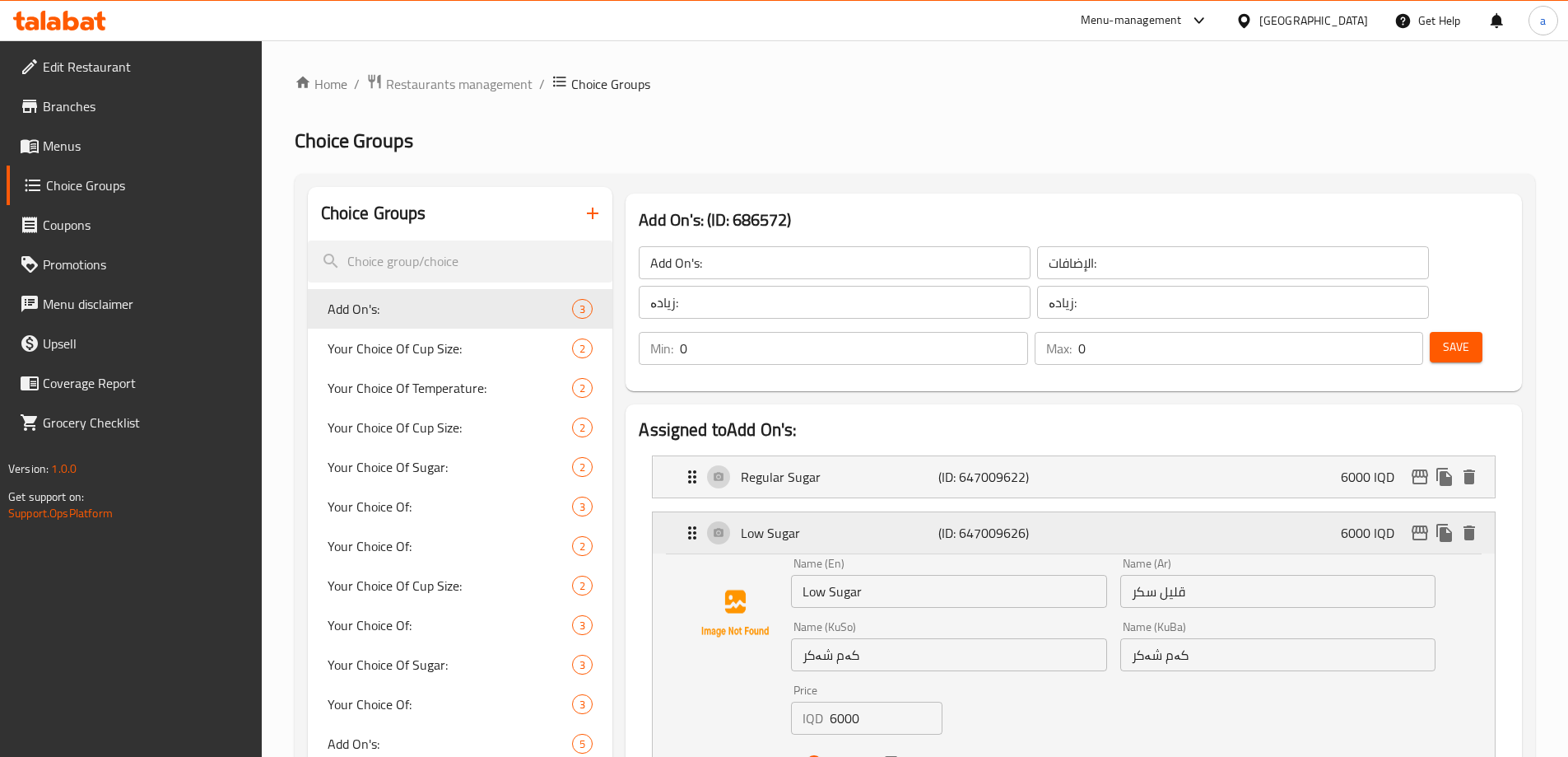
click at [857, 523] on p "Low Sugar" at bounding box center [839, 533] width 197 height 20
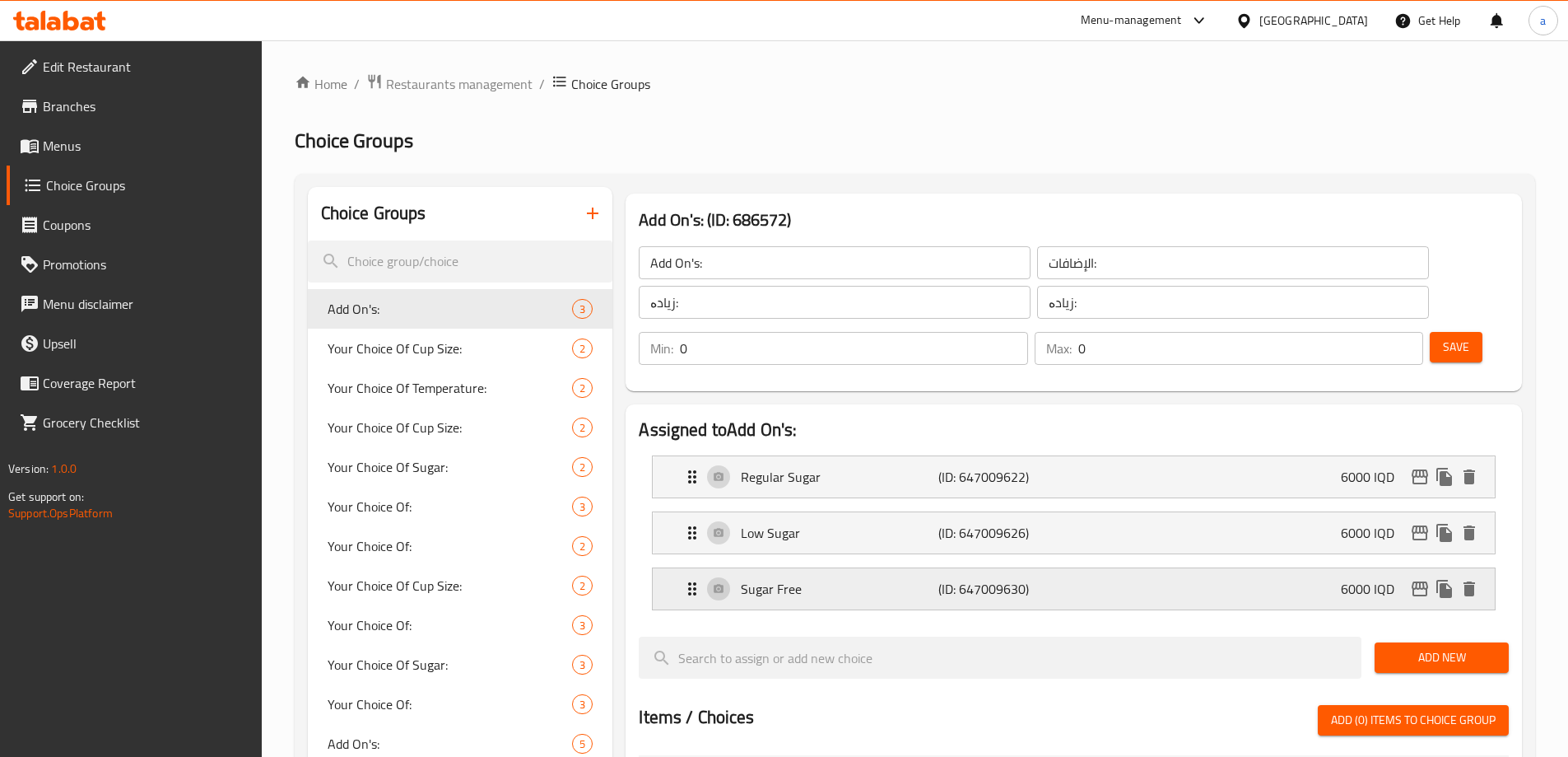
click at [845, 568] on div "Sugar Free (ID: 647009630) 6000 IQD" at bounding box center [1078, 589] width 792 height 41
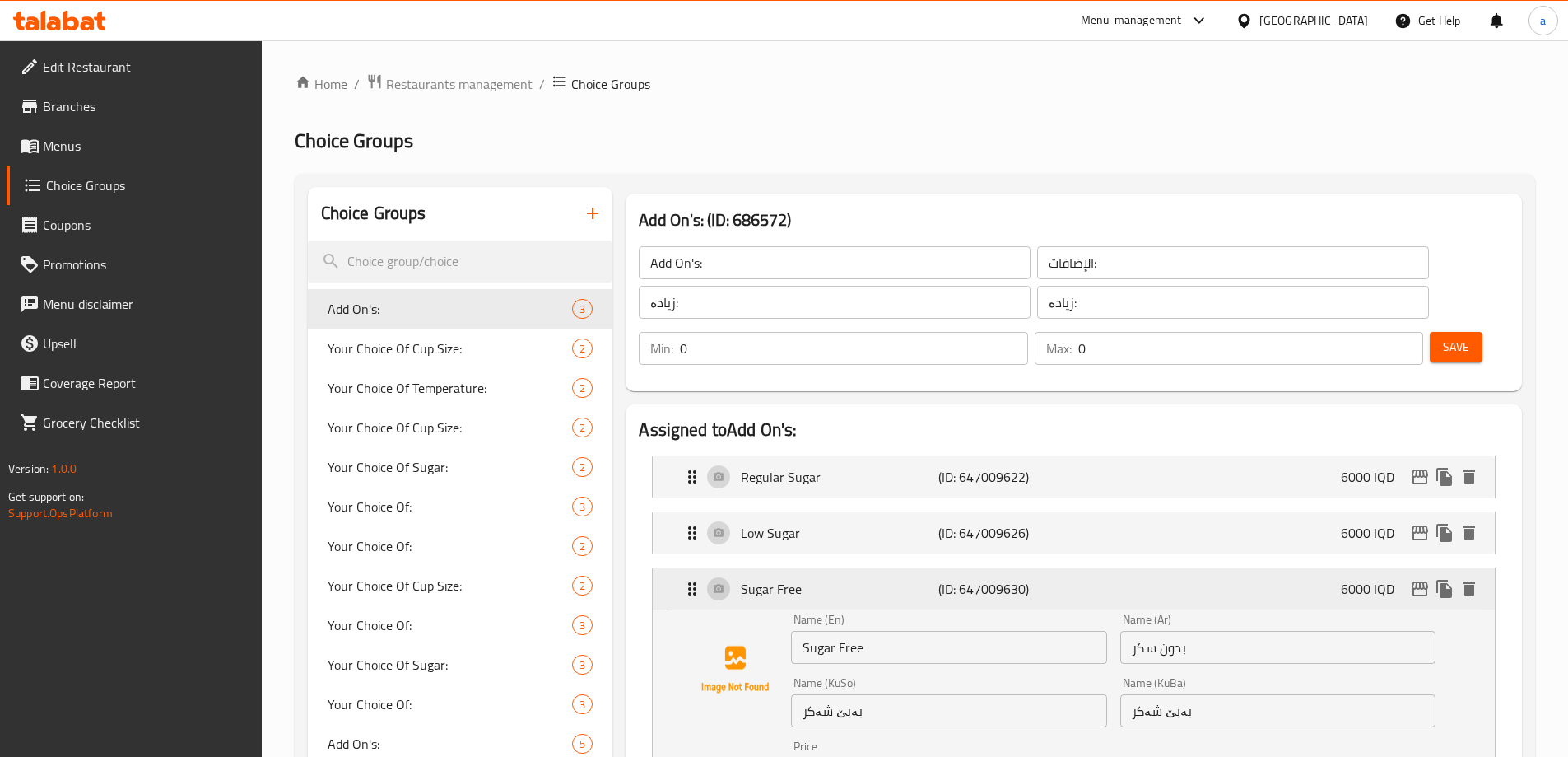
click at [845, 568] on div "Sugar Free (ID: 647009630) 6000 IQD" at bounding box center [1078, 589] width 792 height 41
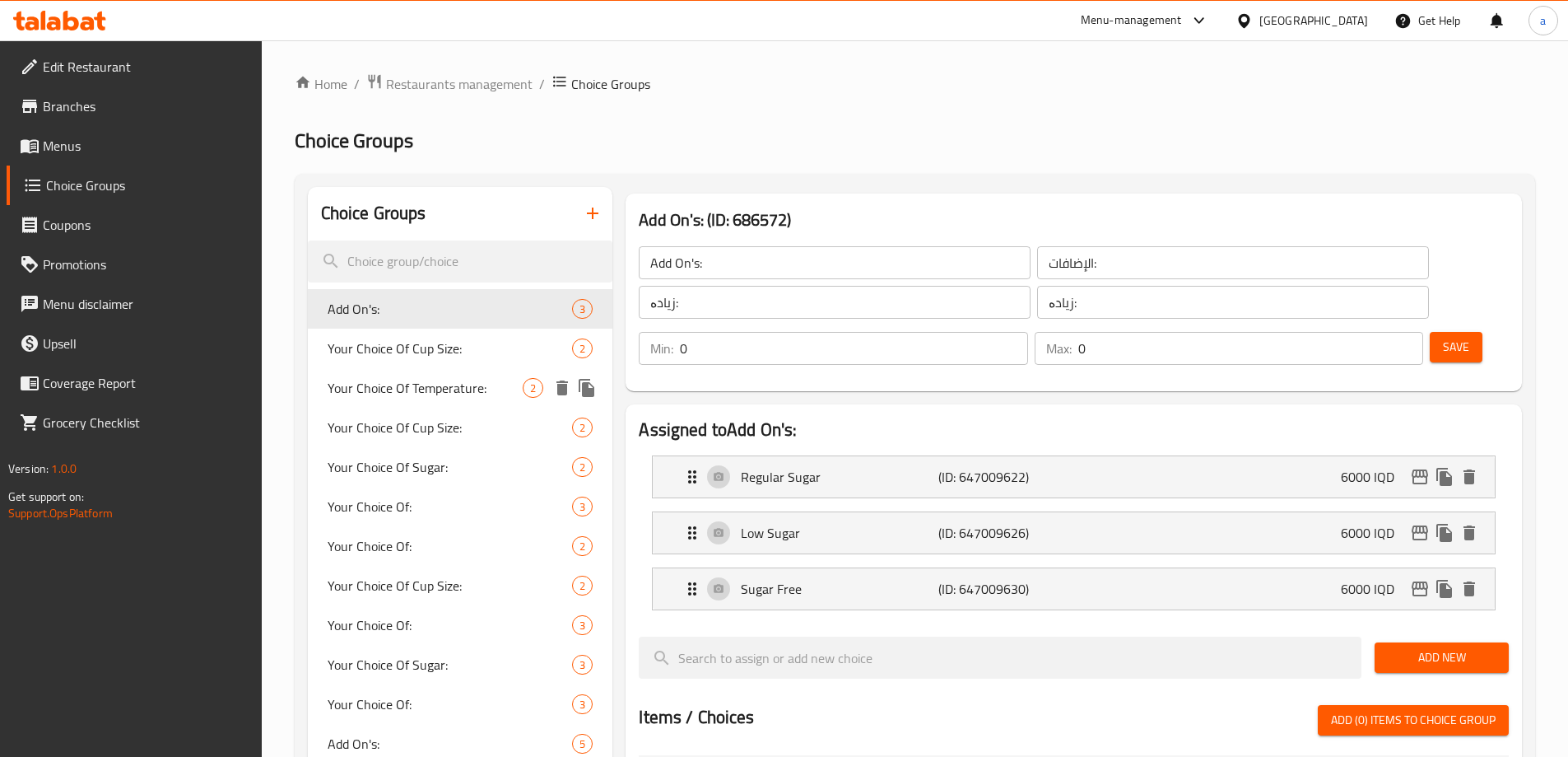
click at [459, 384] on span "Your Choice Of Temperature:" at bounding box center [426, 387] width 196 height 20
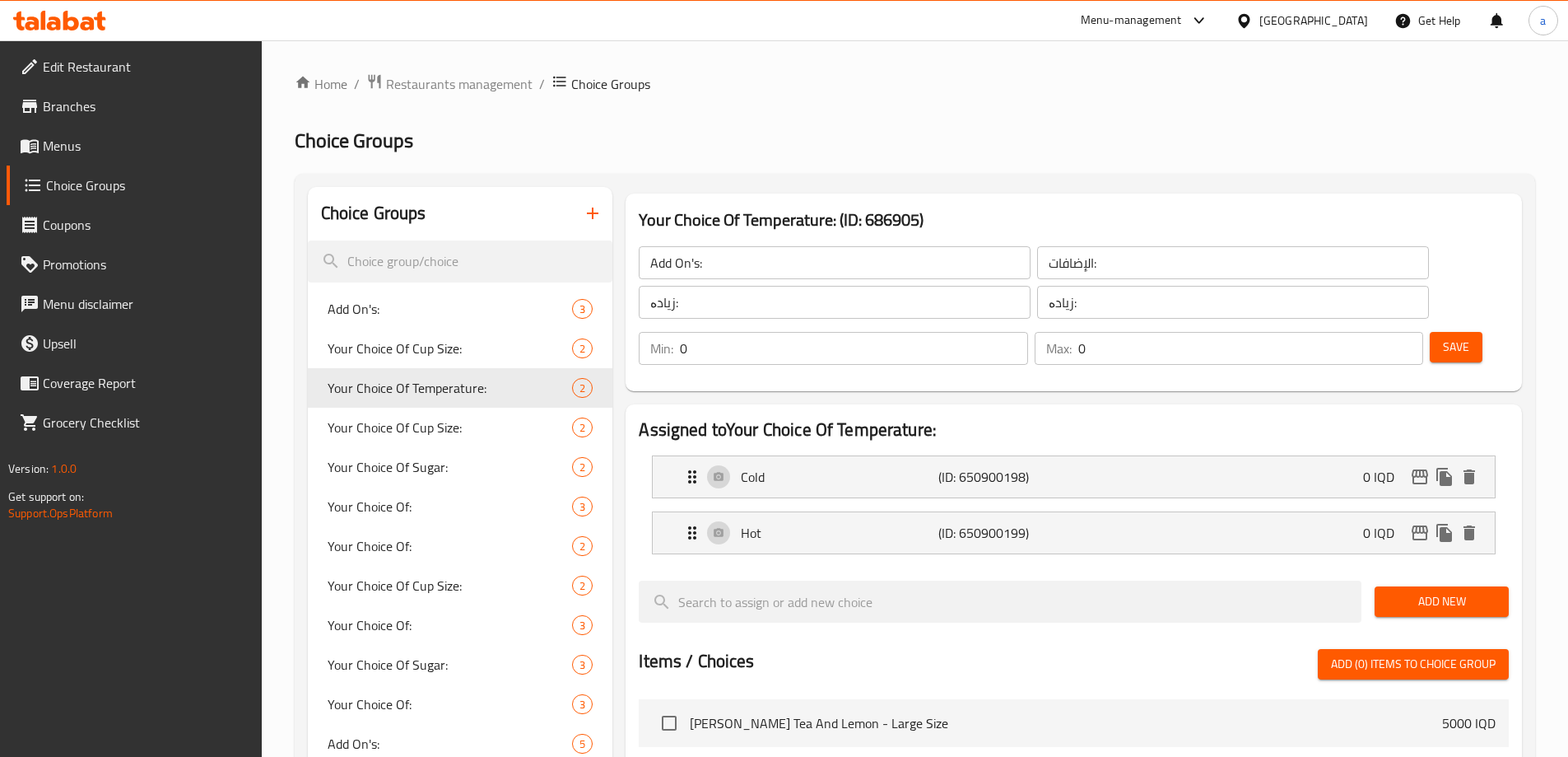
type input "Your Choice Of Temperature:"
type input "إختيارك من درجة حرارة:"
type input "هەڵبژاردنت لە پلەی گەرمی:"
type input "1"
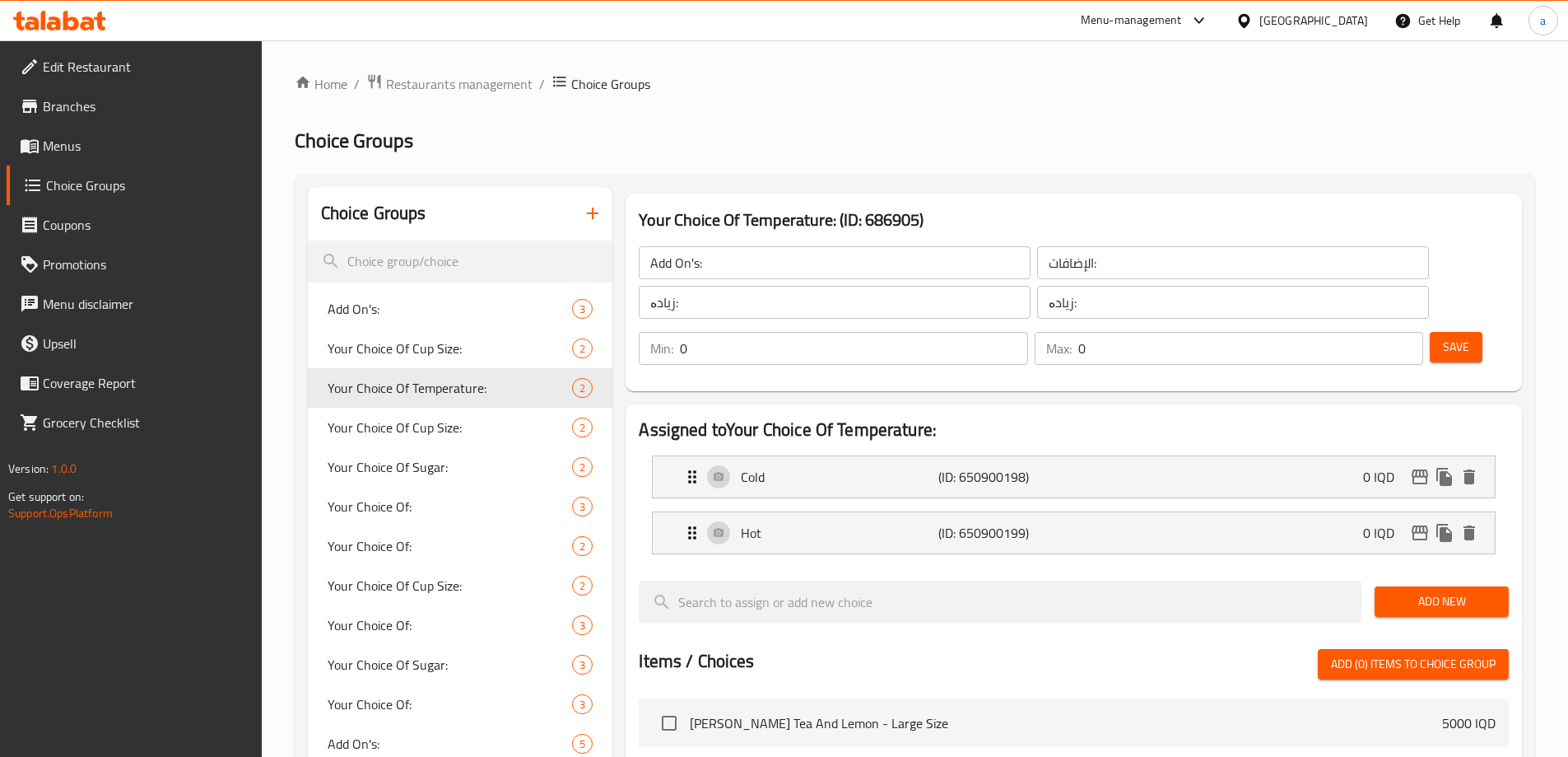
type input "1"
click at [876, 467] on p "Cold" at bounding box center [839, 476] width 197 height 20
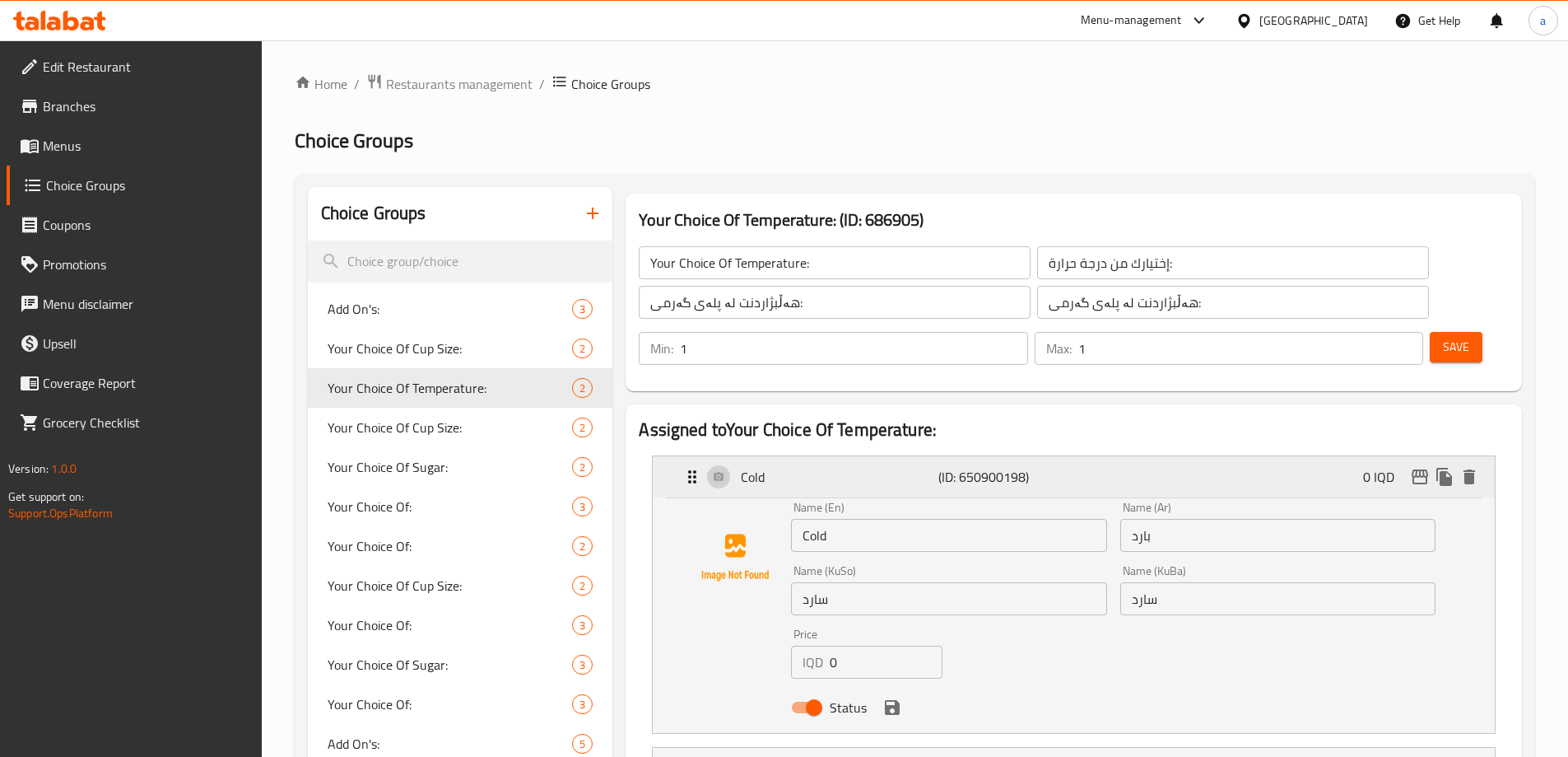
click at [876, 467] on p "Cold" at bounding box center [839, 476] width 197 height 20
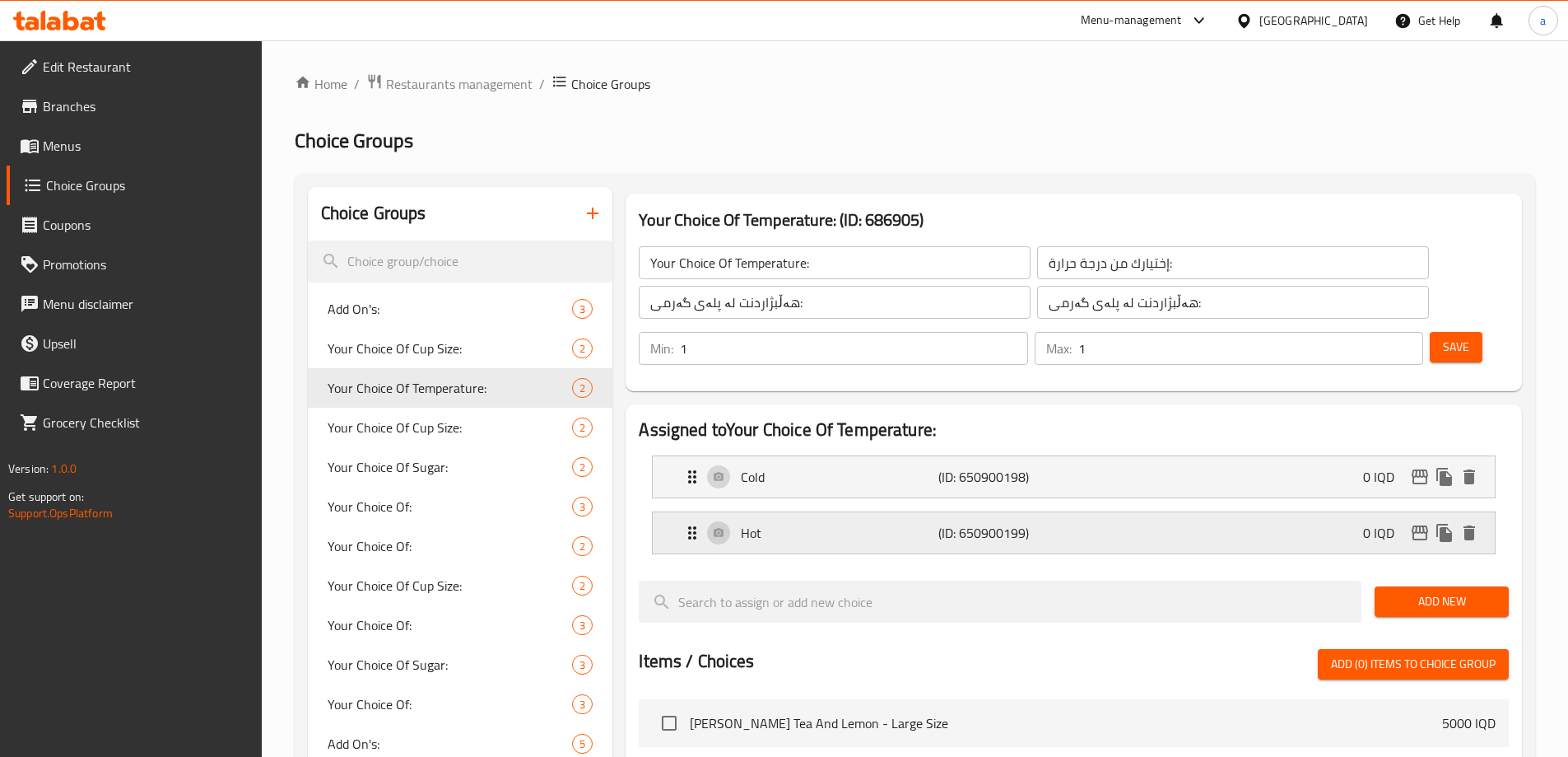
click at [857, 512] on div "Hot (ID: 650900199) 0 IQD" at bounding box center [1078, 533] width 792 height 41
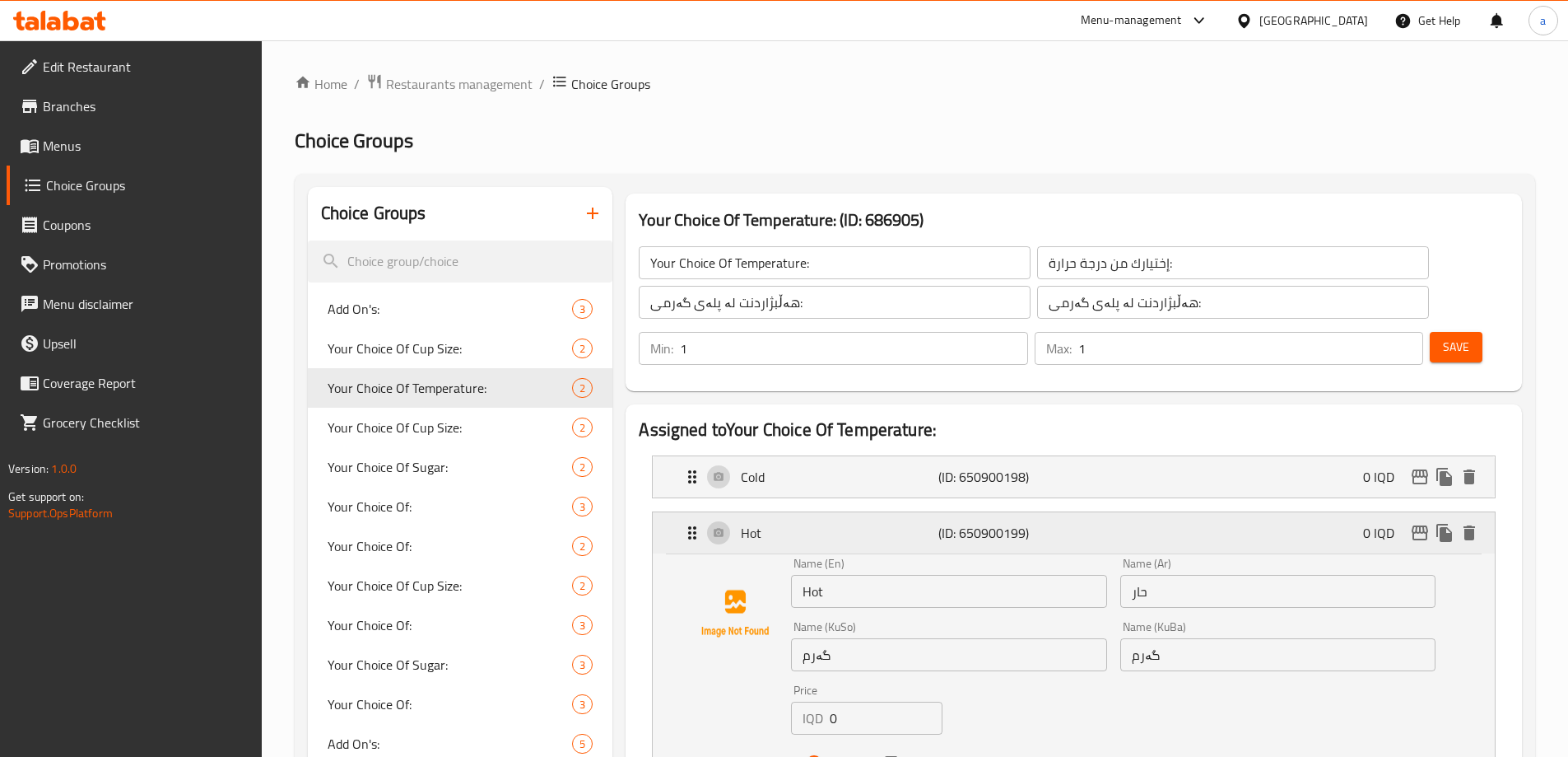
click at [857, 512] on div "Hot (ID: 650900199) 0 IQD" at bounding box center [1078, 533] width 792 height 41
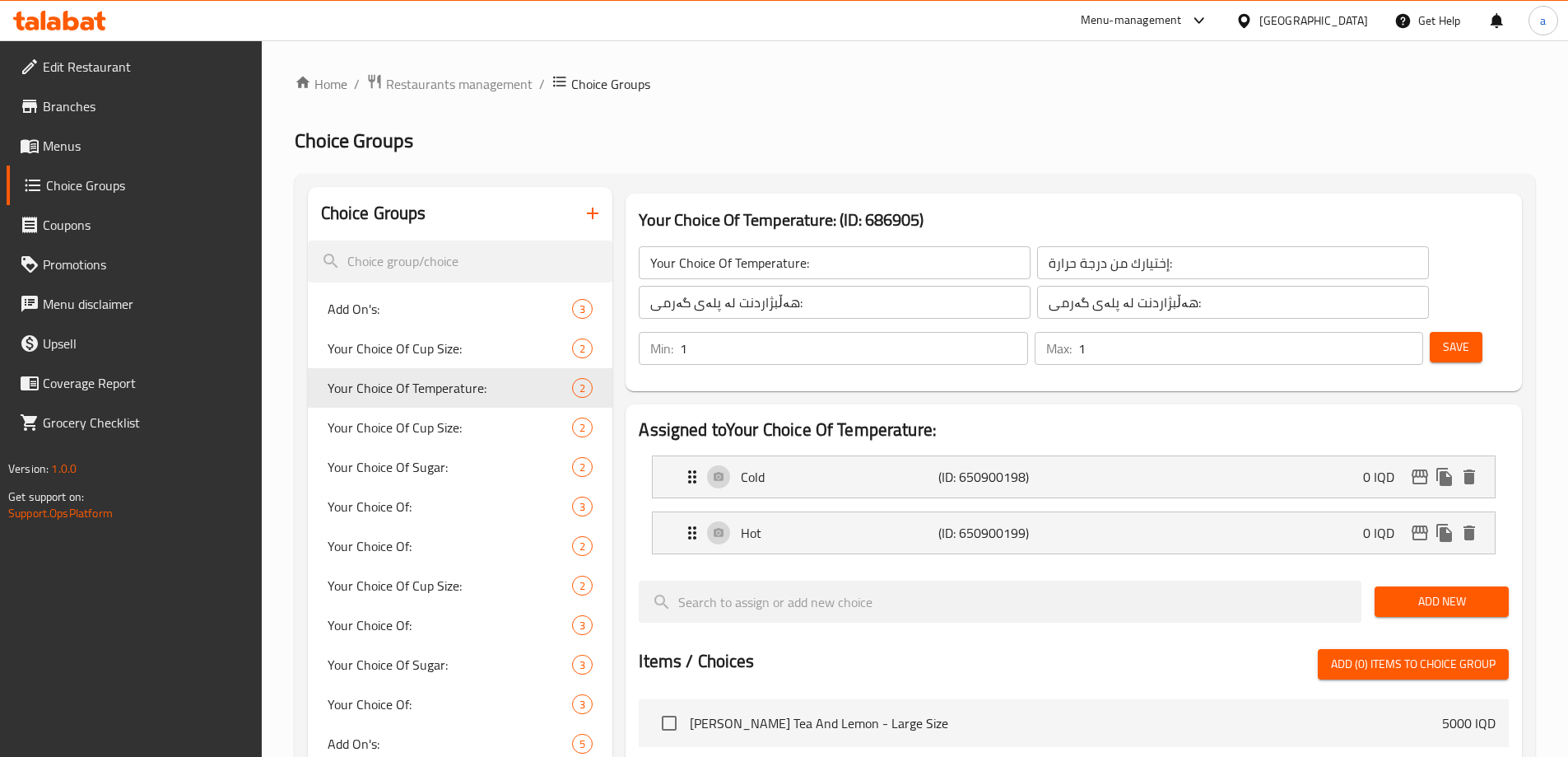
click at [72, 136] on span "Menus" at bounding box center [145, 146] width 206 height 20
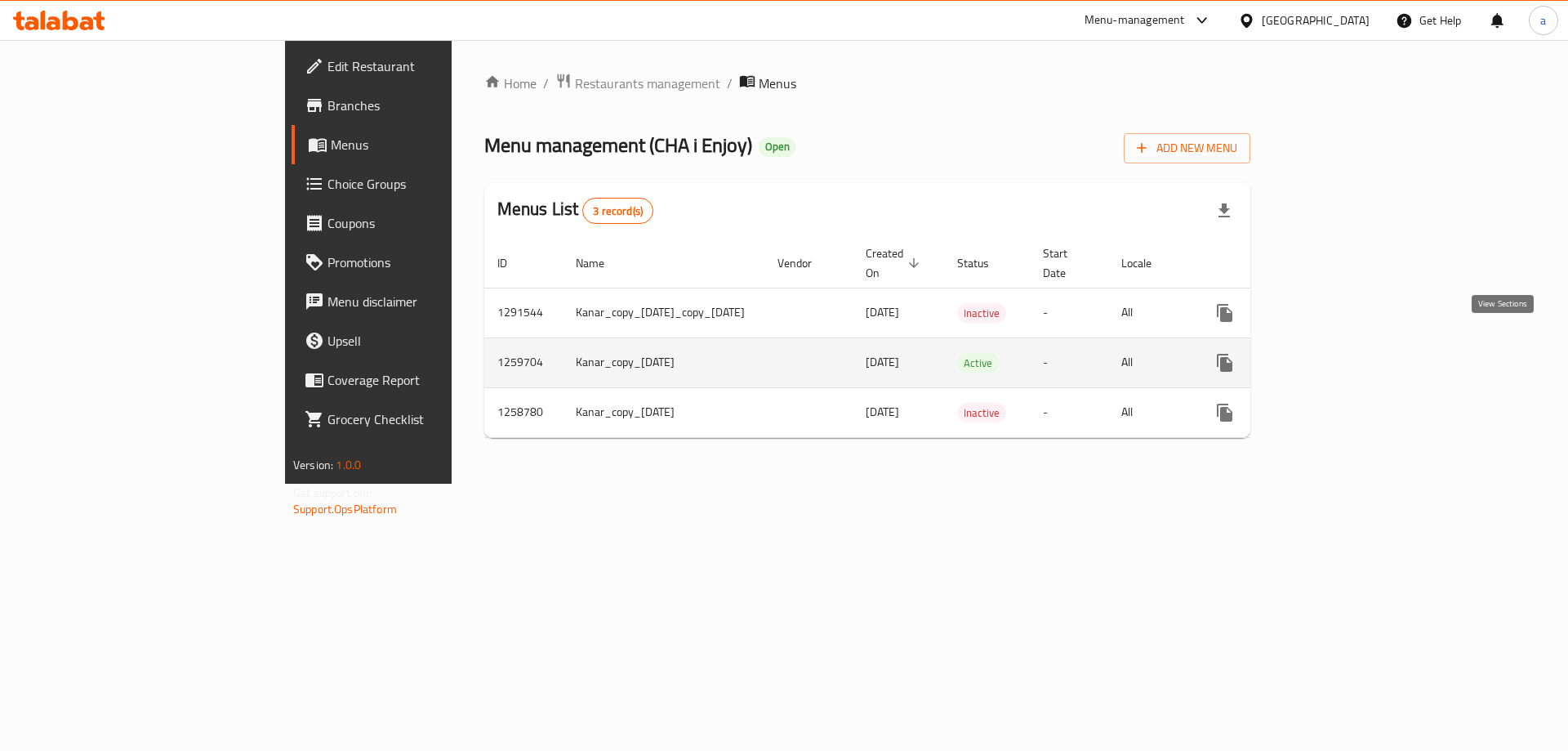
click at [1352, 353] on icon "enhanced table" at bounding box center [1343, 362] width 19 height 19
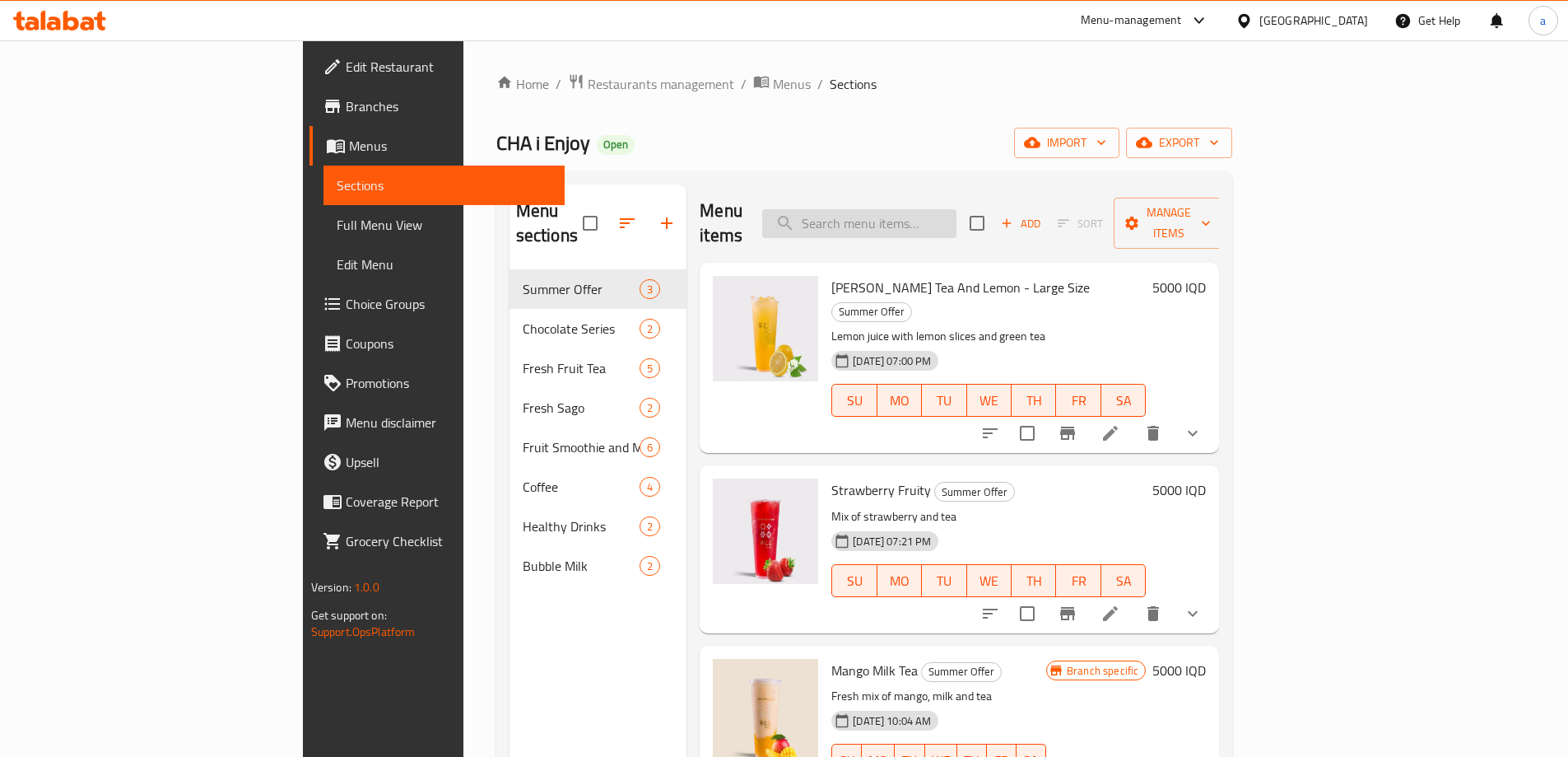
click at [956, 209] on input "search" at bounding box center [859, 224] width 194 height 28
paste input "Latte"
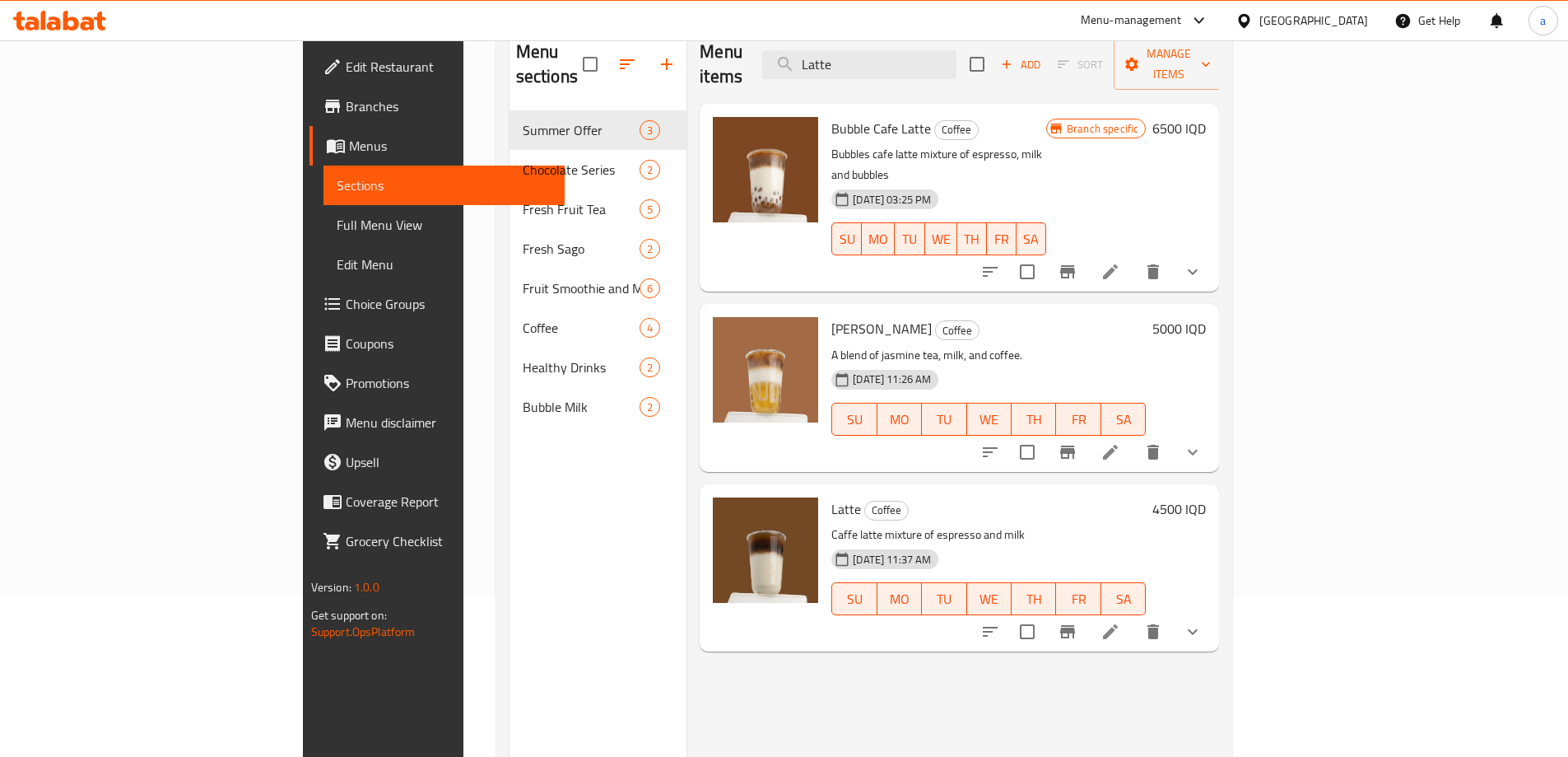
scroll to position [231, 0]
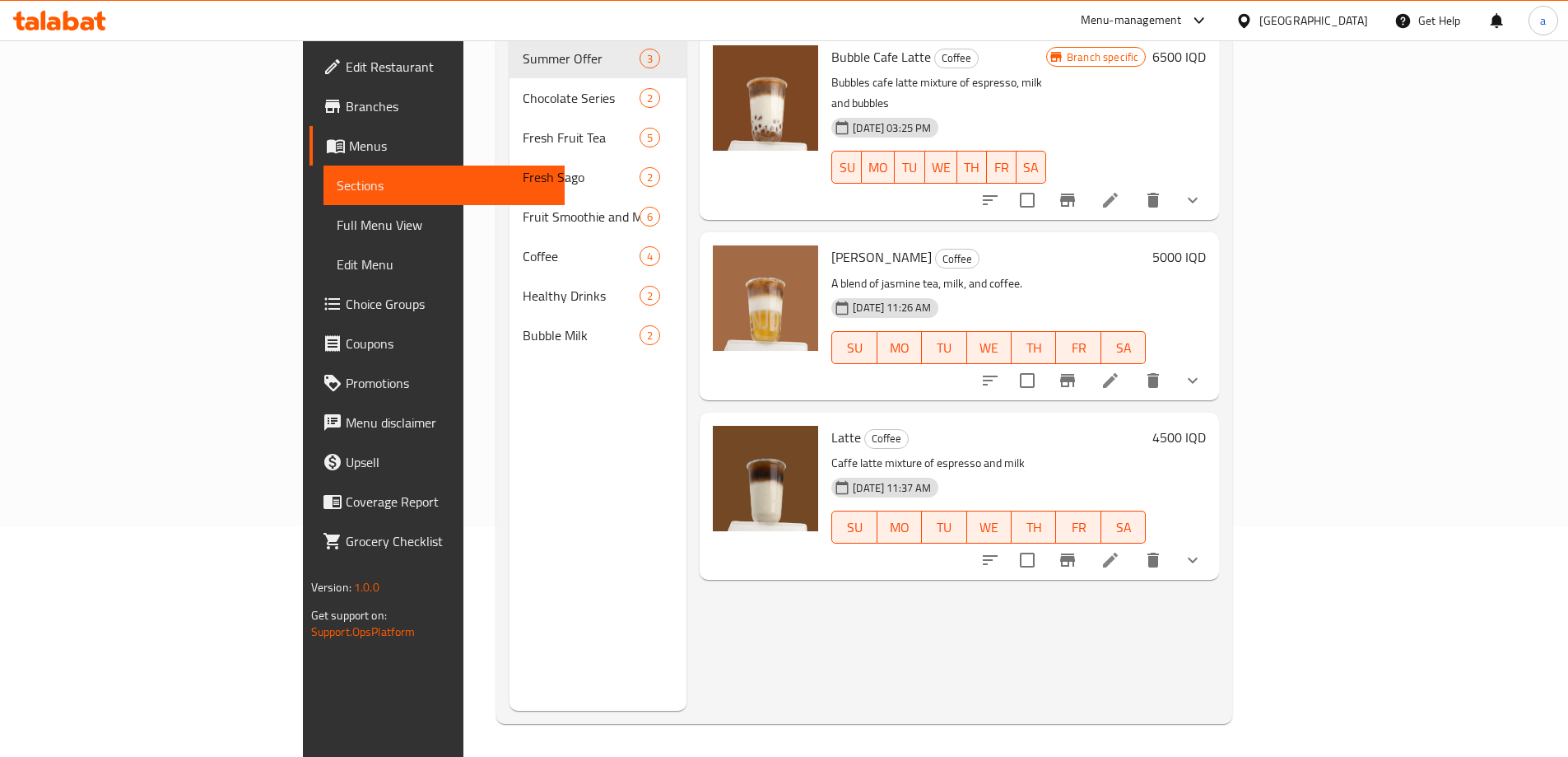
type input "Latte"
click at [1118, 552] on icon at bounding box center [1110, 559] width 15 height 15
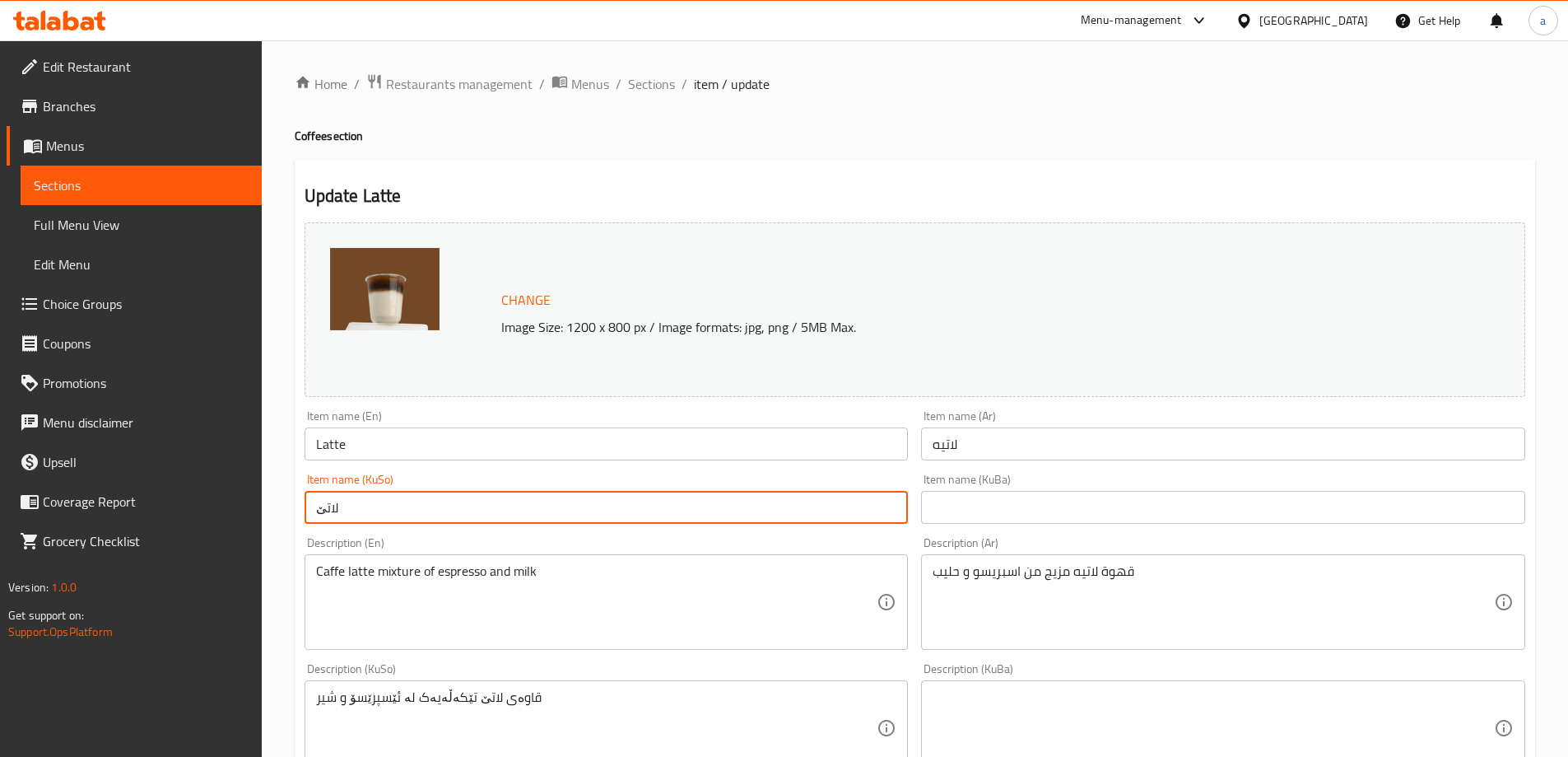
click at [346, 511] on input "لاتێ" at bounding box center [606, 507] width 605 height 33
click at [963, 502] on input "text" at bounding box center [1223, 507] width 605 height 33
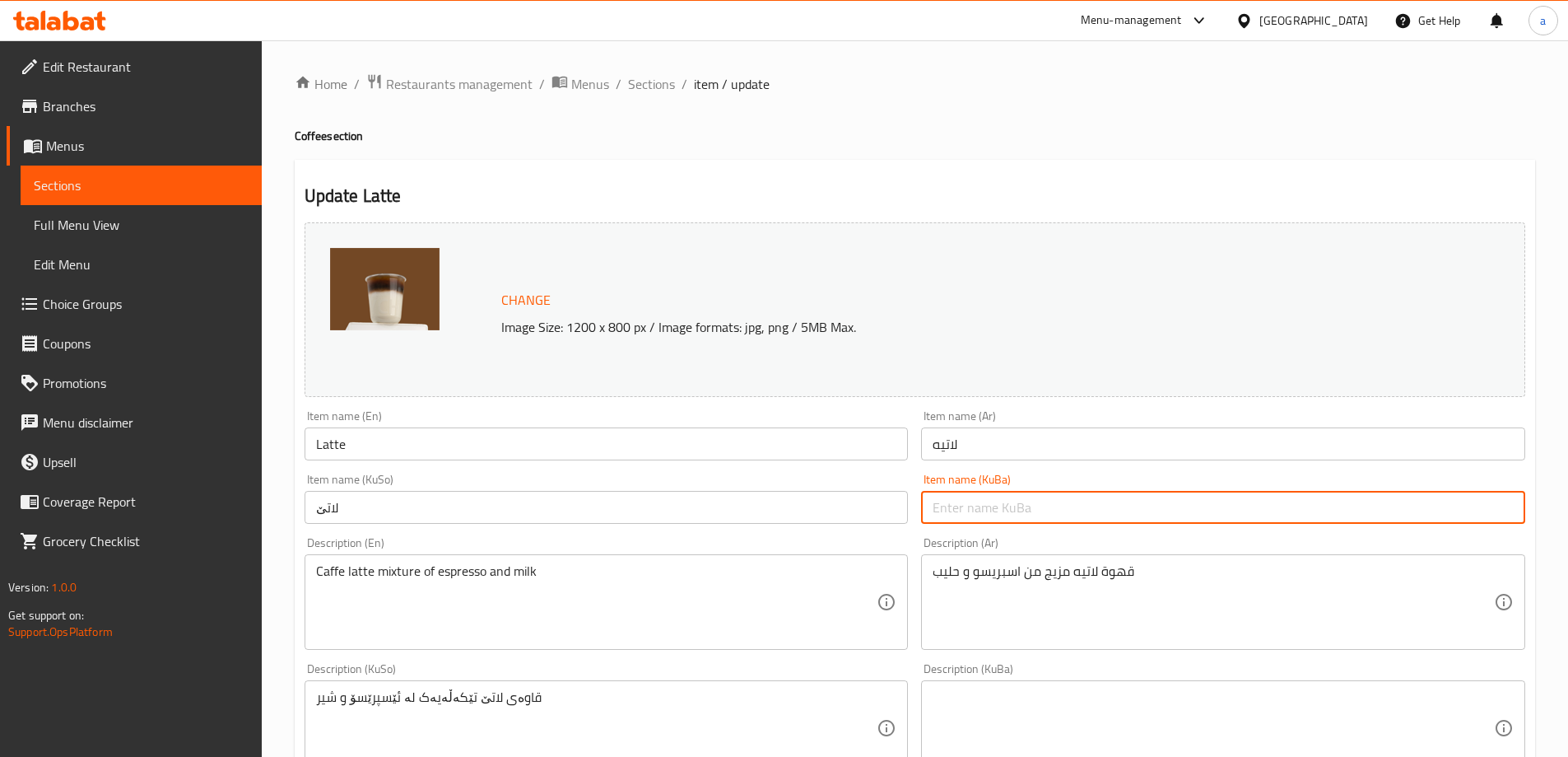
paste input "لاتێ"
type input "لاتێ"
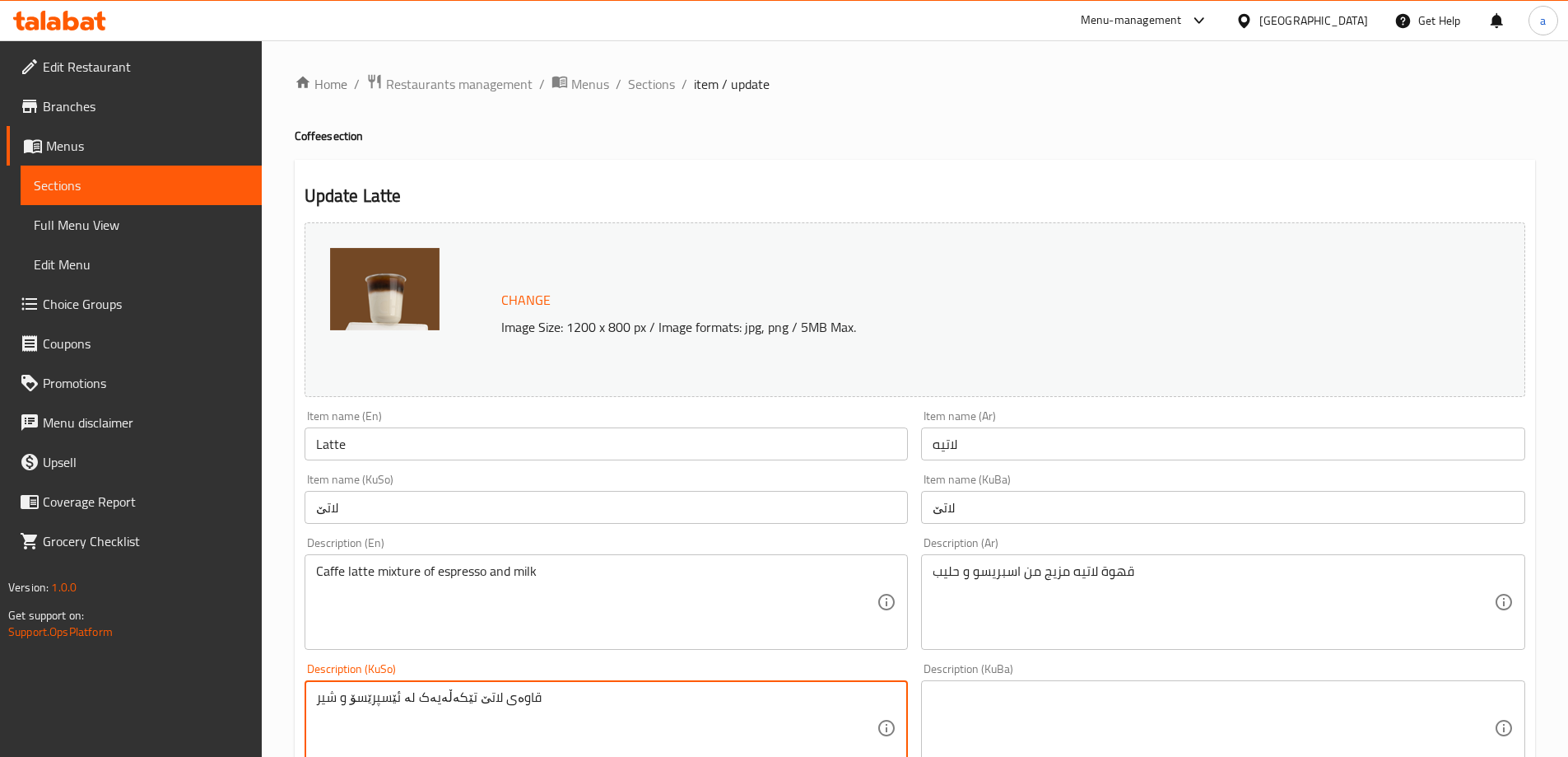
click at [444, 696] on textarea "قاوەی لاتێ تێکەڵەیەک لە ئێسپرێسۆ و شیر" at bounding box center [597, 729] width 562 height 78
click at [788, 704] on textarea "قاوەی لاتێ تێکەڵ بە ئێسپرێسۆ و شیر" at bounding box center [597, 729] width 562 height 78
type textarea "قاوەی لاتێ تێکەڵ بە ئێسپرێسۆ و شیر"
click at [993, 704] on textarea at bounding box center [1214, 729] width 562 height 78
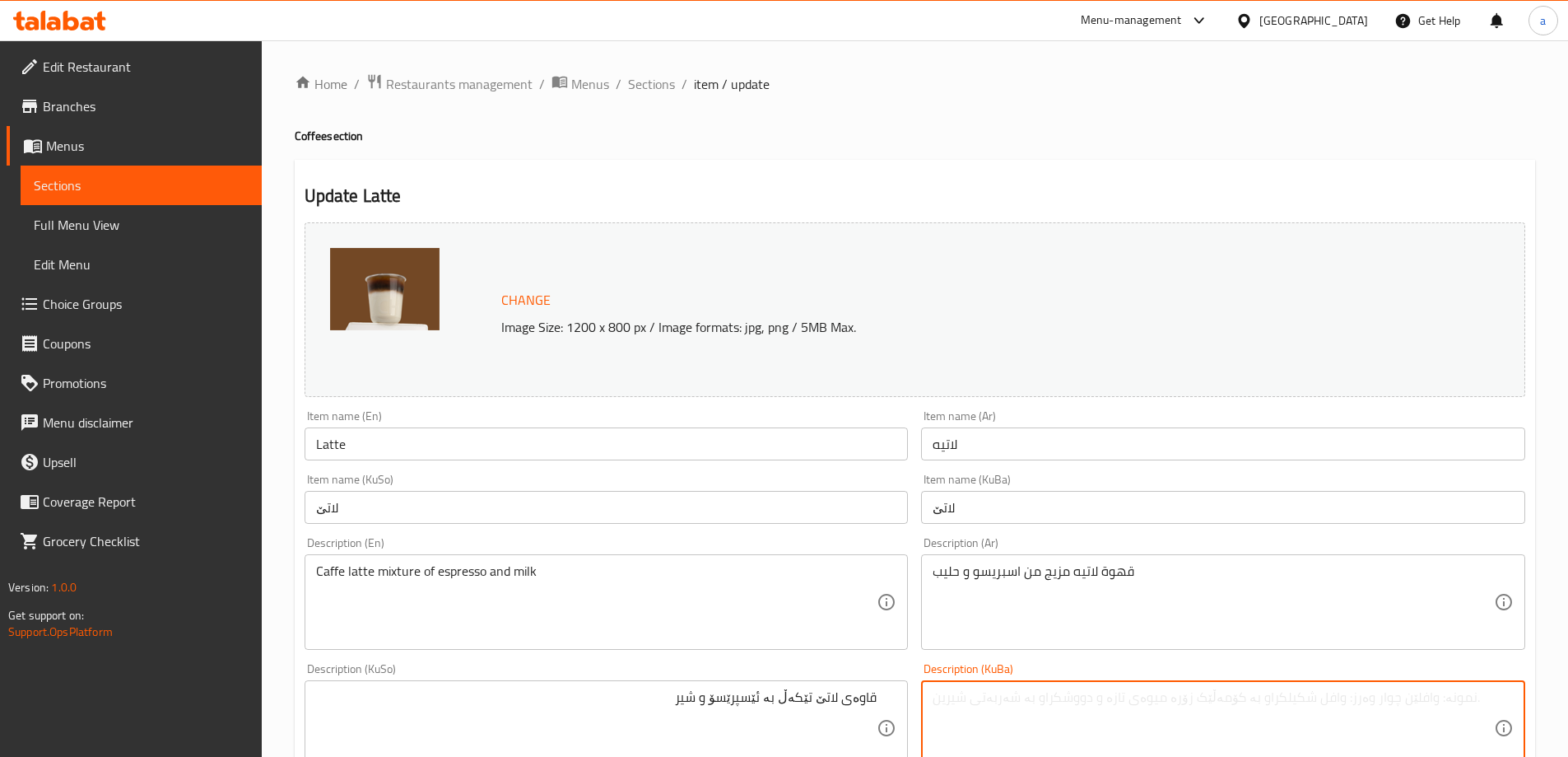
paste textarea "قاوەی لاتێ تێکەڵ بە ئێسپرێسۆ و شیر"
type textarea "قاوەی لاتێ تێکەڵ بە ئێسپرێسۆ و شیر"
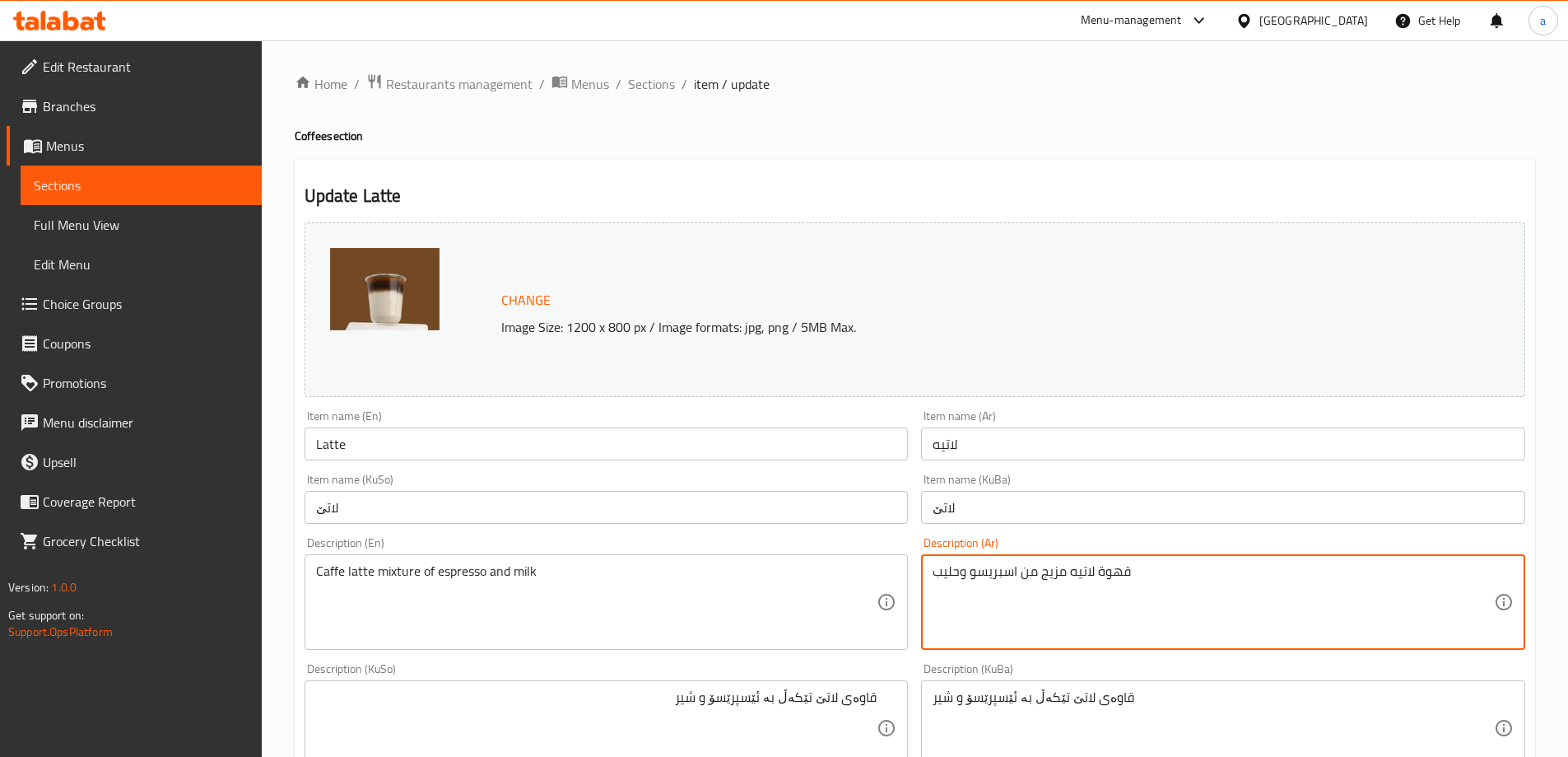
type textarea "قهوة لاتيه مزيج من اسبريسو وحليب"
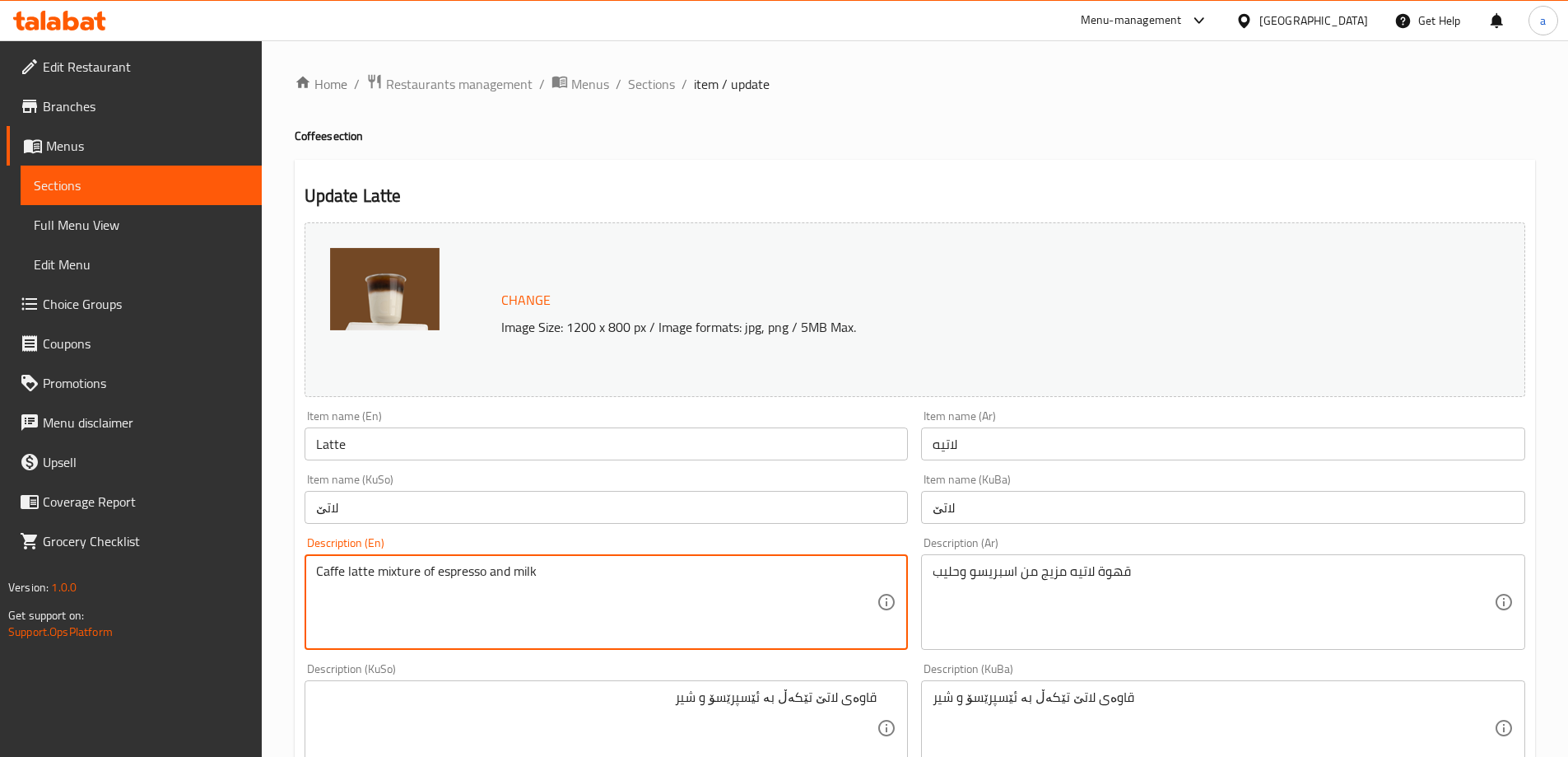
drag, startPoint x: 344, startPoint y: 571, endPoint x: 313, endPoint y: 573, distance: 31.1
drag, startPoint x: 373, startPoint y: 581, endPoint x: 351, endPoint y: 573, distance: 23.4
click at [341, 589] on textarea "Caffe latte mixture of espresso and milk" at bounding box center [597, 602] width 562 height 78
click at [316, 570] on textarea "Caffe latte mixture of espresso and milk" at bounding box center [597, 602] width 562 height 78
click at [330, 575] on textarea "Caffe latte mixture of espresso and milk" at bounding box center [597, 602] width 562 height 78
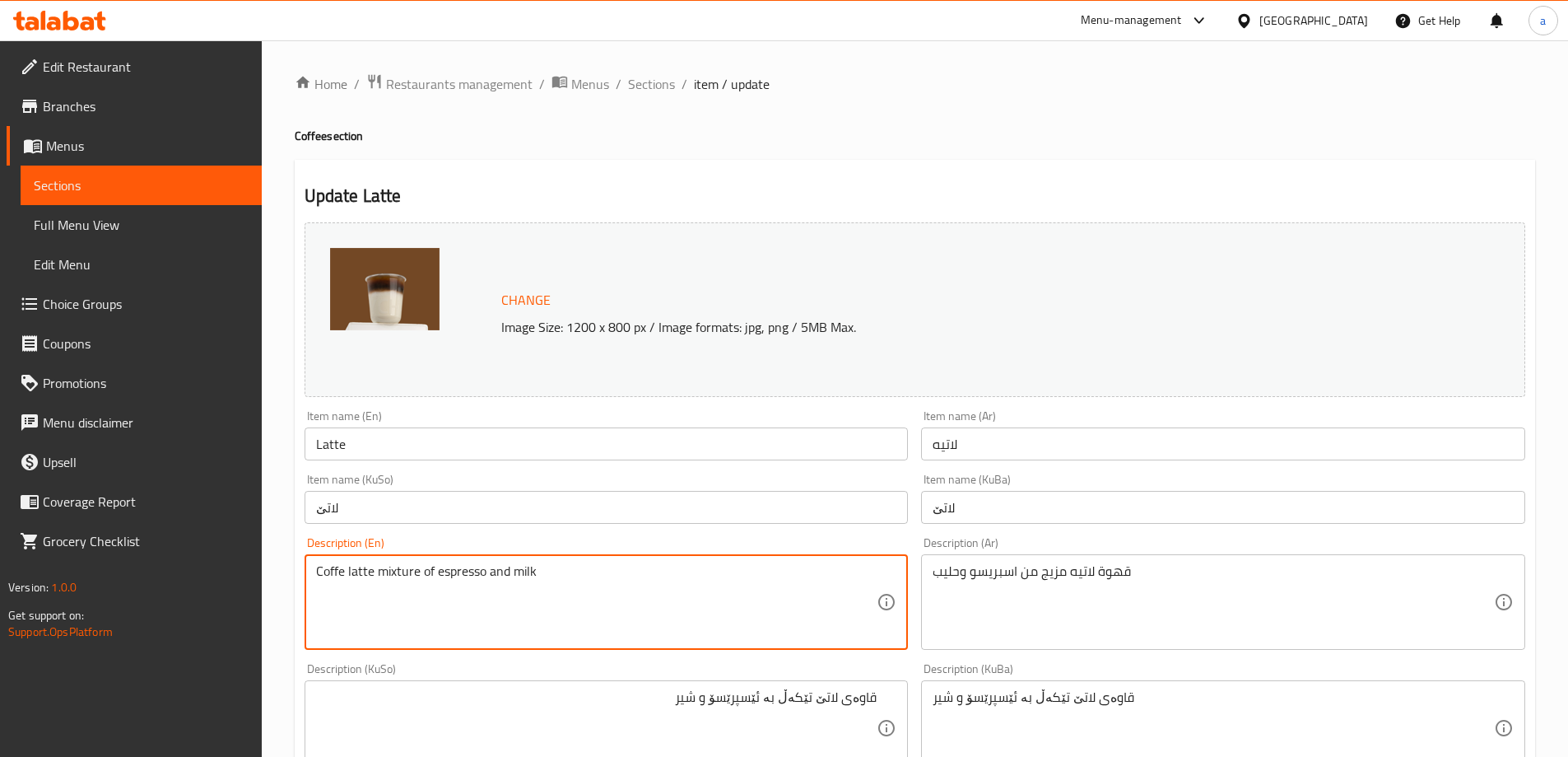
click at [340, 571] on textarea "Coffe latte mixture of espresso and milk" at bounding box center [597, 602] width 562 height 78
click at [329, 575] on textarea "Coffee latte mixture of espresso and milk" at bounding box center [597, 602] width 562 height 78
click at [318, 572] on textarea "Coffee latte mixture of espresso and milk" at bounding box center [597, 602] width 562 height 78
drag, startPoint x: 318, startPoint y: 572, endPoint x: 372, endPoint y: 576, distance: 54.1
click at [372, 576] on textarea "Coffee latte mixture of espresso and milk" at bounding box center [597, 602] width 562 height 78
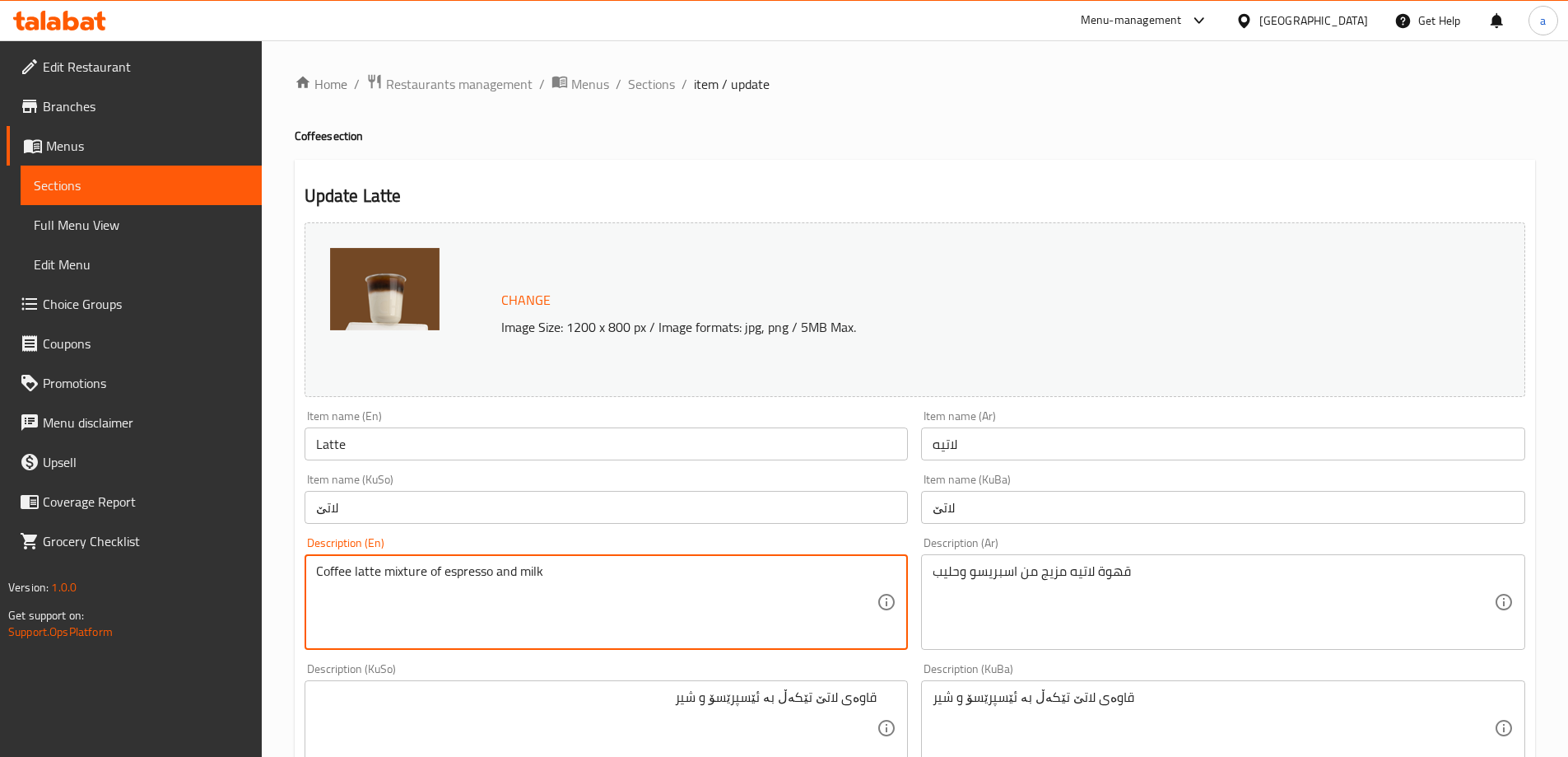
click at [457, 612] on textarea "Coffee latte mixture of espresso and milk" at bounding box center [597, 602] width 562 height 78
click at [422, 574] on textarea "Coffee latte mixture of espresso and milk" at bounding box center [597, 602] width 562 height 78
type textarea "Coffee latte mixture of espresso and milk"
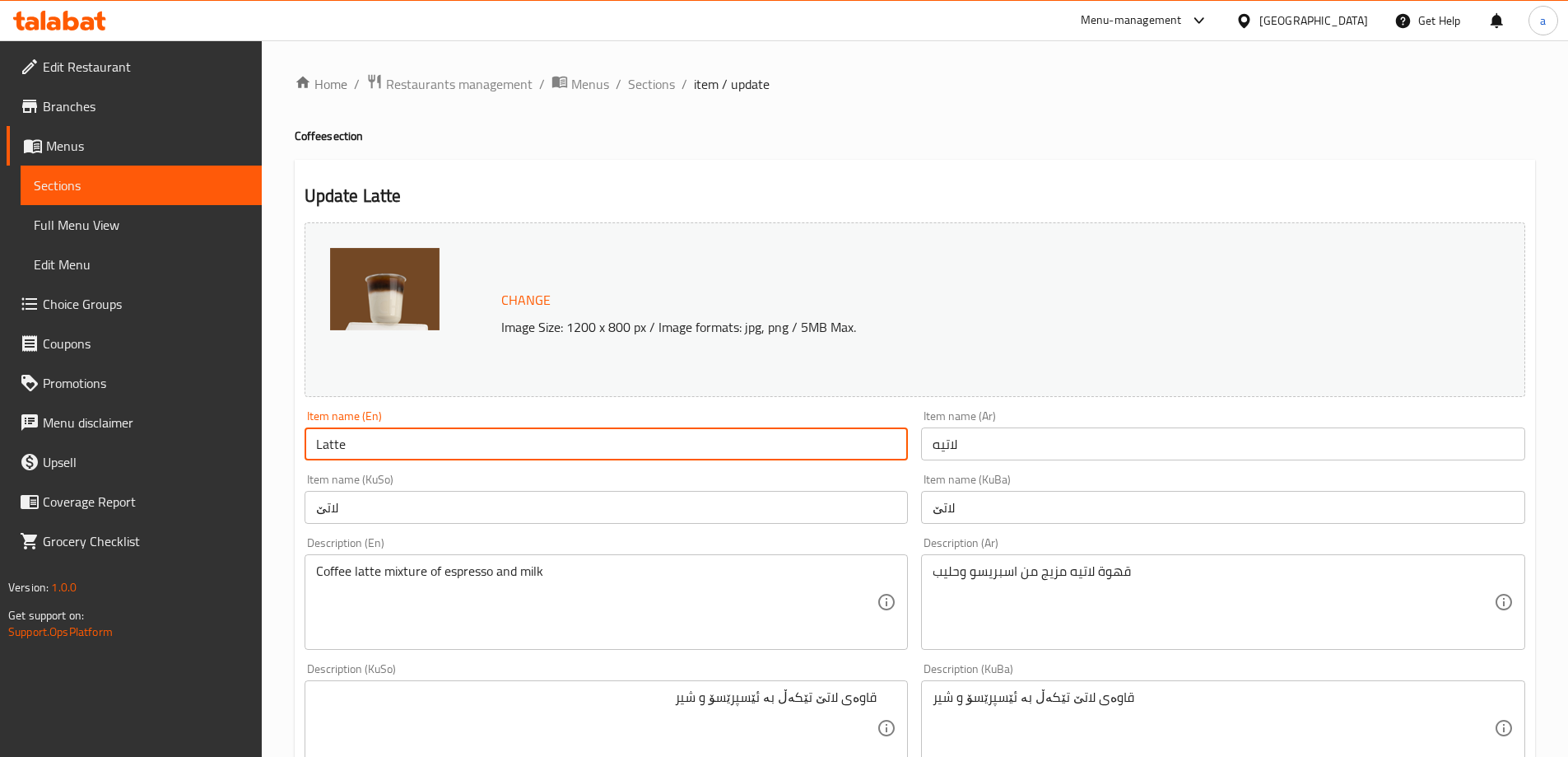
click at [336, 444] on input "Latte" at bounding box center [606, 444] width 605 height 33
click at [334, 444] on input "Latte" at bounding box center [606, 444] width 605 height 33
click at [667, 191] on h2 "Update Latte" at bounding box center [914, 196] width 1221 height 25
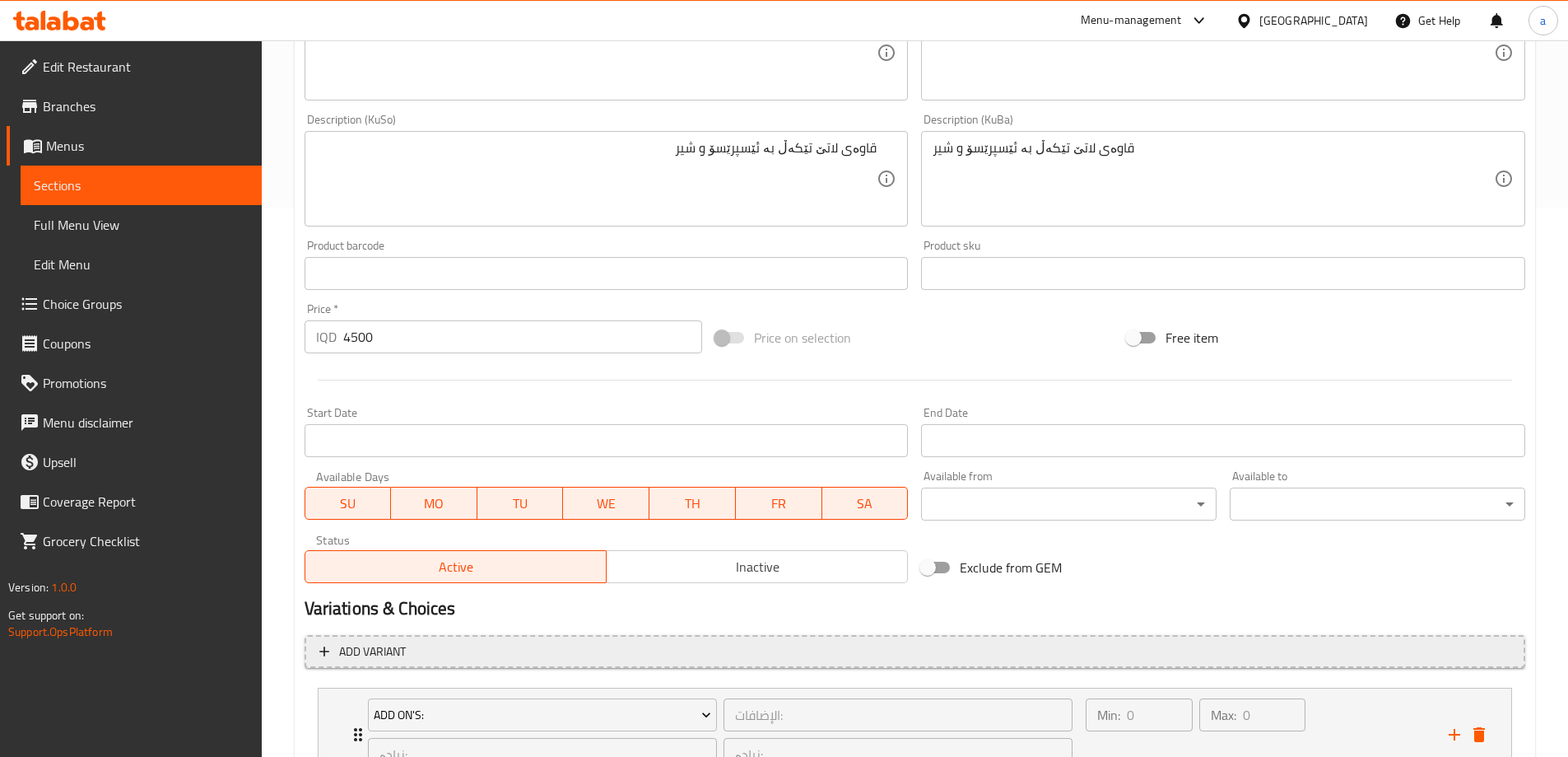
scroll to position [794, 0]
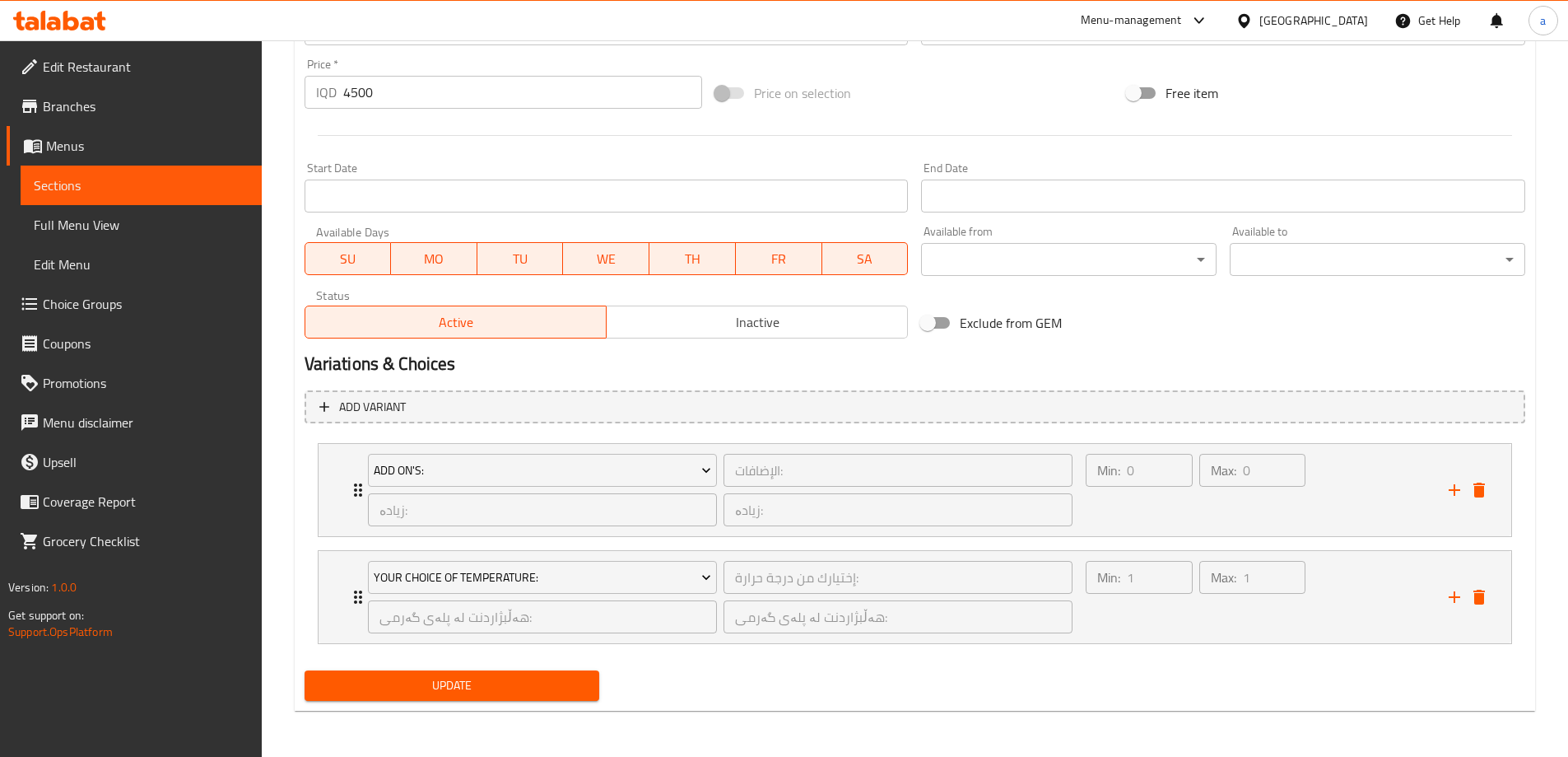
click at [428, 684] on span "Update" at bounding box center [452, 685] width 269 height 20
click at [451, 685] on span "Update" at bounding box center [452, 685] width 269 height 20
click at [113, 234] on span "Full Menu View" at bounding box center [141, 224] width 215 height 20
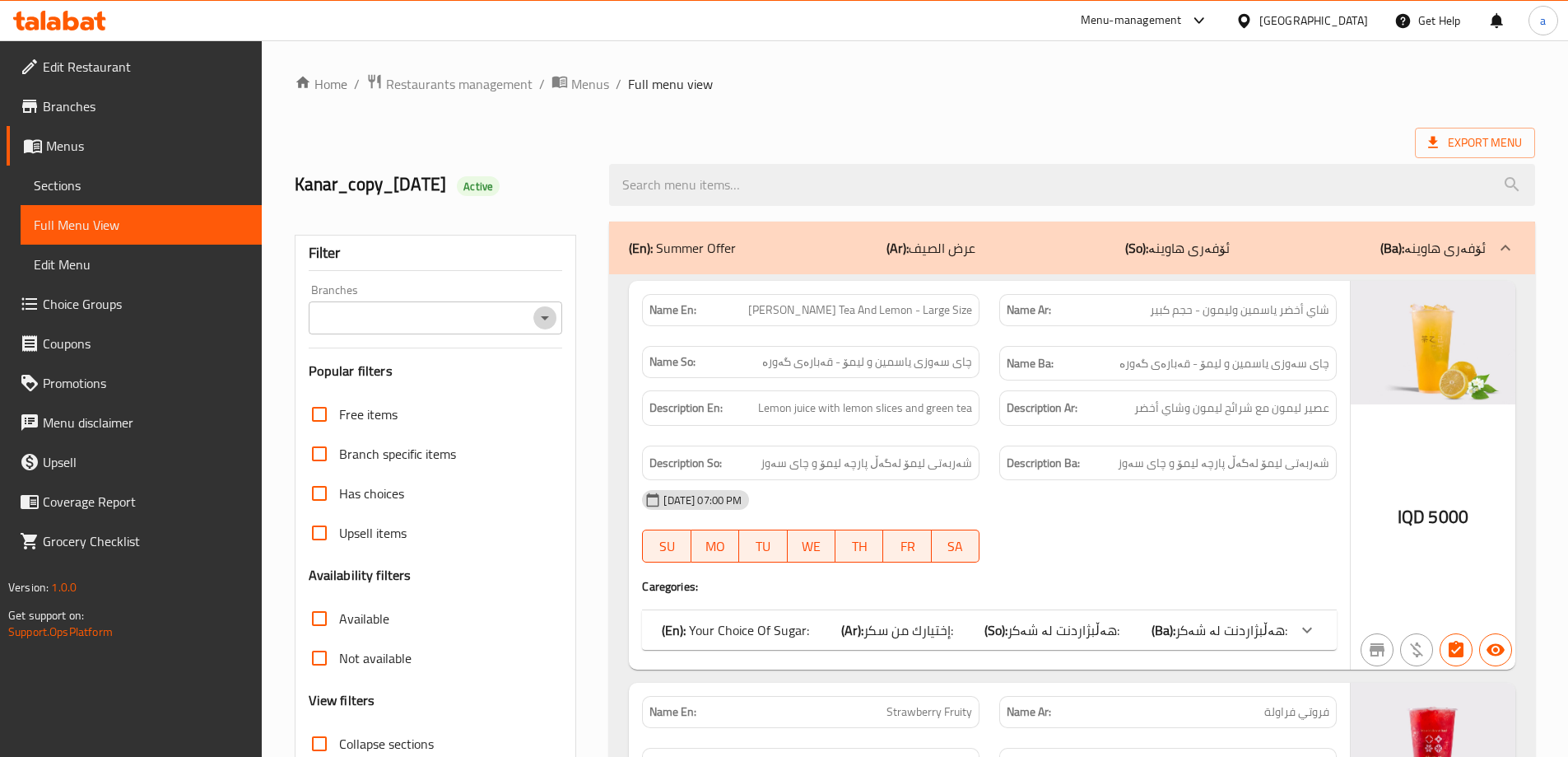
click at [551, 316] on icon "Open" at bounding box center [545, 318] width 20 height 20
click at [546, 317] on icon "Open" at bounding box center [544, 318] width 8 height 4
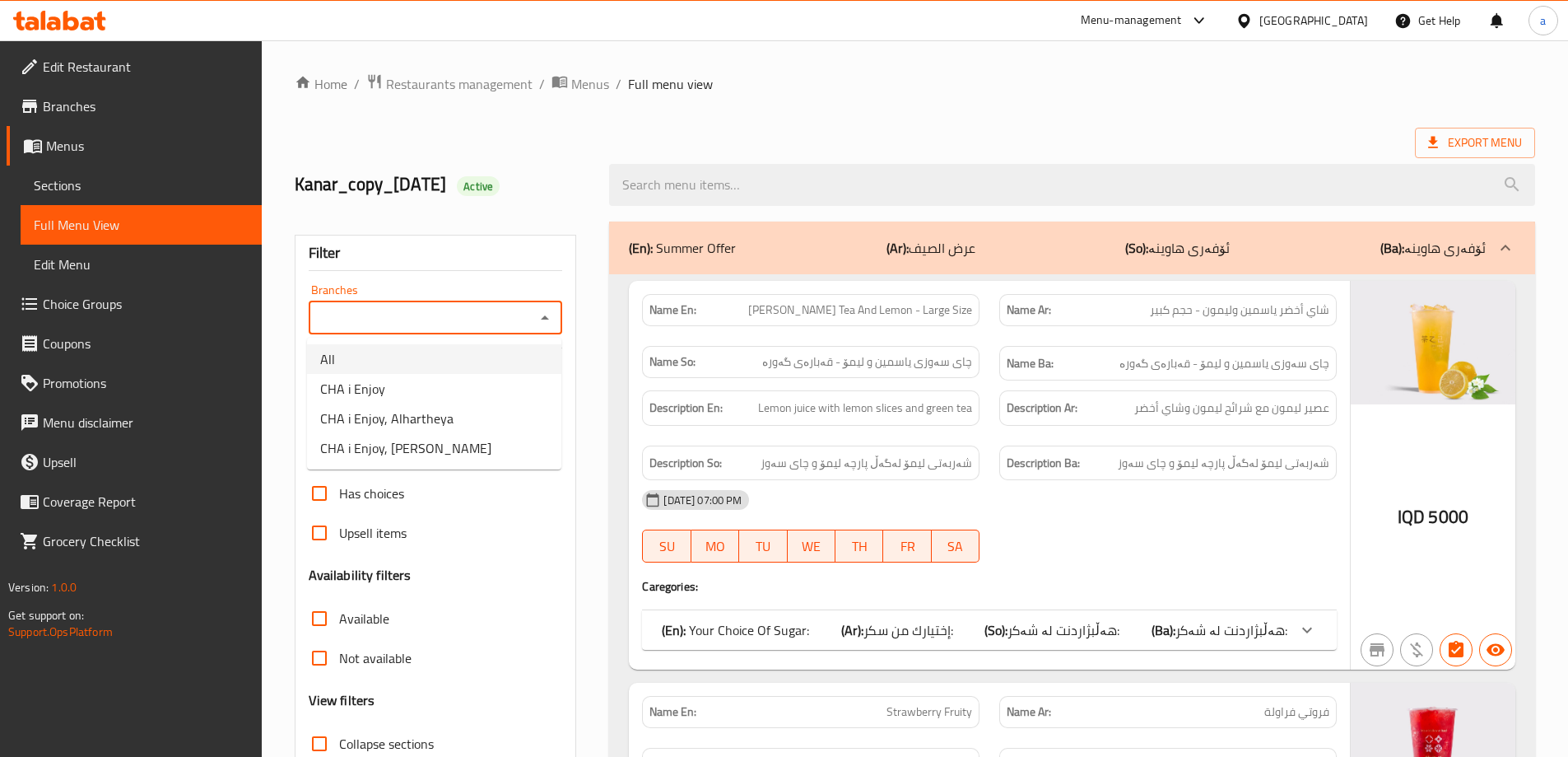
click at [475, 147] on div "Export Menu" at bounding box center [914, 142] width 1240 height 30
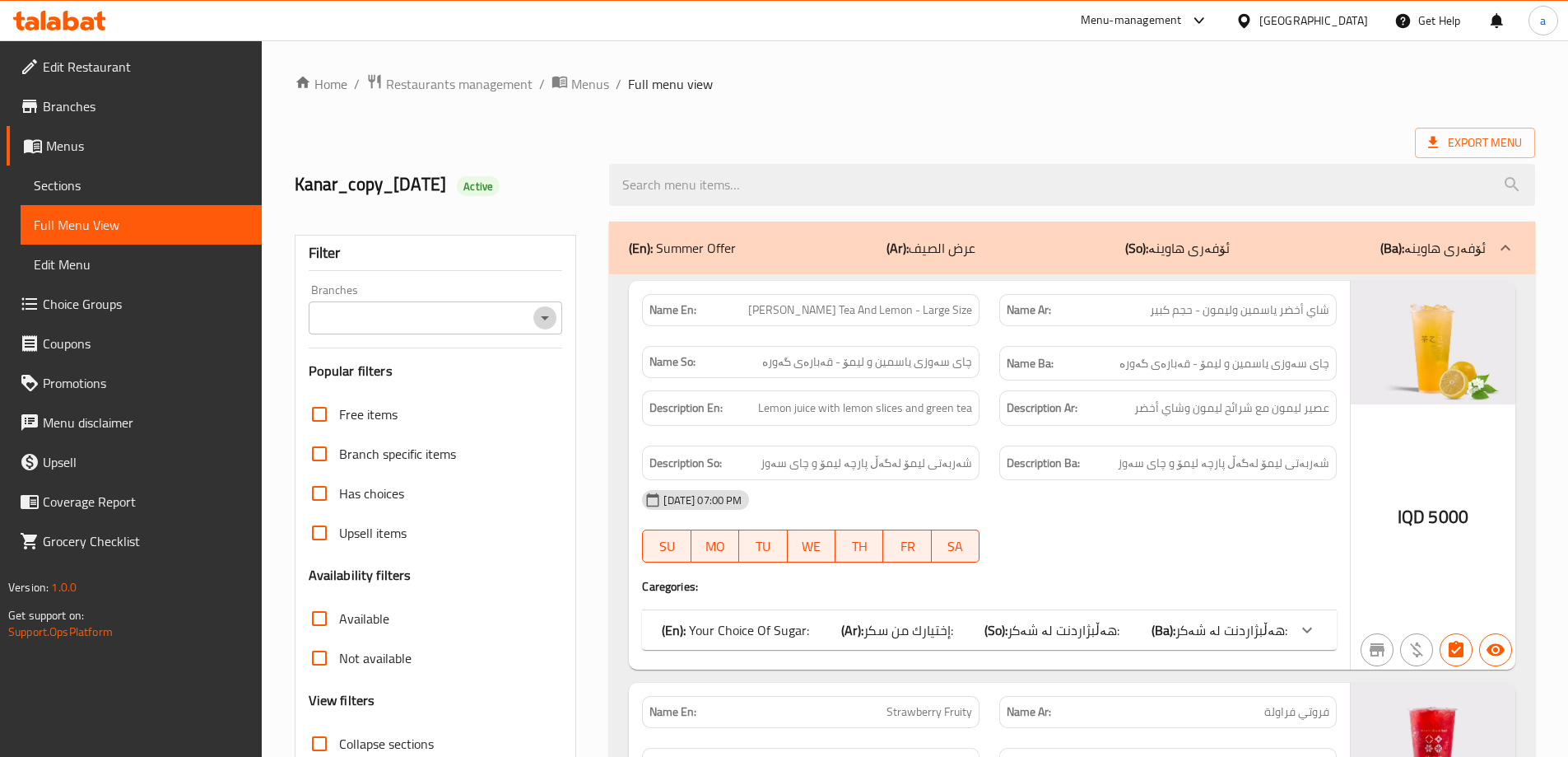
click at [543, 326] on icon "Open" at bounding box center [545, 318] width 20 height 20
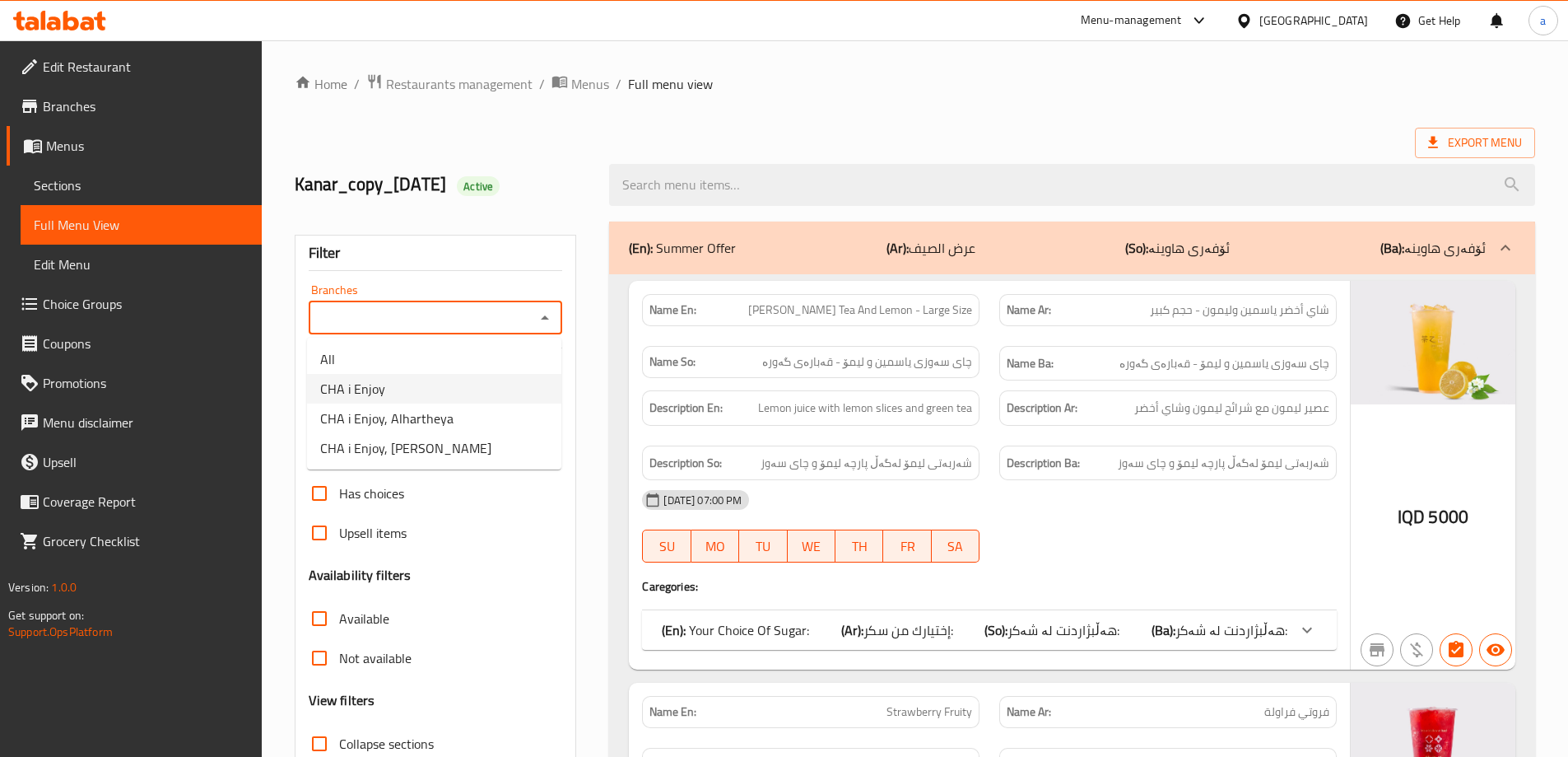
click at [393, 379] on li "CHA i Enjoy" at bounding box center [435, 388] width 255 height 29
type input "CHA i Enjoy"
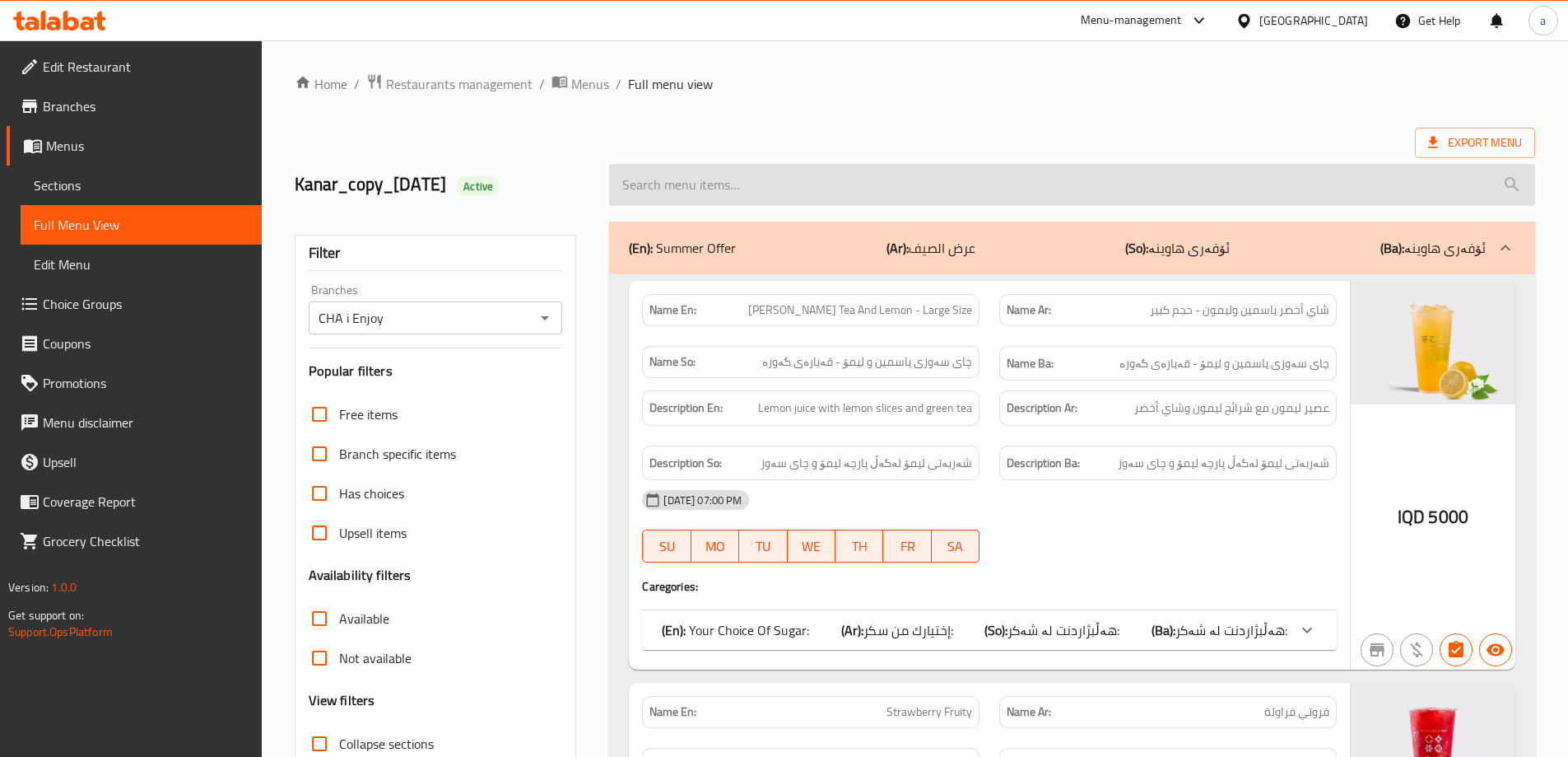
click at [689, 191] on input "search" at bounding box center [1072, 184] width 926 height 42
paste input "Latte"
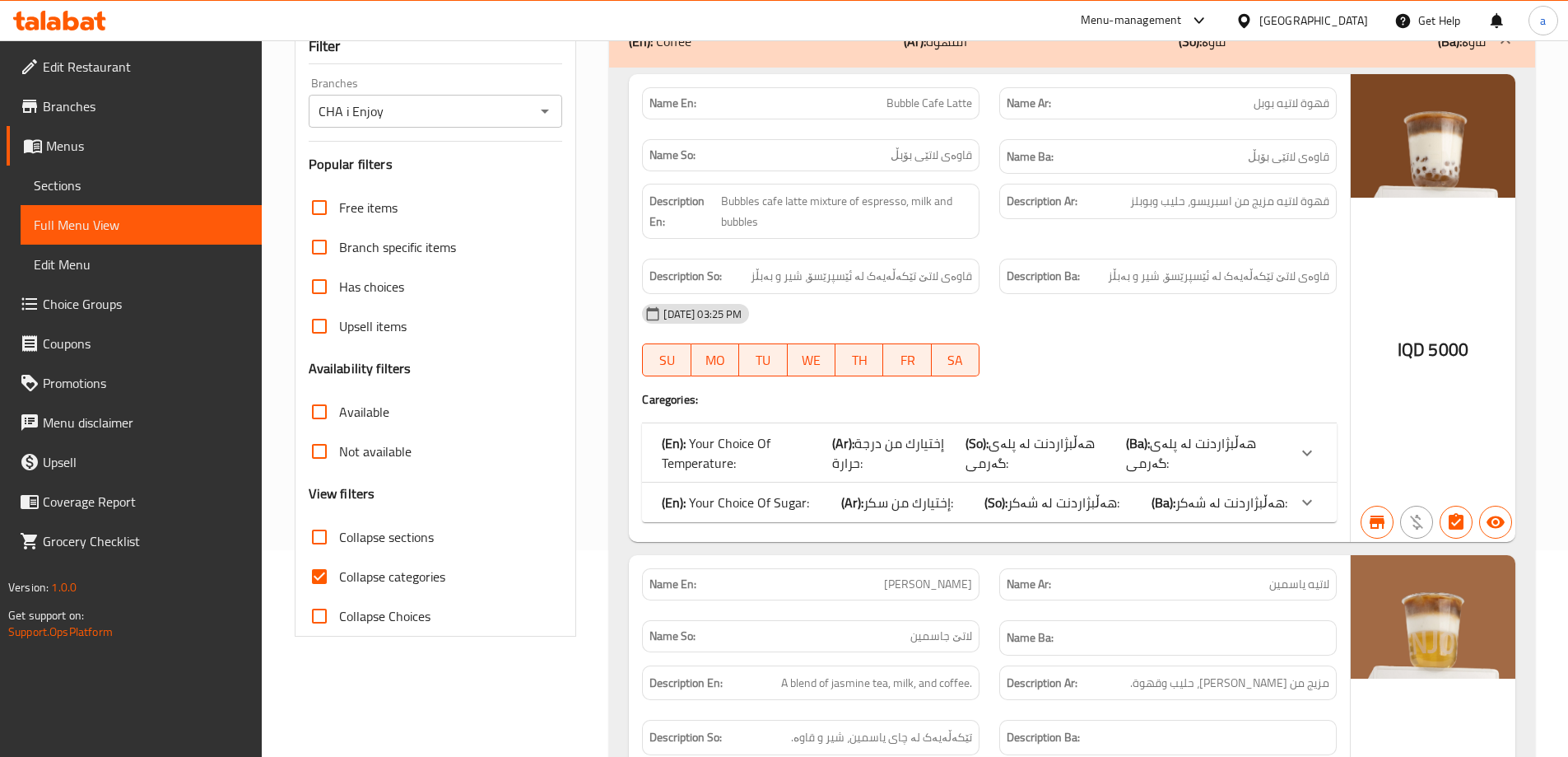
scroll to position [411, 0]
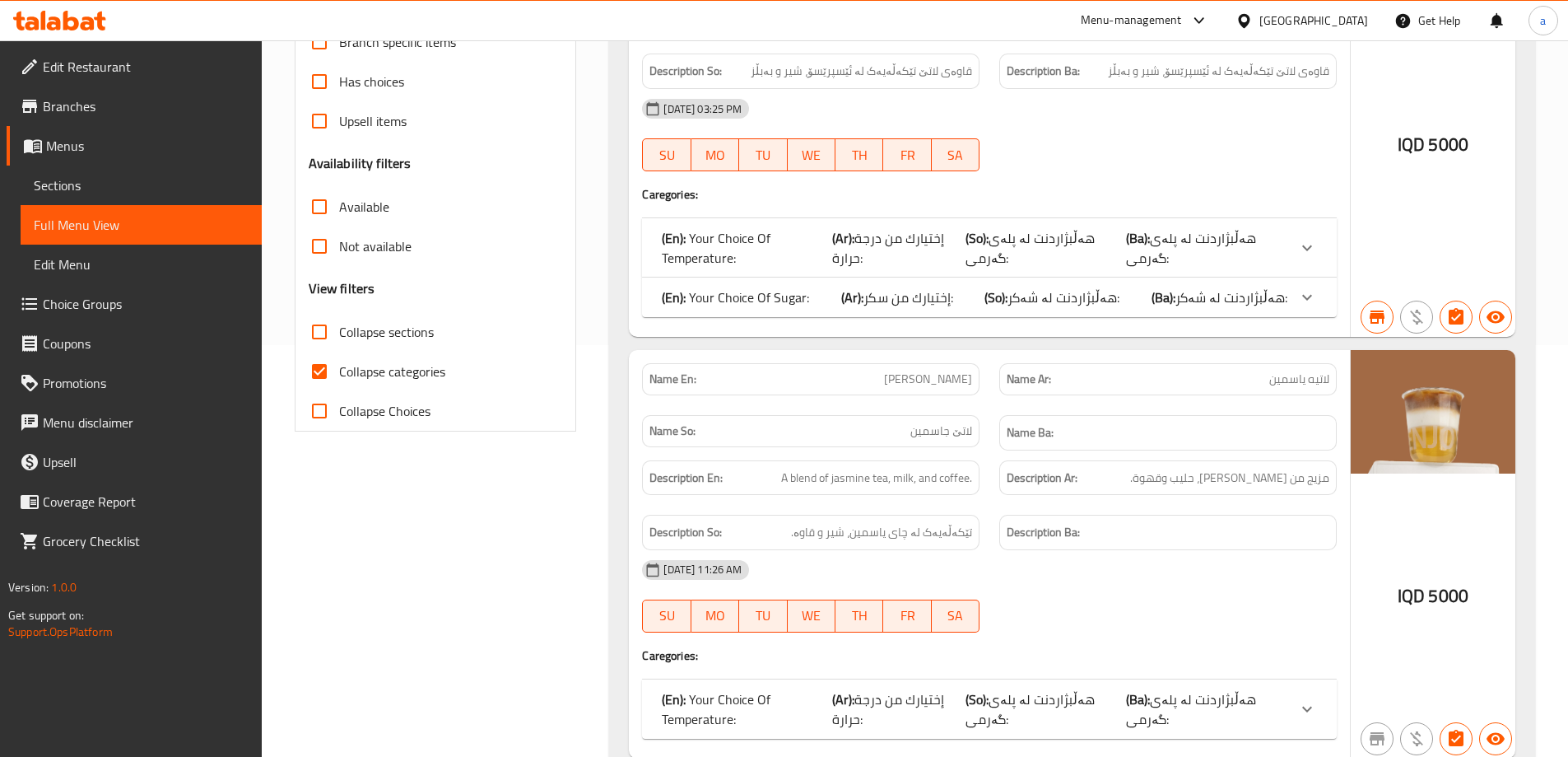
type input "Latte"
click at [313, 377] on input "Collapse categories" at bounding box center [320, 371] width 39 height 39
checkbox input "false"
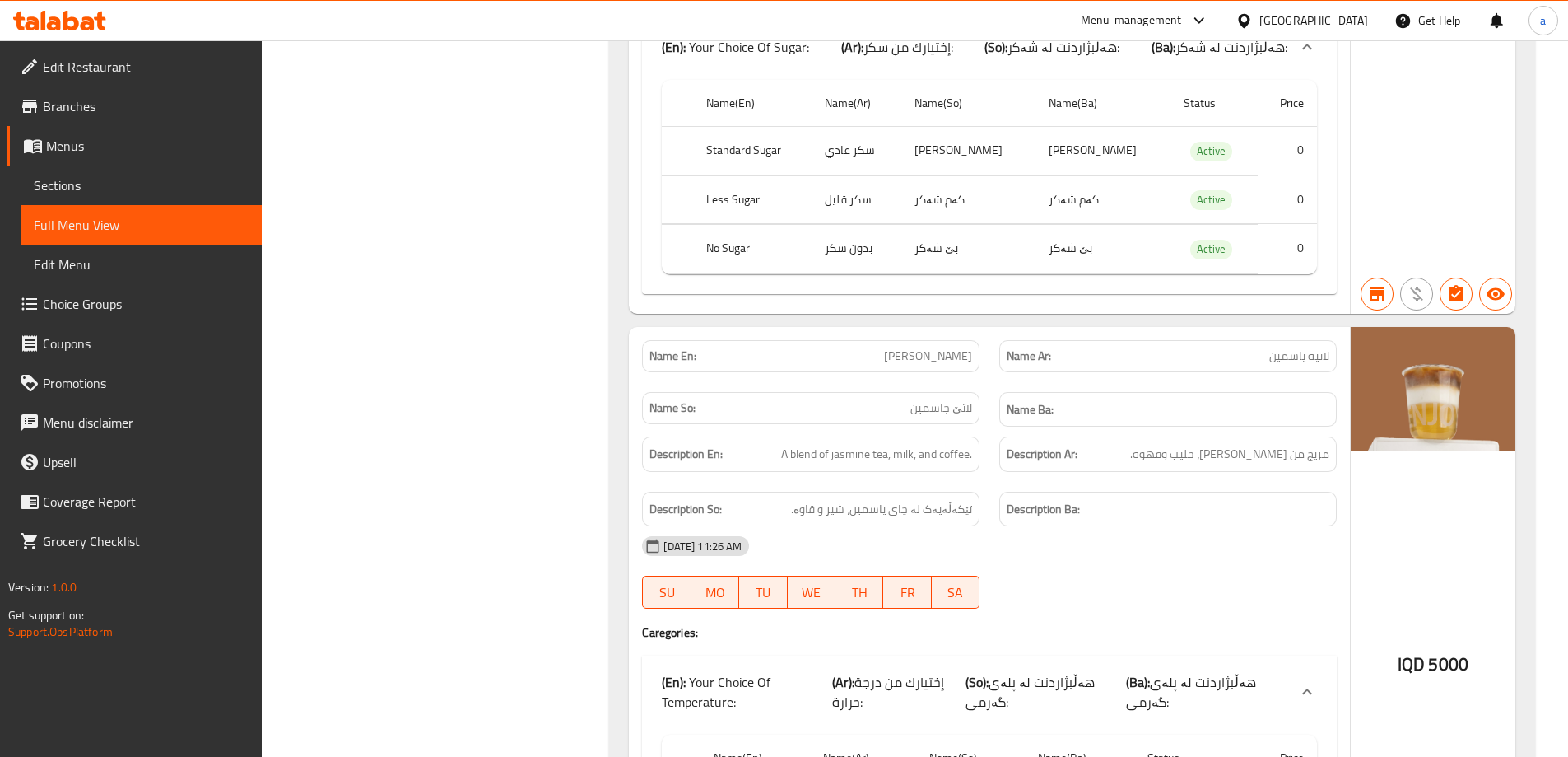
scroll to position [0, 0]
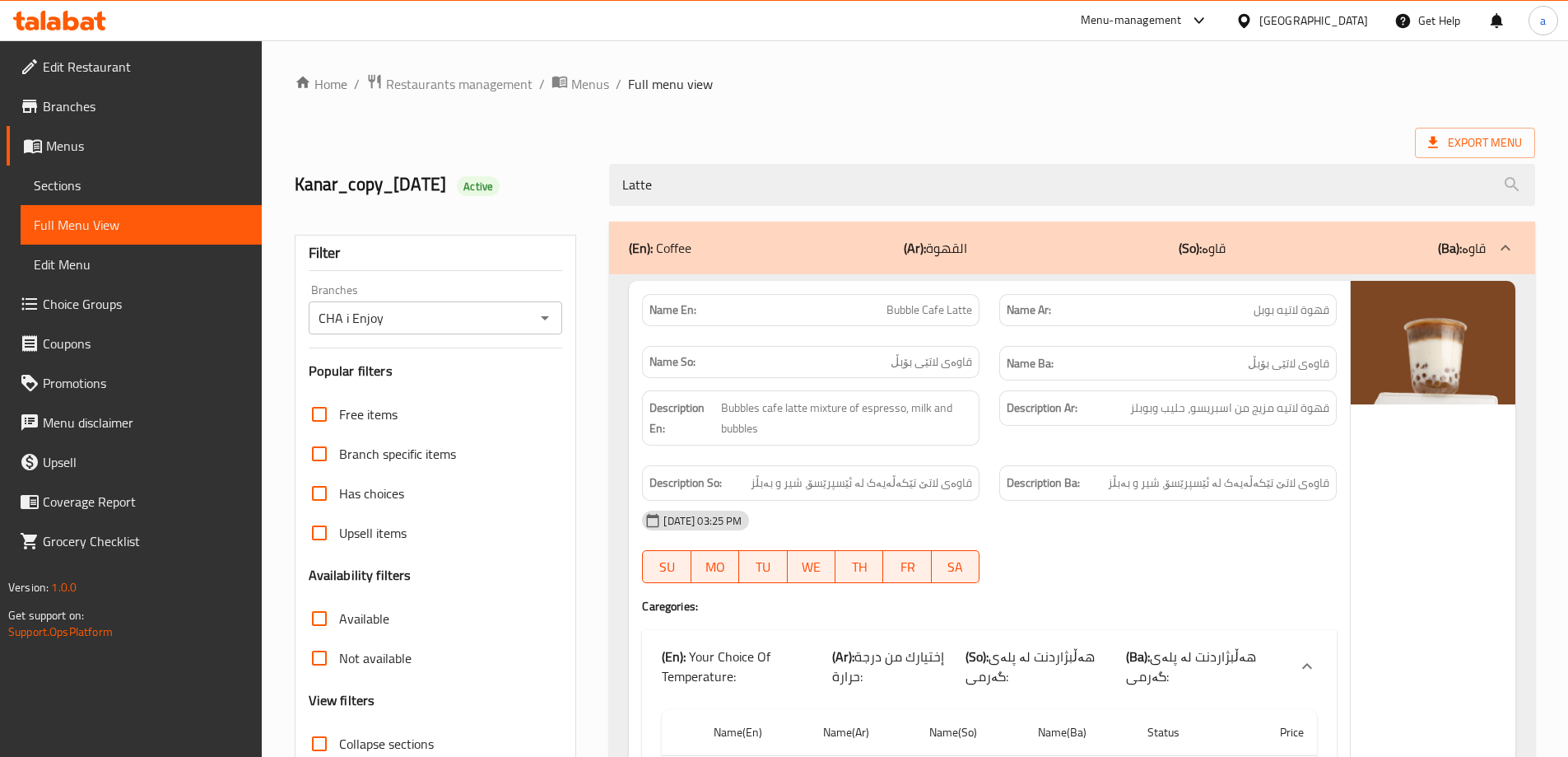
drag, startPoint x: 453, startPoint y: 310, endPoint x: 432, endPoint y: 126, distance: 185.2
click at [539, 319] on icon "Open" at bounding box center [545, 318] width 20 height 20
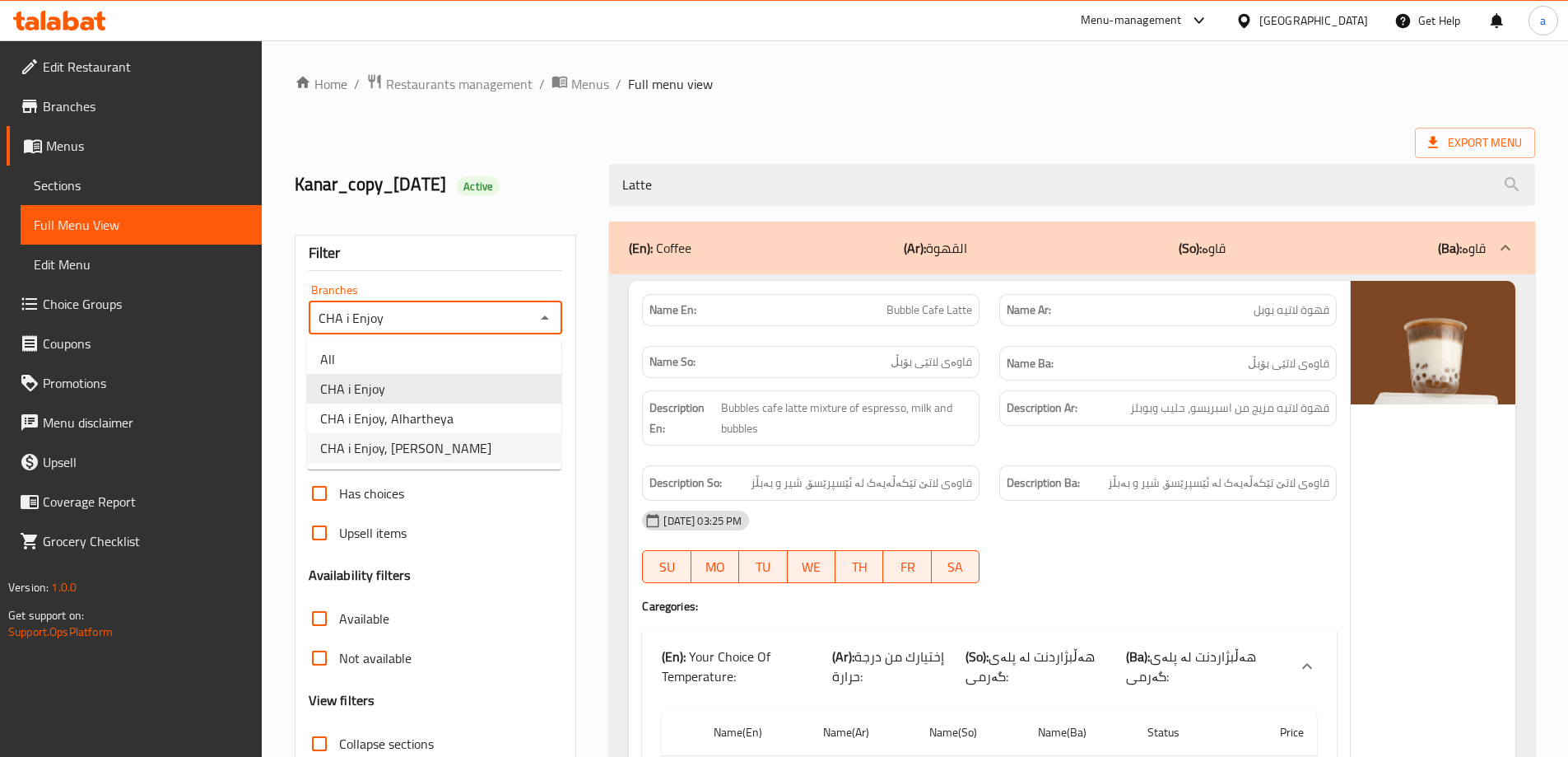
click at [407, 448] on span "CHA i Enjoy, [PERSON_NAME]" at bounding box center [406, 448] width 171 height 20
type input "CHA i Enjoy, [PERSON_NAME]"
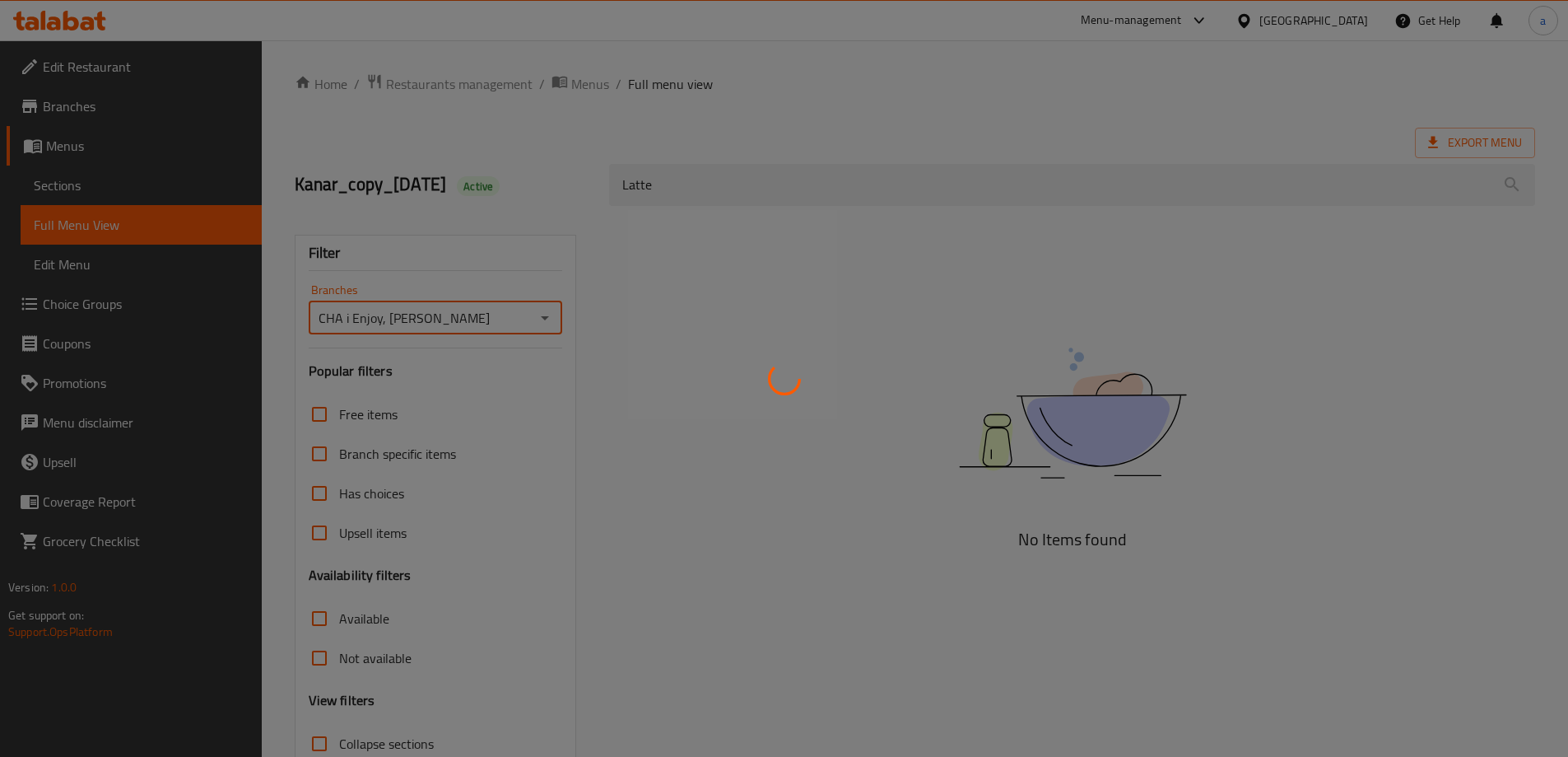
click at [660, 343] on div at bounding box center [784, 378] width 1568 height 757
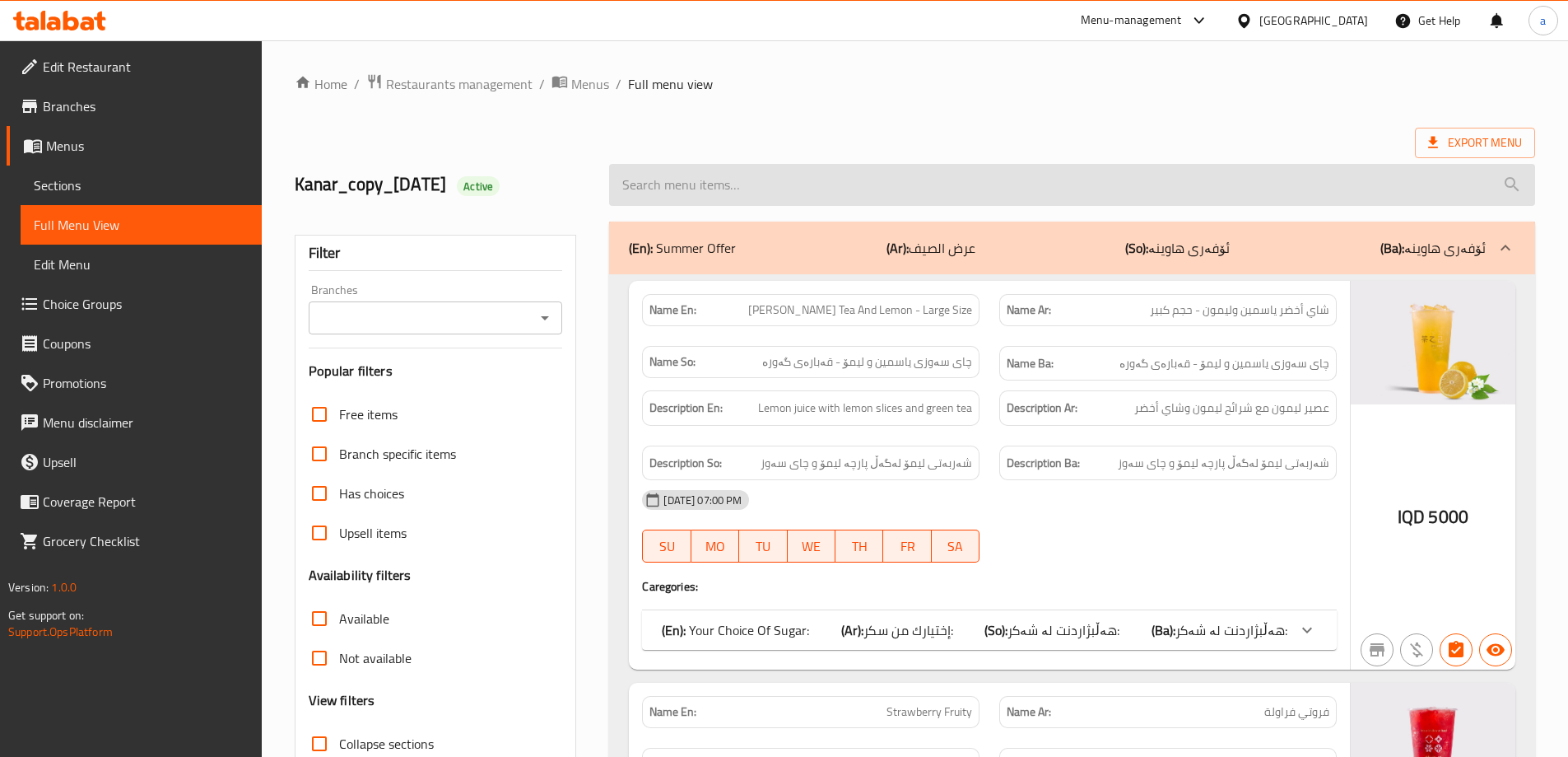
click at [726, 188] on input "search" at bounding box center [1072, 184] width 926 height 42
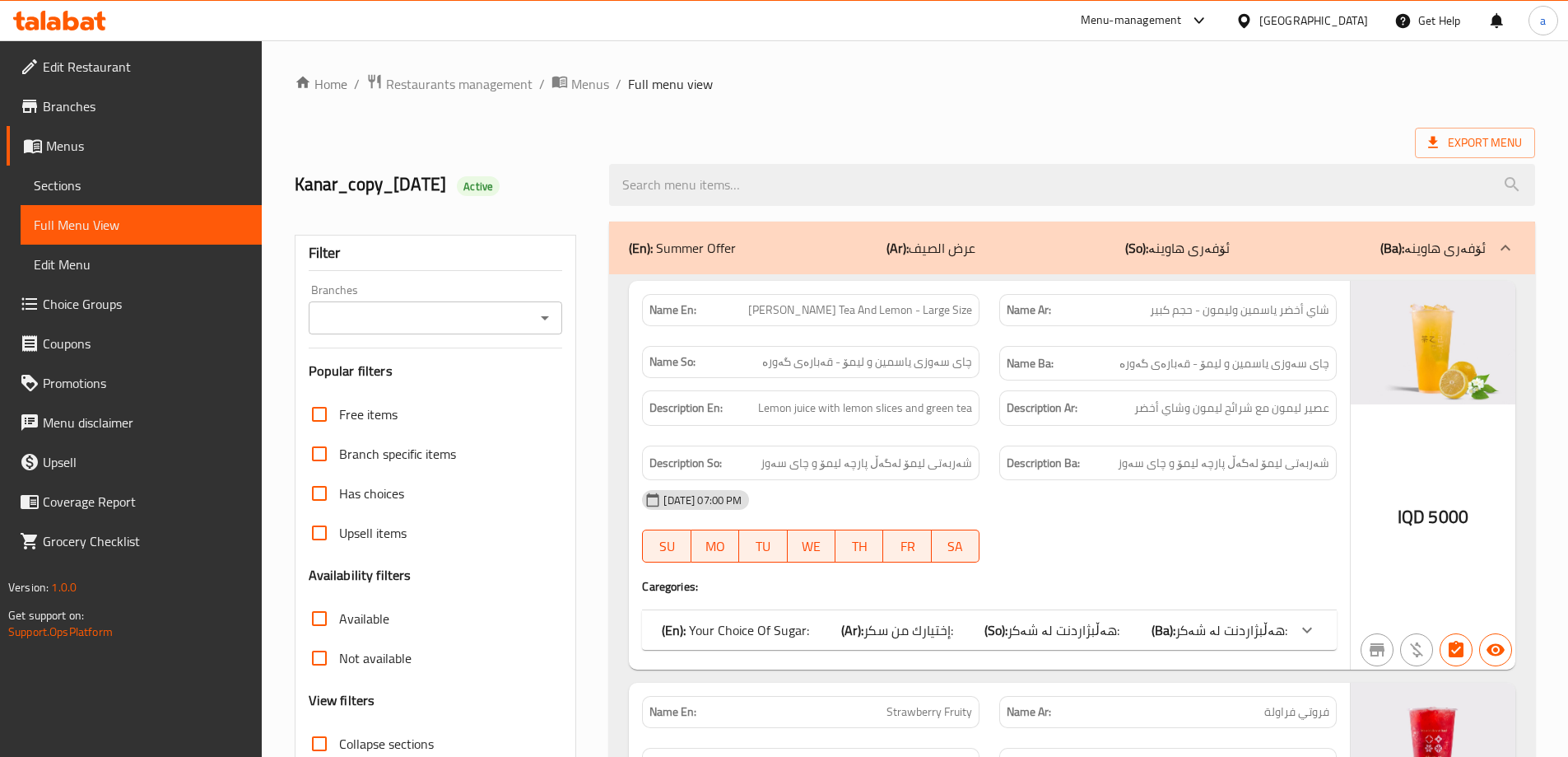
click at [543, 322] on icon "Open" at bounding box center [545, 318] width 20 height 20
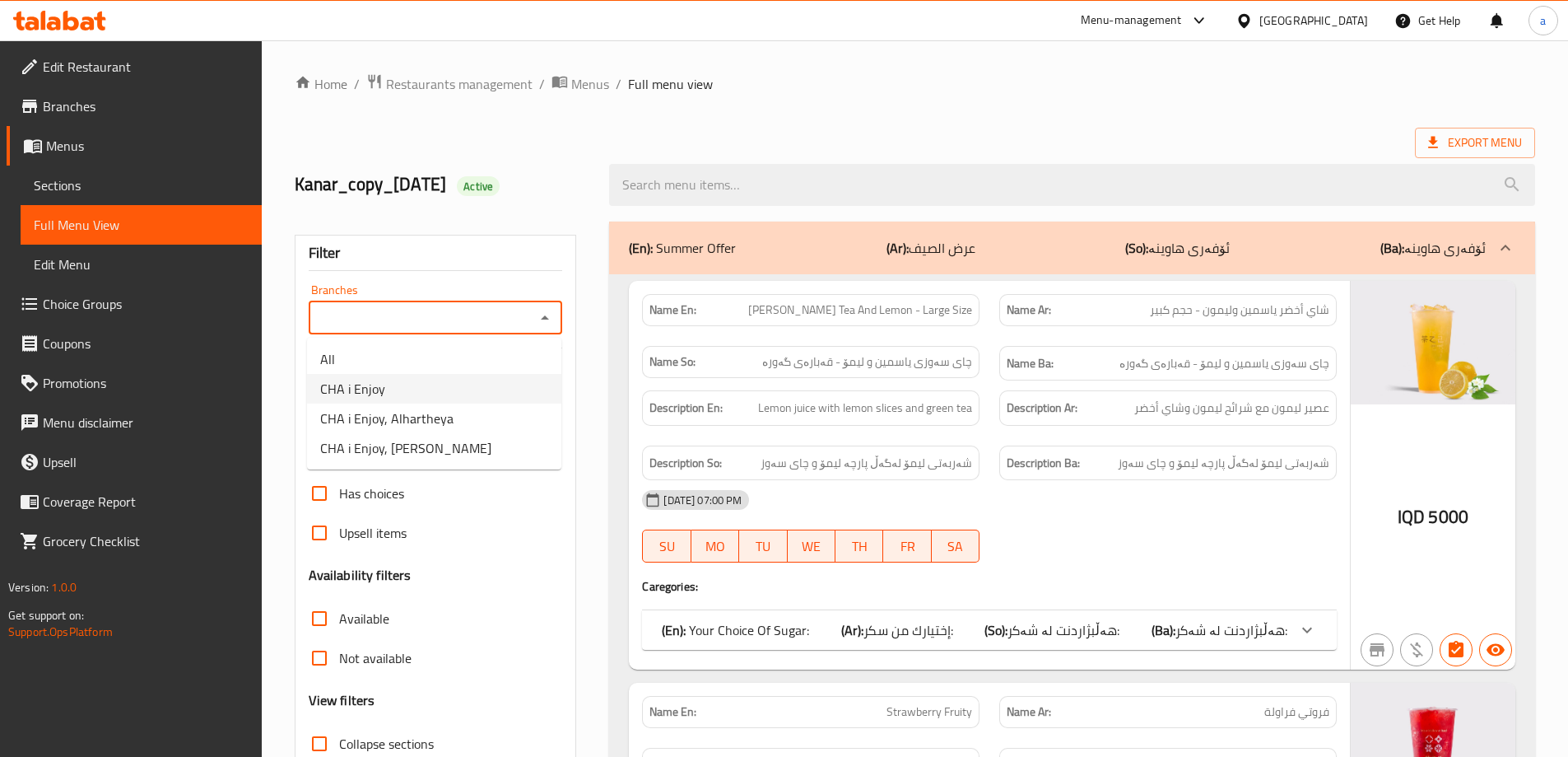
click at [398, 387] on li "CHA i Enjoy" at bounding box center [435, 388] width 255 height 29
type input "CHA i Enjoy"
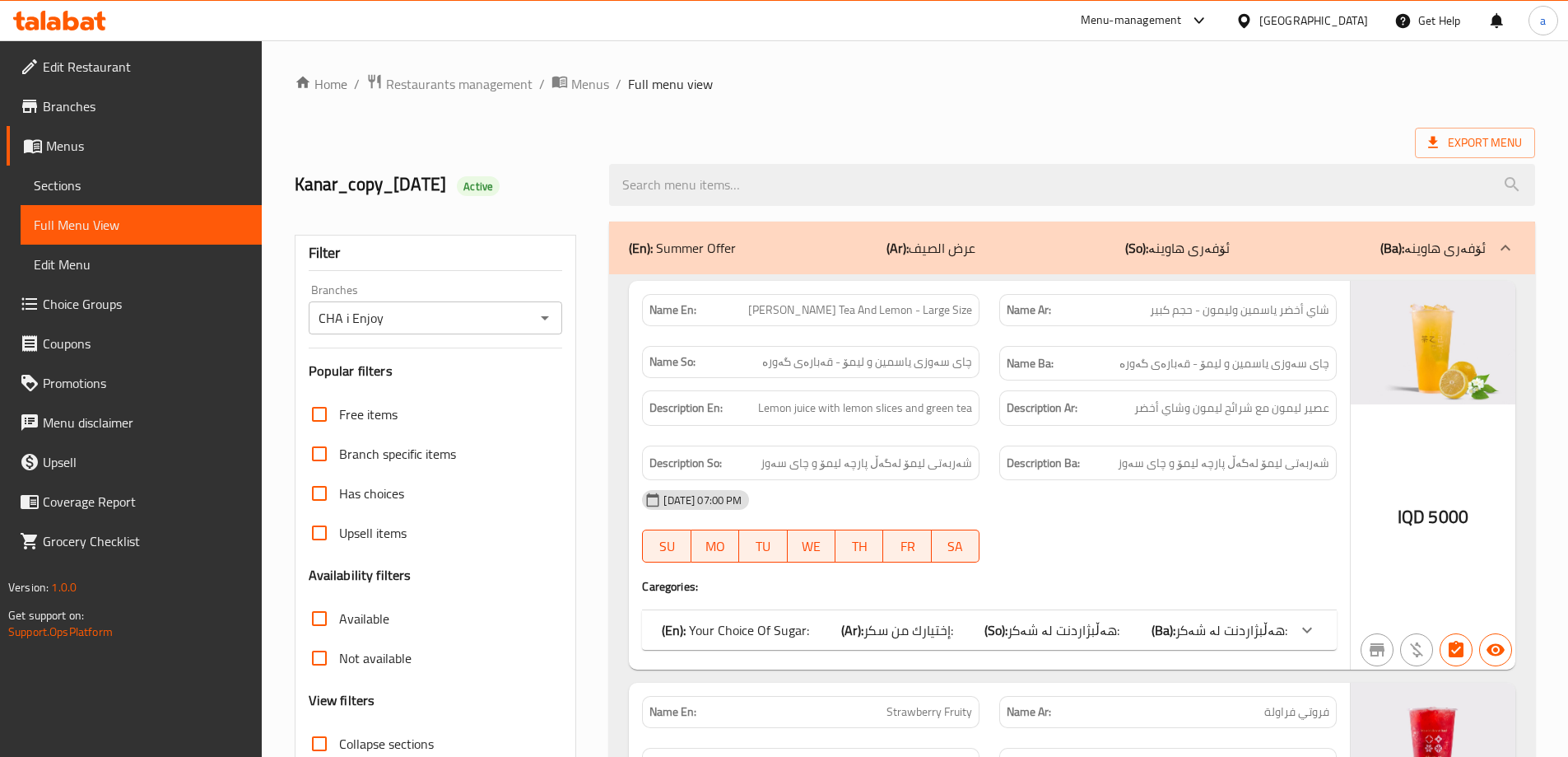
click at [687, 187] on input "search" at bounding box center [1072, 184] width 926 height 42
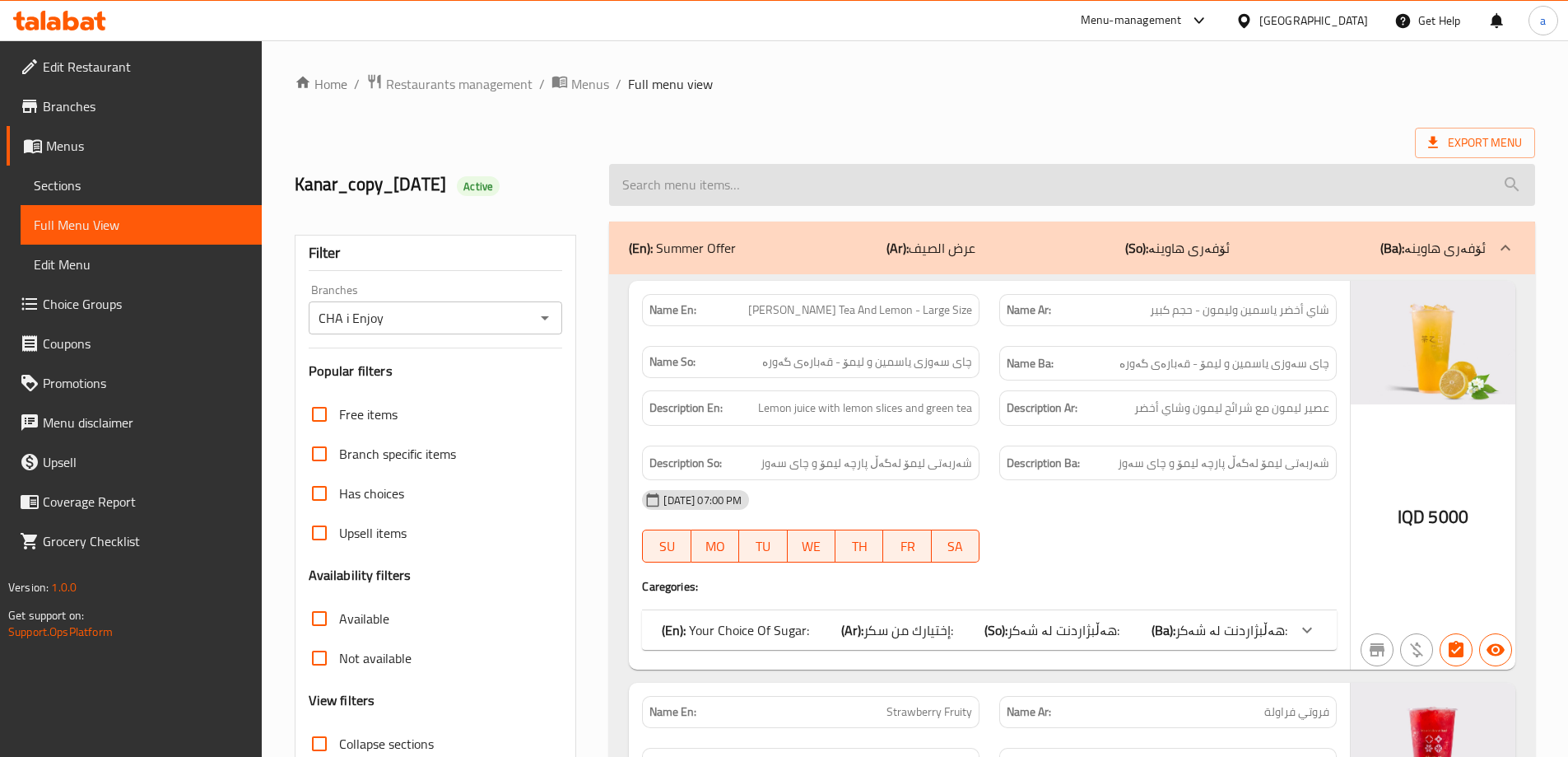
paste input "Latte"
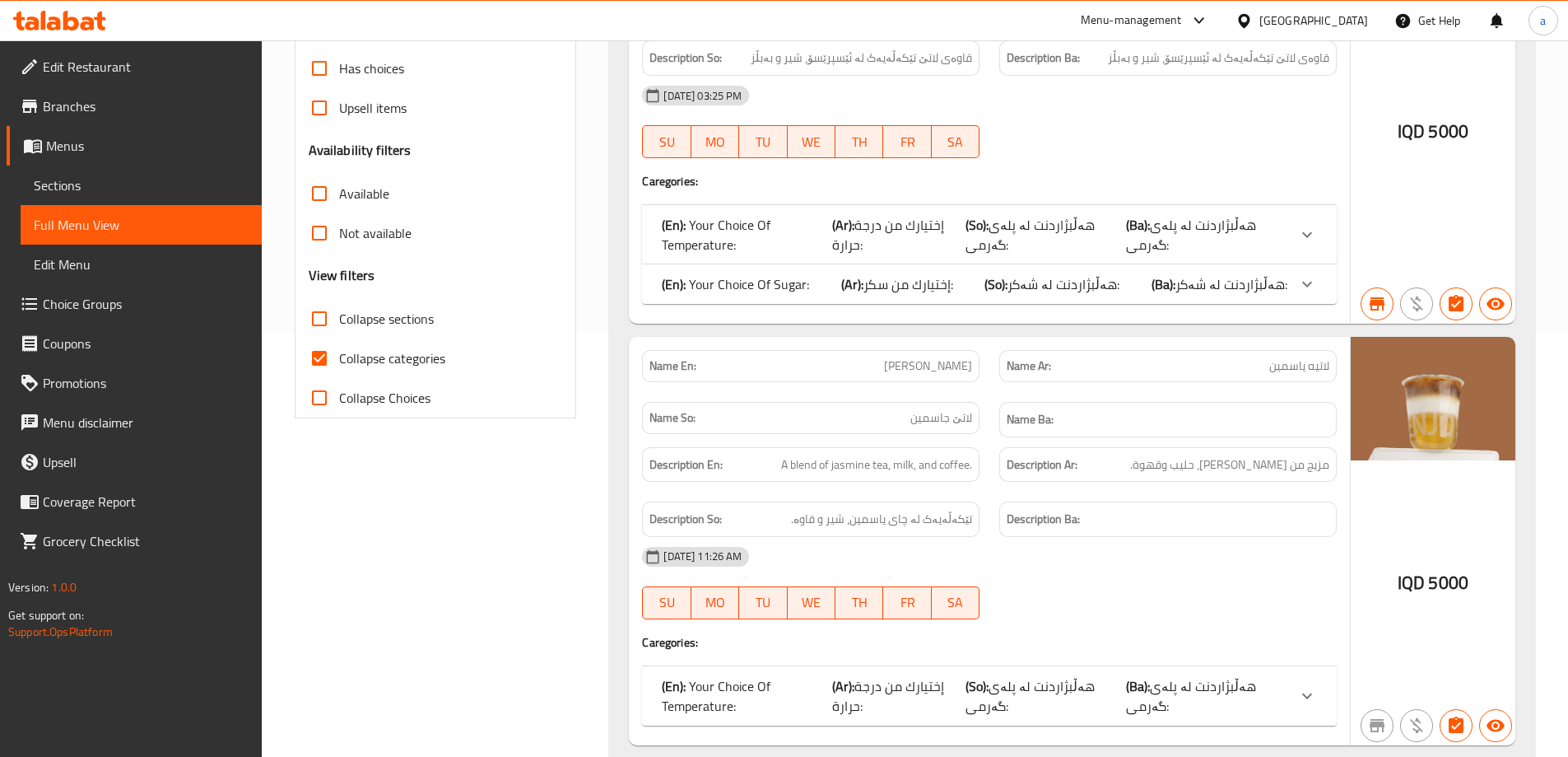
scroll to position [686, 0]
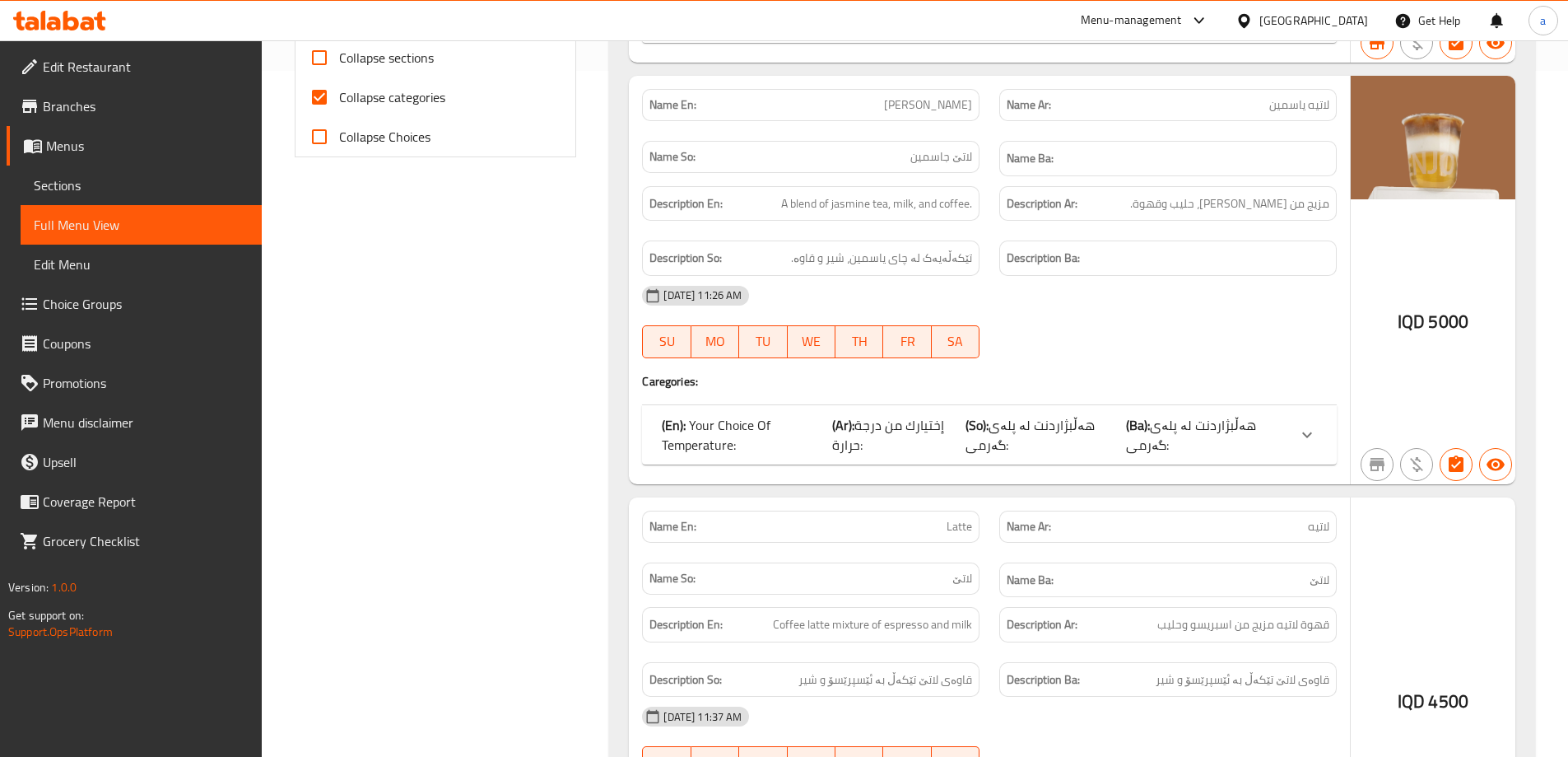
type input "Latte"
click at [313, 101] on input "Collapse categories" at bounding box center [320, 97] width 39 height 39
checkbox input "false"
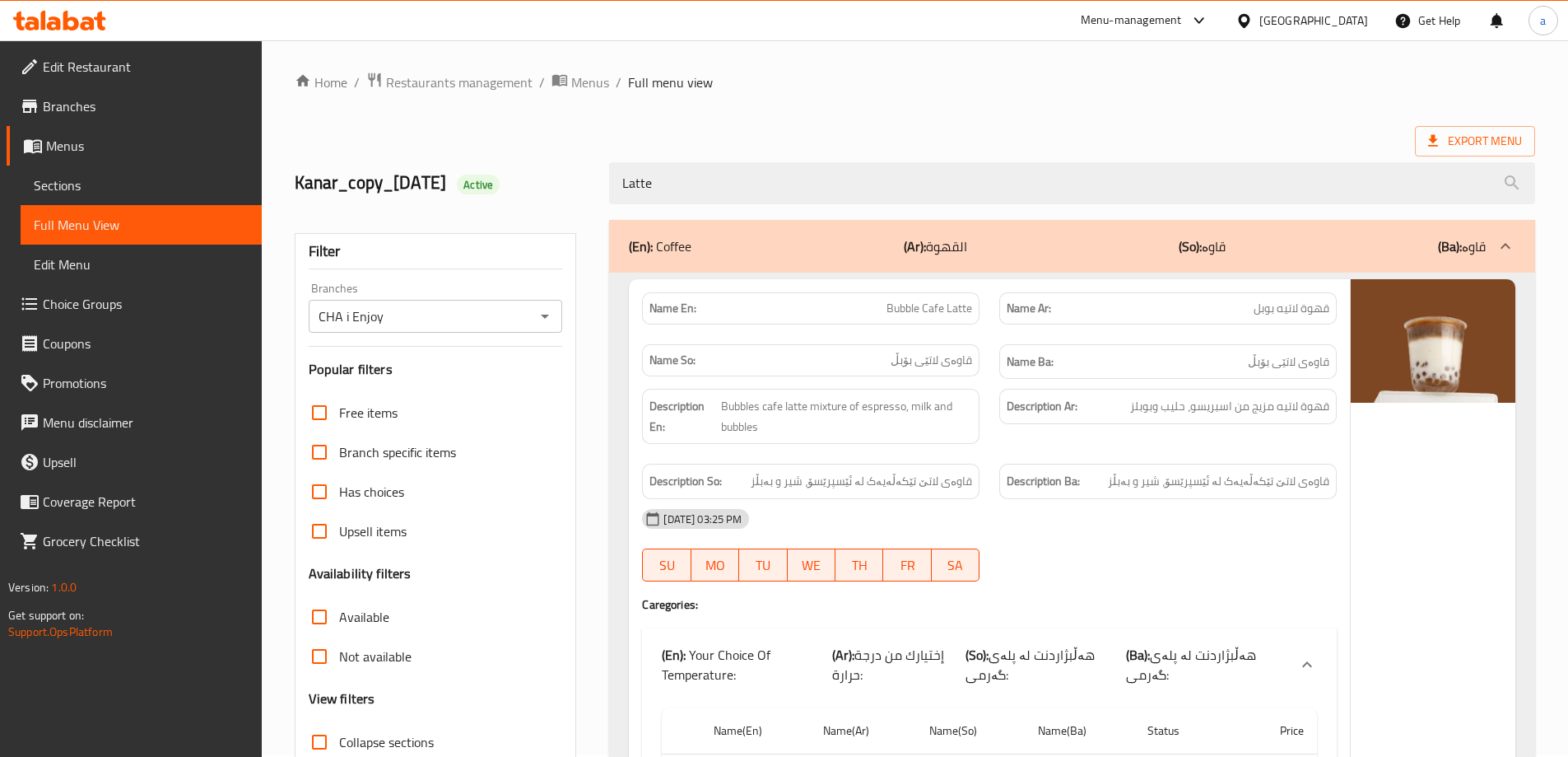
scroll to position [0, 0]
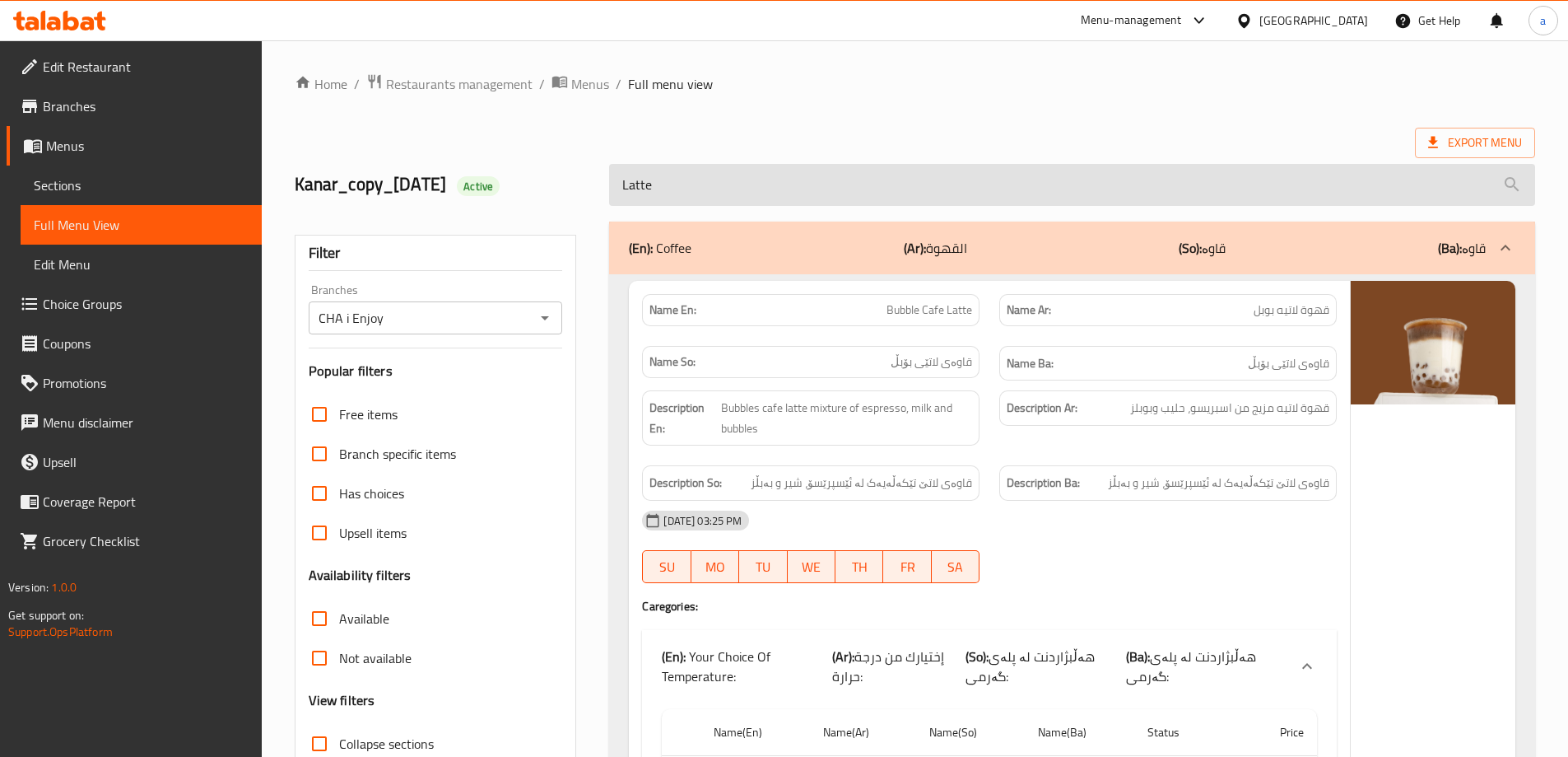
click at [695, 183] on input "Latte" at bounding box center [1072, 184] width 926 height 42
type input "Latte"
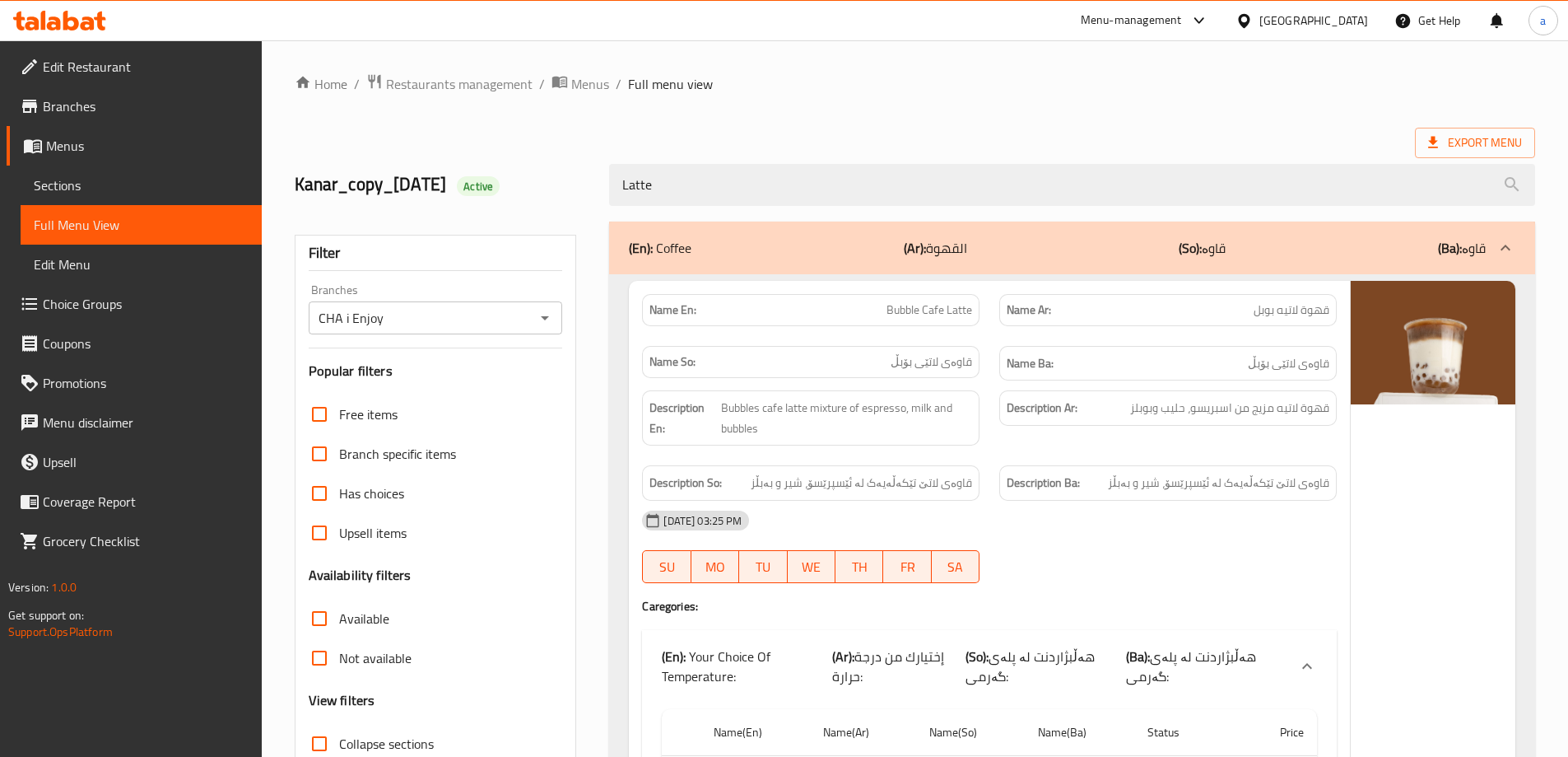
drag, startPoint x: 494, startPoint y: 262, endPoint x: 443, endPoint y: -88, distance: 353.7
click at [58, 28] on icon at bounding box center [54, 23] width 14 height 14
